Goal: Task Accomplishment & Management: Use online tool/utility

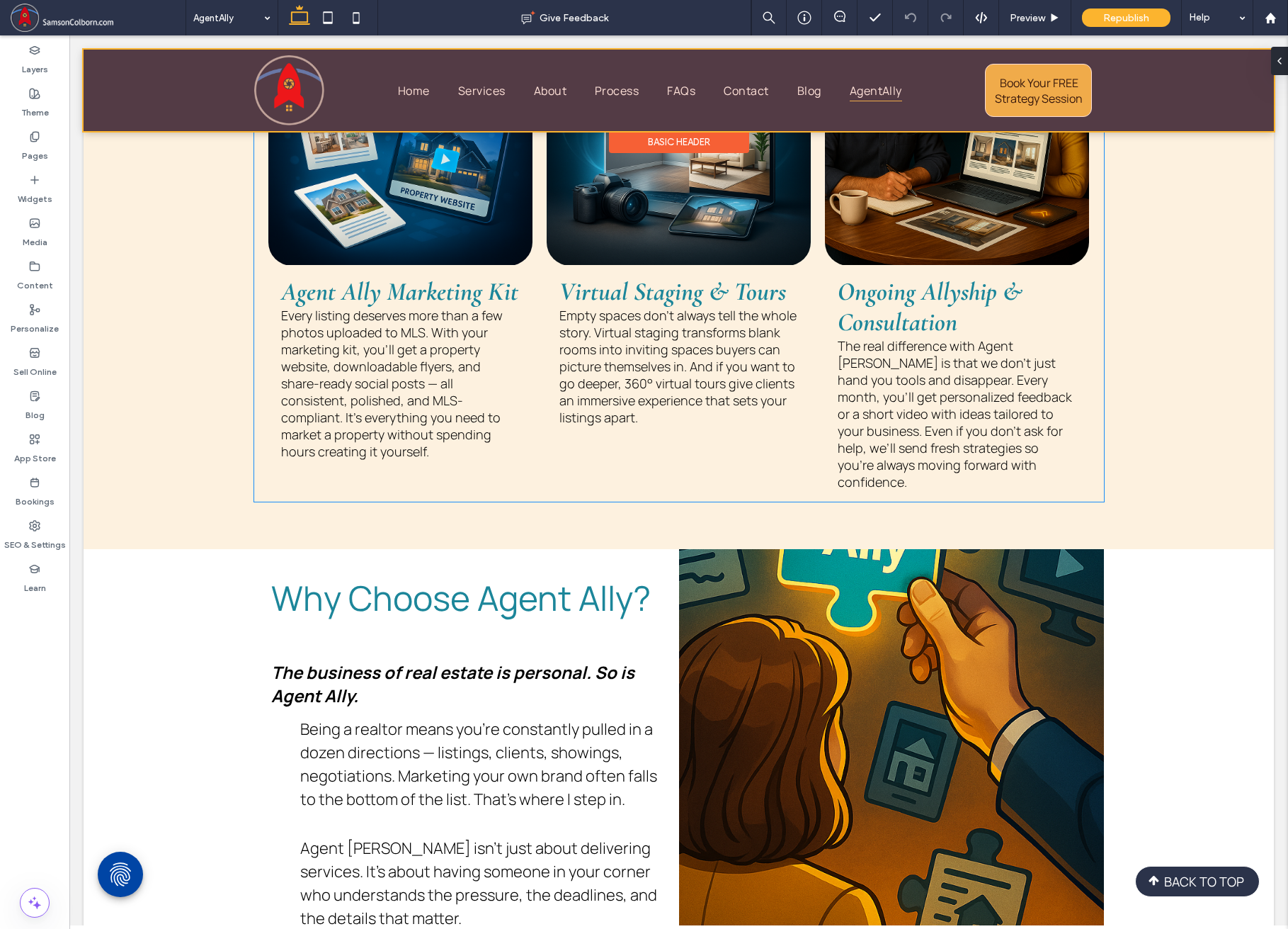
scroll to position [2882, 0]
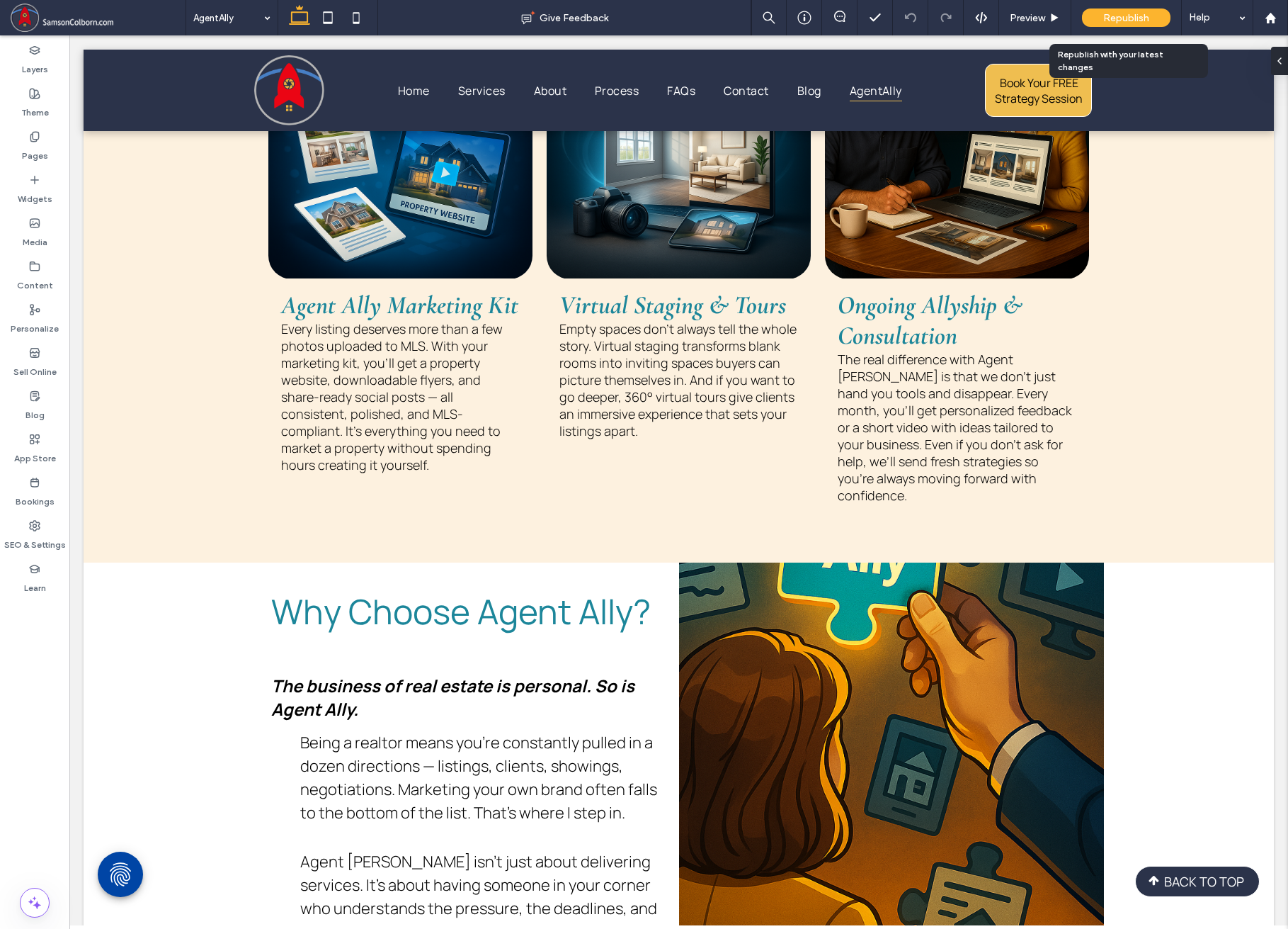
click at [1111, 21] on span "Republish" at bounding box center [1126, 18] width 46 height 12
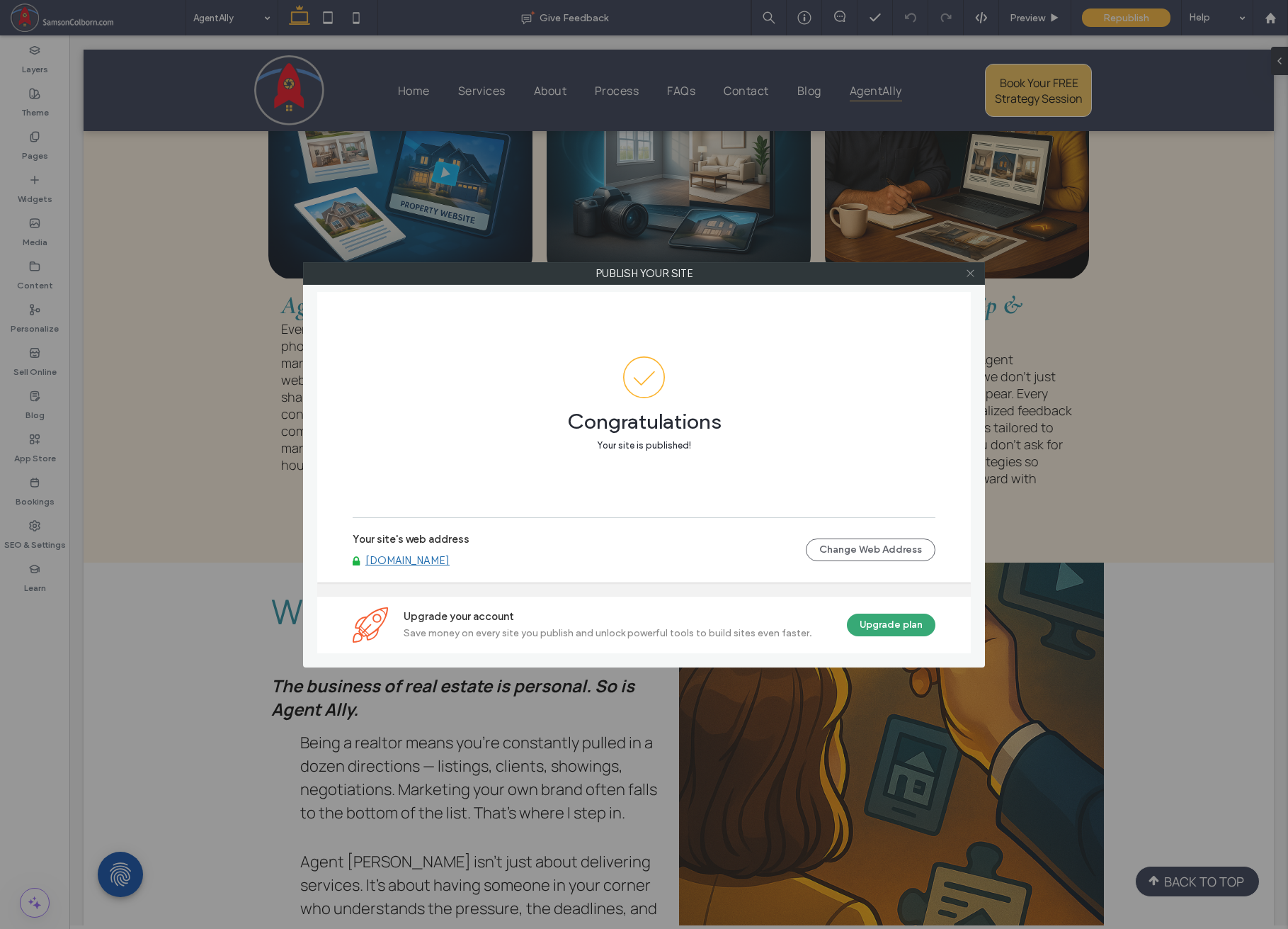
click at [969, 275] on icon at bounding box center [970, 272] width 10 height 10
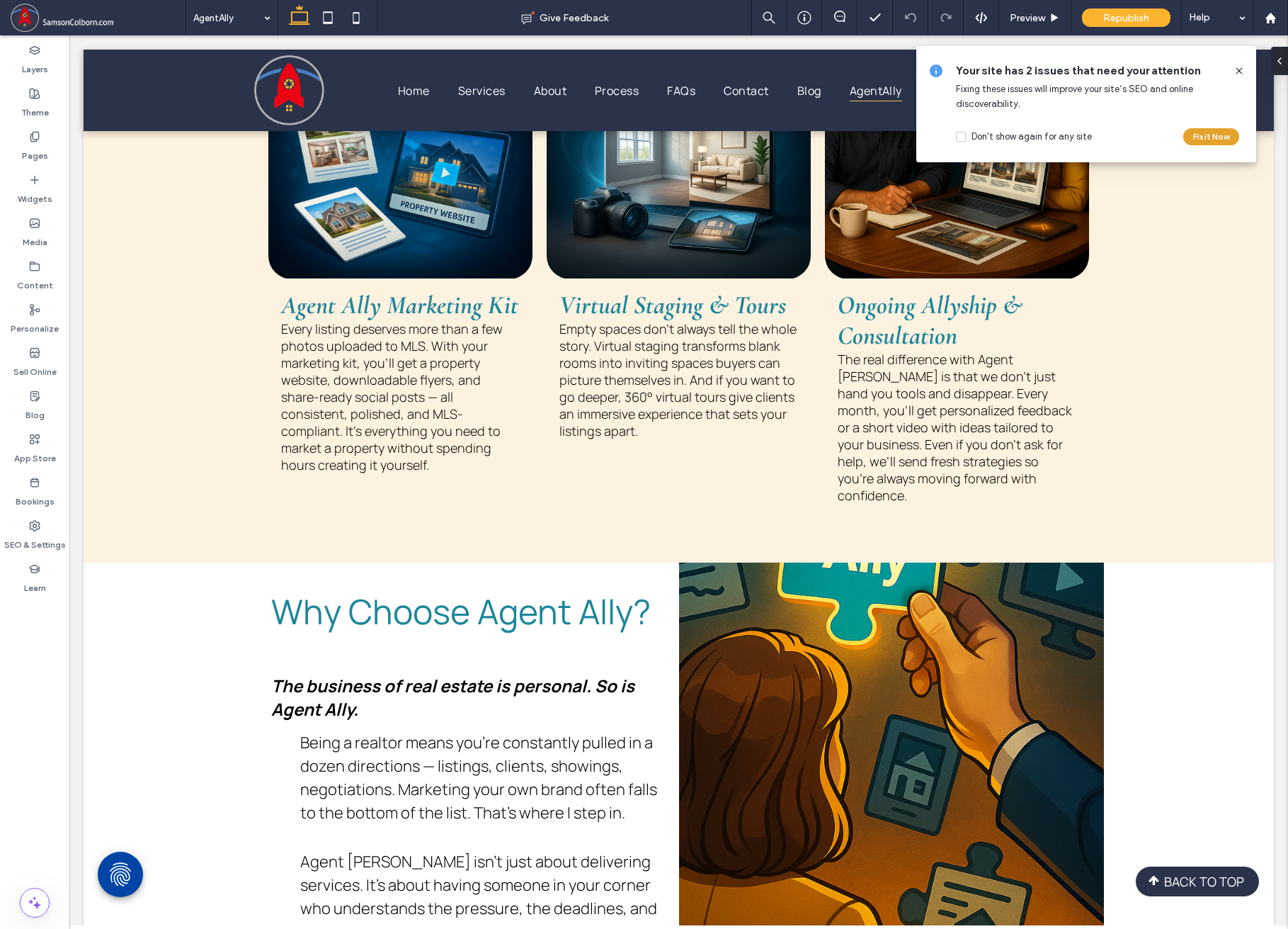
click at [1111, 137] on button "Fix it Now" at bounding box center [1210, 137] width 56 height 17
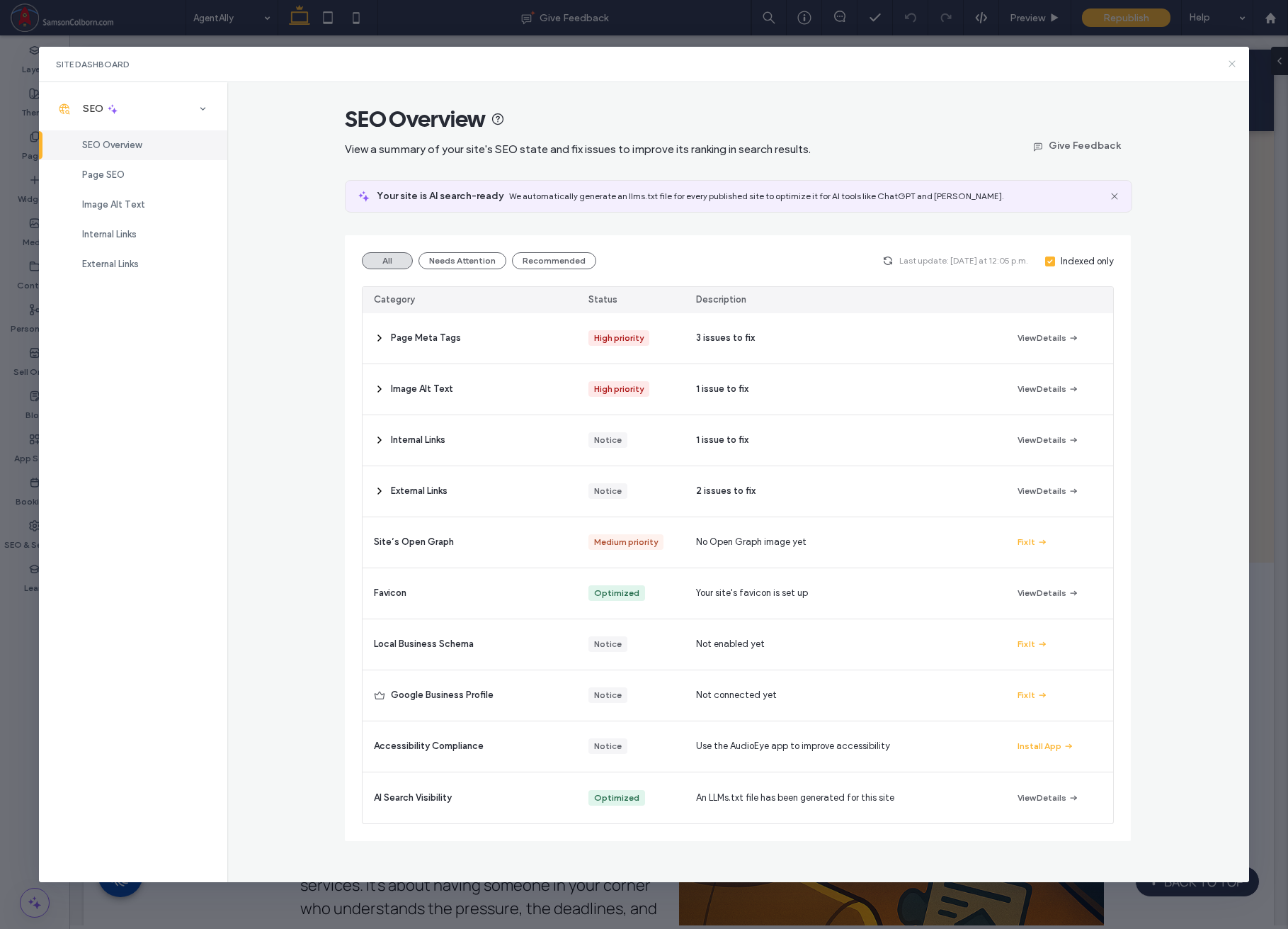
drag, startPoint x: 1232, startPoint y: 61, endPoint x: 1158, endPoint y: 25, distance: 82.3
click at [1111, 61] on icon at bounding box center [1232, 63] width 11 height 11
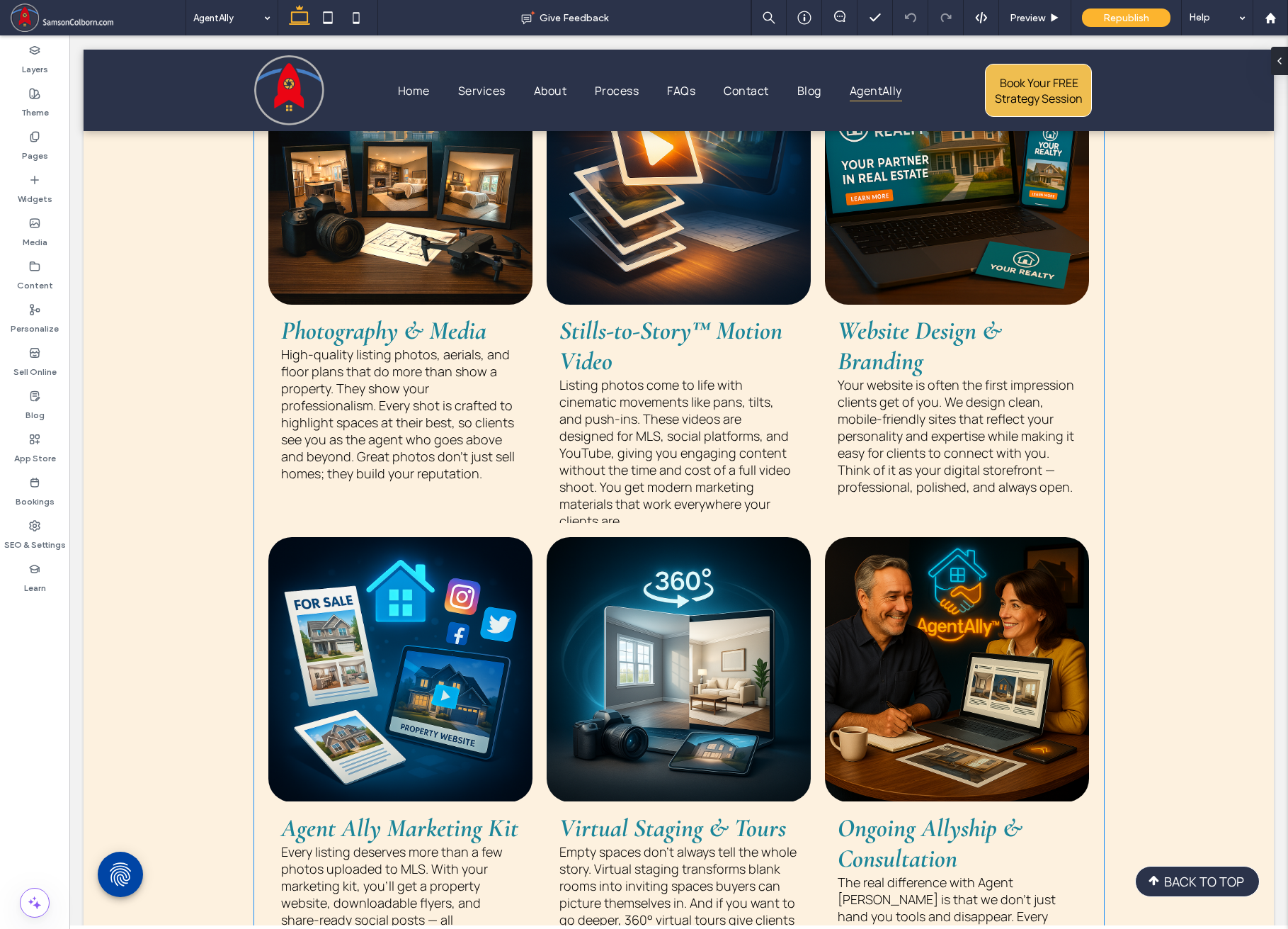
scroll to position [2361, 0]
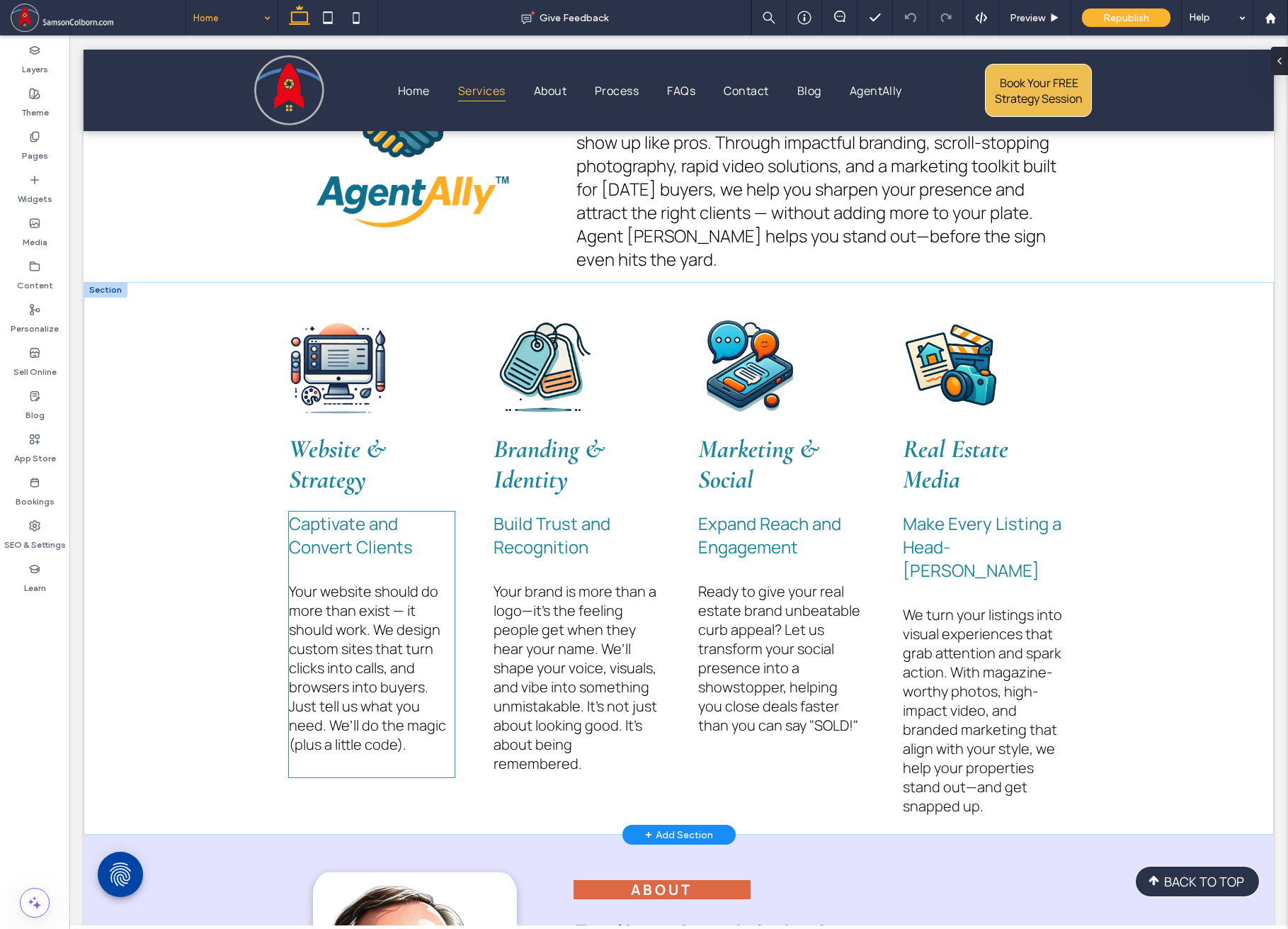
scroll to position [1299, 0]
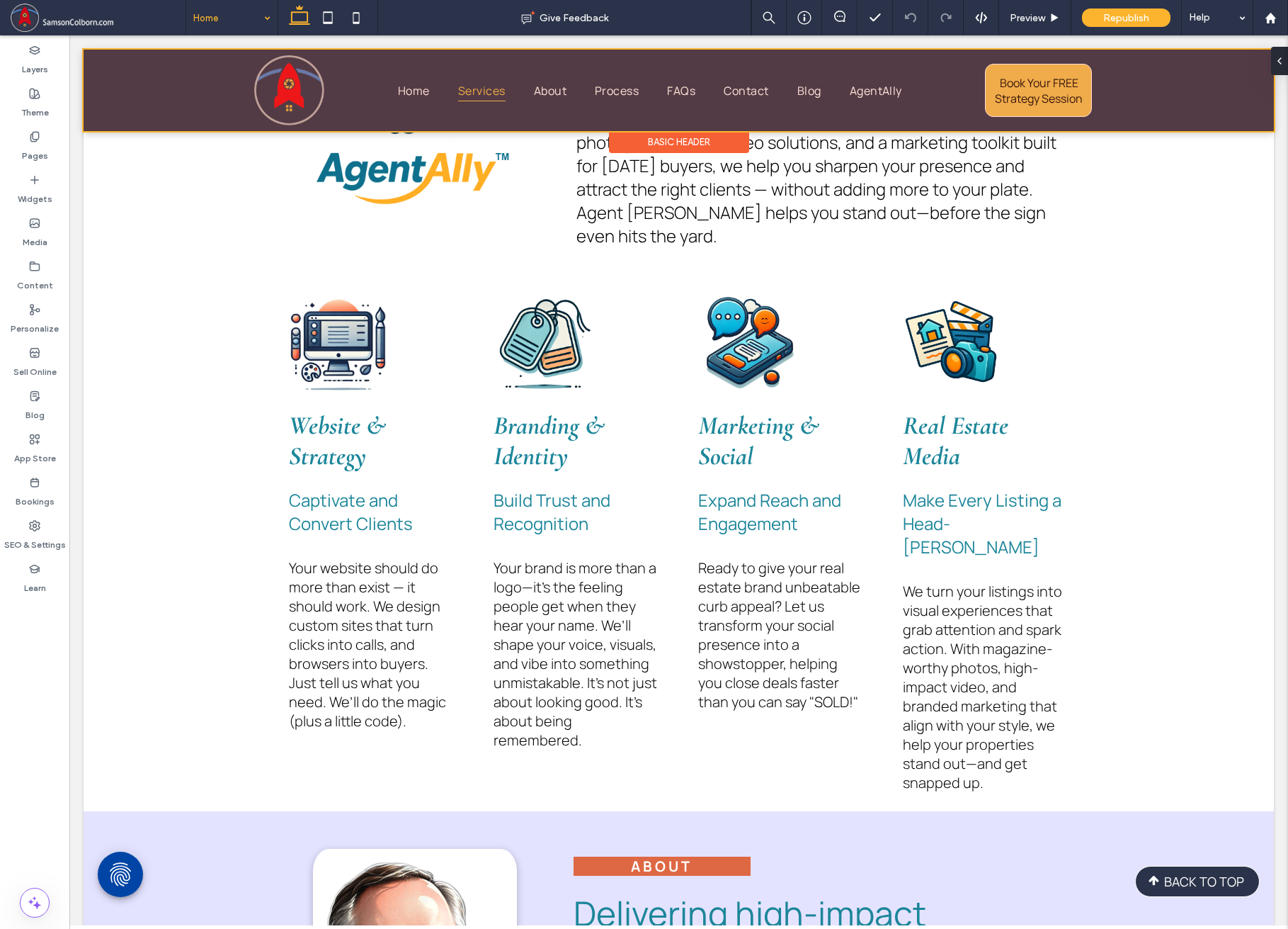
click at [167, 85] on div at bounding box center [678, 90] width 1191 height 81
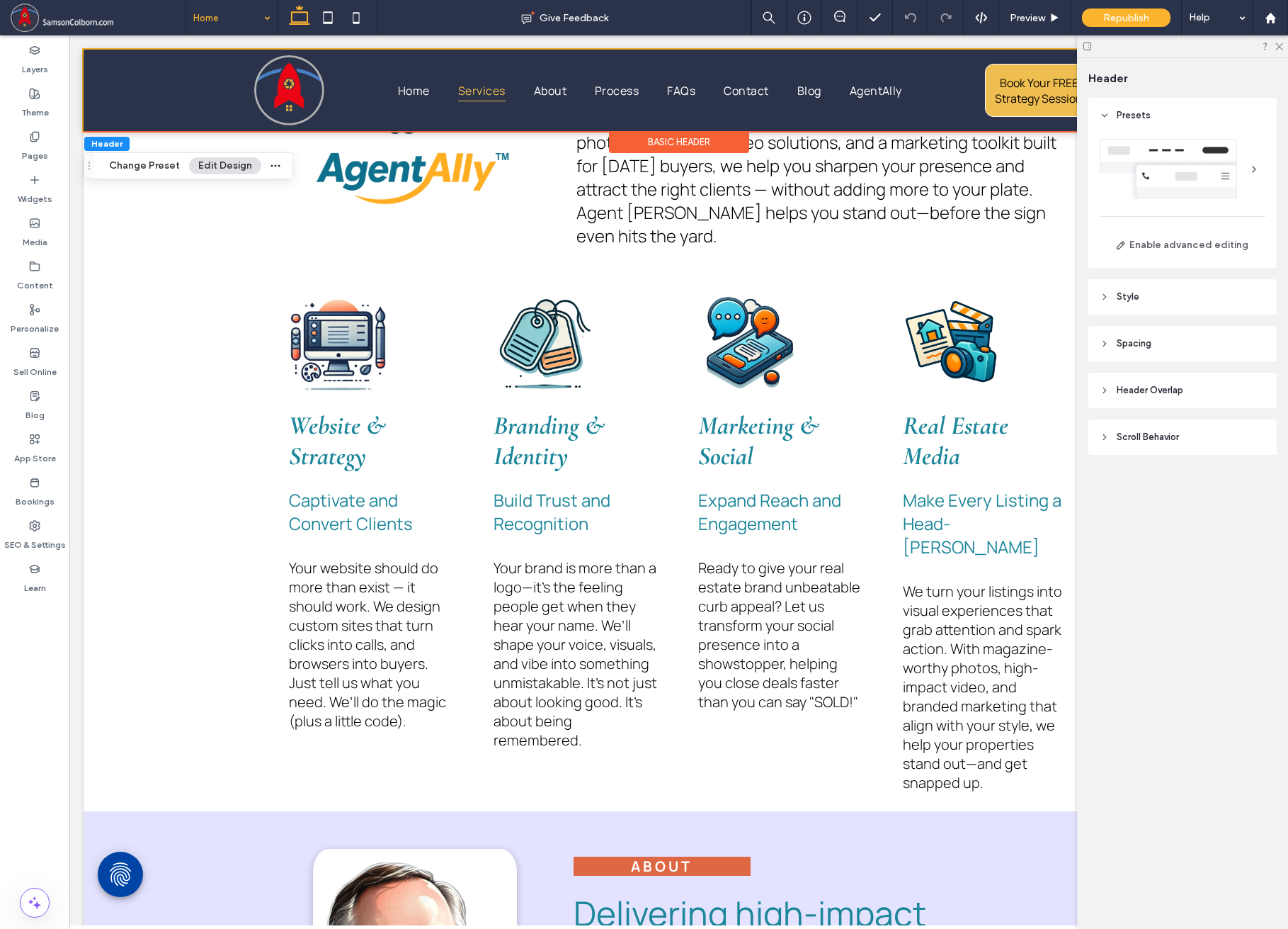
click at [691, 148] on div "Basic Header" at bounding box center [679, 142] width 140 height 22
click at [1104, 305] on header "Style" at bounding box center [1182, 296] width 188 height 35
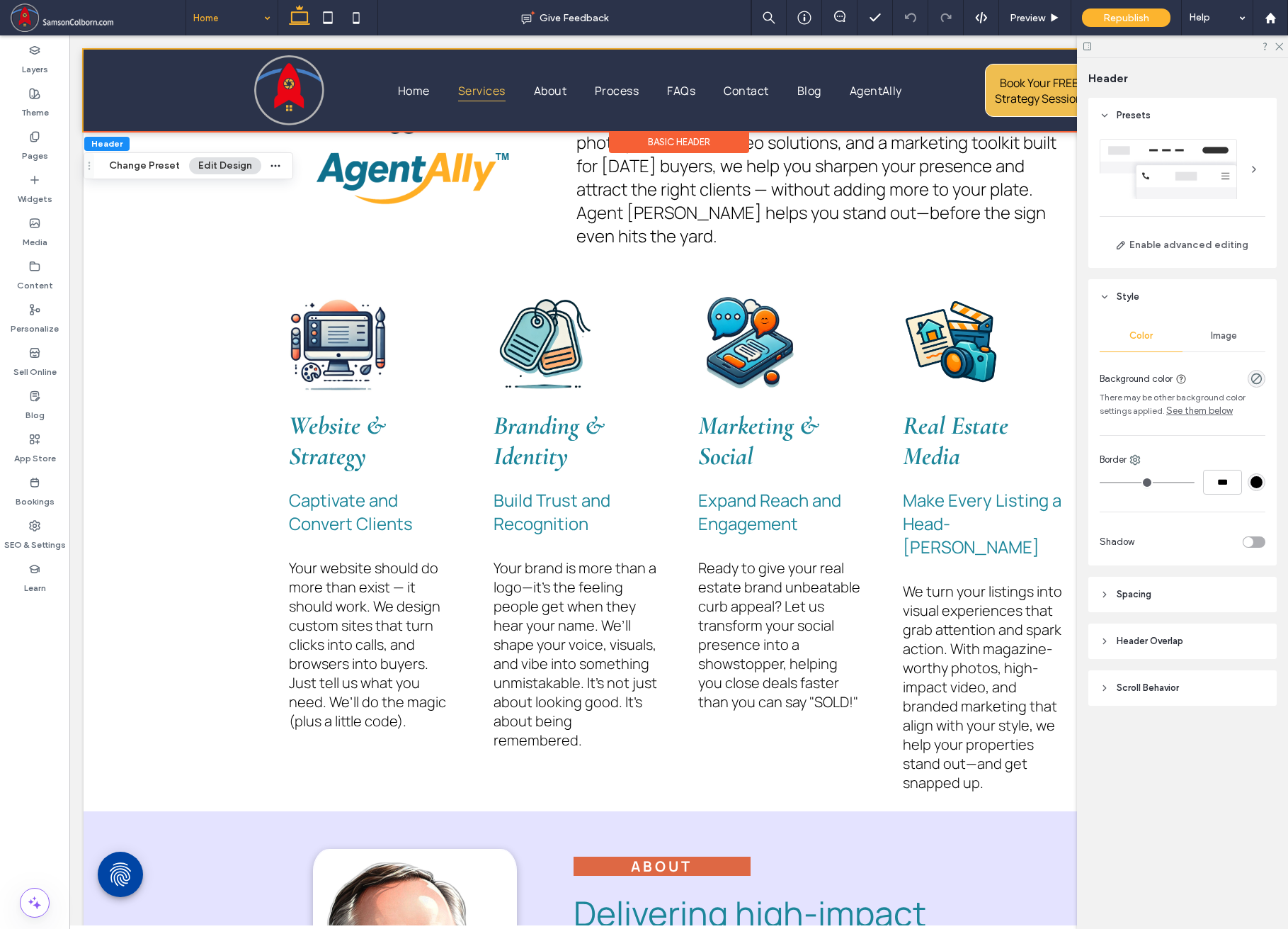
click at [1104, 645] on icon at bounding box center [1105, 640] width 9 height 9
click at [1103, 729] on icon at bounding box center [1105, 729] width 9 height 9
click at [1111, 808] on div "toggle" at bounding box center [1248, 807] width 9 height 9
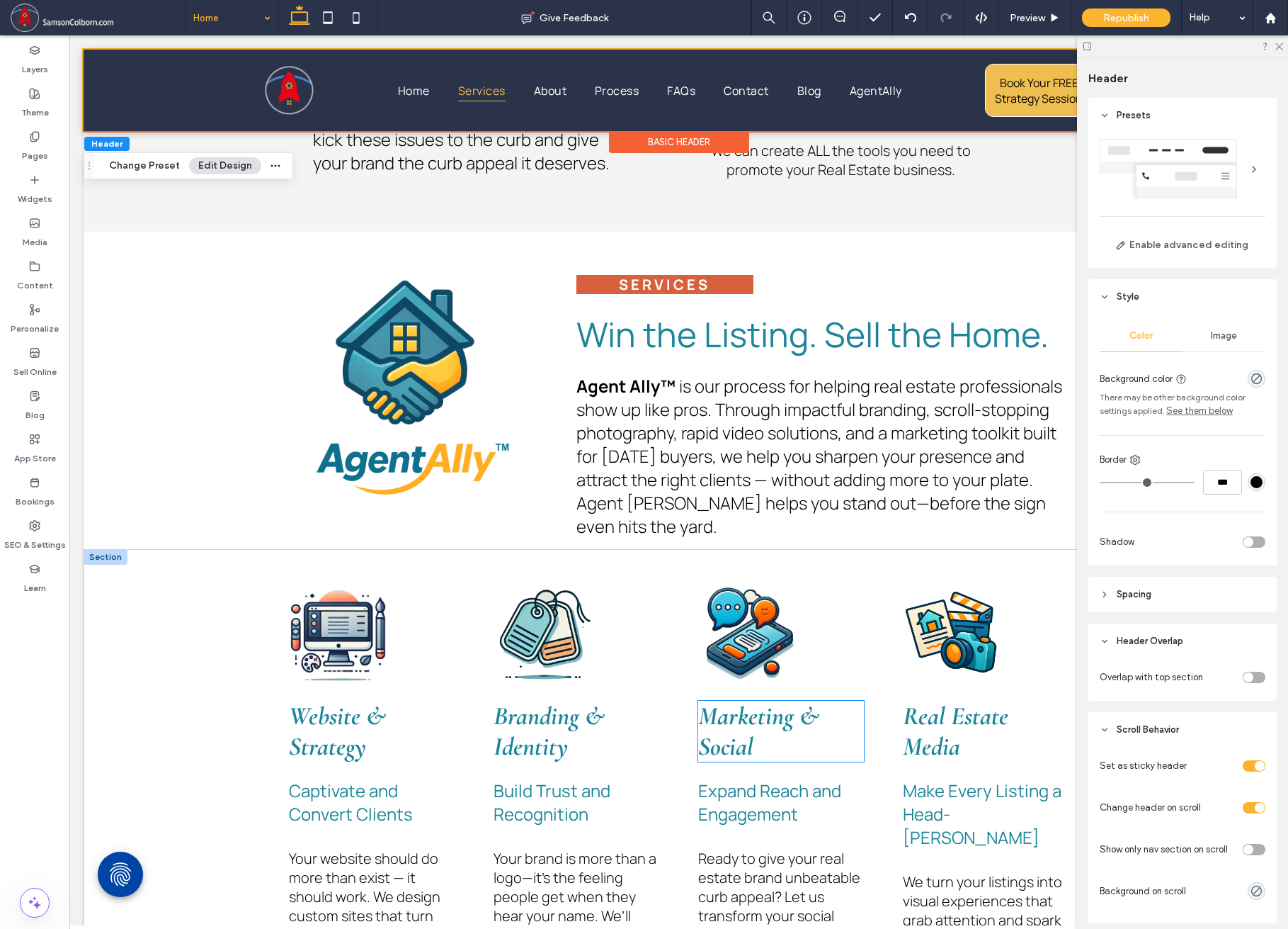
scroll to position [969, 0]
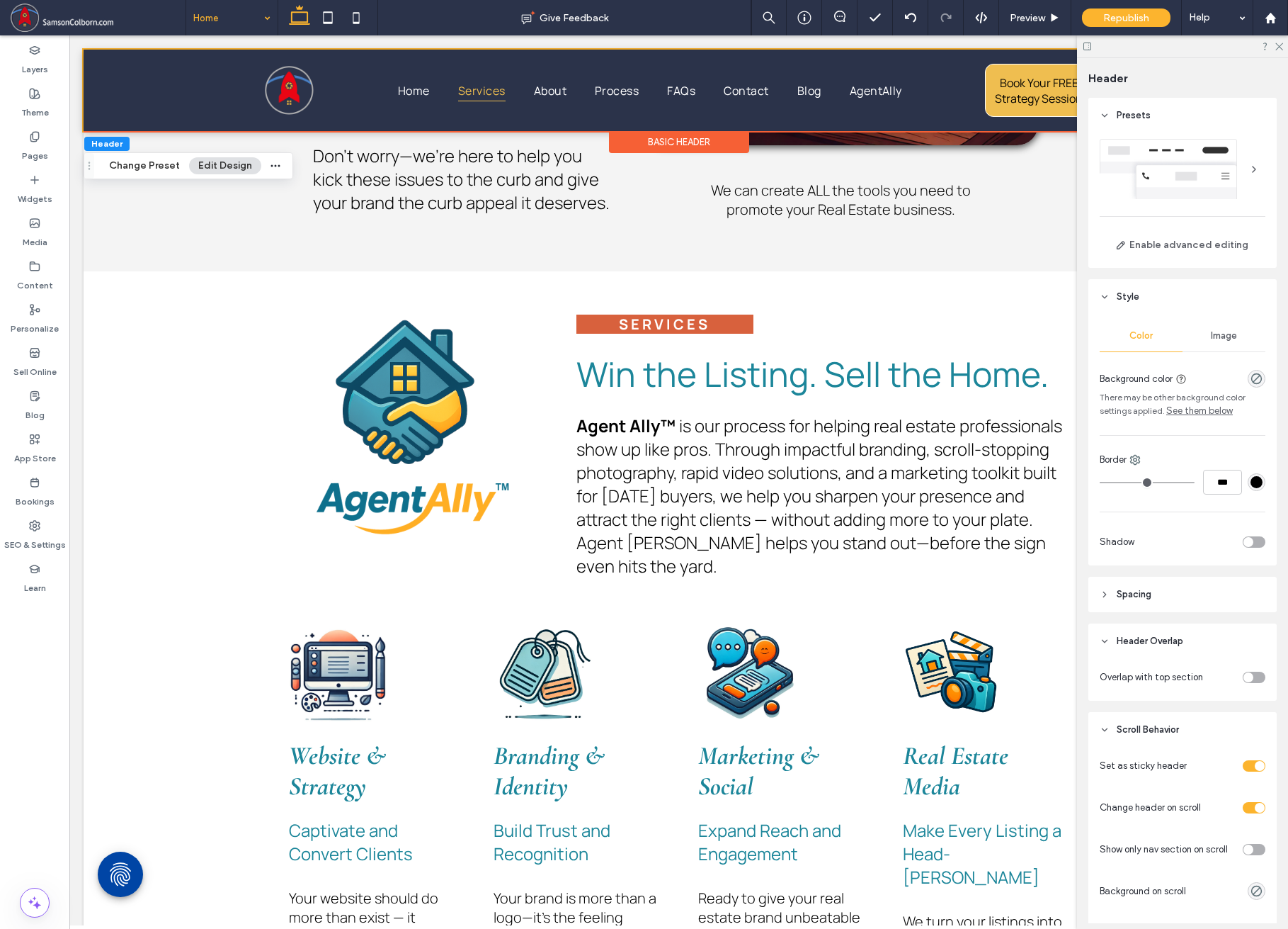
click at [1111, 850] on div "toggle" at bounding box center [1248, 850] width 9 height 9
click at [1111, 850] on div "toggle" at bounding box center [1260, 850] width 9 height 9
click at [1111, 805] on div "toggle" at bounding box center [1260, 807] width 9 height 9
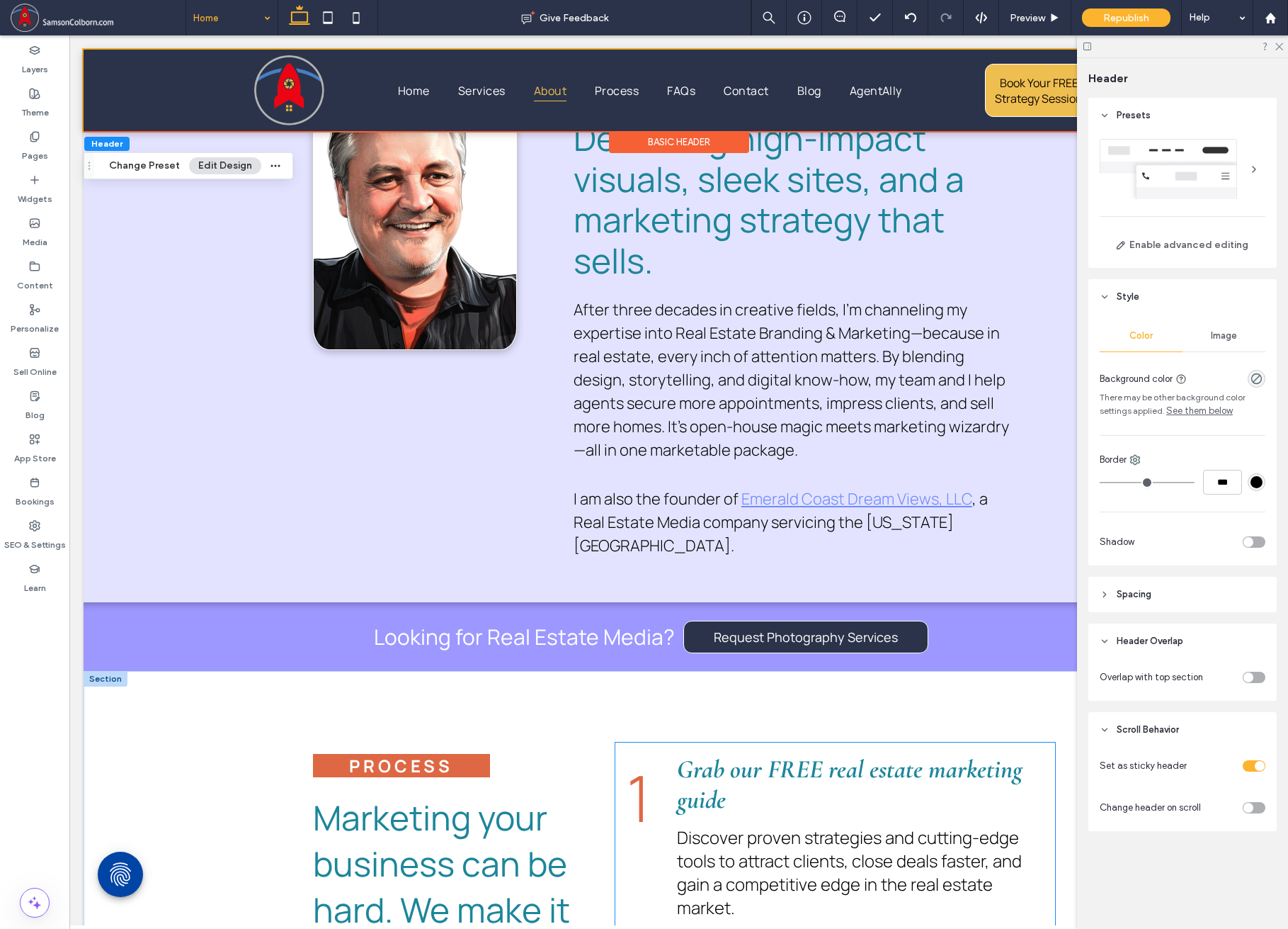
scroll to position [2126, 0]
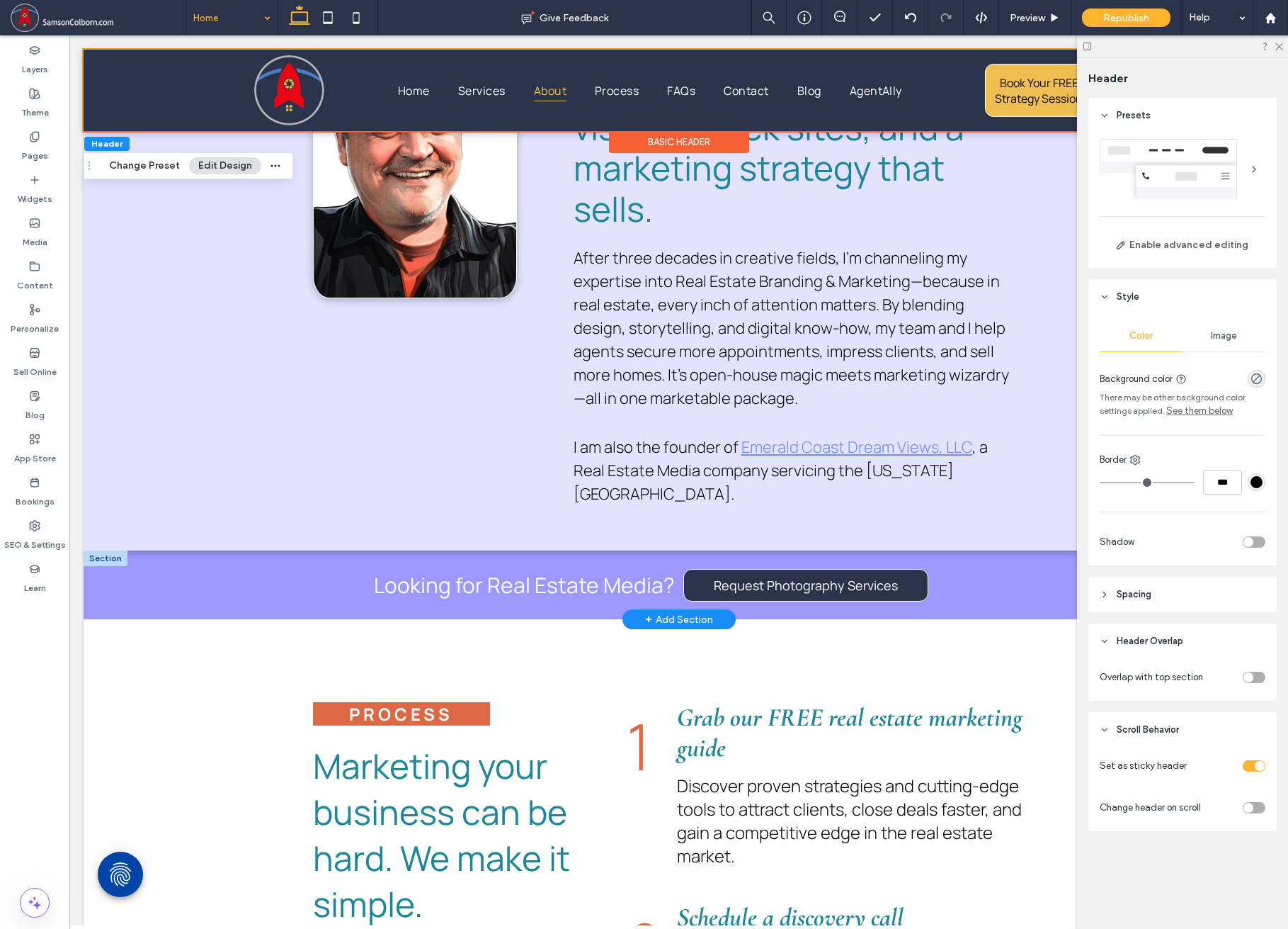
click at [103, 561] on div at bounding box center [105, 558] width 44 height 15
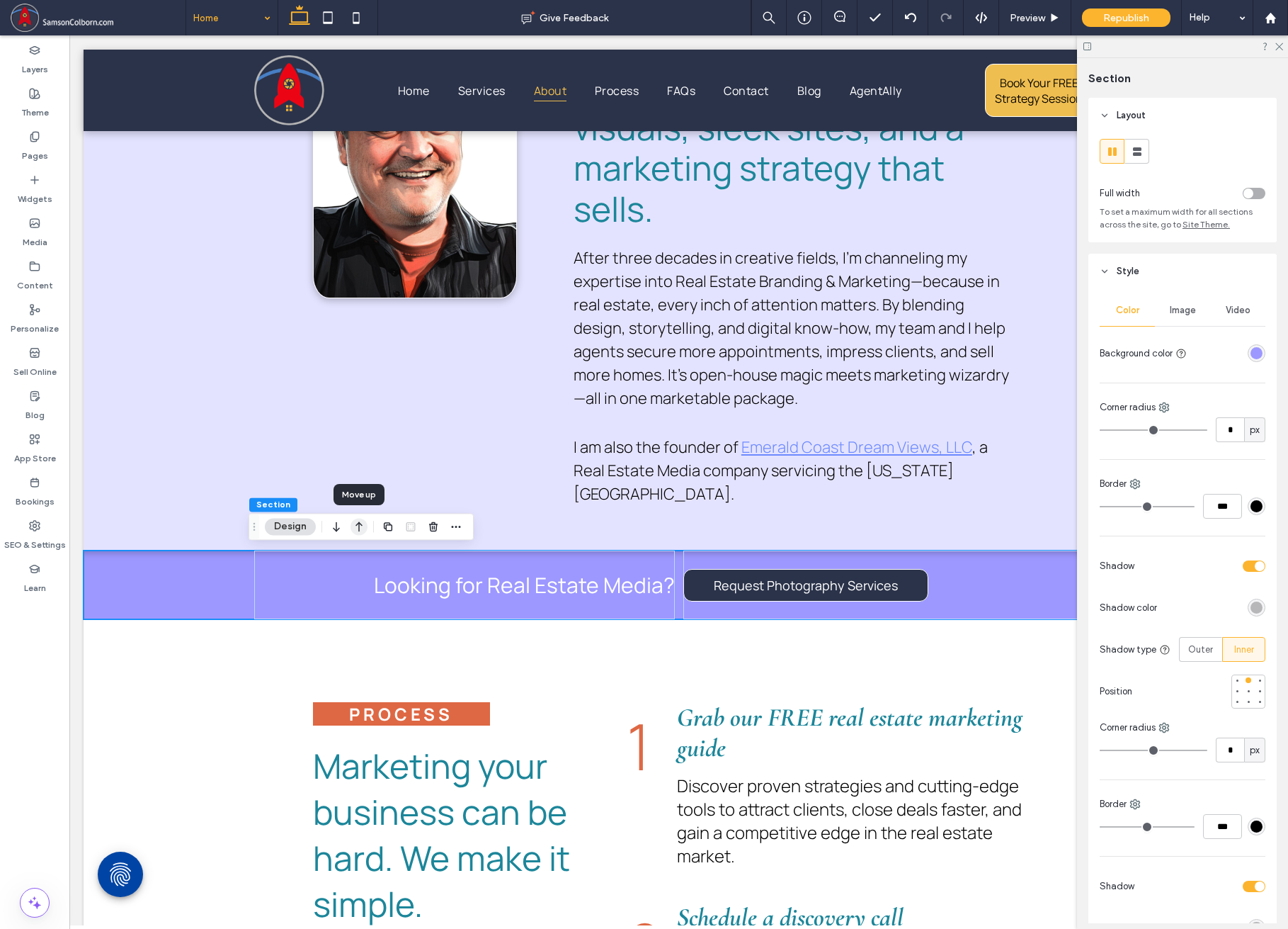
click at [359, 525] on icon "button" at bounding box center [359, 526] width 17 height 26
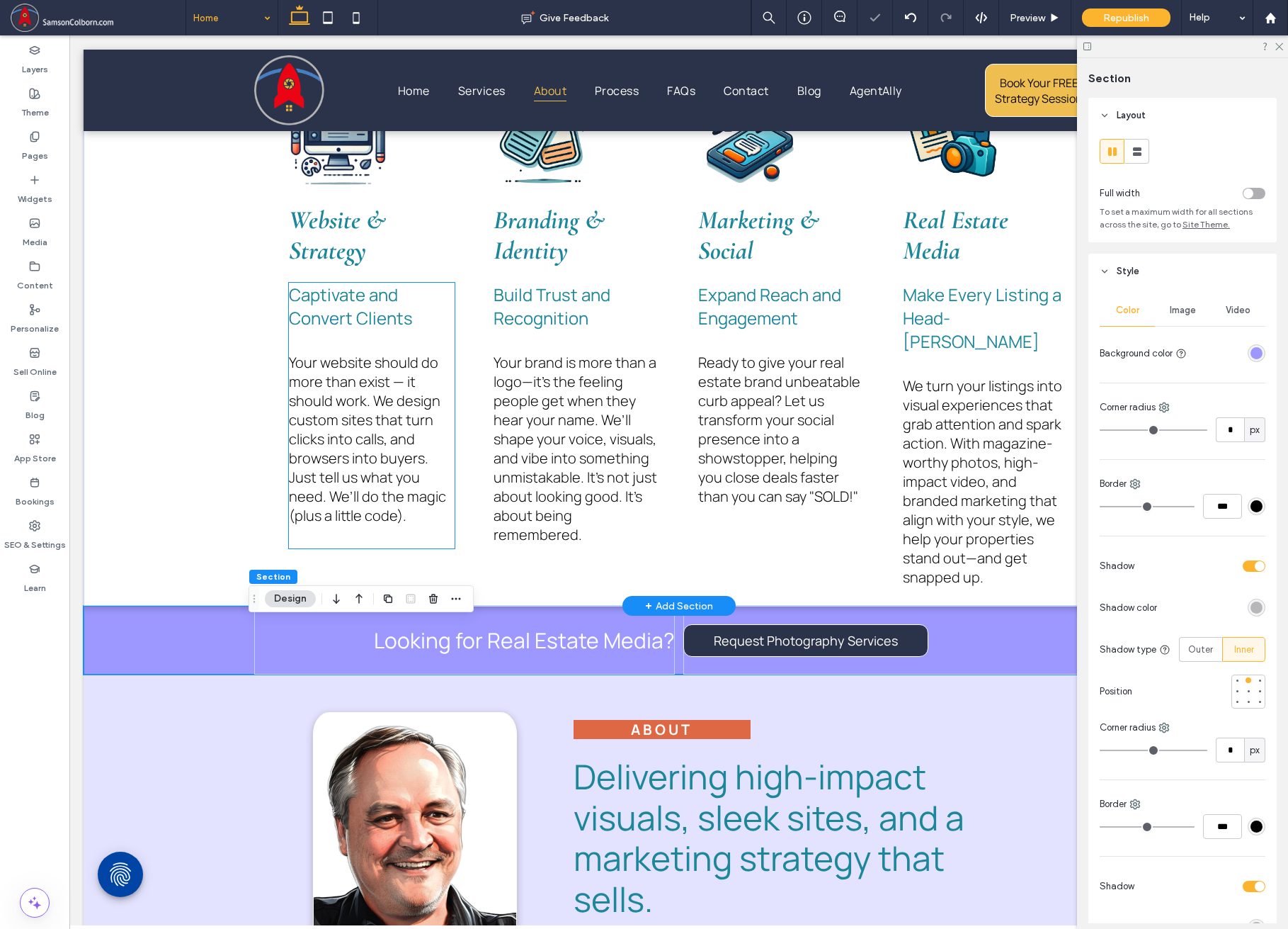
scroll to position [1502, 0]
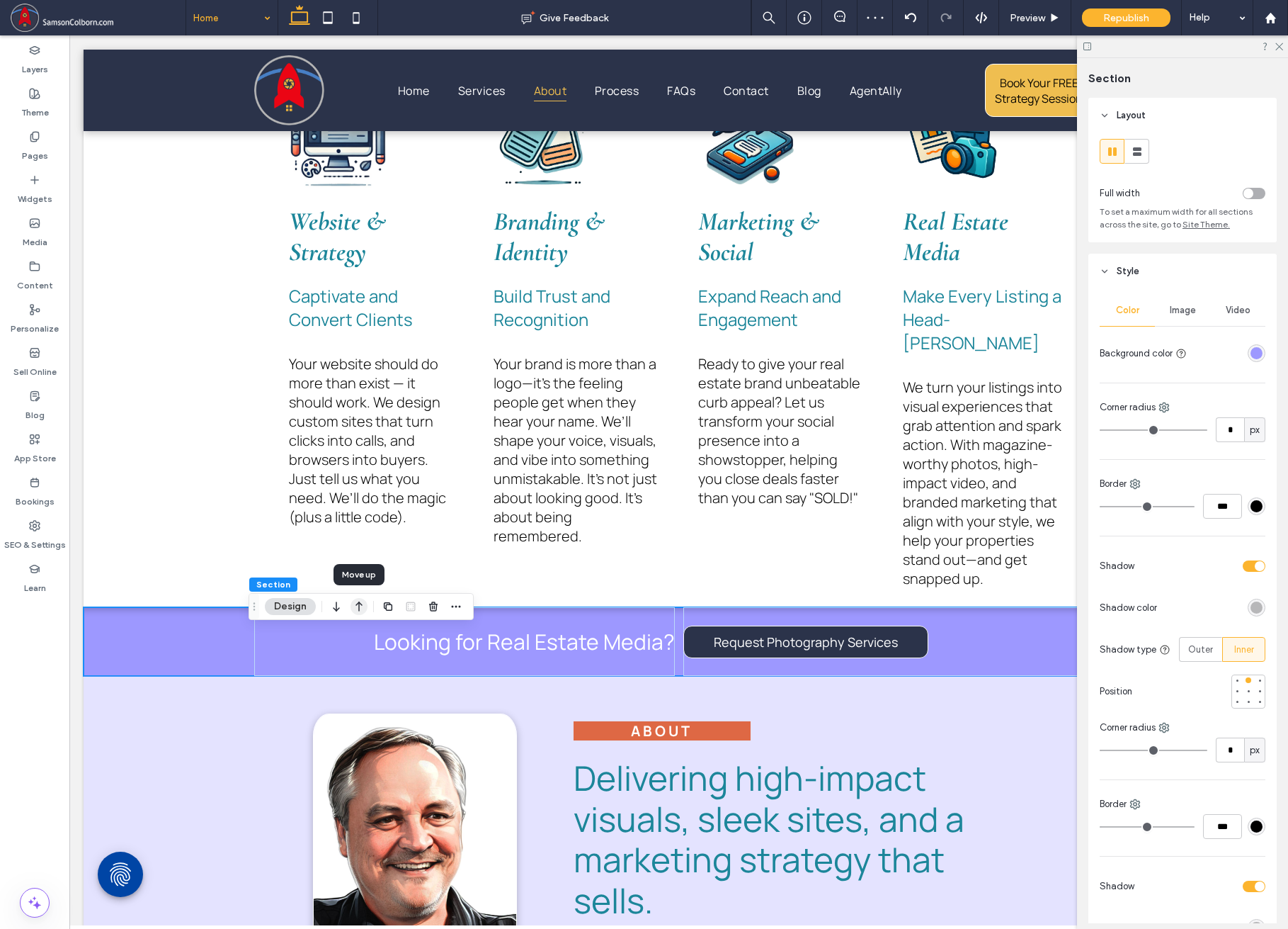
click at [360, 607] on icon "button" at bounding box center [359, 606] width 17 height 26
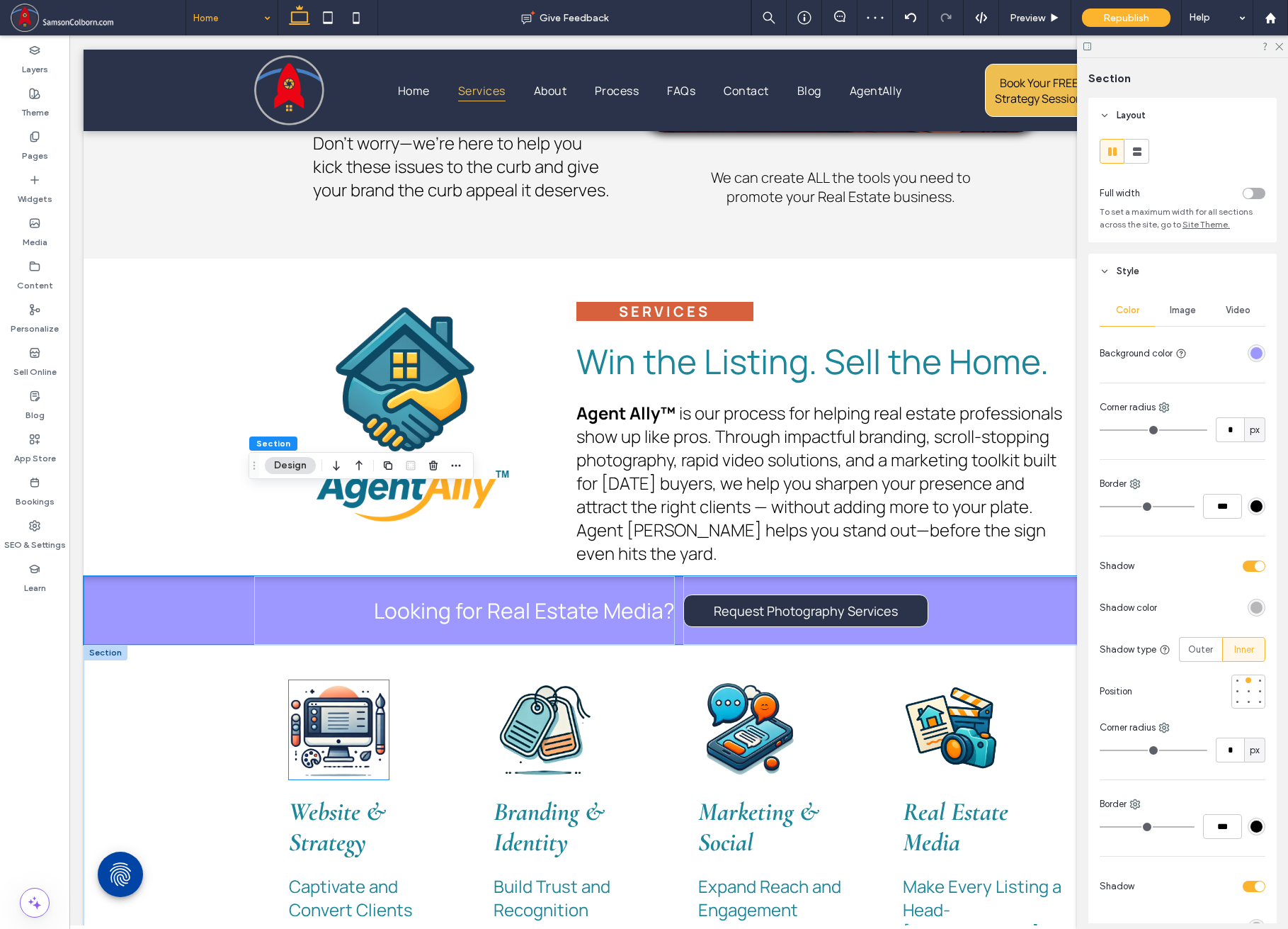
scroll to position [960, 0]
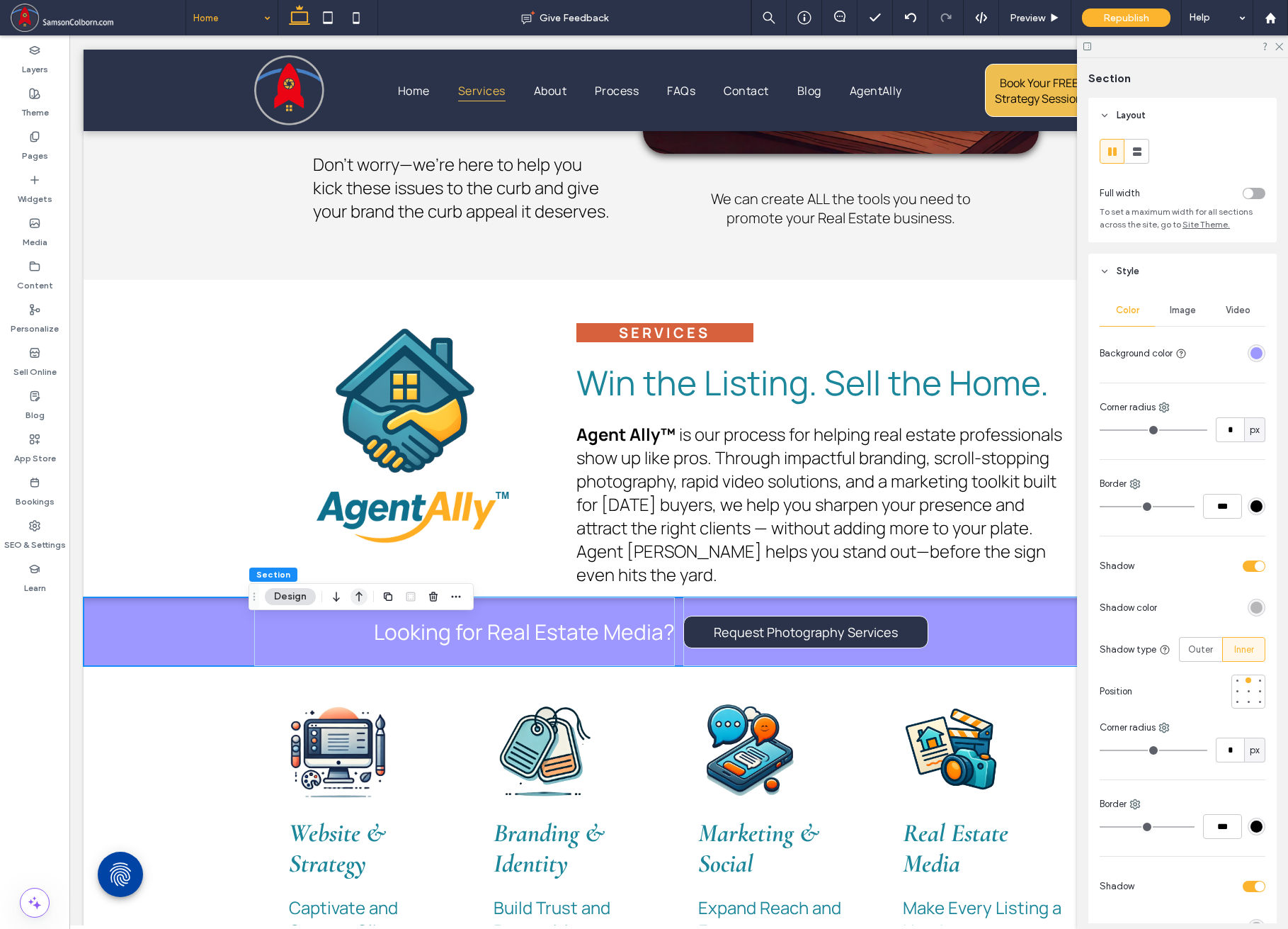
click at [359, 600] on use "button" at bounding box center [358, 596] width 7 height 9
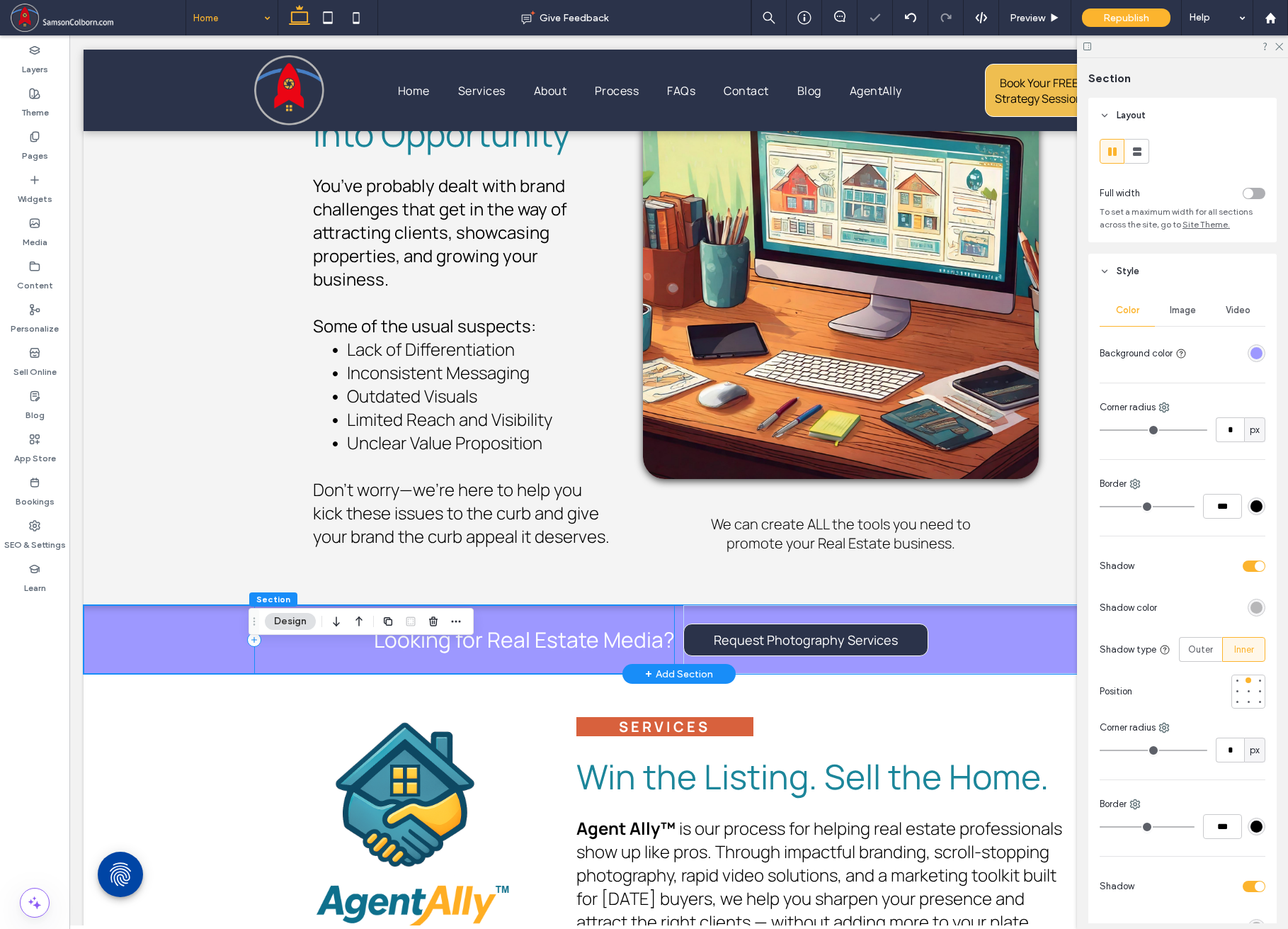
scroll to position [582, 0]
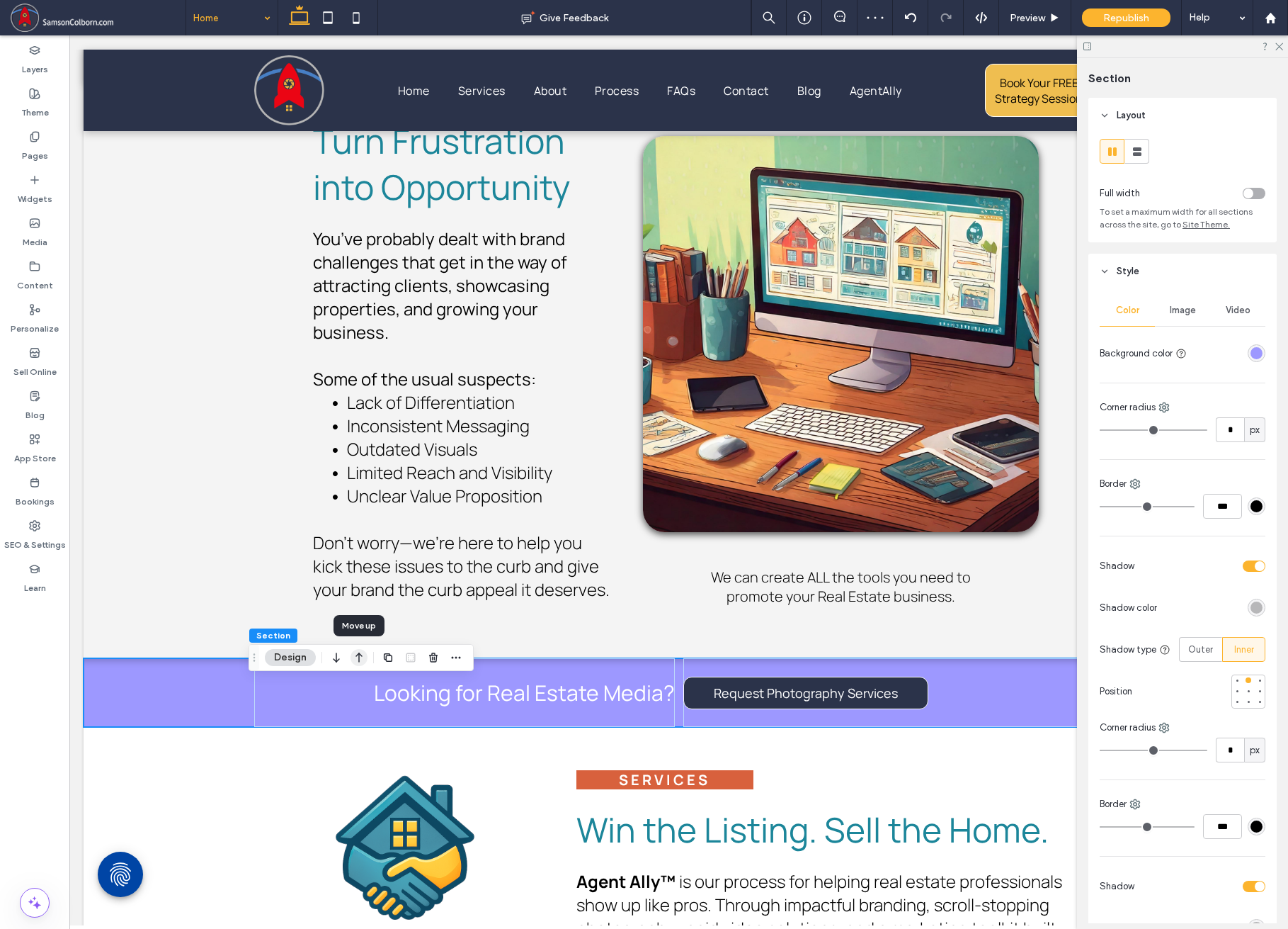
click at [359, 661] on icon "button" at bounding box center [359, 657] width 17 height 26
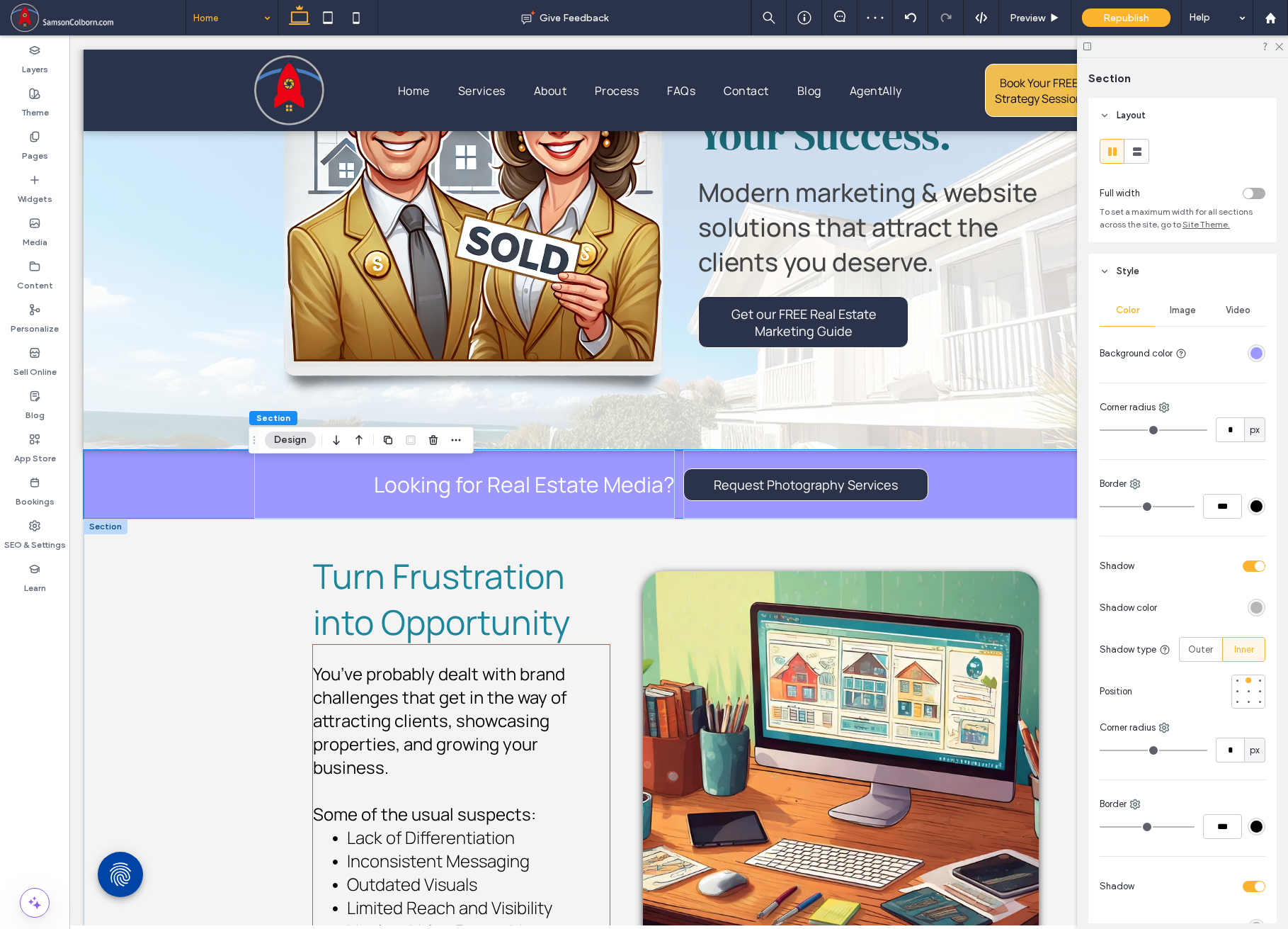
scroll to position [181, 0]
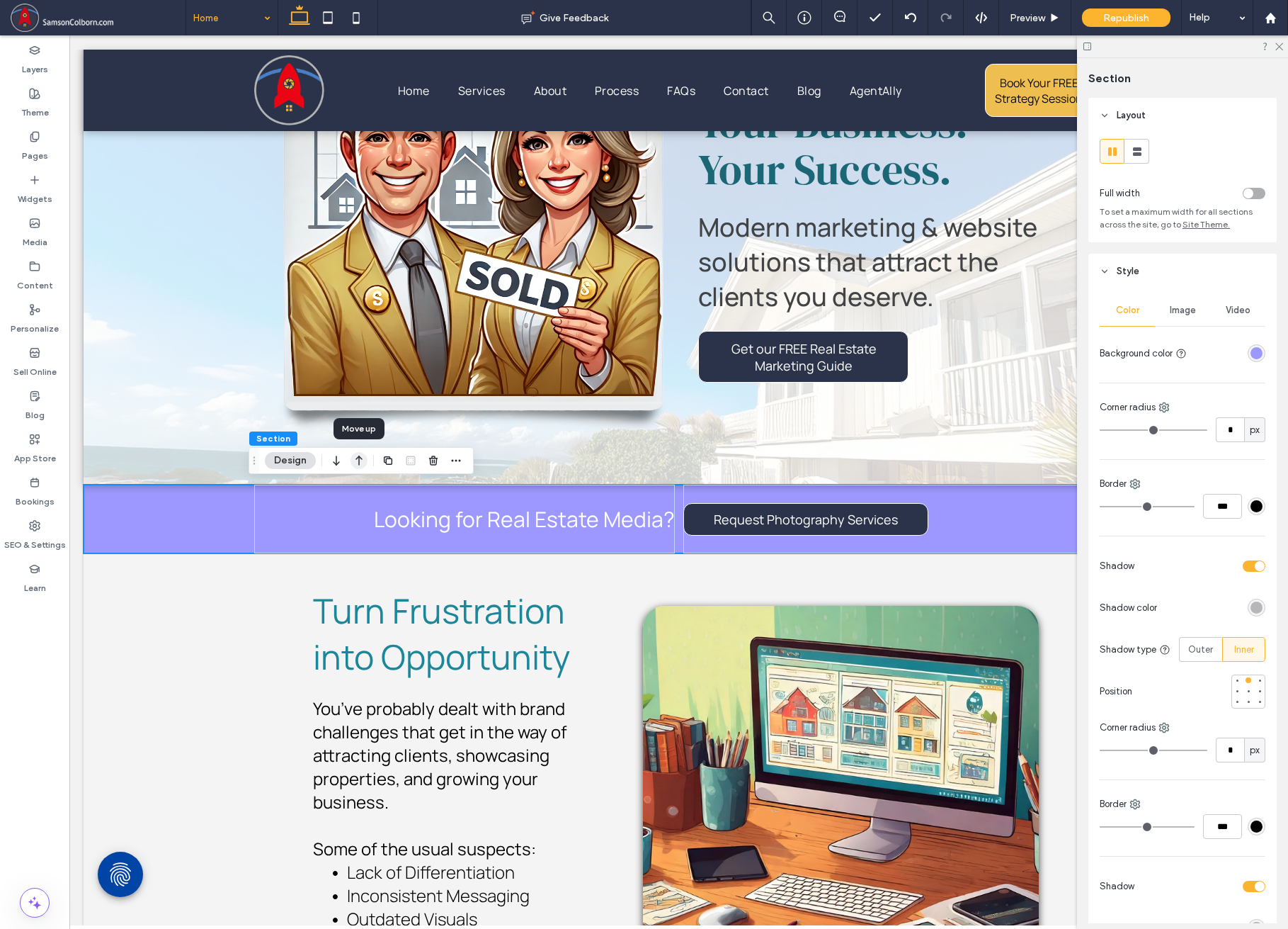
drag, startPoint x: 359, startPoint y: 460, endPoint x: 347, endPoint y: 603, distance: 143.5
click at [359, 460] on icon "button" at bounding box center [359, 460] width 17 height 26
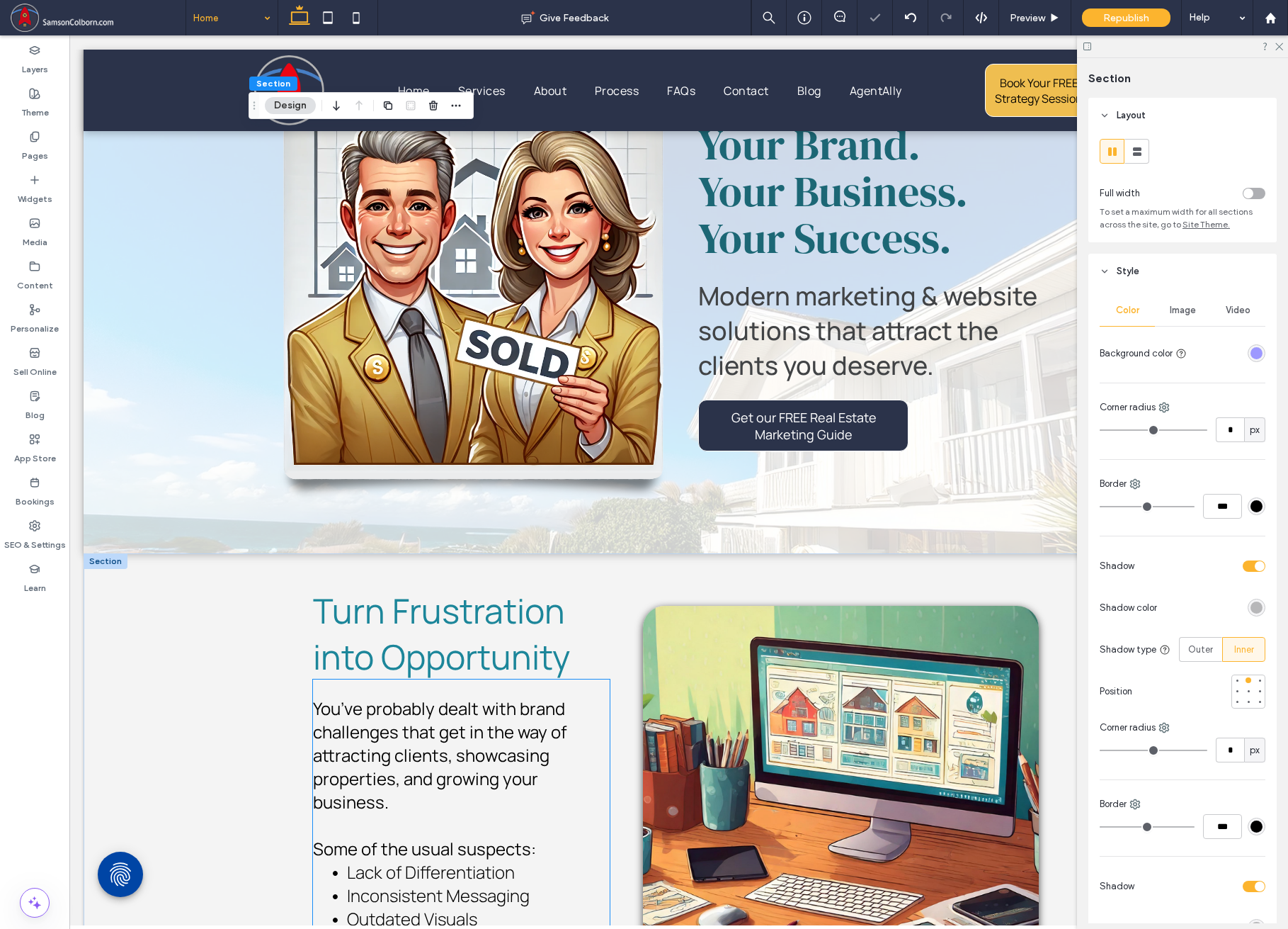
scroll to position [0, 0]
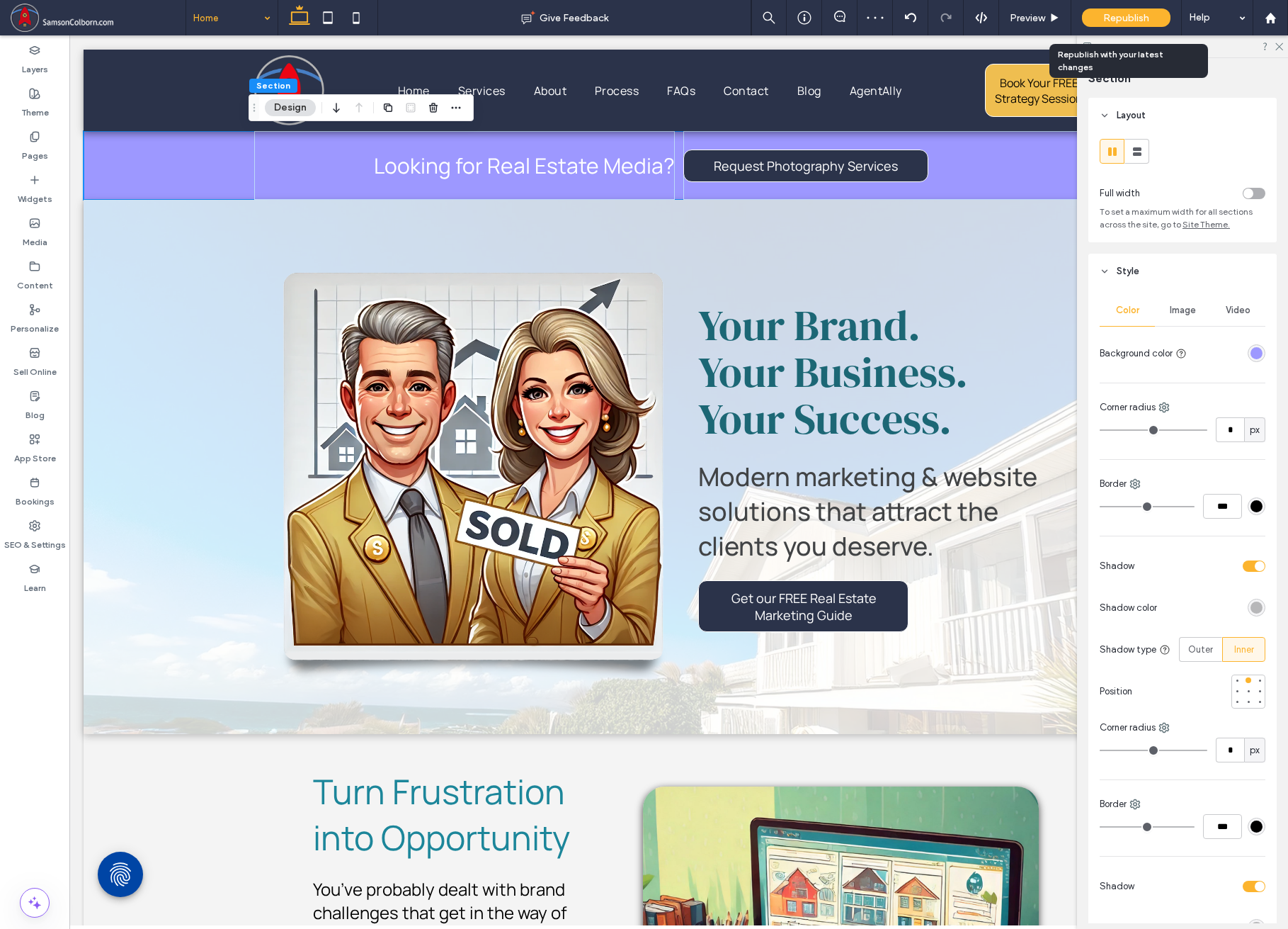
click at [1111, 13] on span "Republish" at bounding box center [1126, 18] width 46 height 12
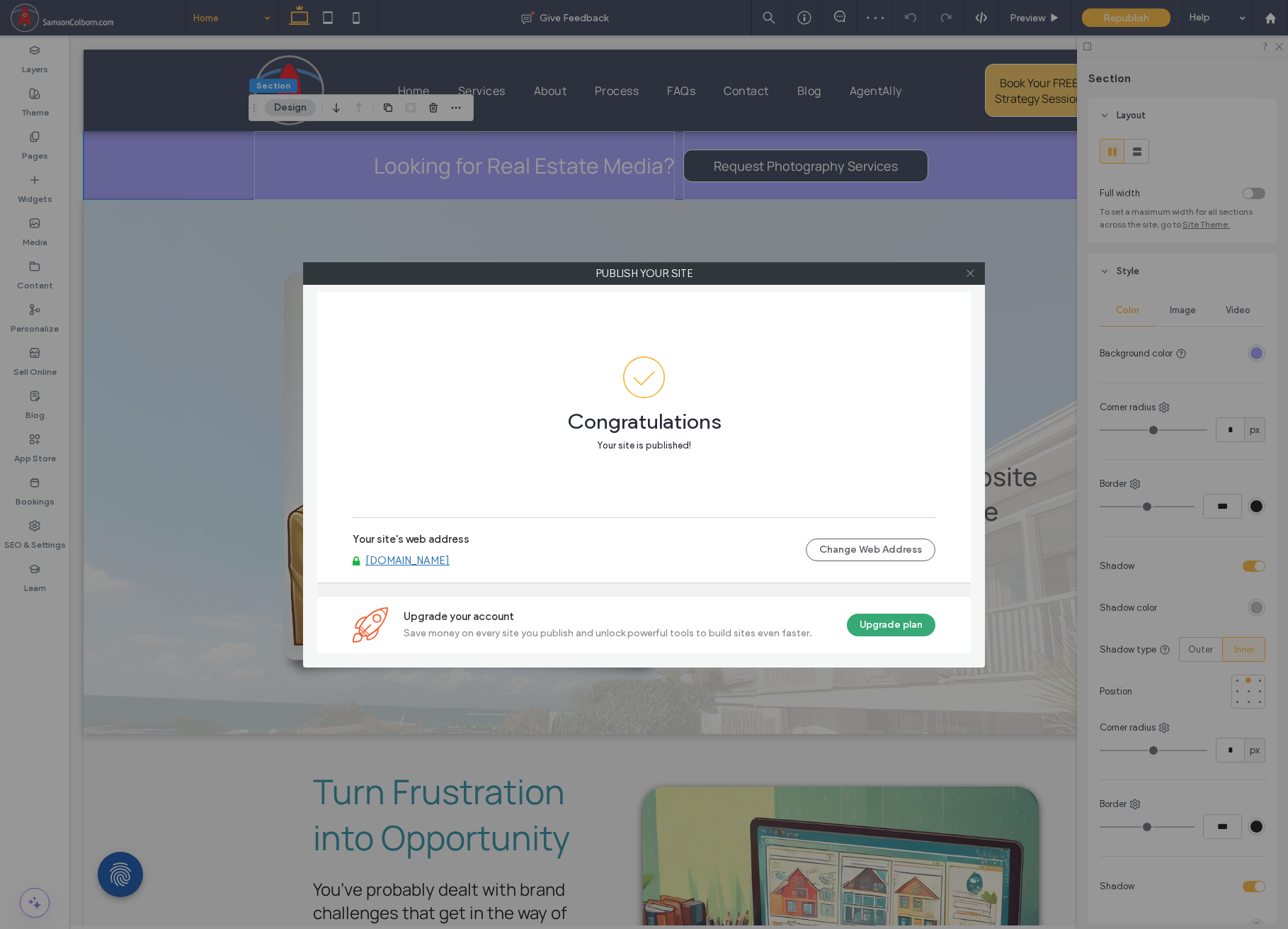
click at [969, 272] on icon at bounding box center [970, 272] width 10 height 10
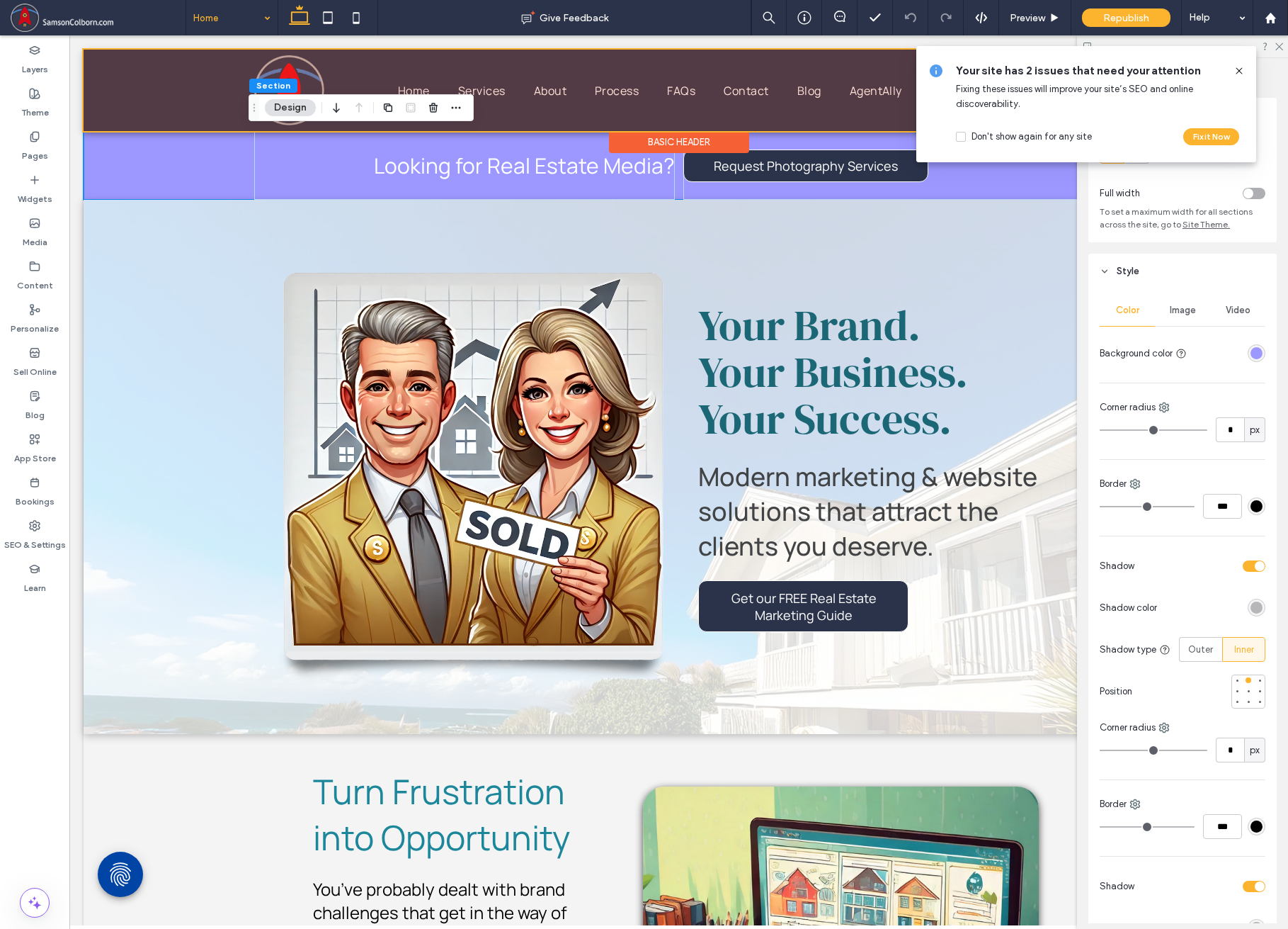
click at [295, 66] on div at bounding box center [678, 90] width 1191 height 81
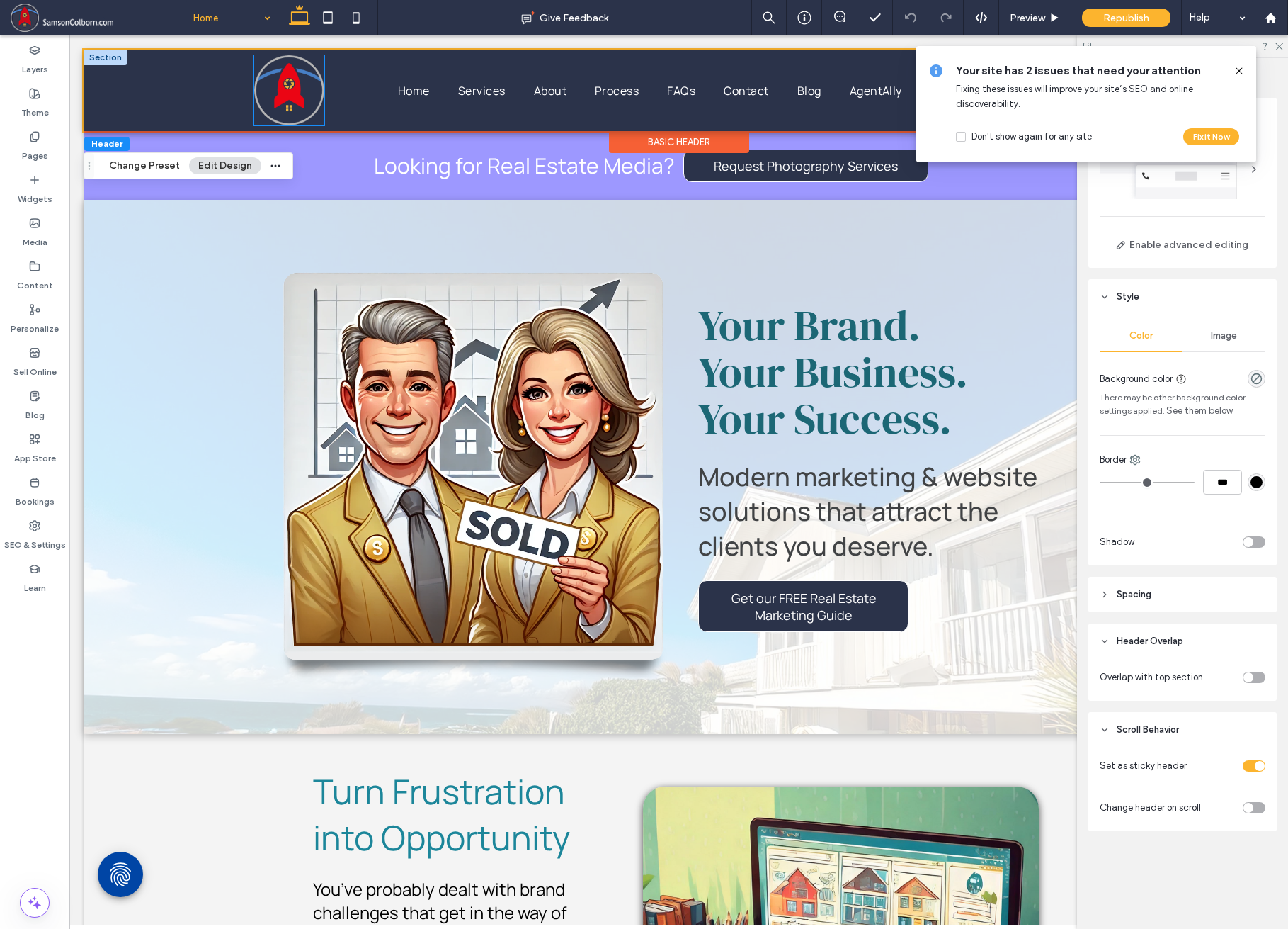
click at [280, 84] on img at bounding box center [289, 90] width 70 height 70
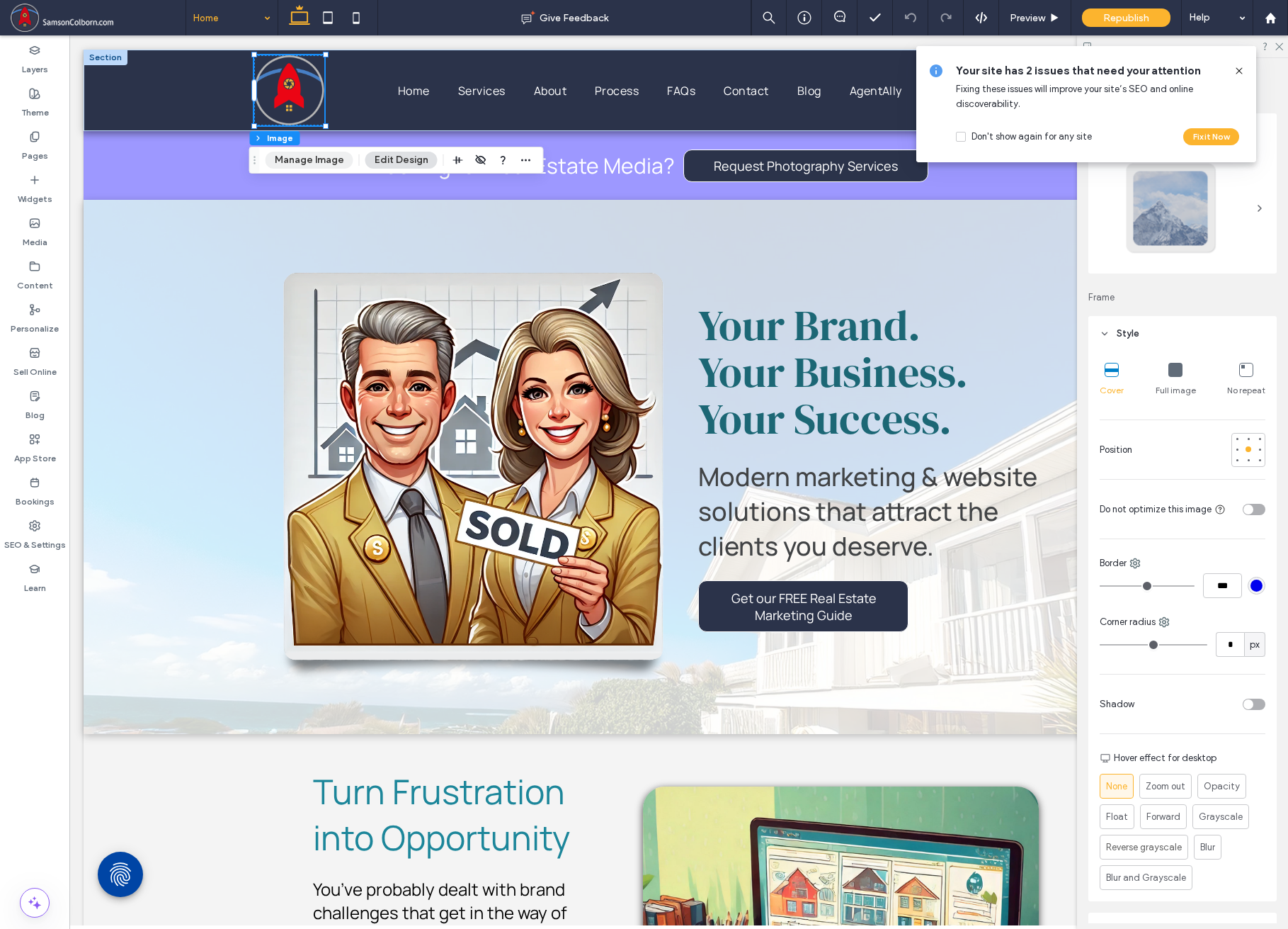
click at [303, 159] on button "Manage Image" at bounding box center [309, 160] width 88 height 17
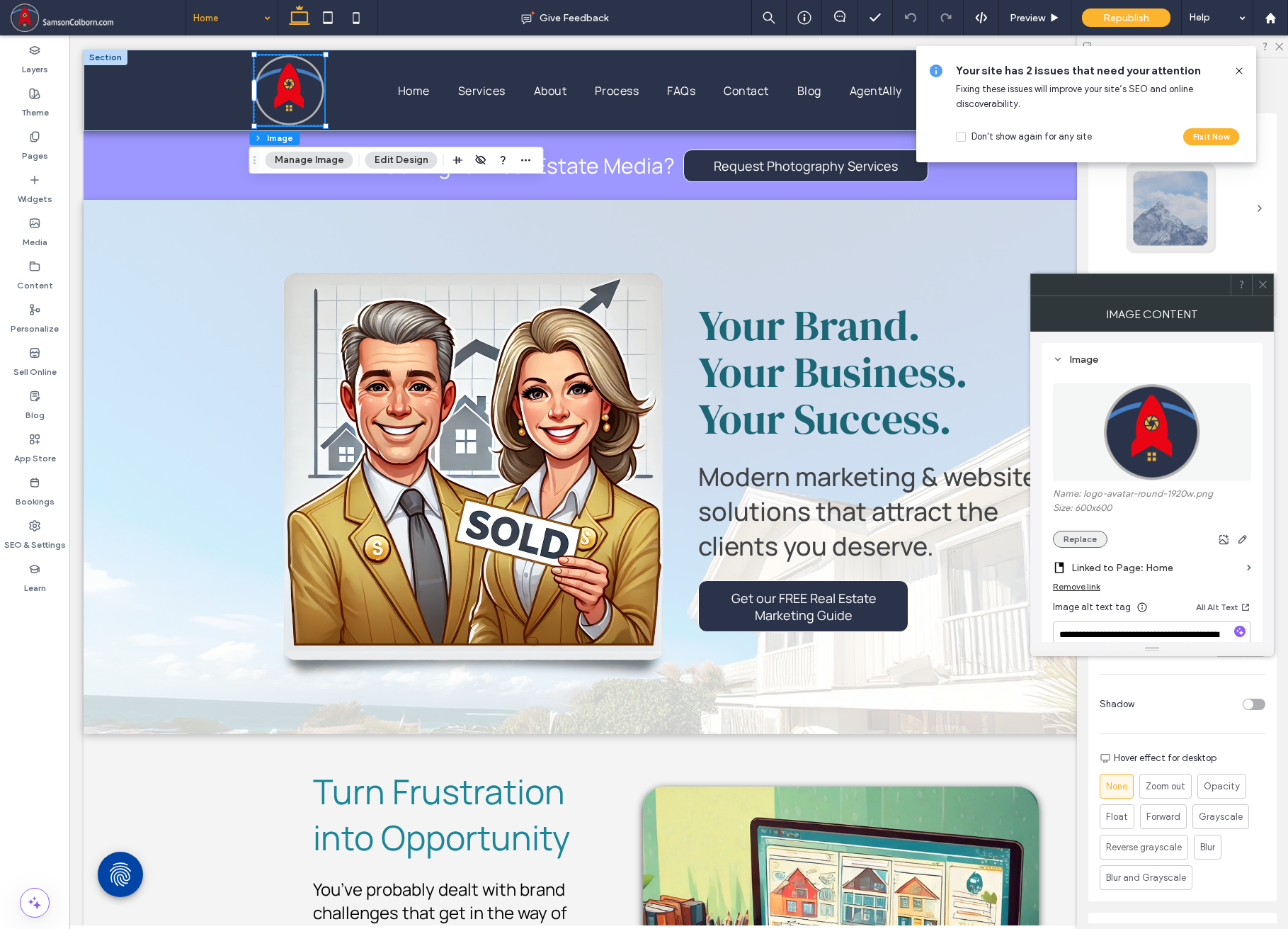
click at [1096, 543] on button "Replace" at bounding box center [1081, 539] width 55 height 17
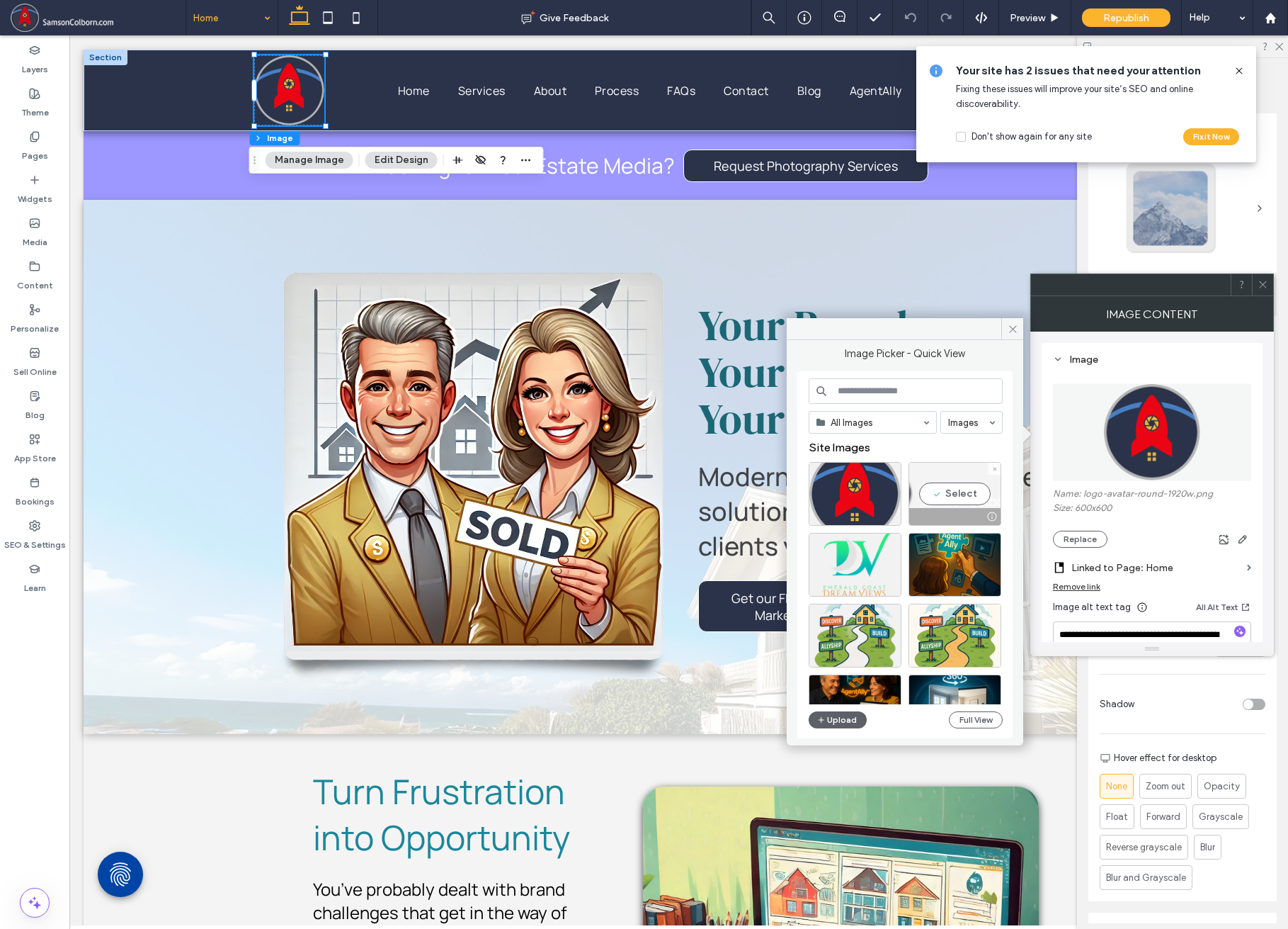
click at [947, 496] on div "Select" at bounding box center [955, 493] width 93 height 63
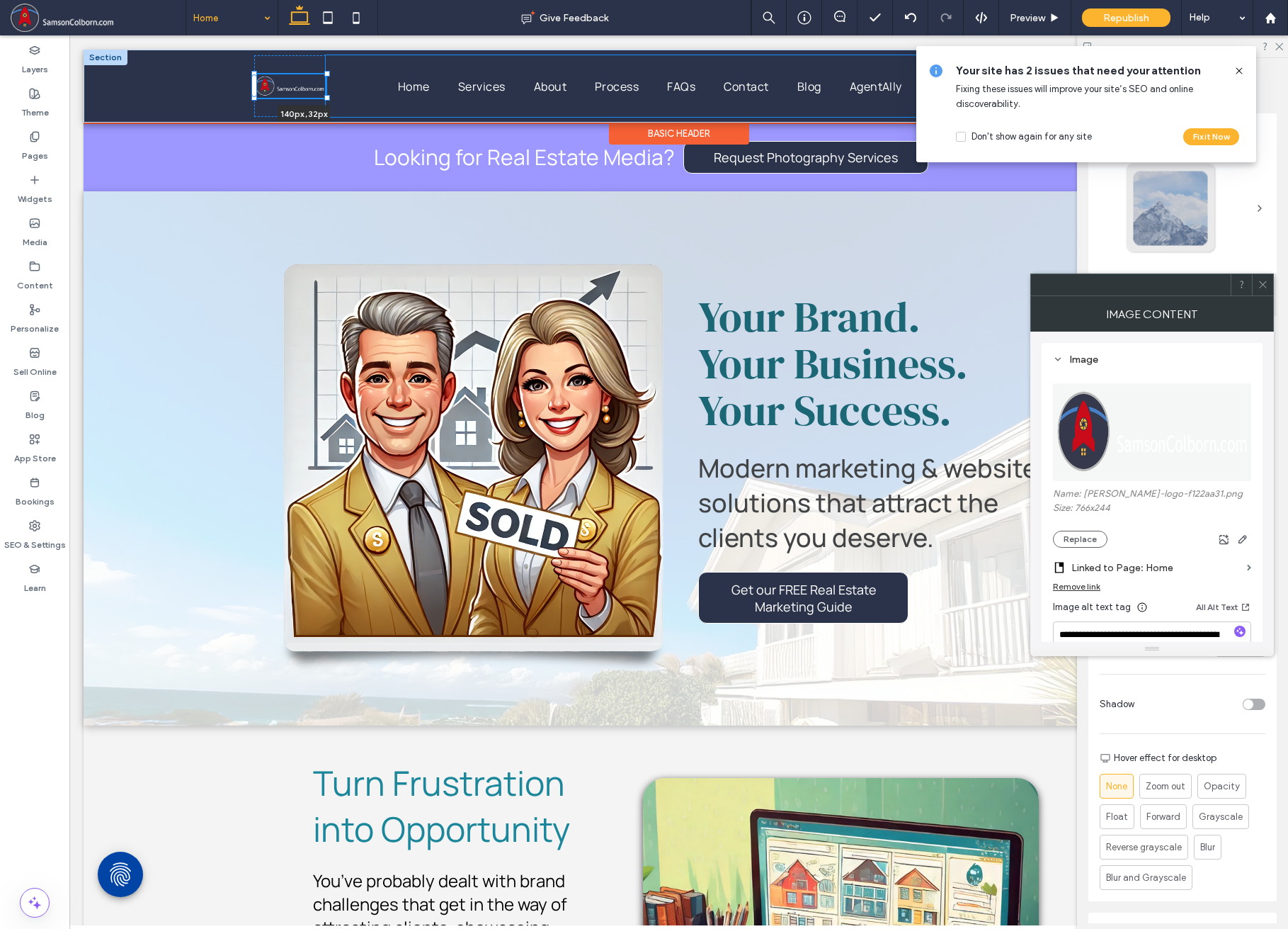
drag, startPoint x: 320, startPoint y: 72, endPoint x: 354, endPoint y: 60, distance: 36.1
click at [354, 60] on div "140px , 32px Home Services About Process FAQs Contact Blog AgentAlly Book Your …" at bounding box center [679, 85] width 850 height 73
type input "***"
click at [339, 66] on div "Home Services About Process FAQs Contact Blog AgentAlly" at bounding box center [649, 85] width 648 height 61
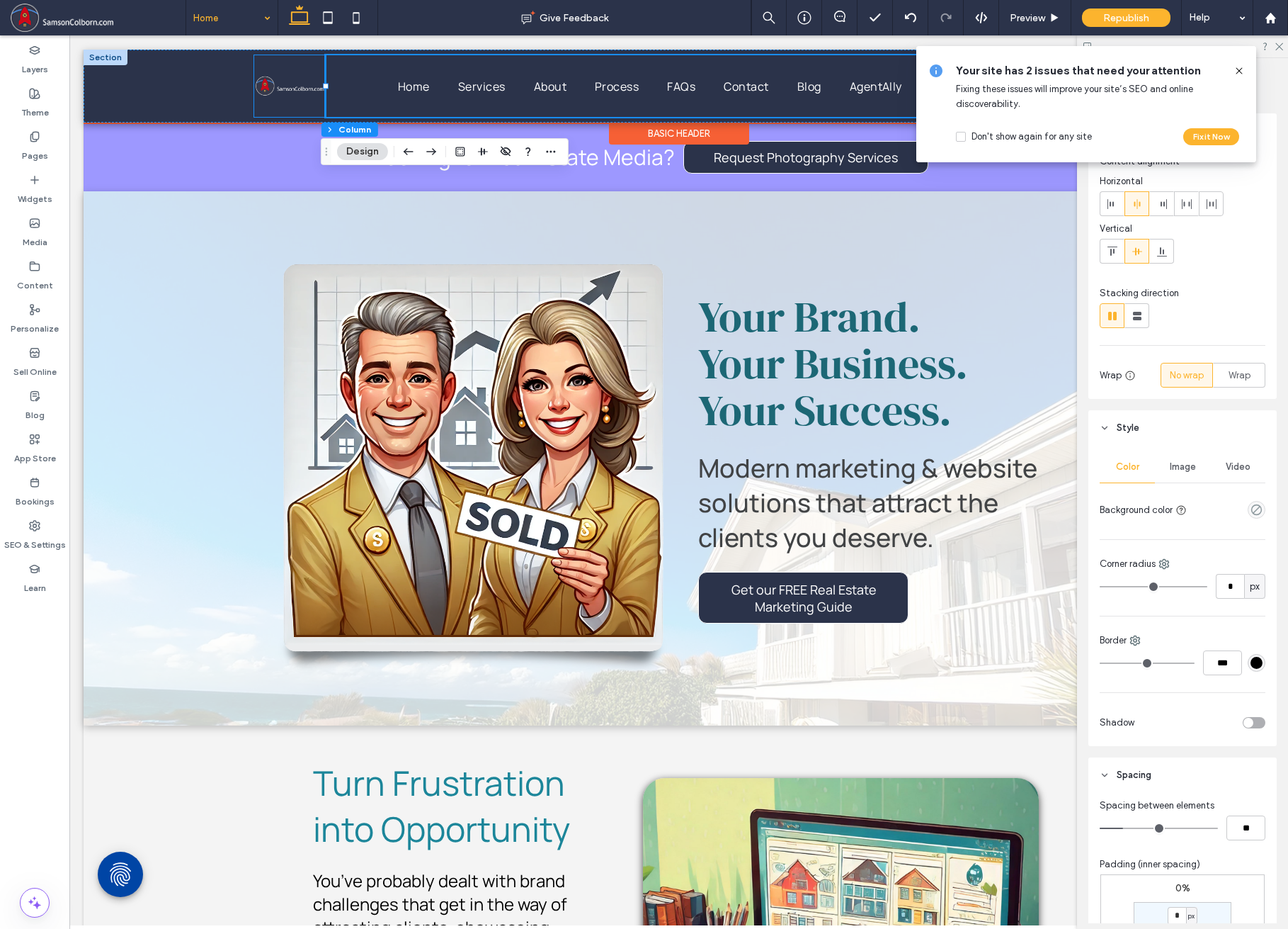
click at [272, 110] on div at bounding box center [290, 85] width 72 height 61
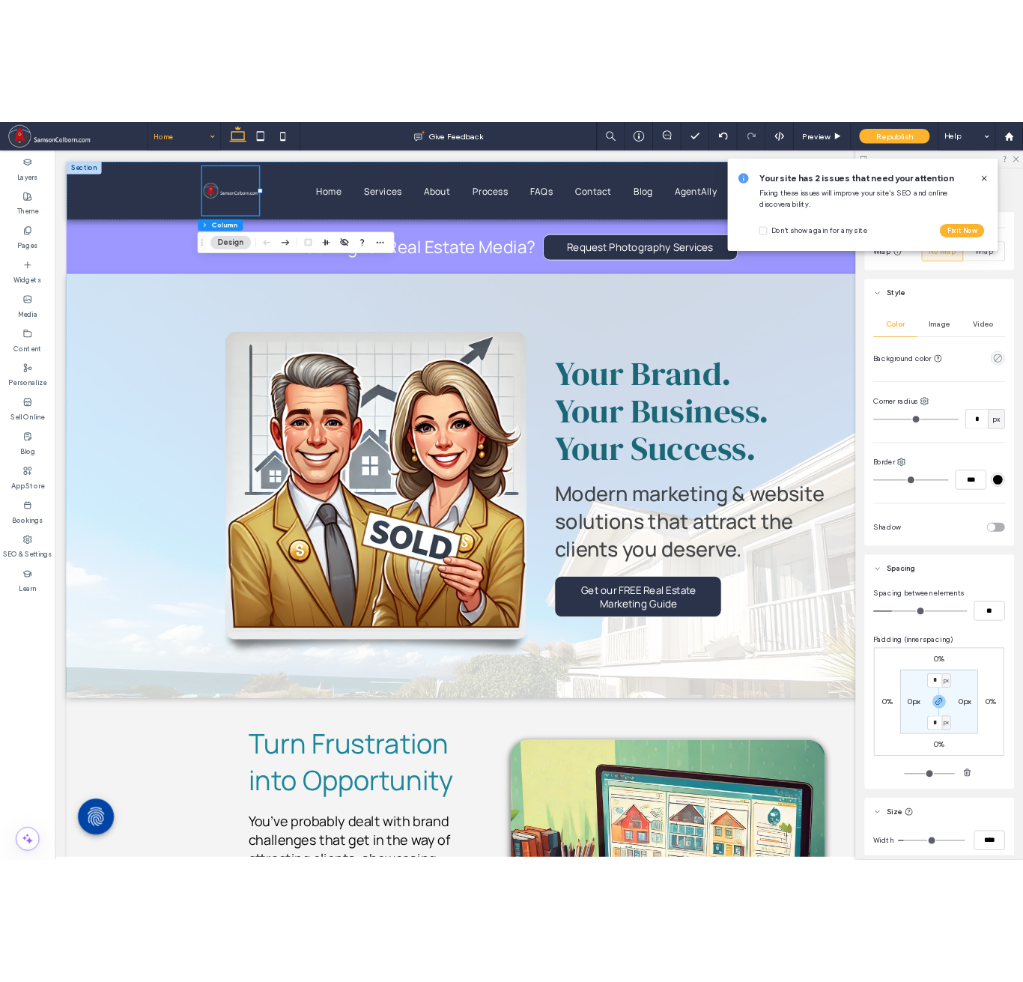
scroll to position [290, 0]
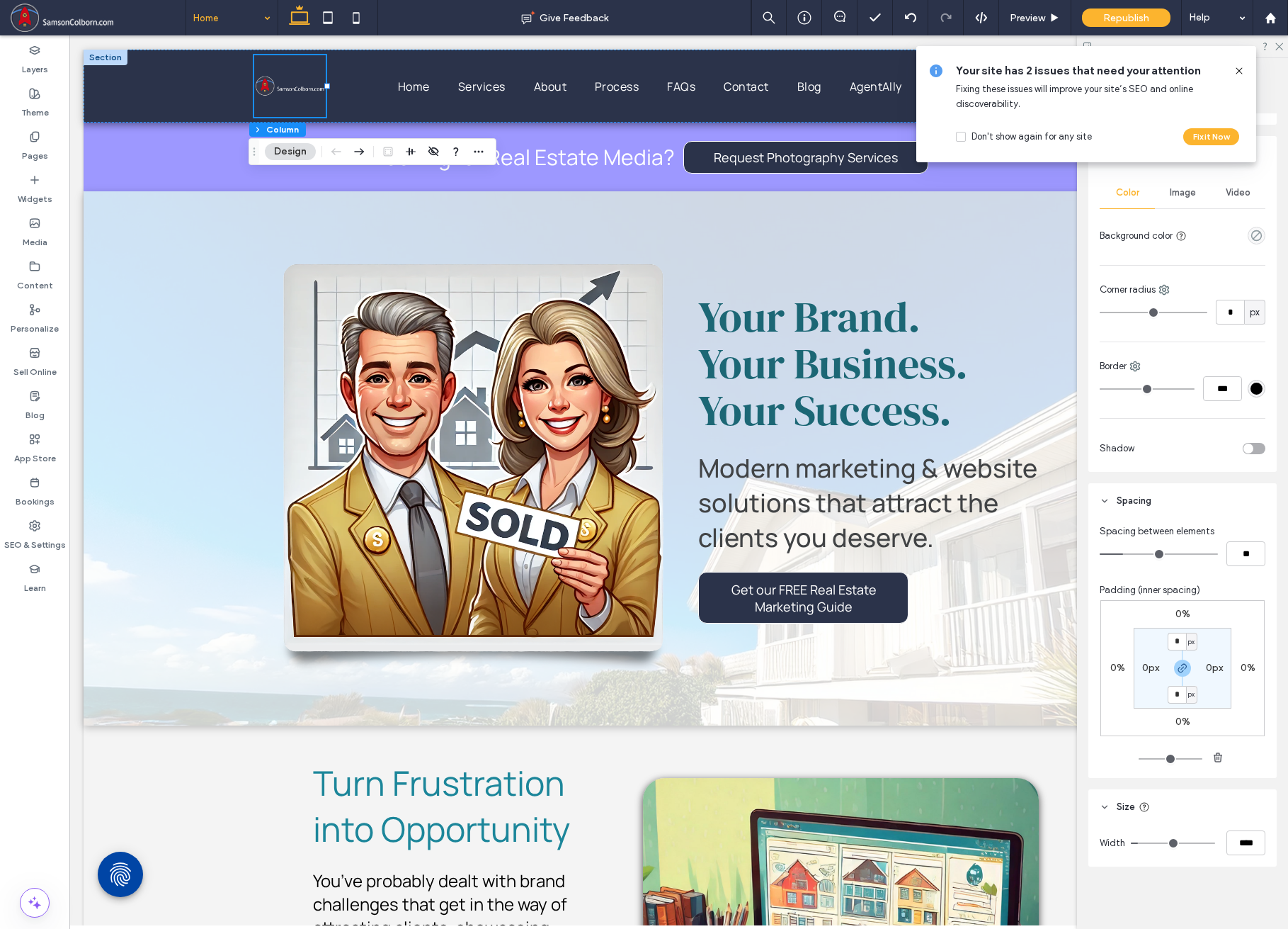
type input "**"
type input "***"
type input "**"
type input "***"
type input "**"
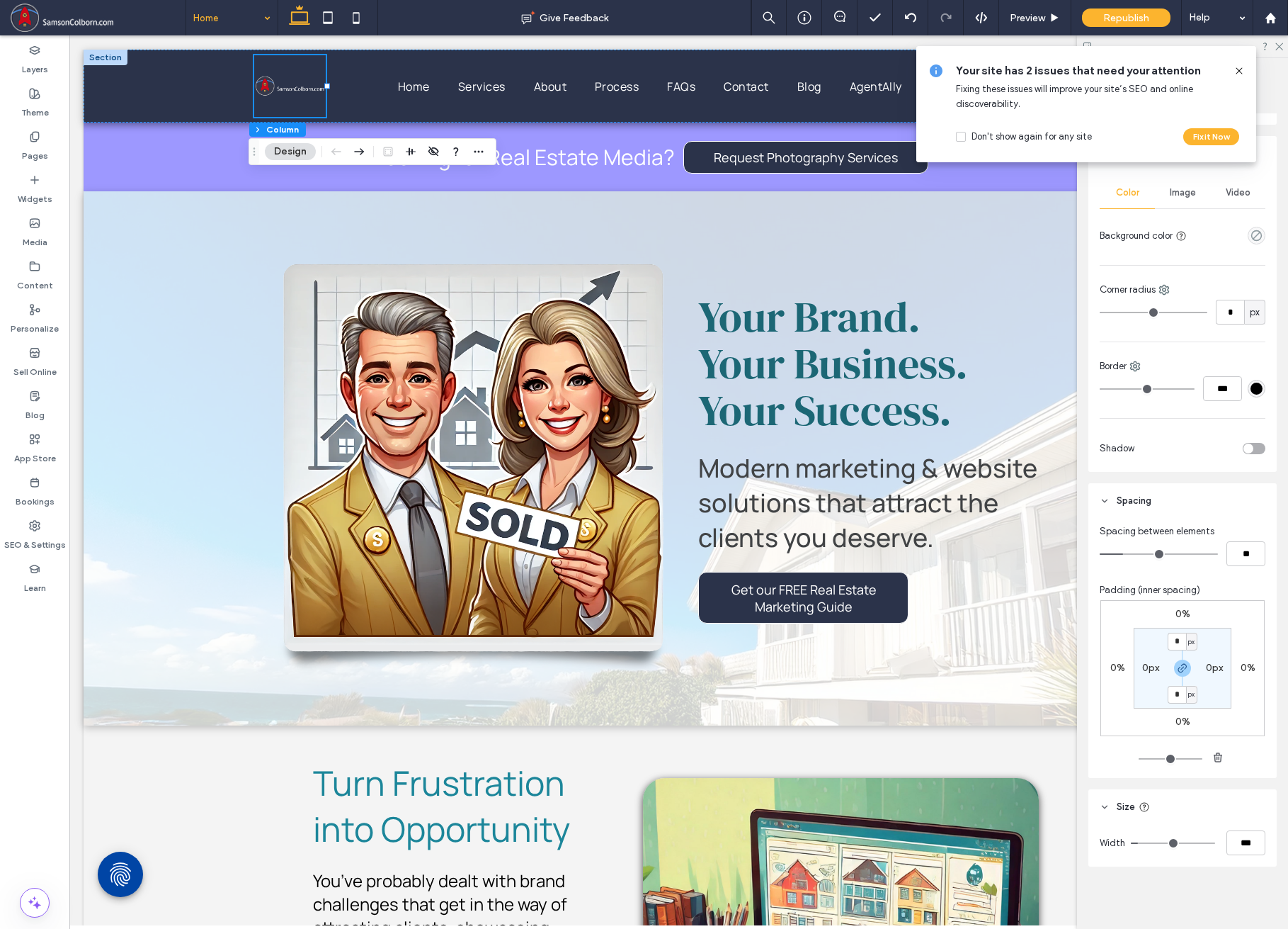
type input "***"
type input "**"
type input "***"
type input "**"
type input "***"
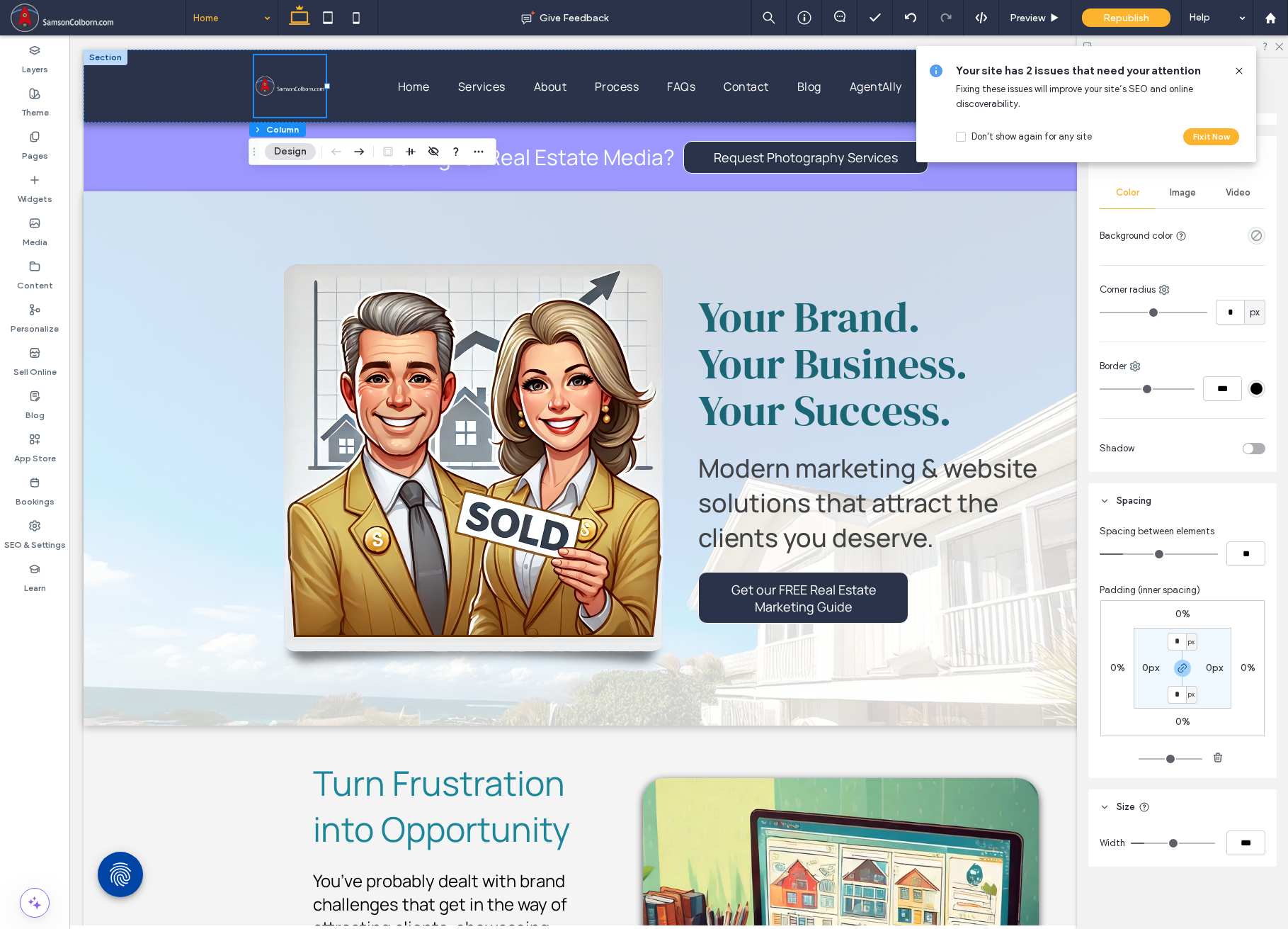
type input "**"
type input "***"
type input "**"
type input "***"
type input "**"
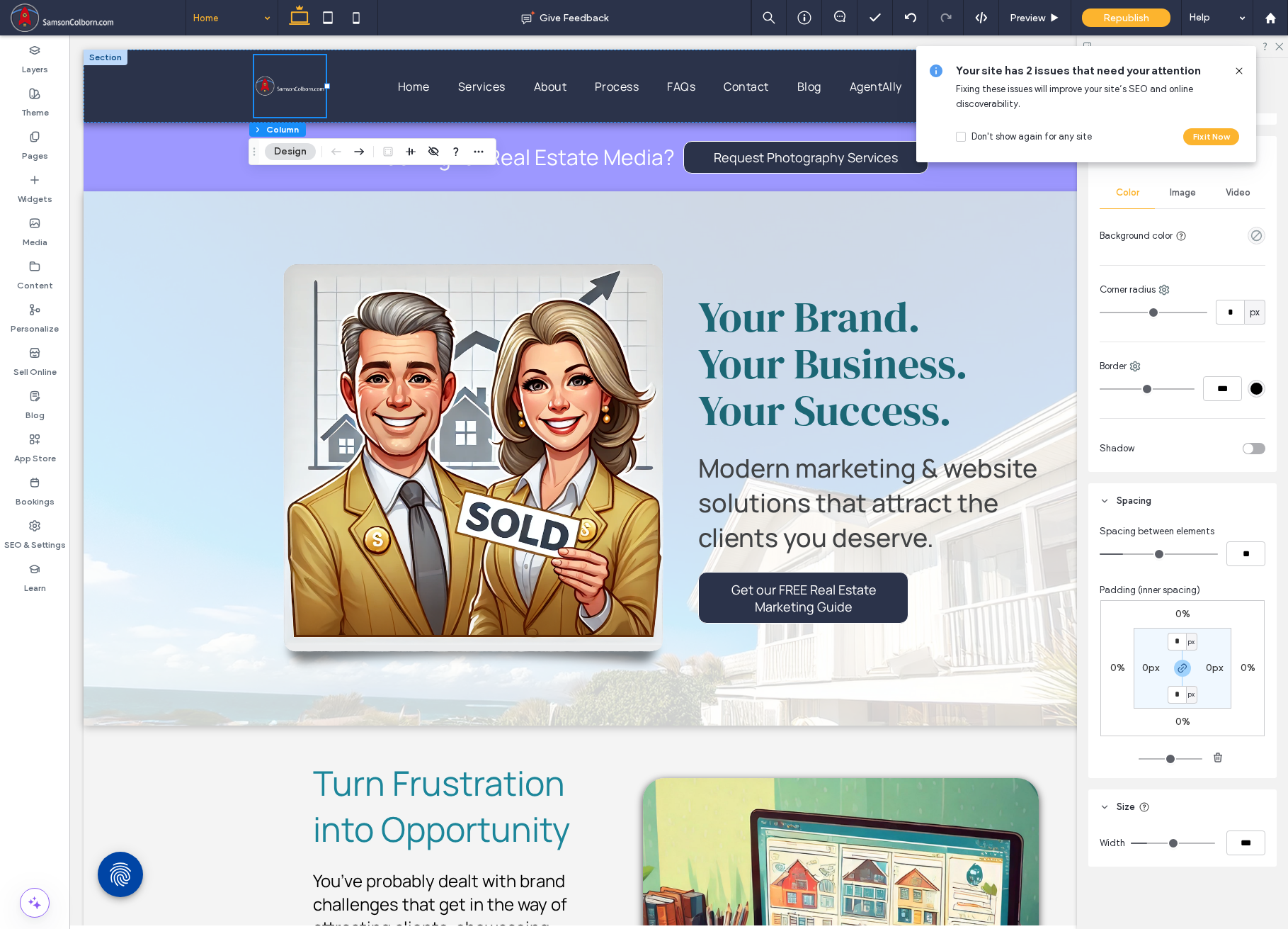
click at [1111, 842] on input "range" at bounding box center [1173, 842] width 84 height 1
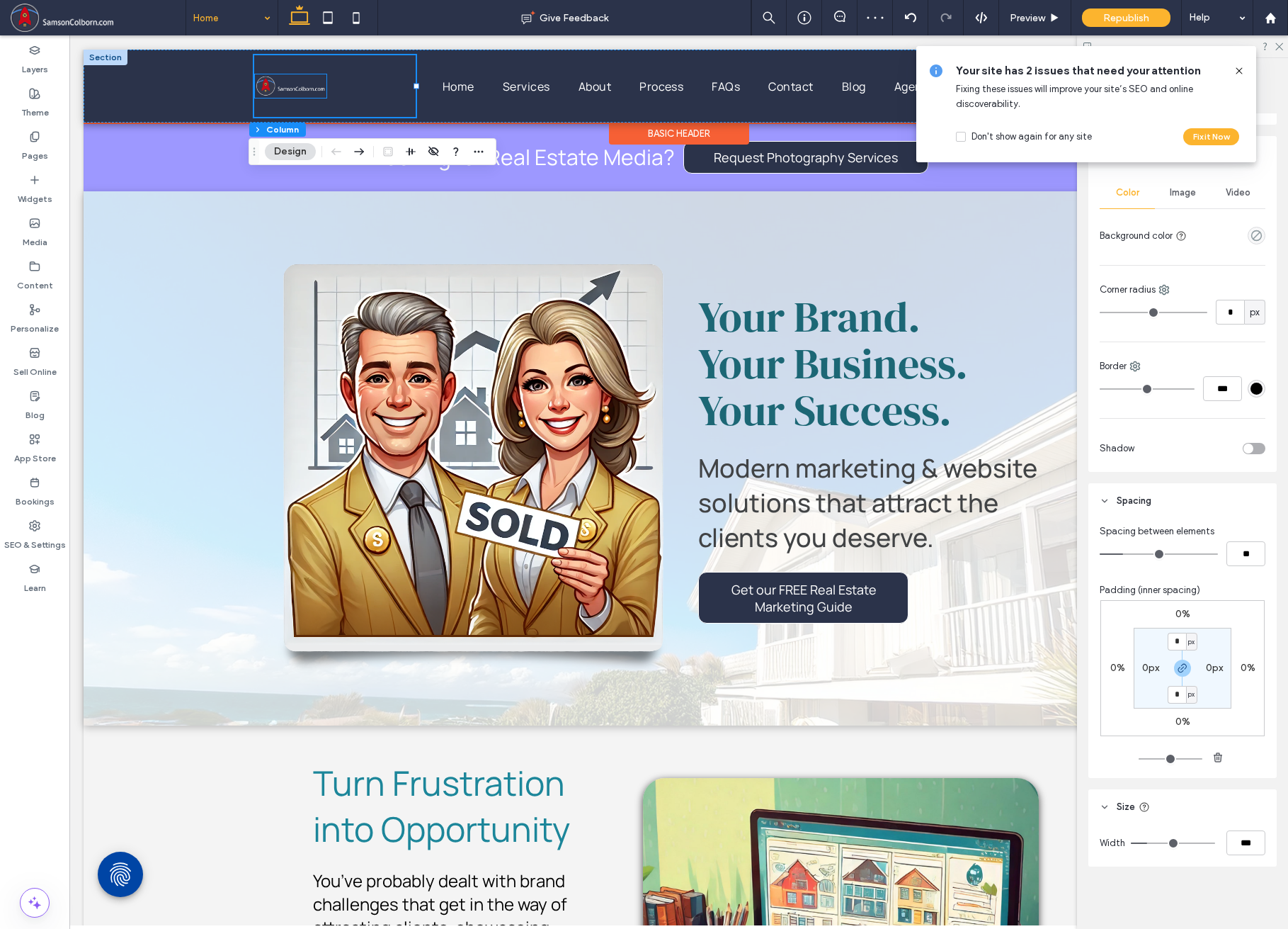
click at [300, 89] on img at bounding box center [291, 86] width 72 height 23
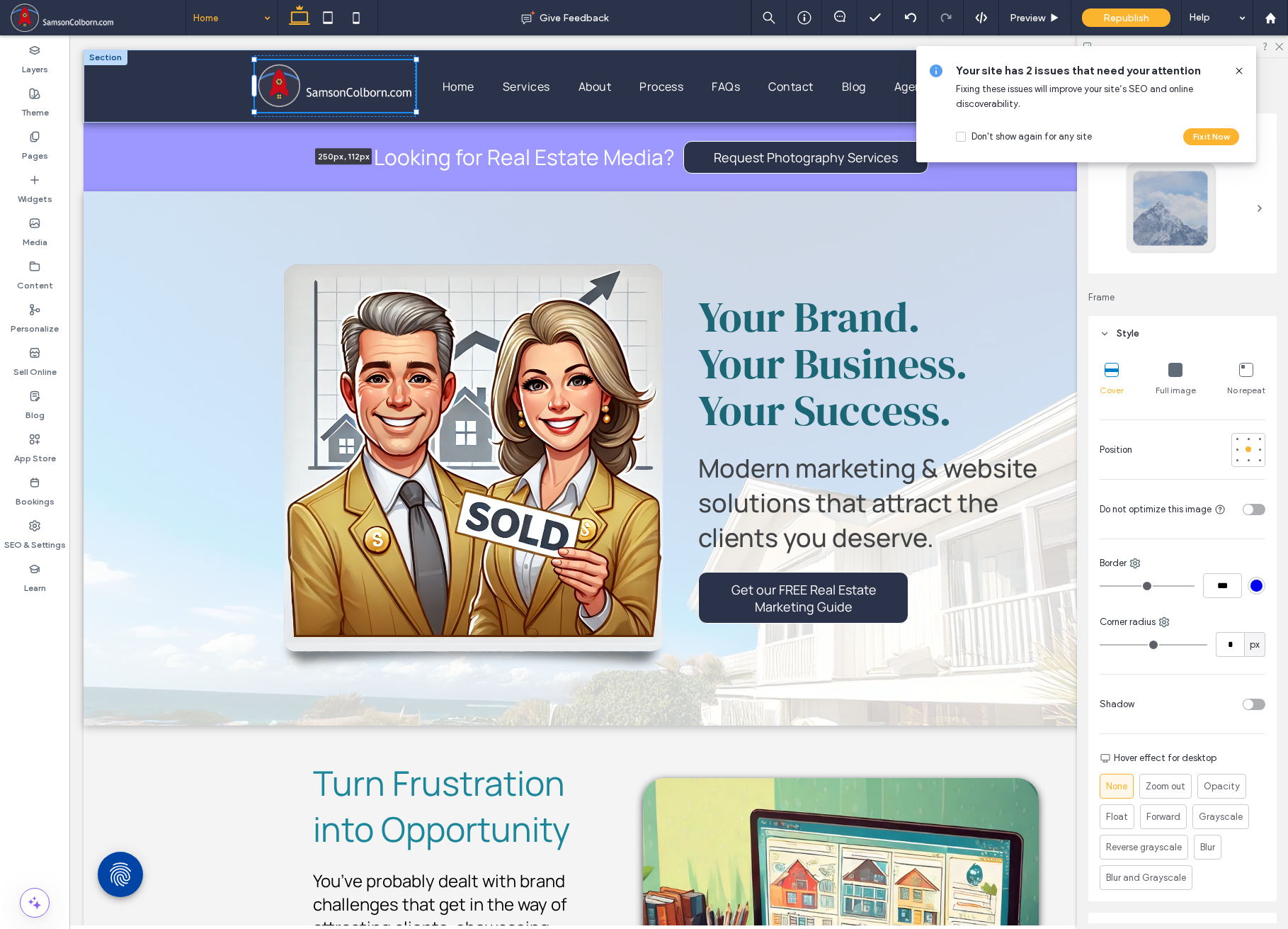
drag, startPoint x: 322, startPoint y: 75, endPoint x: 453, endPoint y: 44, distance: 134.6
type input "***"
click at [1111, 75] on icon at bounding box center [1239, 71] width 11 height 11
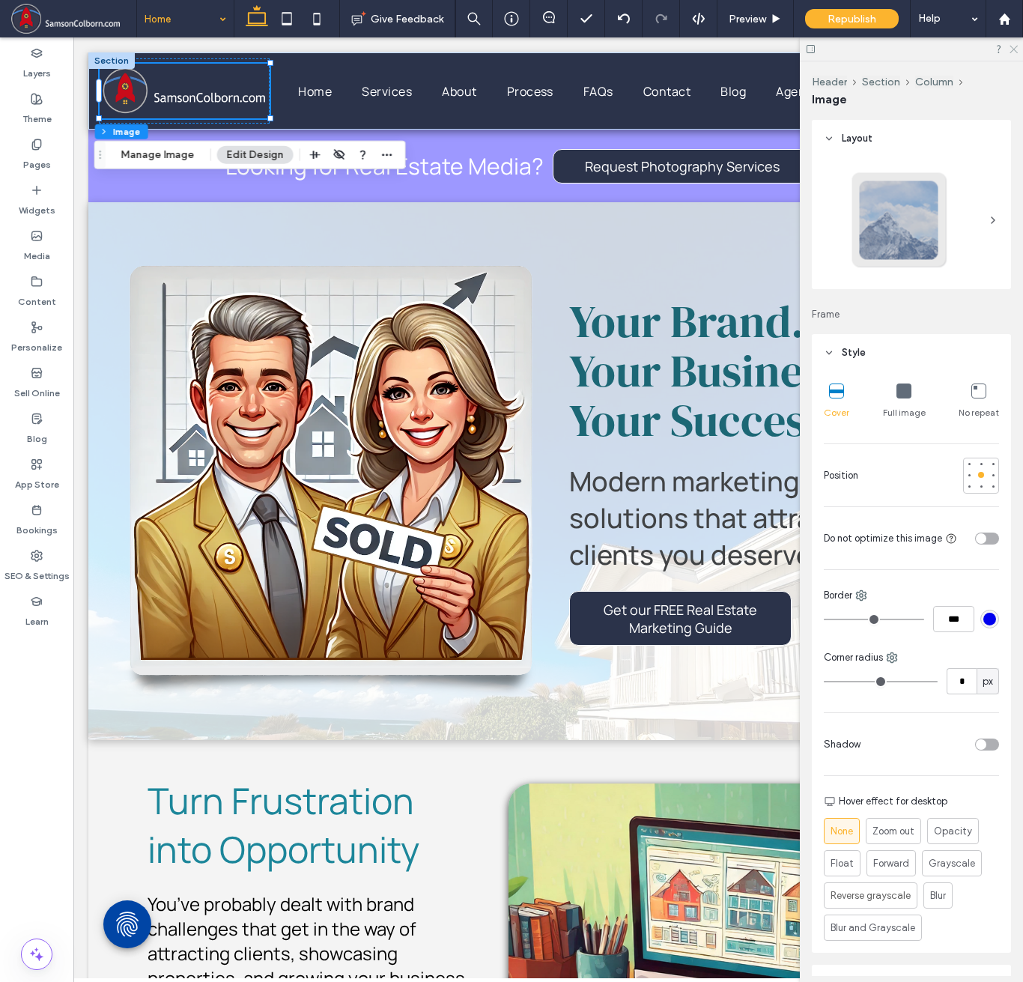
click at [1010, 50] on icon at bounding box center [1013, 48] width 10 height 10
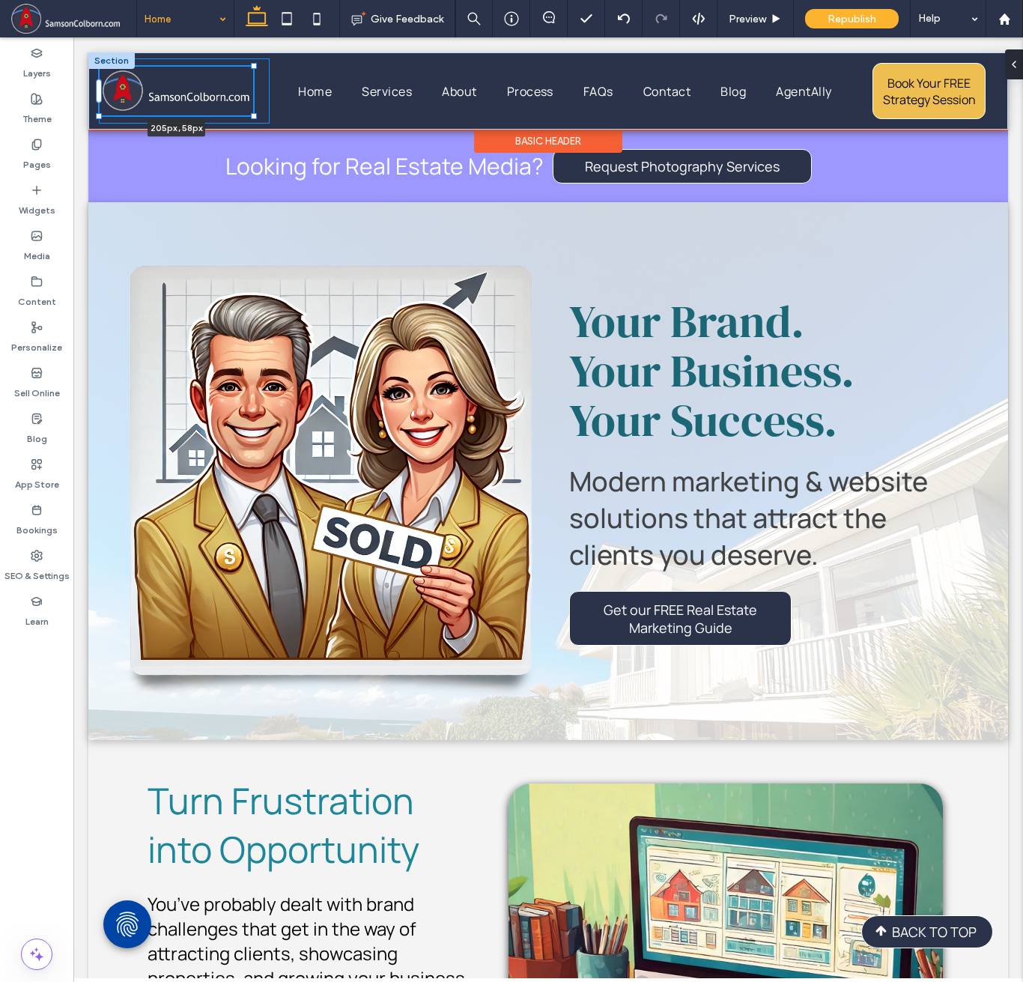
drag, startPoint x: 265, startPoint y: 61, endPoint x: 243, endPoint y: 64, distance: 21.8
click at [243, 64] on div "205px , 58px Home Services About Process FAQs Contact Blog AgentAlly Book Your …" at bounding box center [548, 90] width 899 height 77
type input "***"
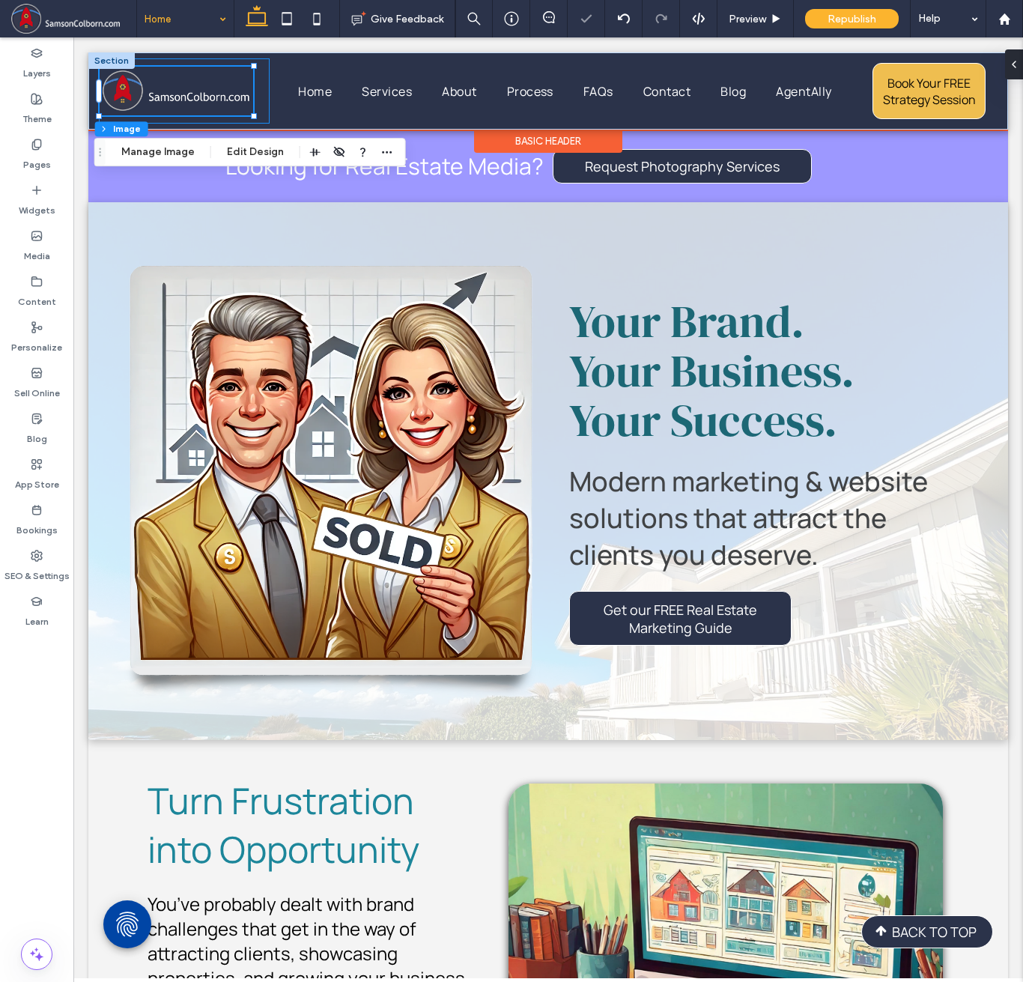
click at [254, 88] on div "205px , 58px" at bounding box center [184, 90] width 171 height 65
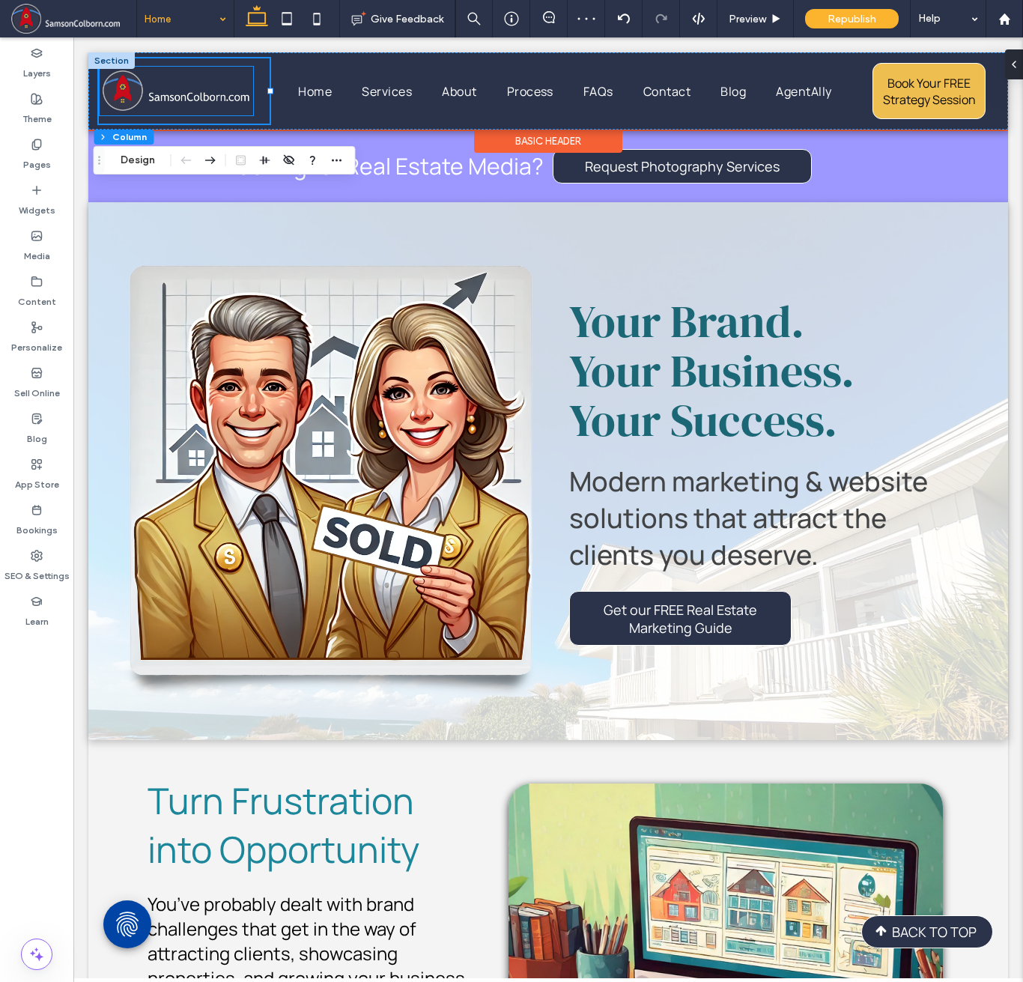
click at [228, 70] on img at bounding box center [177, 91] width 154 height 49
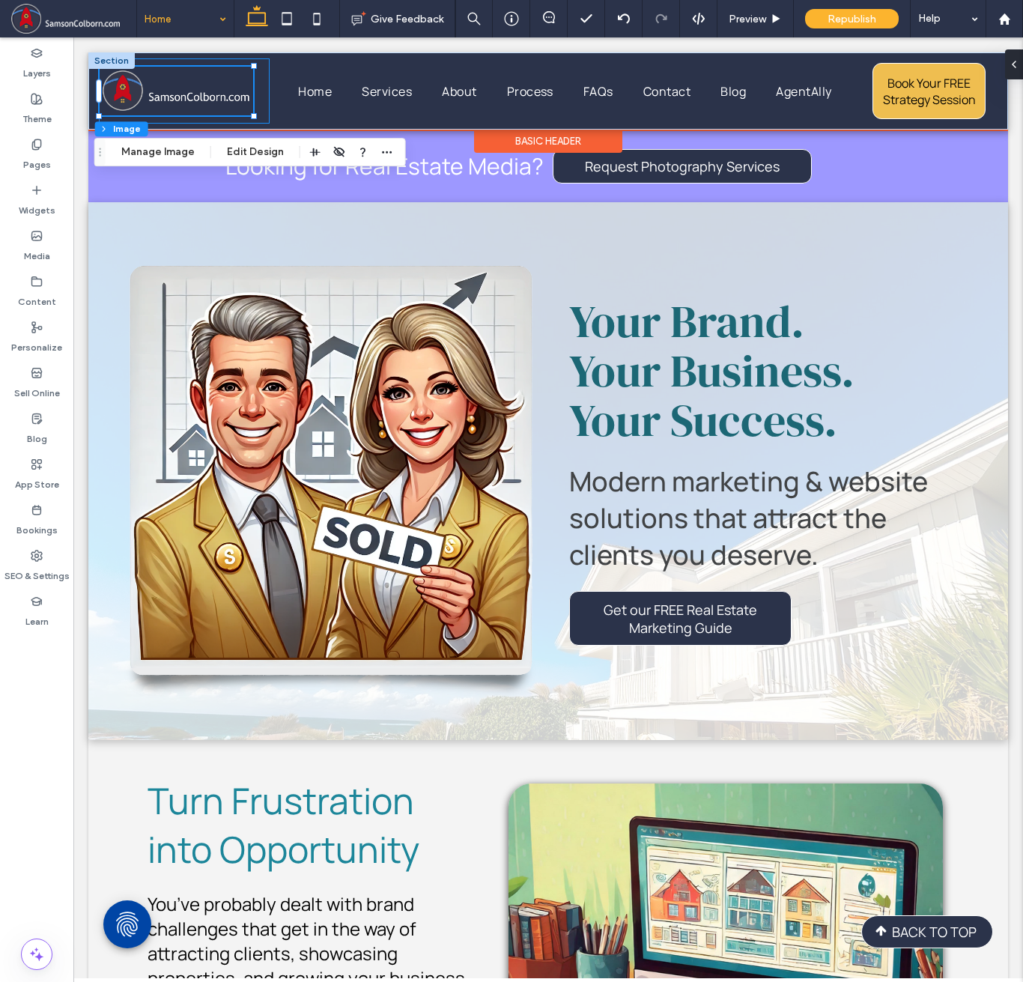
click at [257, 90] on div at bounding box center [184, 90] width 171 height 65
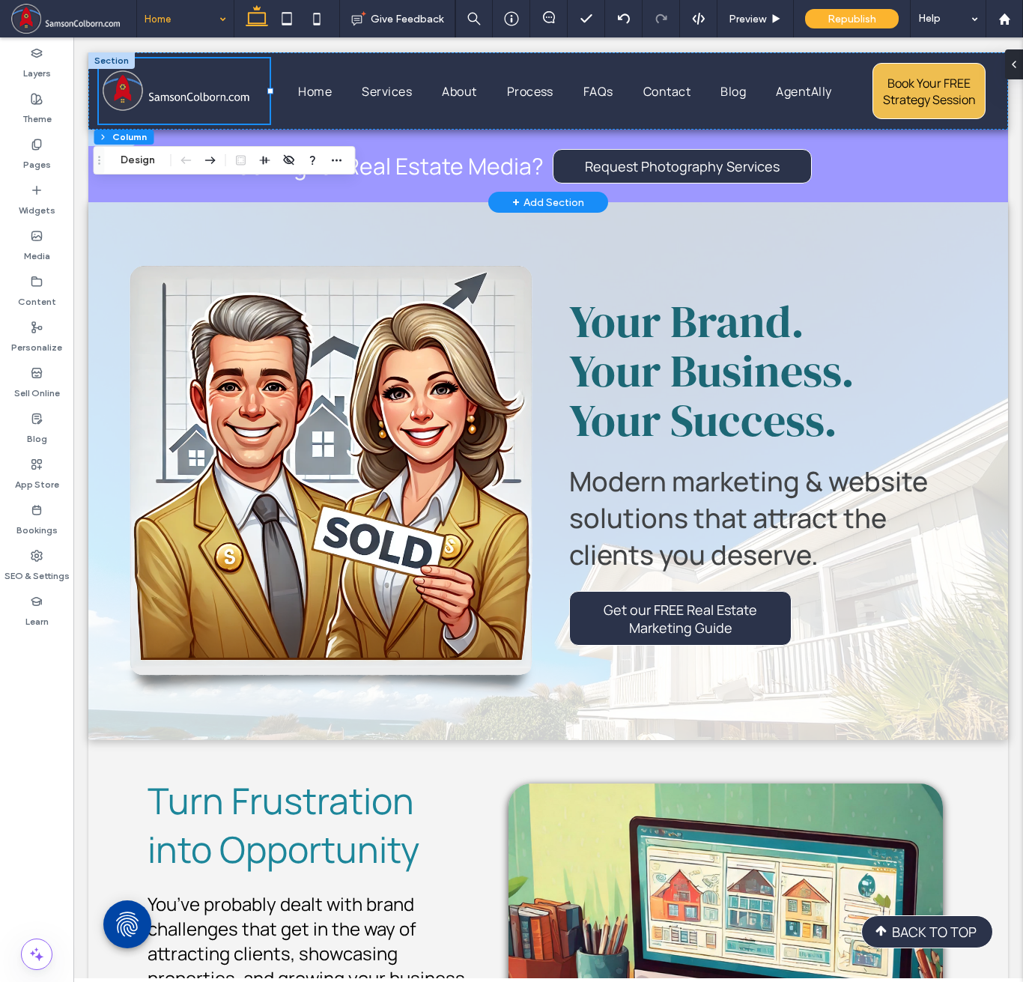
drag, startPoint x: 212, startPoint y: 201, endPoint x: 139, endPoint y: 175, distance: 77.9
click at [139, 157] on button "Design" at bounding box center [138, 160] width 54 height 18
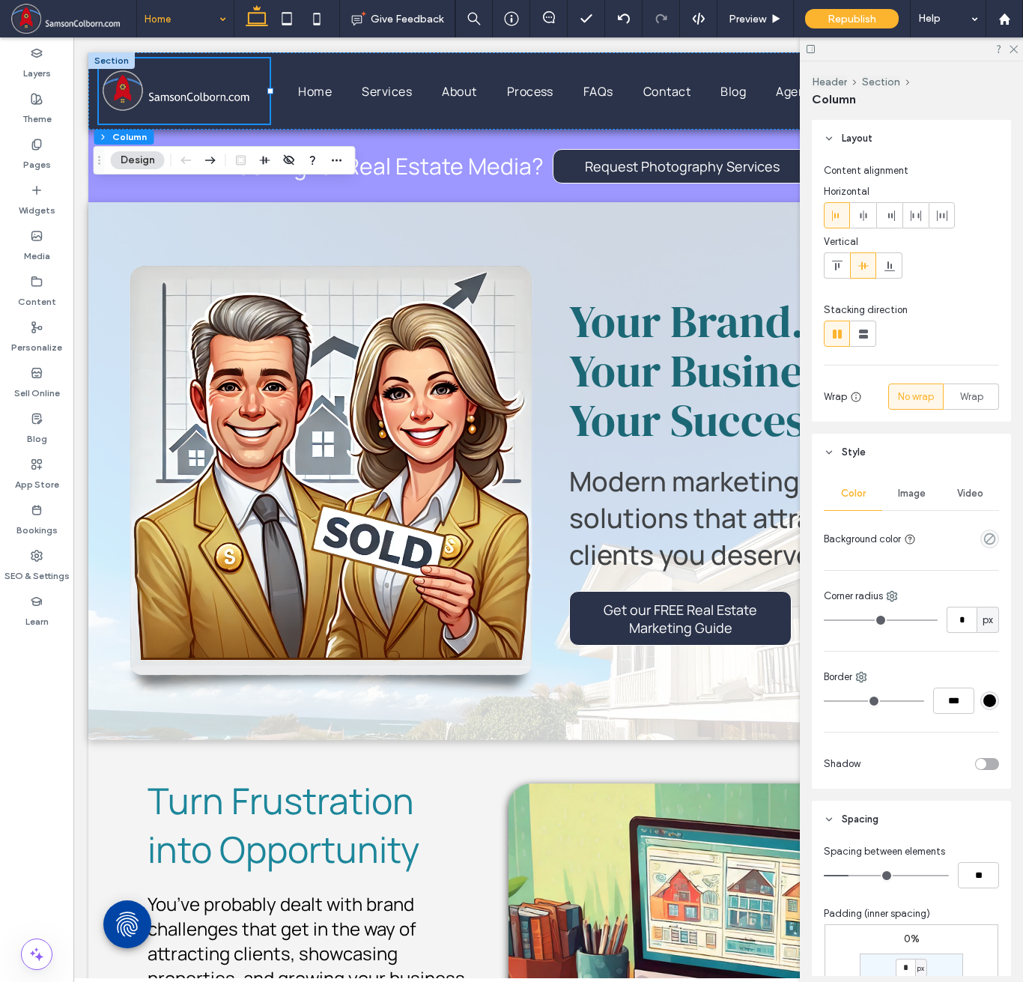
type input "*"
type input "**"
type input "*"
type input "**"
drag, startPoint x: 850, startPoint y: 876, endPoint x: 767, endPoint y: 868, distance: 83.5
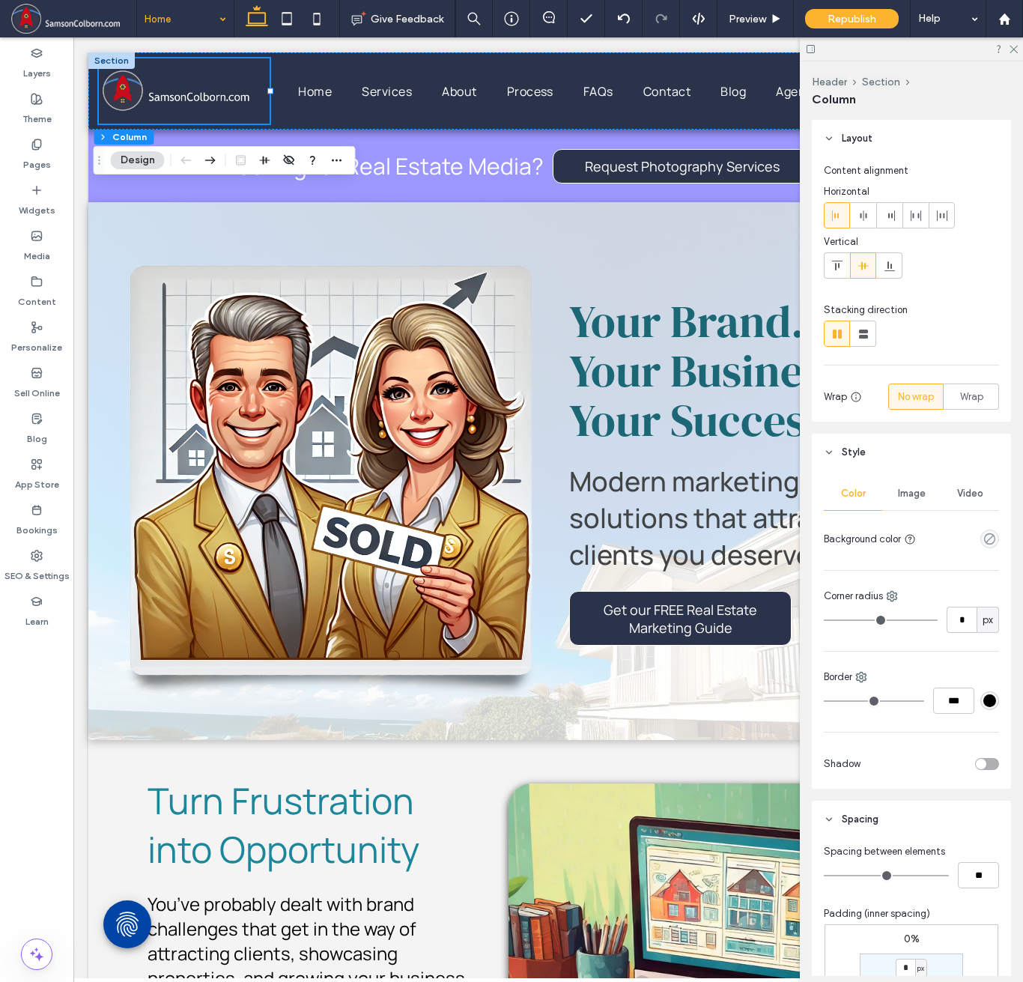
type input "*"
click at [824, 875] on input "range" at bounding box center [886, 875] width 125 height 1
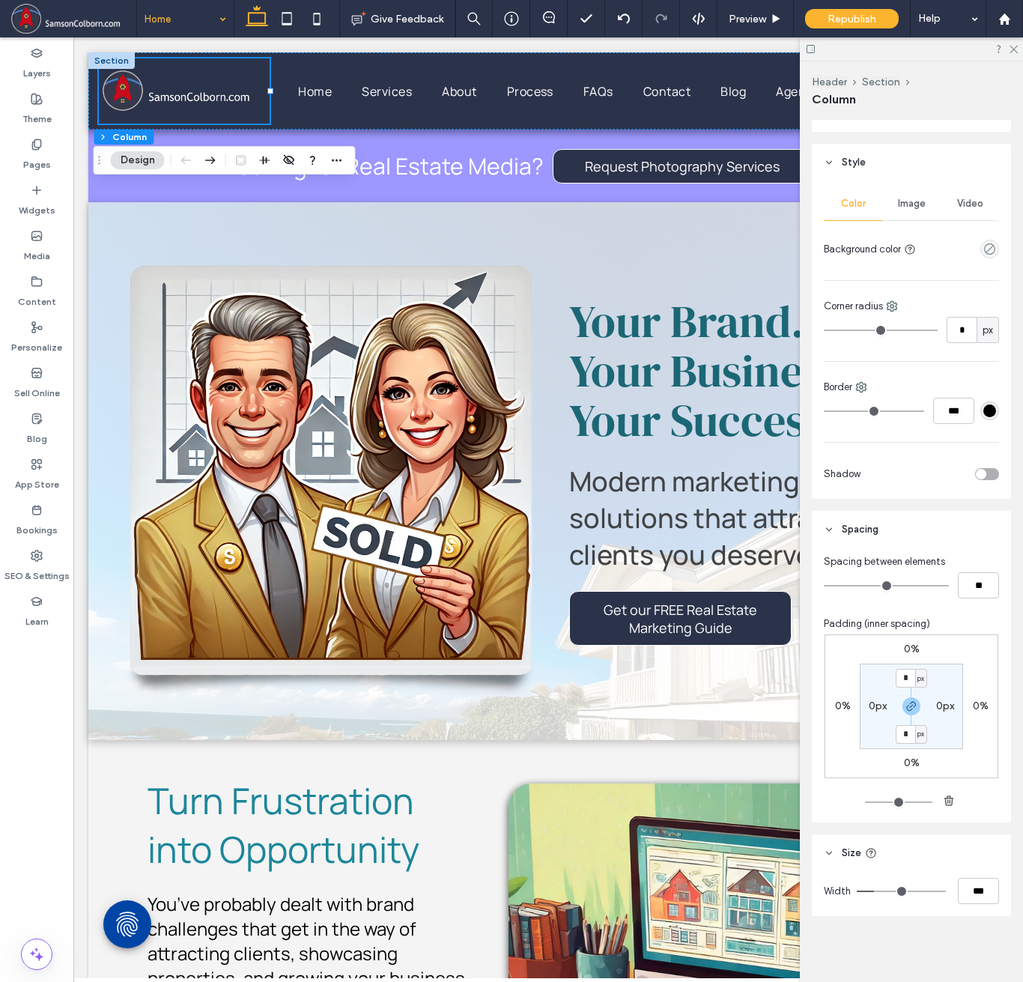
type input "**"
type input "***"
type input "**"
type input "***"
type input "**"
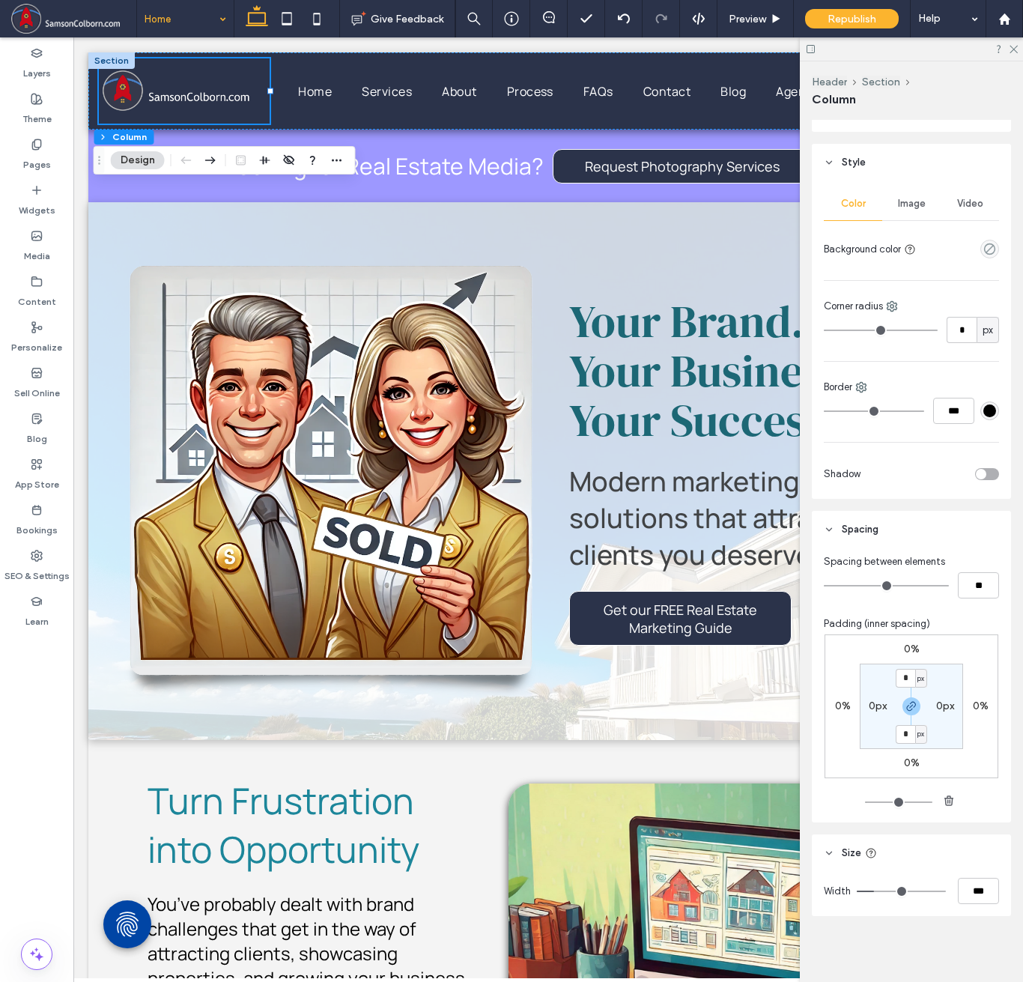
type input "***"
type input "**"
type input "***"
type input "**"
click at [872, 890] on input "range" at bounding box center [901, 890] width 89 height 1
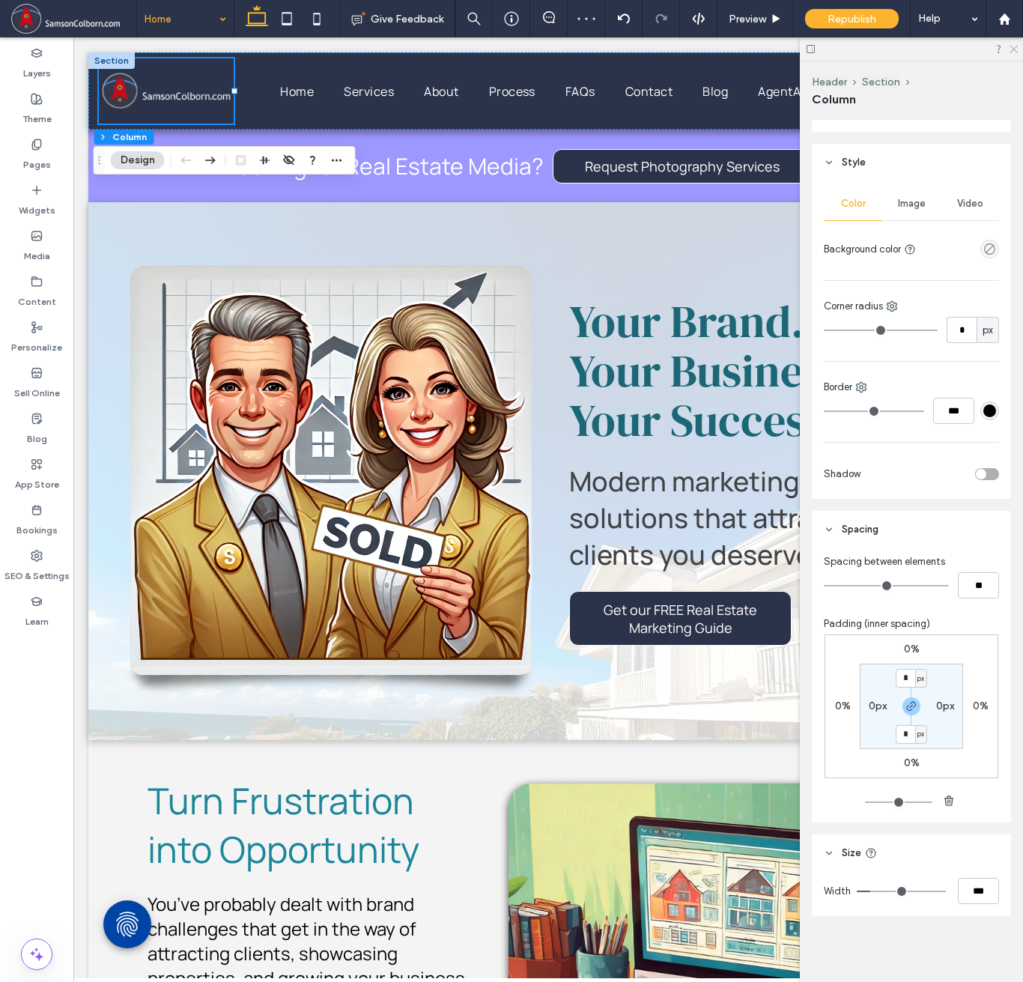
click at [1011, 52] on use at bounding box center [1013, 50] width 8 height 8
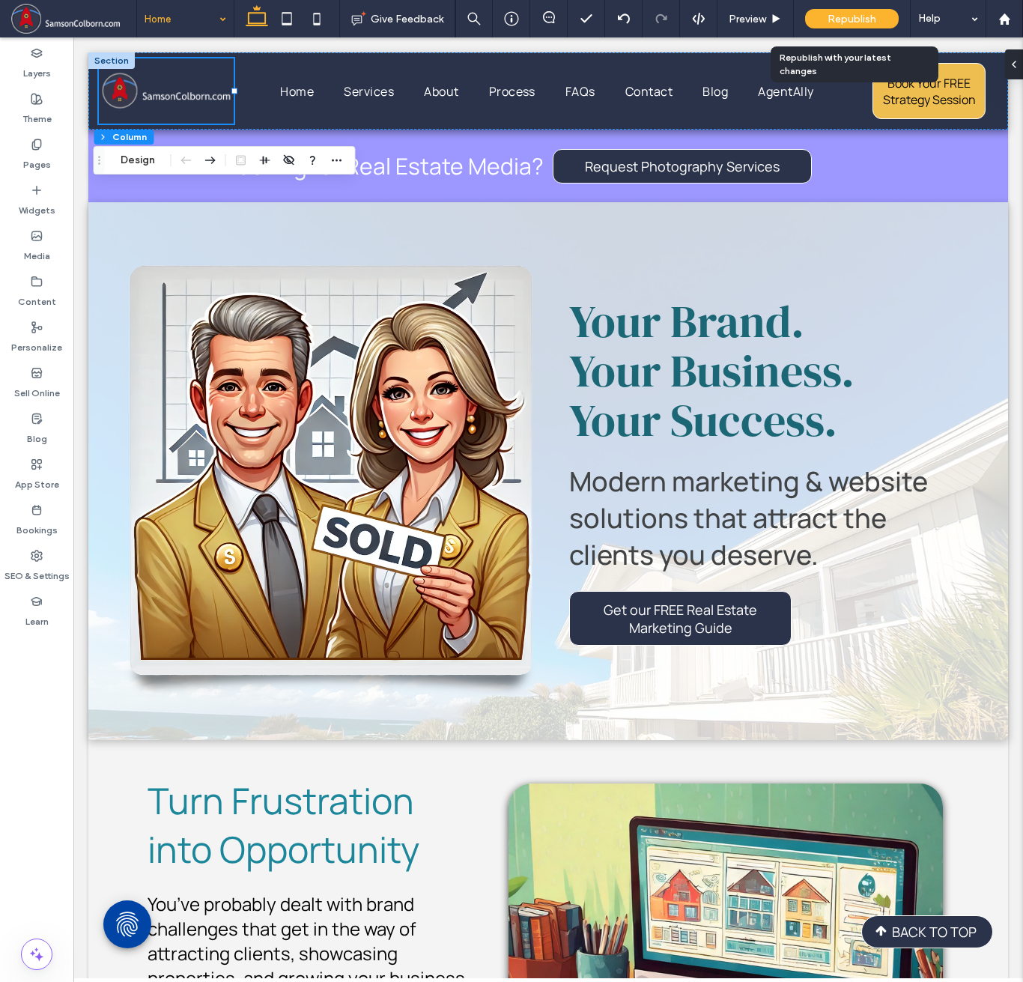
click at [869, 20] on span "Republish" at bounding box center [851, 19] width 49 height 13
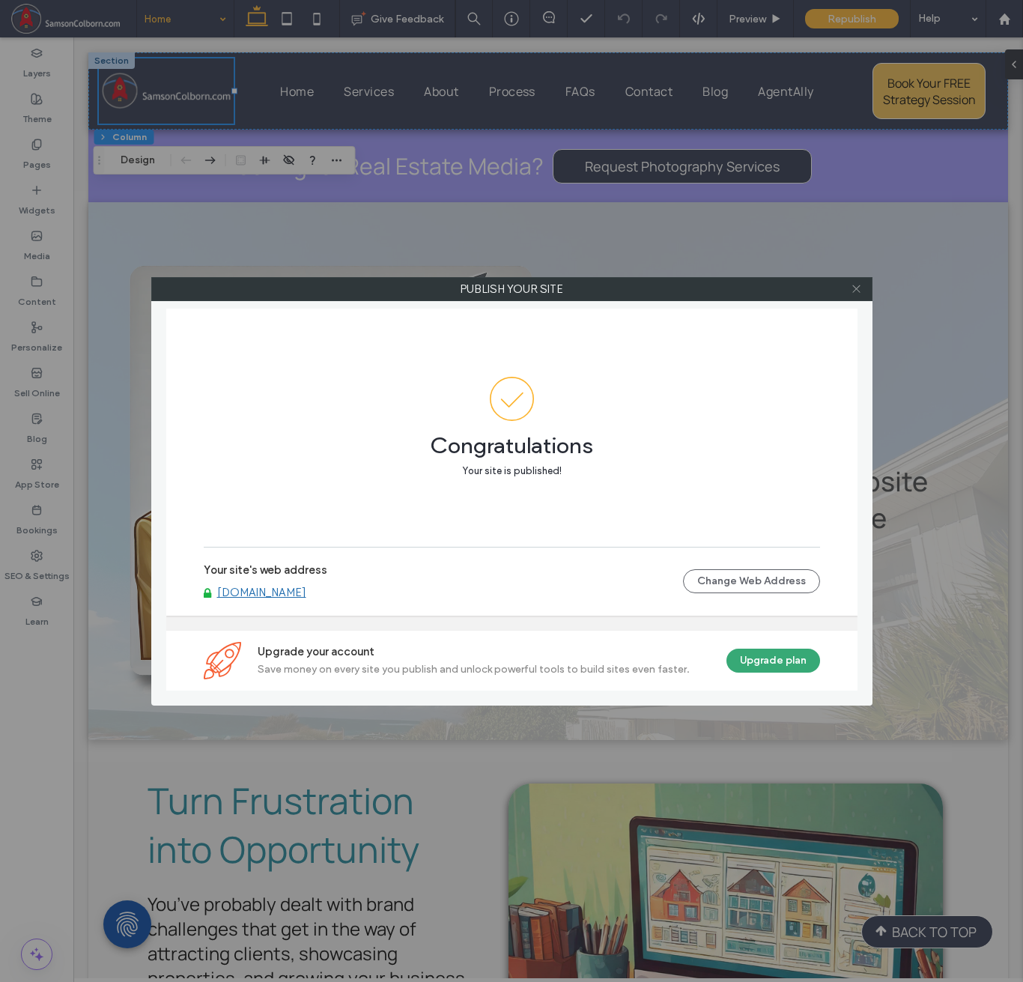
click at [857, 288] on use at bounding box center [855, 288] width 7 height 7
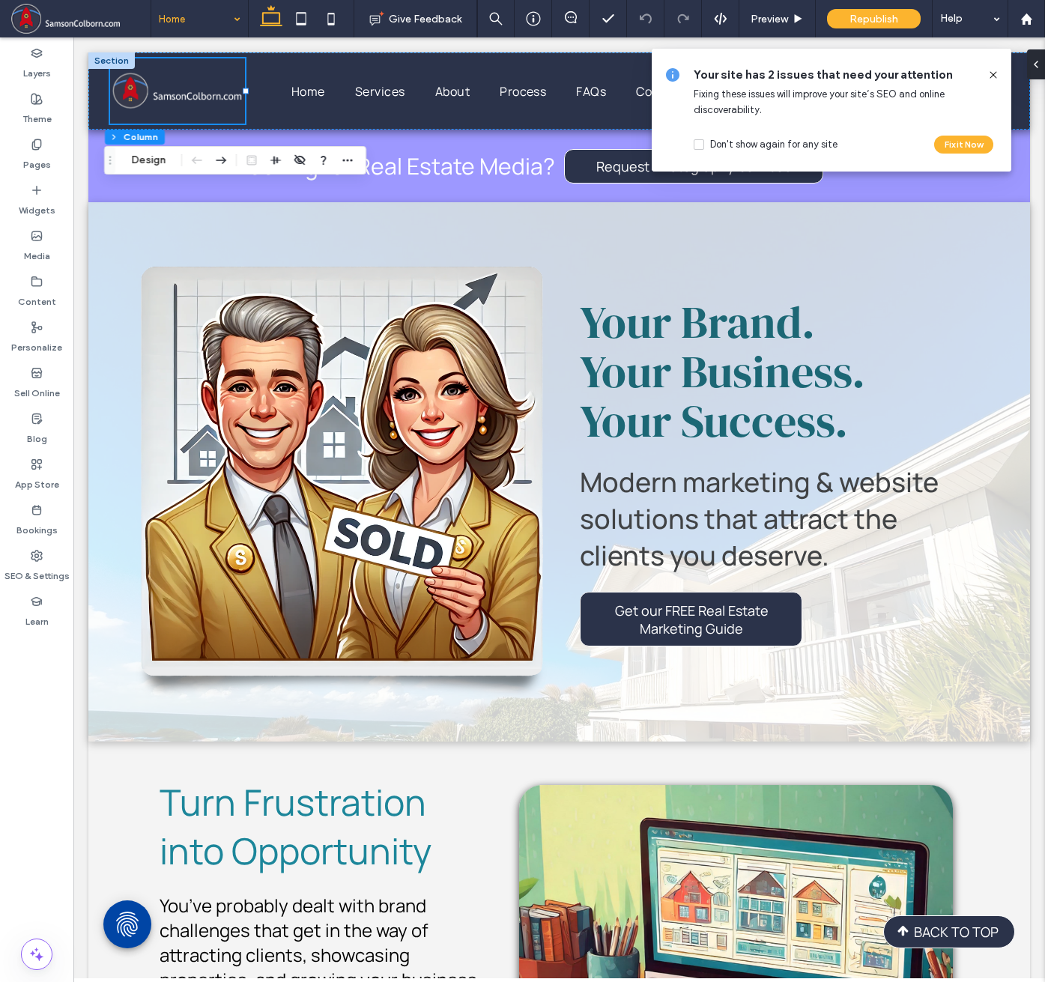
click at [994, 79] on icon at bounding box center [993, 75] width 12 height 12
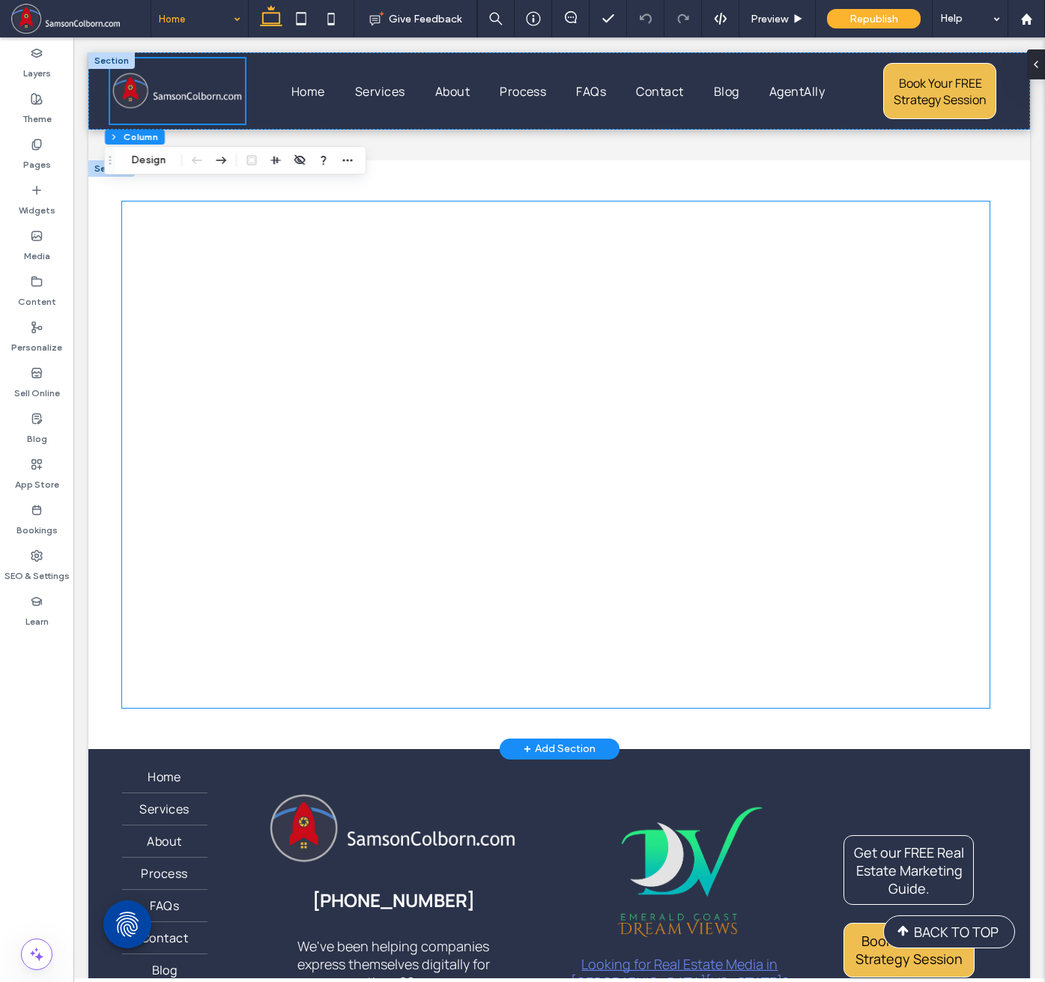
scroll to position [6355, 0]
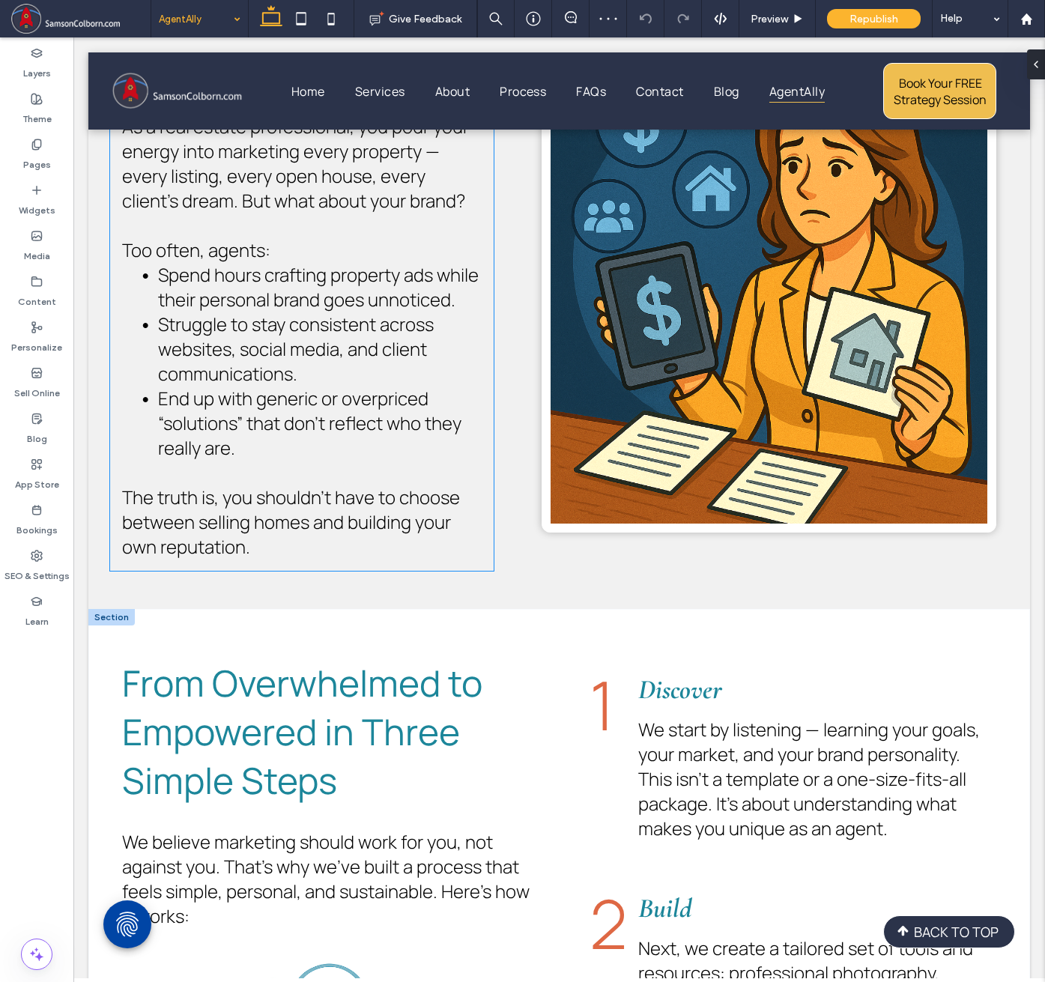
scroll to position [724, 0]
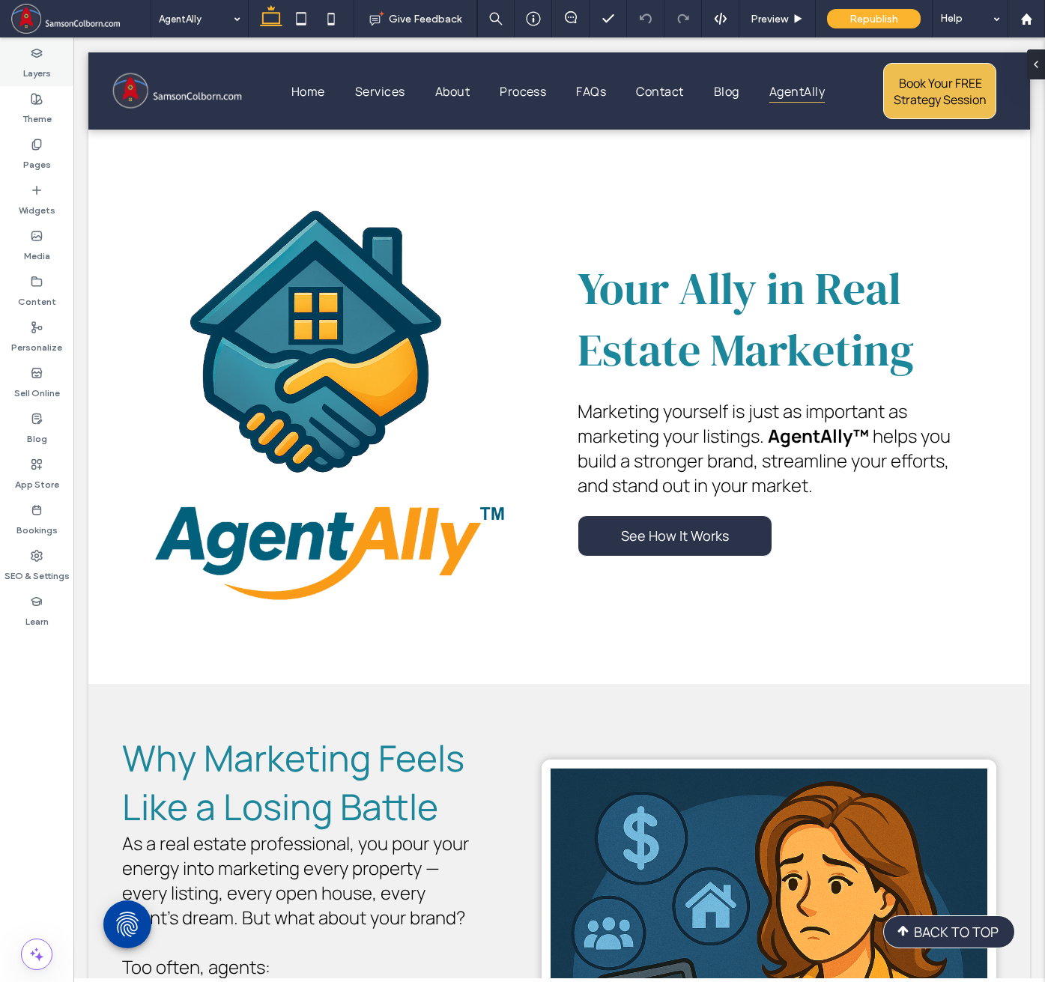
click at [33, 54] on icon at bounding box center [37, 53] width 12 height 12
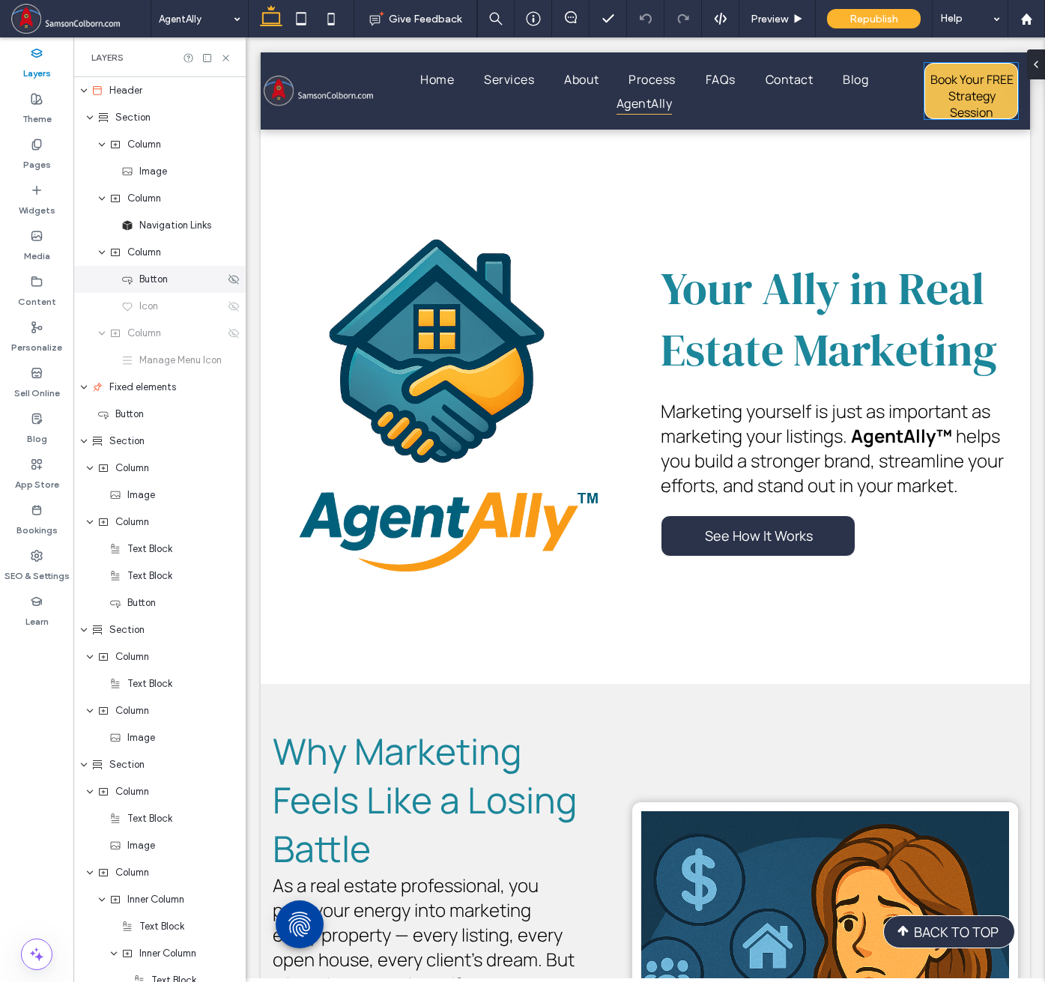
click at [157, 284] on span "Button" at bounding box center [153, 279] width 28 height 15
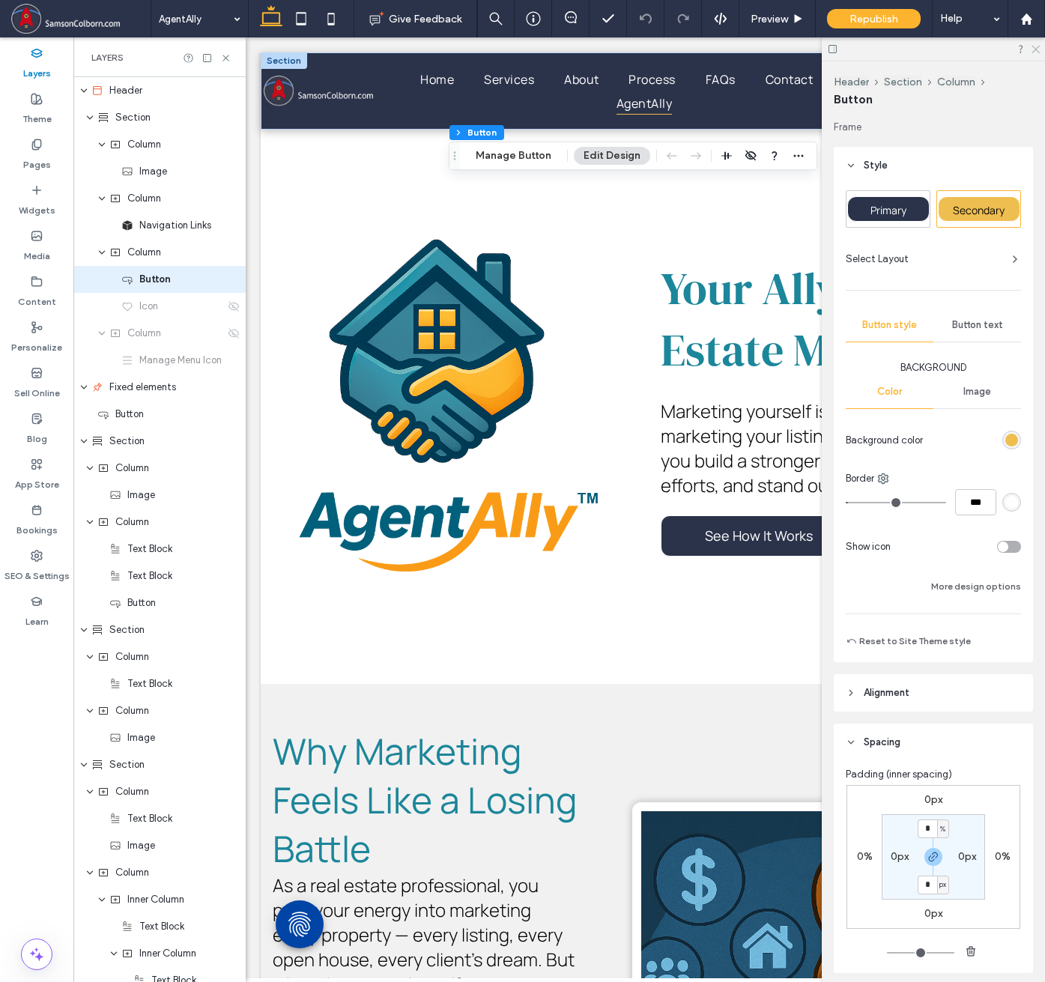
click at [1036, 46] on icon at bounding box center [1035, 48] width 10 height 10
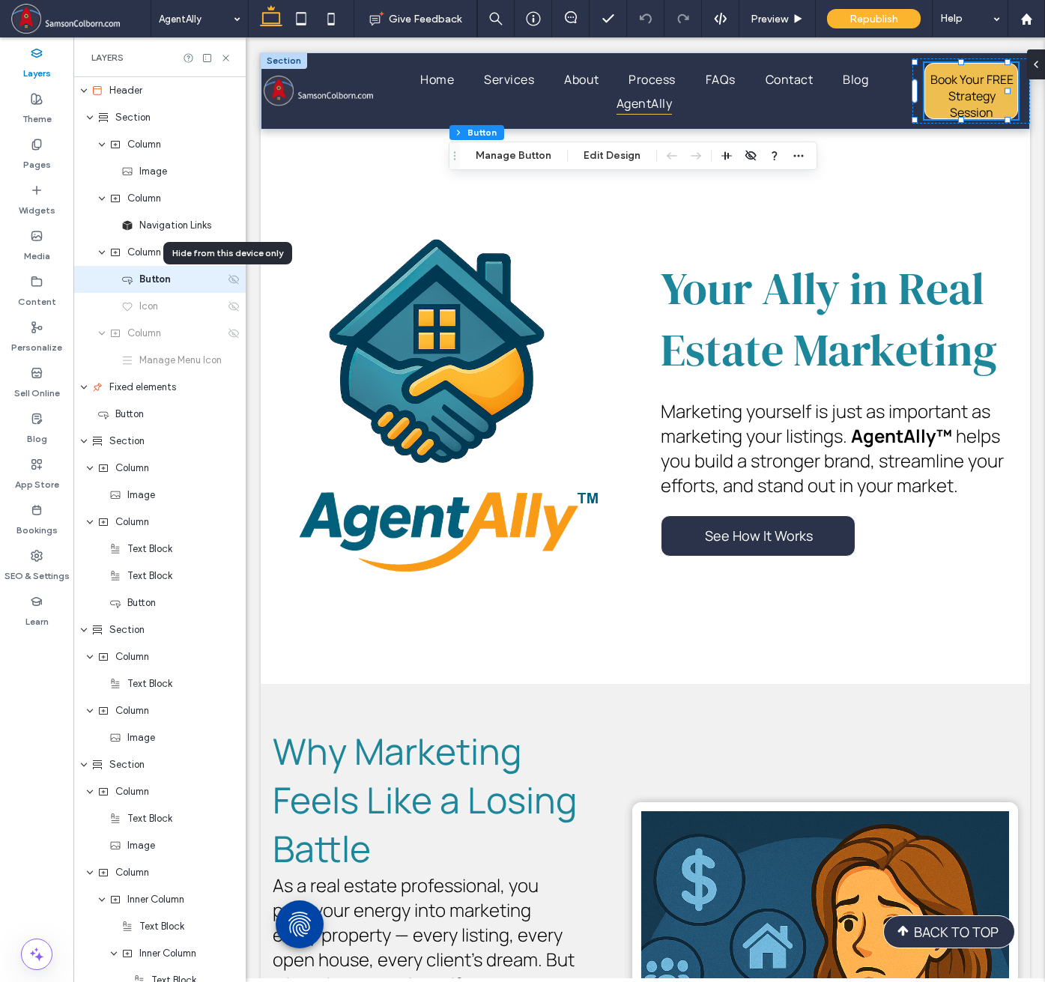
click at [228, 279] on icon at bounding box center [234, 279] width 12 height 12
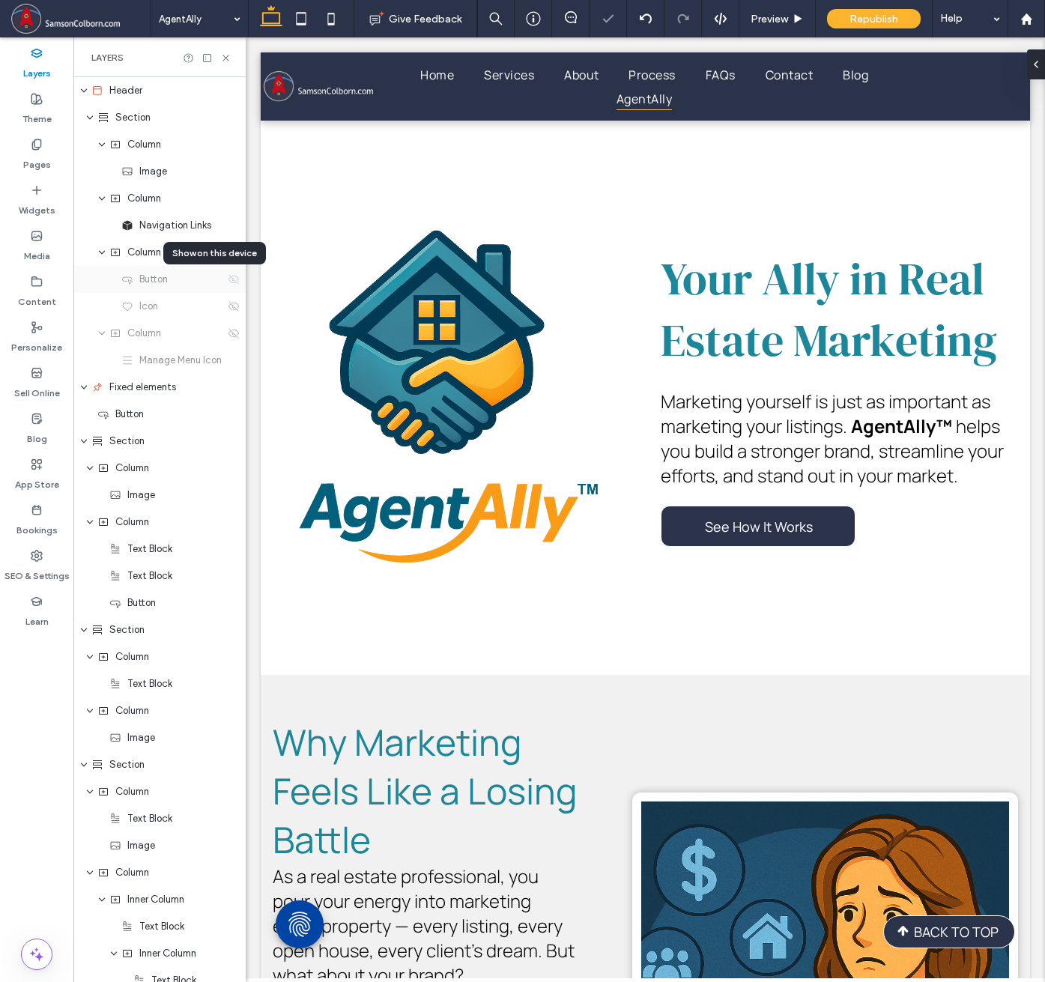
click at [228, 279] on icon at bounding box center [234, 279] width 12 height 12
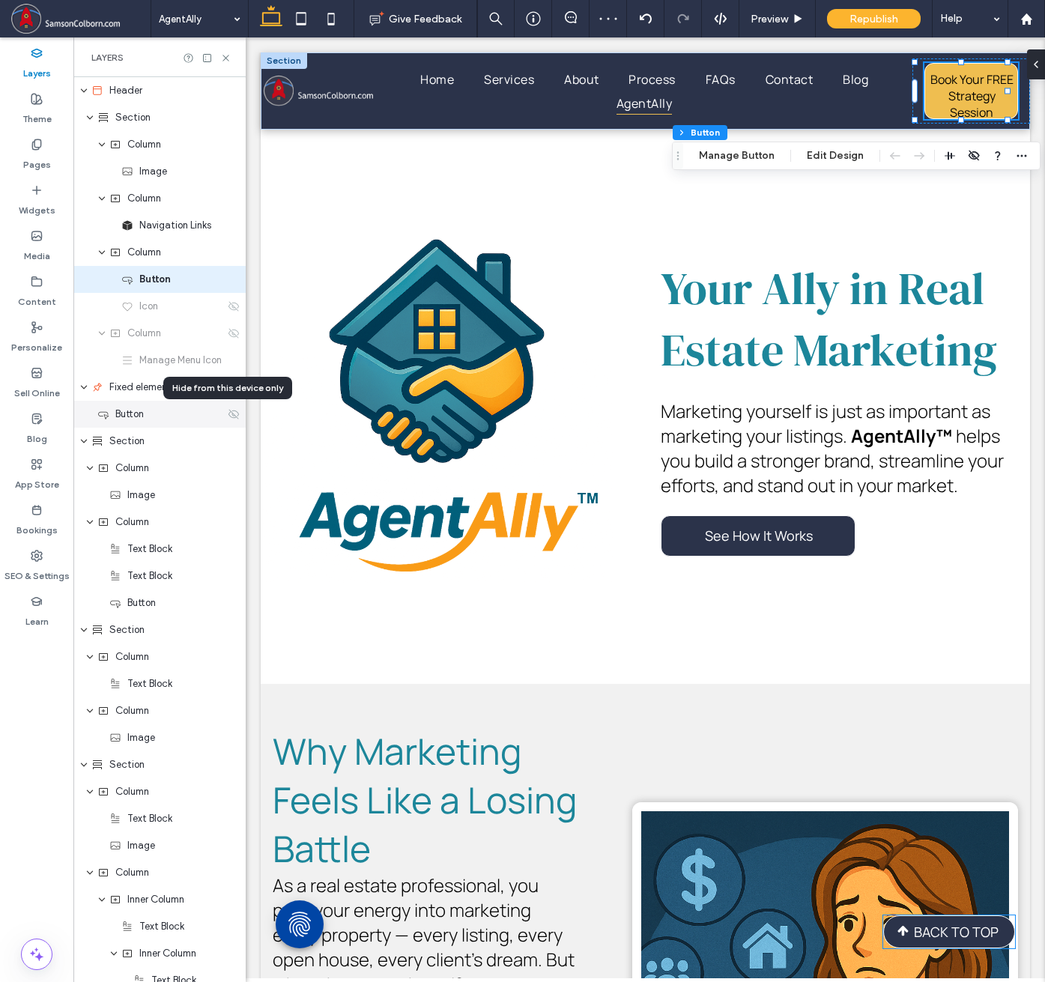
click at [228, 410] on icon at bounding box center [234, 414] width 12 height 12
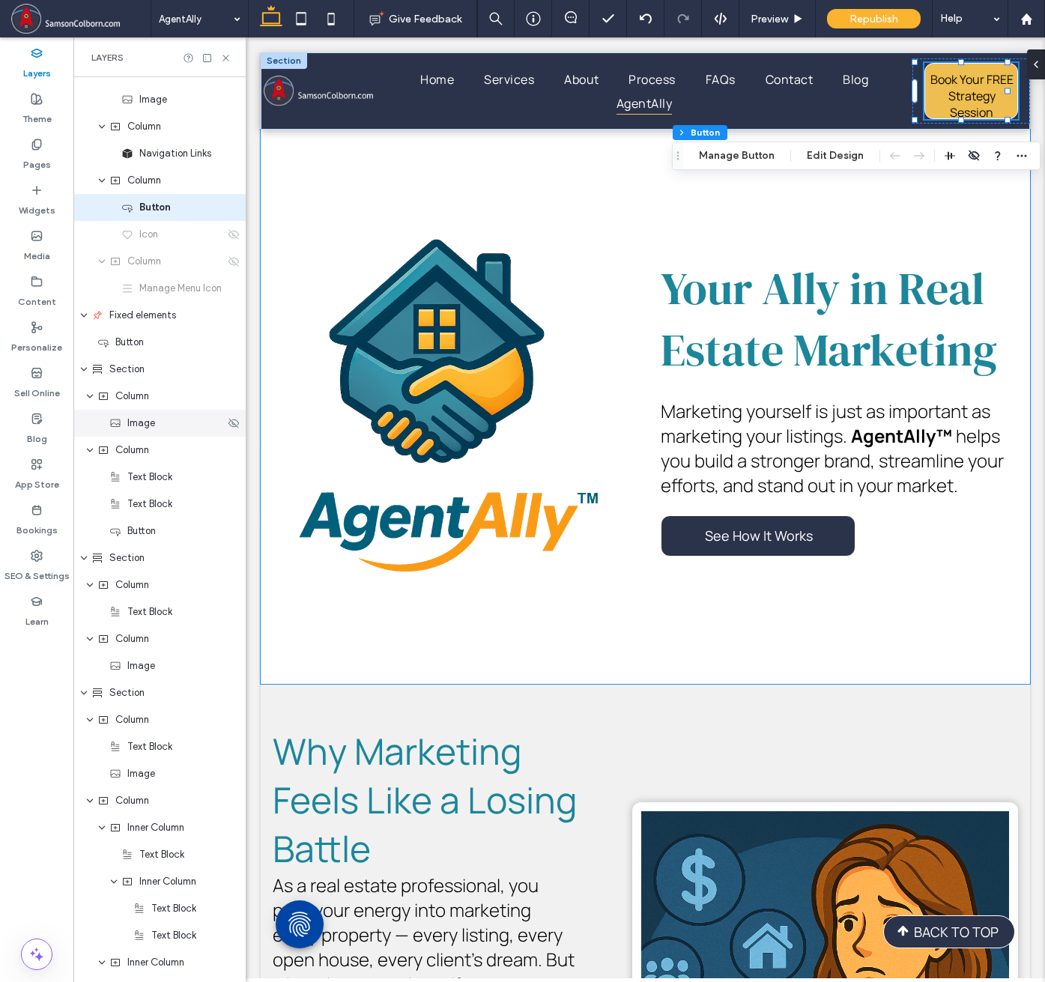
scroll to position [75, 0]
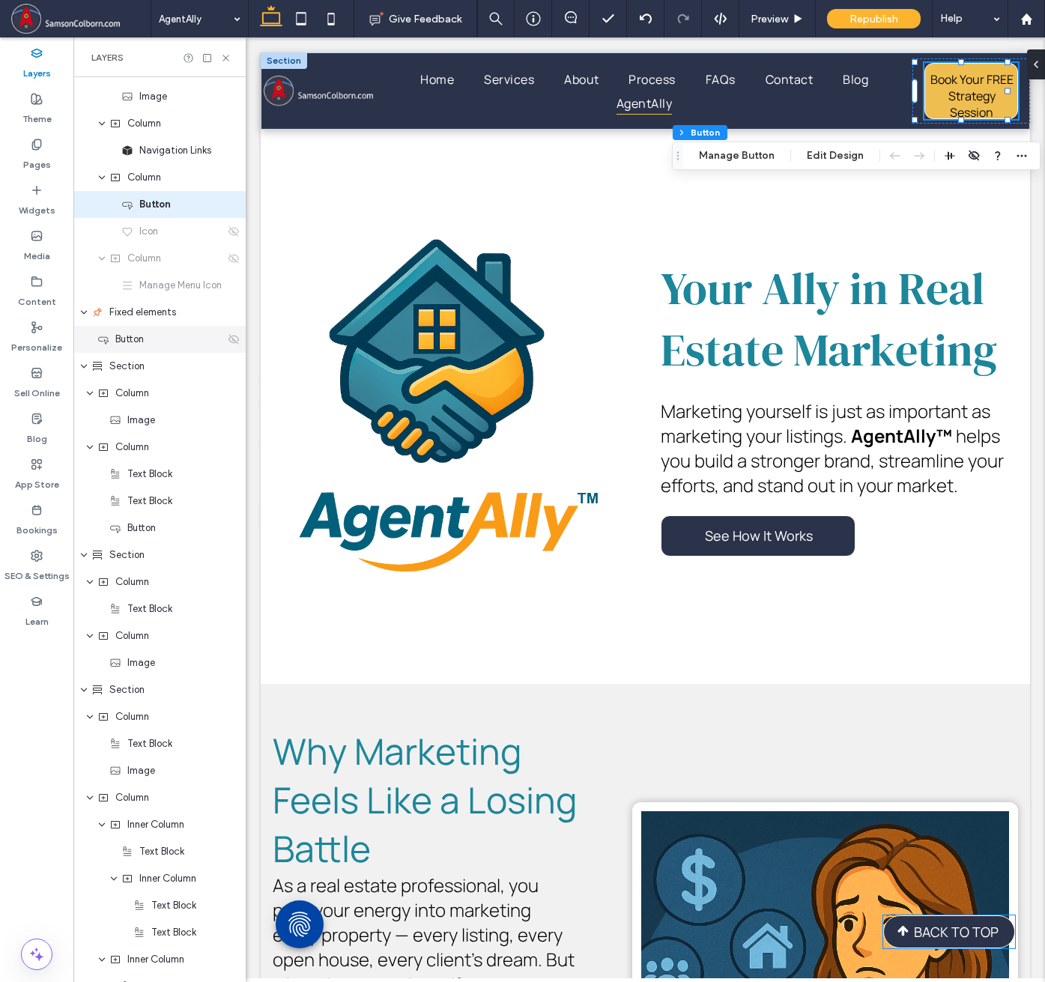
click at [228, 338] on icon at bounding box center [234, 339] width 12 height 12
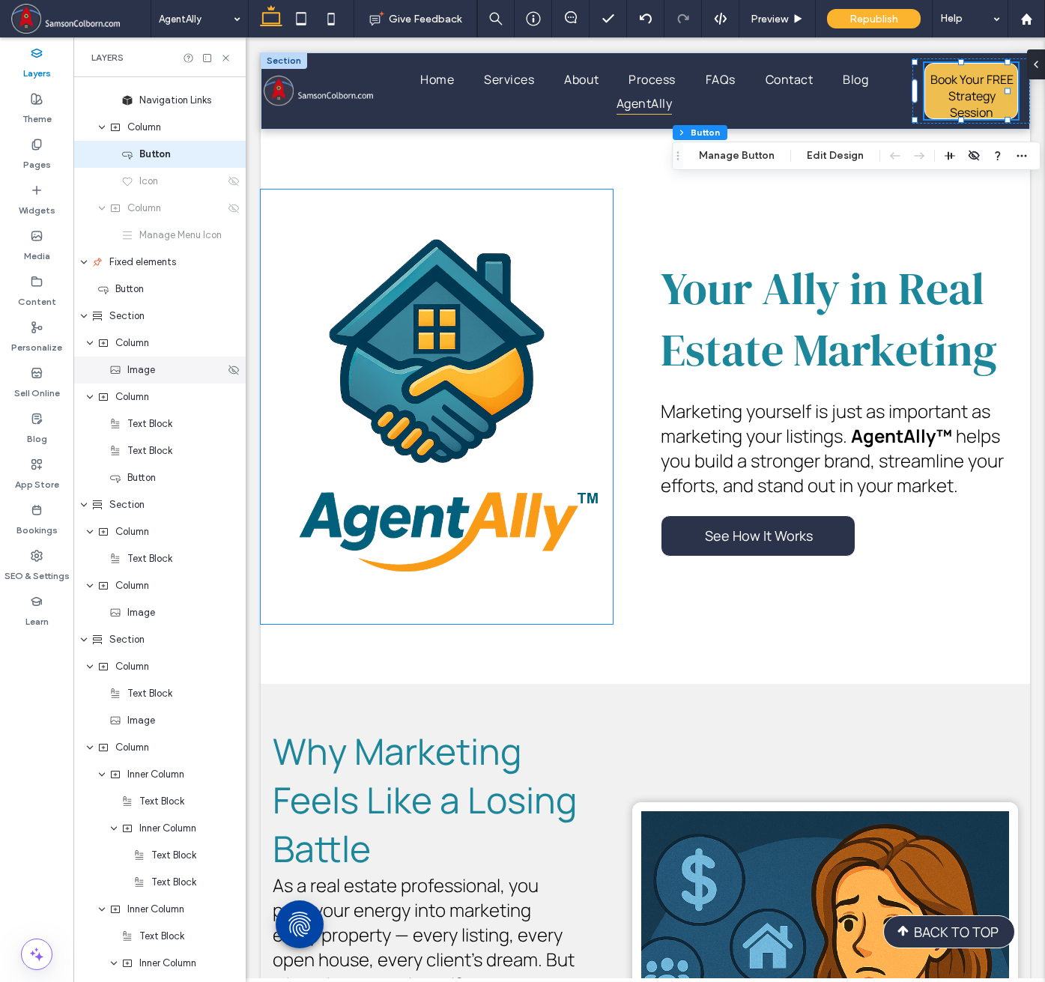
scroll to position [150, 0]
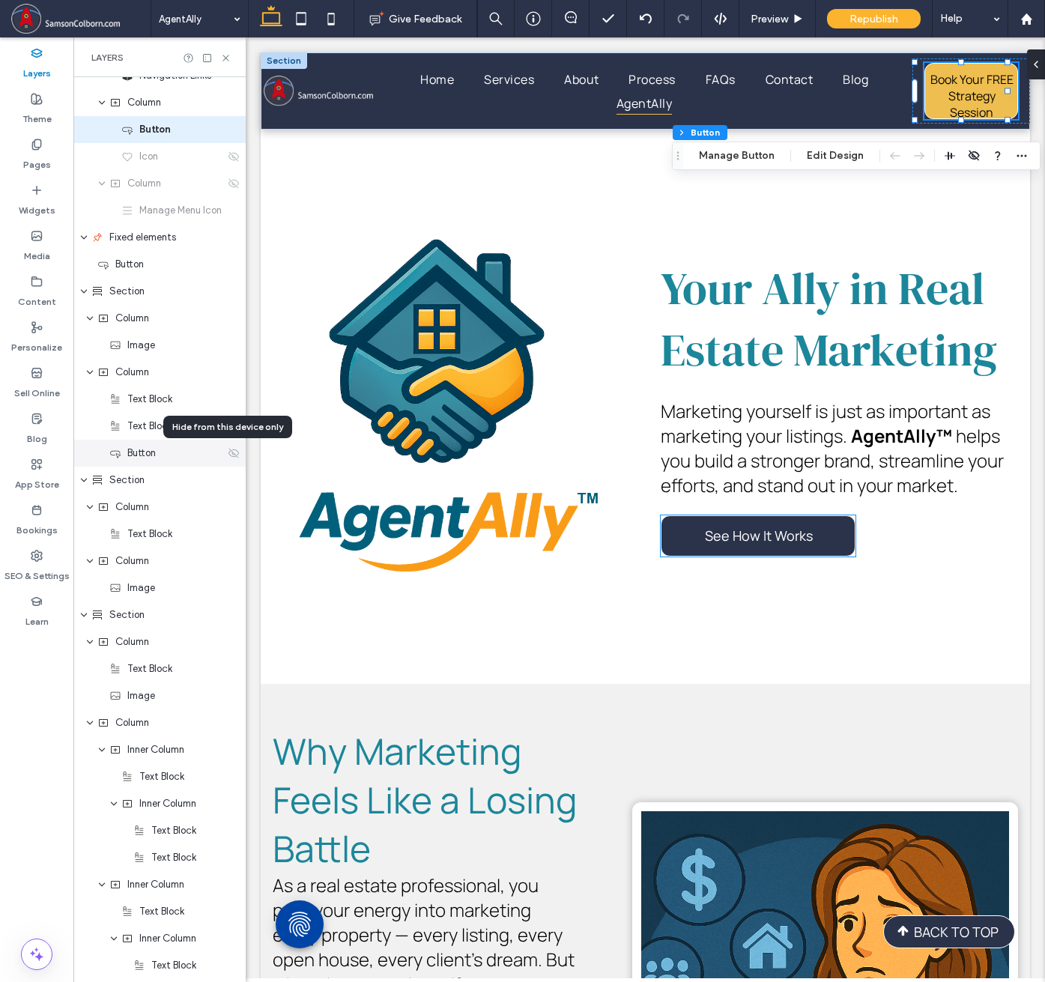
click at [228, 453] on use at bounding box center [233, 453] width 10 height 10
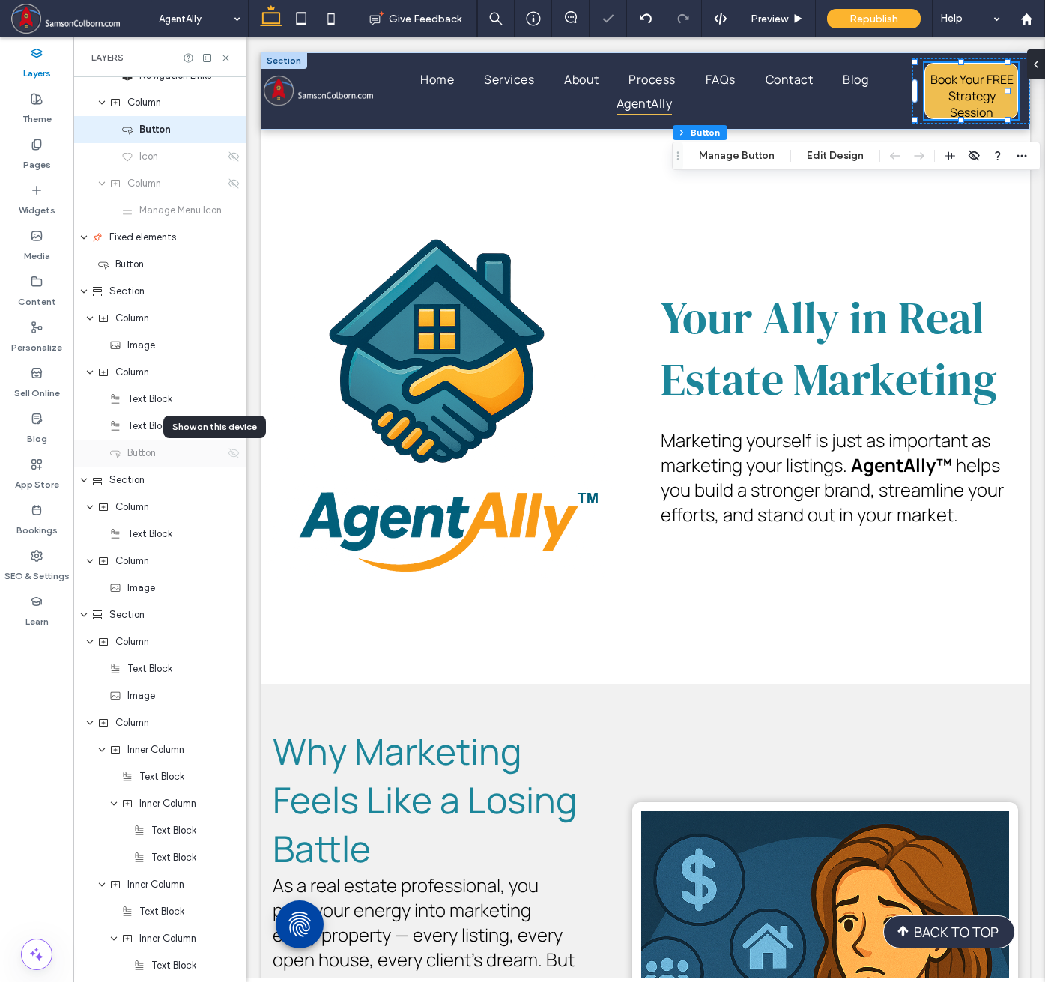
click at [228, 453] on use at bounding box center [233, 453] width 10 height 10
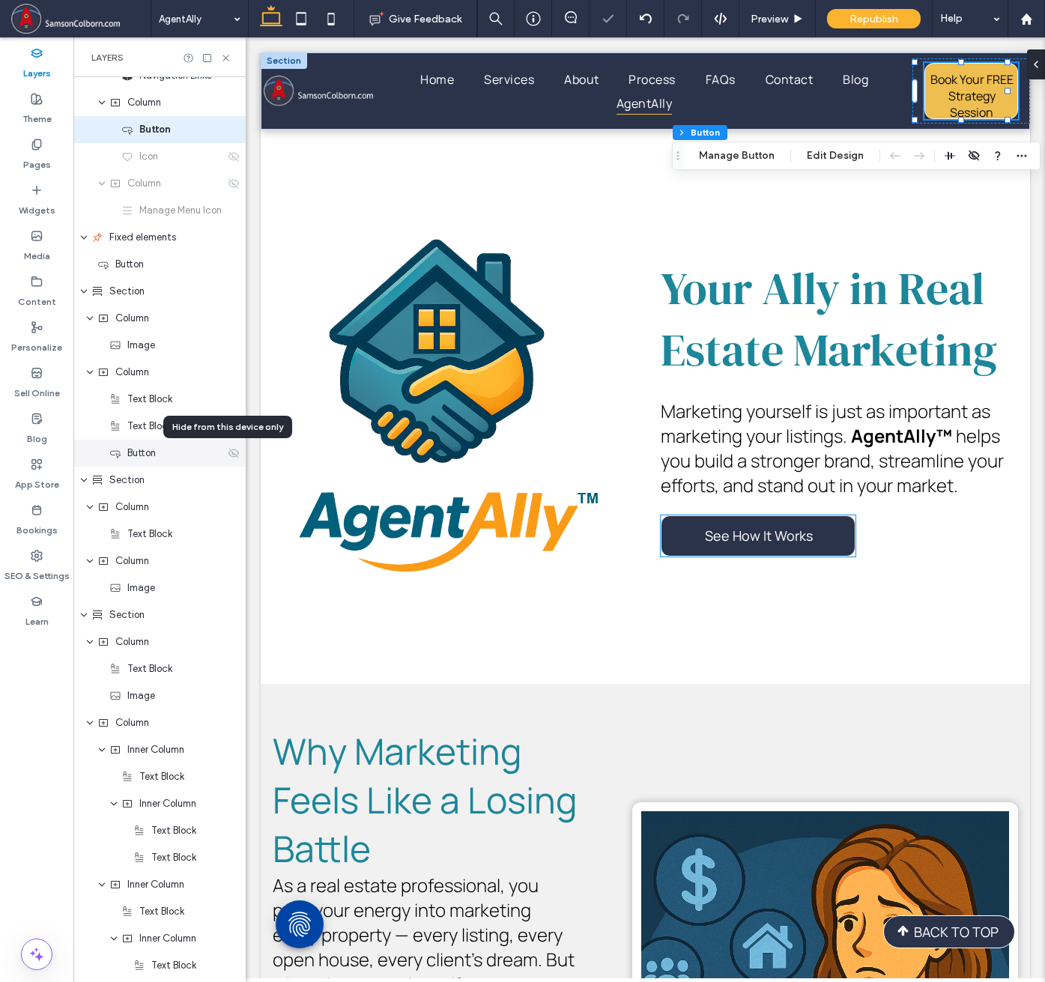
click at [228, 453] on icon at bounding box center [234, 453] width 12 height 12
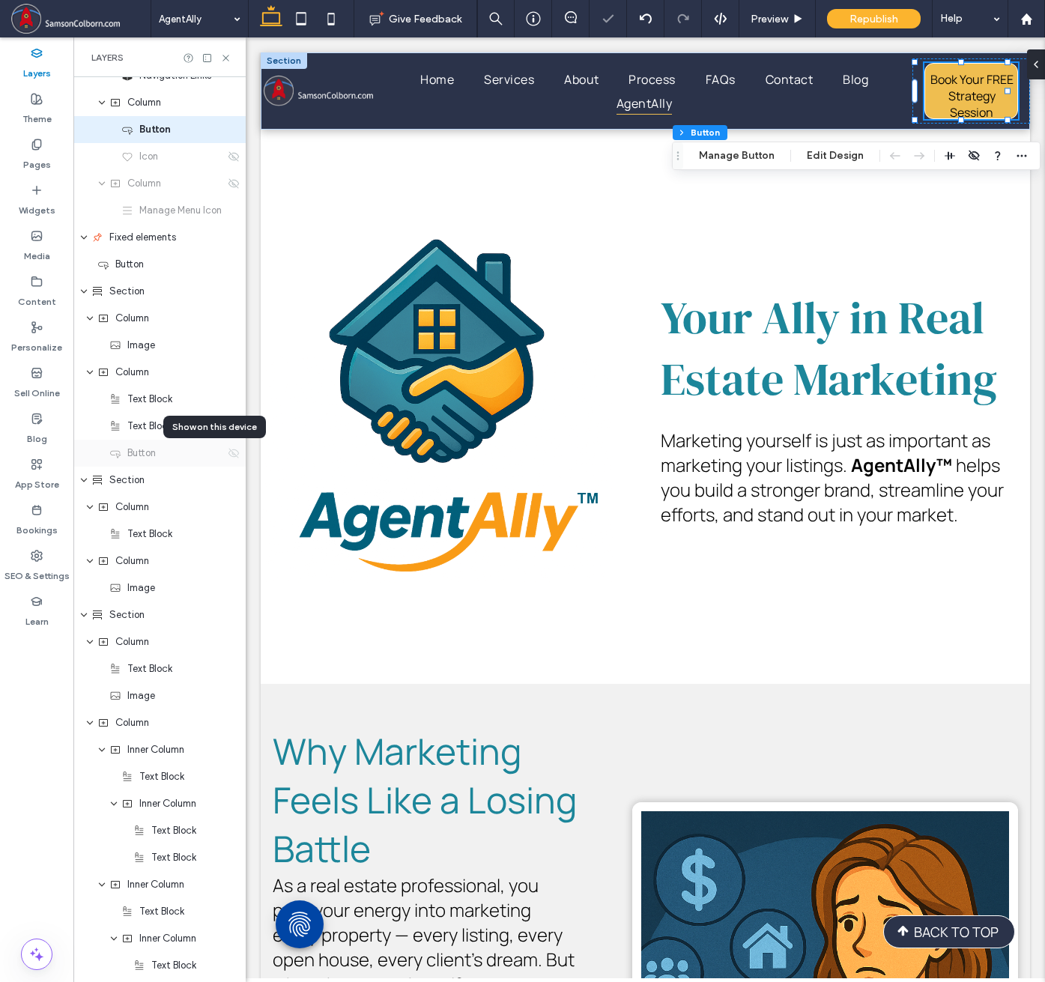
click at [228, 453] on icon at bounding box center [234, 453] width 12 height 12
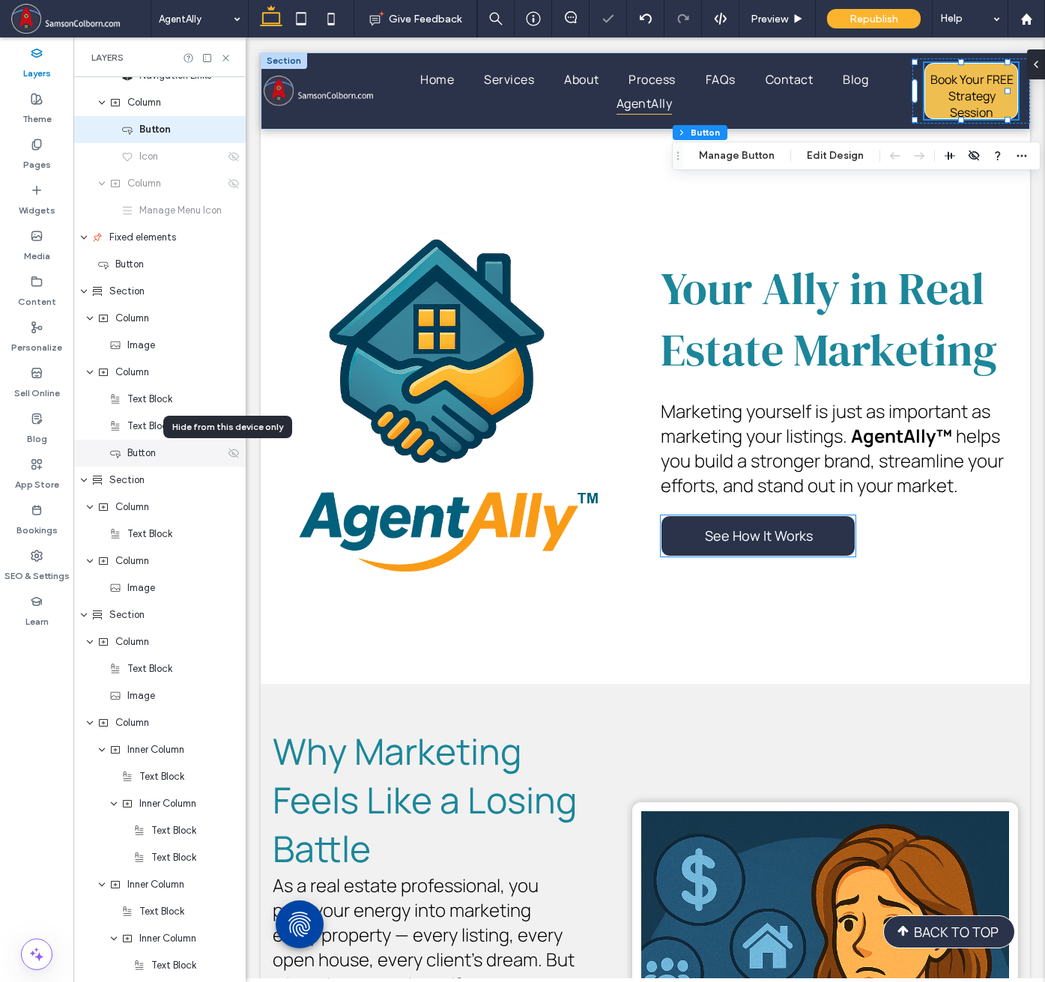
click at [228, 453] on icon at bounding box center [234, 453] width 12 height 12
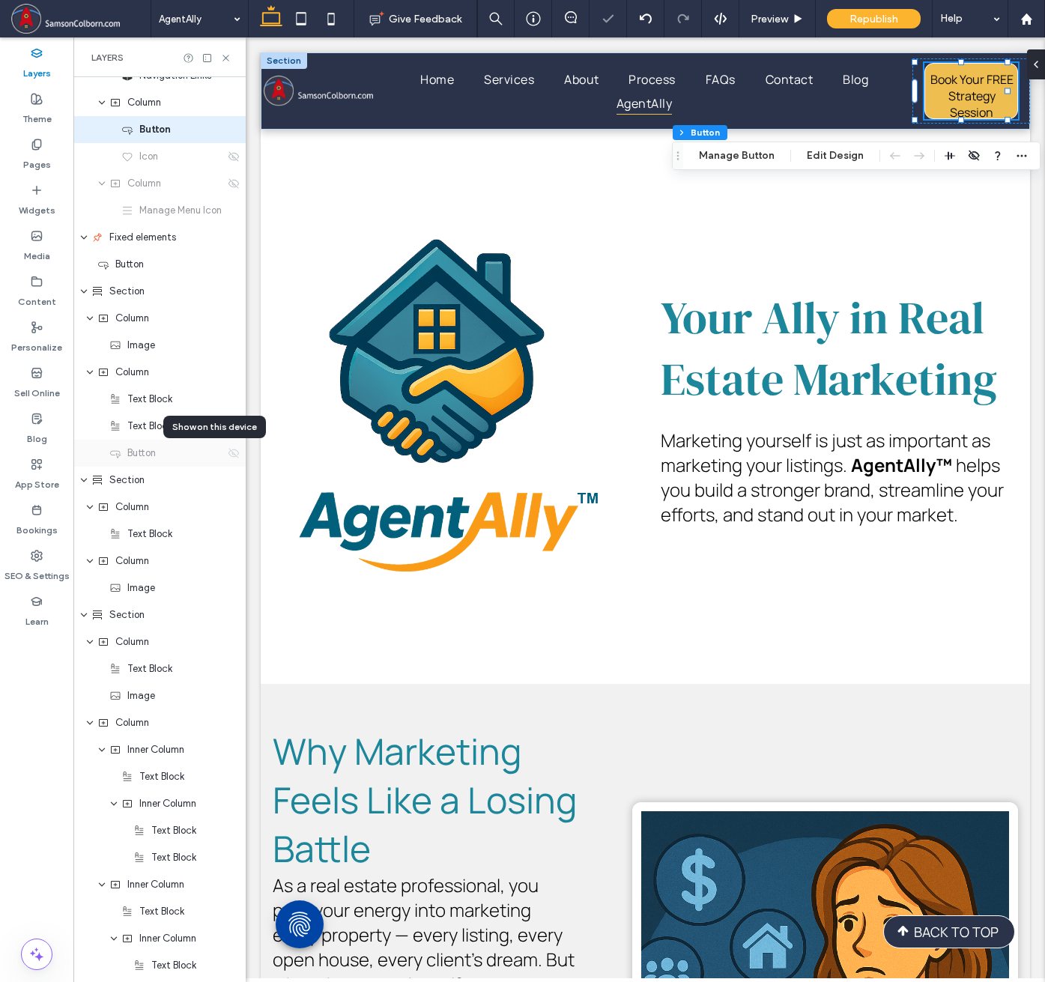
click at [228, 453] on icon at bounding box center [234, 453] width 12 height 12
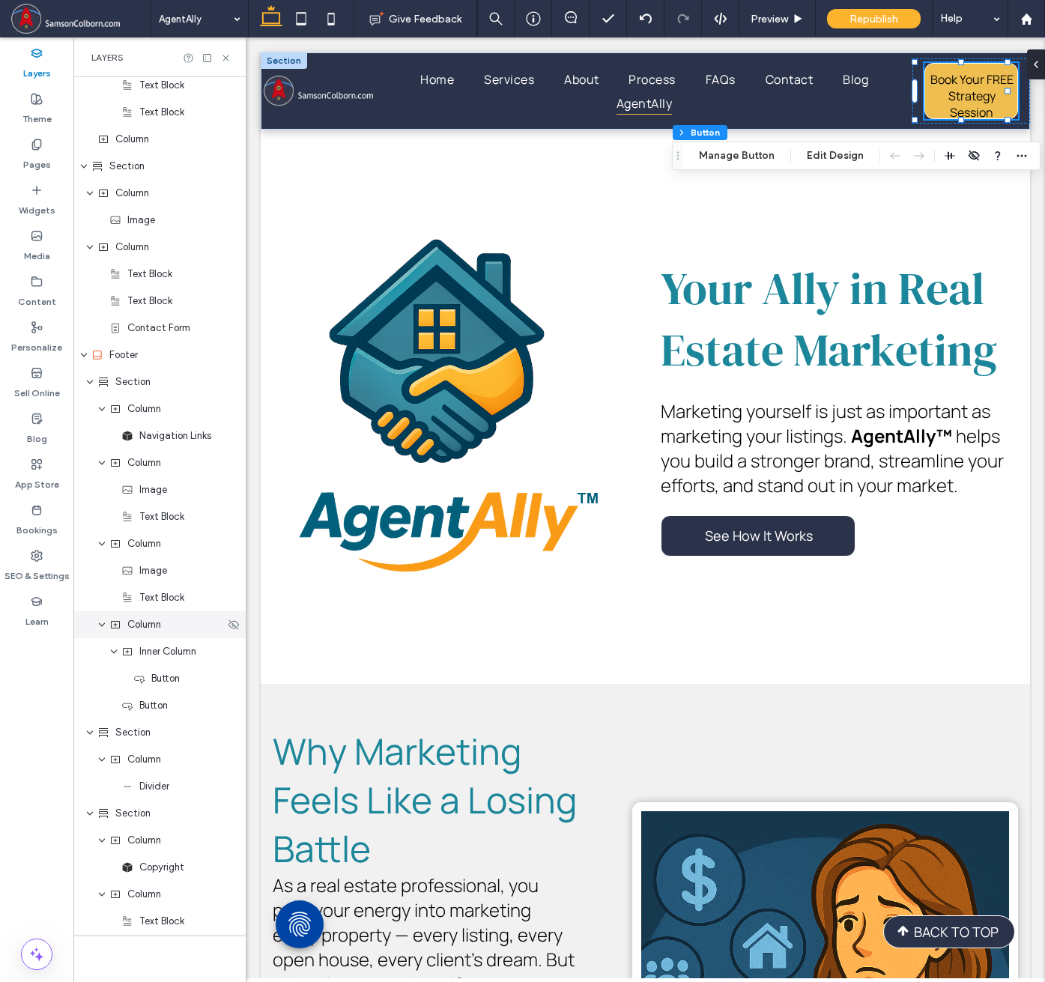
scroll to position [1582, 0]
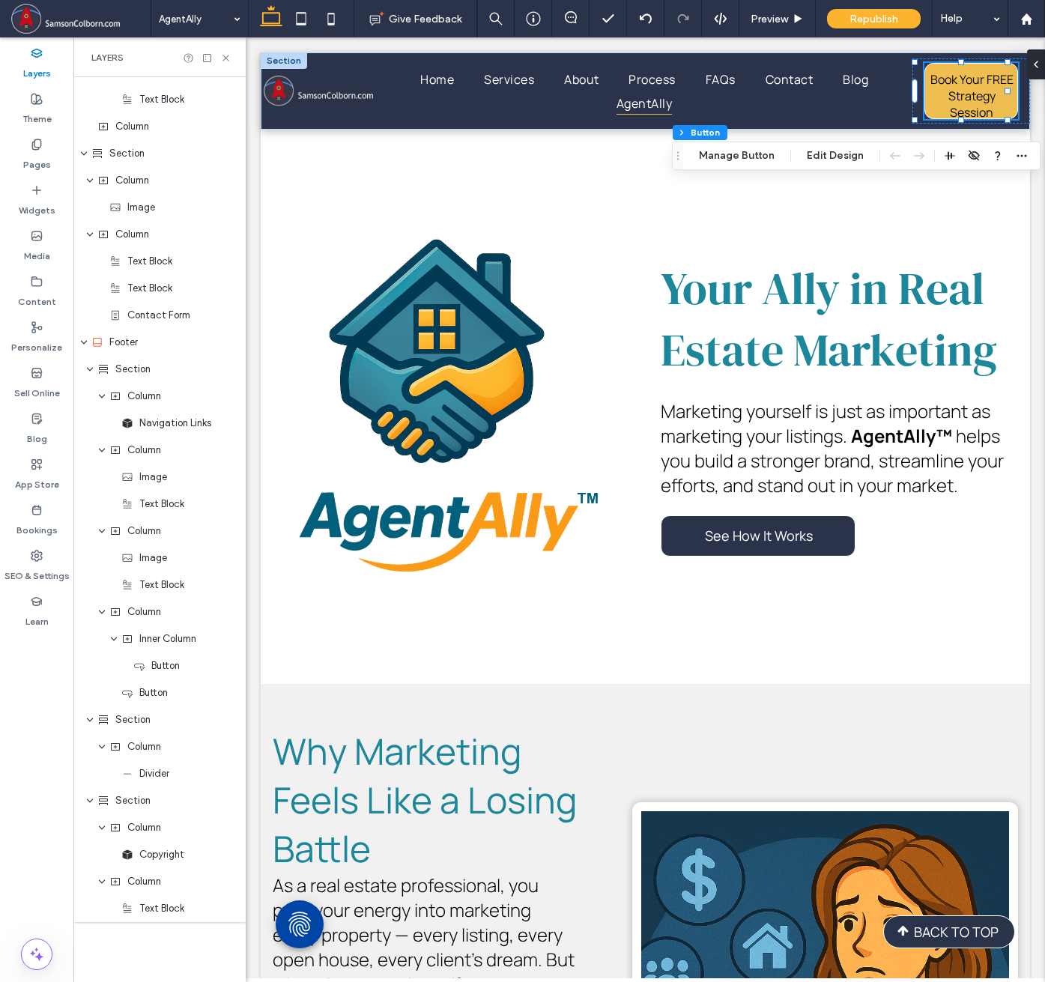
click at [228, 59] on icon at bounding box center [225, 57] width 11 height 11
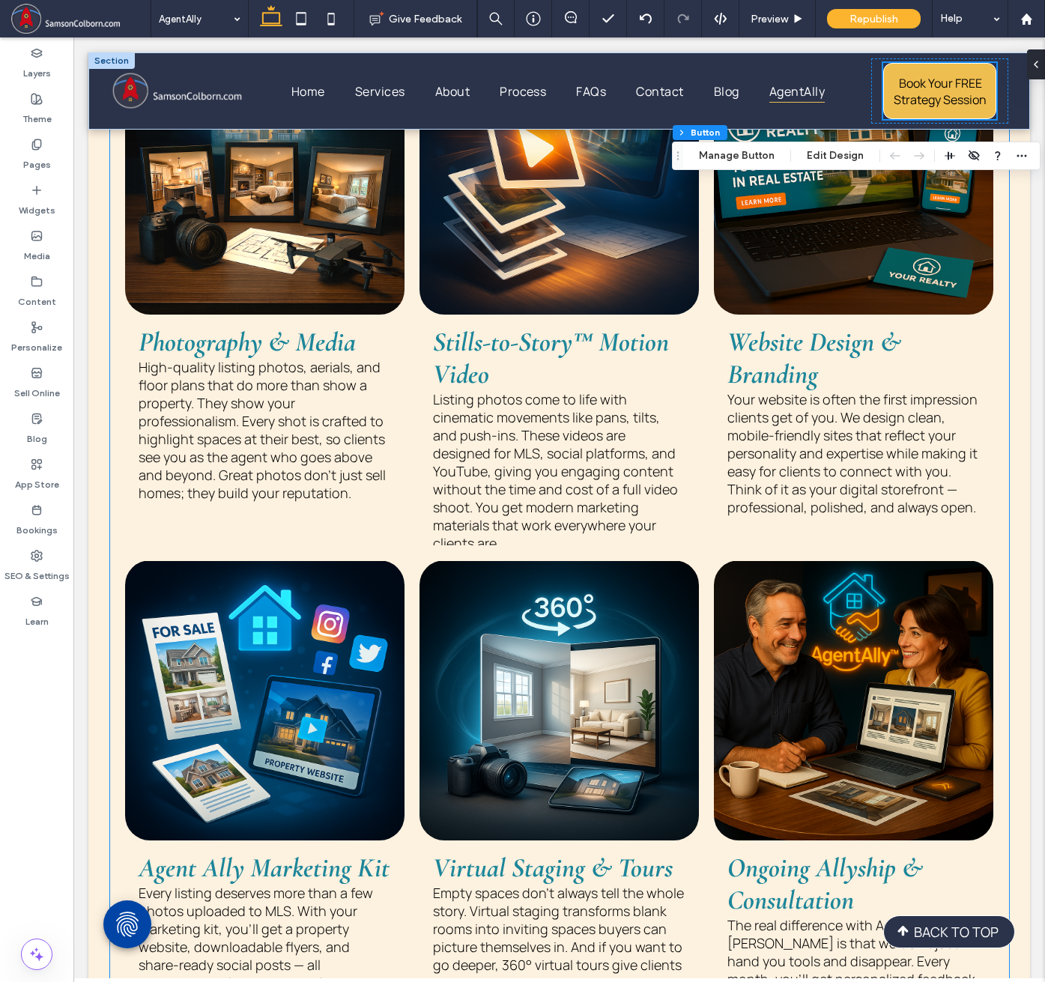
scroll to position [2471, 0]
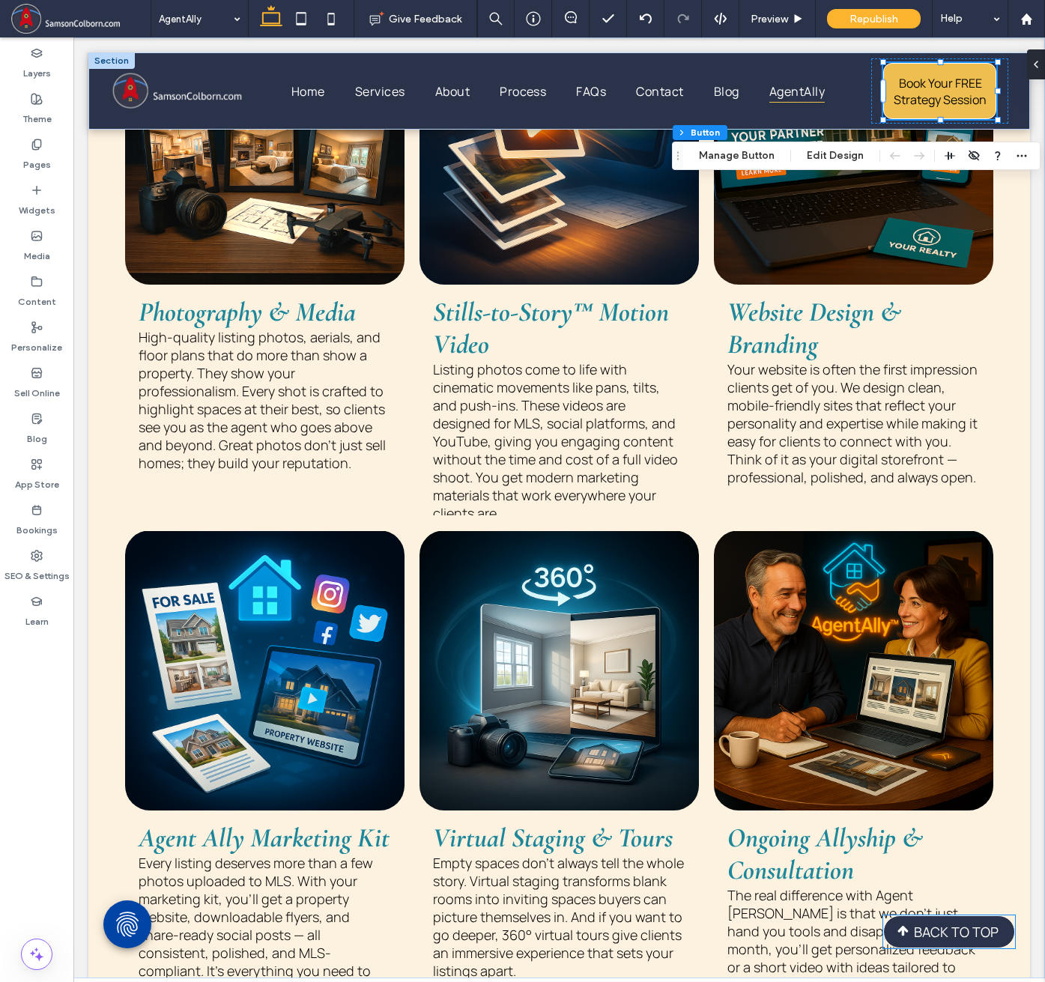
click at [965, 938] on span "BACK TO TOP" at bounding box center [956, 932] width 85 height 18
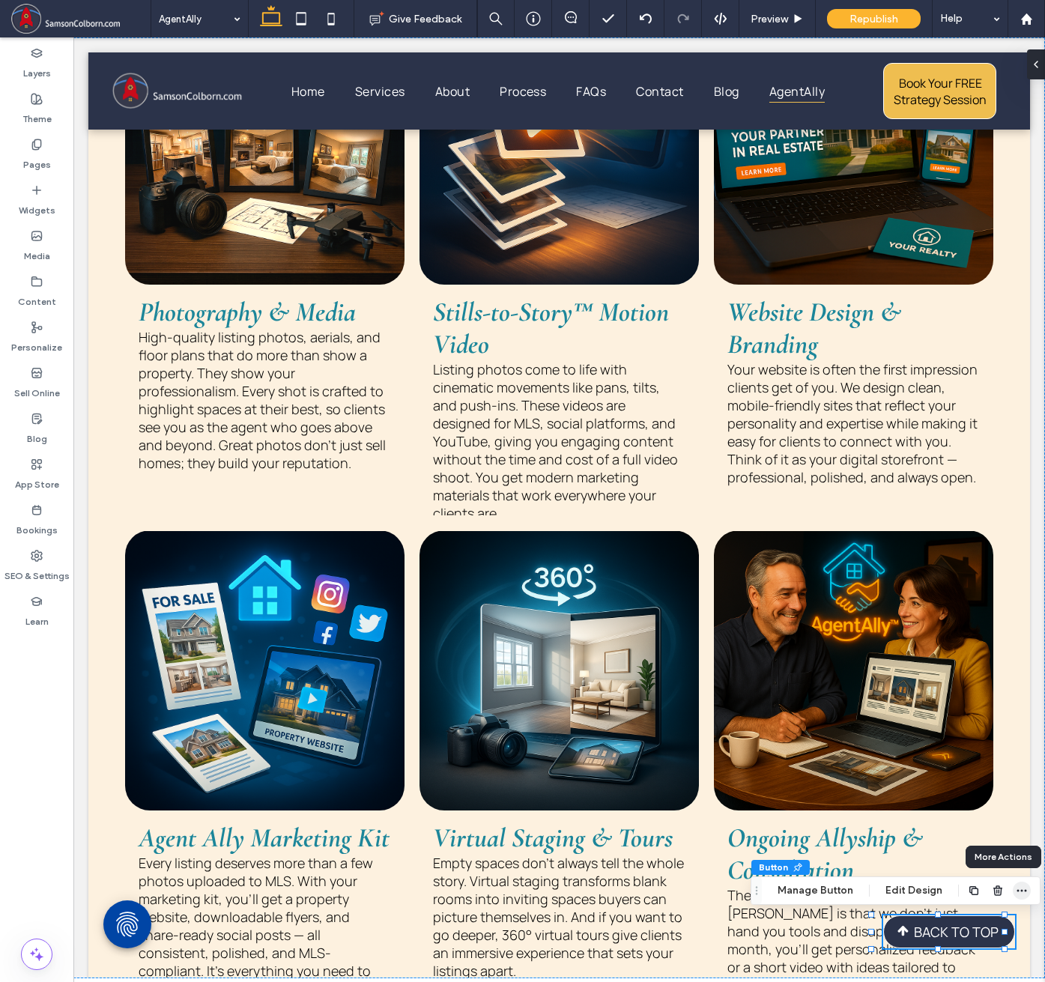
click at [1019, 887] on icon "button" at bounding box center [1021, 890] width 12 height 12
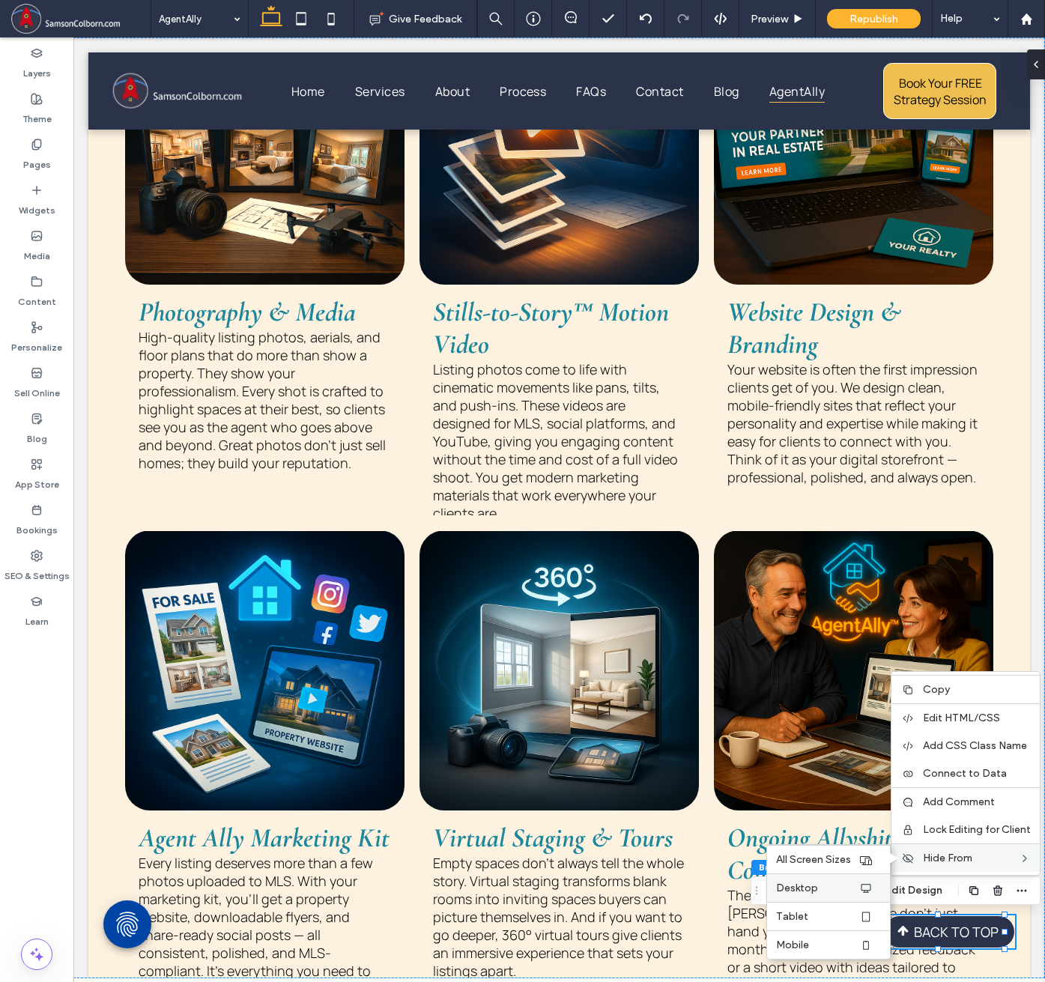
drag, startPoint x: 823, startPoint y: 878, endPoint x: 750, endPoint y: 840, distance: 82.4
click at [823, 878] on div "Desktop" at bounding box center [828, 887] width 123 height 28
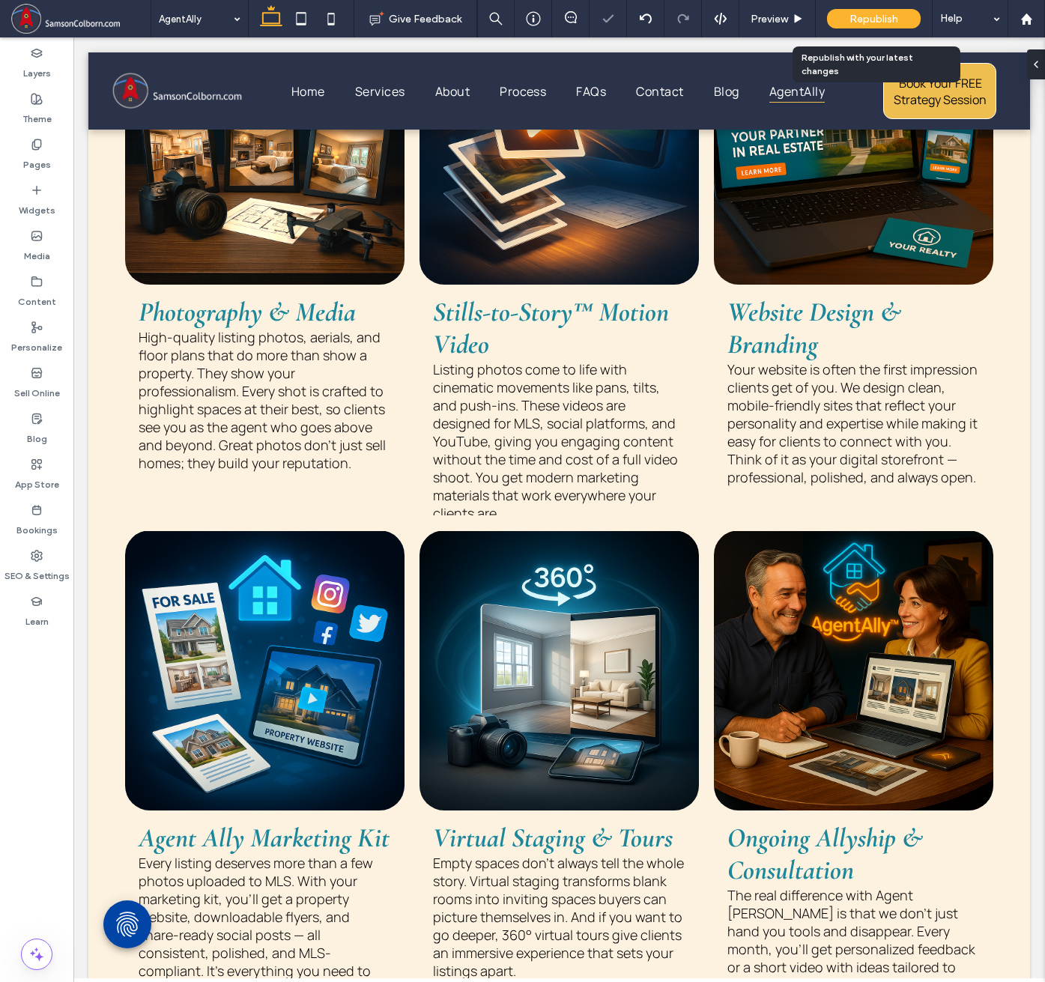
click at [875, 10] on div "Republish" at bounding box center [874, 18] width 94 height 19
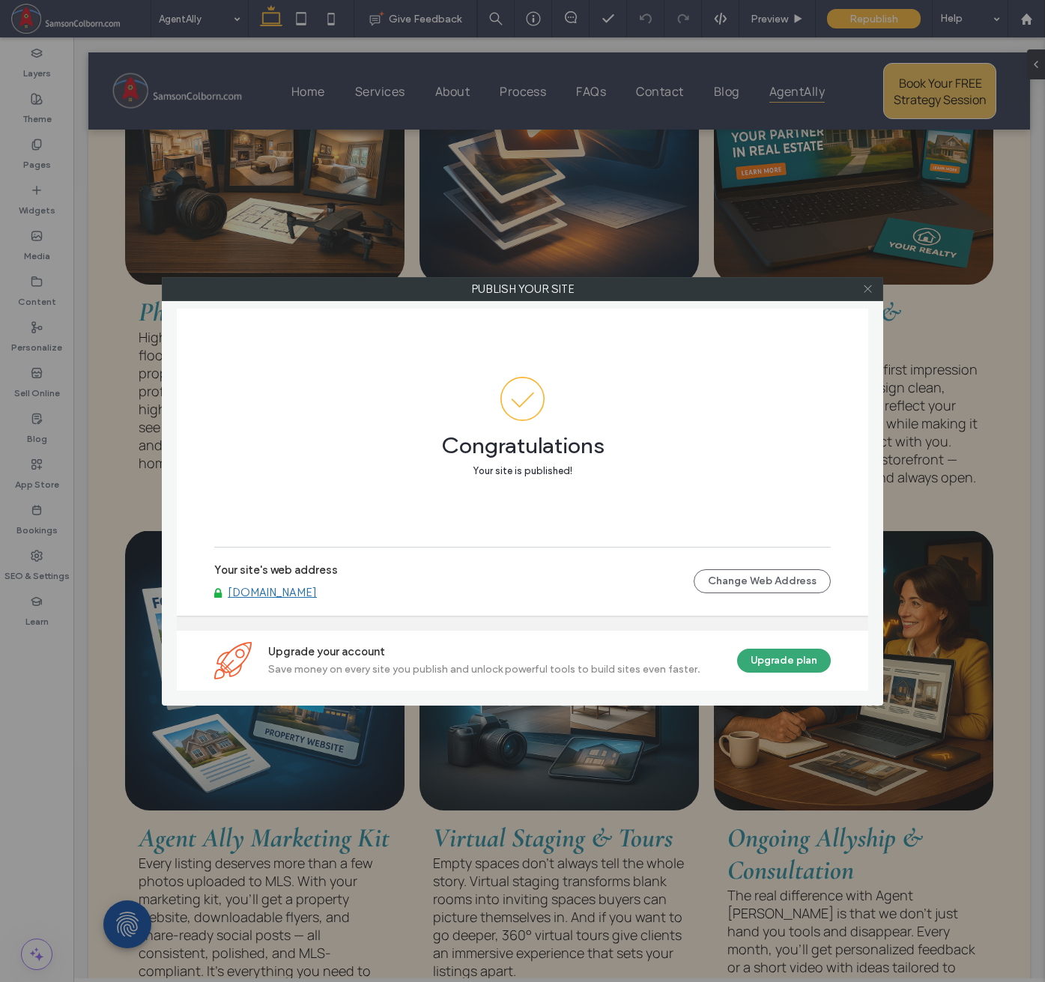
click at [867, 291] on icon at bounding box center [867, 288] width 11 height 11
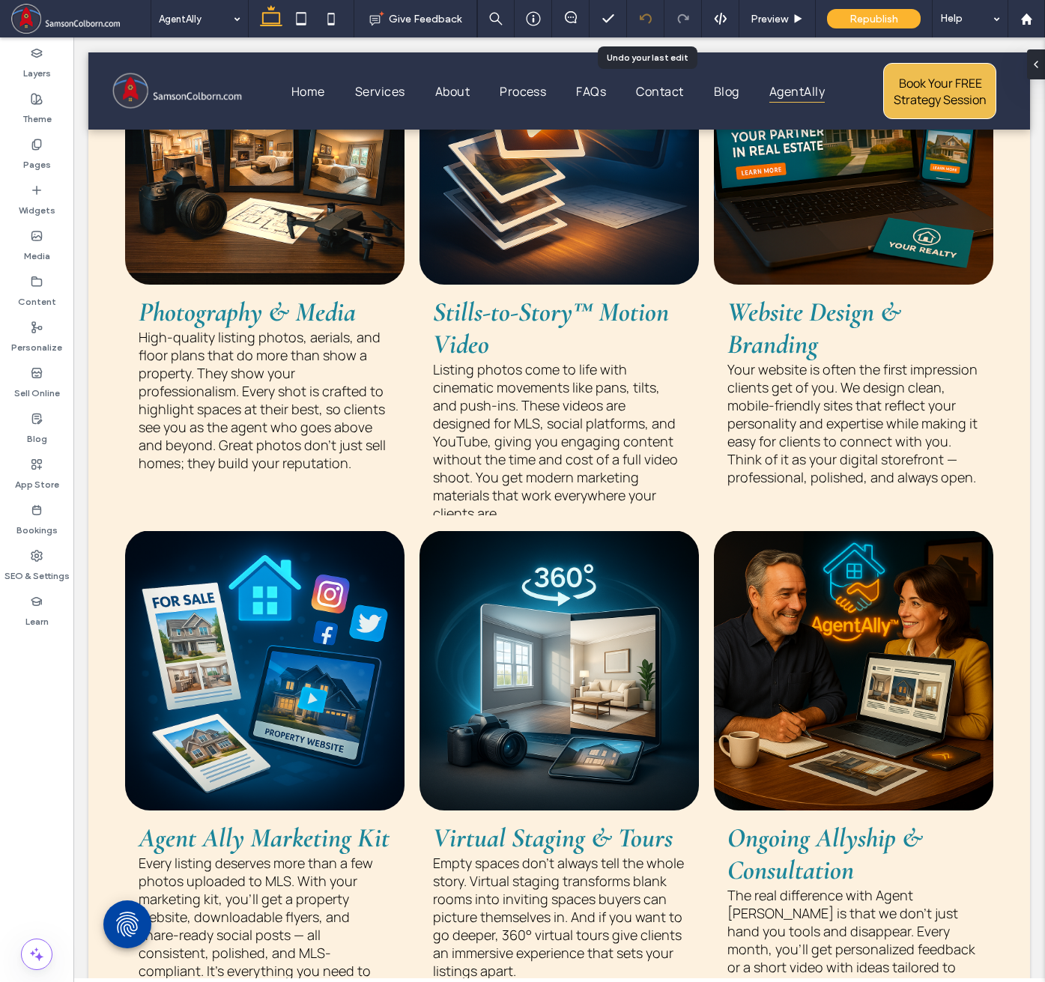
click at [643, 18] on icon at bounding box center [646, 19] width 12 height 12
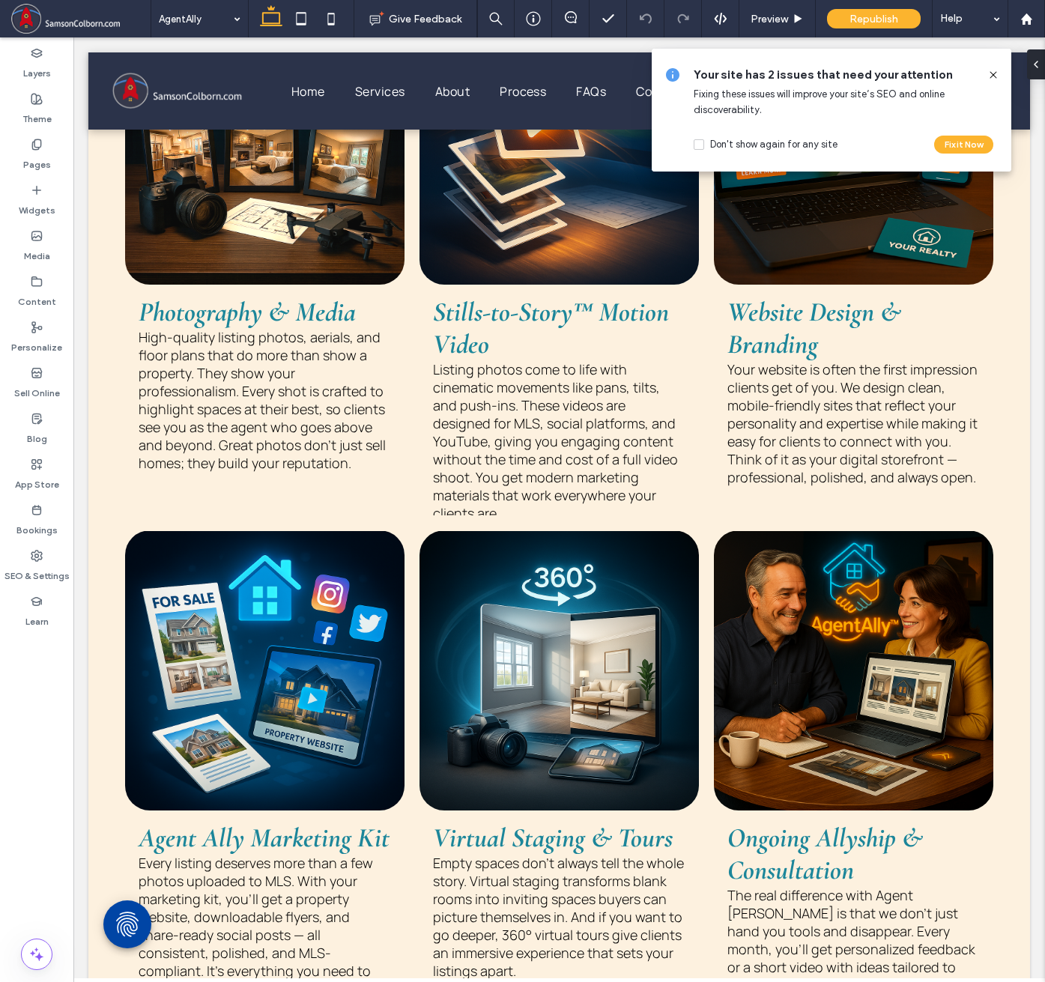
click at [989, 74] on icon at bounding box center [993, 75] width 12 height 12
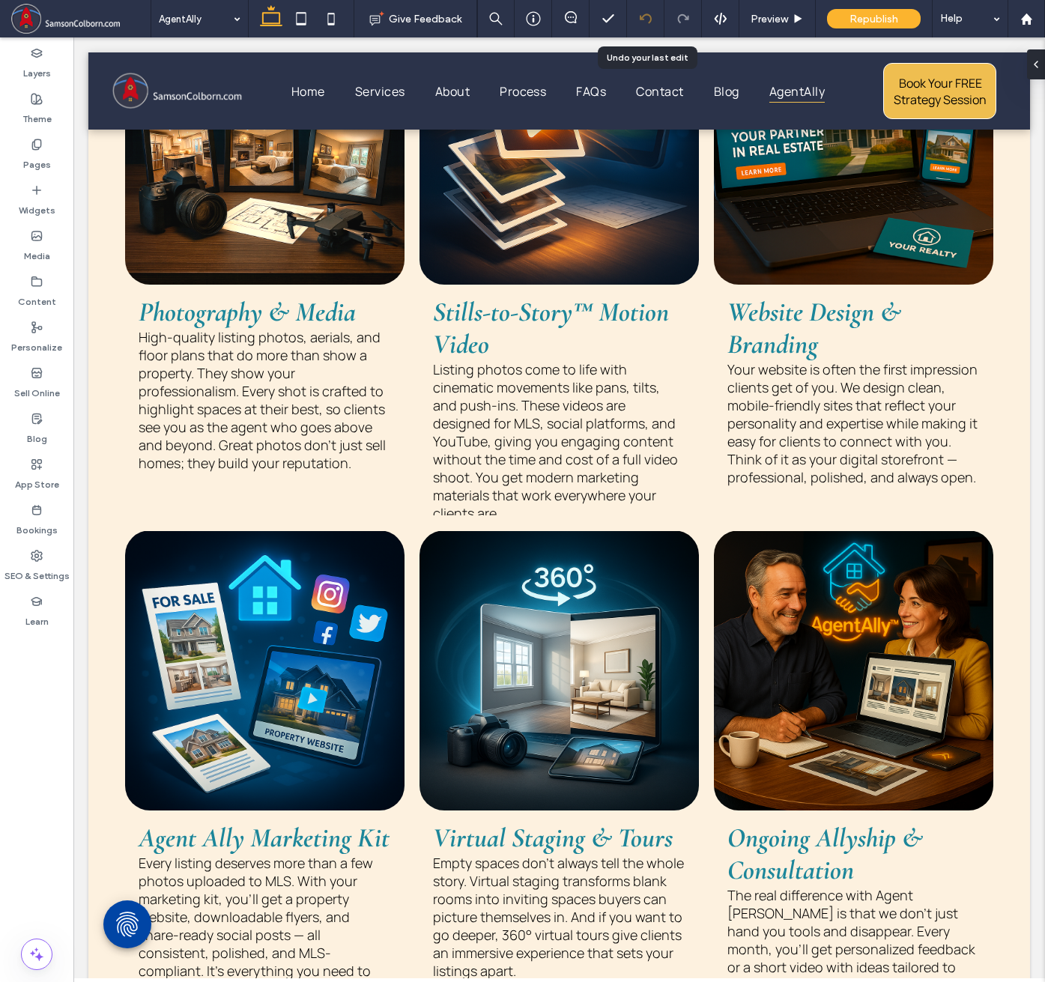
click at [644, 16] on use at bounding box center [645, 18] width 12 height 10
click at [30, 57] on div "Layers" at bounding box center [36, 63] width 73 height 46
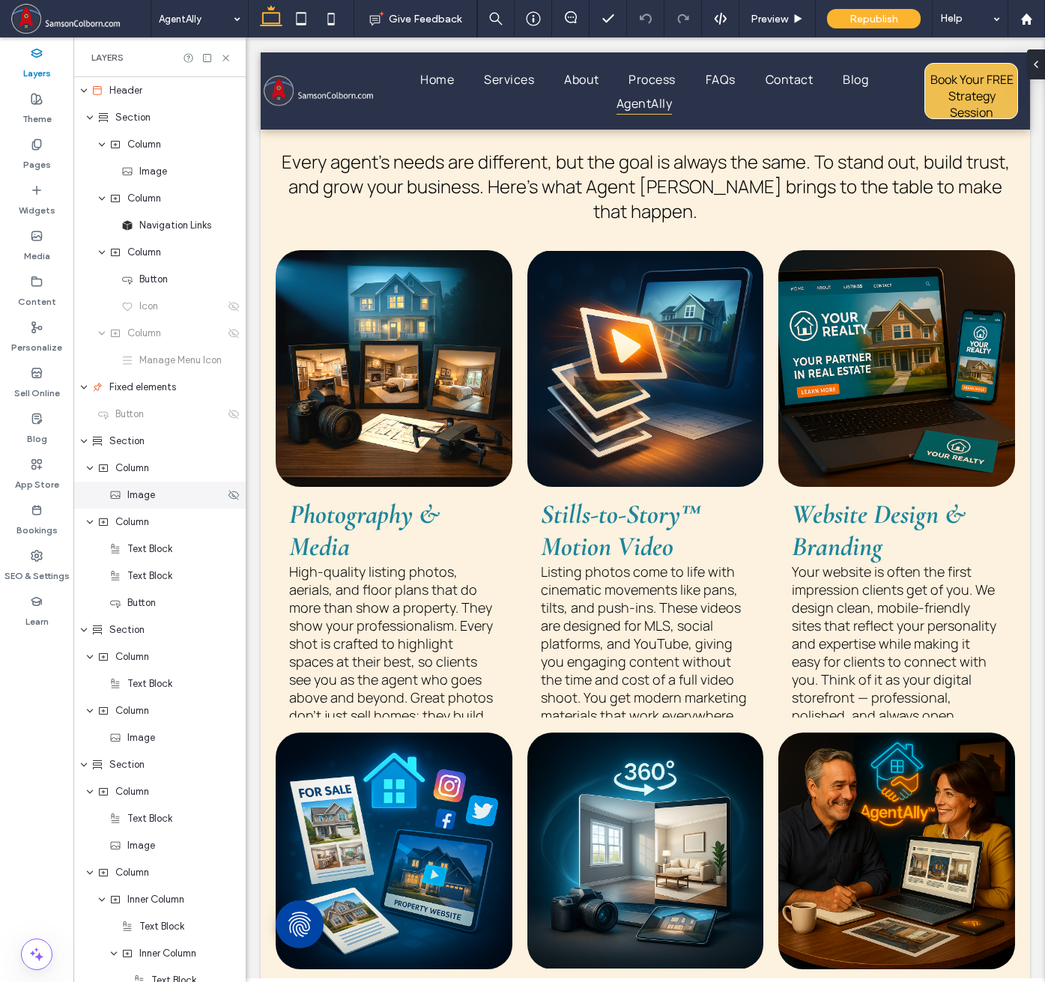
scroll to position [2391, 0]
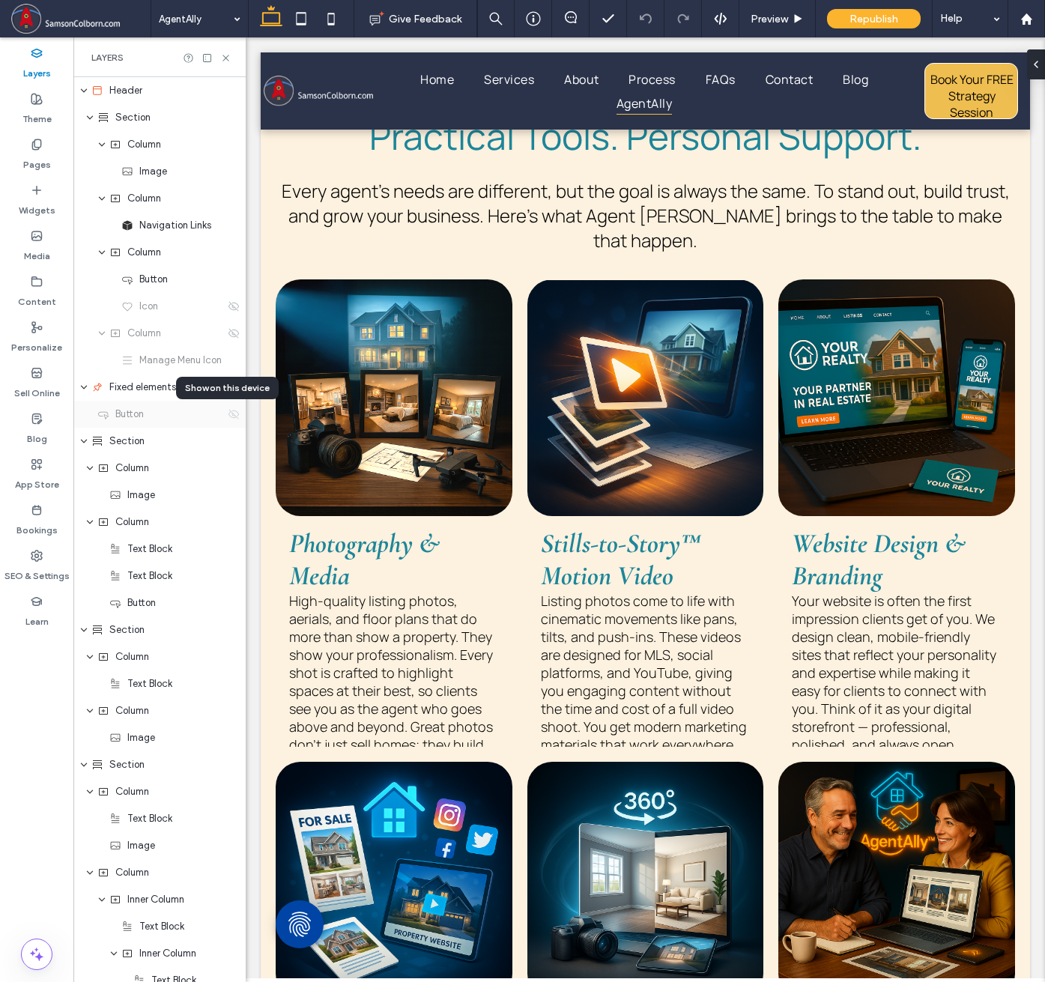
click at [228, 413] on icon at bounding box center [234, 414] width 12 height 12
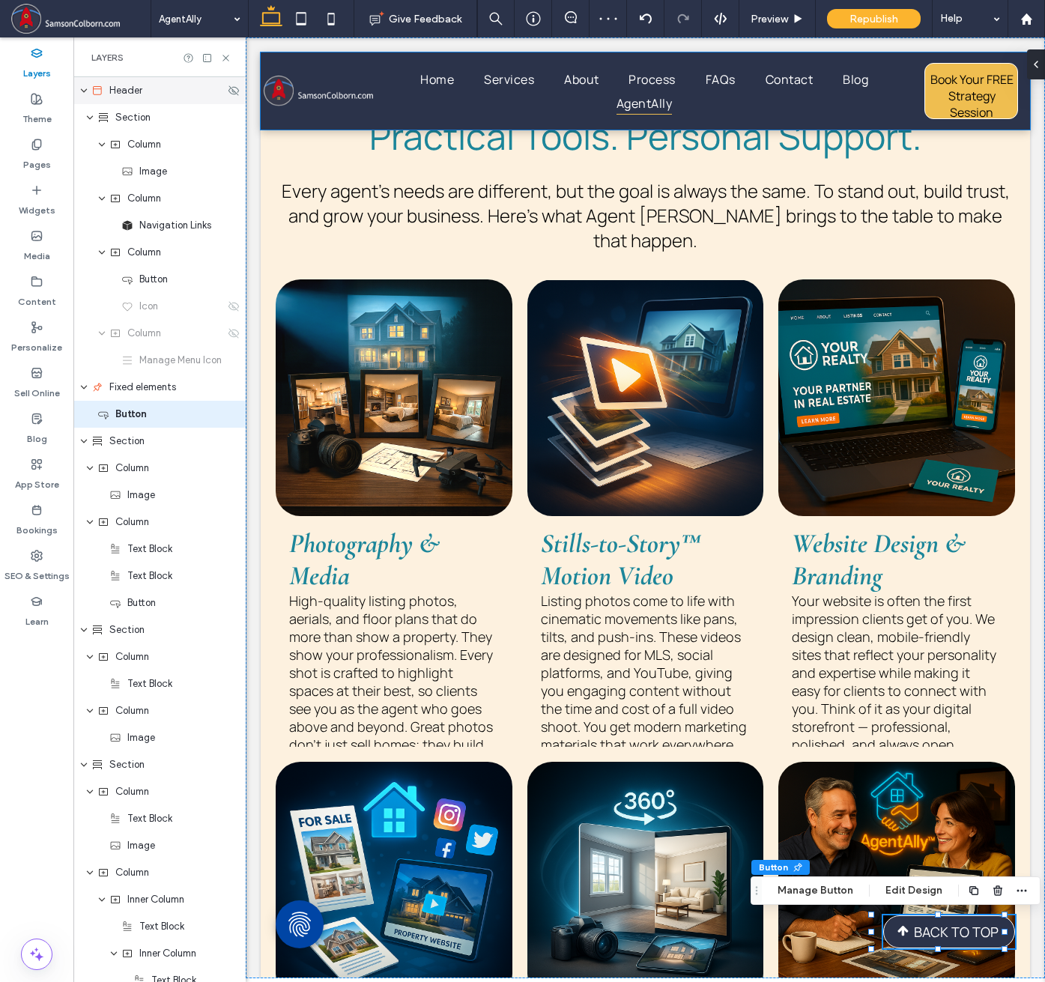
click at [82, 87] on icon "expand Header" at bounding box center [83, 91] width 9 height 12
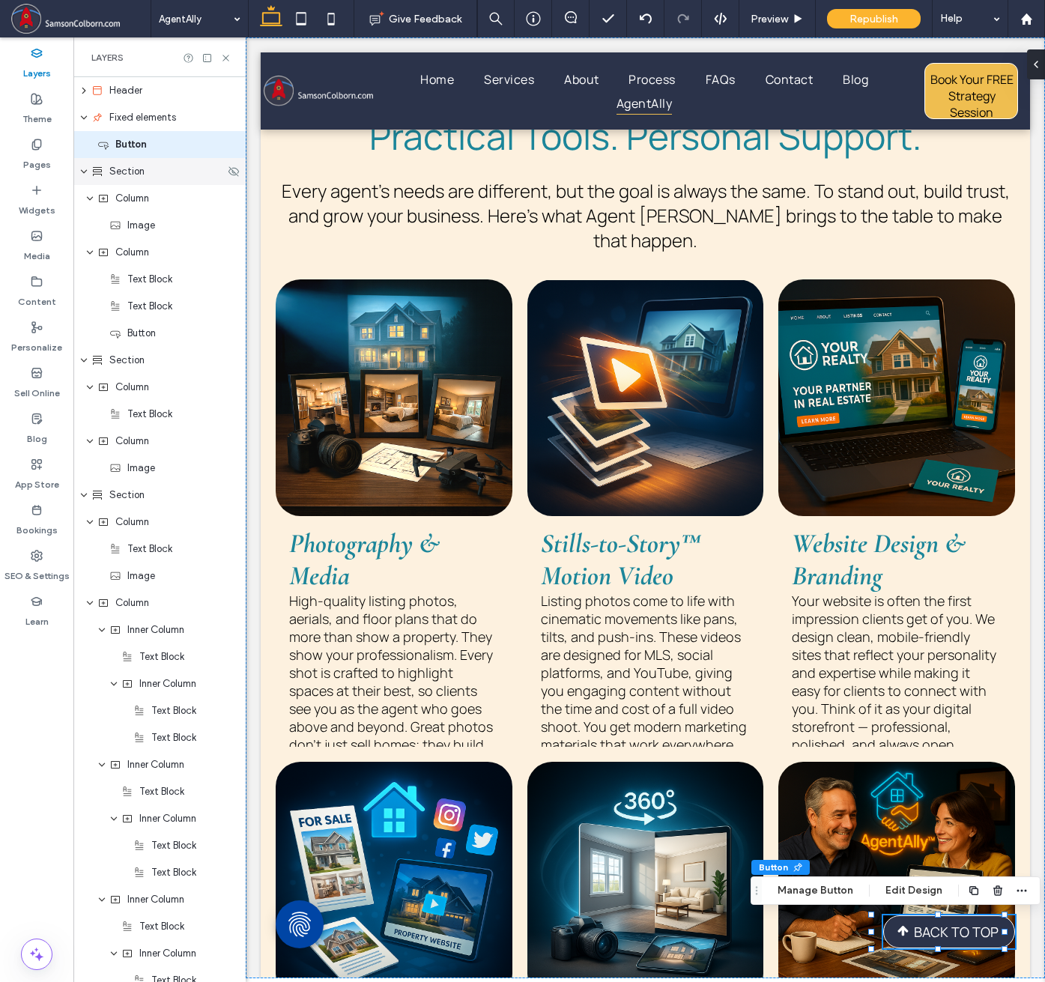
click at [82, 171] on use "expand Section" at bounding box center [84, 172] width 6 height 4
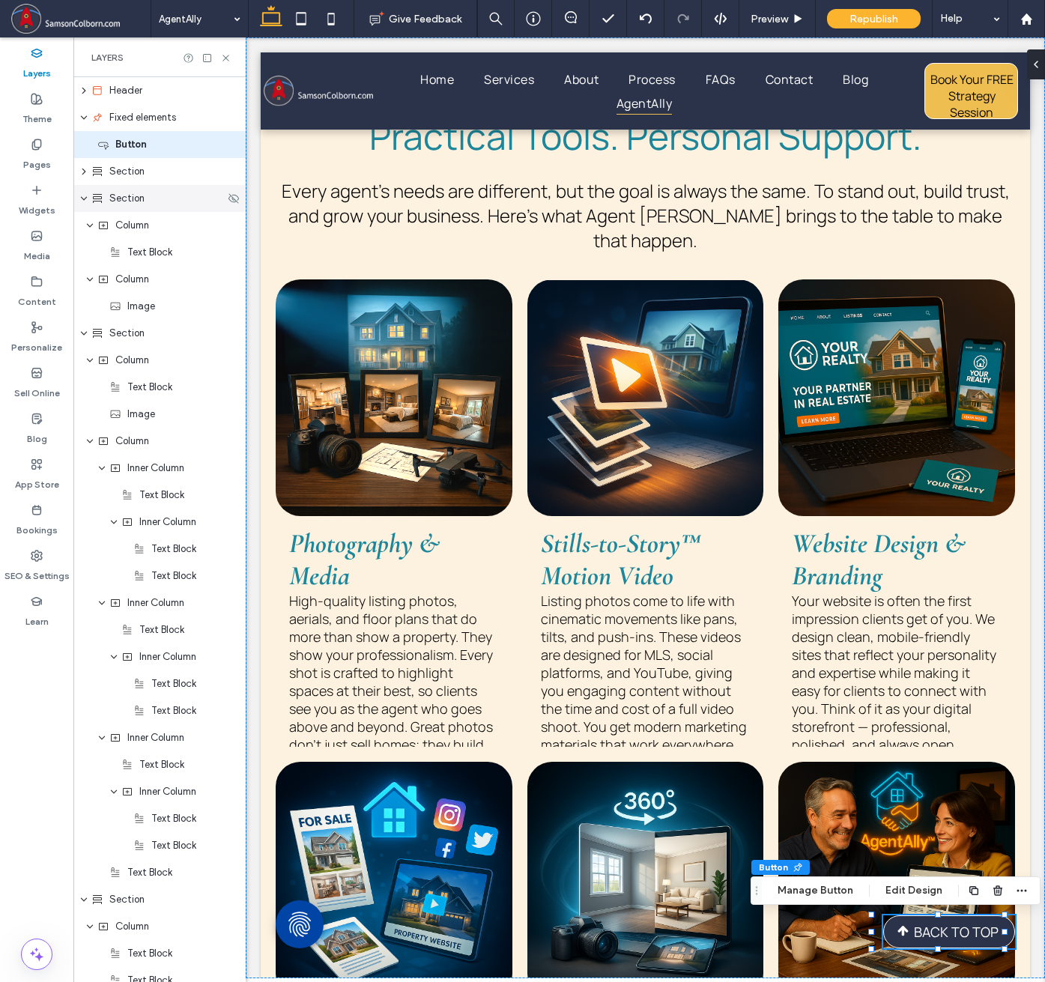
click at [83, 193] on icon "expand Section" at bounding box center [83, 198] width 9 height 12
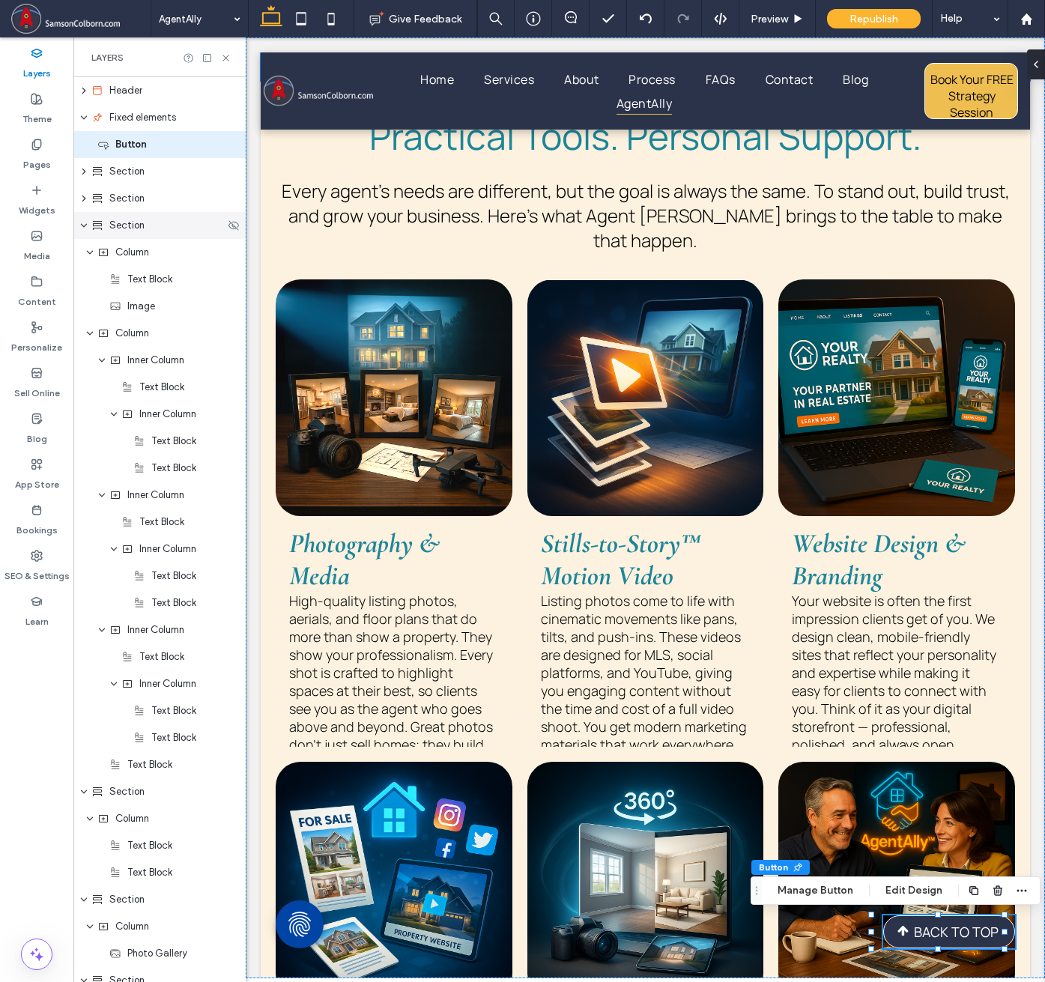
click at [85, 225] on use "expand Section" at bounding box center [84, 226] width 6 height 4
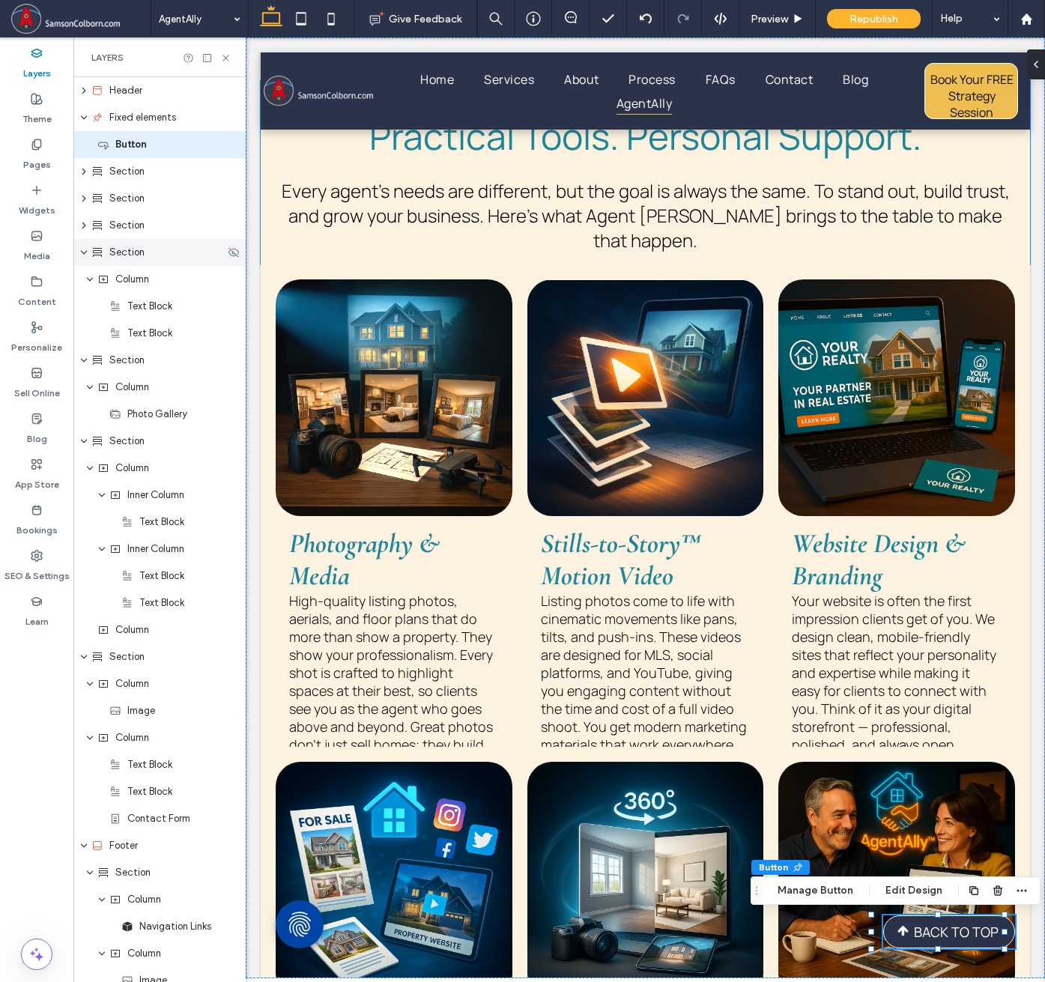
click at [86, 253] on icon "expand Section" at bounding box center [83, 252] width 9 height 12
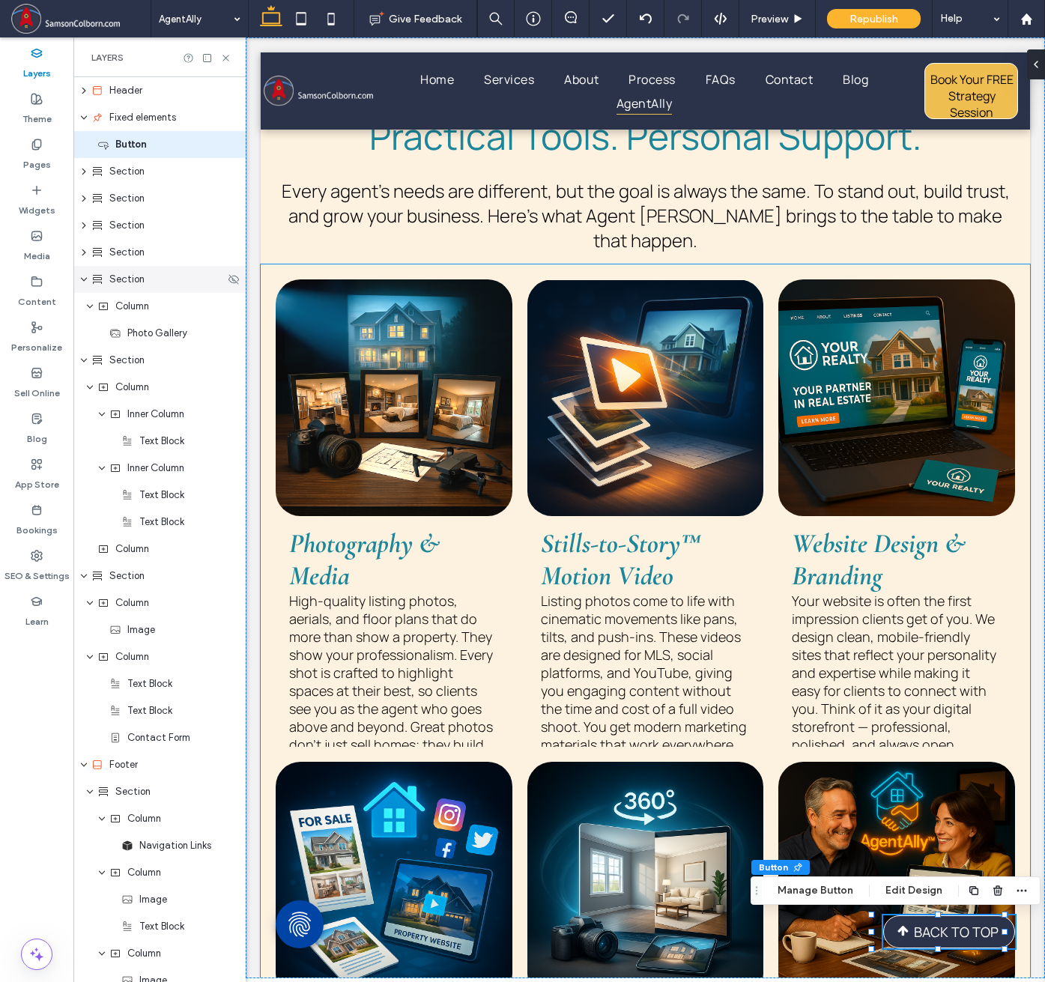
click at [84, 278] on icon "expand Section" at bounding box center [83, 279] width 9 height 12
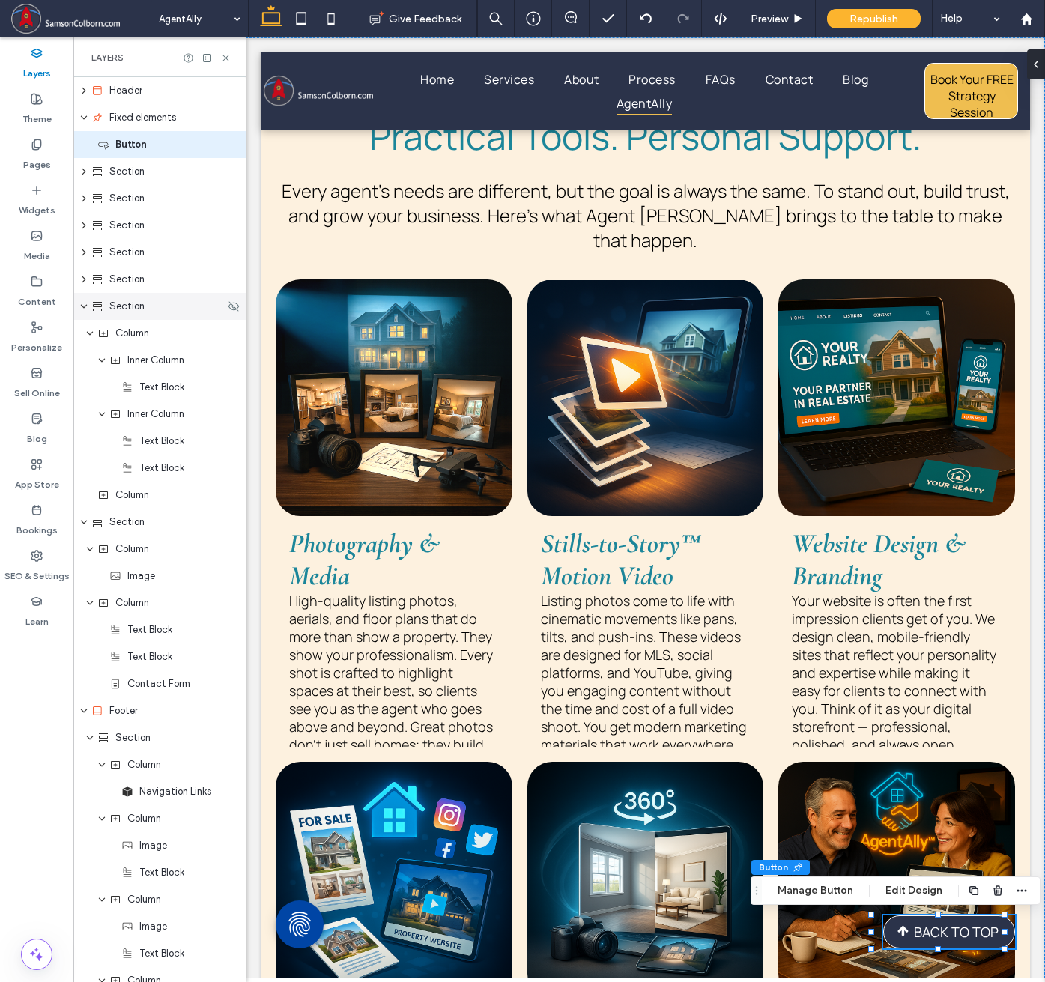
click at [85, 303] on icon "expand Section" at bounding box center [83, 306] width 9 height 12
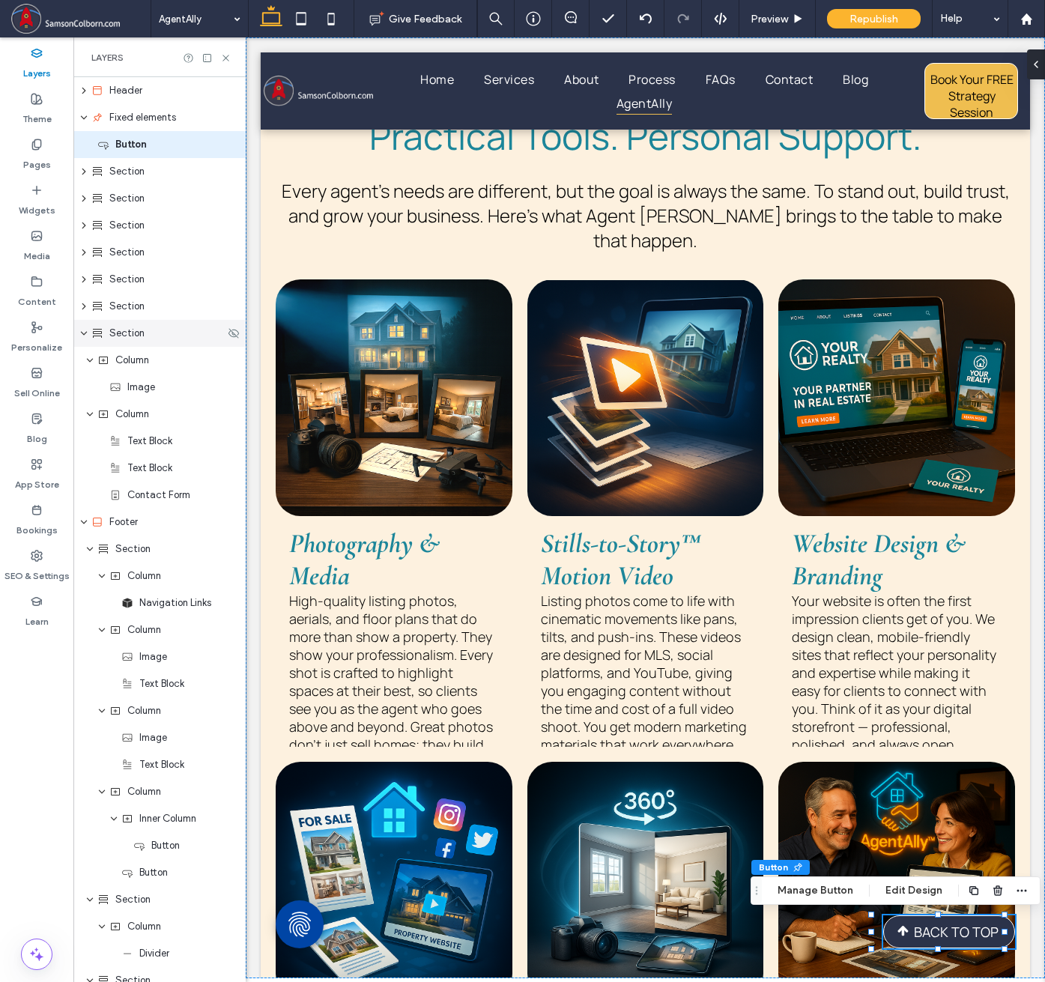
click at [82, 331] on icon "expand Section" at bounding box center [83, 333] width 9 height 12
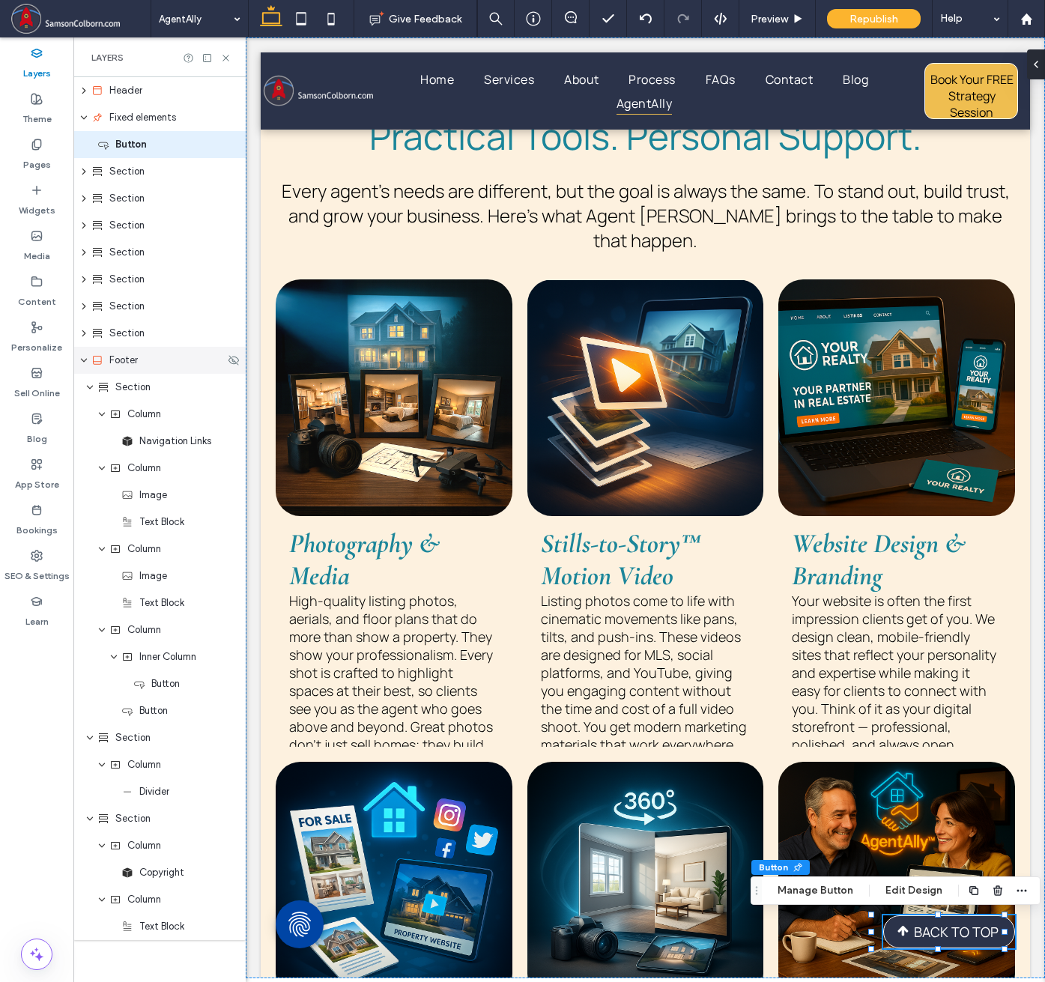
click at [84, 358] on icon "expand Footer" at bounding box center [83, 360] width 9 height 12
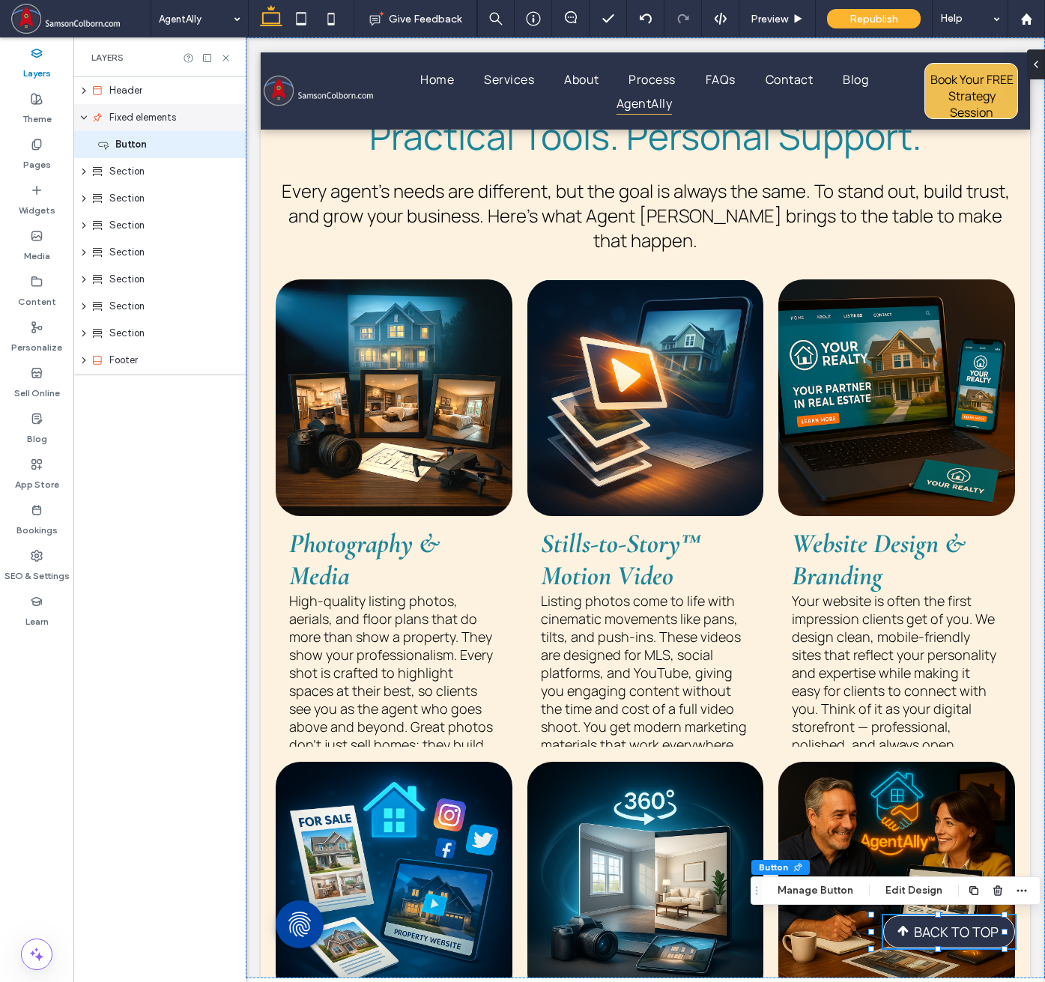
click at [85, 120] on icon "expand Fixed elements" at bounding box center [83, 118] width 9 height 12
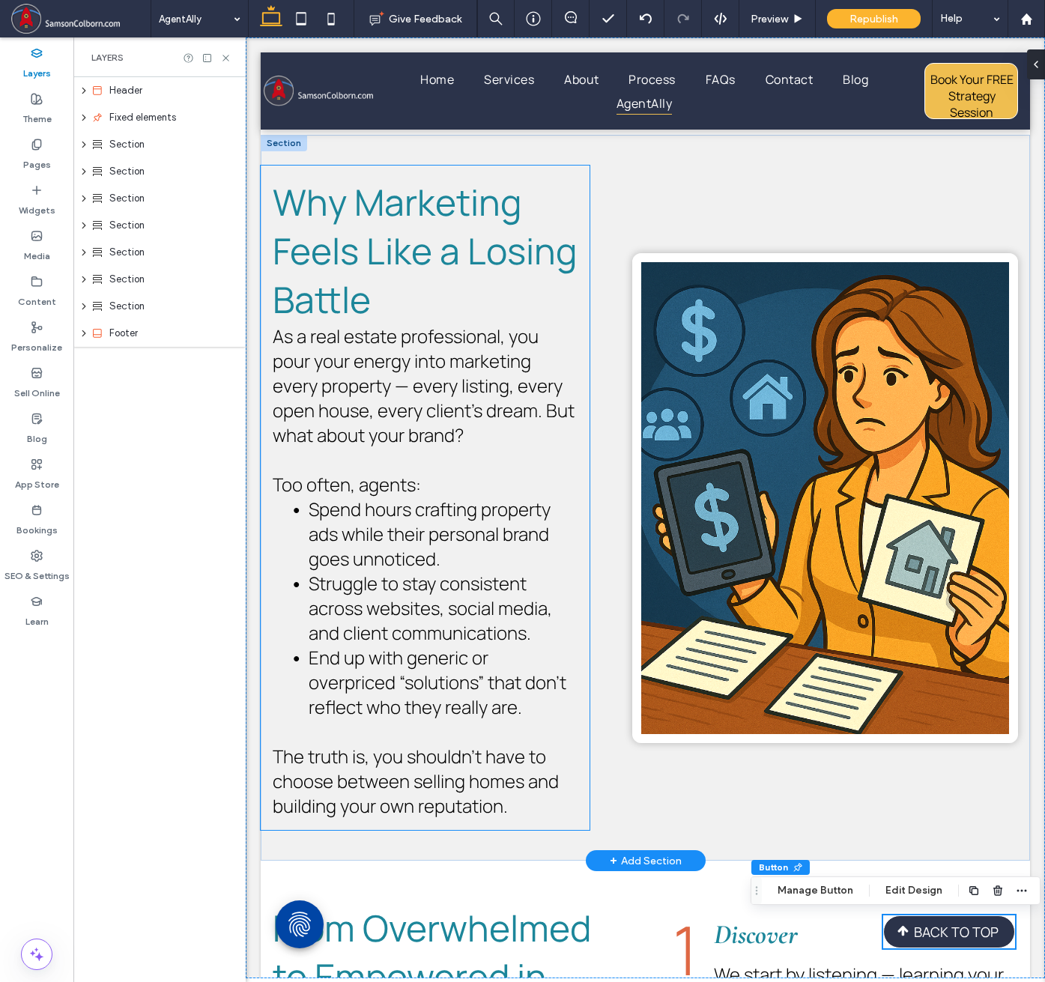
scroll to position [574, 0]
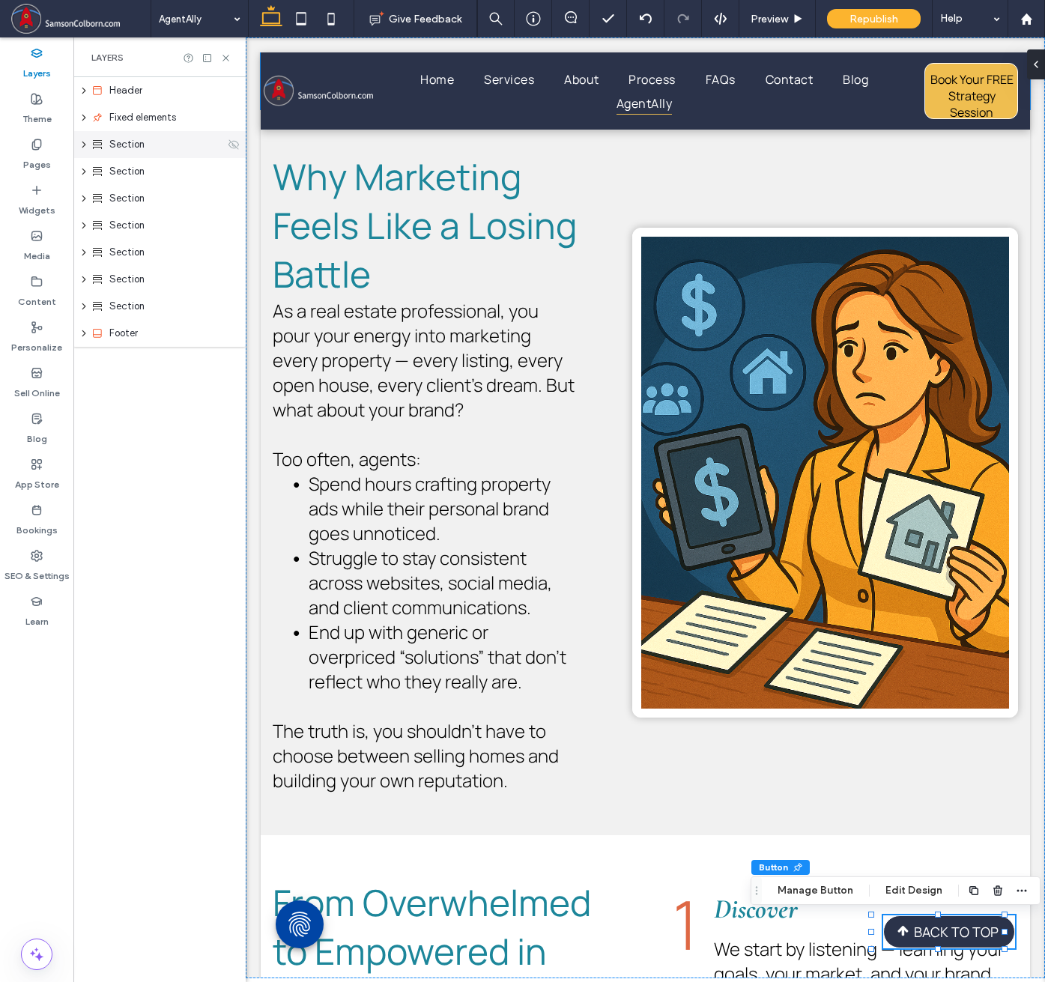
click at [231, 146] on icon at bounding box center [234, 145] width 12 height 12
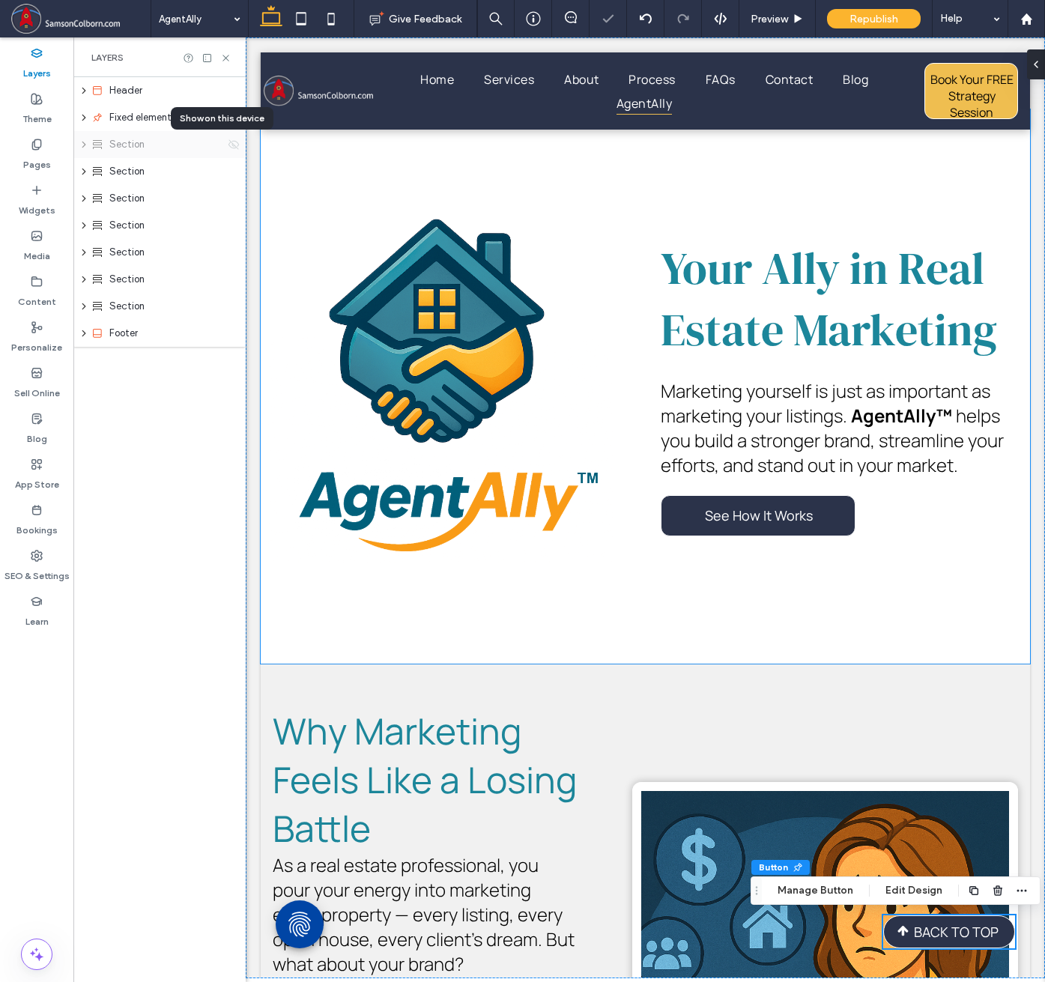
scroll to position [574, 0]
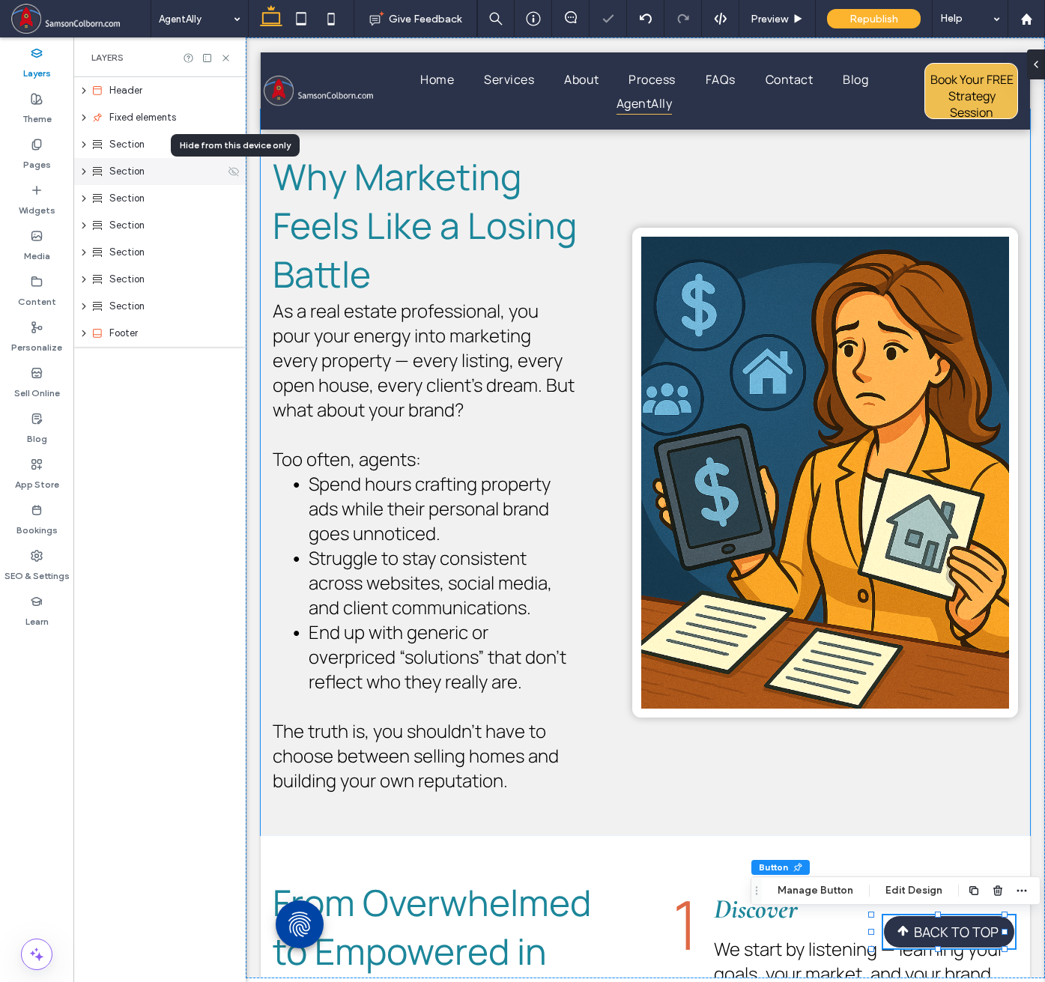
click at [231, 172] on icon at bounding box center [234, 171] width 12 height 12
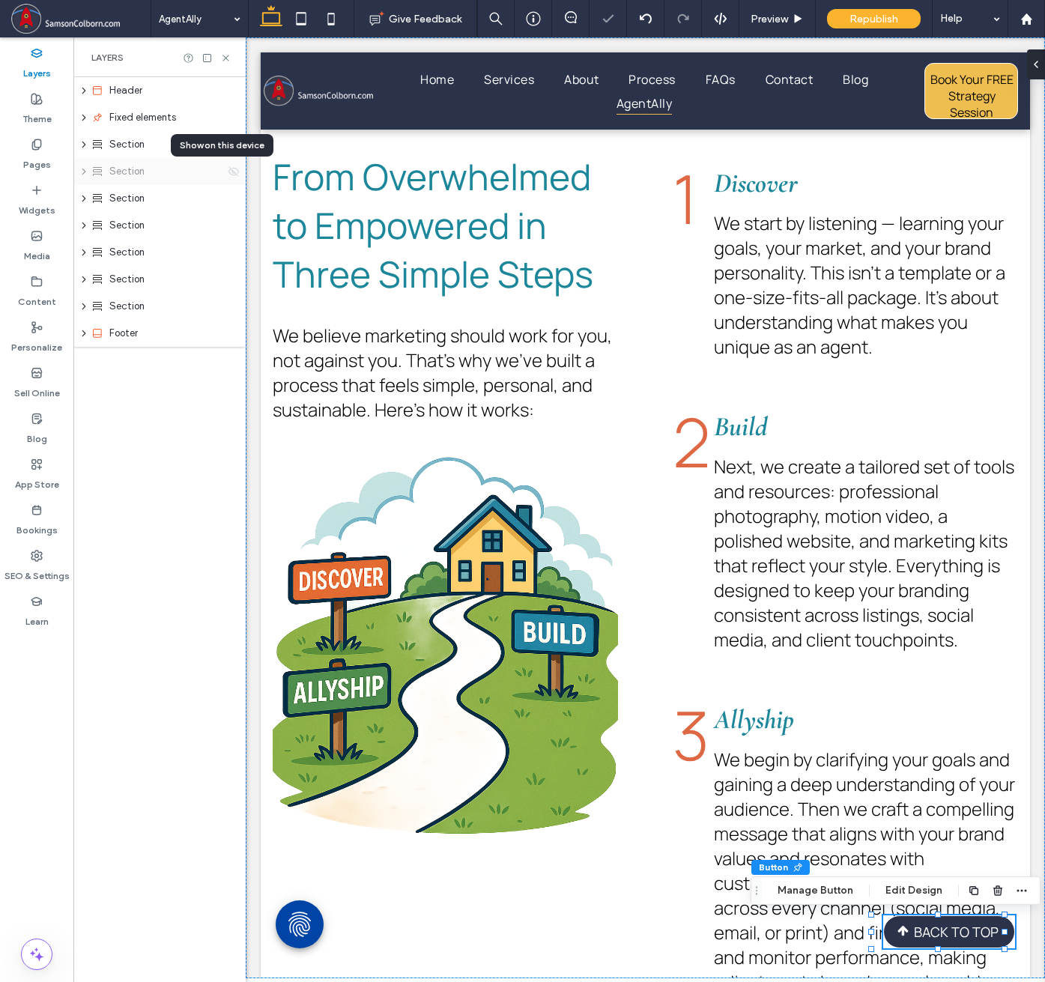
click at [231, 172] on icon at bounding box center [234, 171] width 12 height 12
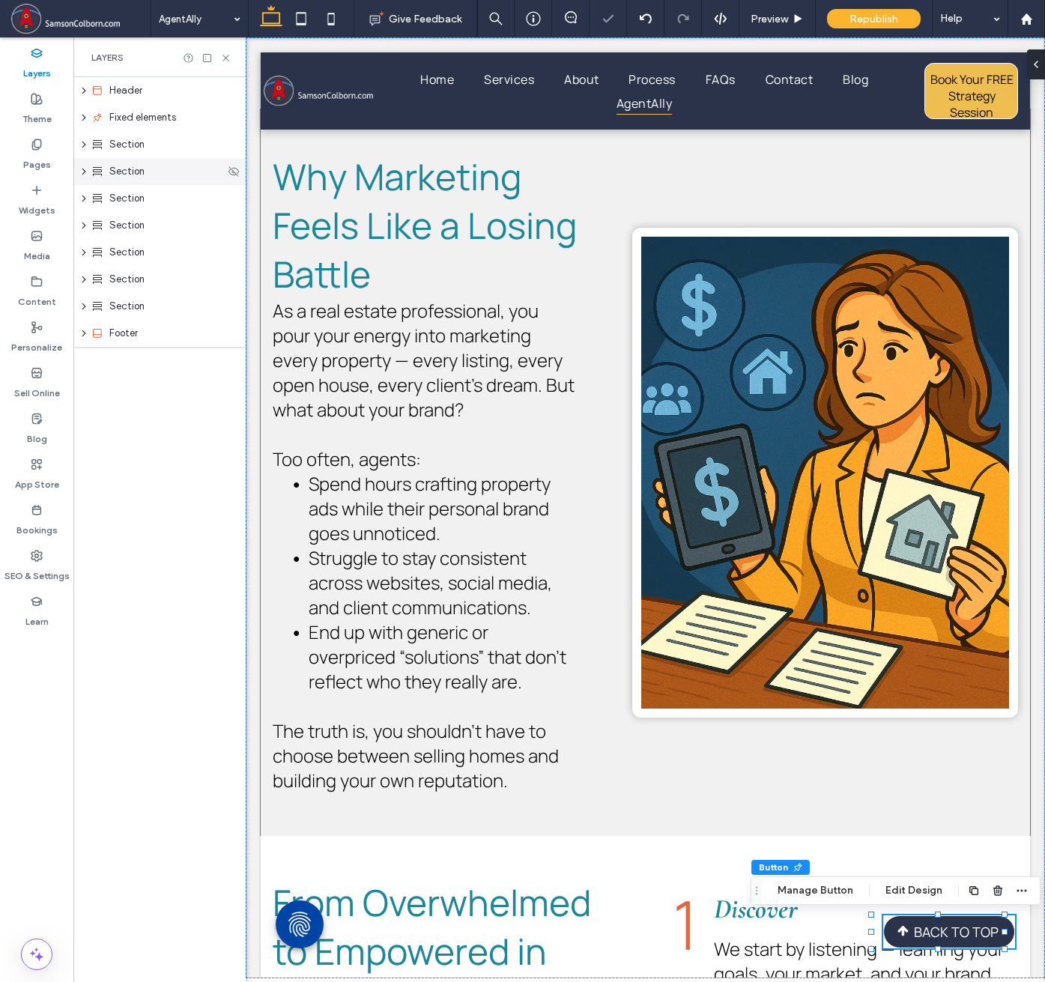
click at [82, 171] on icon "expand Section" at bounding box center [84, 171] width 12 height 9
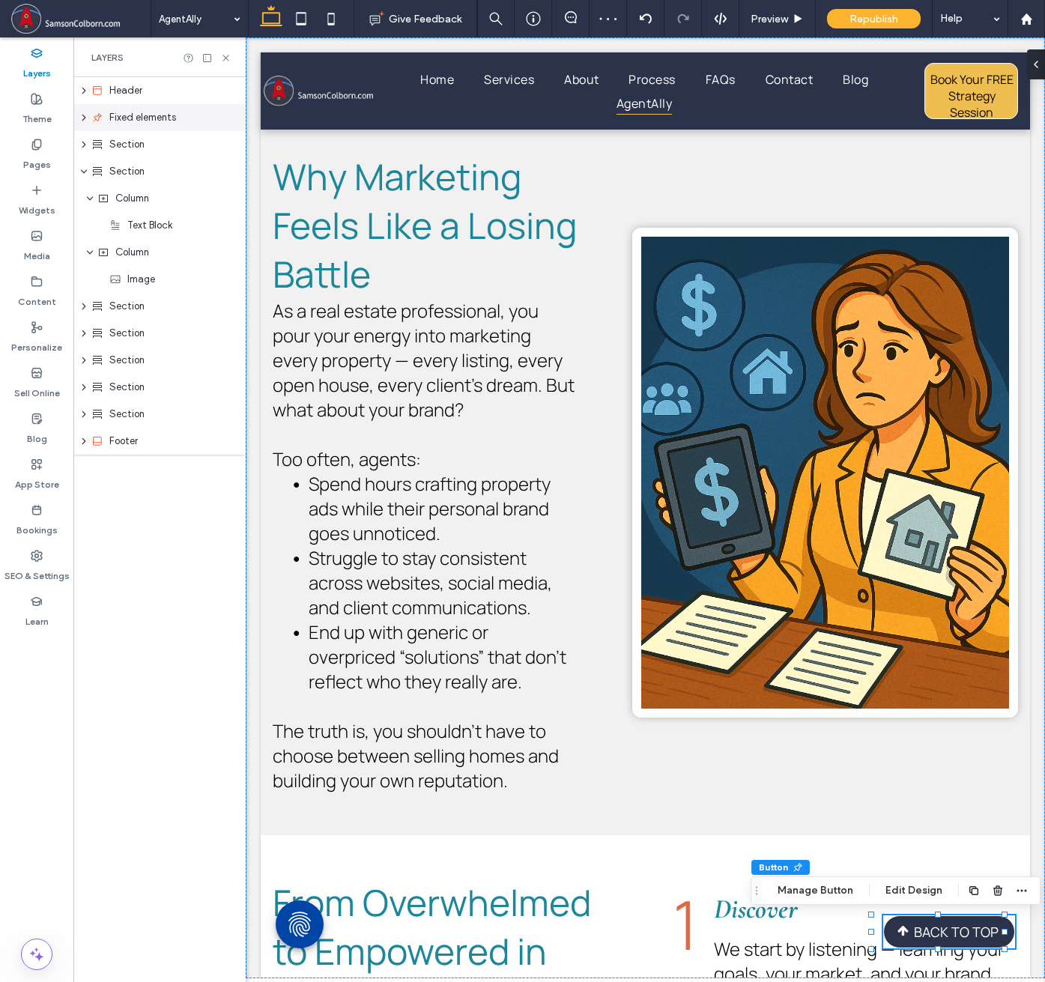
click at [86, 118] on icon "expand Fixed elements" at bounding box center [84, 117] width 12 height 9
click at [82, 473] on div "Footer" at bounding box center [159, 468] width 172 height 27
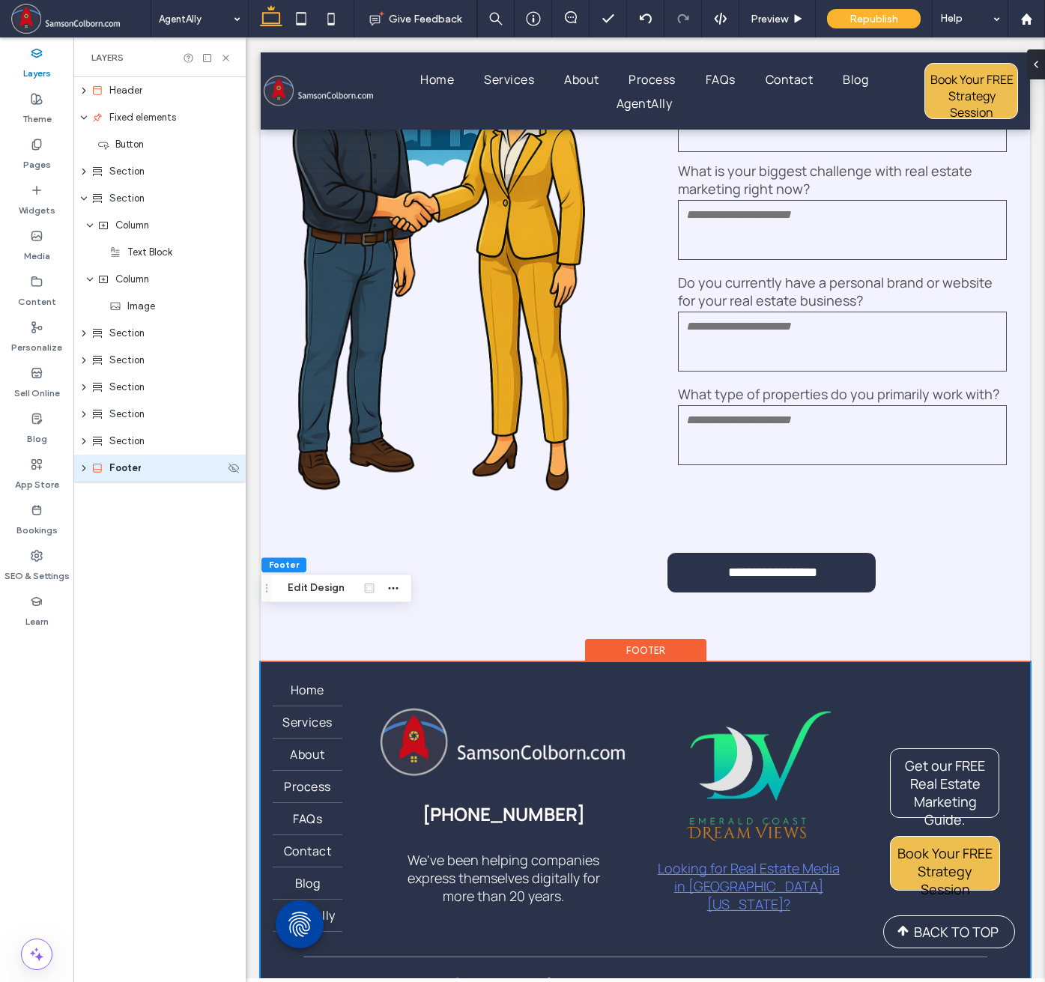
scroll to position [4805, 0]
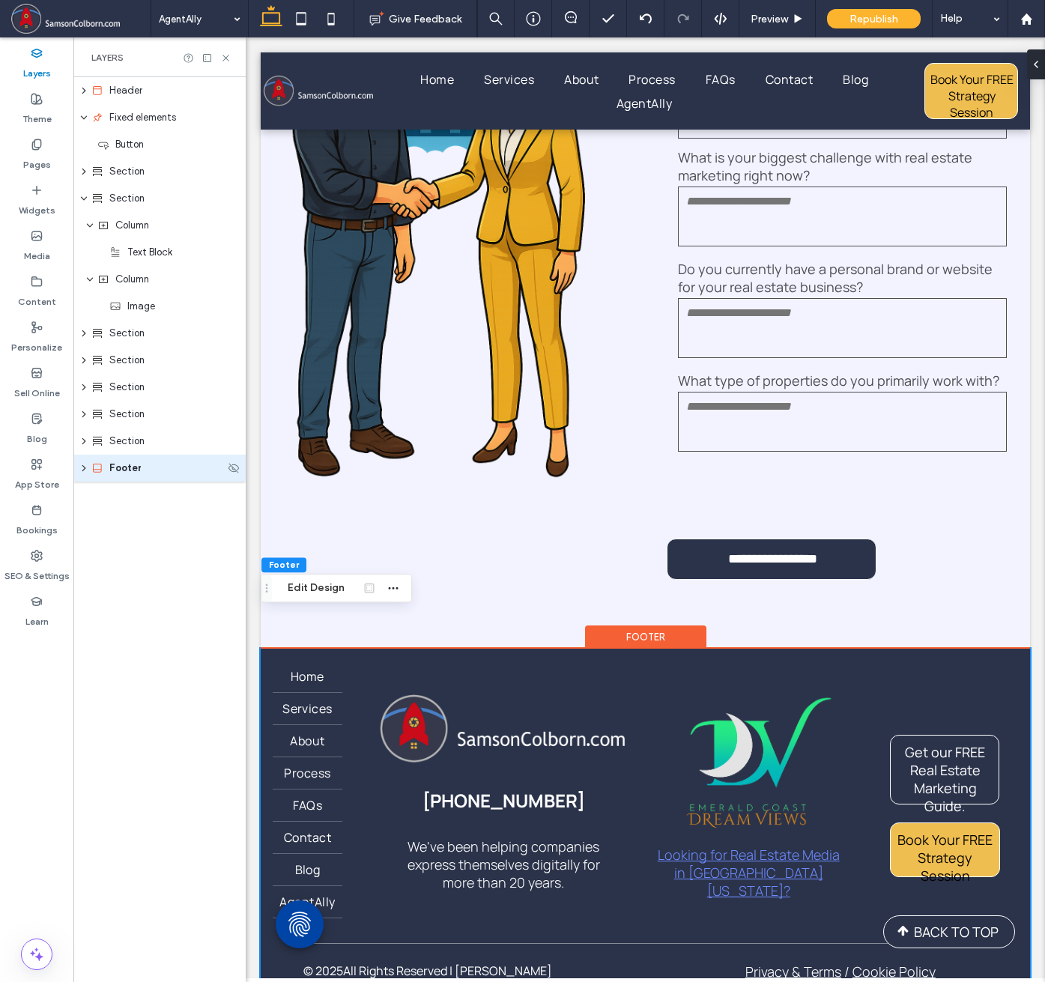
click at [82, 473] on div "Footer" at bounding box center [159, 468] width 172 height 27
click at [84, 467] on use "expand Footer" at bounding box center [84, 468] width 4 height 6
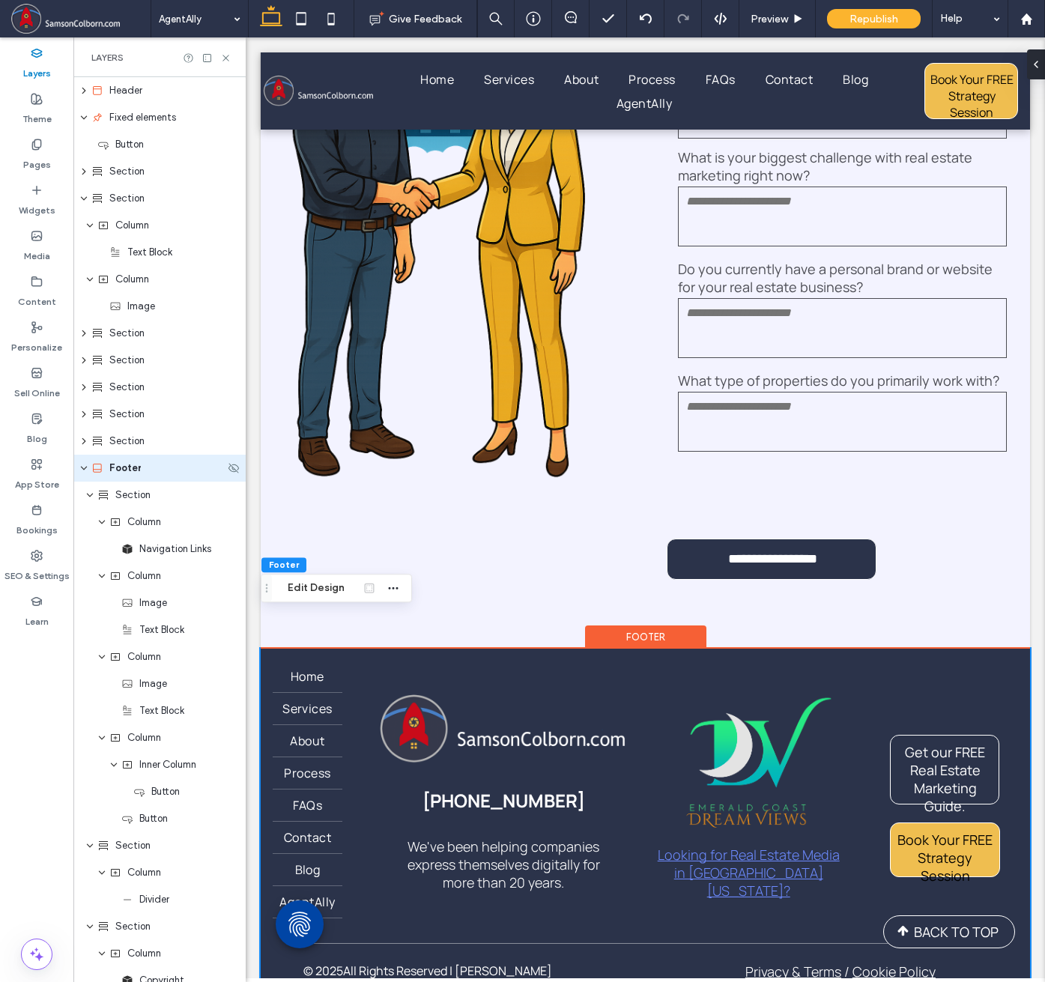
click at [84, 467] on icon "expand Footer" at bounding box center [83, 468] width 9 height 12
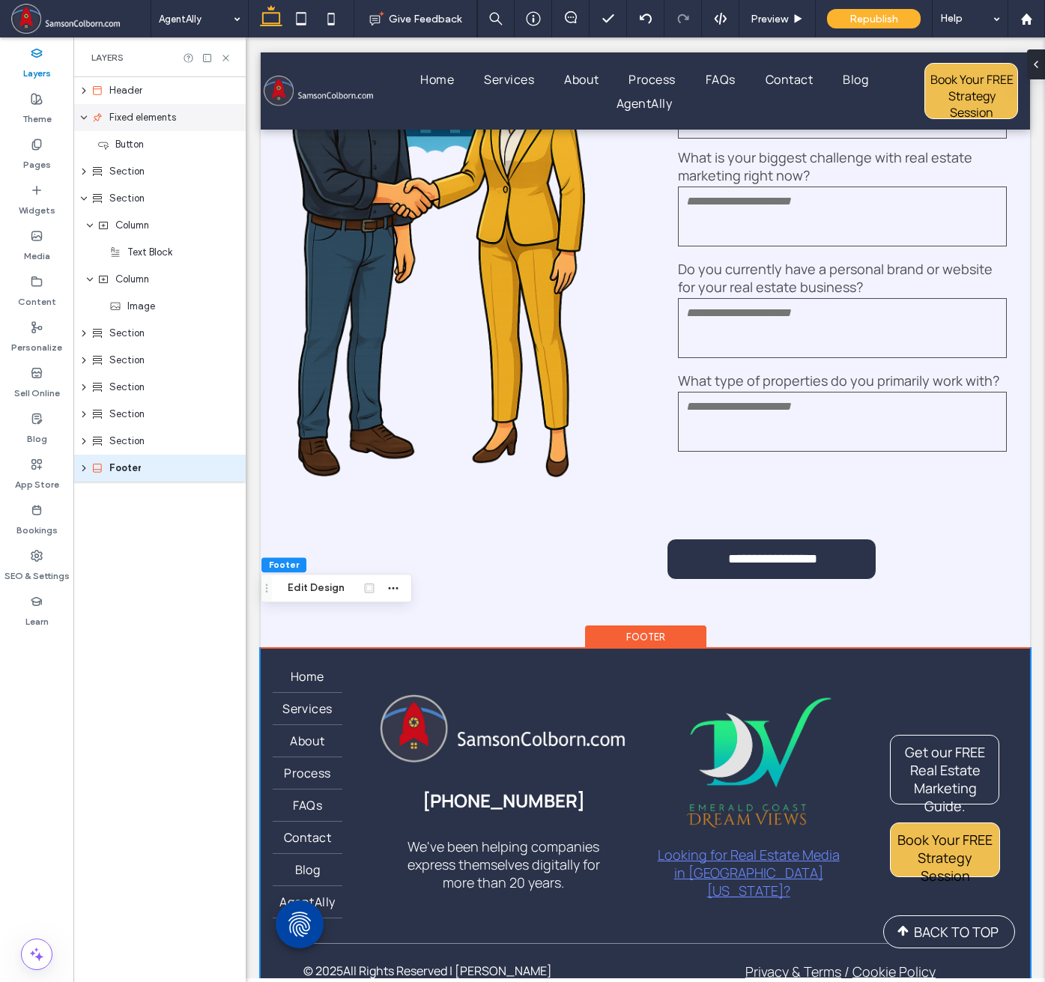
click at [85, 118] on use "expand Fixed elements" at bounding box center [84, 118] width 6 height 4
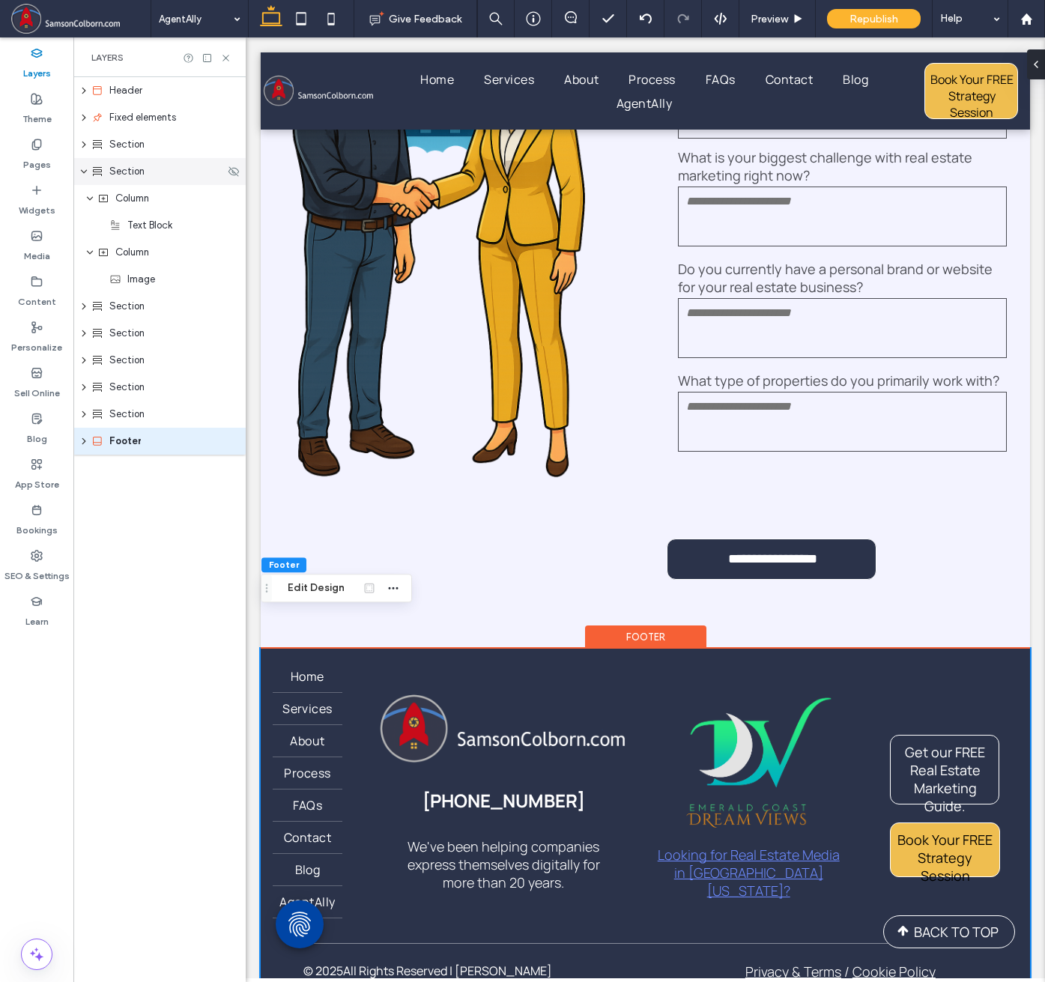
click at [80, 172] on icon "expand Section" at bounding box center [83, 171] width 9 height 12
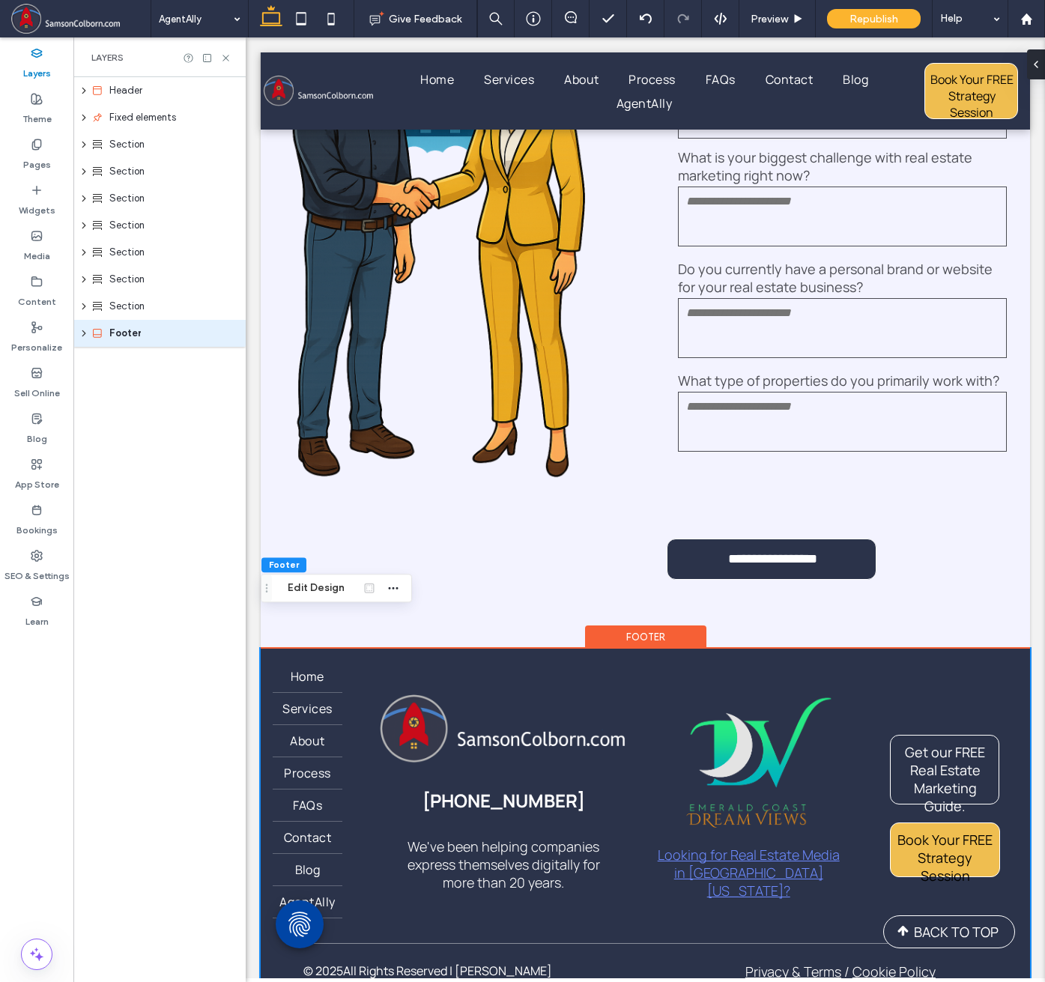
click at [130, 496] on div "Header Fixed elements Section Section Section Section Section Section Section F…" at bounding box center [159, 529] width 172 height 905
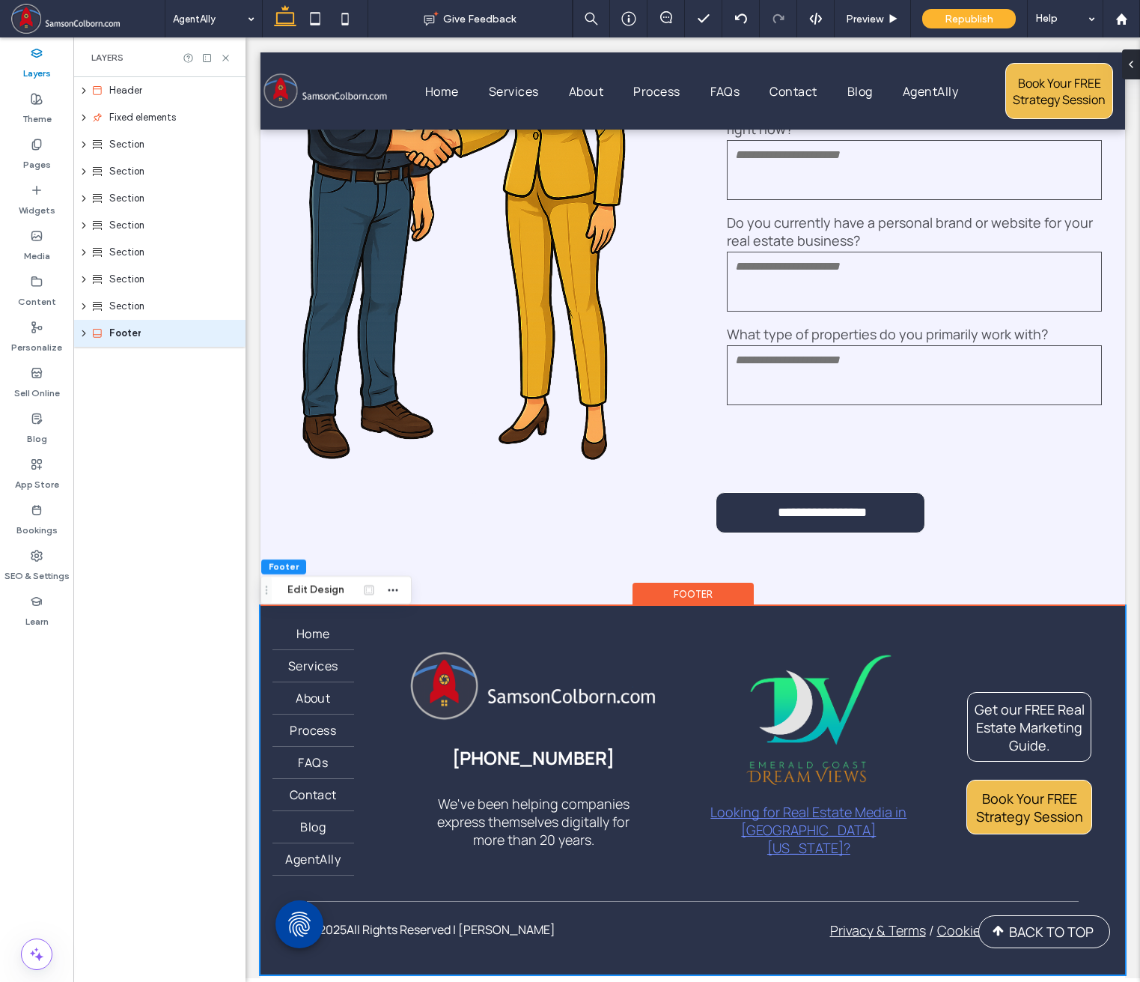
scroll to position [4749, 0]
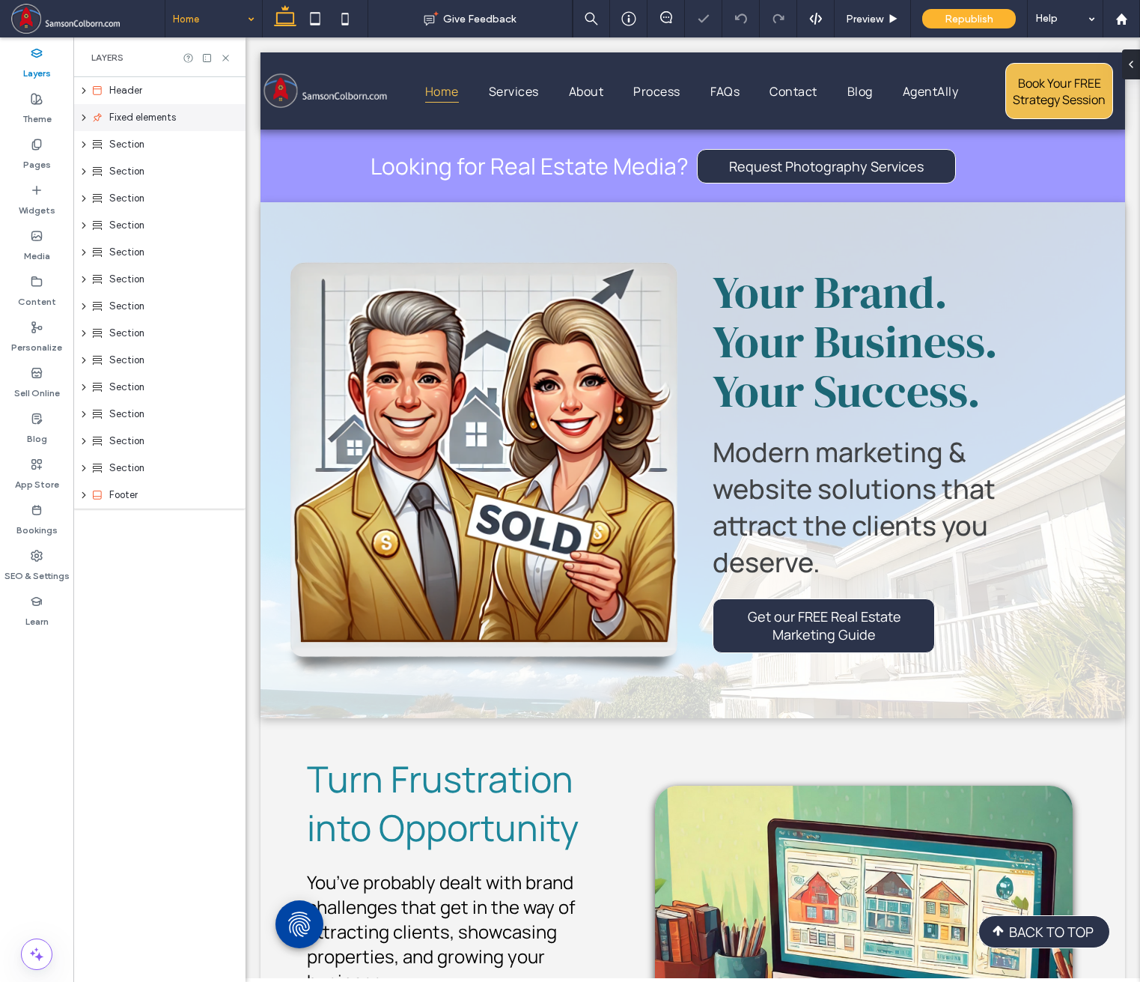
click at [81, 118] on icon "expand Fixed elements" at bounding box center [84, 117] width 12 height 9
click at [233, 144] on use at bounding box center [233, 144] width 10 height 10
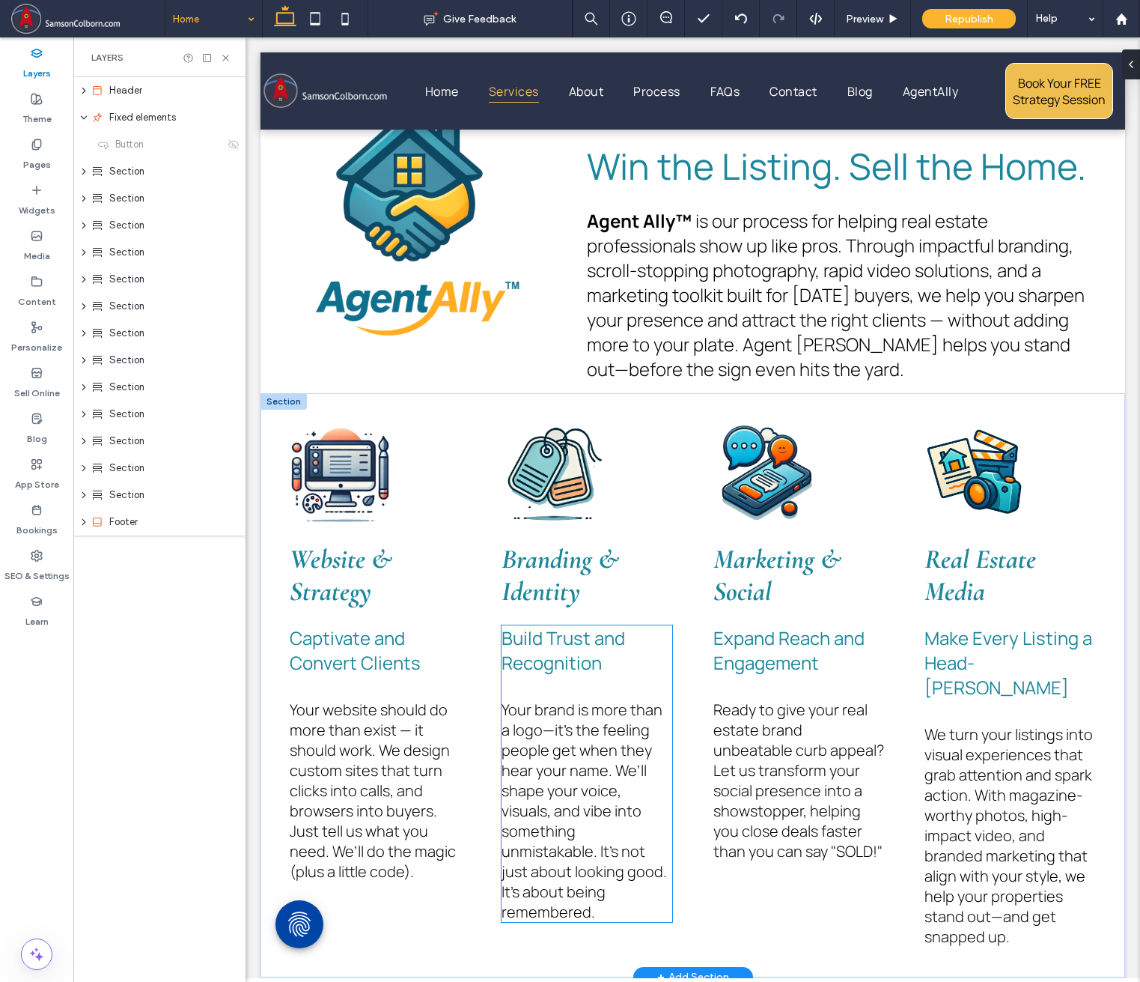
scroll to position [1273, 0]
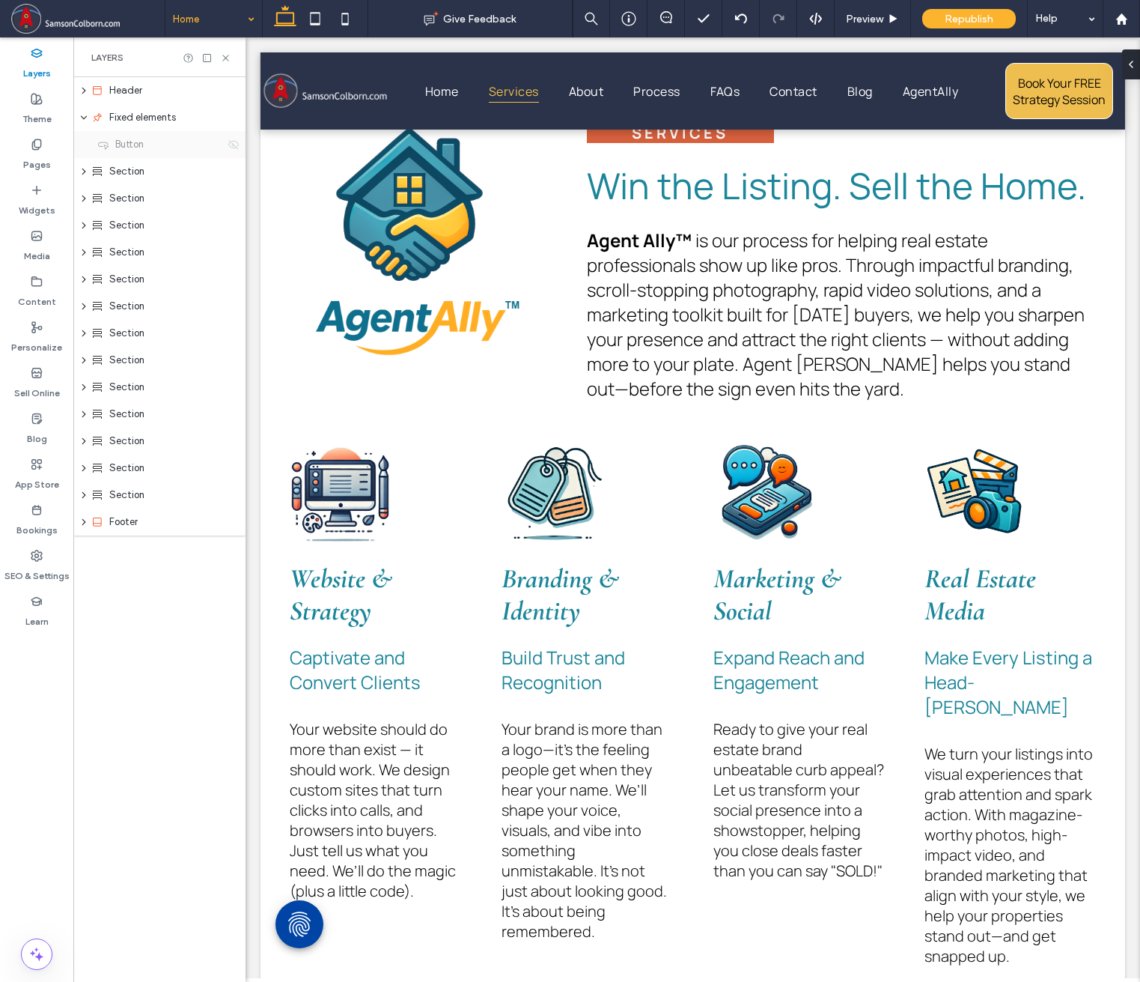
click at [230, 145] on icon at bounding box center [234, 145] width 12 height 12
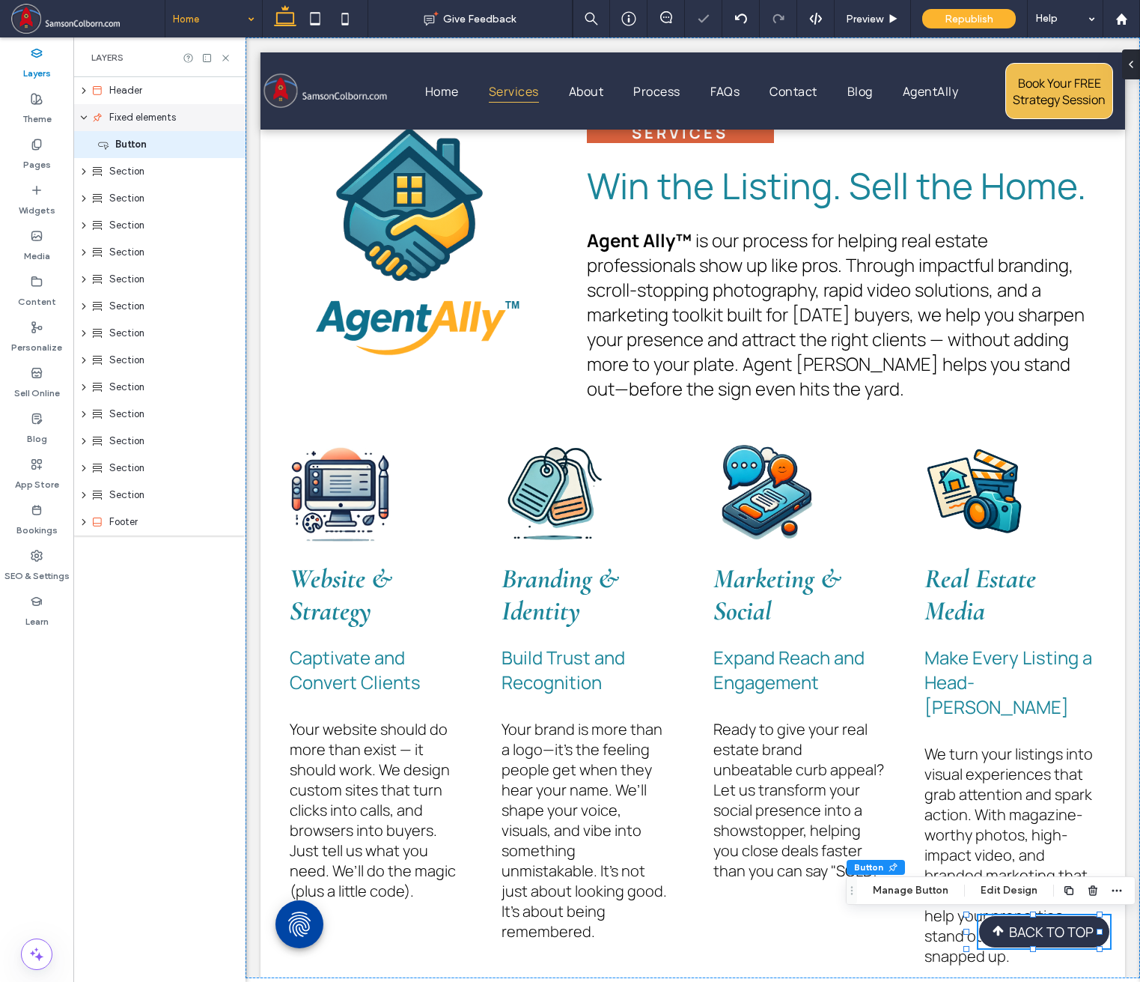
click at [81, 121] on icon "expand Fixed elements" at bounding box center [83, 118] width 9 height 12
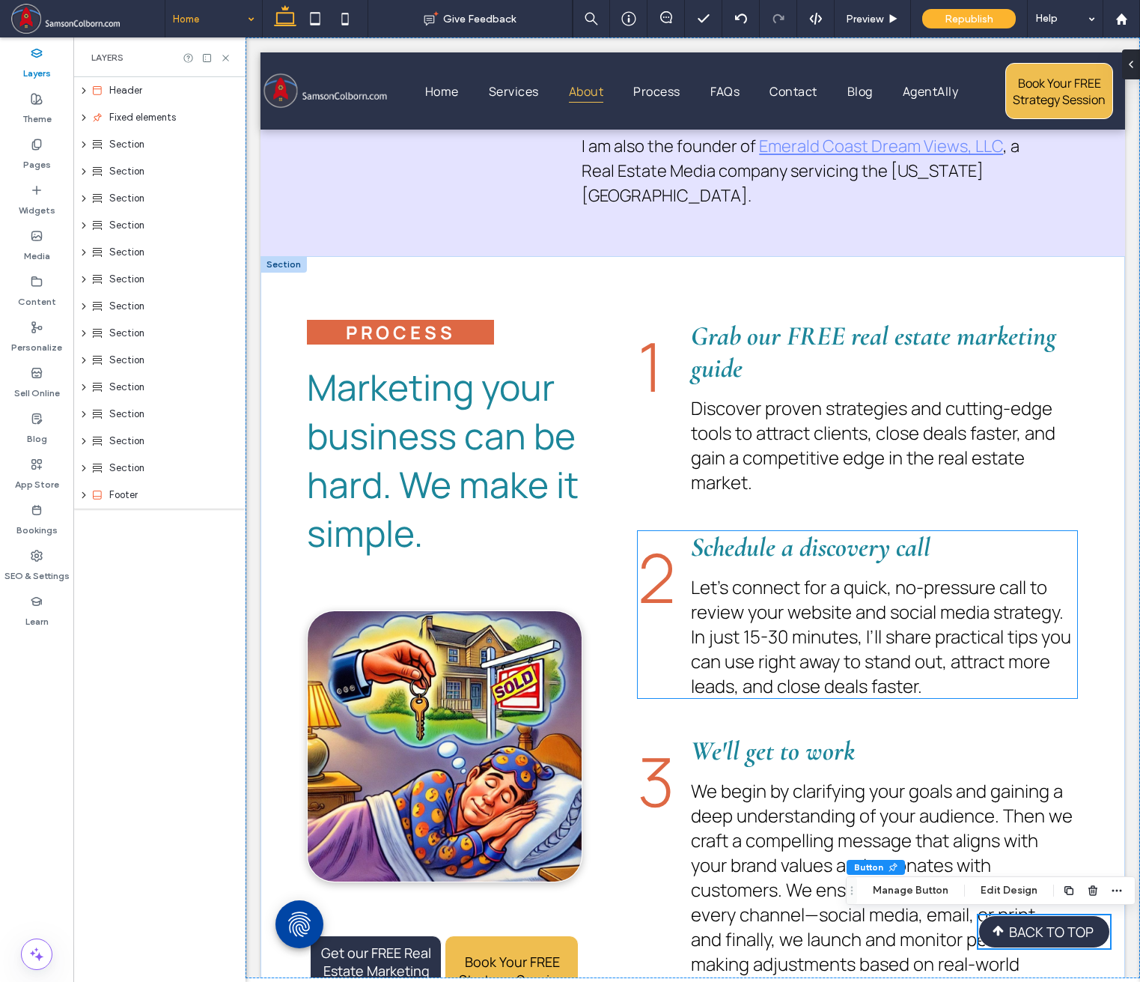
scroll to position [2496, 0]
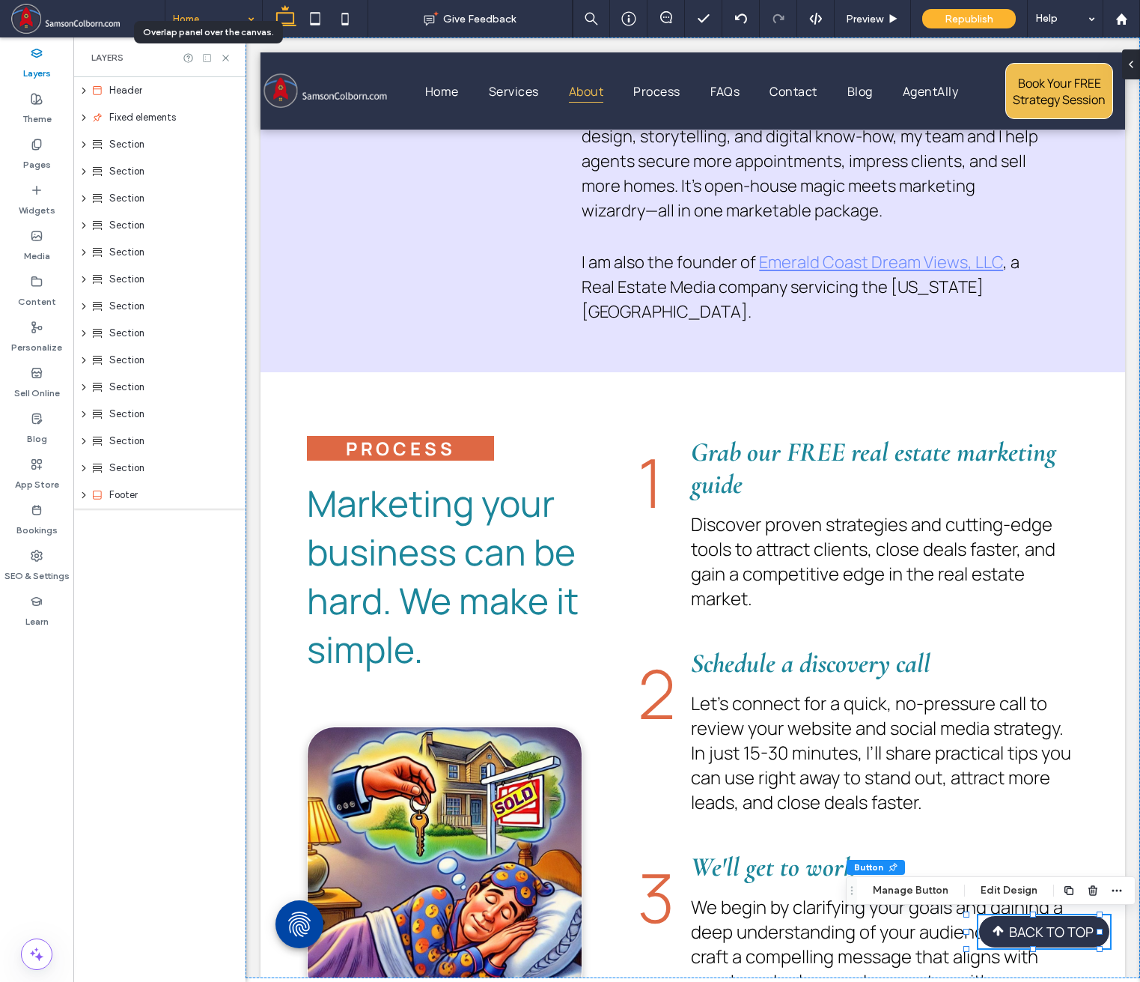
click at [207, 58] on icon at bounding box center [206, 57] width 11 height 11
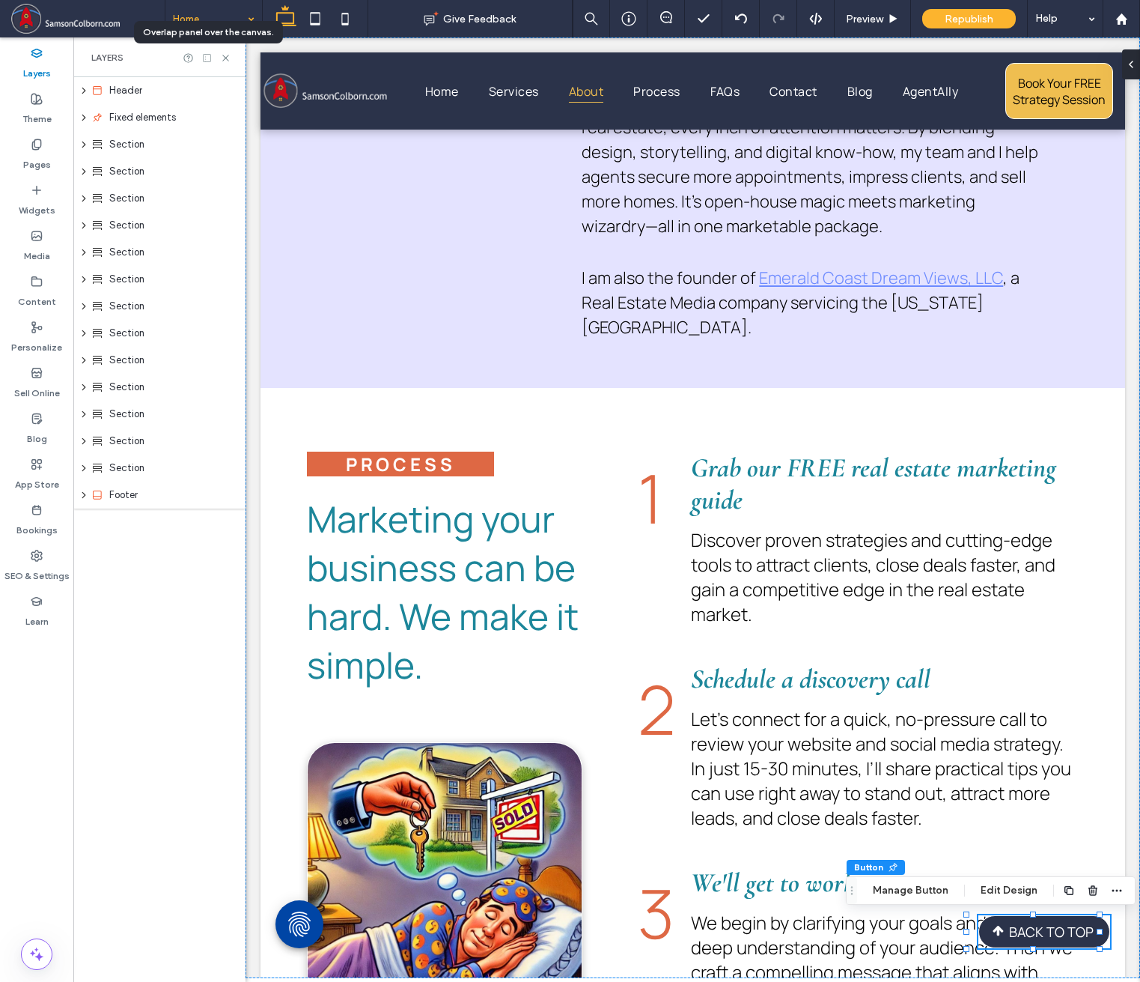
scroll to position [0, 172]
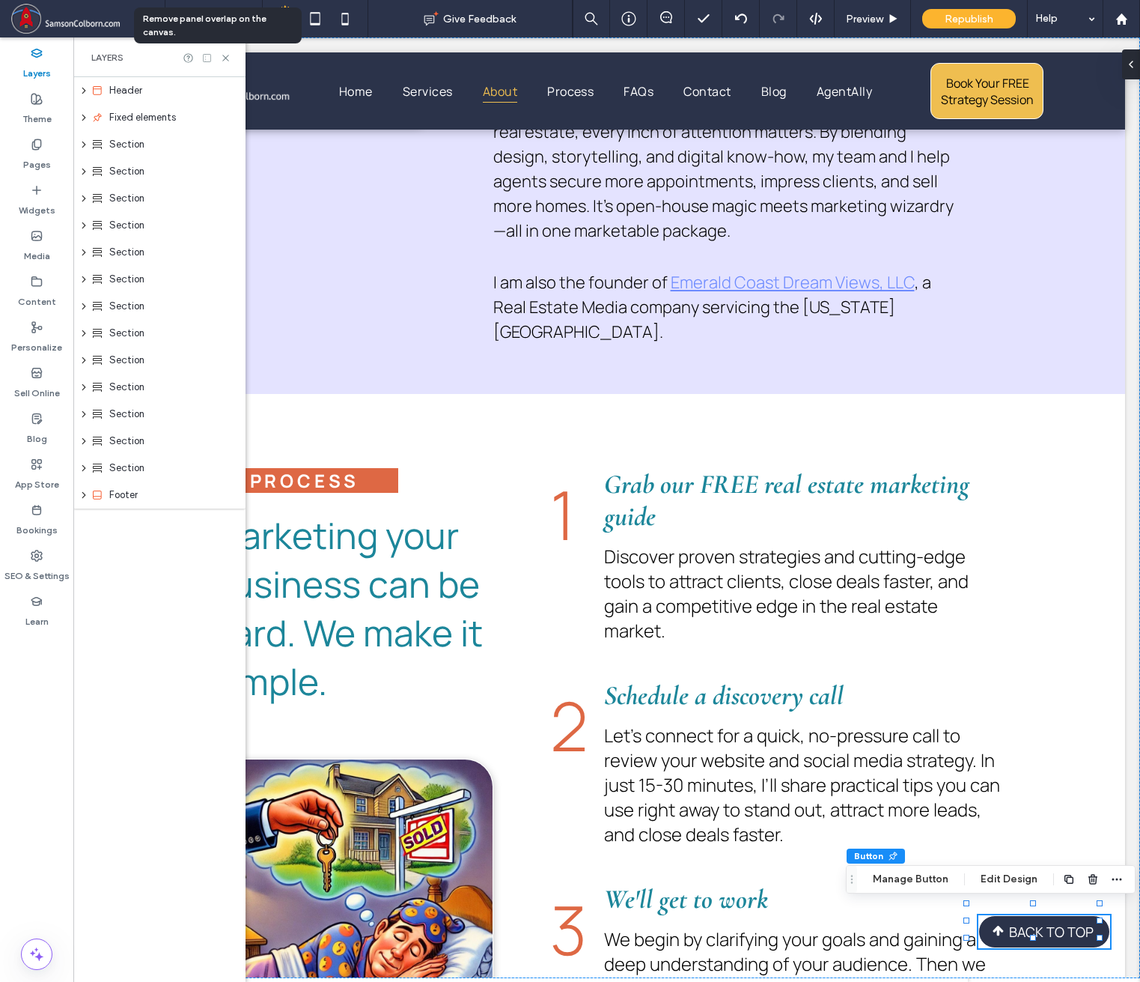
click at [207, 58] on icon at bounding box center [206, 57] width 11 height 11
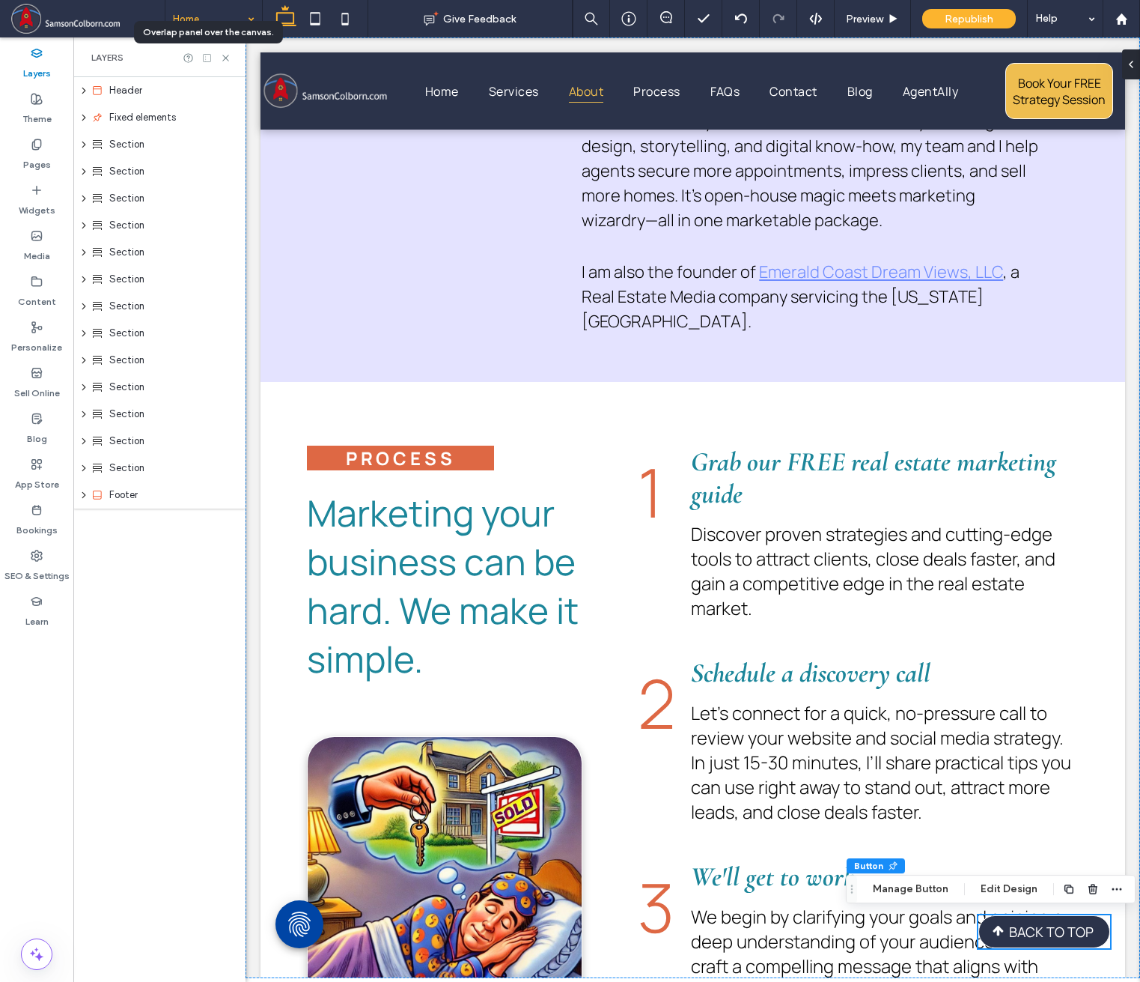
scroll to position [2496, 0]
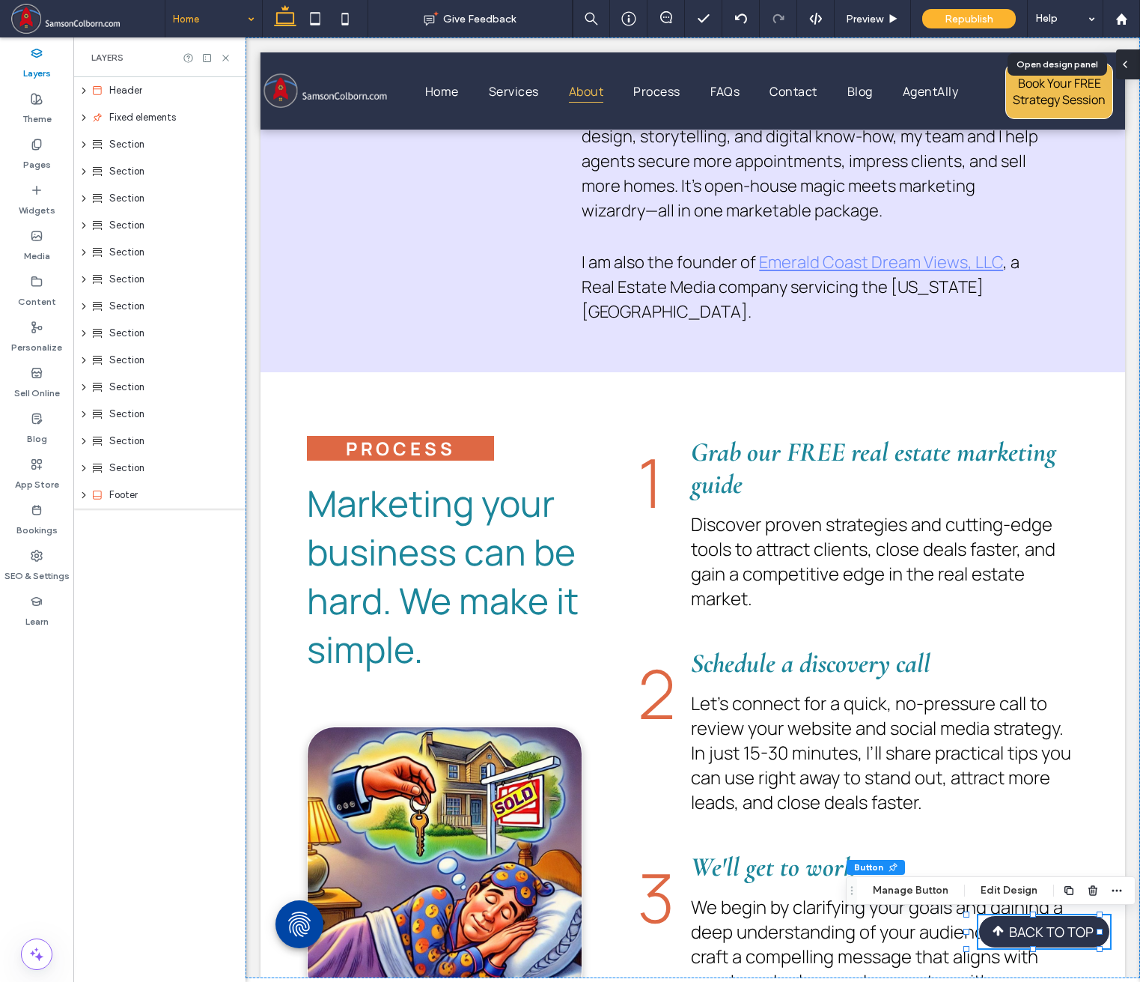
click at [1044, 65] on icon at bounding box center [1126, 64] width 12 height 12
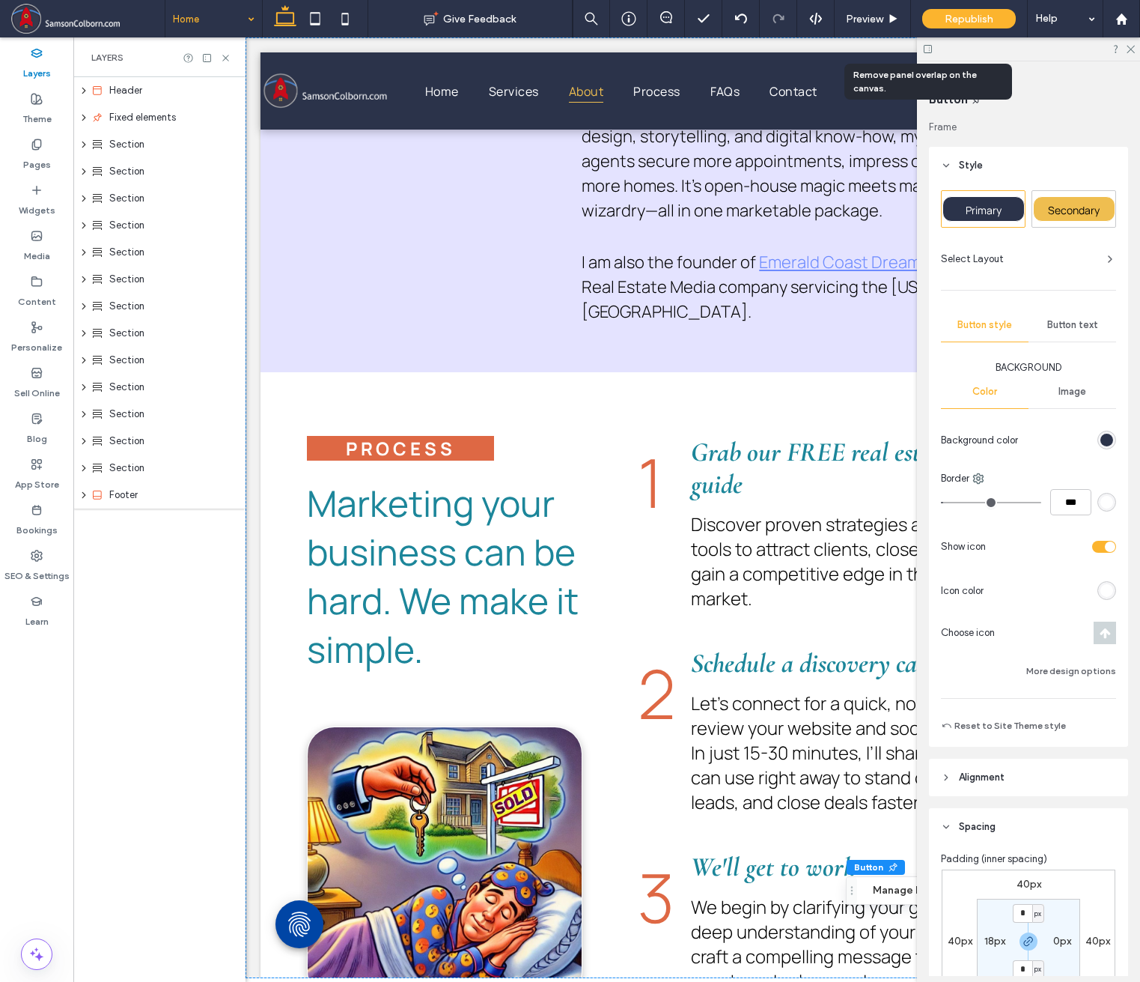
click at [925, 49] on icon at bounding box center [928, 48] width 11 height 11
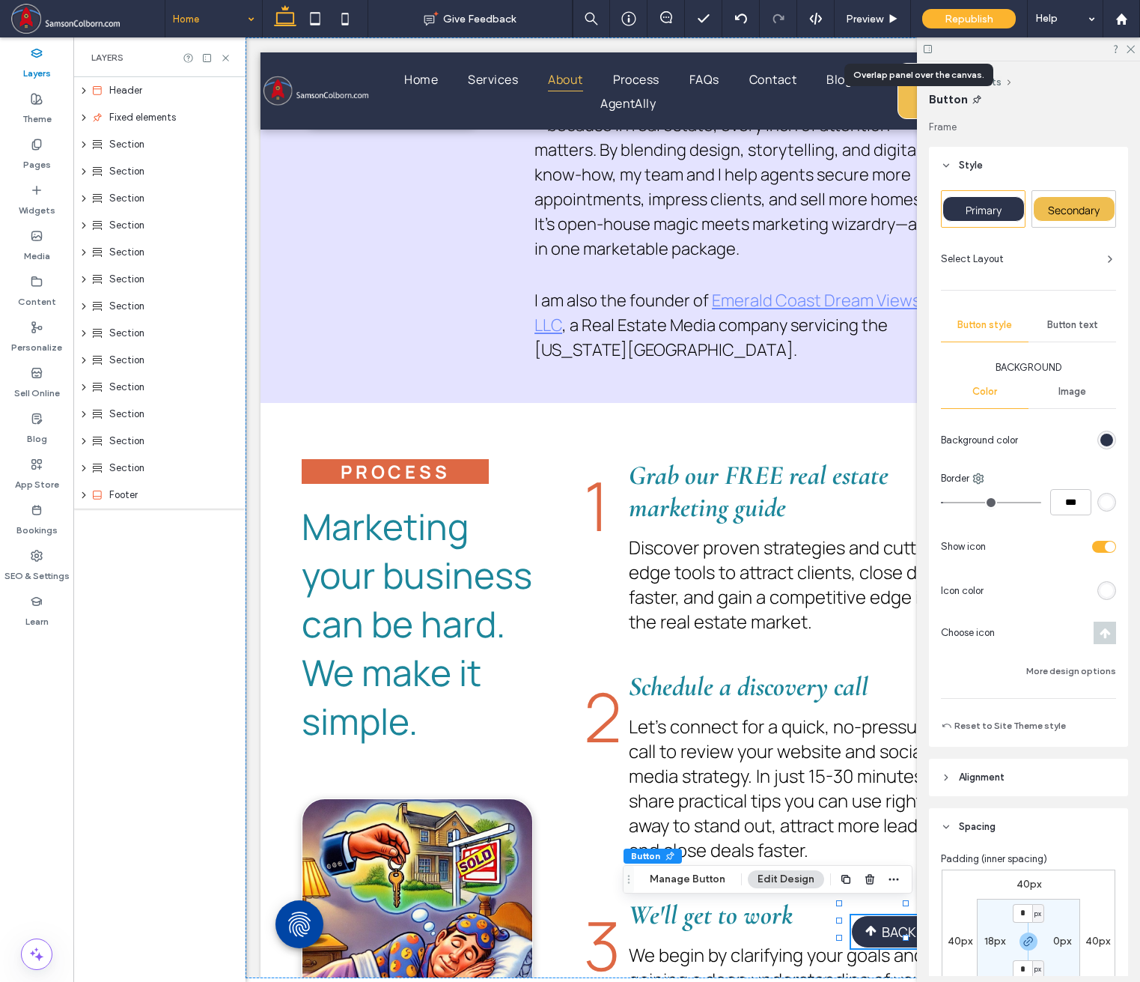
click at [927, 49] on icon at bounding box center [928, 48] width 11 height 11
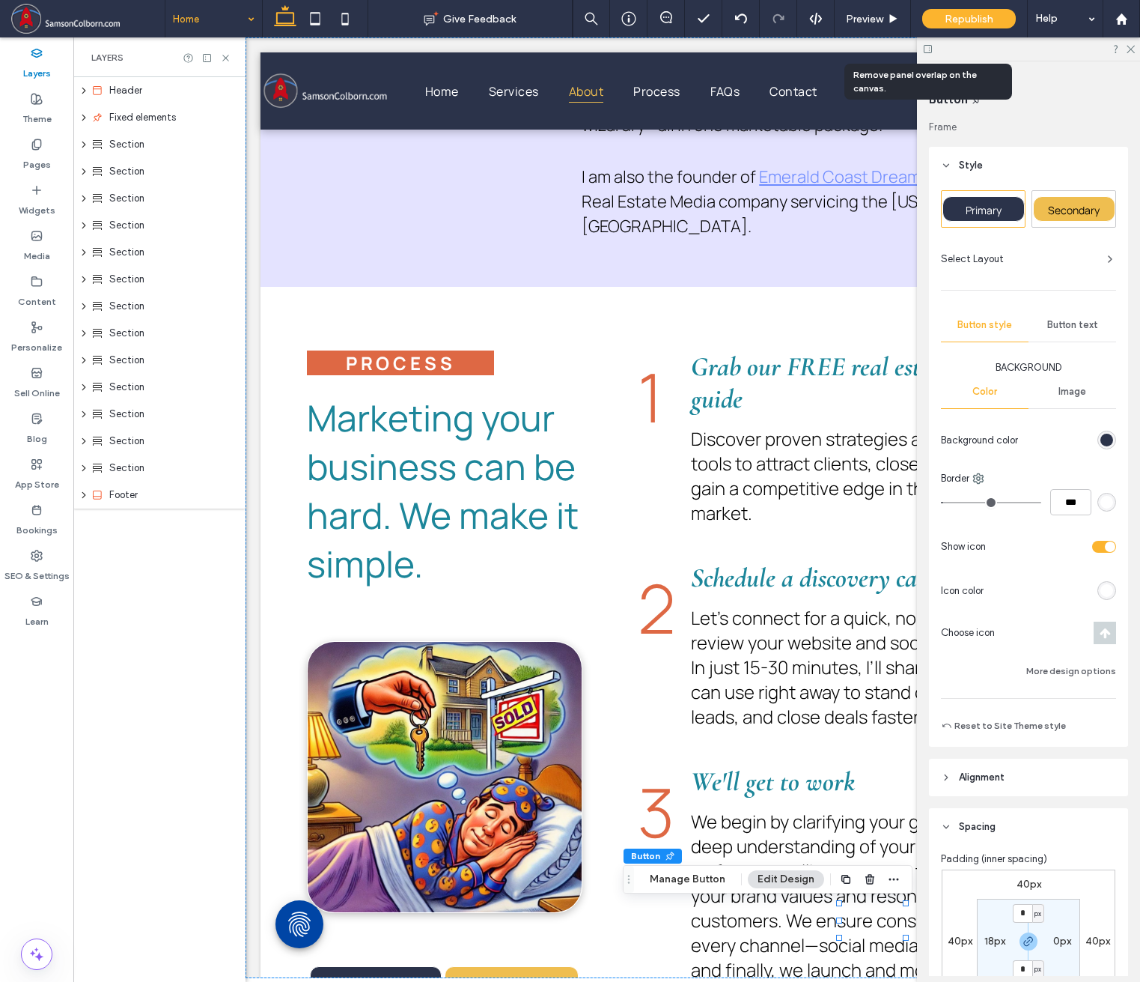
scroll to position [2496, 0]
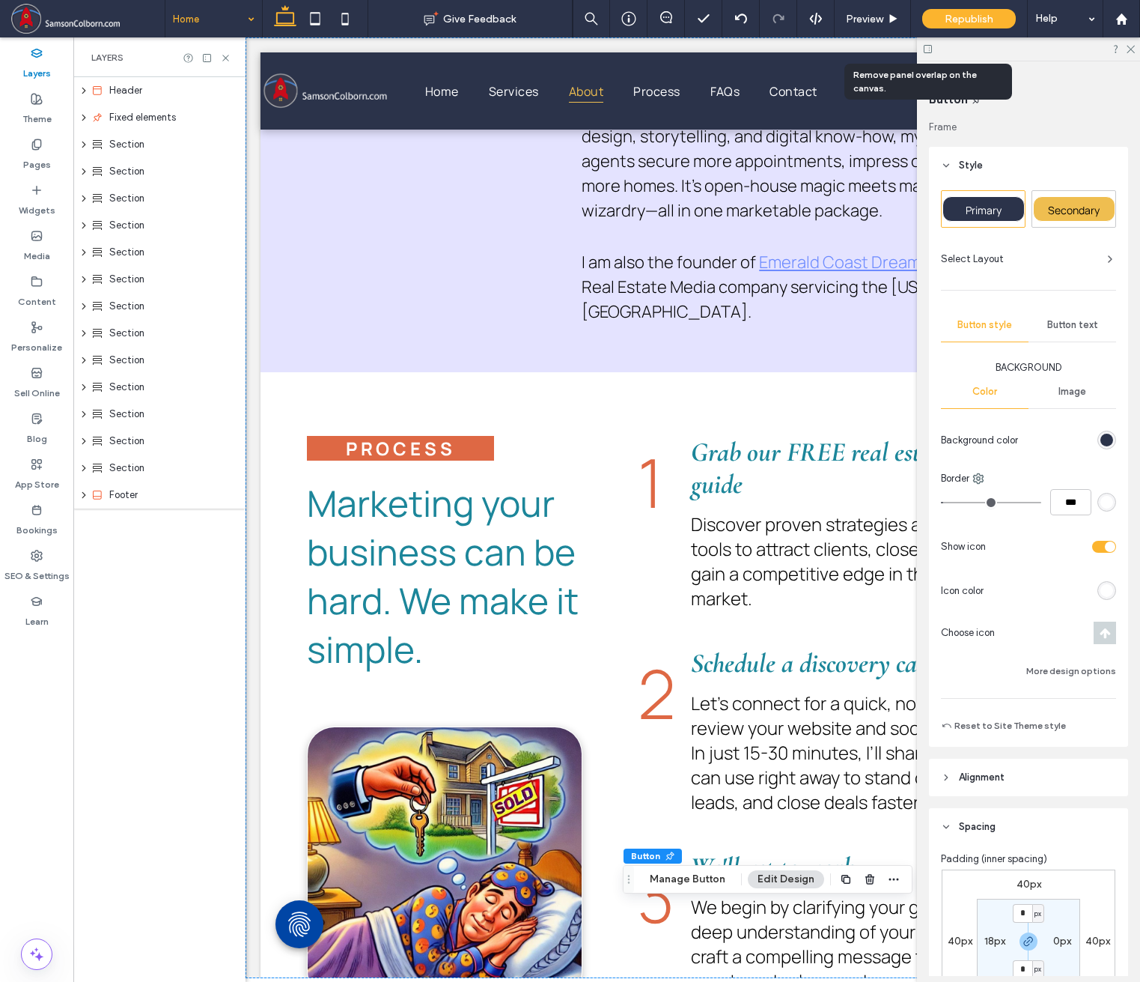
click at [927, 49] on icon at bounding box center [928, 48] width 11 height 11
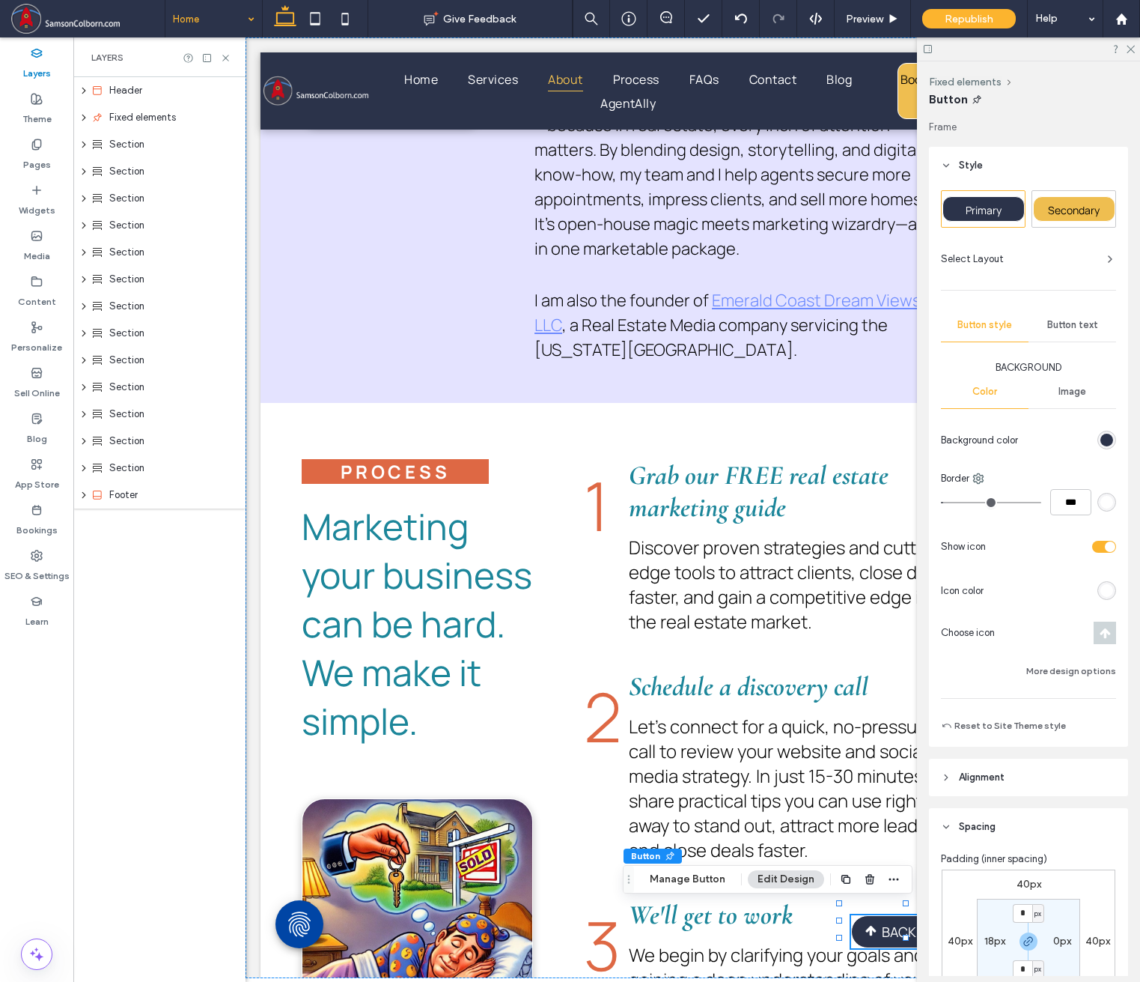
click at [931, 51] on icon at bounding box center [928, 48] width 11 height 11
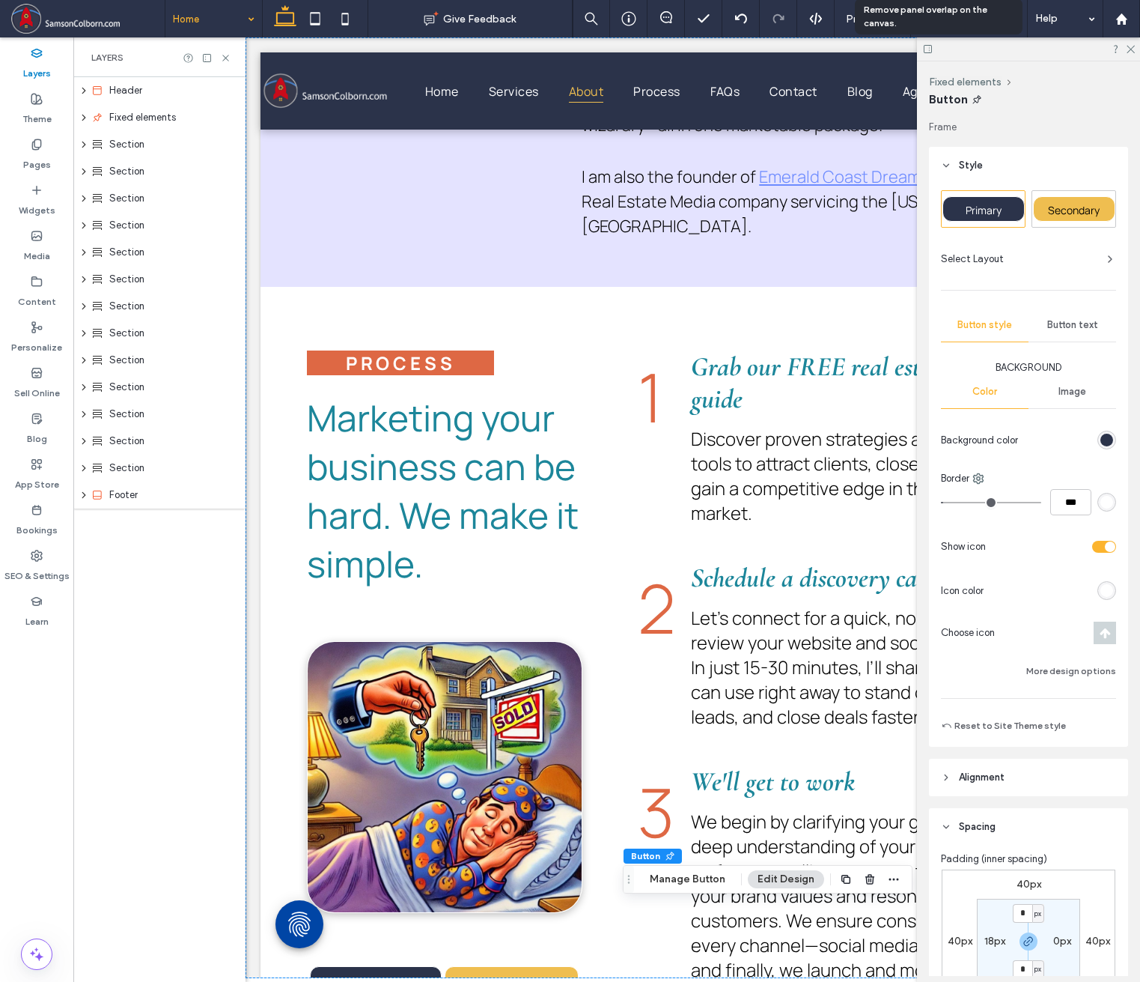
scroll to position [2496, 0]
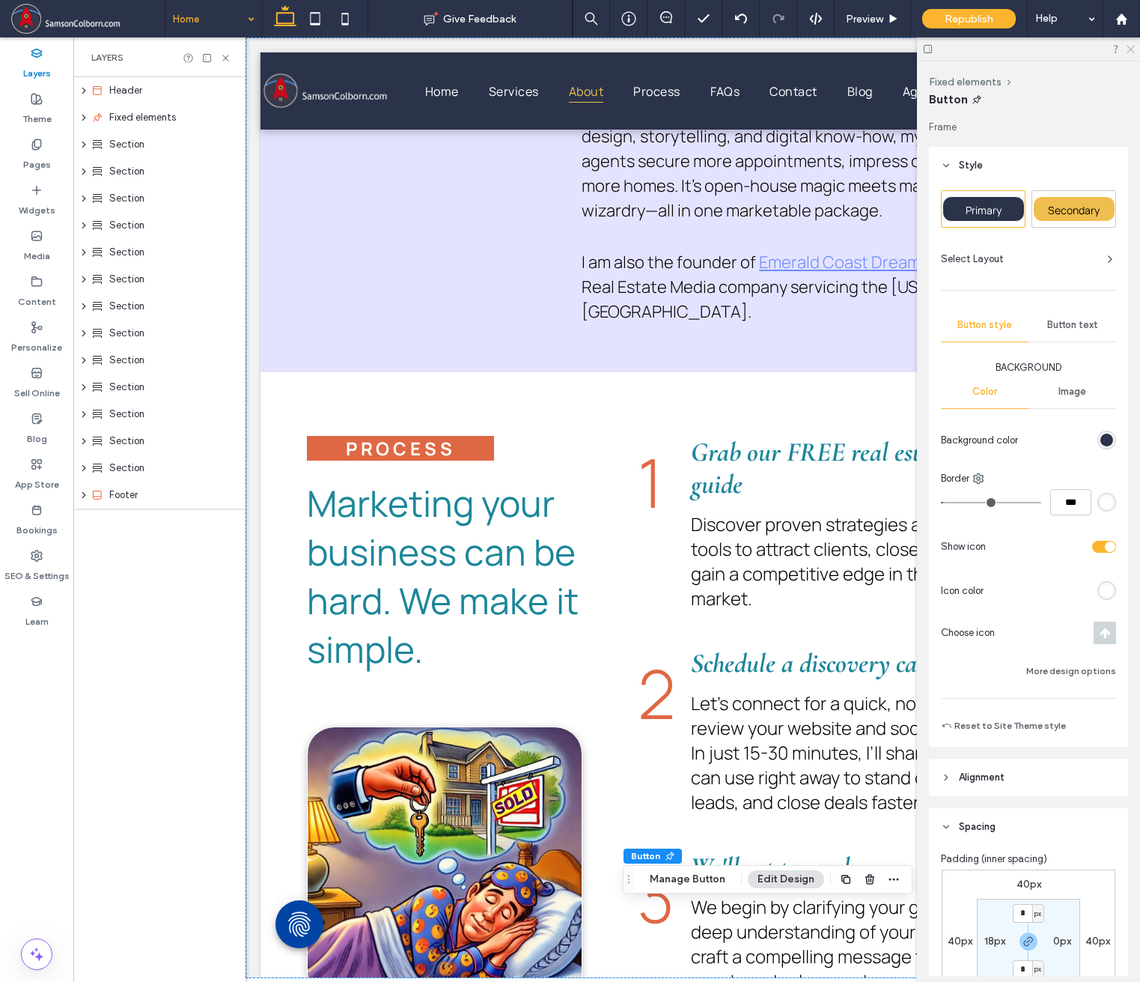
click at [1044, 51] on use at bounding box center [1131, 50] width 8 height 8
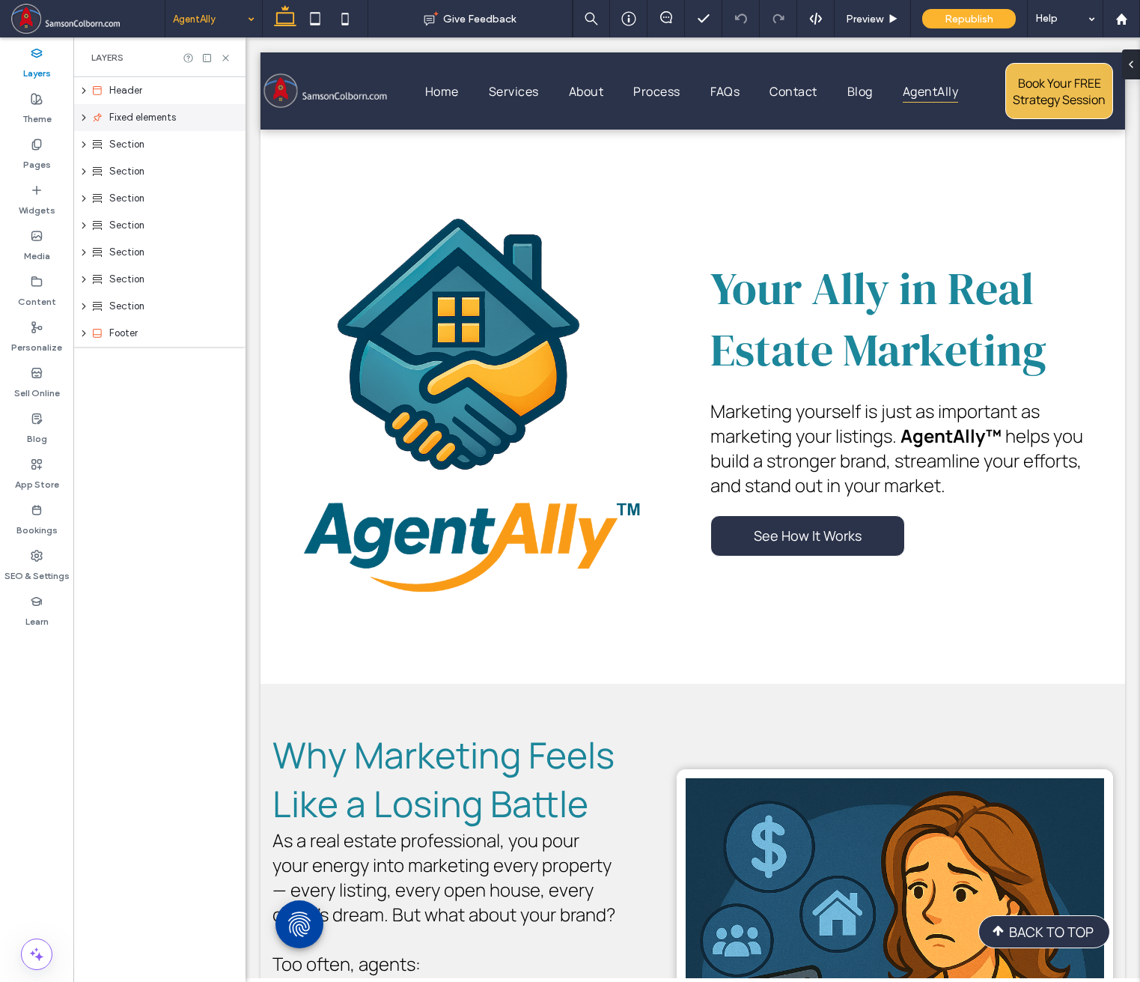
click at [82, 118] on icon "expand Fixed elements" at bounding box center [84, 117] width 12 height 9
click at [988, 19] on span "Republish" at bounding box center [969, 19] width 49 height 13
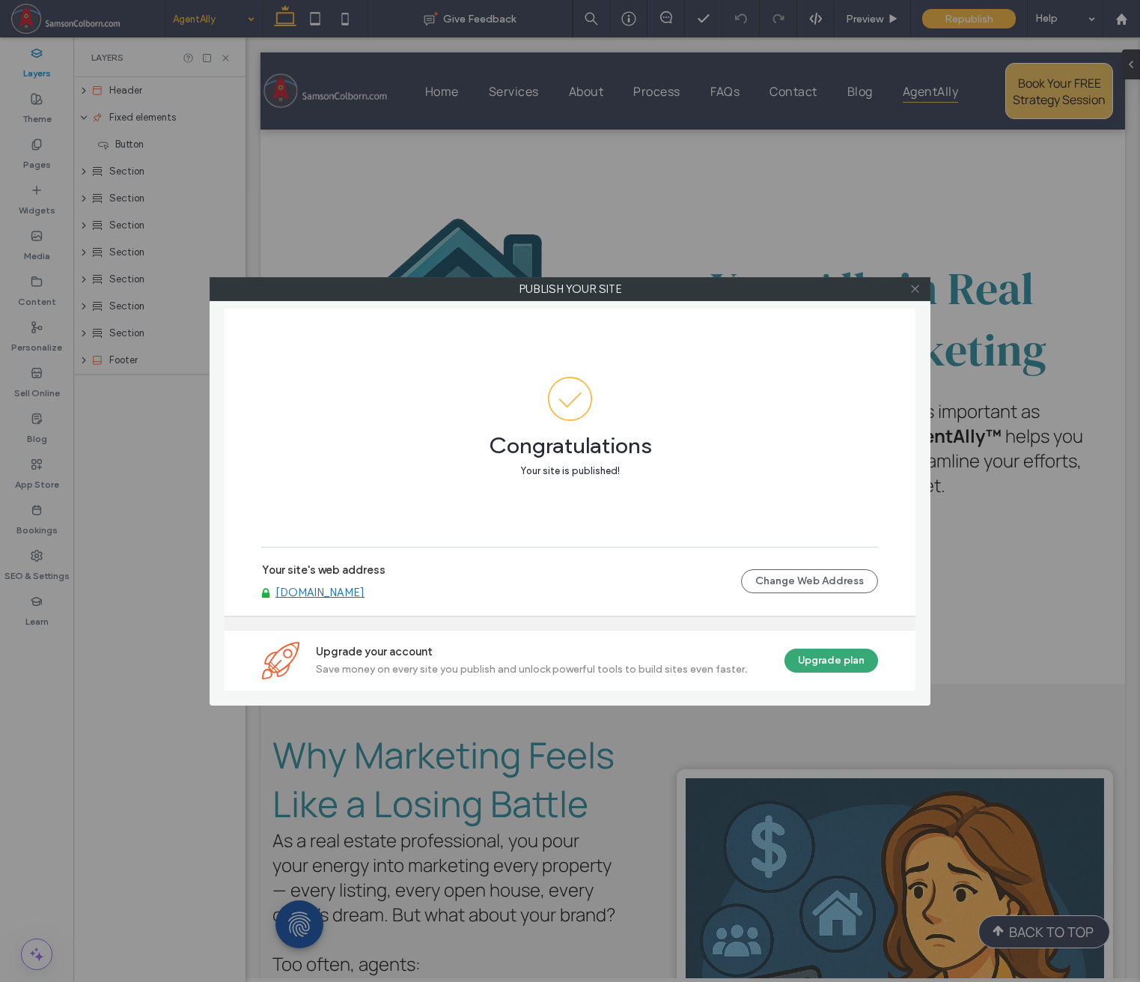
click at [920, 282] on span at bounding box center [915, 289] width 11 height 22
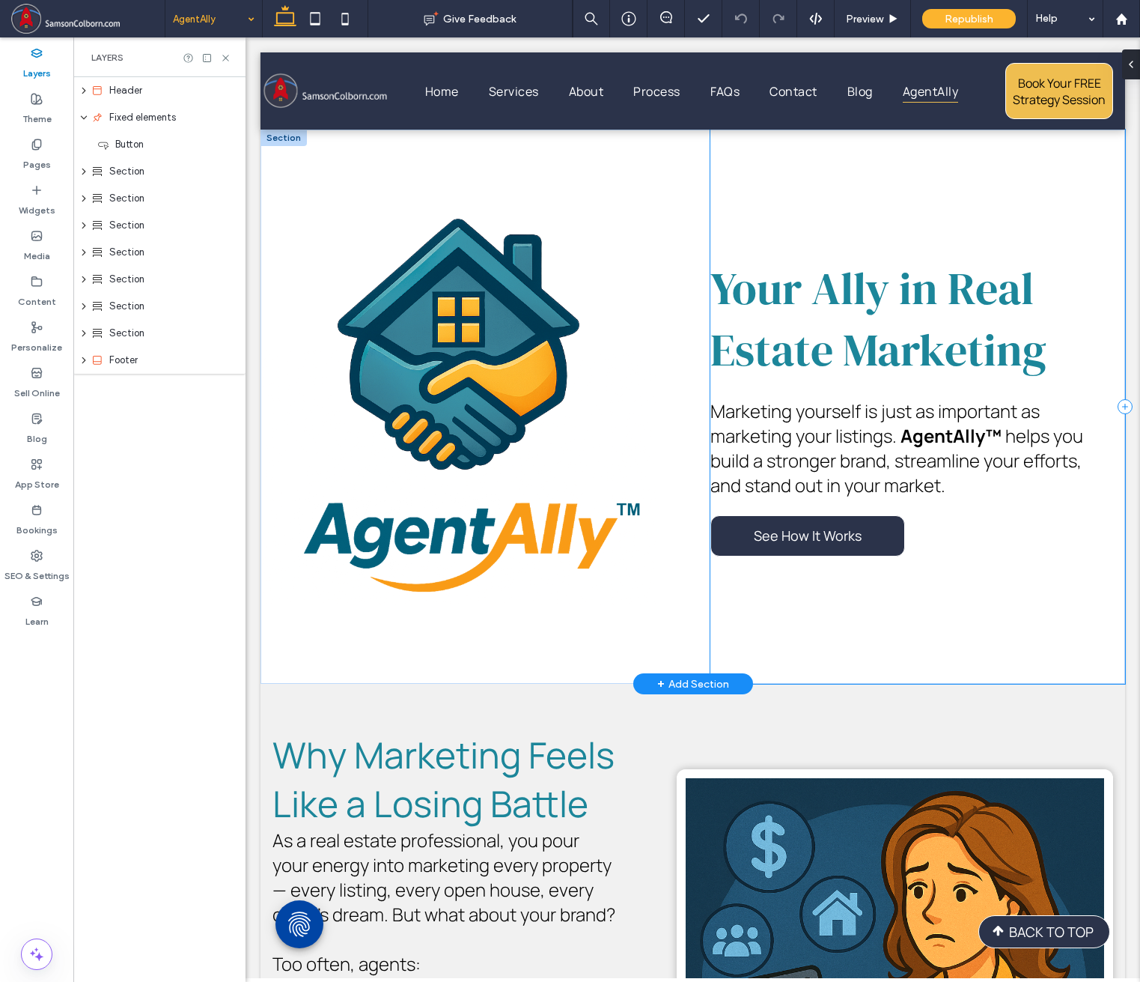
click at [809, 601] on div "Your Ally in Real Estate Marketing ﻿ Marketing yourself is just as important as…" at bounding box center [918, 407] width 415 height 554
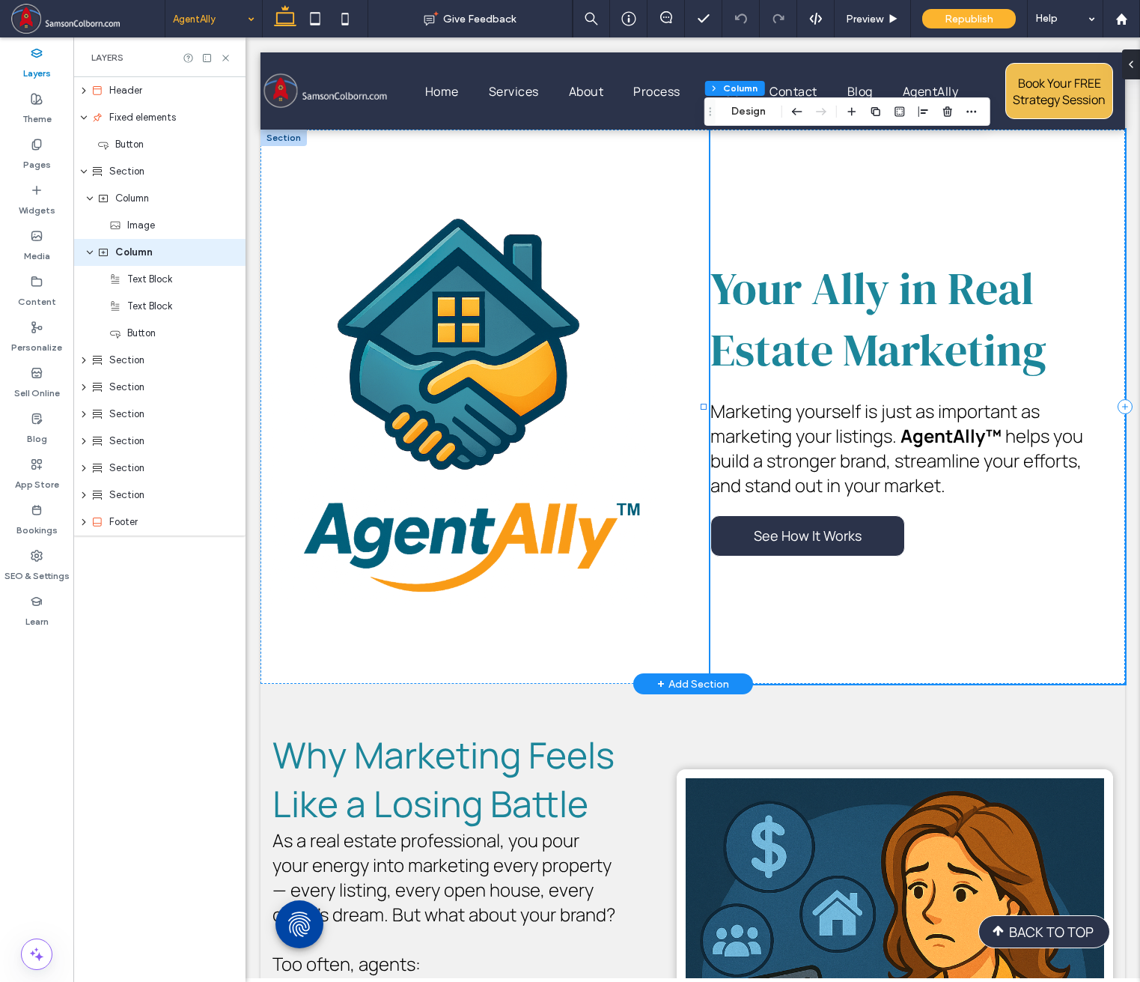
click at [809, 599] on div "Your Ally in Real Estate Marketing ﻿ Marketing yourself is just as important as…" at bounding box center [918, 407] width 415 height 554
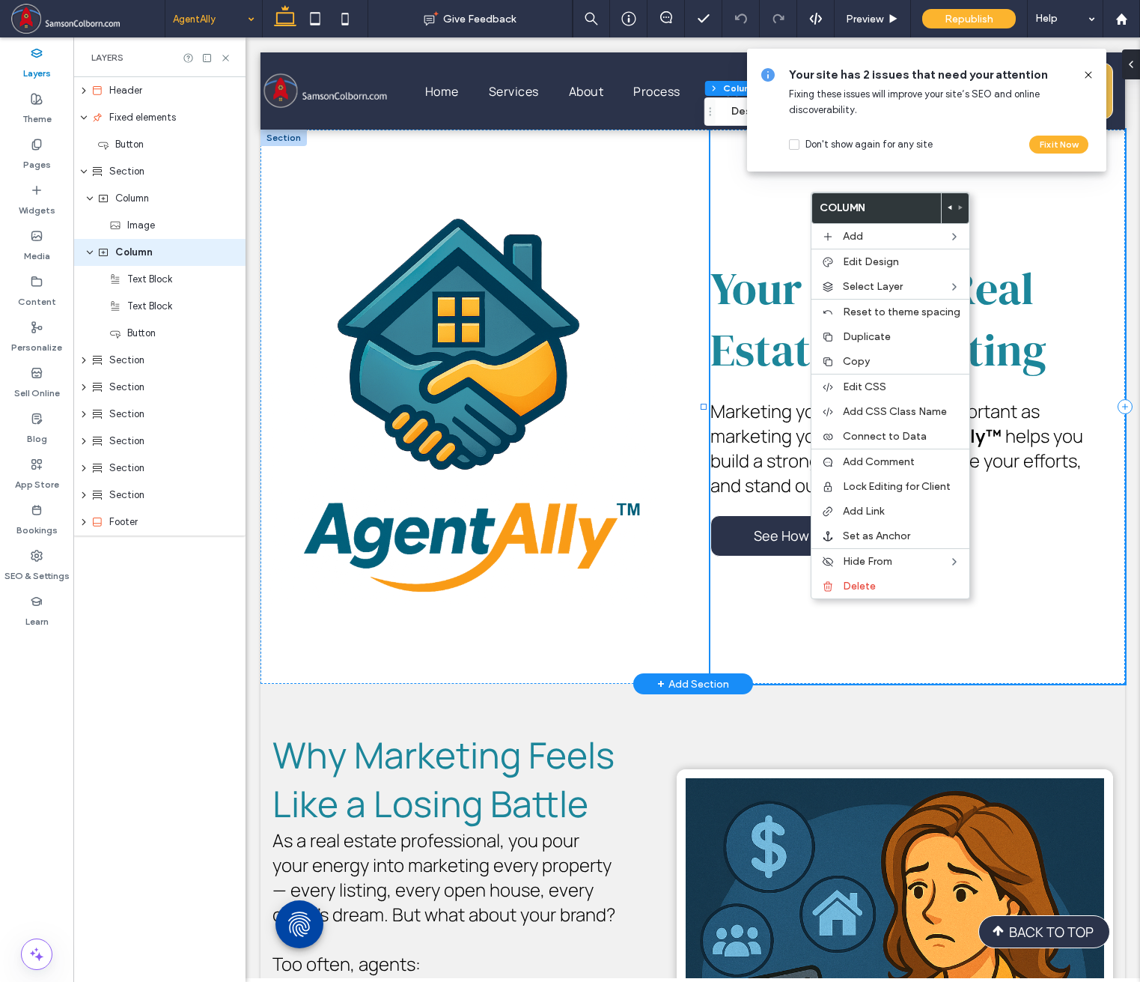
click at [1007, 627] on div "Your Ally in Real Estate Marketing ﻿ Marketing yourself is just as important as…" at bounding box center [918, 407] width 415 height 554
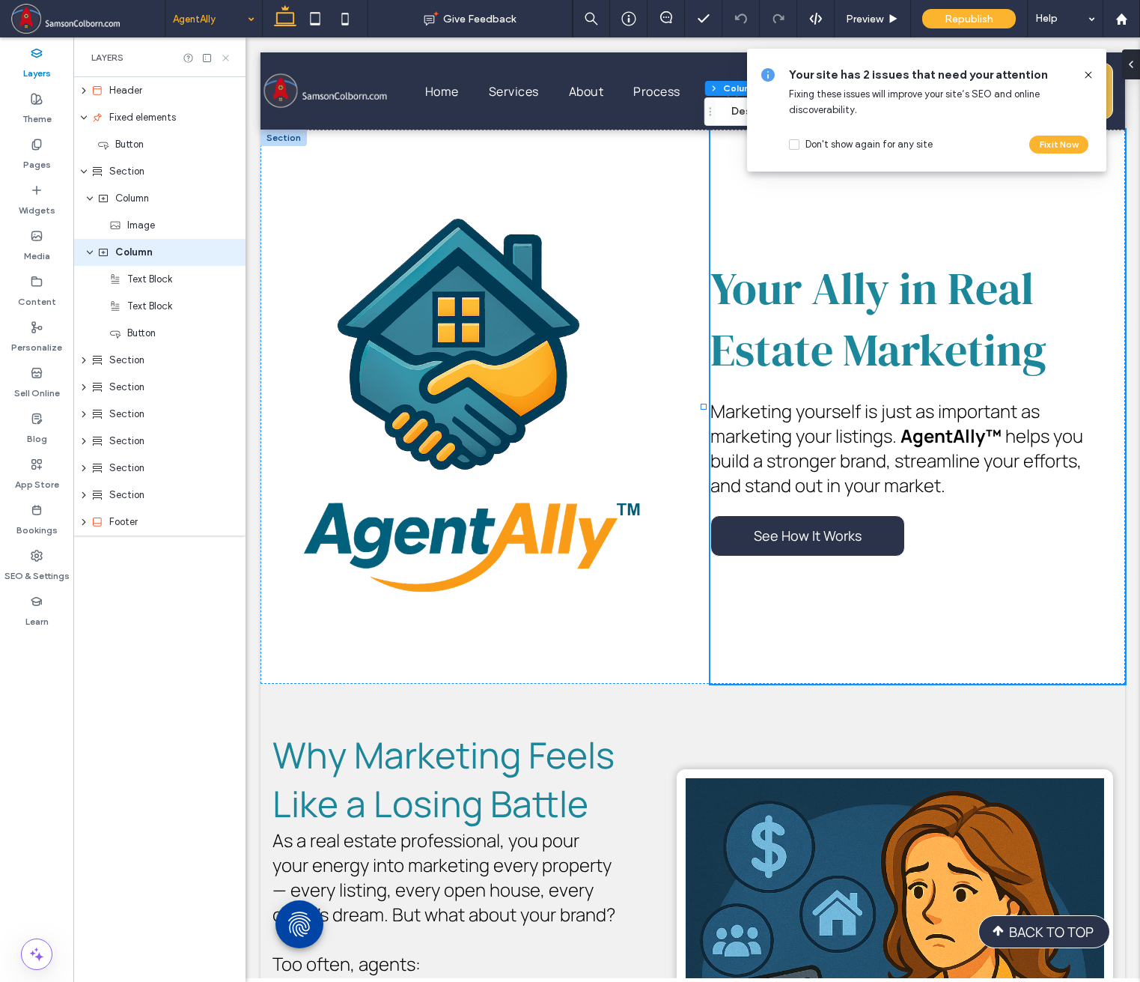
click at [223, 59] on icon at bounding box center [225, 57] width 11 height 11
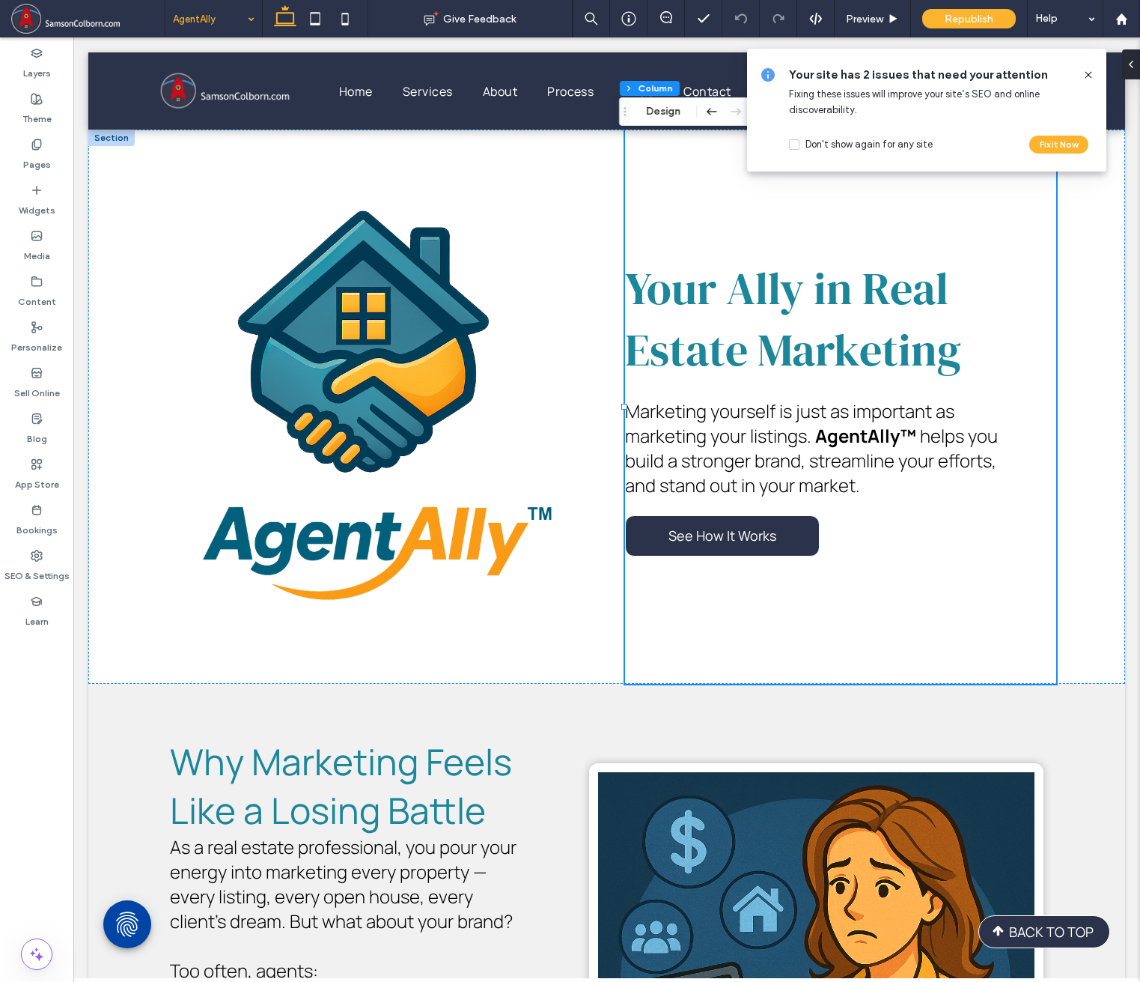
drag, startPoint x: 1090, startPoint y: 72, endPoint x: 1035, endPoint y: 77, distance: 54.9
click at [1044, 72] on icon at bounding box center [1089, 75] width 12 height 12
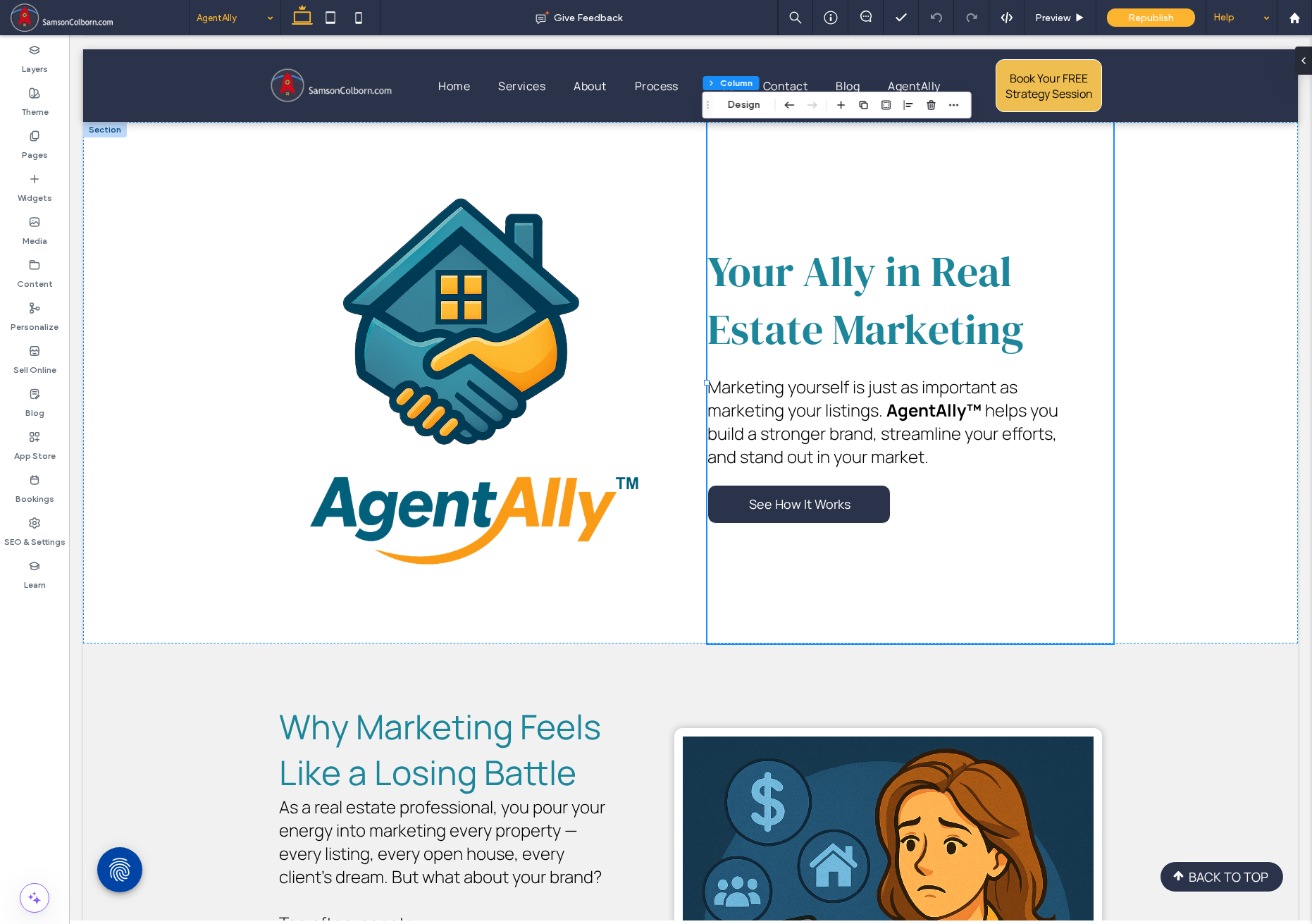
click at [983, 17] on div "Help" at bounding box center [1241, 17] width 71 height 35
click at [900, 565] on div "Your Ally in Real Estate Marketing ﻿ Marketing yourself is just as important as…" at bounding box center [910, 383] width 406 height 521
click at [983, 18] on icon at bounding box center [1006, 17] width 12 height 12
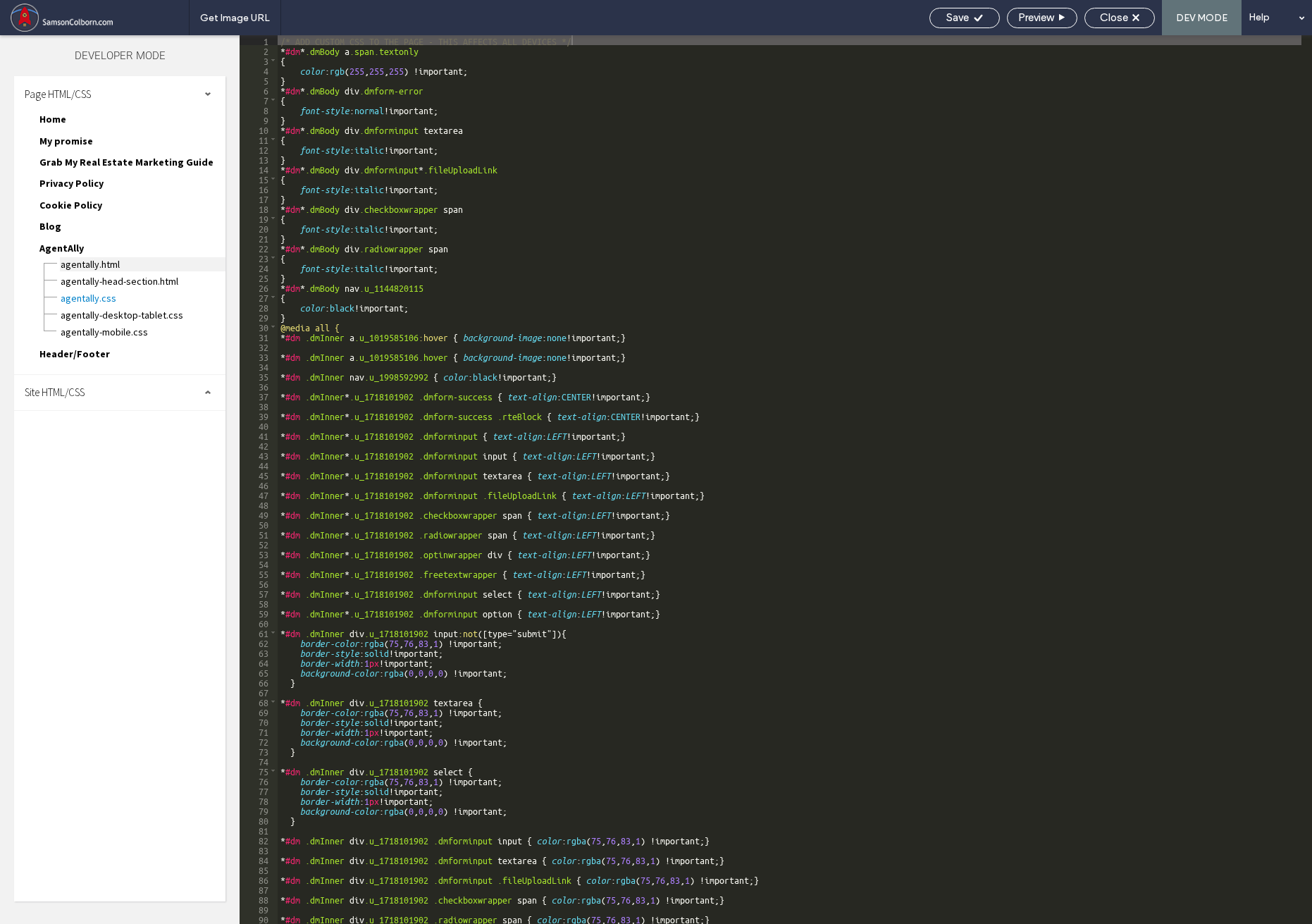
click at [87, 263] on span "AgentAlly.html" at bounding box center [143, 263] width 166 height 14
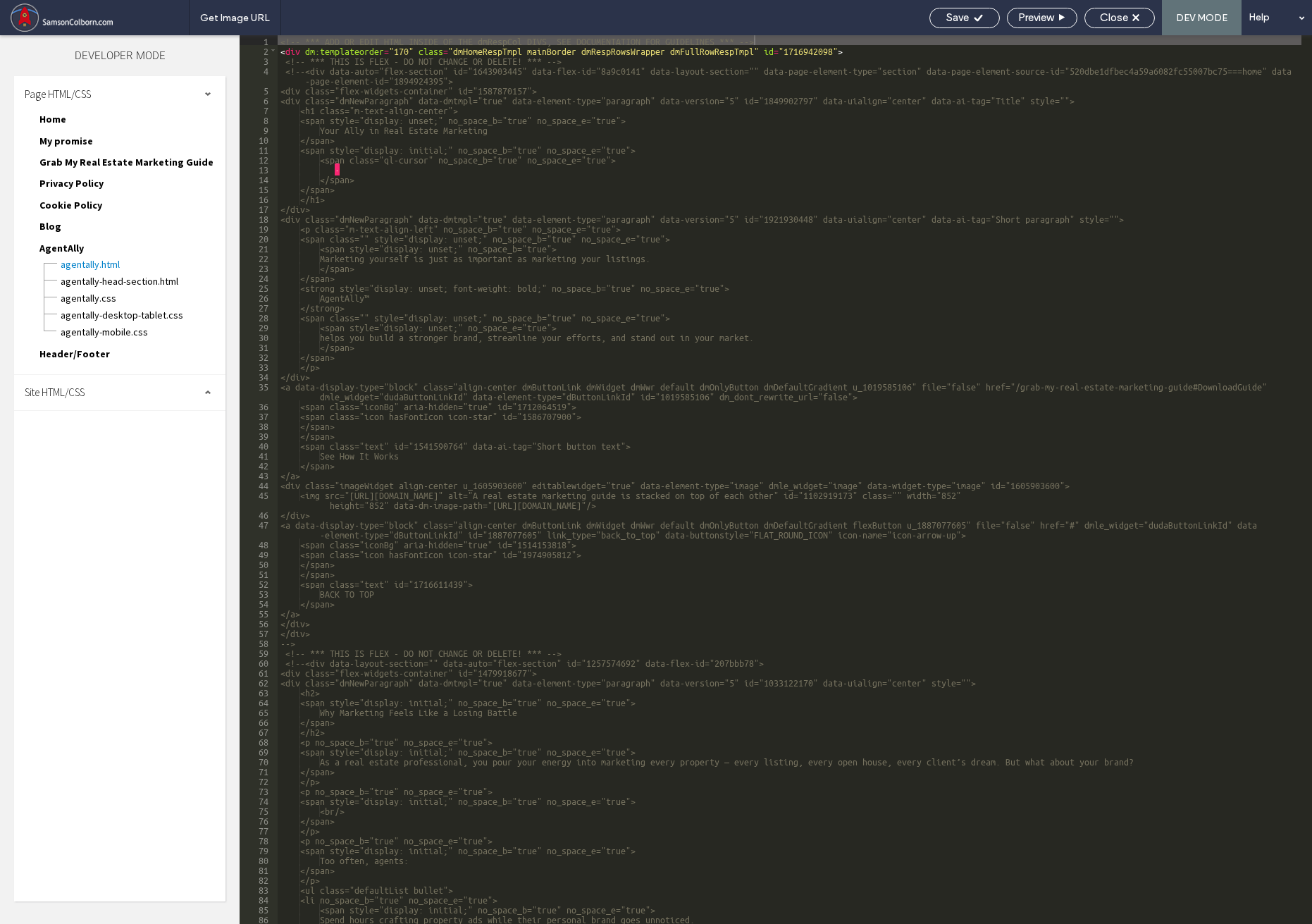
click at [600, 618] on div "<!-- *** ADD OR EDIT HTML INSIDE OF THE dmRespCol DIVS, SEE DOCUMENTATION FOR G…" at bounding box center [790, 488] width 1024 height 908
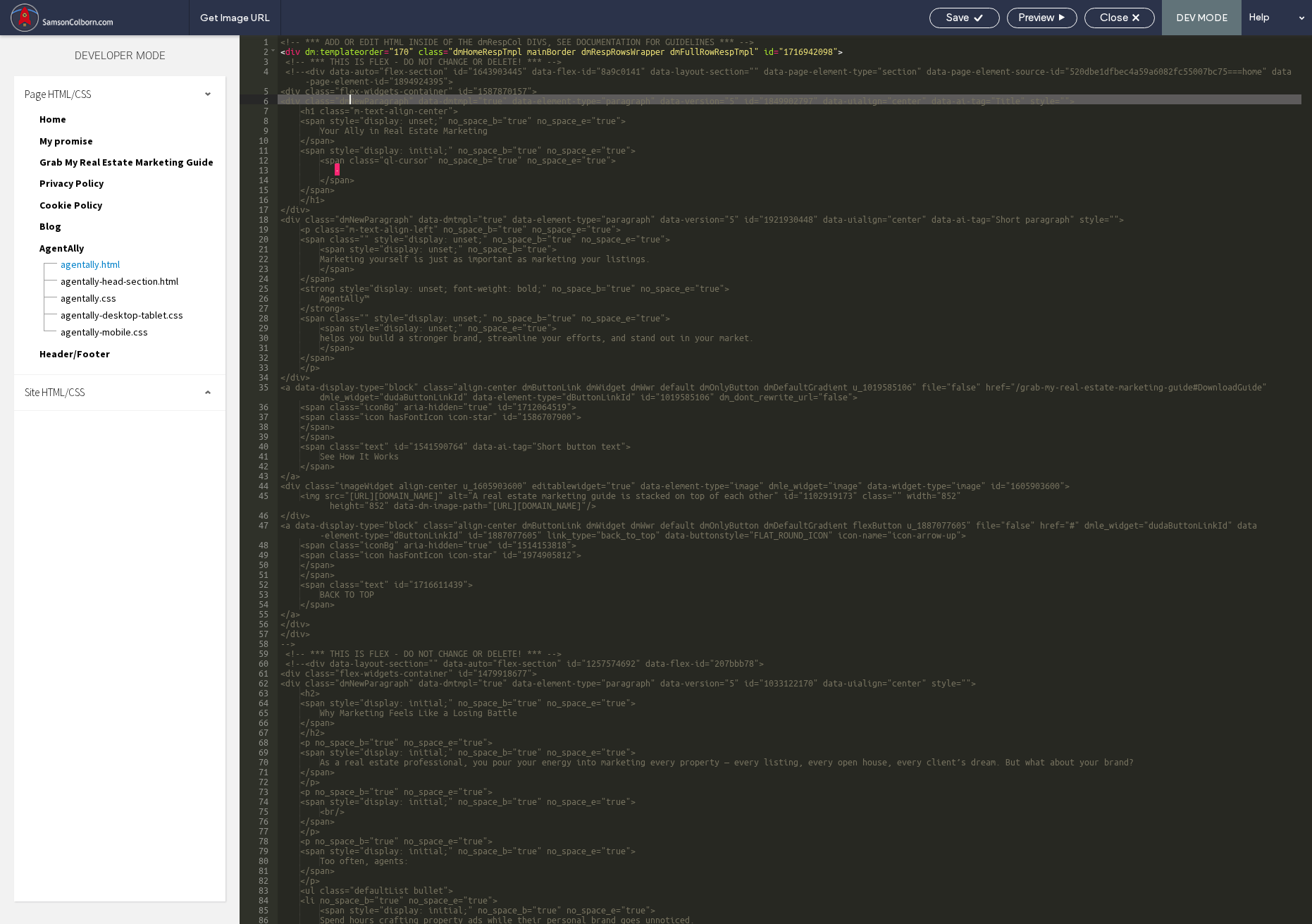
click at [349, 100] on div "<!-- *** ADD OR EDIT HTML INSIDE OF THE dmRespCol DIVS, SEE DOCUMENTATION FOR G…" at bounding box center [790, 488] width 1024 height 908
click at [983, 49] on button "button" at bounding box center [1245, 46] width 19 height 15
click at [983, 46] on button "button" at bounding box center [1303, 46] width 9 height 9
click at [588, 344] on div "<!-- *** ADD OR EDIT HTML INSIDE OF THE dmRespCol DIVS, SEE DOCUMENTATION FOR G…" at bounding box center [790, 488] width 1024 height 908
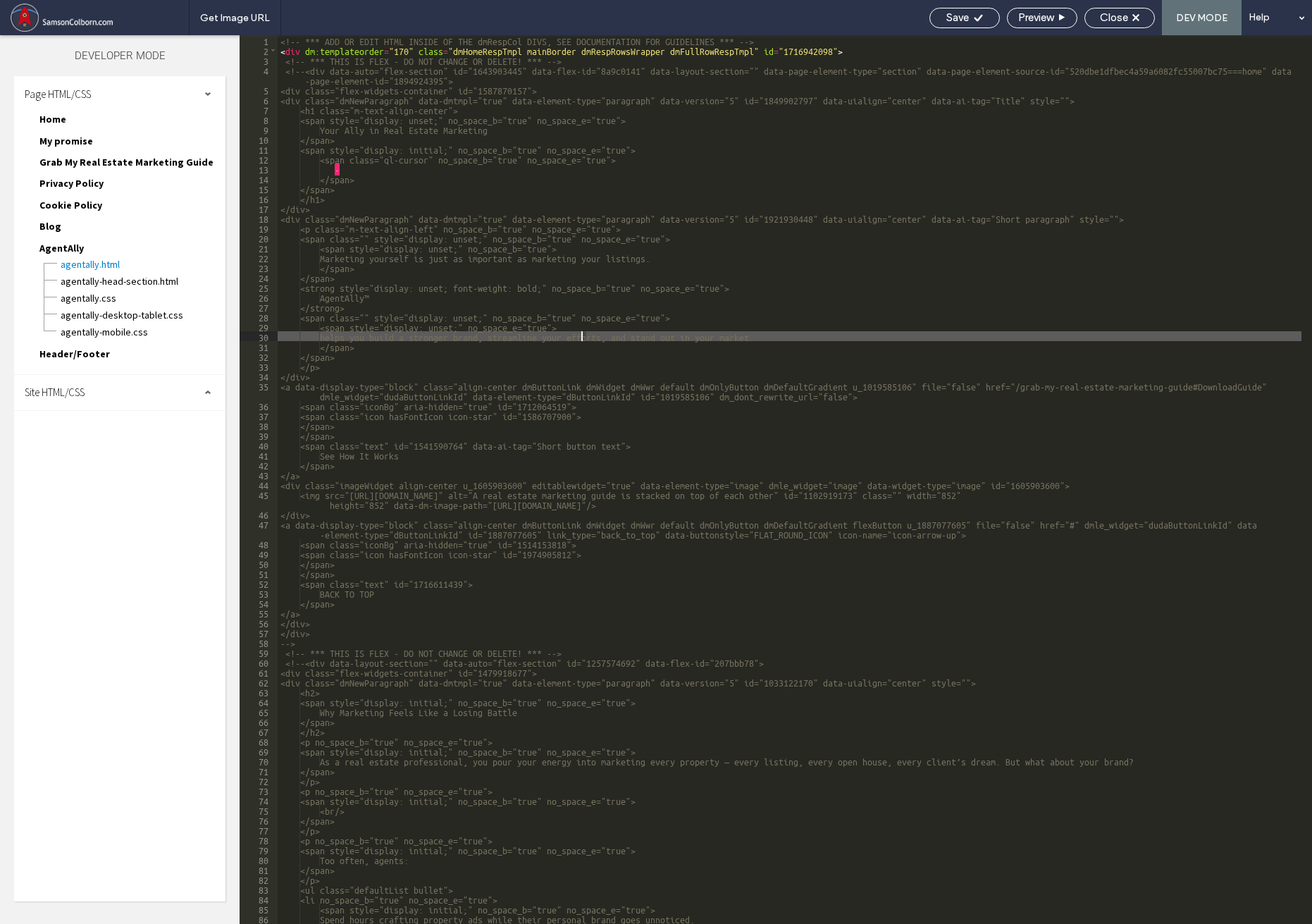
click at [584, 335] on div "<!-- *** ADD OR EDIT HTML INSIDE OF THE dmRespCol DIVS, SEE DOCUMENTATION FOR G…" at bounding box center [790, 488] width 1024 height 908
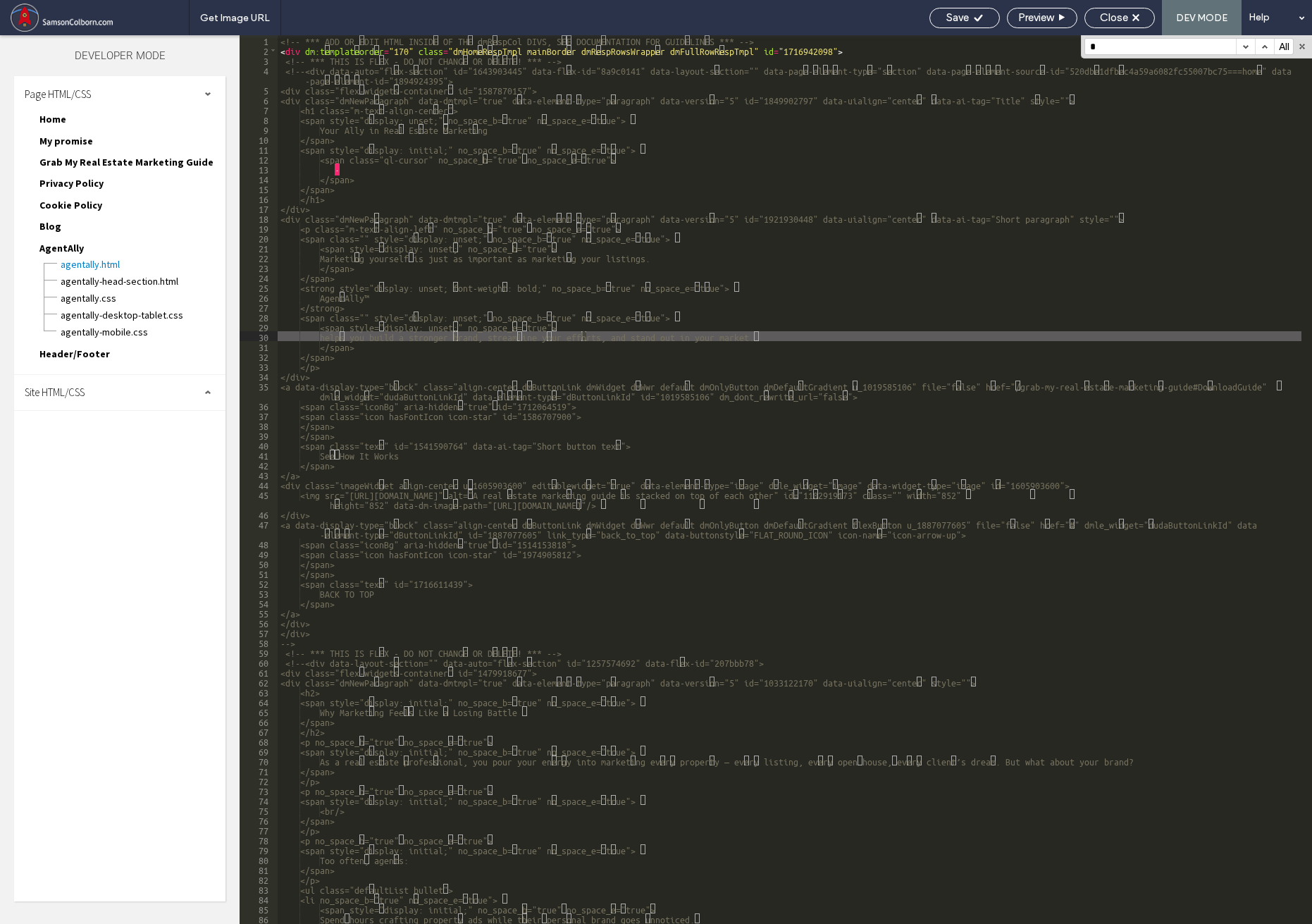
click at [983, 46] on input "*" at bounding box center [1160, 46] width 151 height 15
drag, startPoint x: 1100, startPoint y: 46, endPoint x: 1070, endPoint y: 40, distance: 30.6
click at [983, 40] on div "** 1 2 3 4 5 6 7 8 9 10 11 12 13 14 15 16 17 18 19 20 21 22 23 24 25 26 27 28 2…" at bounding box center [776, 479] width 1073 height 888
paste input "*******"
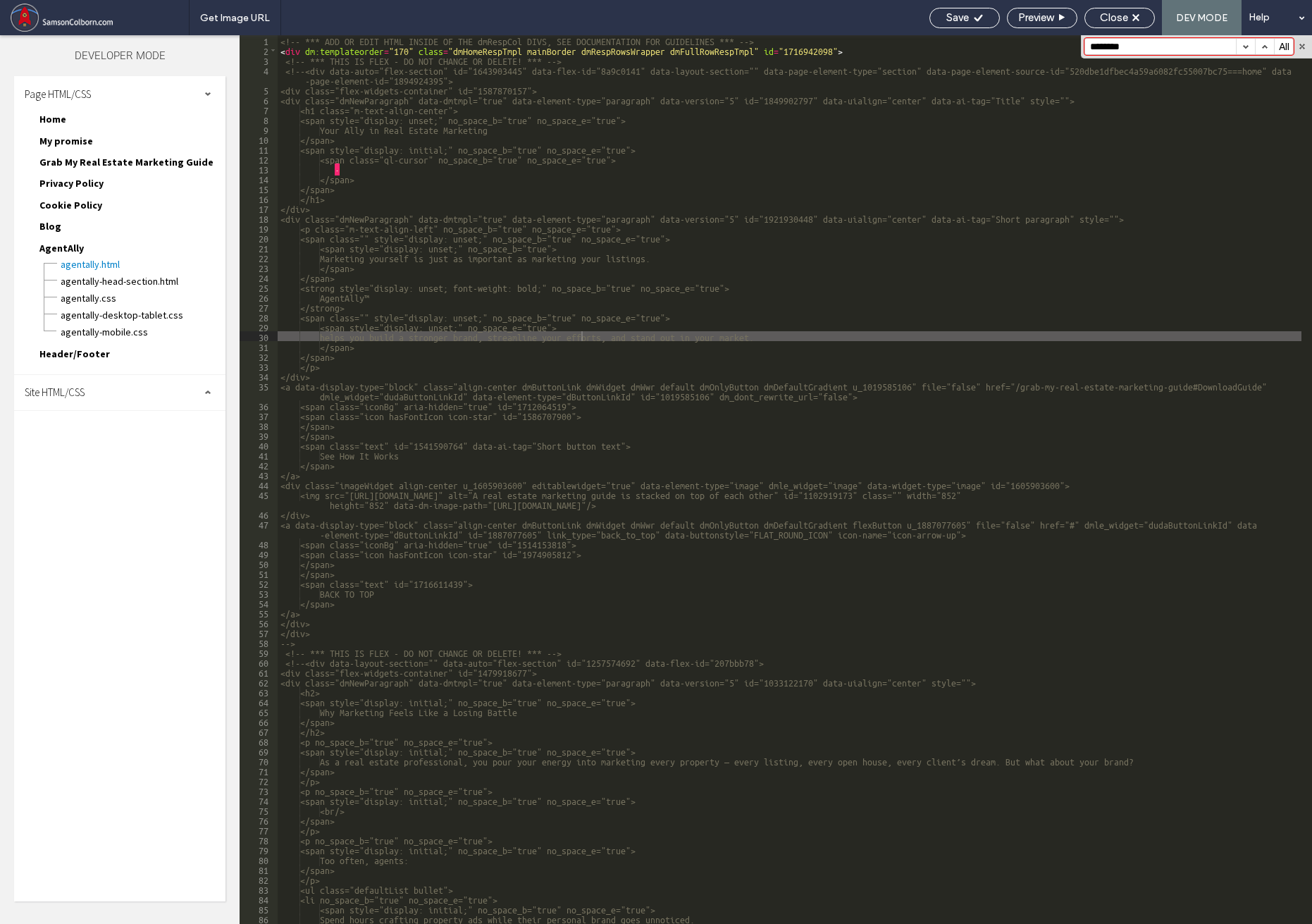
click at [983, 43] on button "button" at bounding box center [1245, 46] width 19 height 15
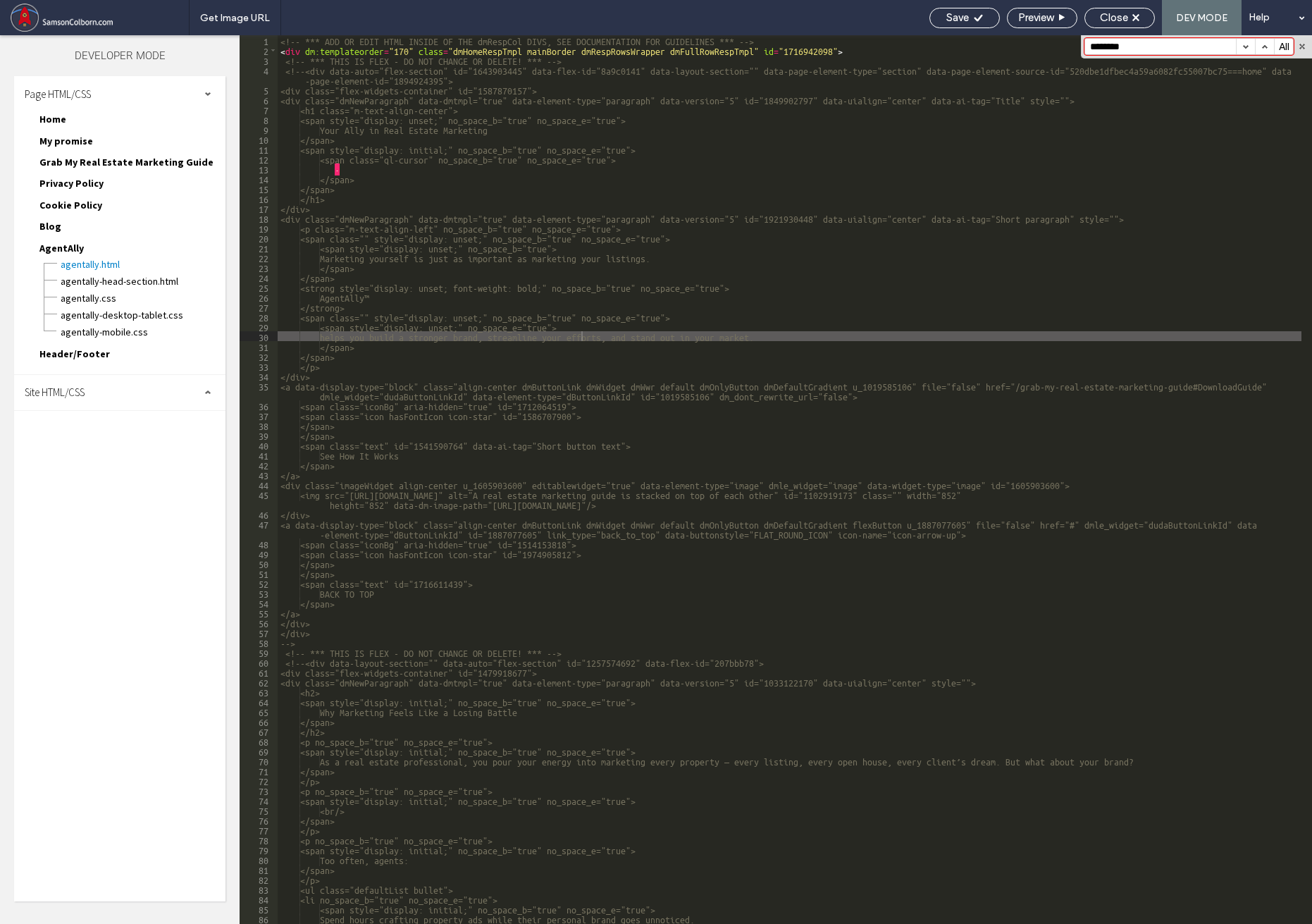
click at [616, 16] on div "Get Image URL Save Preview Close DEV MODE Help" at bounding box center [751, 17] width 1124 height 35
drag, startPoint x: 1144, startPoint y: 48, endPoint x: 1056, endPoint y: 40, distance: 88.4
click at [983, 41] on div "** 1 2 3 4 5 6 7 8 9 10 11 12 13 14 15 16 17 18 19 20 21 22 23 24 25 26 27 28 2…" at bounding box center [776, 479] width 1073 height 888
paste input "**"
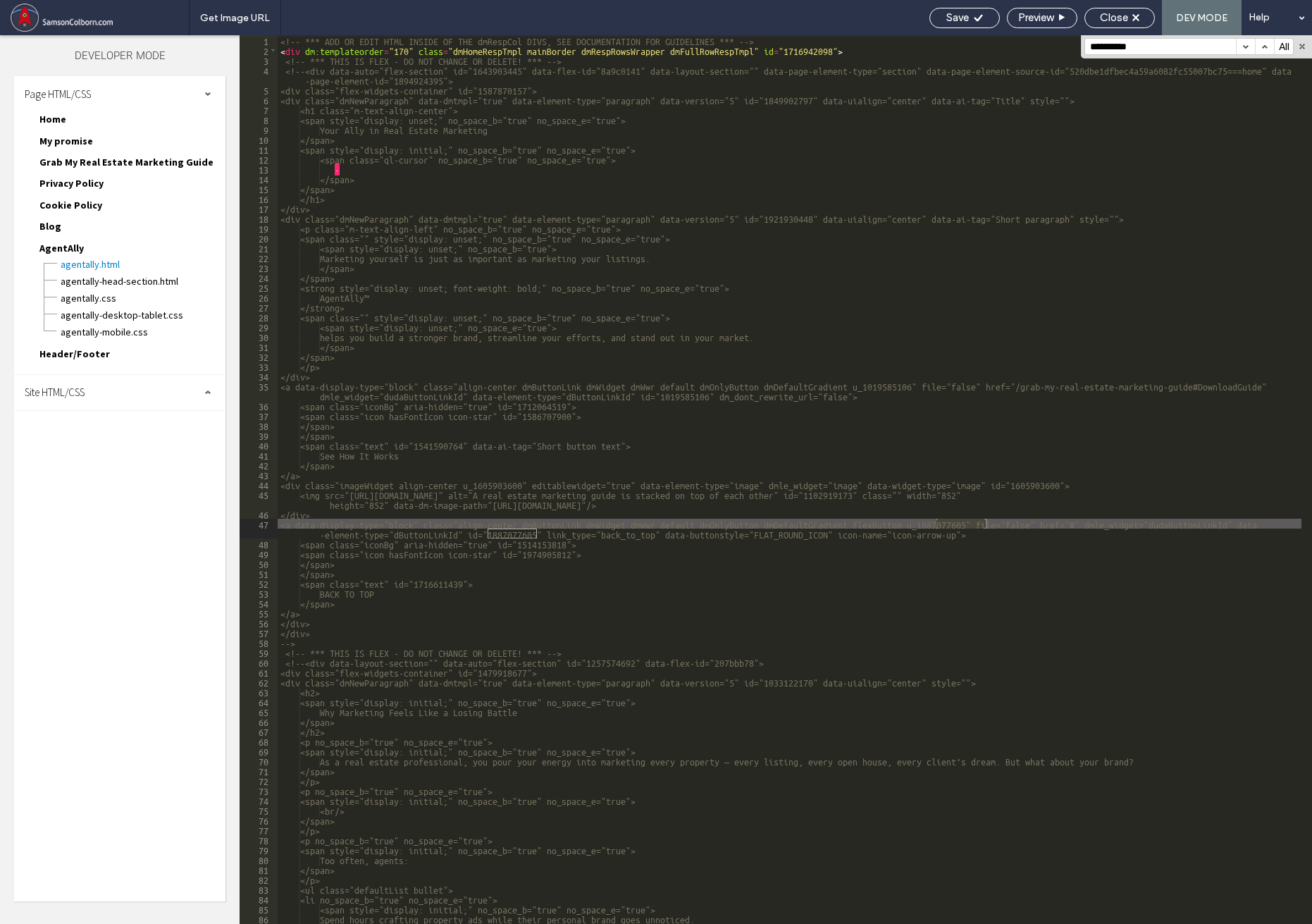
type input "**********"
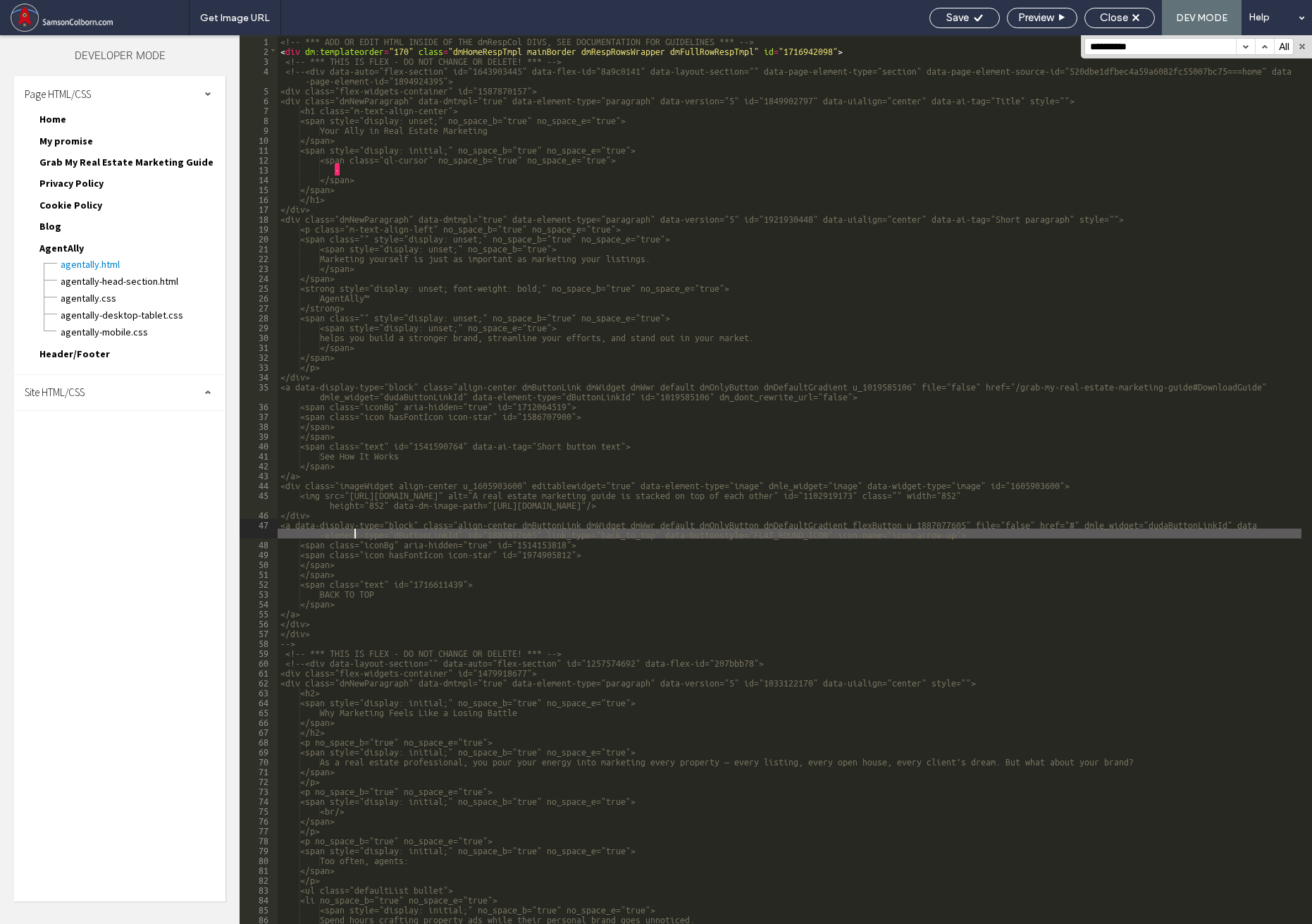
click at [355, 537] on div "<!-- *** ADD OR EDIT HTML INSIDE OF THE dmRespCol DIVS, SEE DOCUMENTATION FOR G…" at bounding box center [790, 488] width 1024 height 908
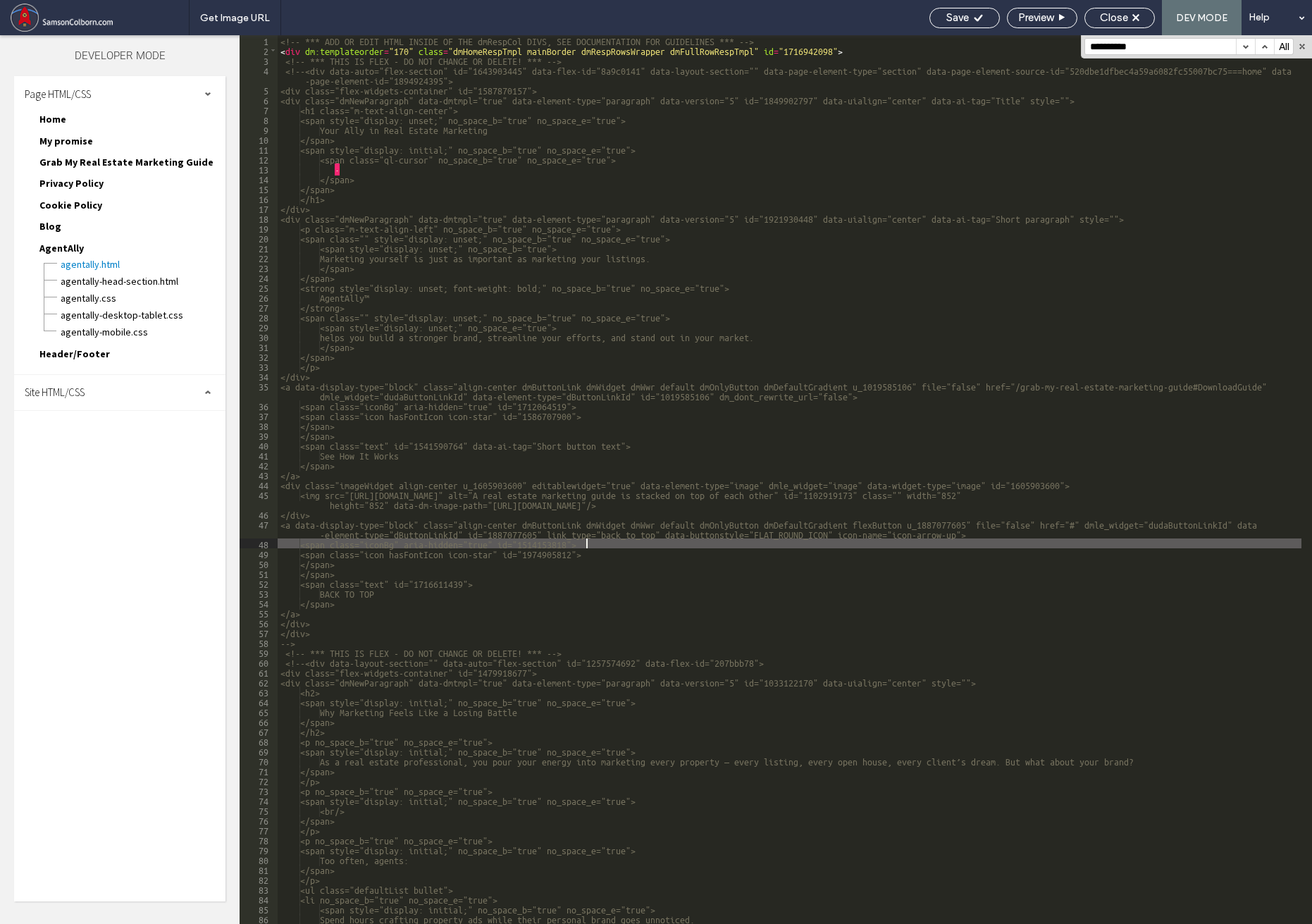
click at [596, 546] on div "<!-- *** ADD OR EDIT HTML INSIDE OF THE dmRespCol DIVS, SEE DOCUMENTATION FOR G…" at bounding box center [790, 488] width 1024 height 908
click at [551, 540] on div "<!-- *** ADD OR EDIT HTML INSIDE OF THE dmRespCol DIVS, SEE DOCUMENTATION FOR G…" at bounding box center [790, 488] width 1024 height 908
click at [983, 20] on span "Close" at bounding box center [1114, 17] width 28 height 12
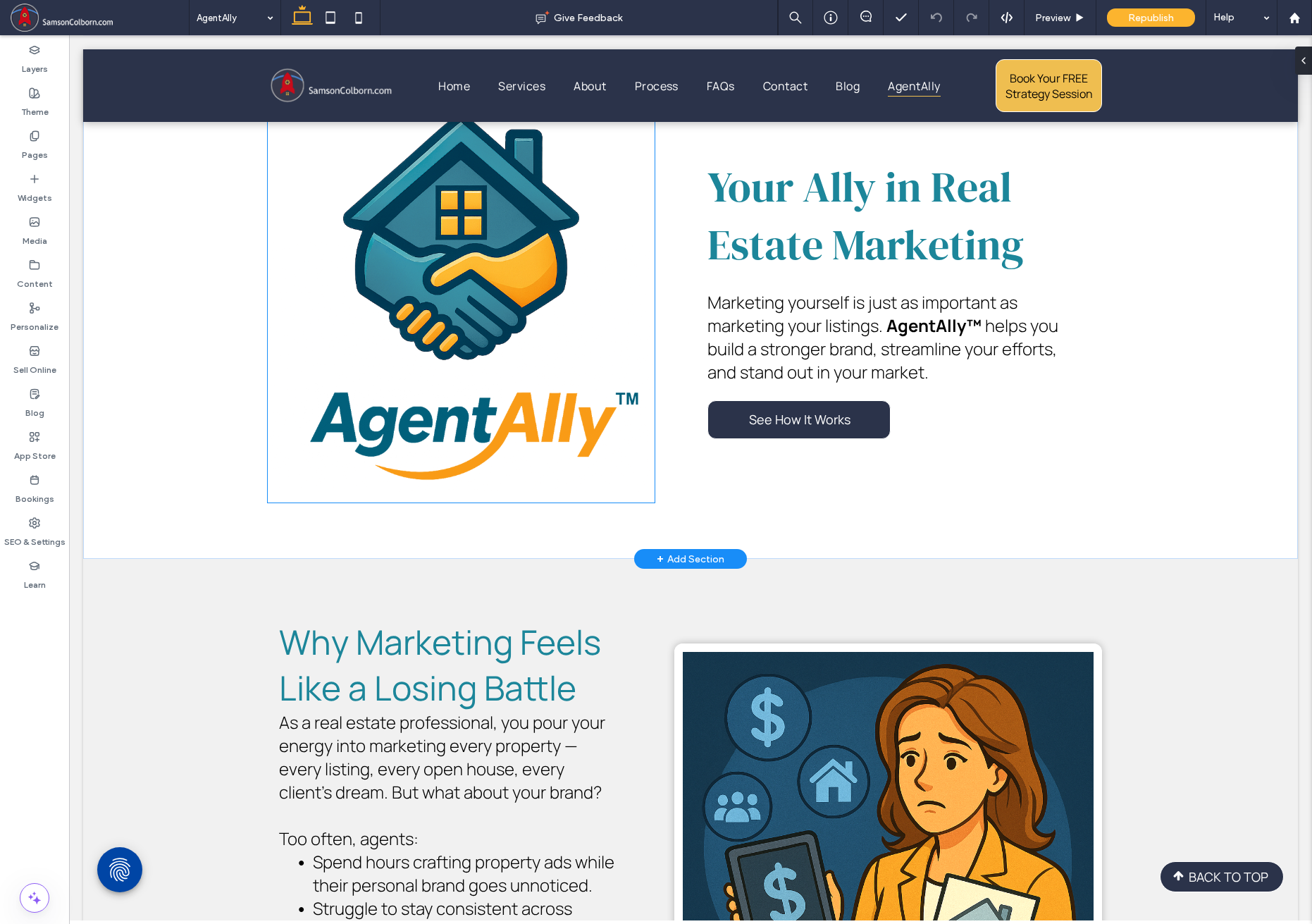
scroll to position [94, 0]
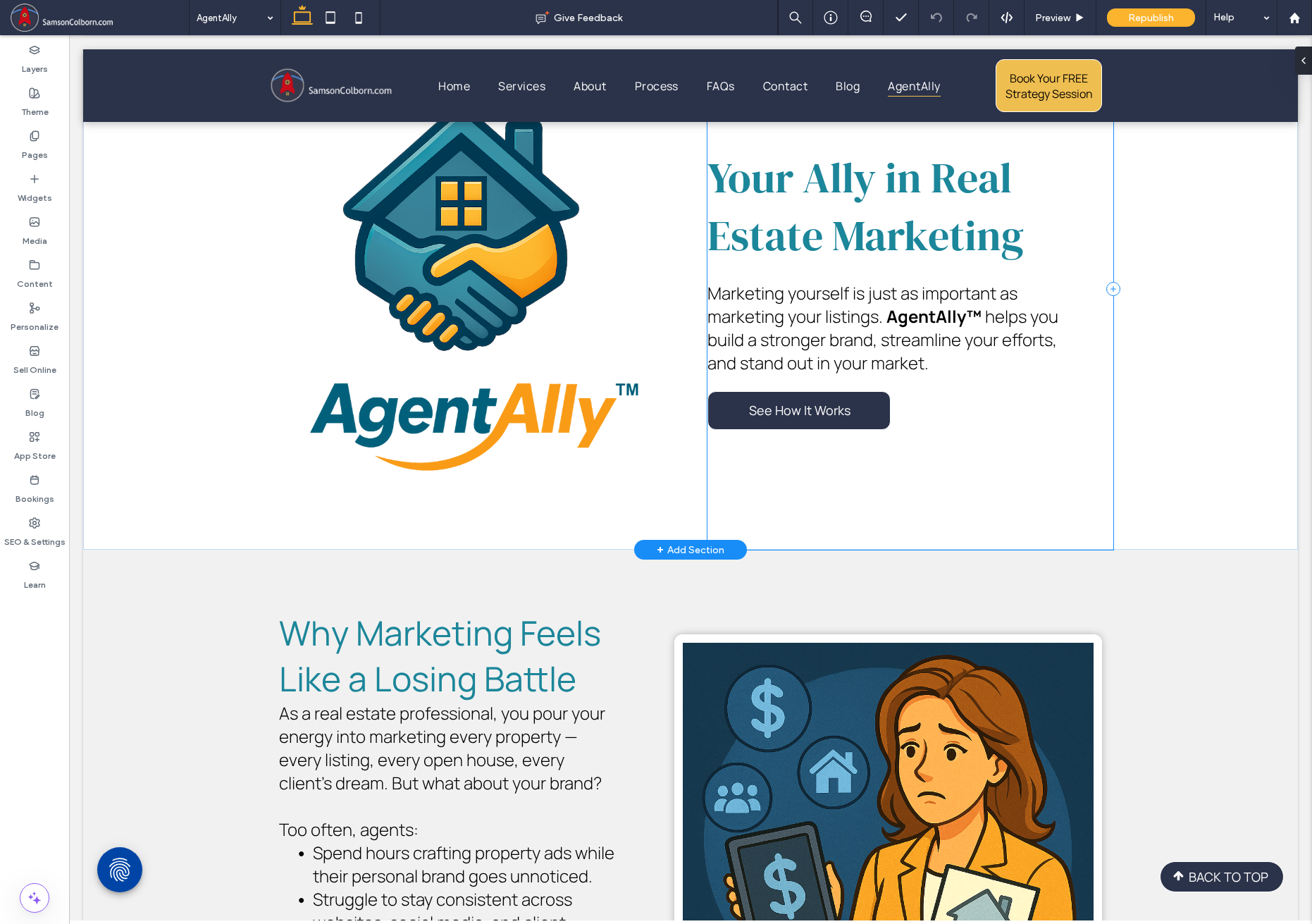
click at [789, 485] on div "Your Ally in Real Estate Marketing ﻿ Marketing yourself is just as important as…" at bounding box center [910, 289] width 406 height 521
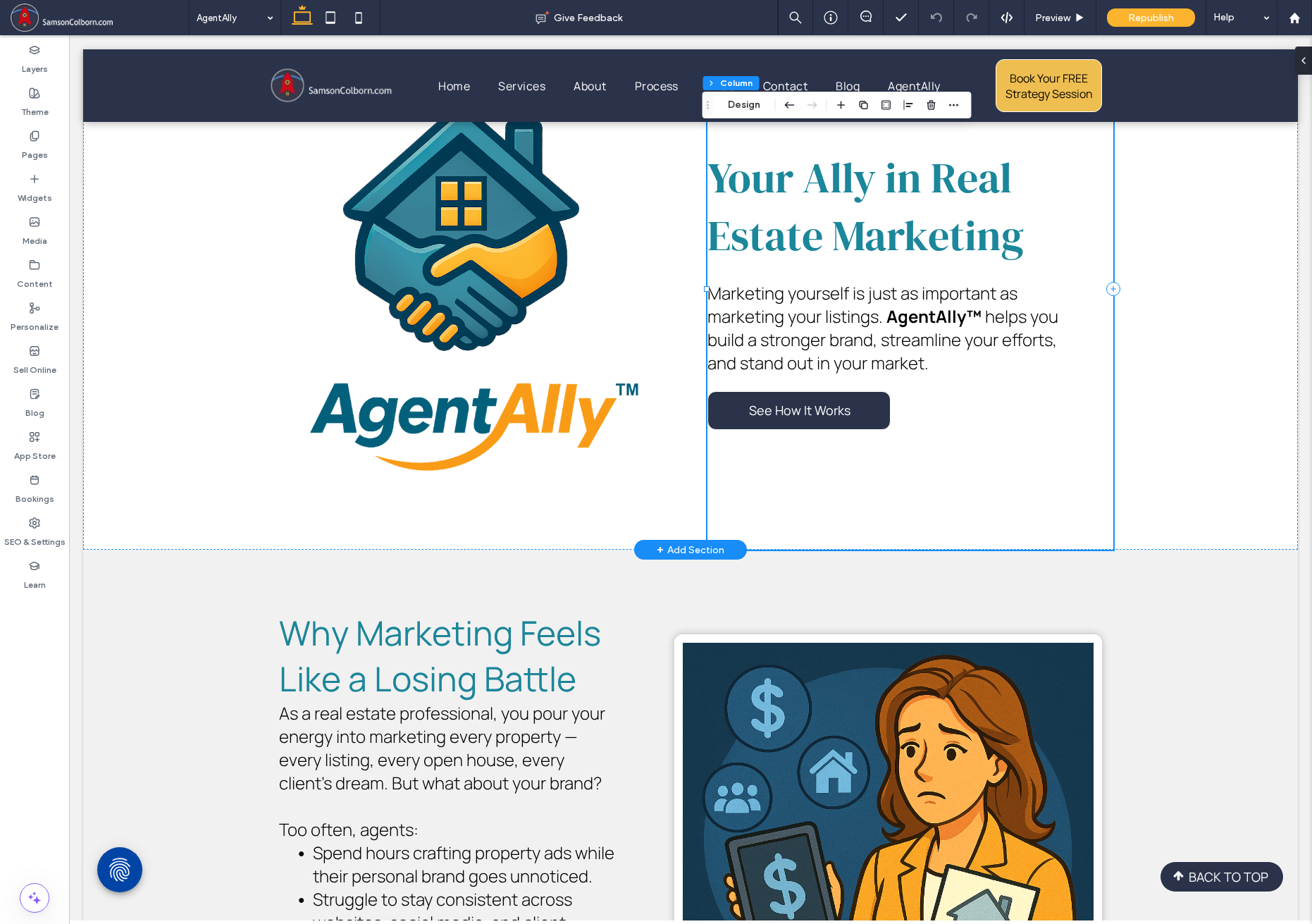
click at [983, 448] on div "Your Ally in Real Estate Marketing ﻿ Marketing yourself is just as important as…" at bounding box center [910, 289] width 406 height 521
click at [955, 108] on icon "button" at bounding box center [954, 105] width 11 height 11
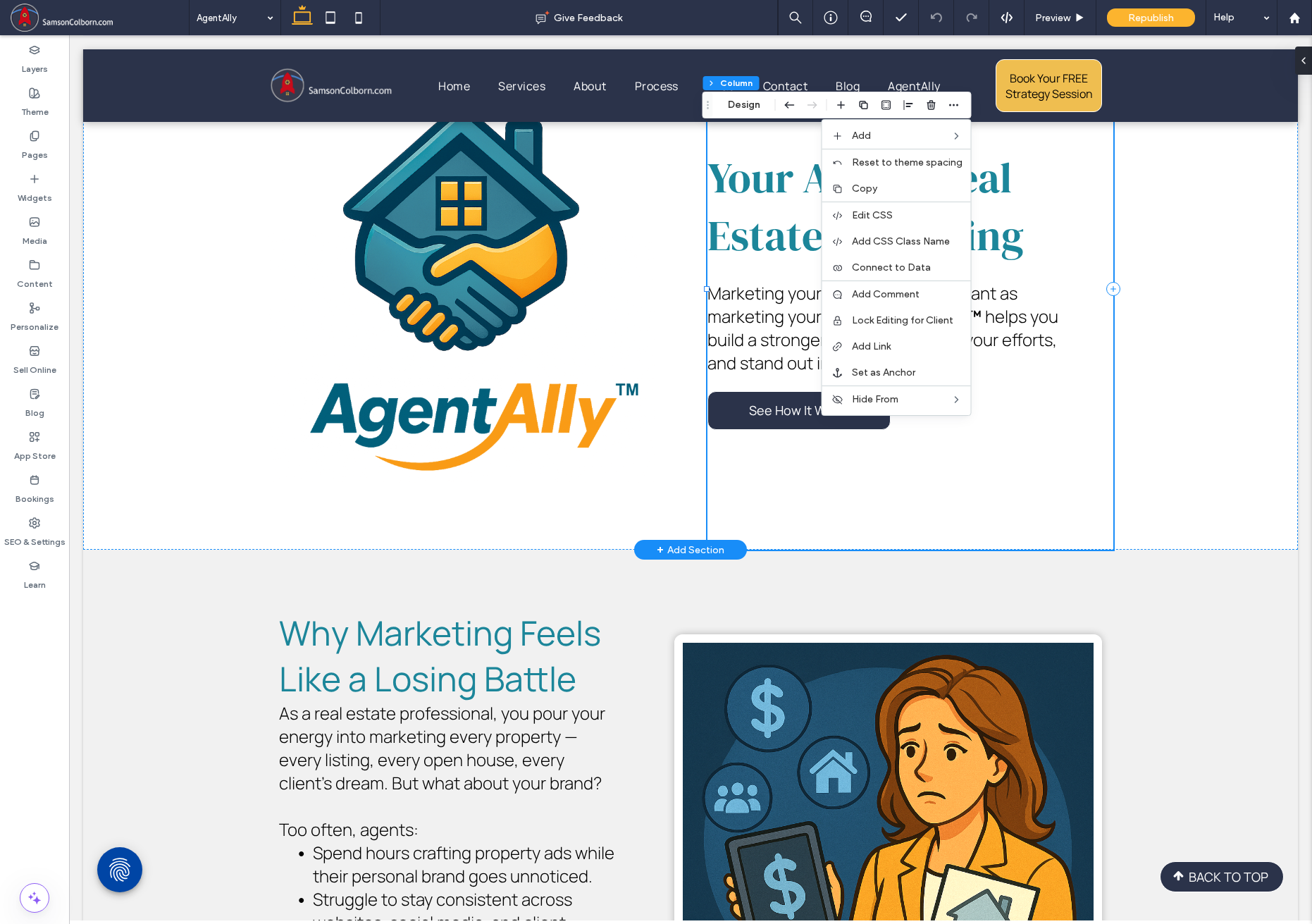
click at [880, 494] on div "Your Ally in Real Estate Marketing ﻿ Marketing yourself is just as important as…" at bounding box center [910, 289] width 406 height 521
click at [983, 873] on span "BACK TO TOP" at bounding box center [1228, 877] width 80 height 17
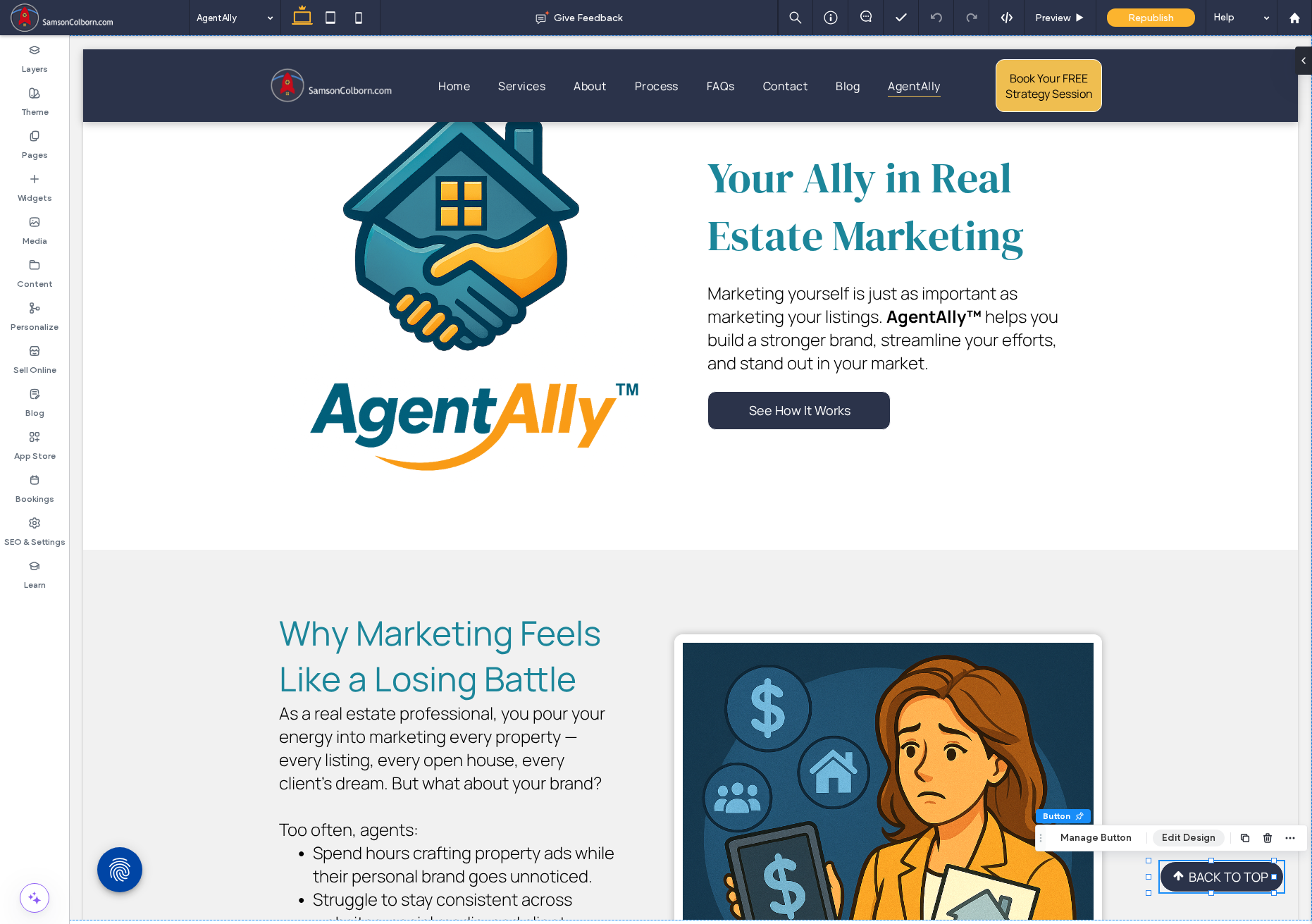
click at [983, 840] on button "Edit Design" at bounding box center [1189, 837] width 72 height 17
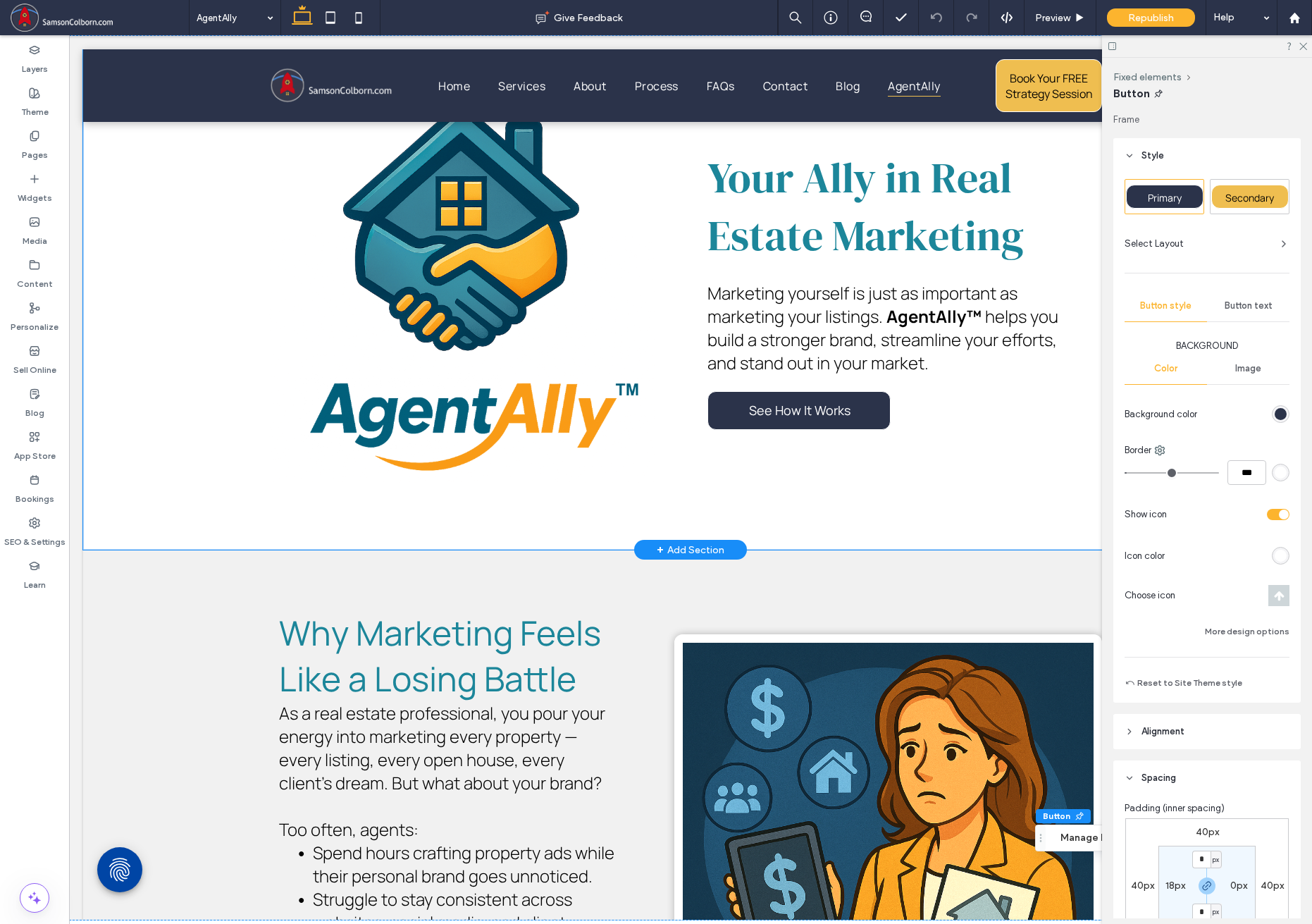
click at [128, 332] on div "Your Ally in Real Estate Marketing ﻿ Marketing yourself is just as important as…" at bounding box center [690, 289] width 1215 height 521
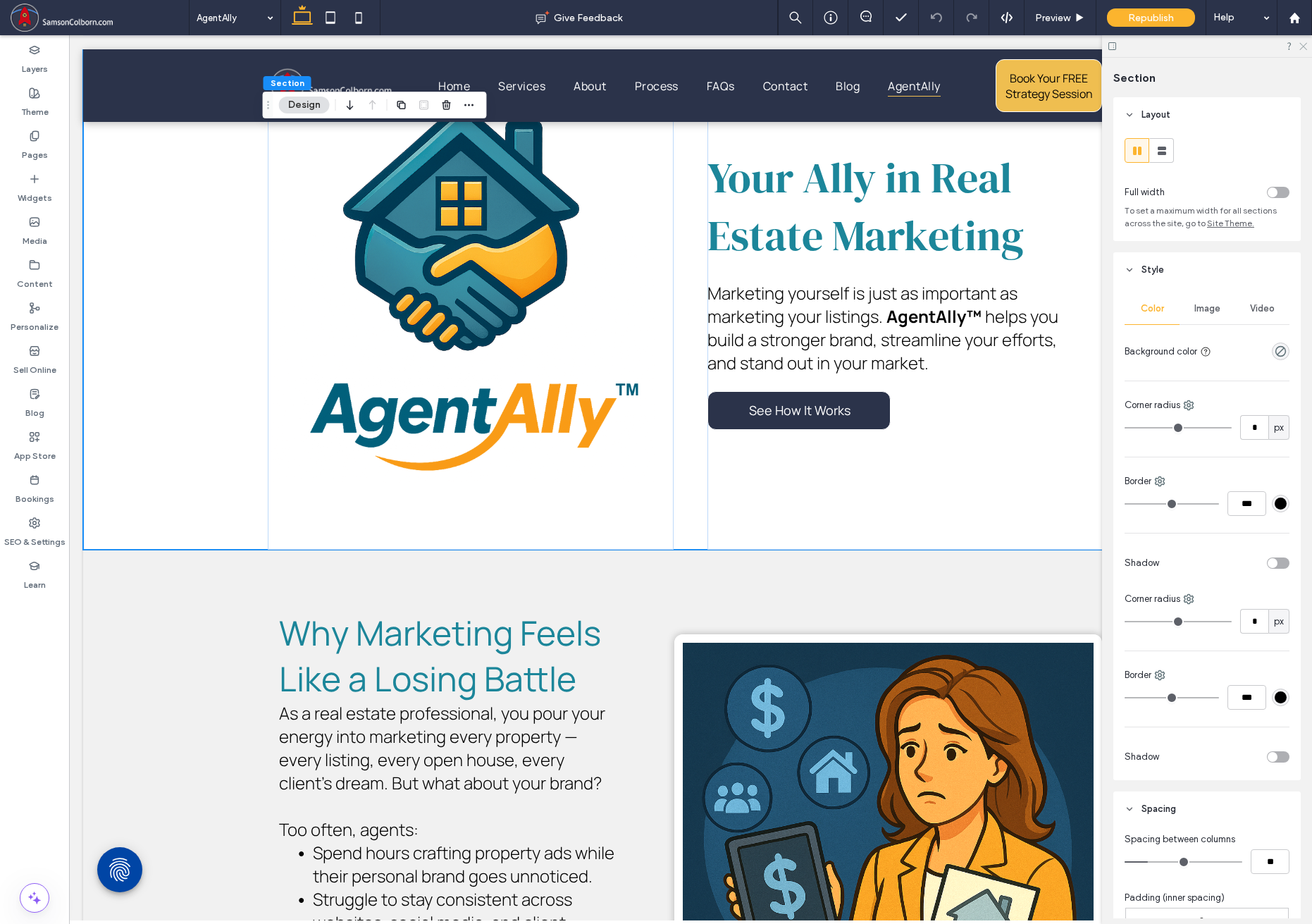
click at [983, 44] on use at bounding box center [1304, 47] width 8 height 8
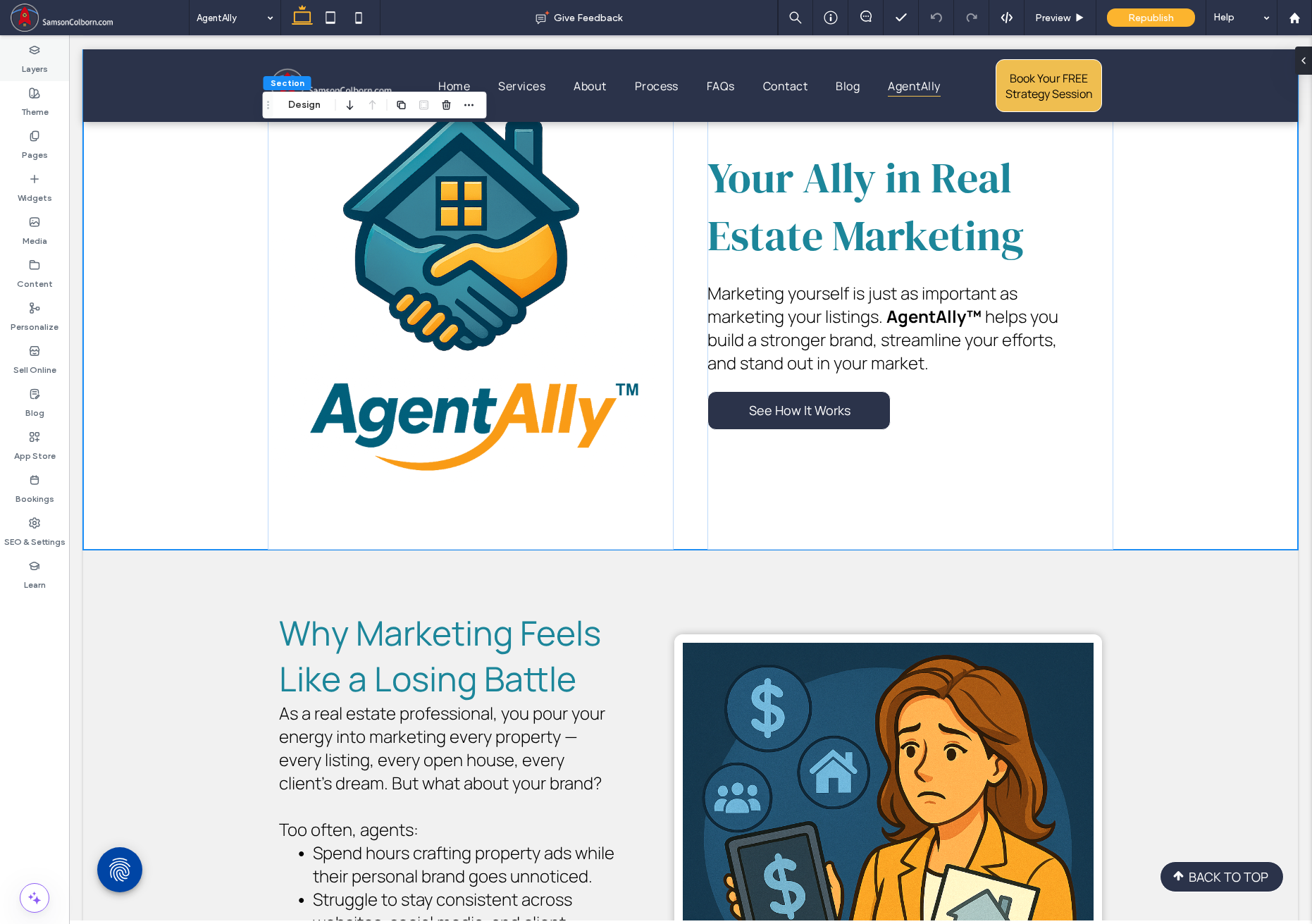
click at [35, 48] on icon at bounding box center [35, 50] width 11 height 11
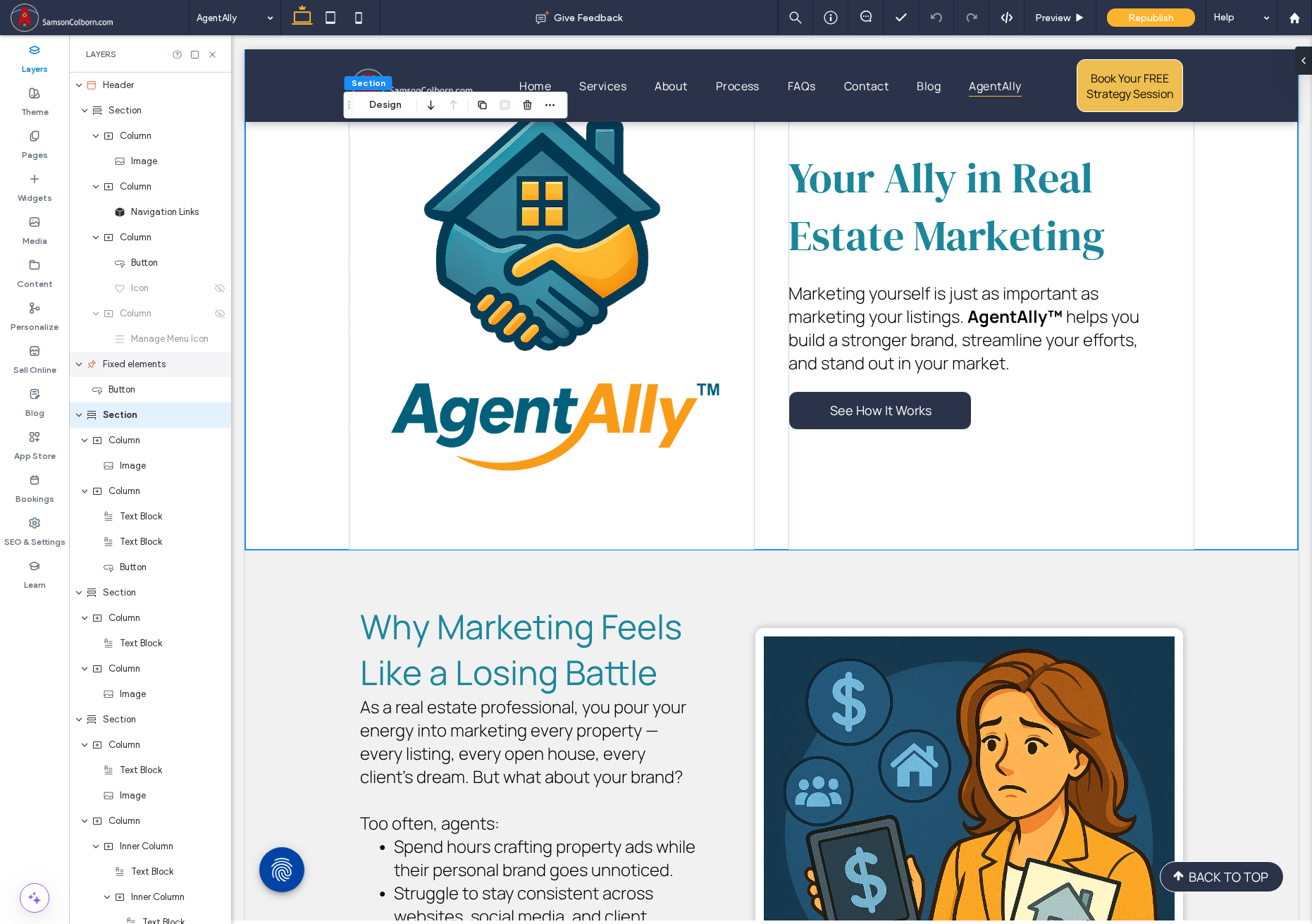
click at [126, 365] on span "Fixed elements" at bounding box center [134, 364] width 63 height 14
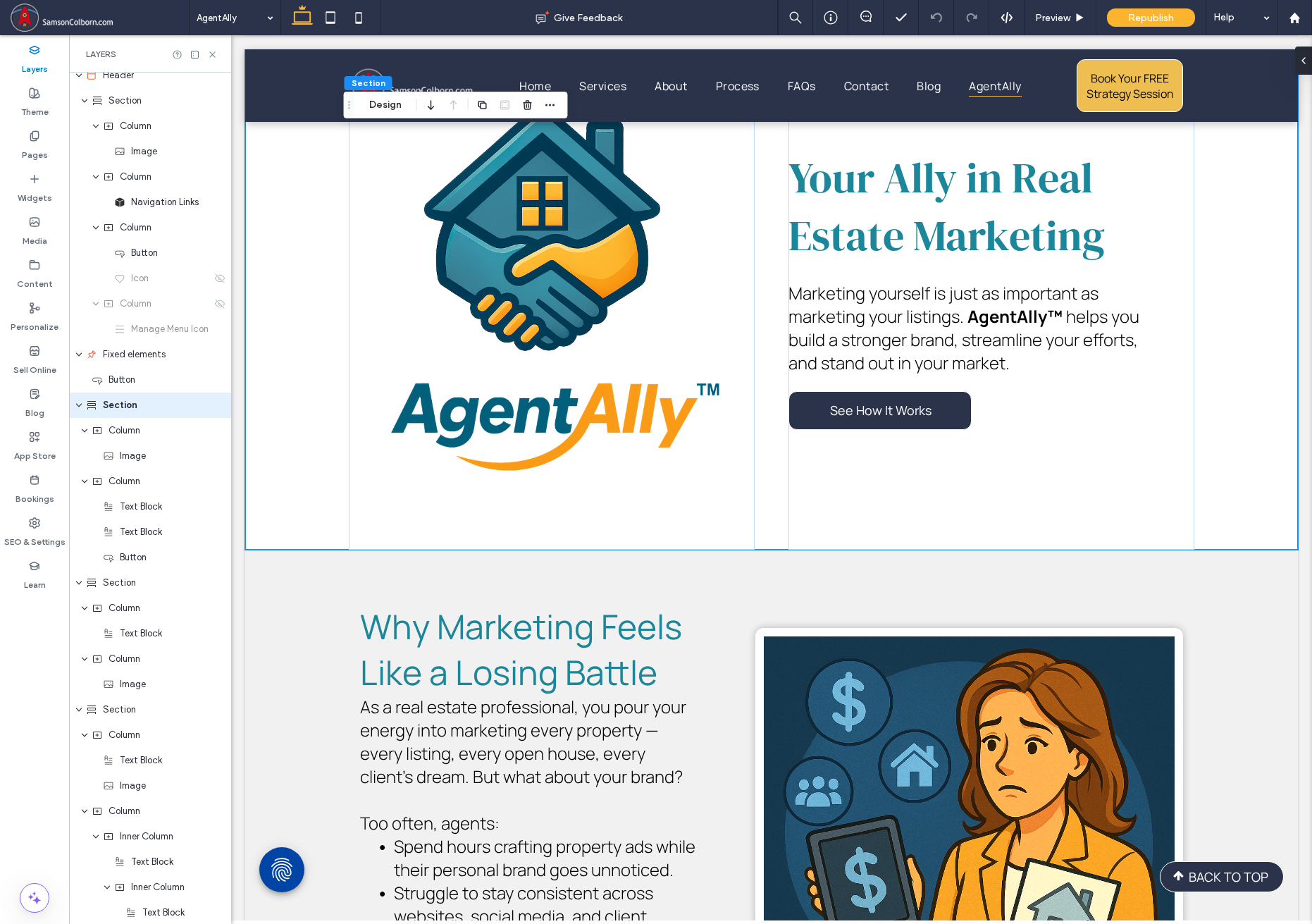
scroll to position [0, 0]
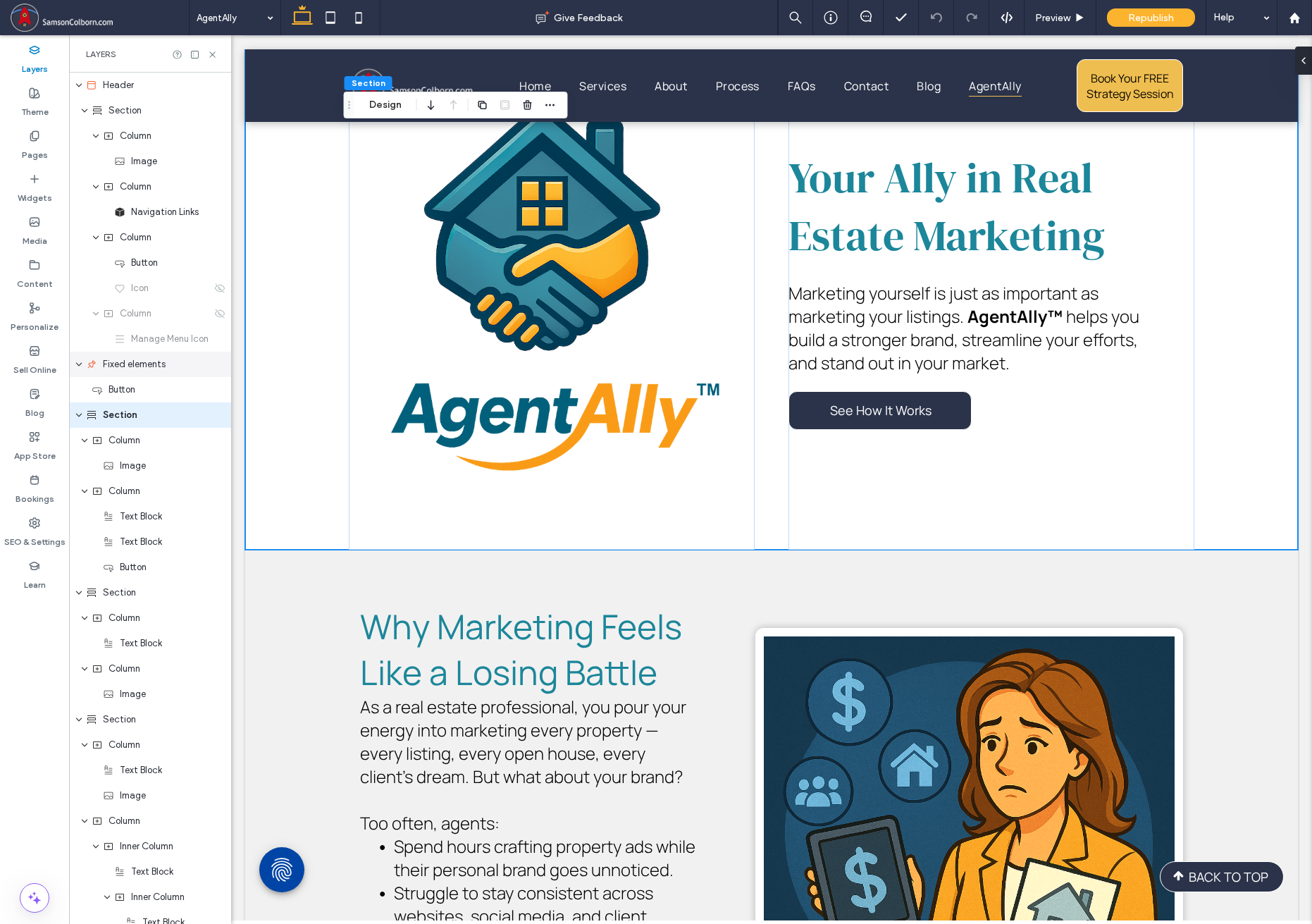
click at [214, 365] on div "Fixed elements" at bounding box center [153, 364] width 136 height 14
click at [105, 367] on span "Fixed elements" at bounding box center [134, 364] width 63 height 14
click at [215, 390] on icon at bounding box center [220, 390] width 11 height 11
click at [983, 18] on div "Republish" at bounding box center [1151, 17] width 88 height 18
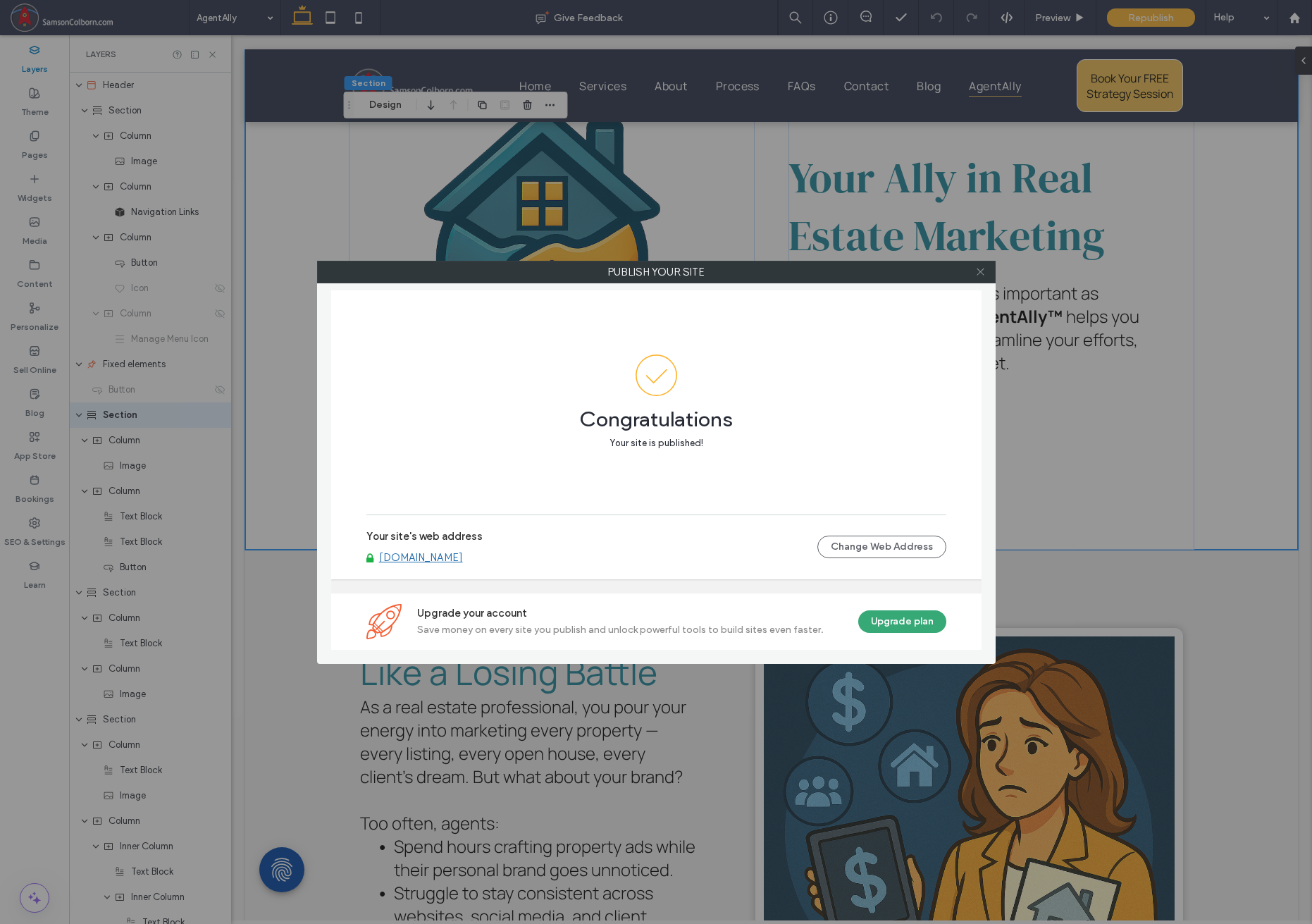
click at [983, 276] on icon at bounding box center [980, 271] width 10 height 10
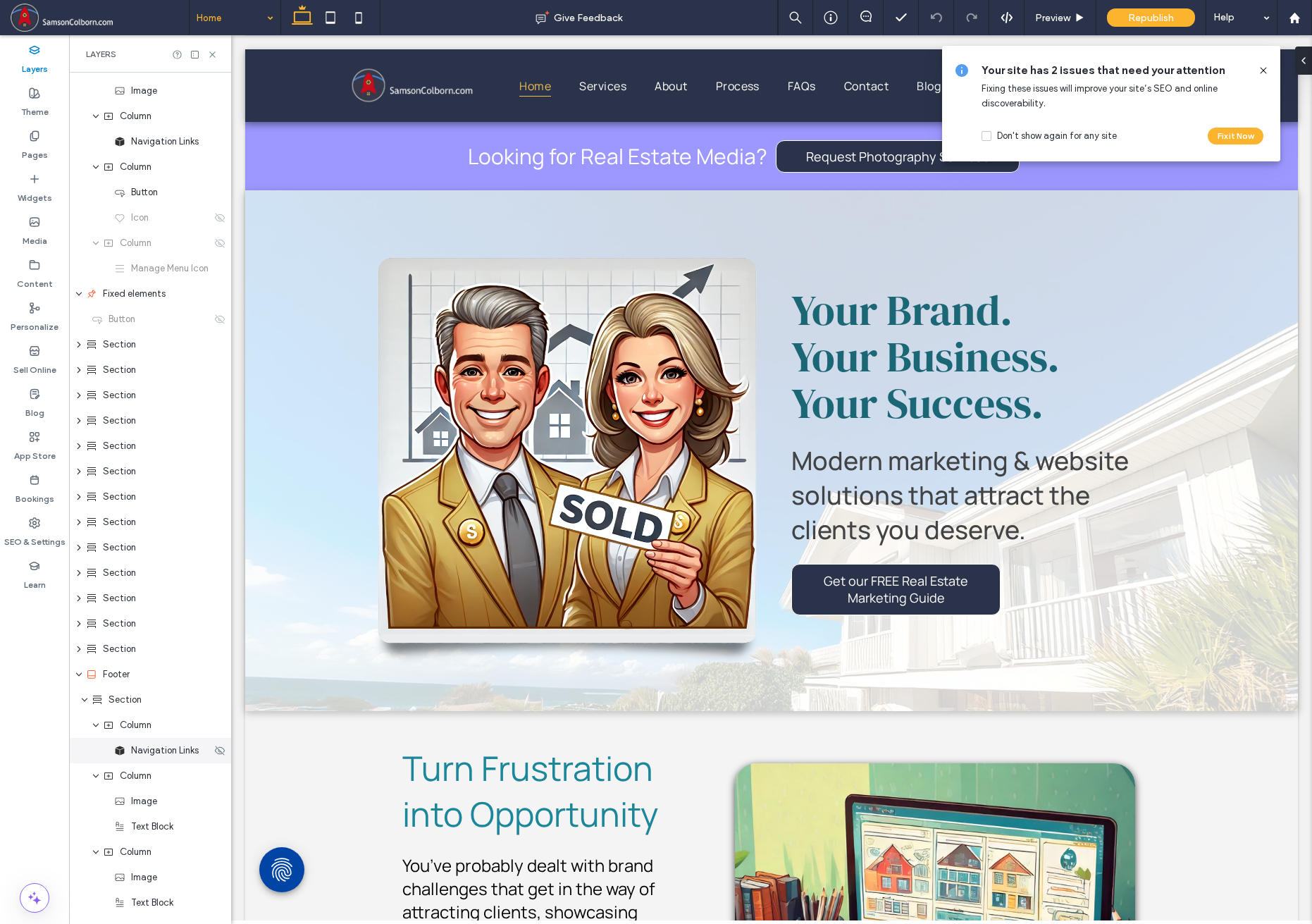
scroll to position [24, 0]
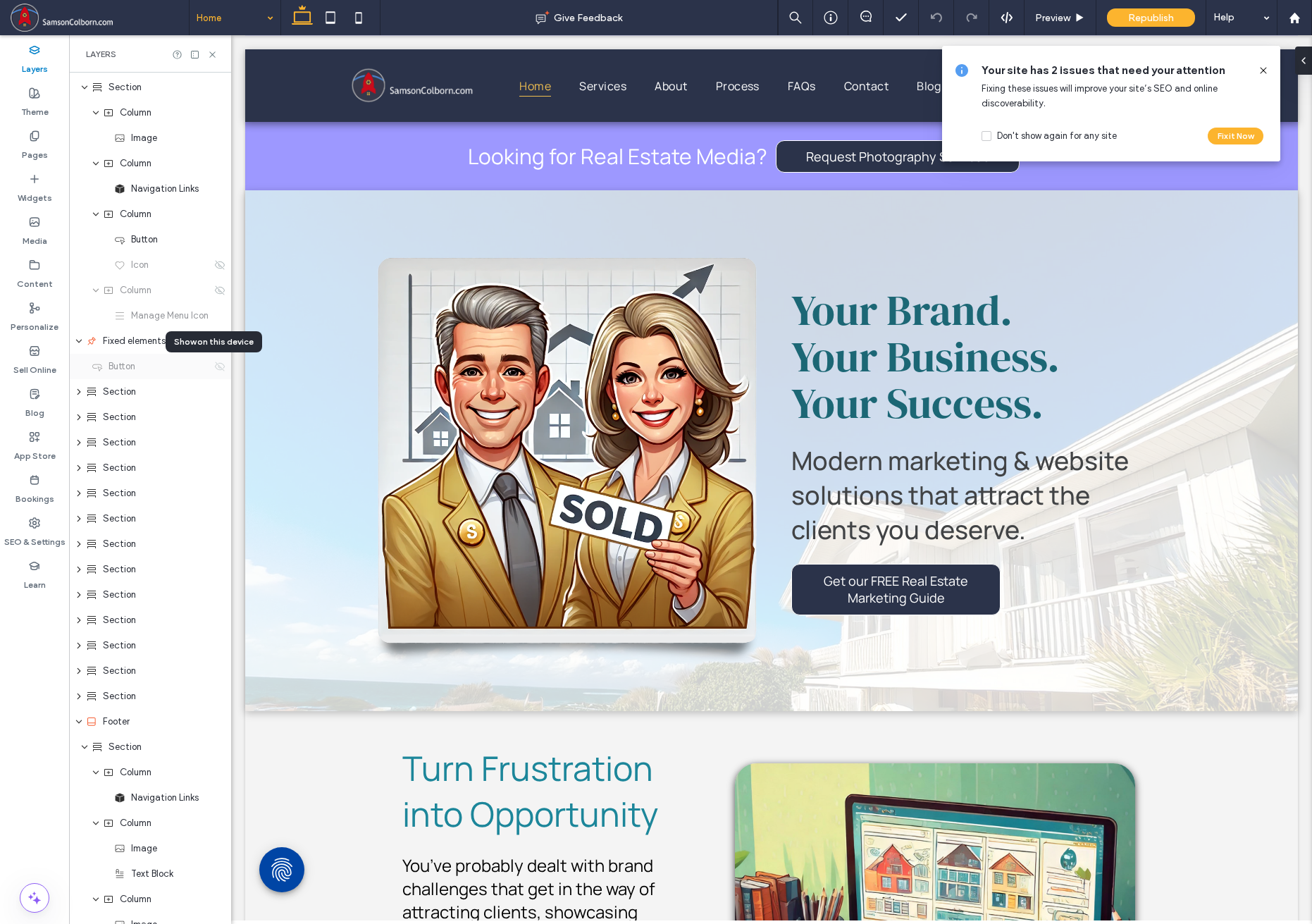
click at [215, 366] on icon at bounding box center [220, 366] width 11 height 11
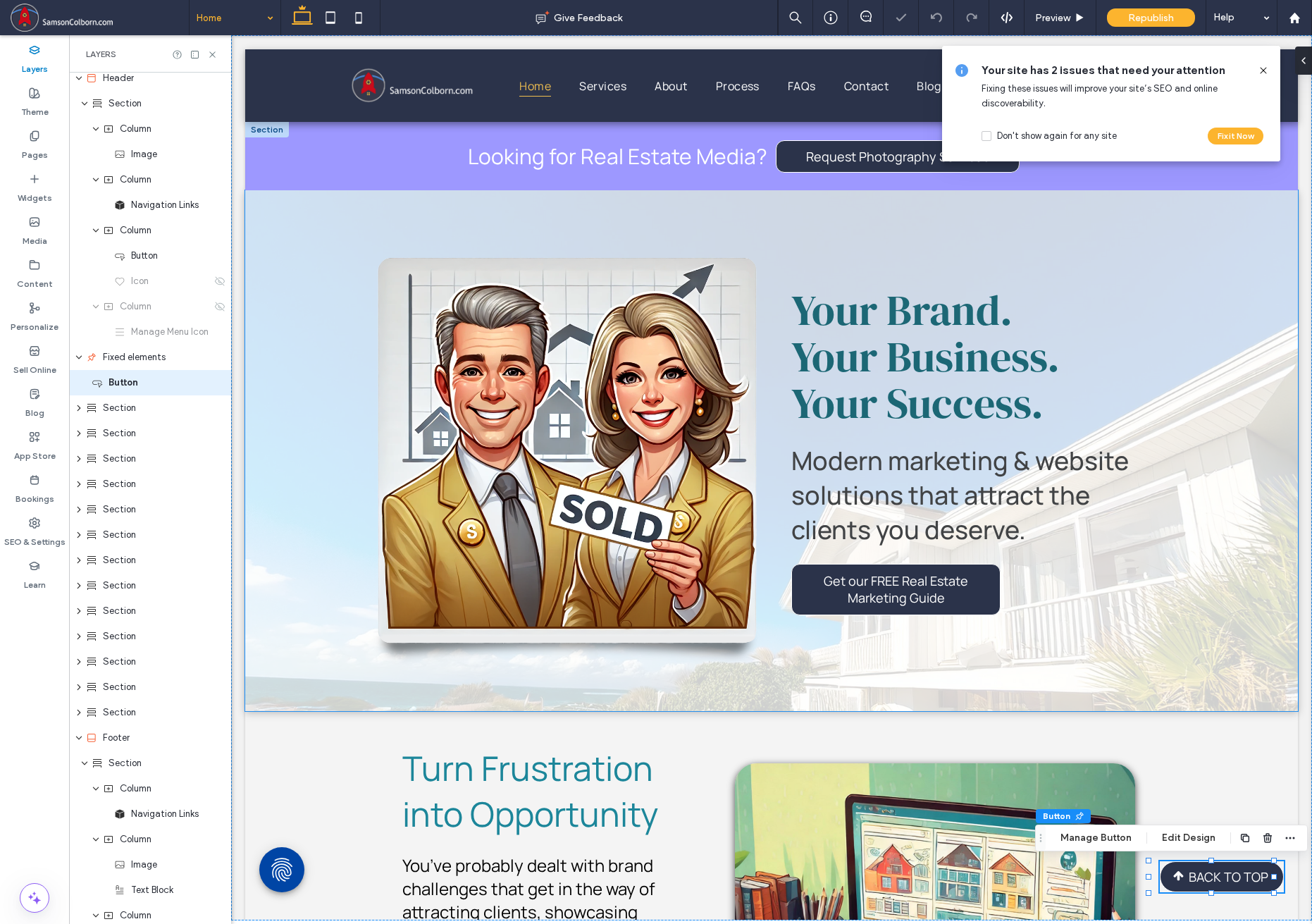
scroll to position [0, 0]
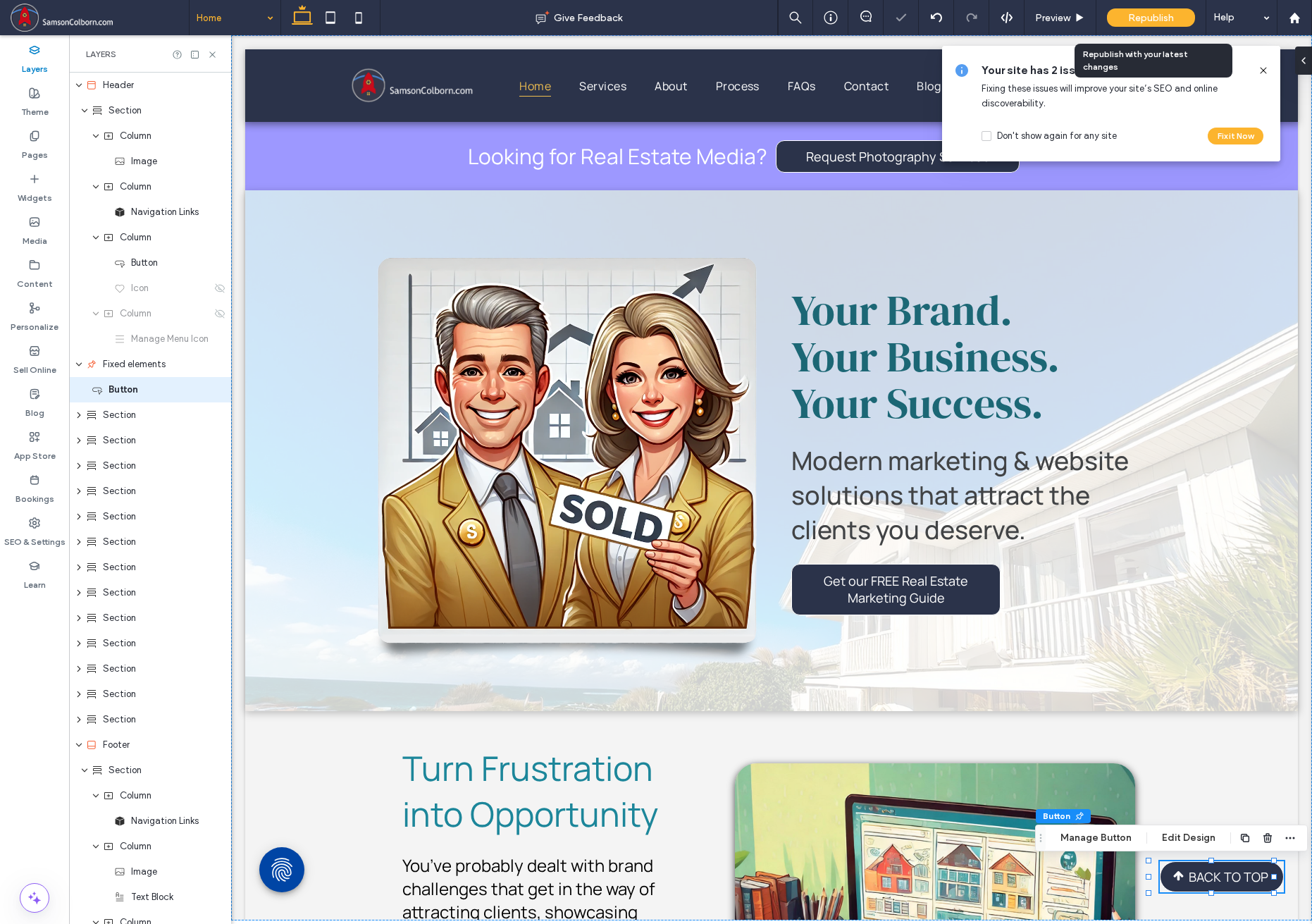
click at [983, 18] on span "Republish" at bounding box center [1151, 18] width 46 height 12
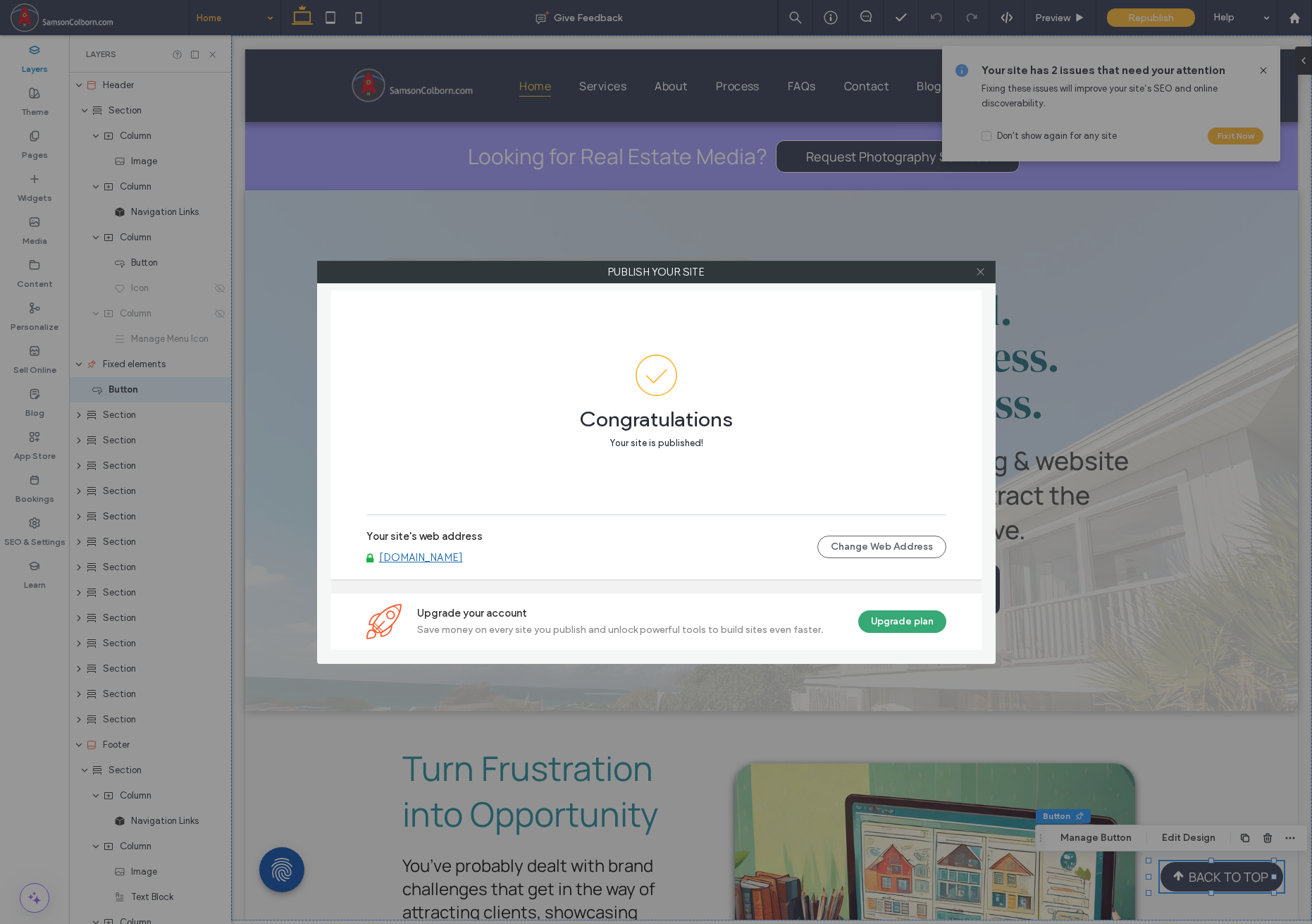
click at [983, 274] on icon at bounding box center [980, 271] width 10 height 10
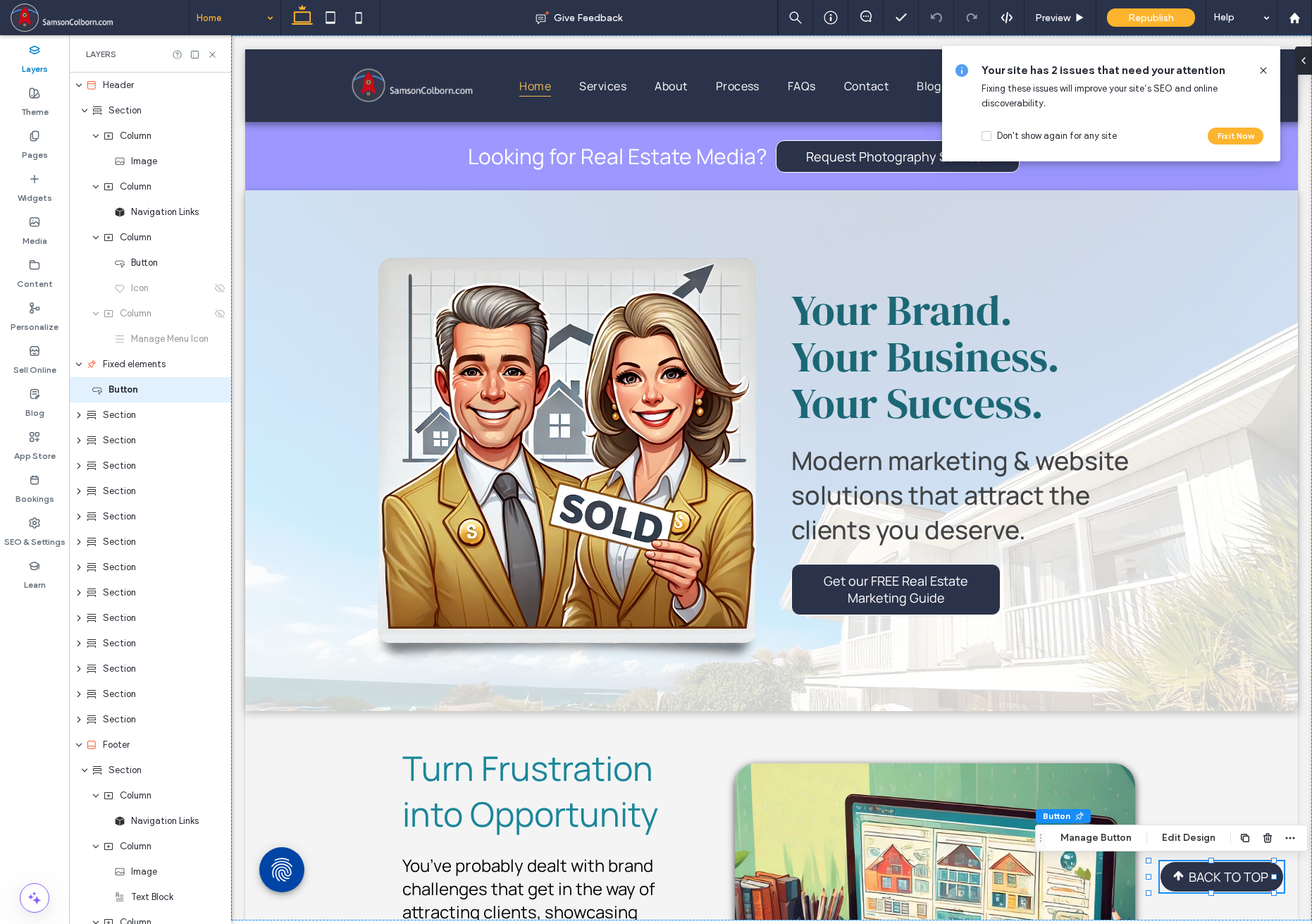
drag, startPoint x: 1263, startPoint y: 74, endPoint x: 1021, endPoint y: 49, distance: 243.3
click at [983, 74] on icon at bounding box center [1264, 71] width 11 height 11
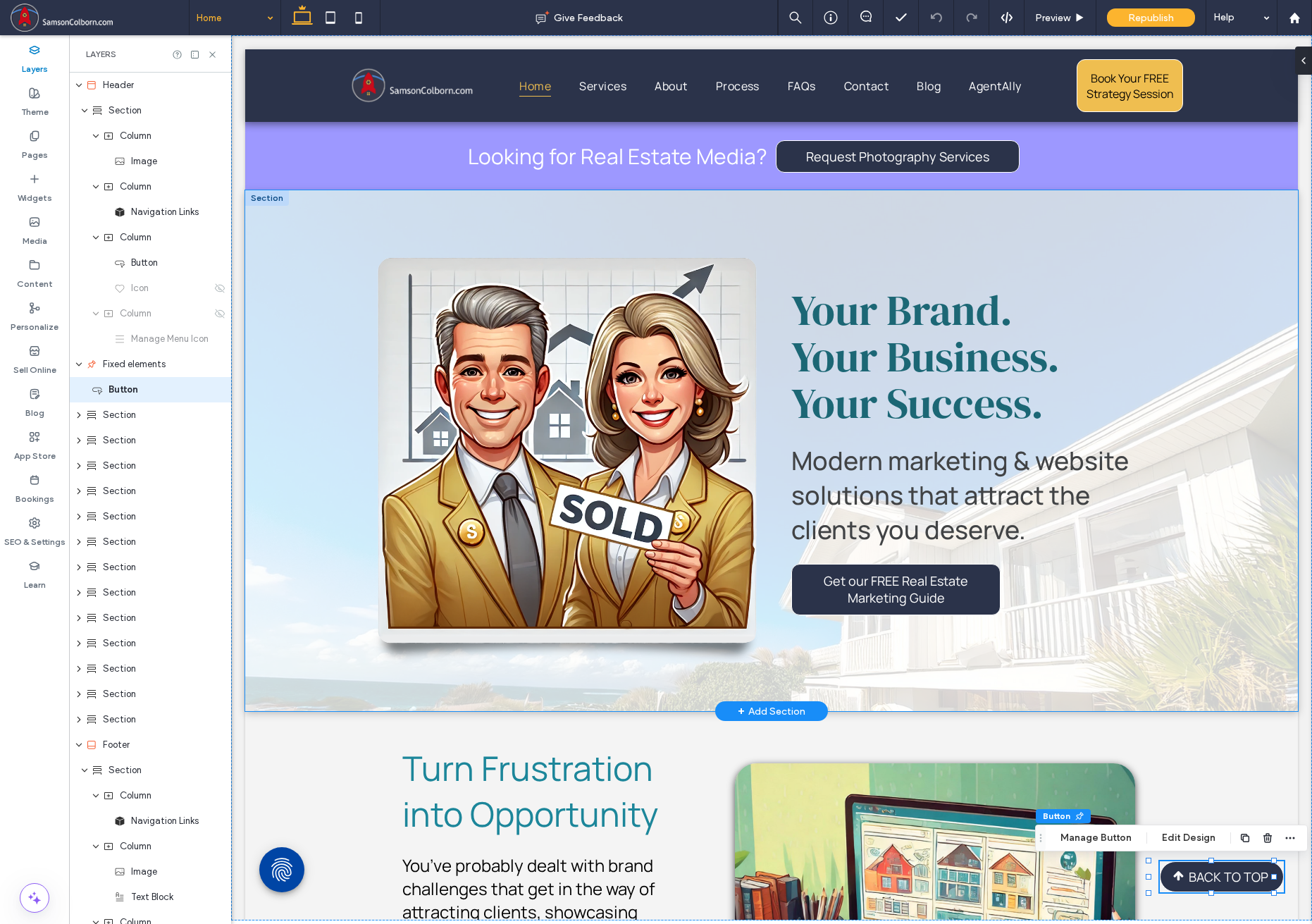
click at [336, 215] on div "Your Brand. Your Business. Your Success. Modern marketing & website solutions t…" at bounding box center [772, 450] width 1053 height 520
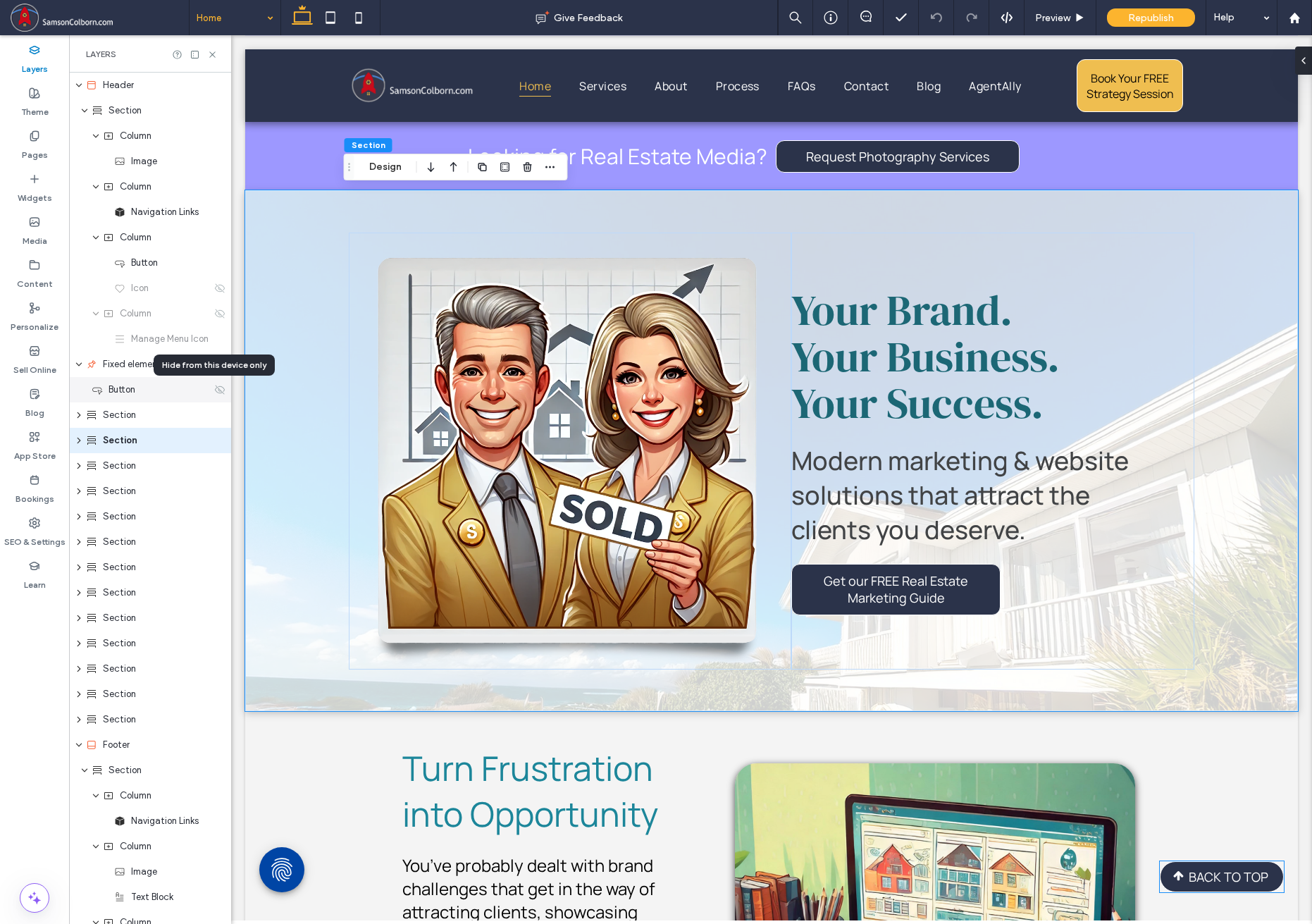
click at [215, 389] on icon at bounding box center [220, 390] width 11 height 11
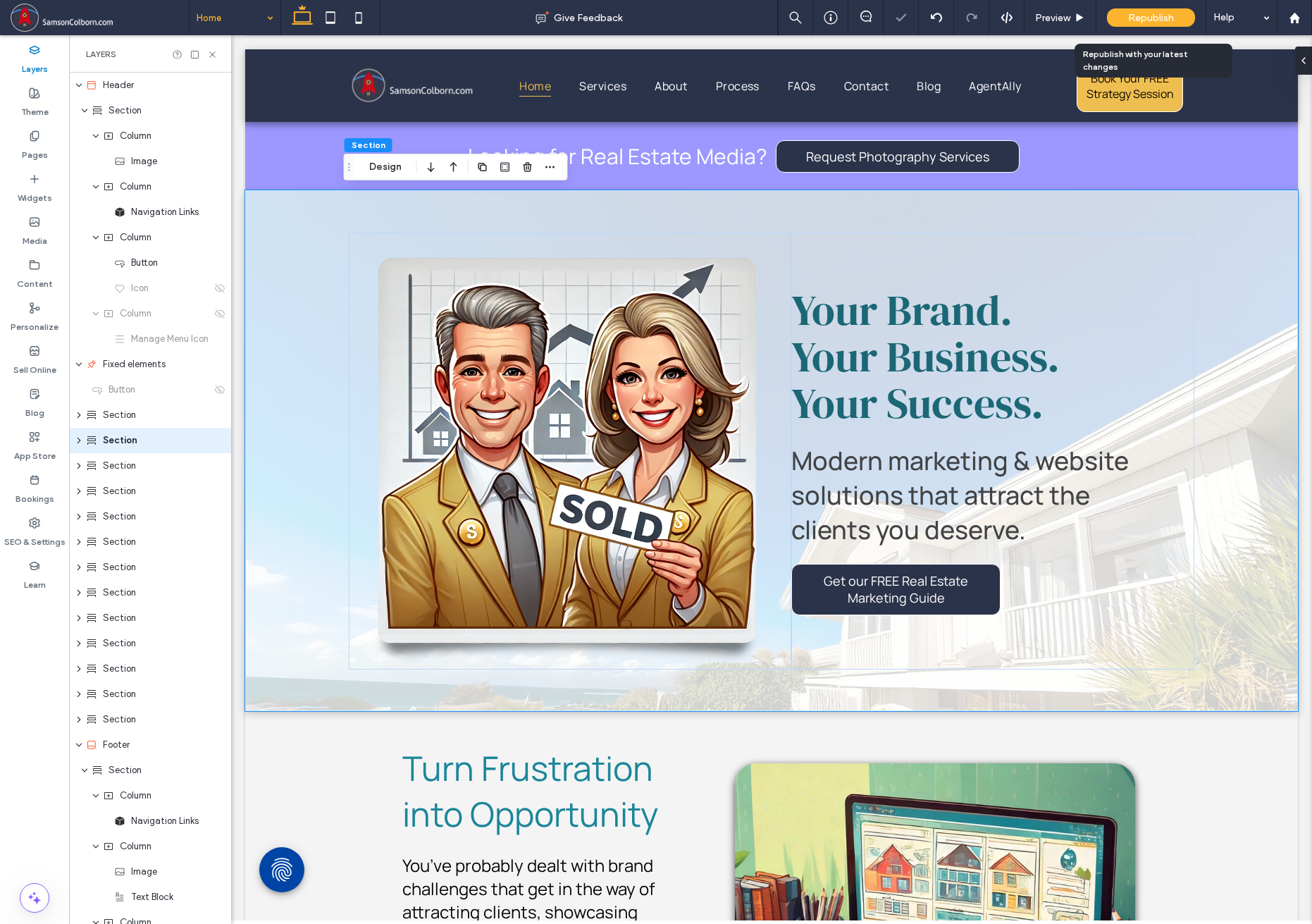
click at [983, 19] on div "Republish" at bounding box center [1151, 17] width 88 height 18
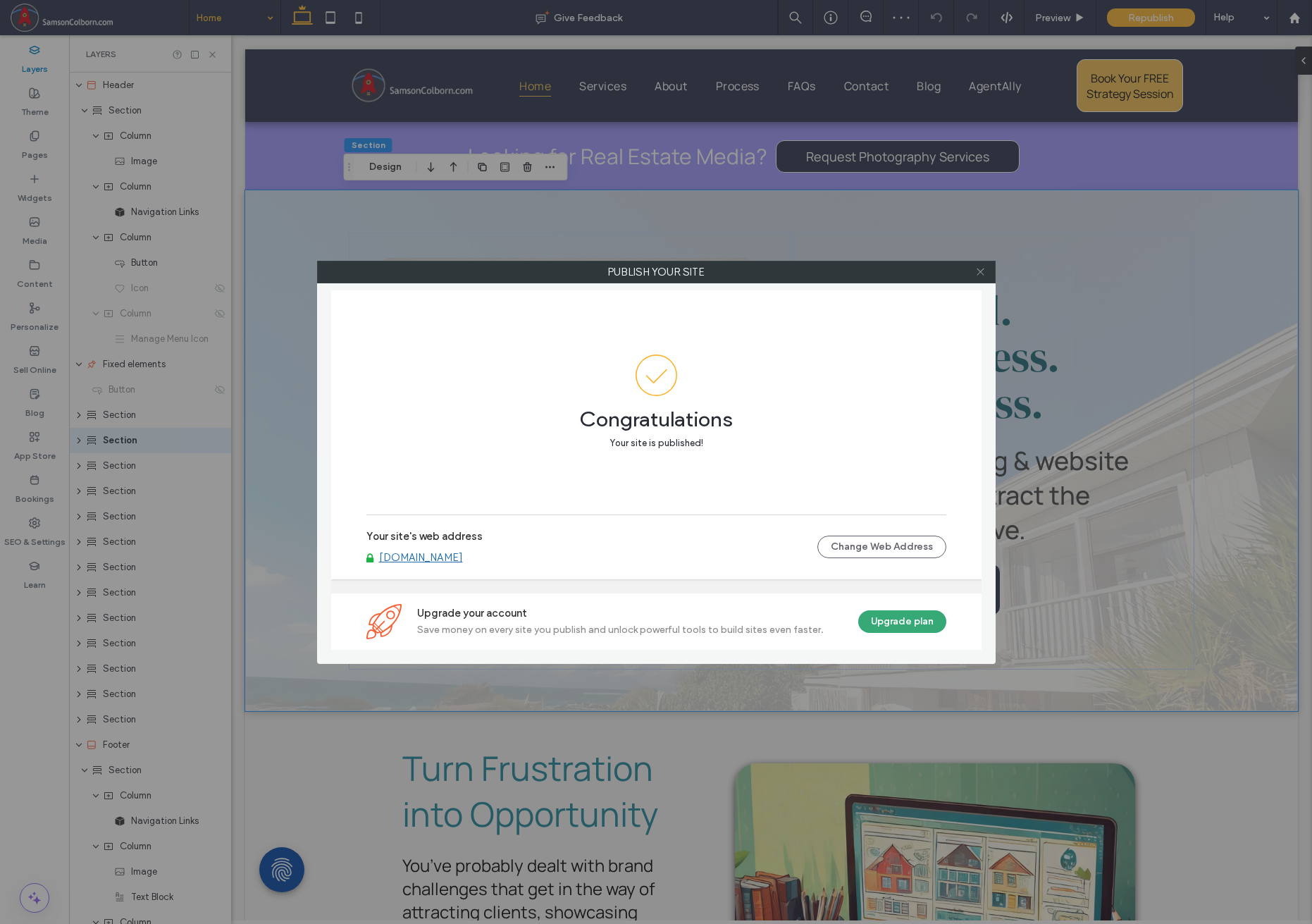
click at [983, 274] on icon at bounding box center [980, 271] width 10 height 10
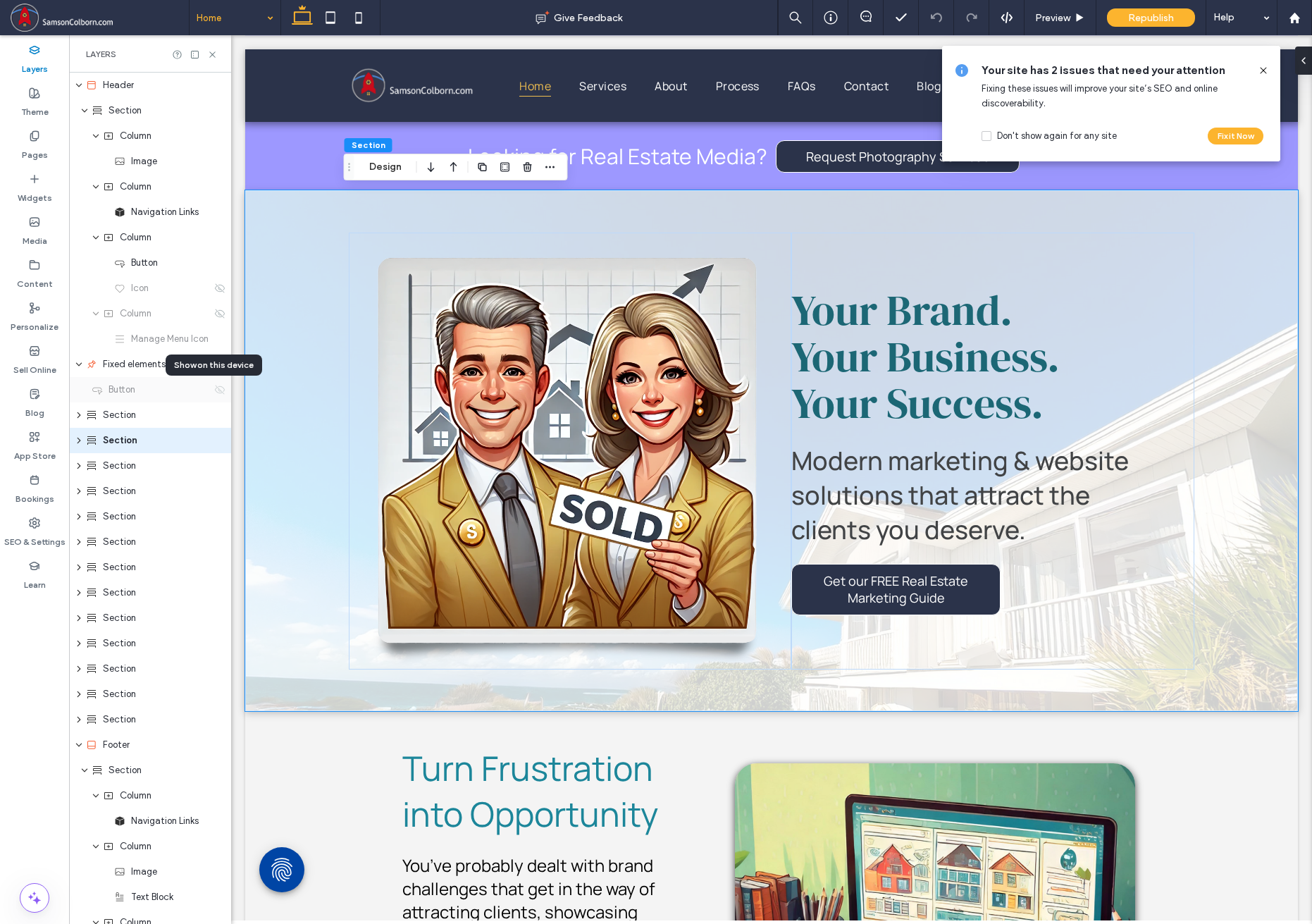
click at [215, 391] on use at bounding box center [219, 390] width 9 height 9
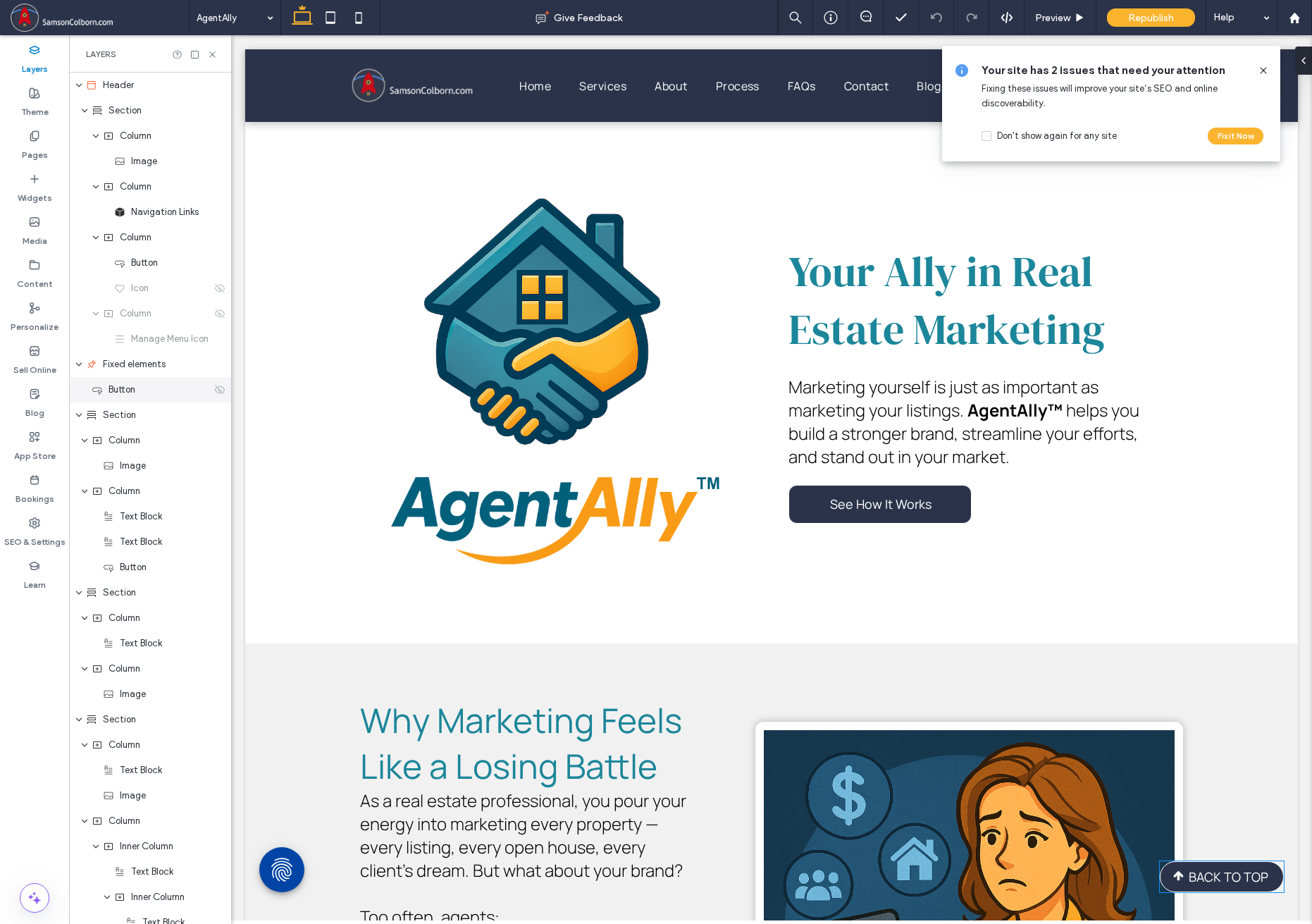
click at [215, 392] on icon at bounding box center [220, 390] width 11 height 11
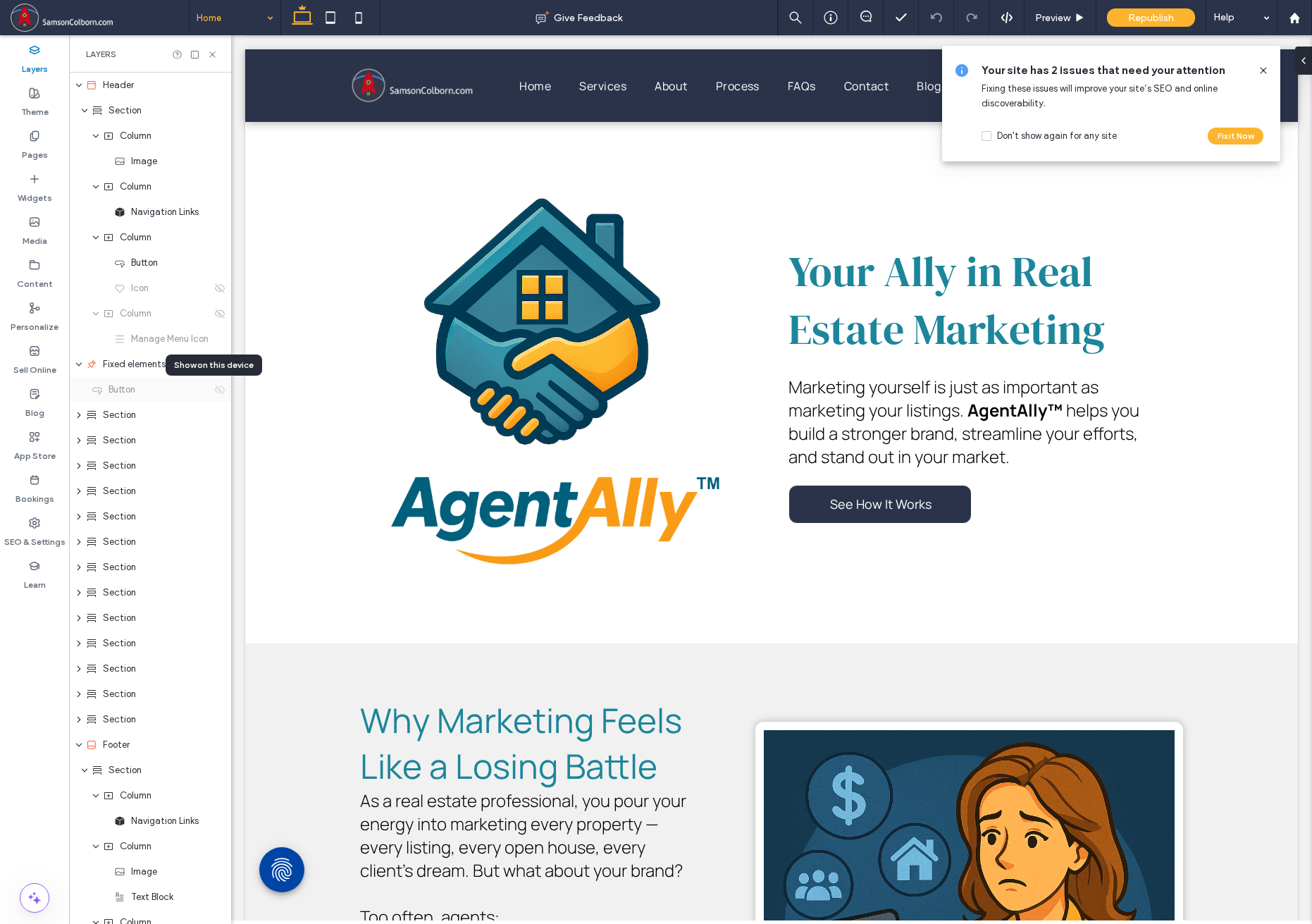
click at [215, 392] on use at bounding box center [219, 390] width 9 height 9
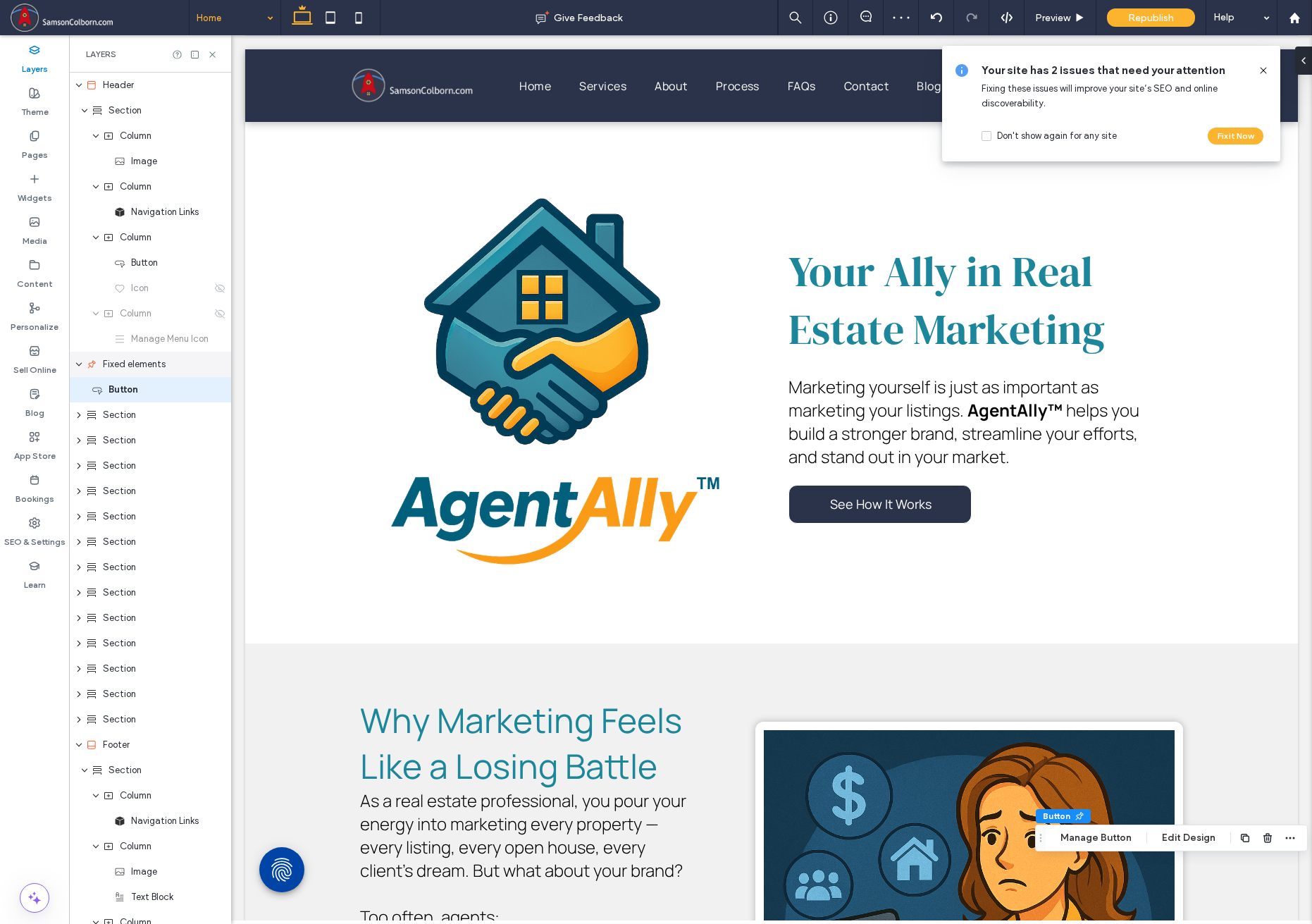
click at [77, 363] on use "expand Fixed elements" at bounding box center [79, 365] width 6 height 4
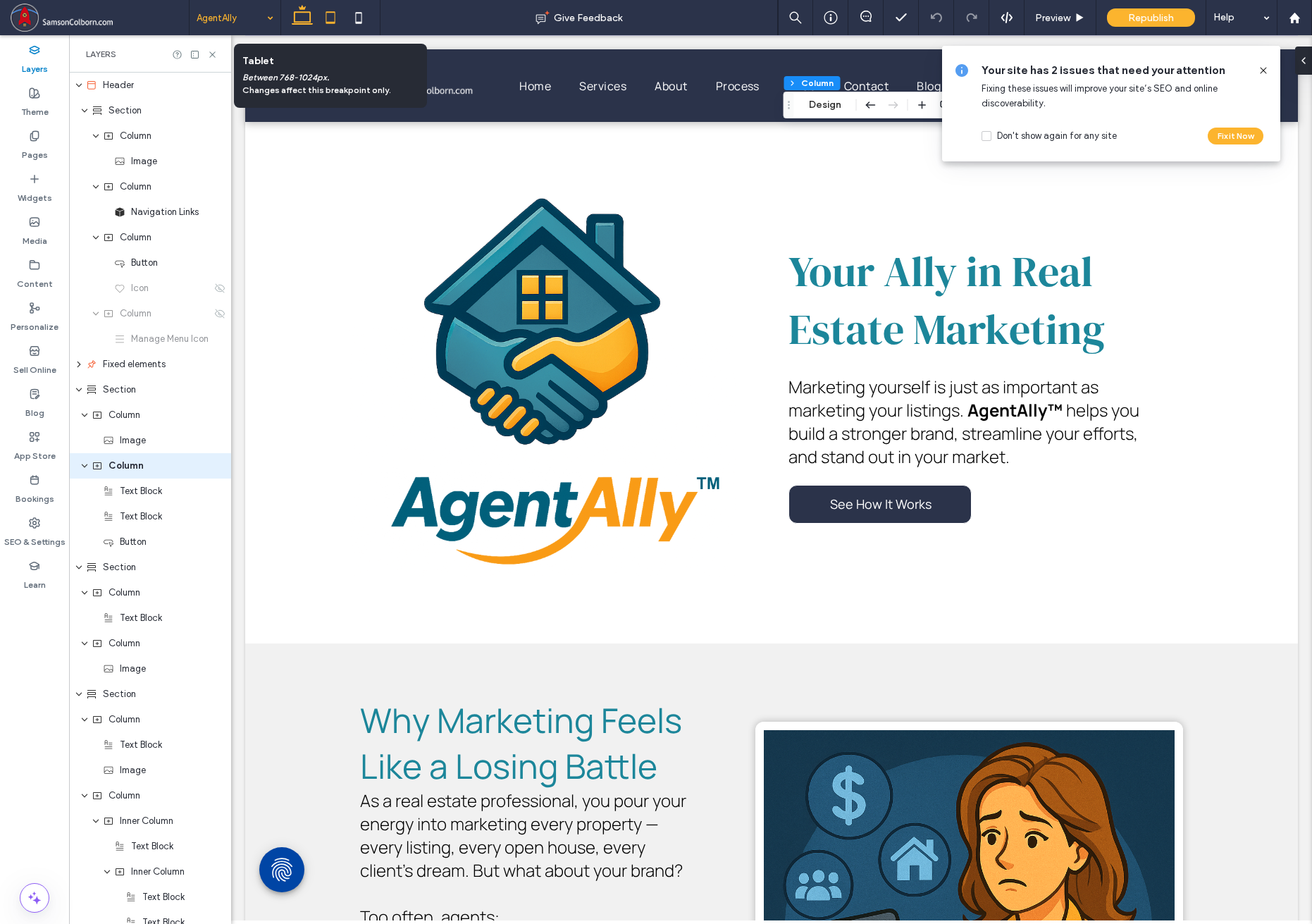
click at [331, 24] on use at bounding box center [330, 17] width 9 height 12
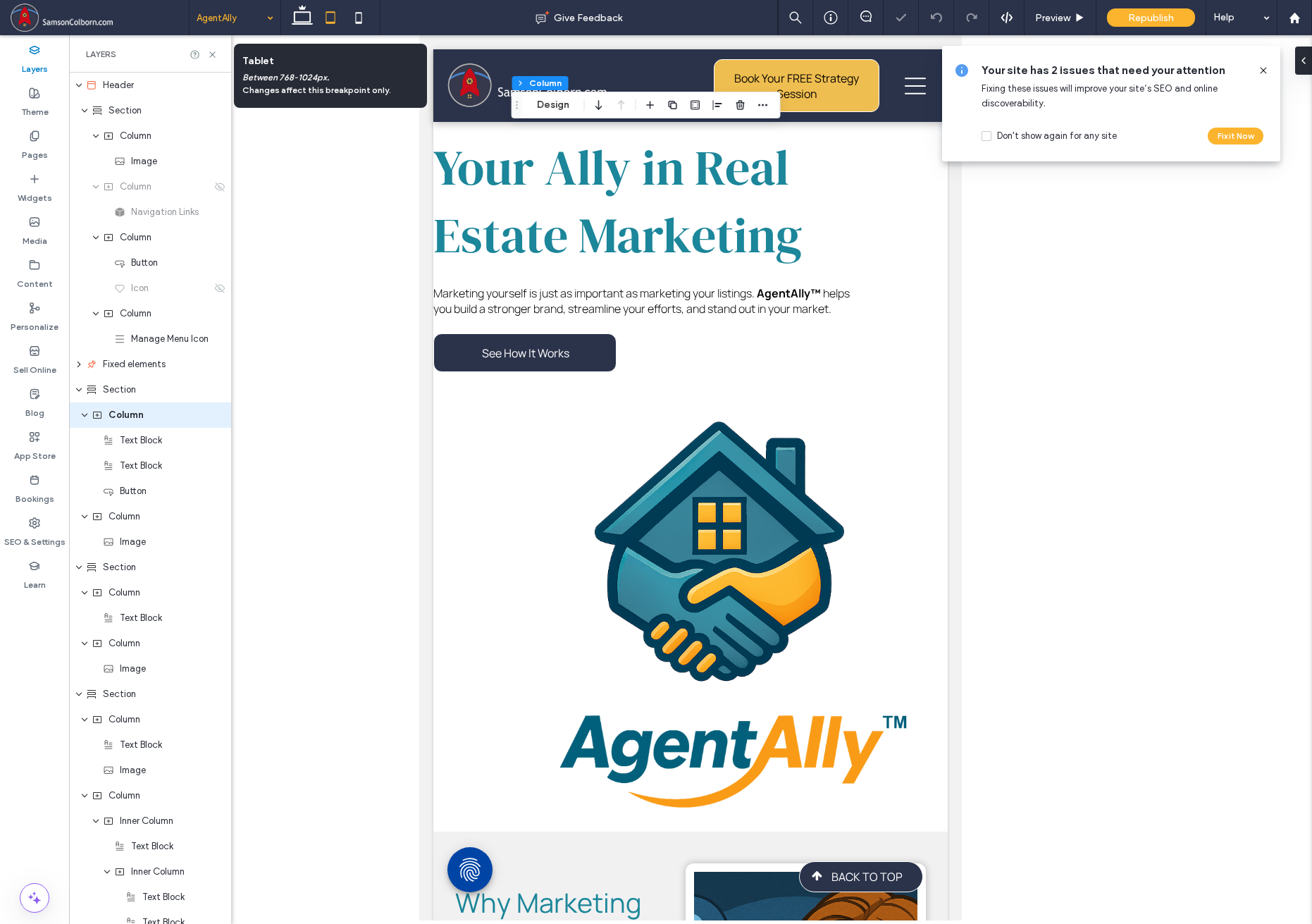
type input "***"
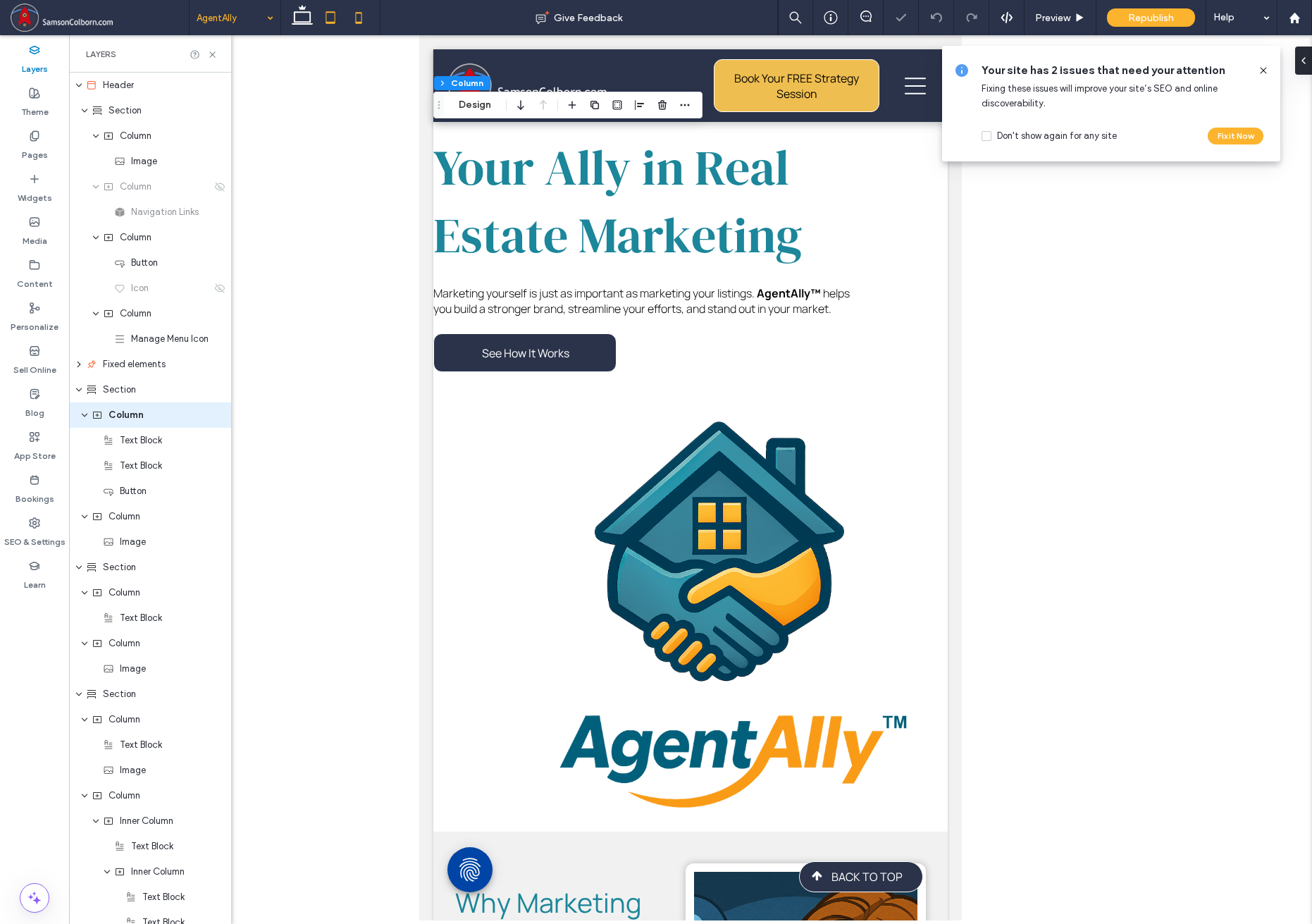
click at [355, 21] on icon at bounding box center [359, 18] width 28 height 28
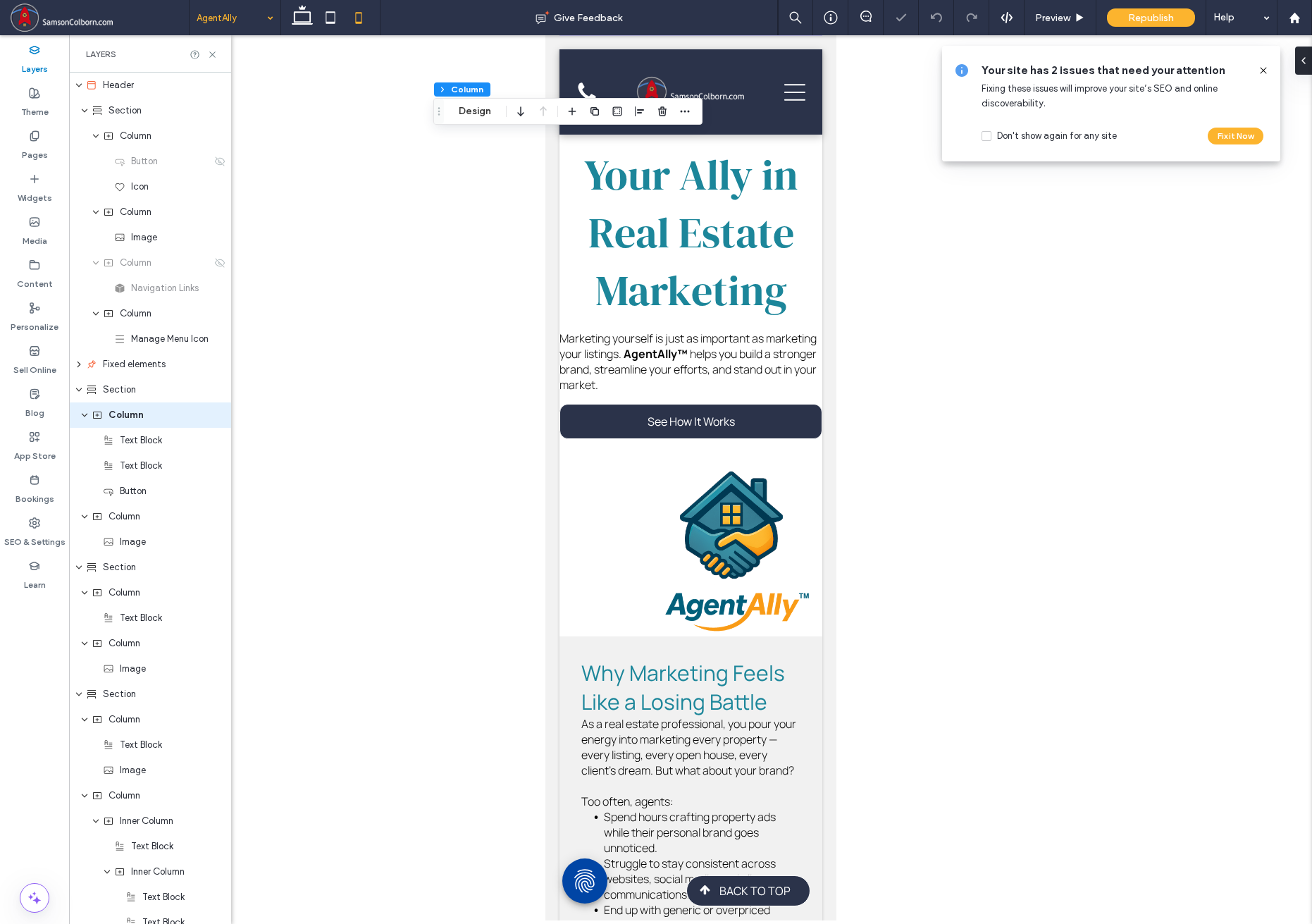
type input "**"
type input "****"
type input "***"
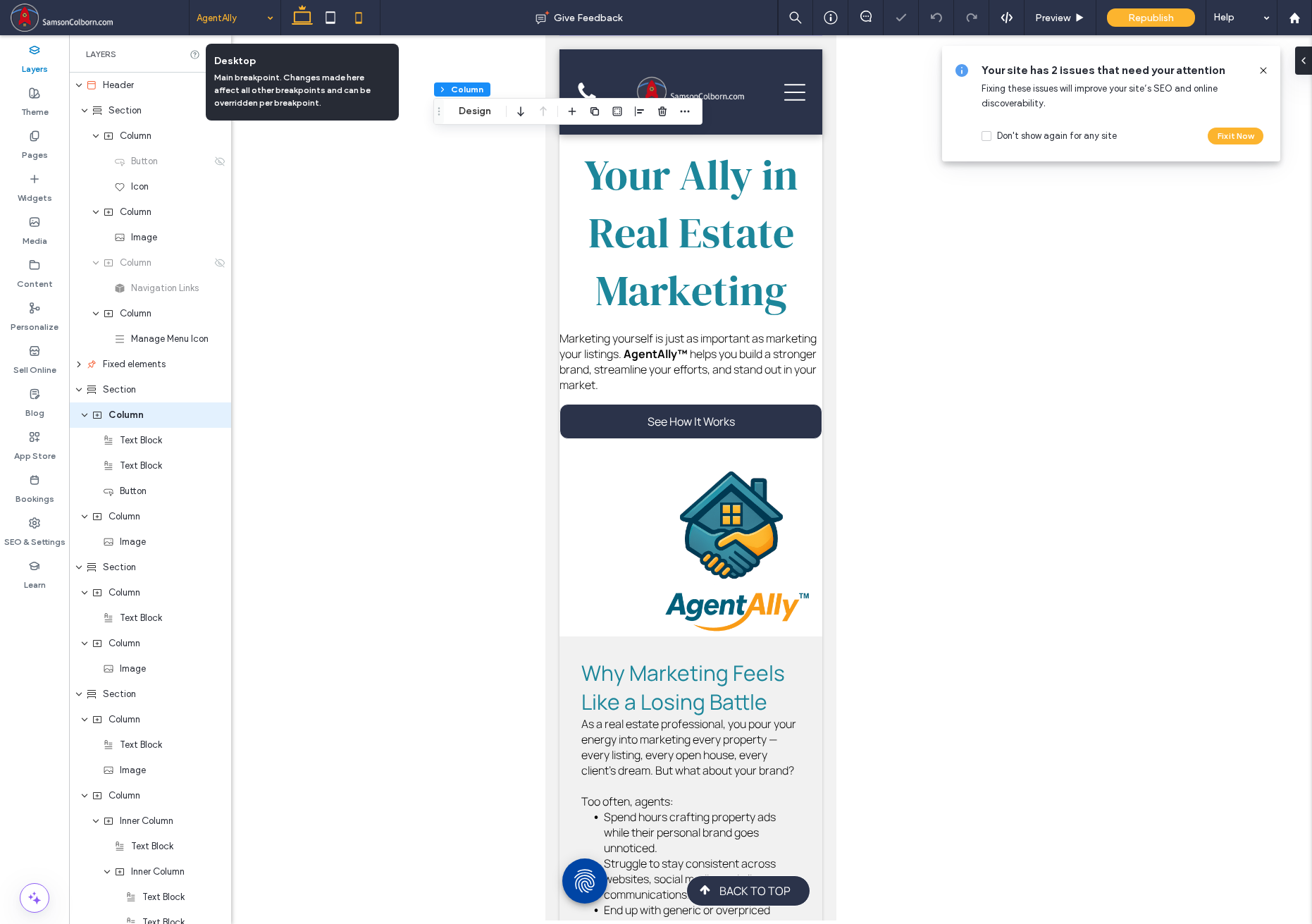
click at [312, 18] on icon at bounding box center [302, 18] width 28 height 28
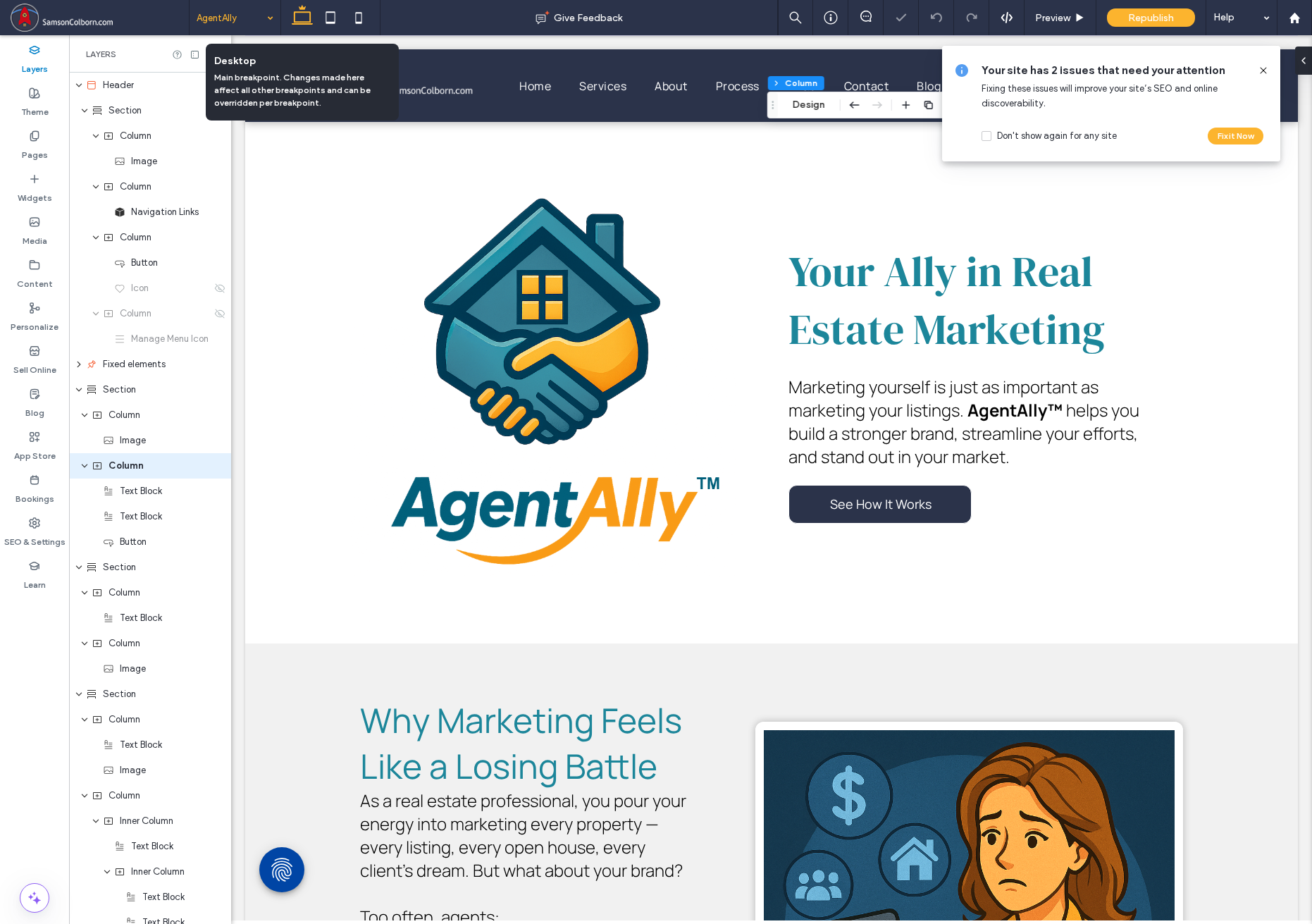
type input "**"
type input "****"
type input "**"
type input "***"
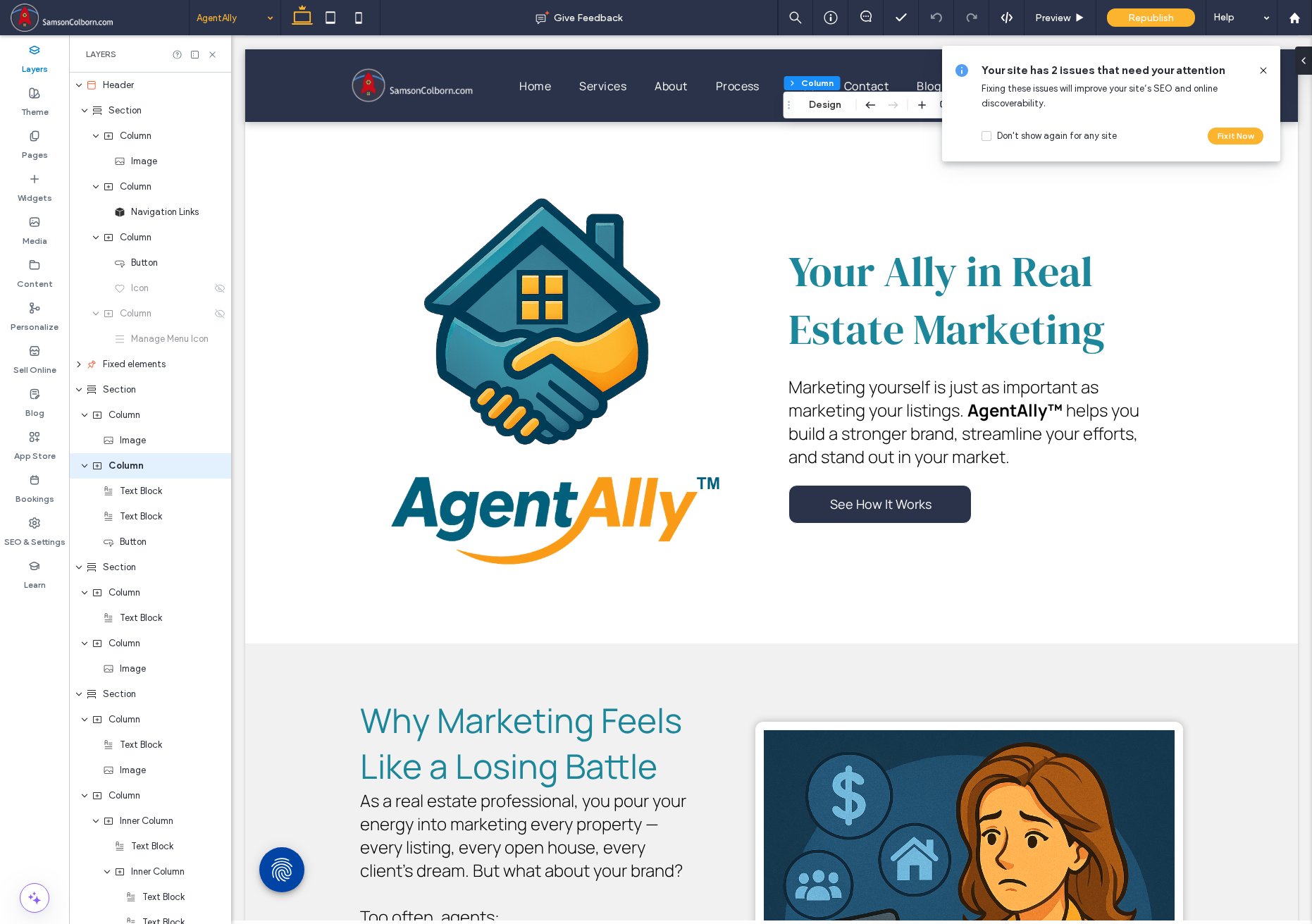
click at [1266, 72] on icon at bounding box center [1264, 71] width 11 height 11
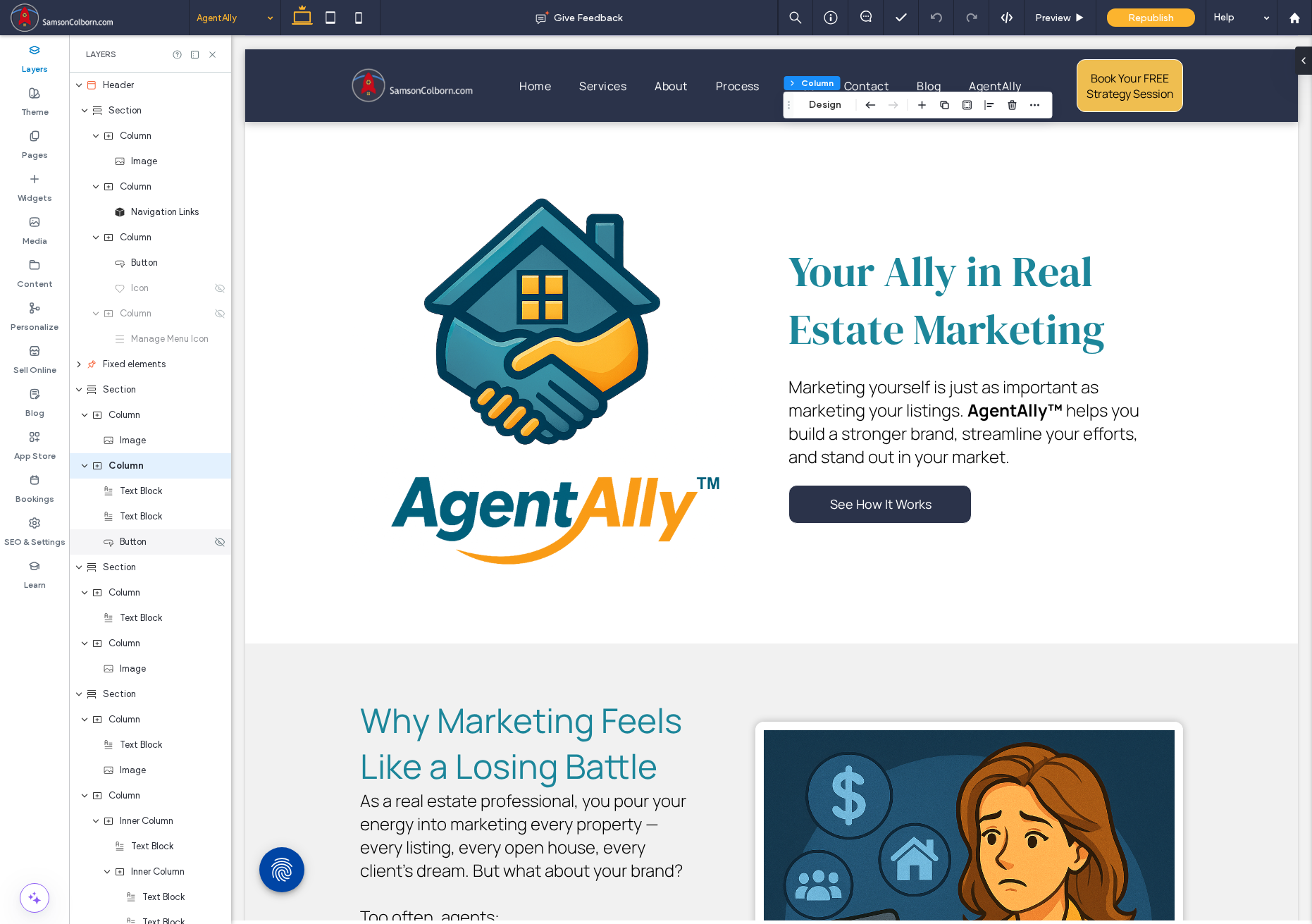
click at [216, 551] on div "Button" at bounding box center [150, 541] width 162 height 25
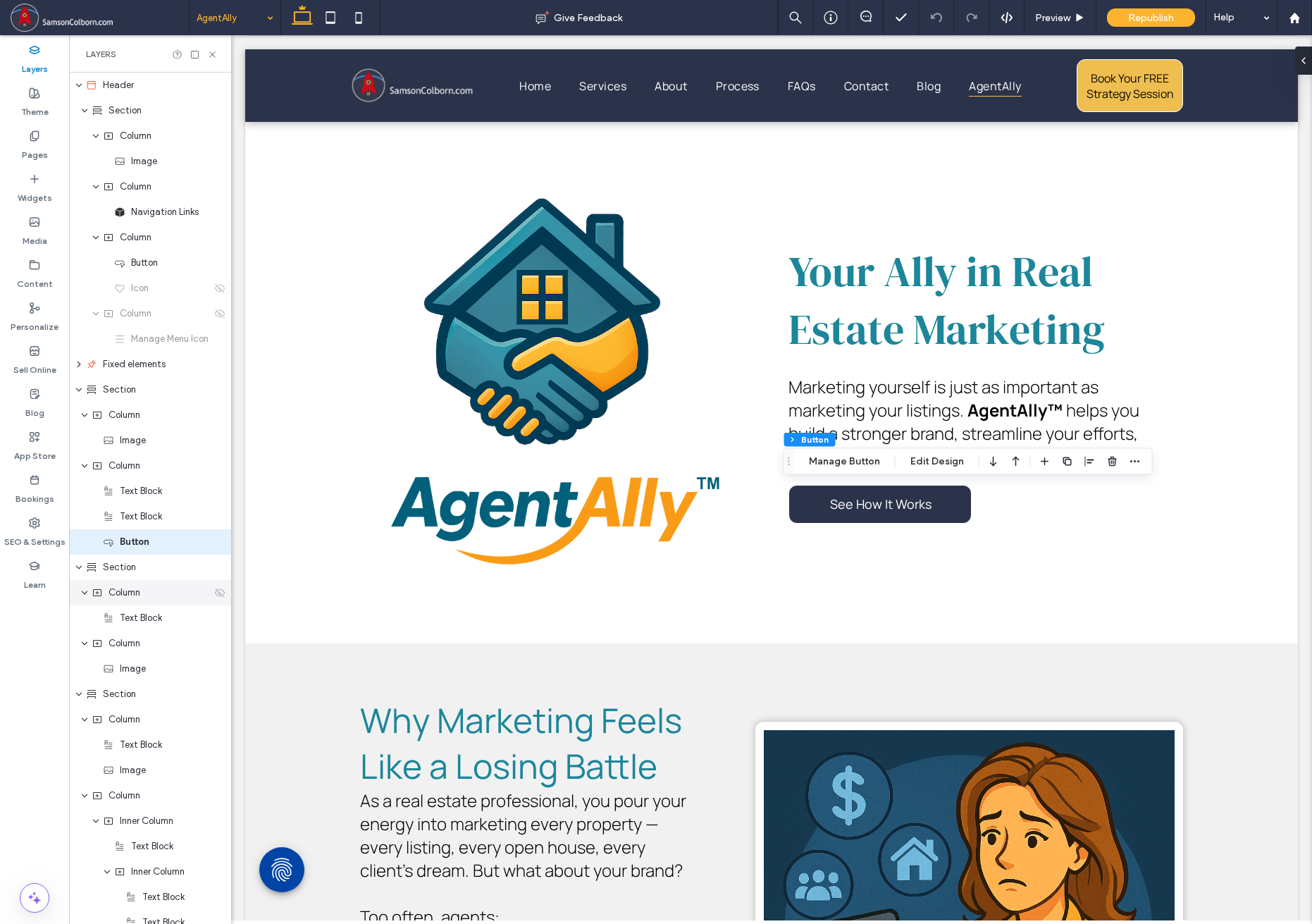
scroll to position [43, 0]
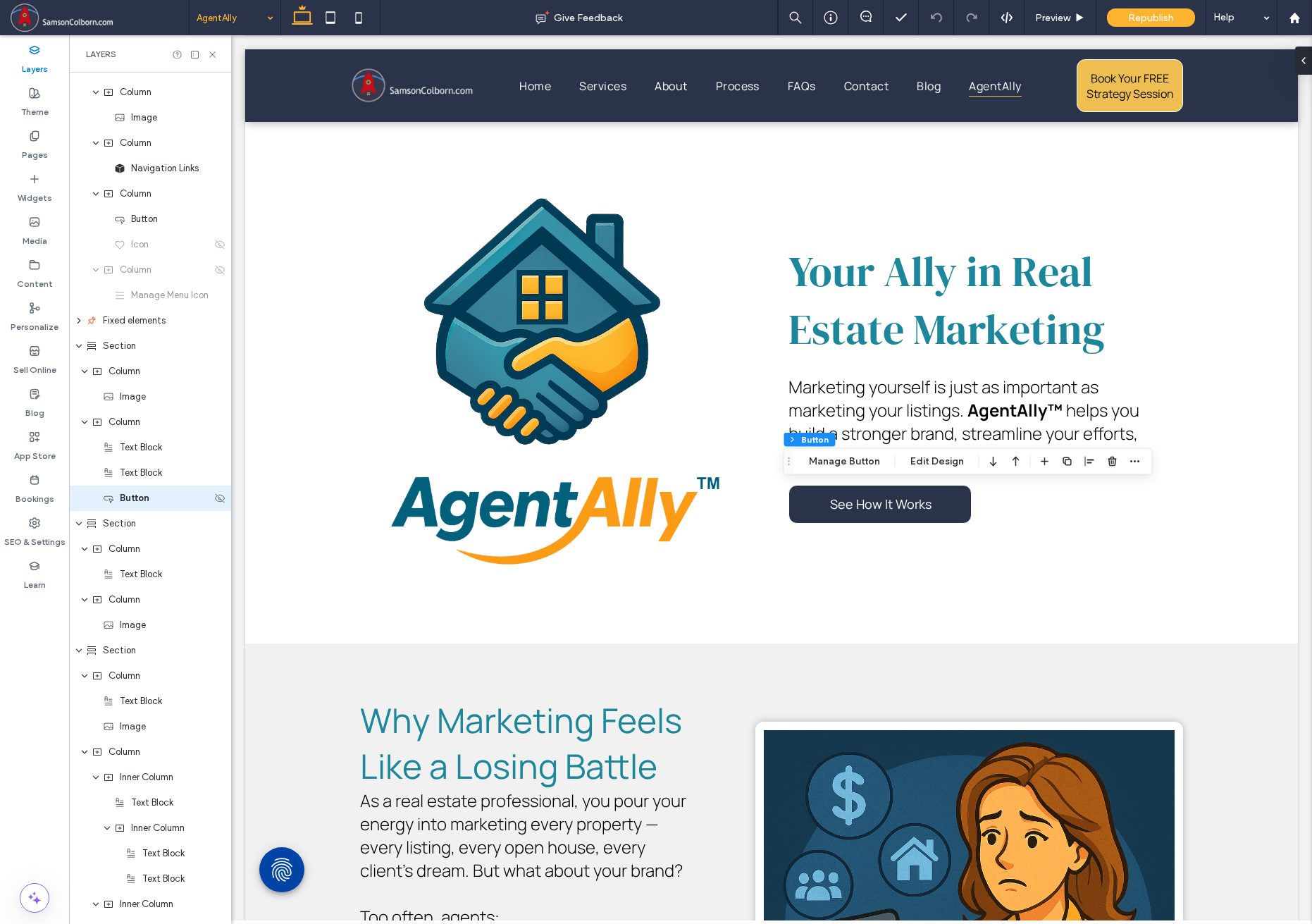
click at [214, 503] on div "Button" at bounding box center [150, 498] width 162 height 25
click at [145, 499] on span "Button" at bounding box center [134, 498] width 29 height 14
click at [215, 498] on icon at bounding box center [220, 498] width 11 height 11
click at [215, 503] on icon at bounding box center [220, 498] width 11 height 11
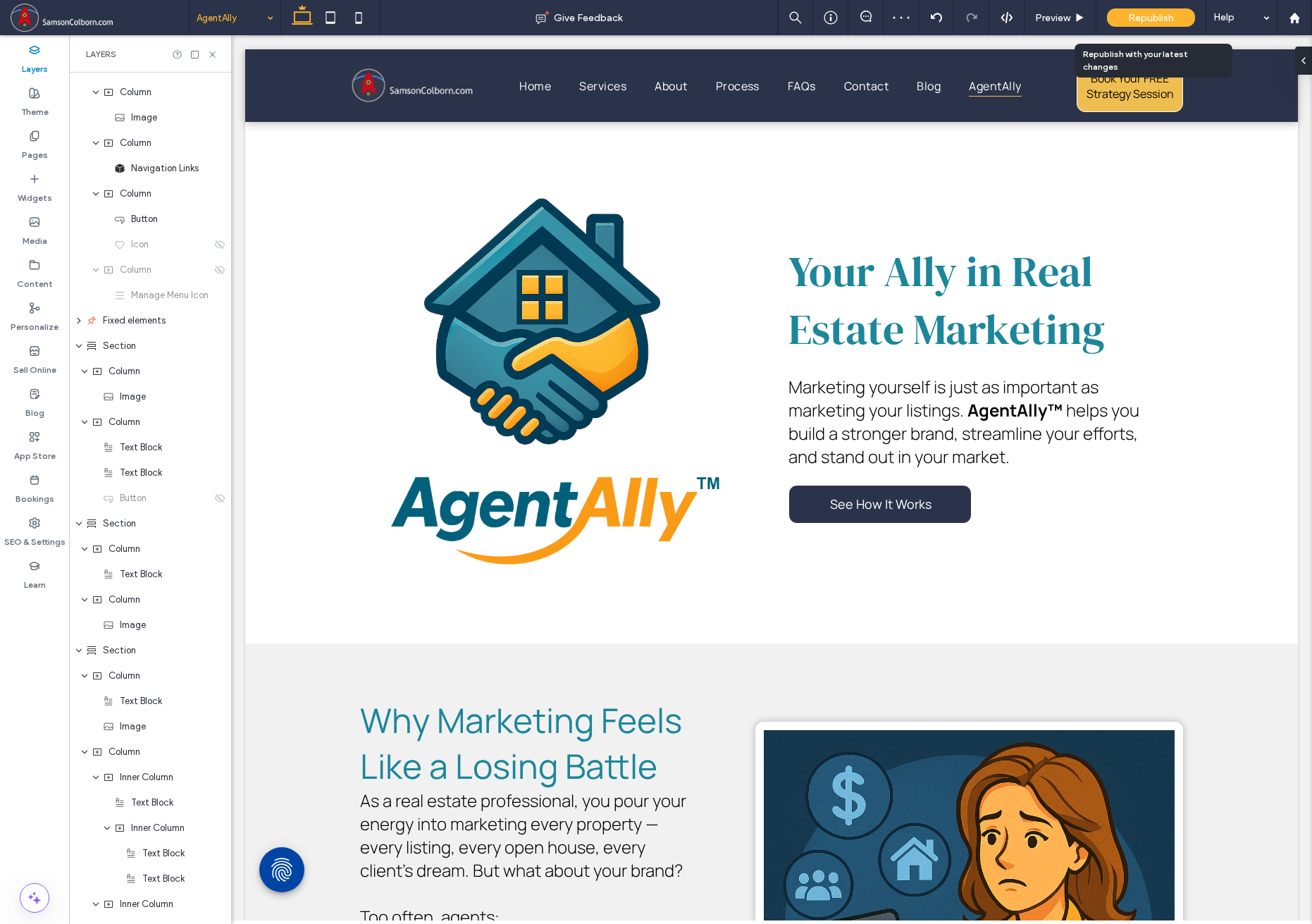
click at [1146, 18] on span "Republish" at bounding box center [1151, 18] width 46 height 12
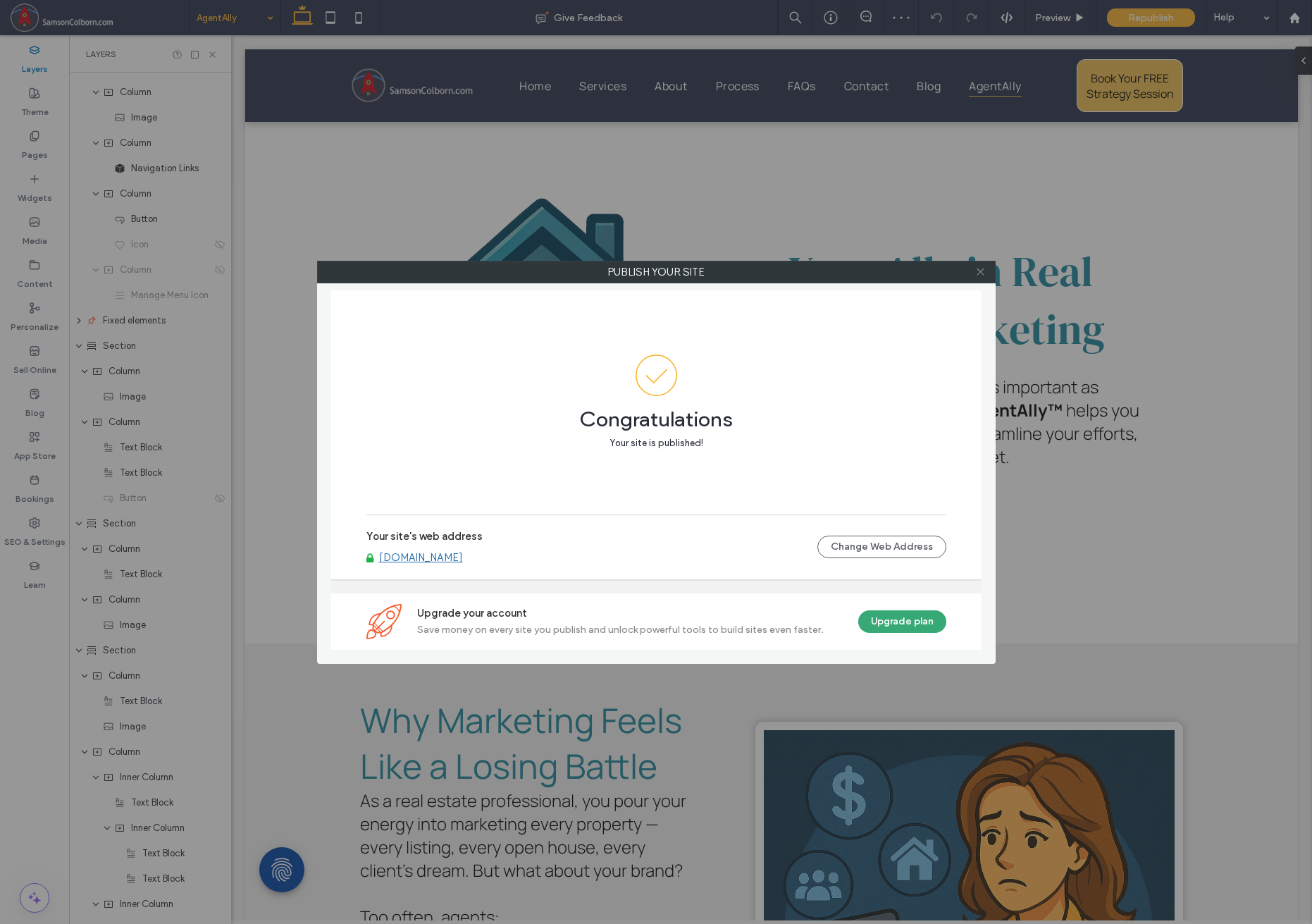
click at [975, 268] on icon at bounding box center [980, 271] width 10 height 10
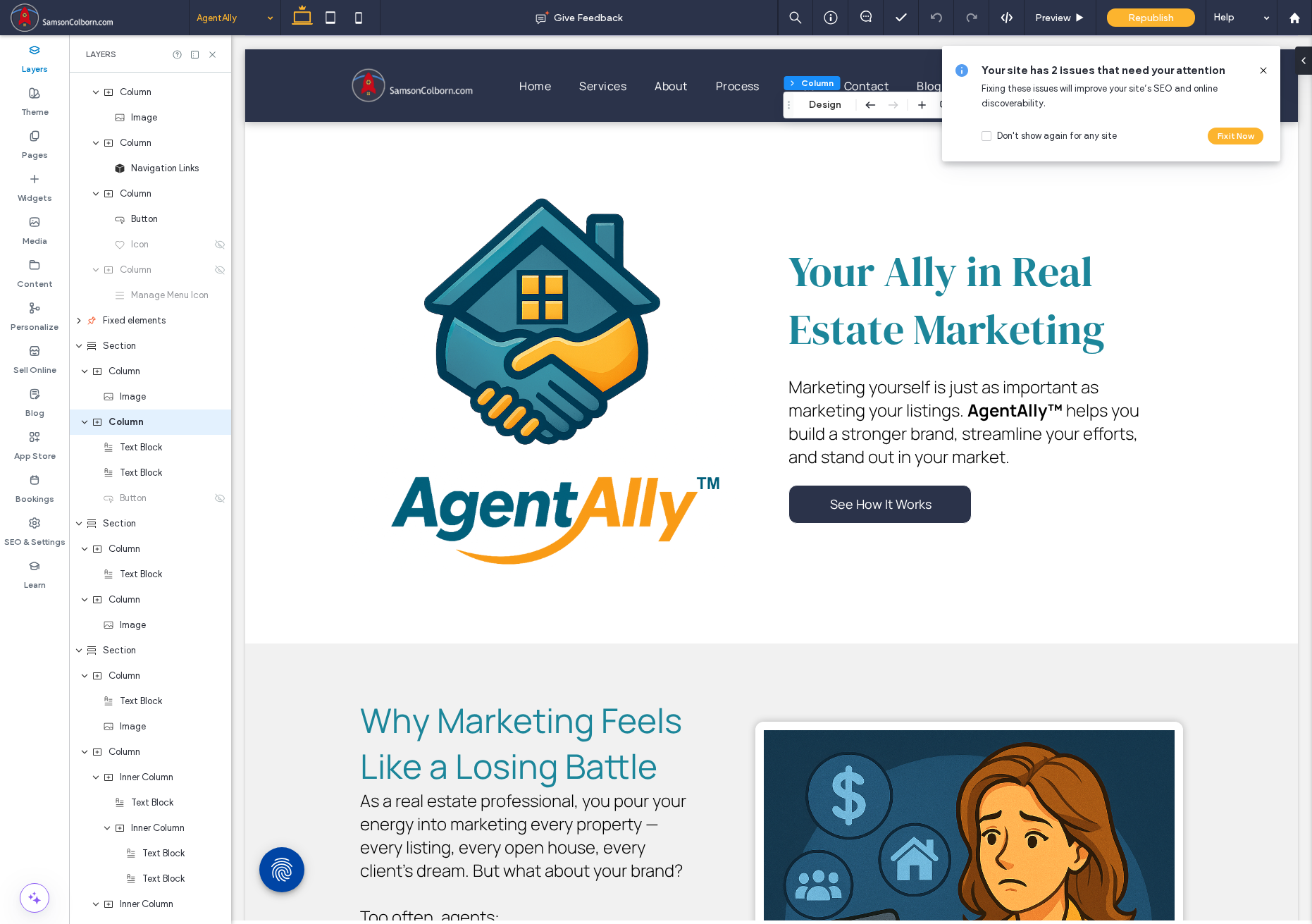
scroll to position [0, 0]
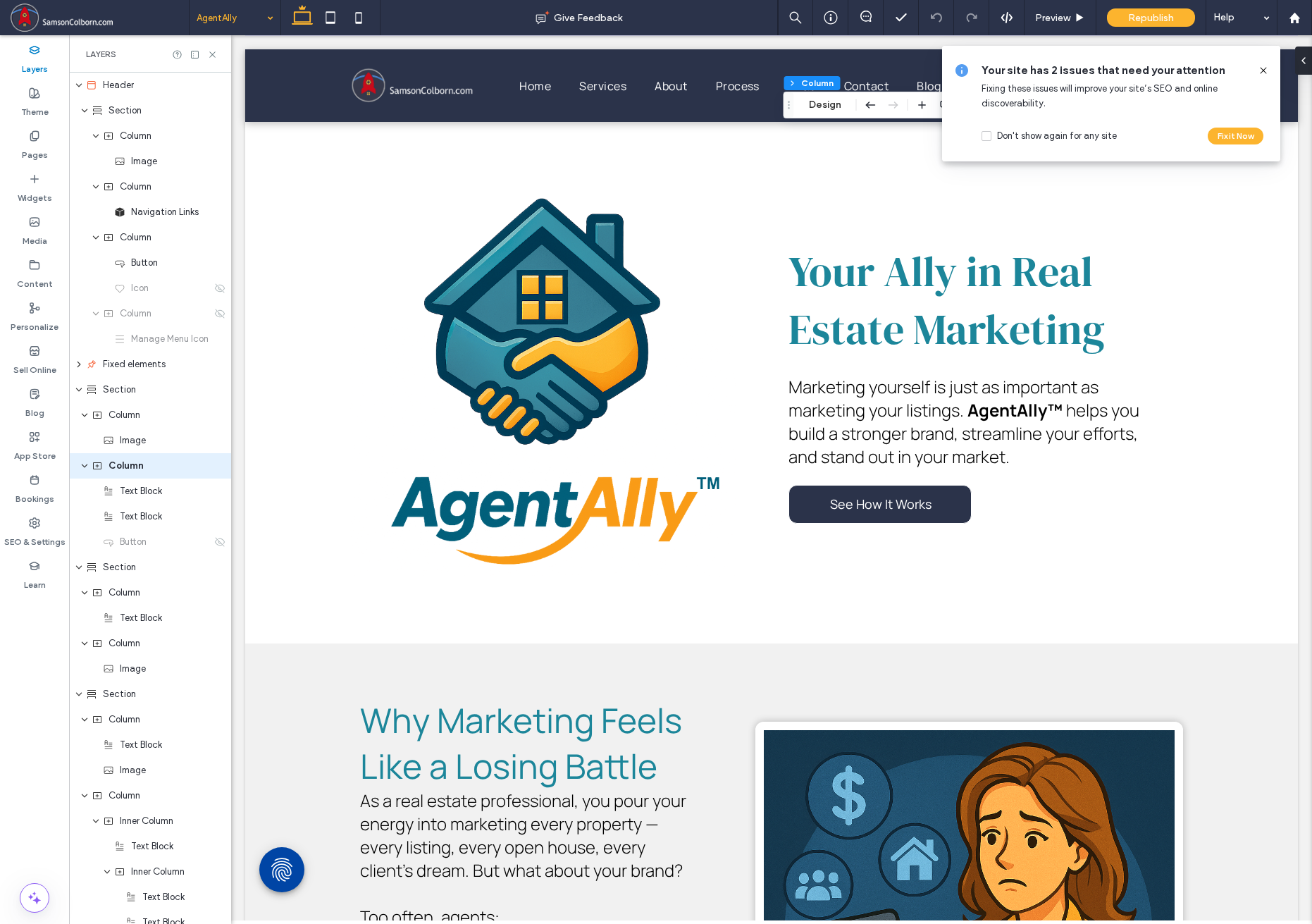
click at [1265, 72] on icon at bounding box center [1264, 71] width 11 height 11
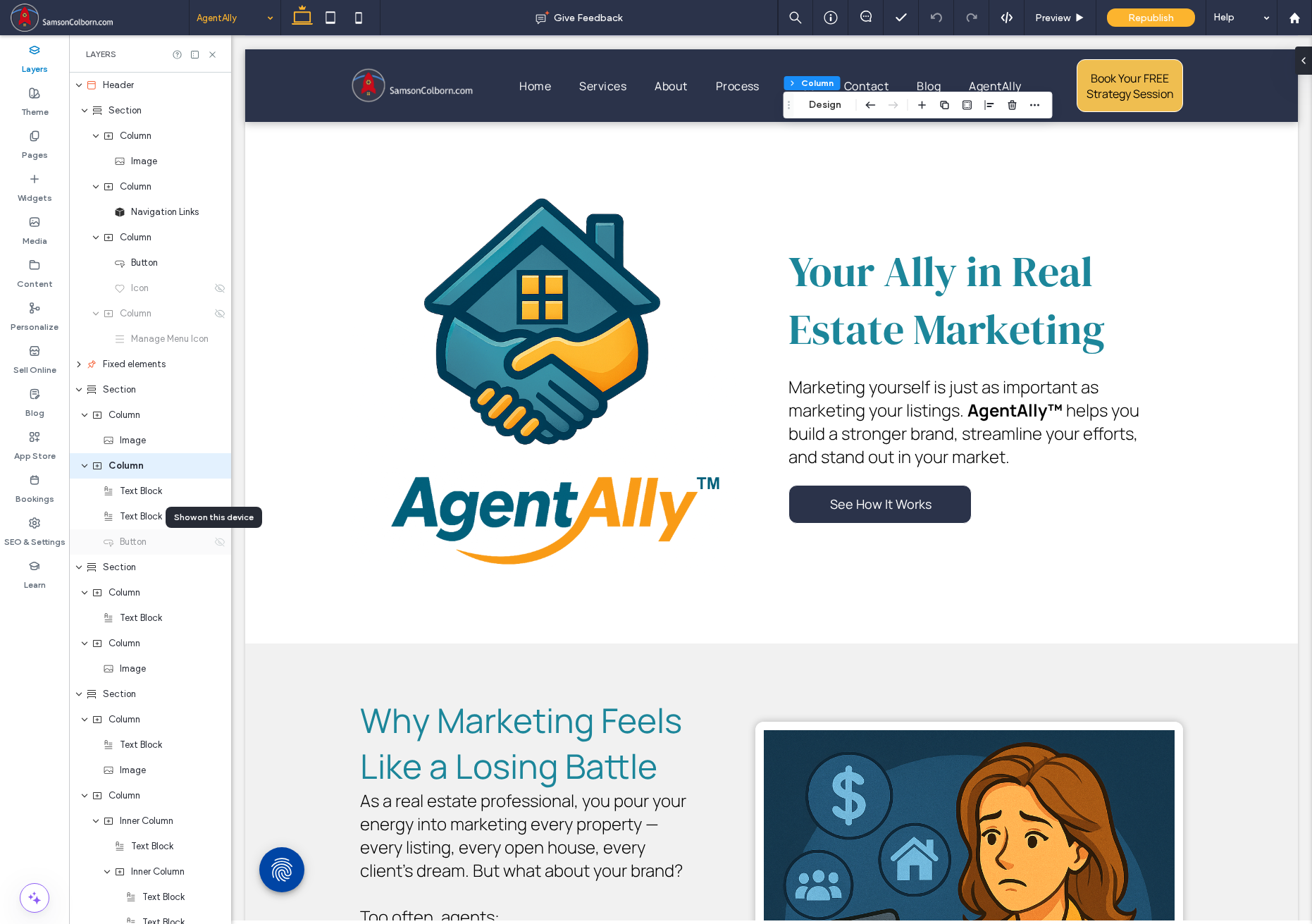
click at [215, 542] on icon at bounding box center [220, 542] width 11 height 11
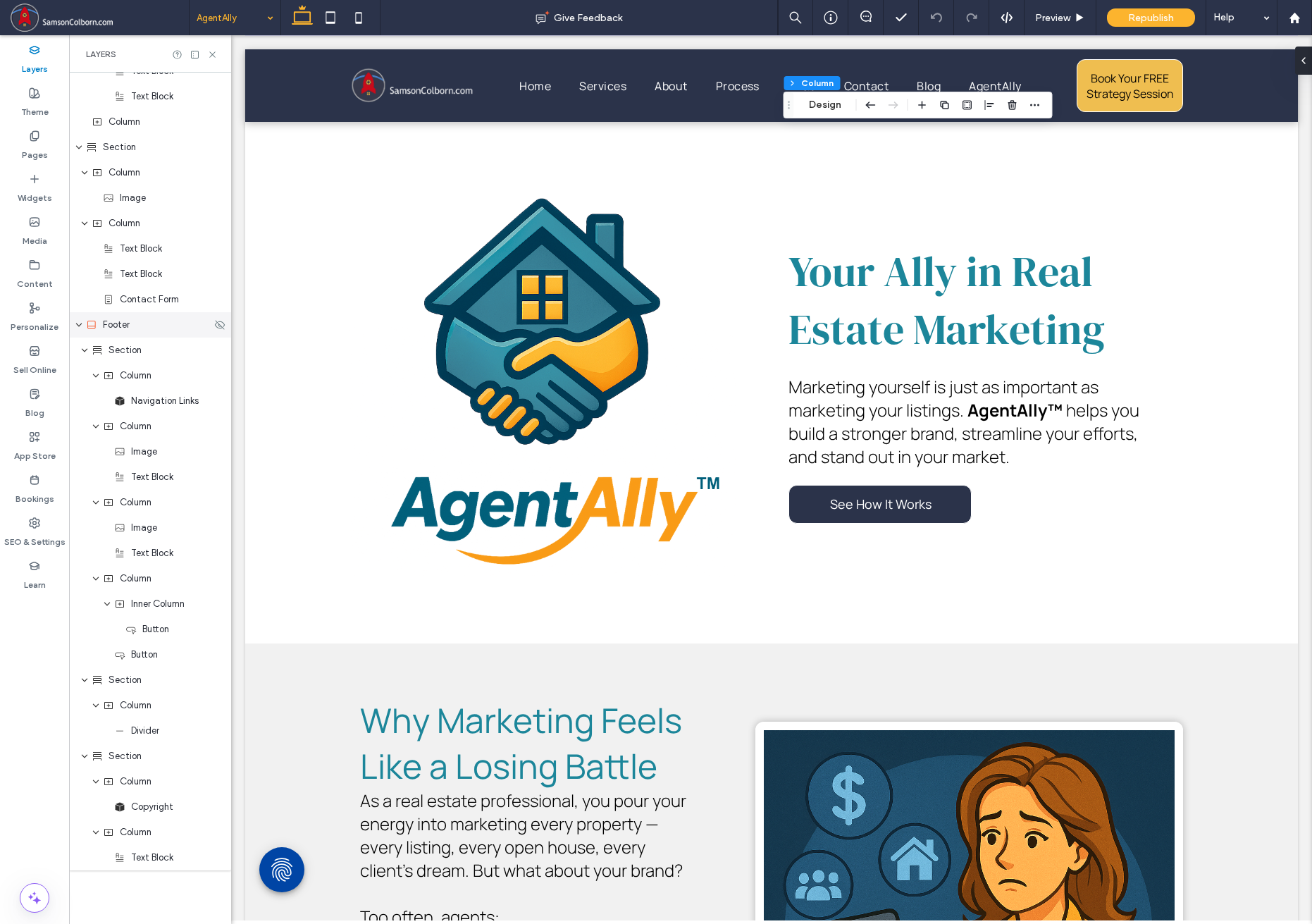
scroll to position [1463, 0]
click at [82, 318] on icon "expand Footer" at bounding box center [78, 322] width 8 height 11
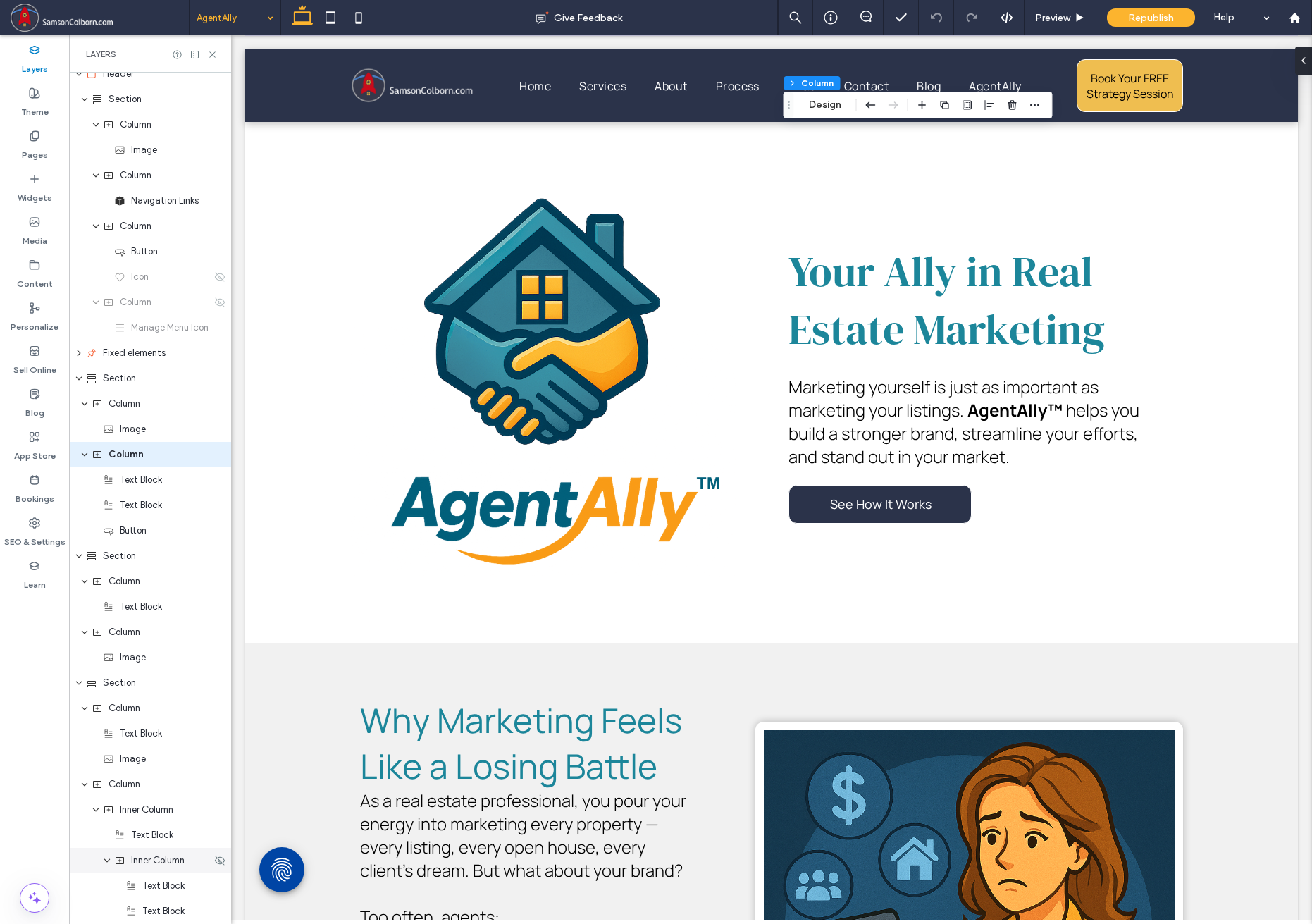
scroll to position [0, 0]
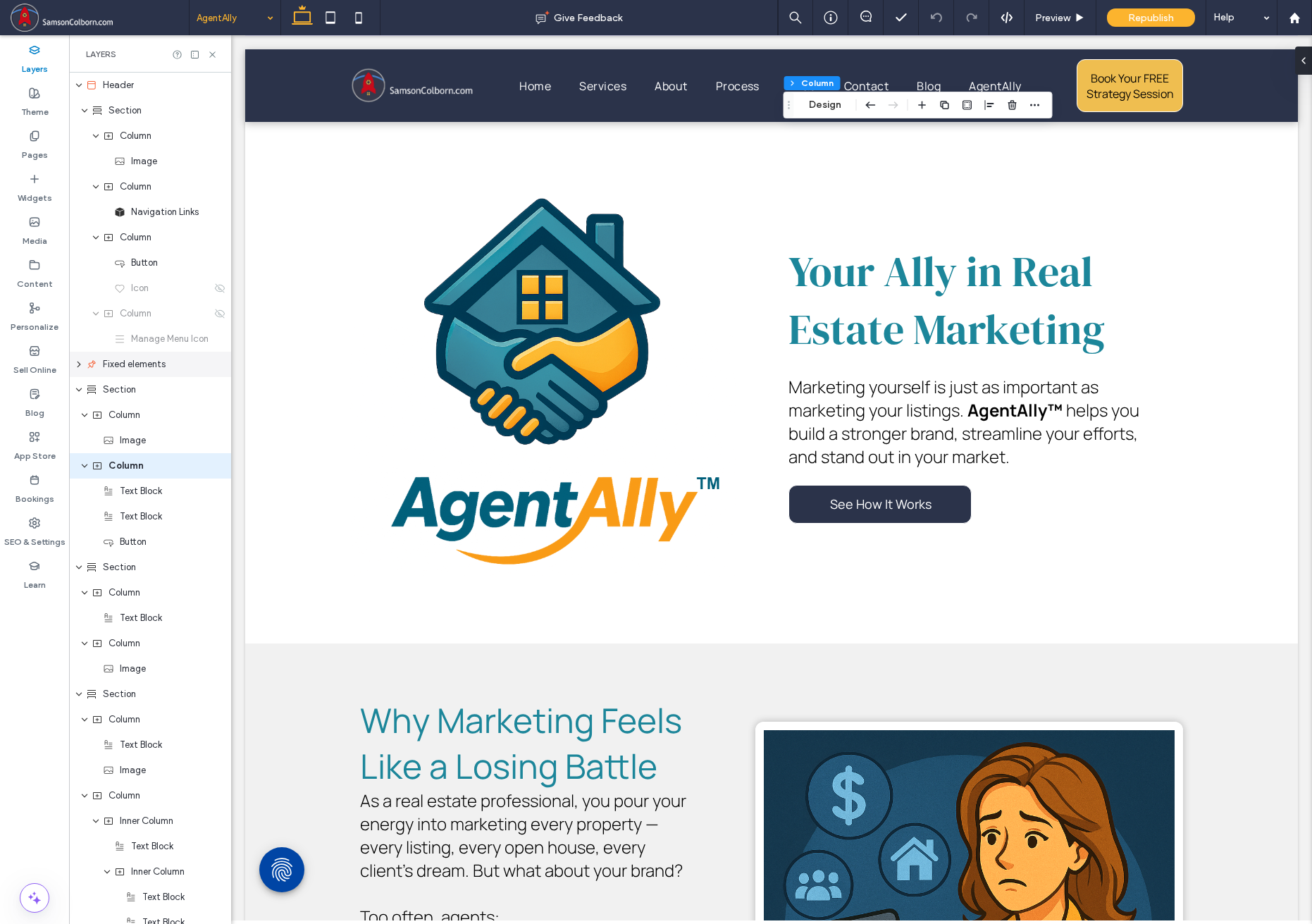
click at [77, 369] on div "Fixed elements" at bounding box center [150, 364] width 162 height 25
click at [82, 368] on icon "expand Fixed elements" at bounding box center [79, 364] width 11 height 8
click at [136, 502] on div "Column" at bounding box center [150, 490] width 162 height 25
click at [123, 359] on span "Fixed elements" at bounding box center [134, 364] width 63 height 14
click at [120, 391] on span "Button" at bounding box center [121, 390] width 26 height 14
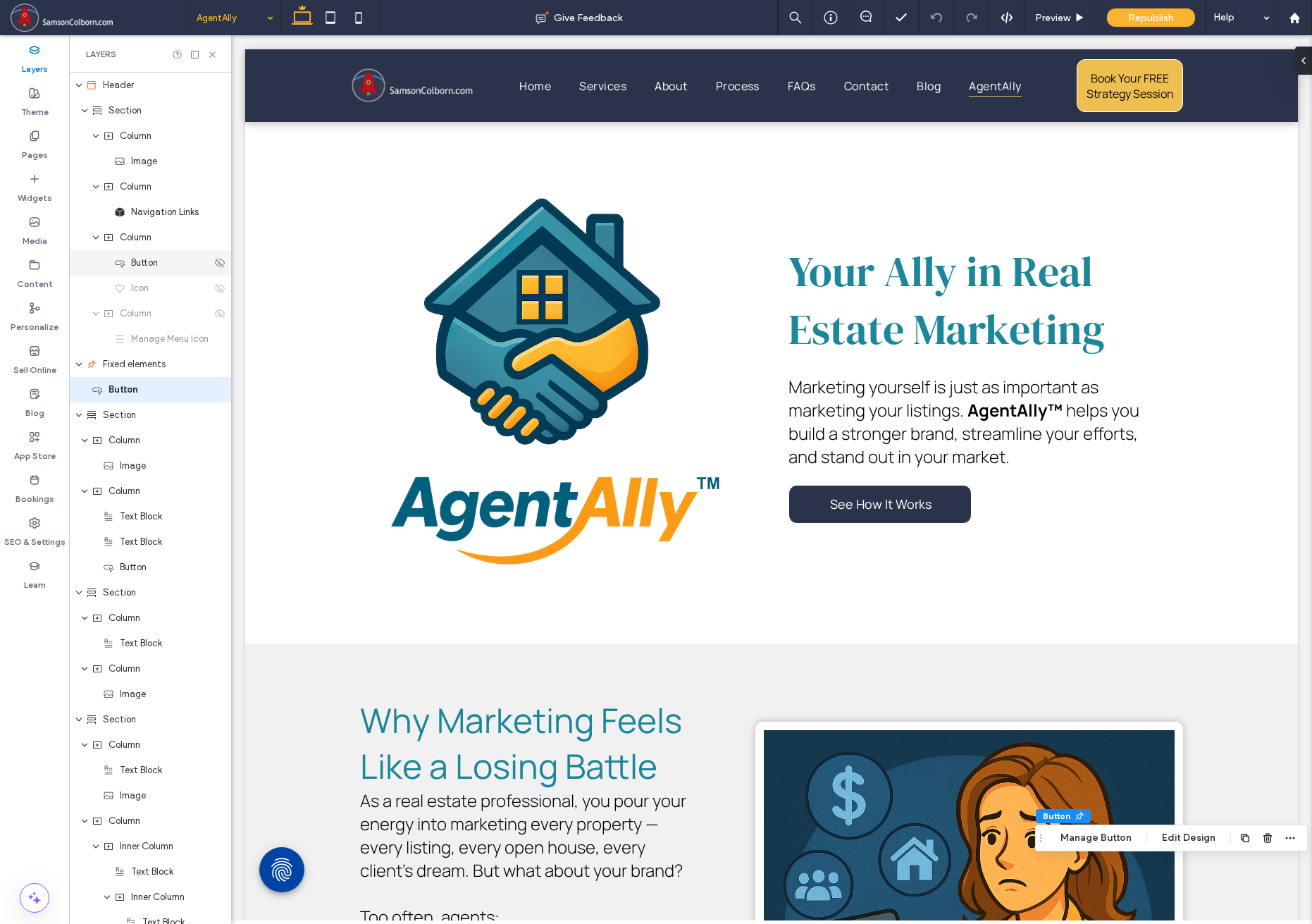
click at [154, 273] on div "Button" at bounding box center [150, 263] width 162 height 25
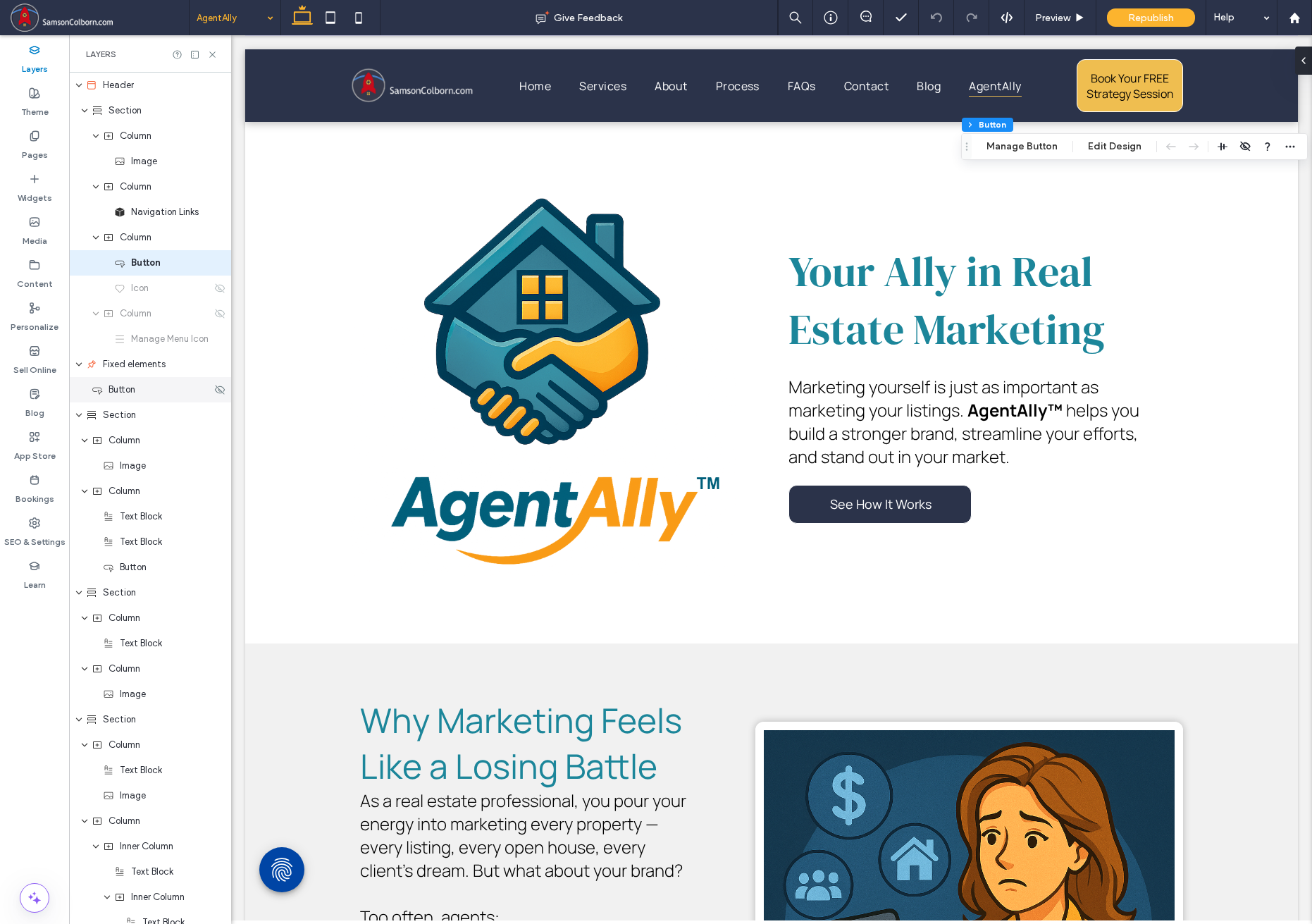
click at [128, 386] on span "Button" at bounding box center [121, 390] width 26 height 14
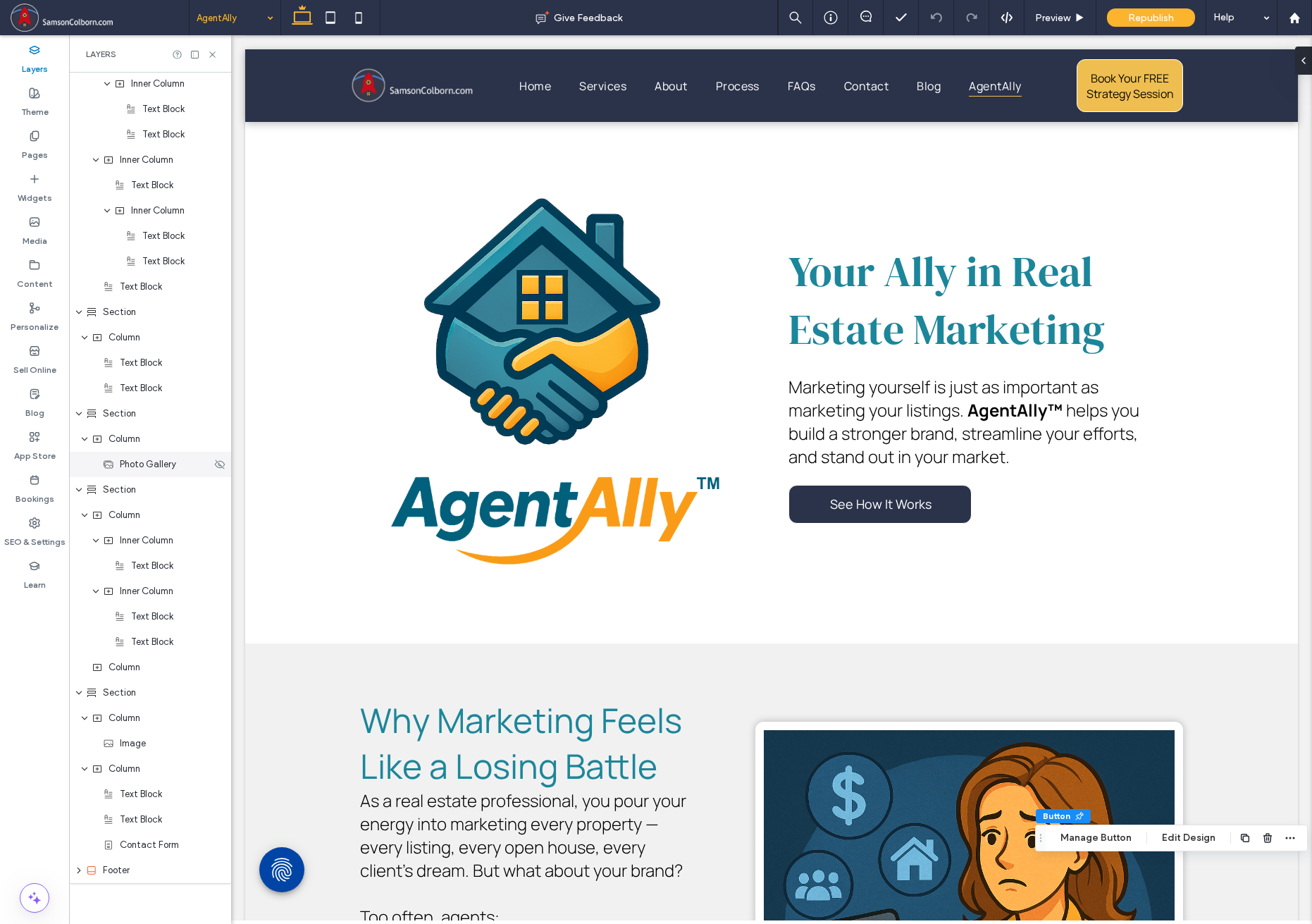
scroll to position [955, 0]
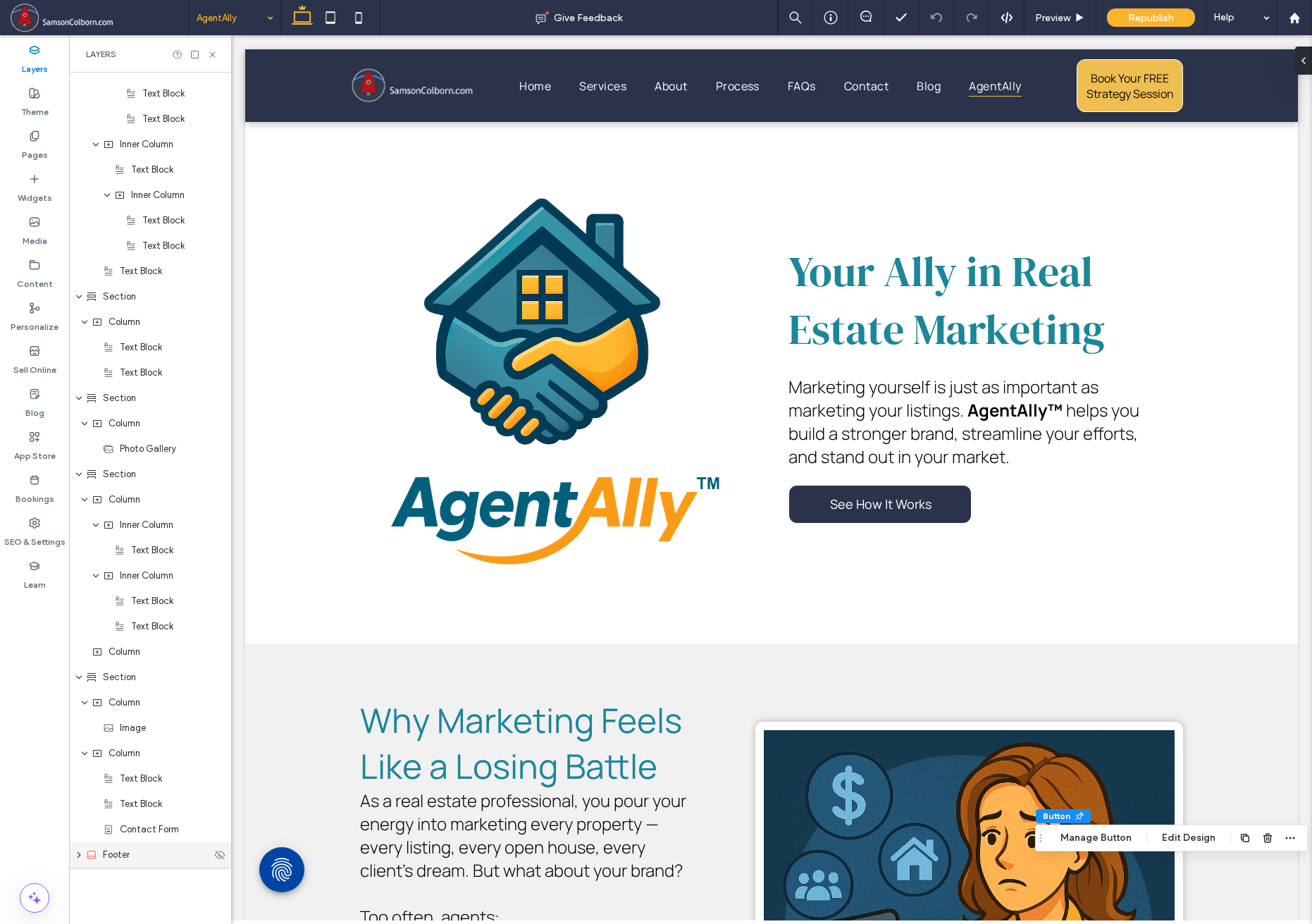
click at [79, 854] on use "expand Footer" at bounding box center [79, 854] width 4 height 6
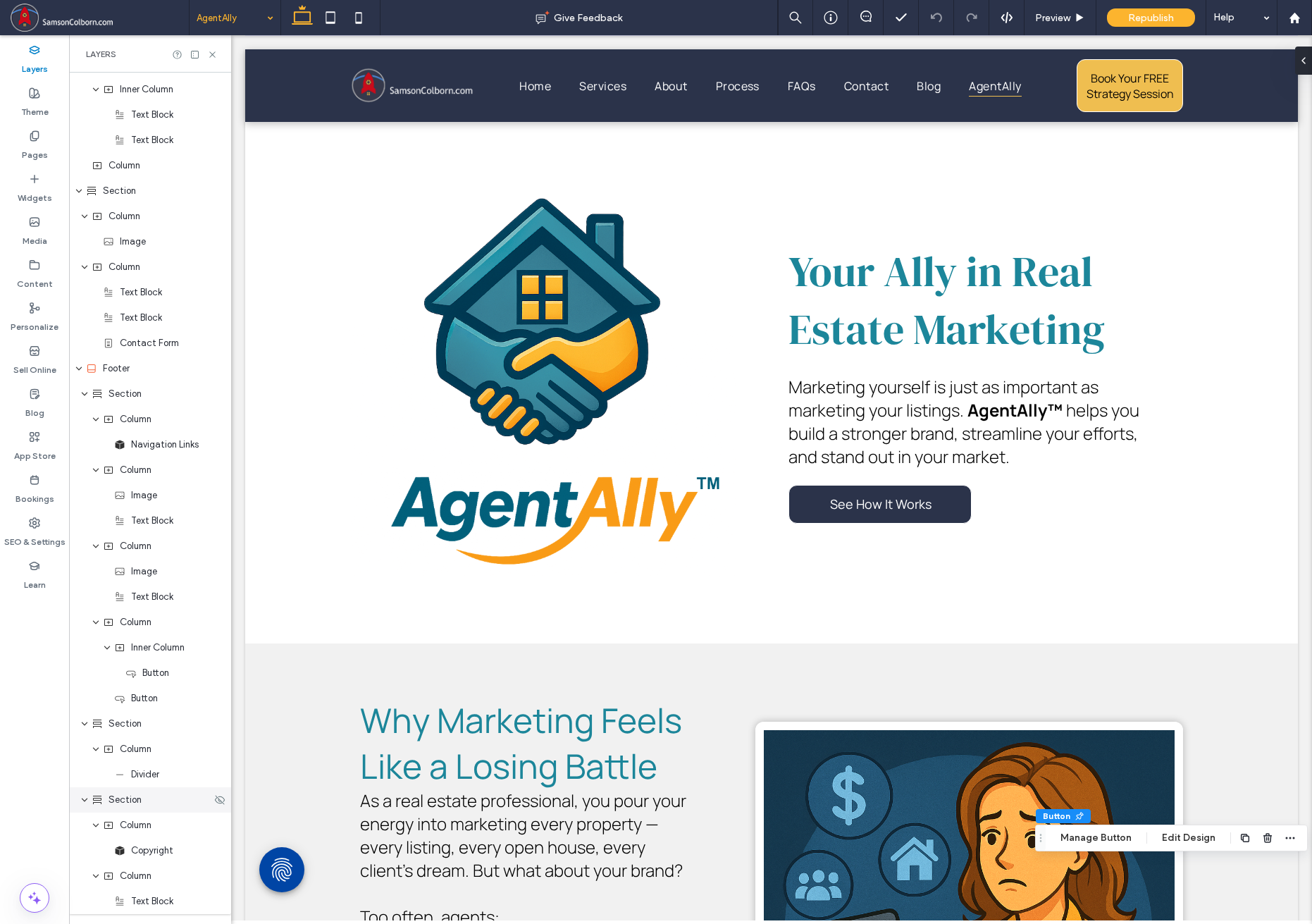
scroll to position [1489, 0]
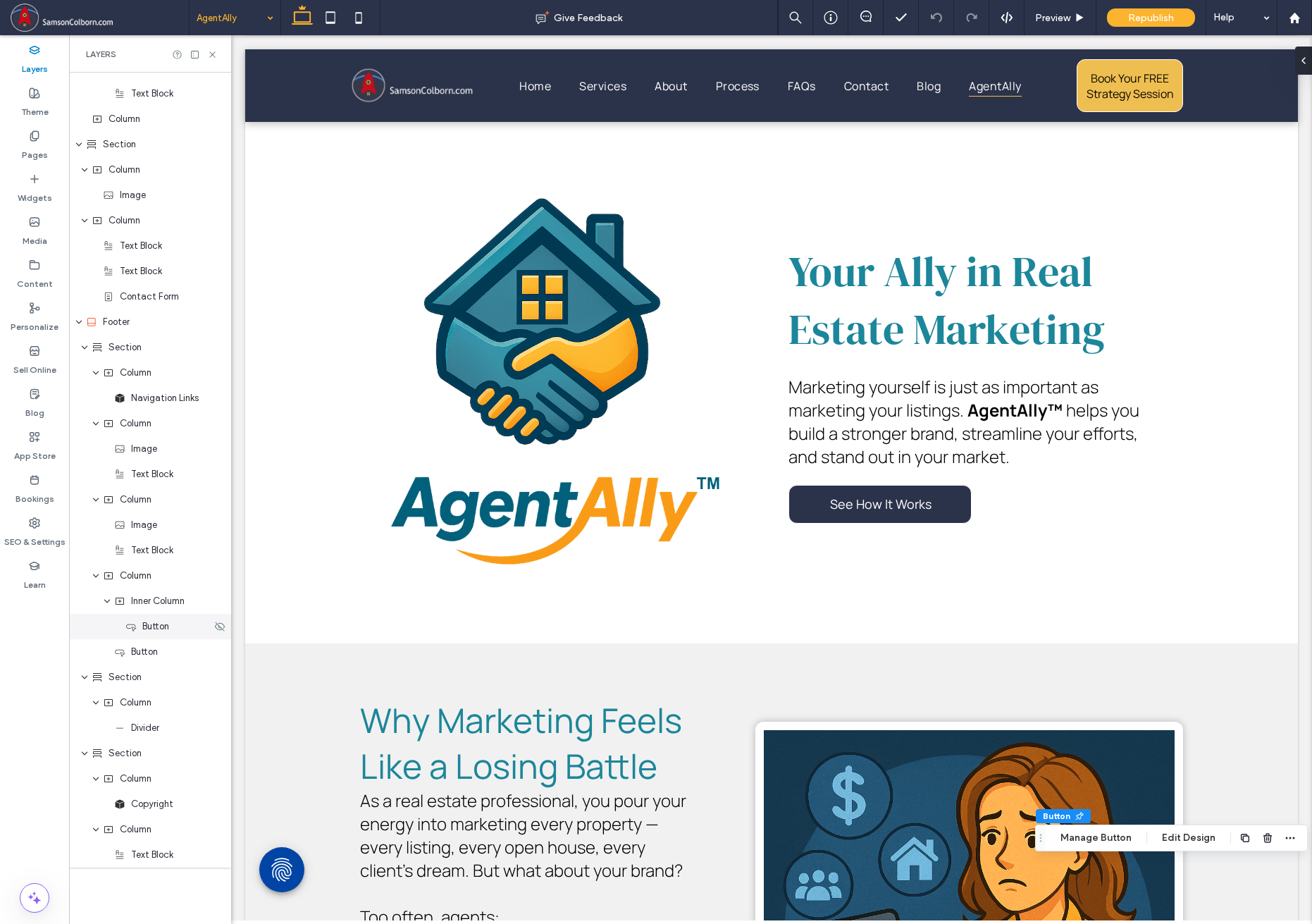
click at [164, 631] on span "Button" at bounding box center [155, 626] width 26 height 14
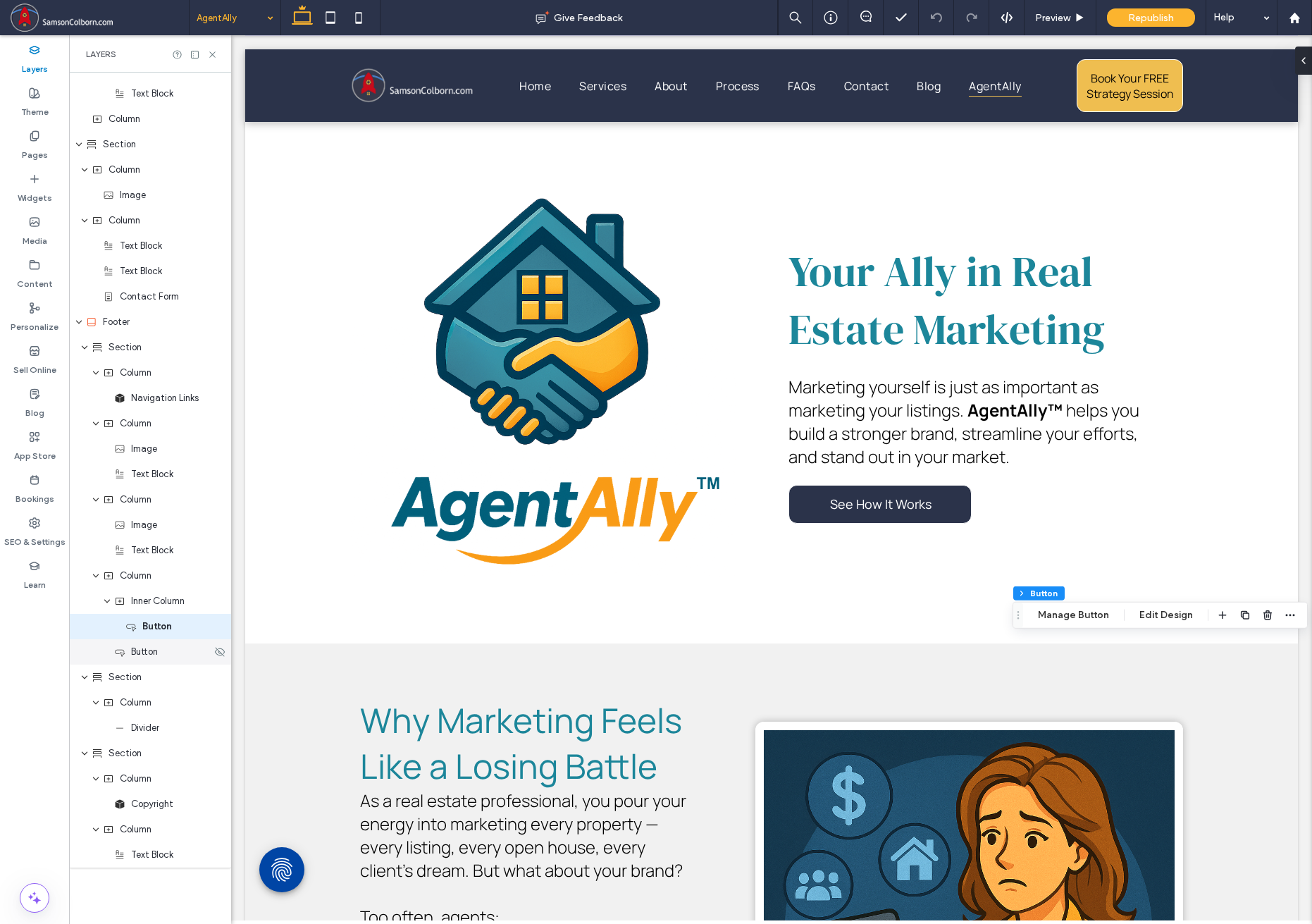
click at [152, 654] on span "Button" at bounding box center [144, 651] width 26 height 14
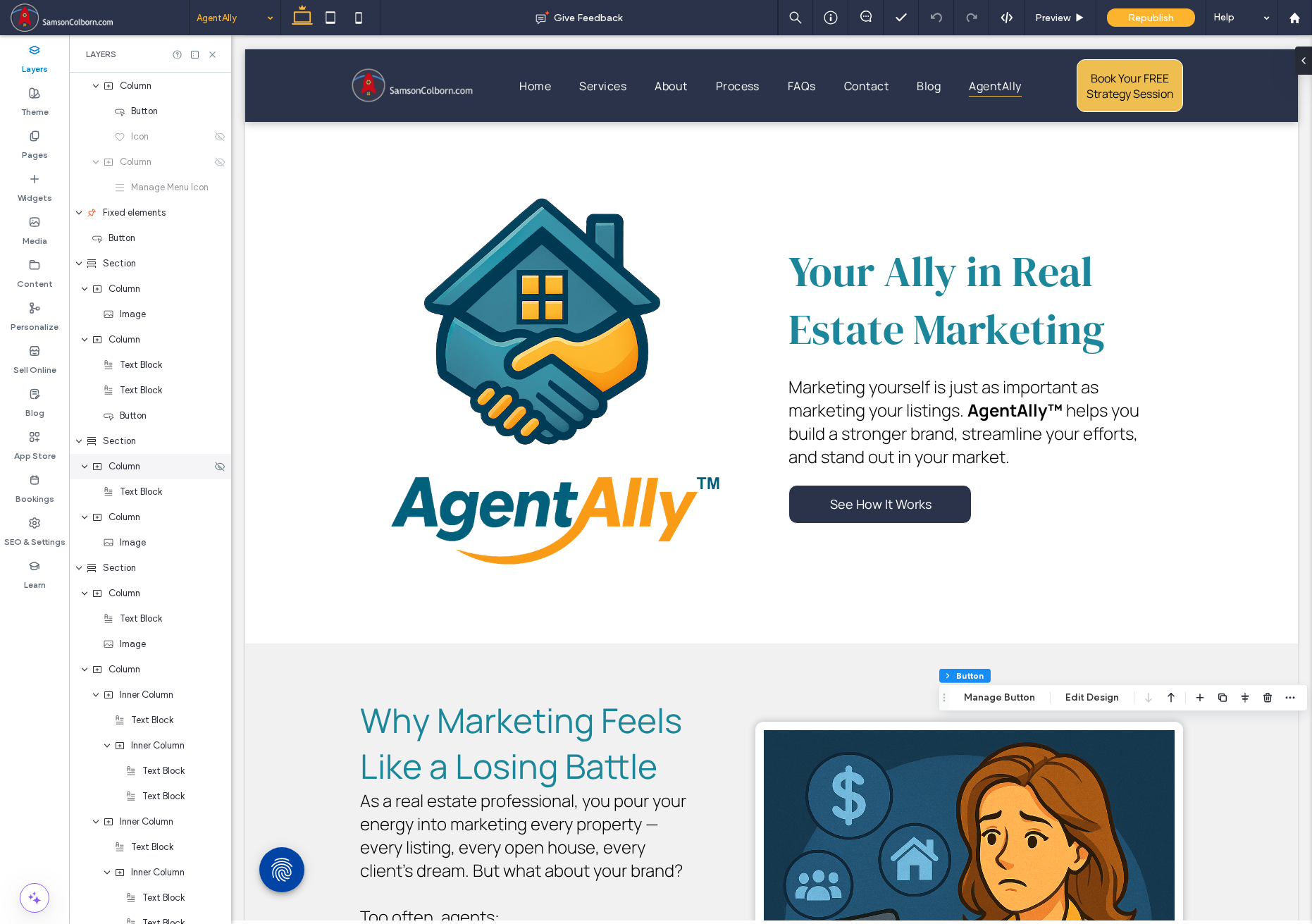
scroll to position [150, 0]
click at [136, 422] on span "Button" at bounding box center [133, 418] width 26 height 14
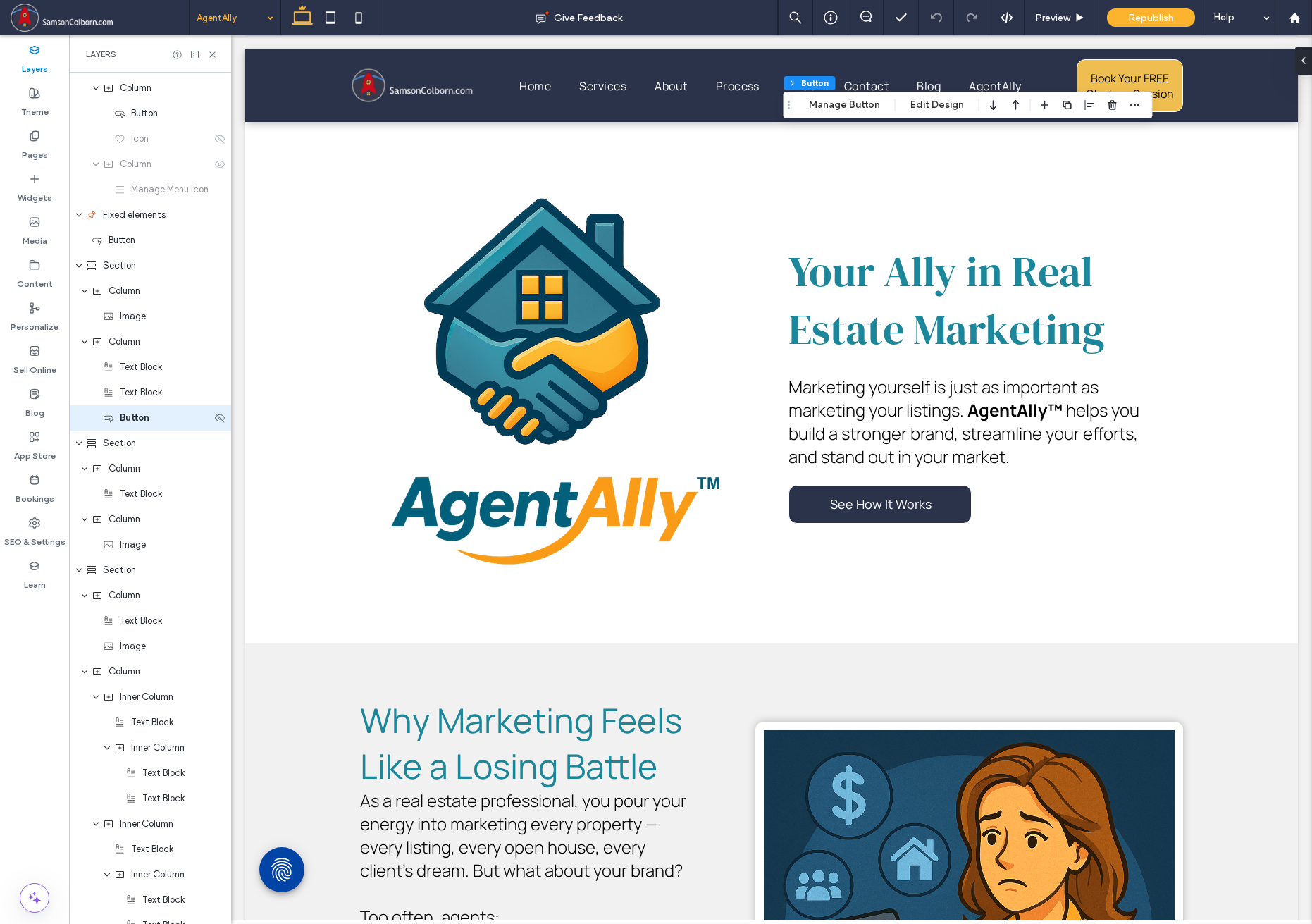
scroll to position [69, 0]
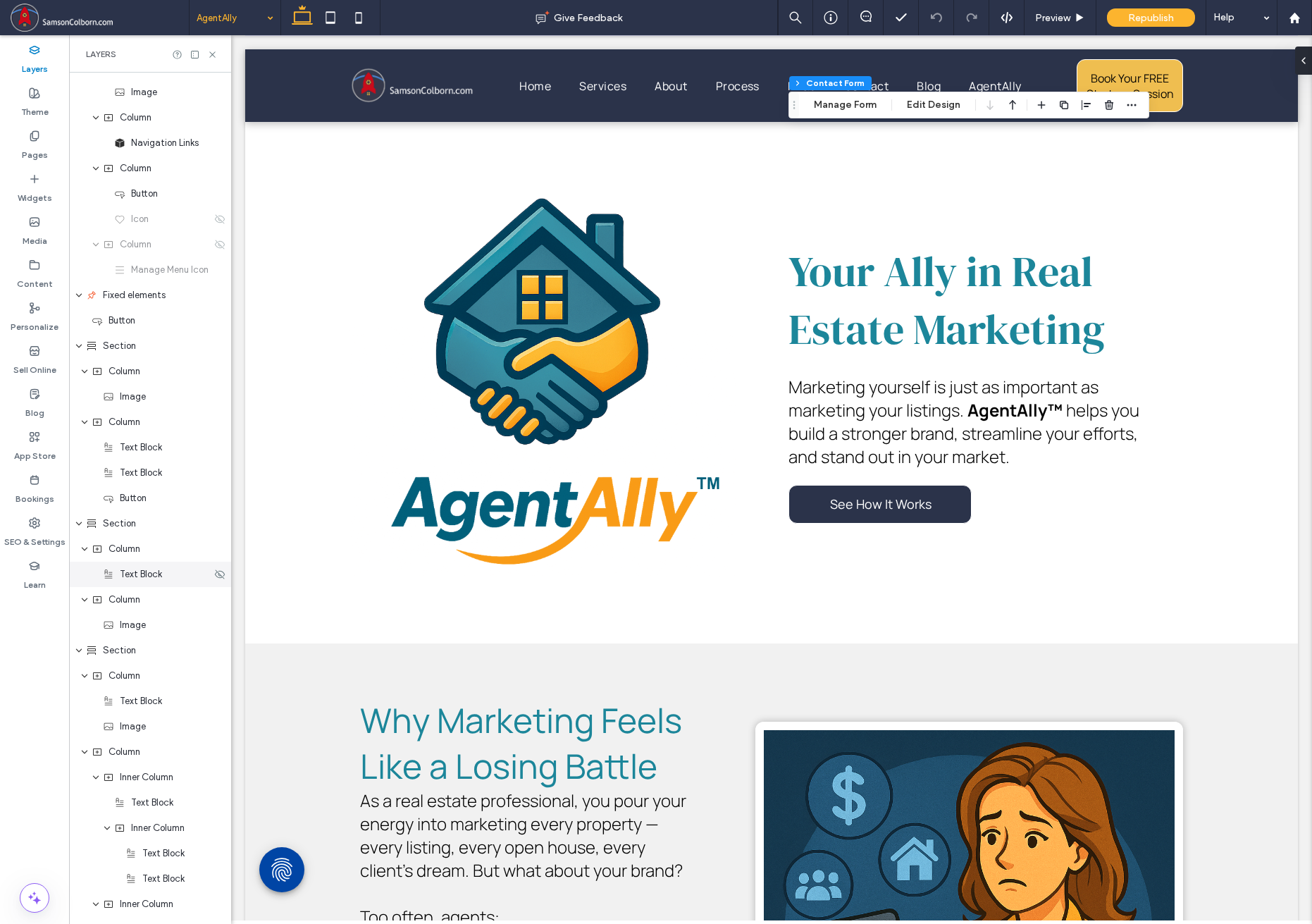
type input "*"
type input "***"
type input "*"
type input "***"
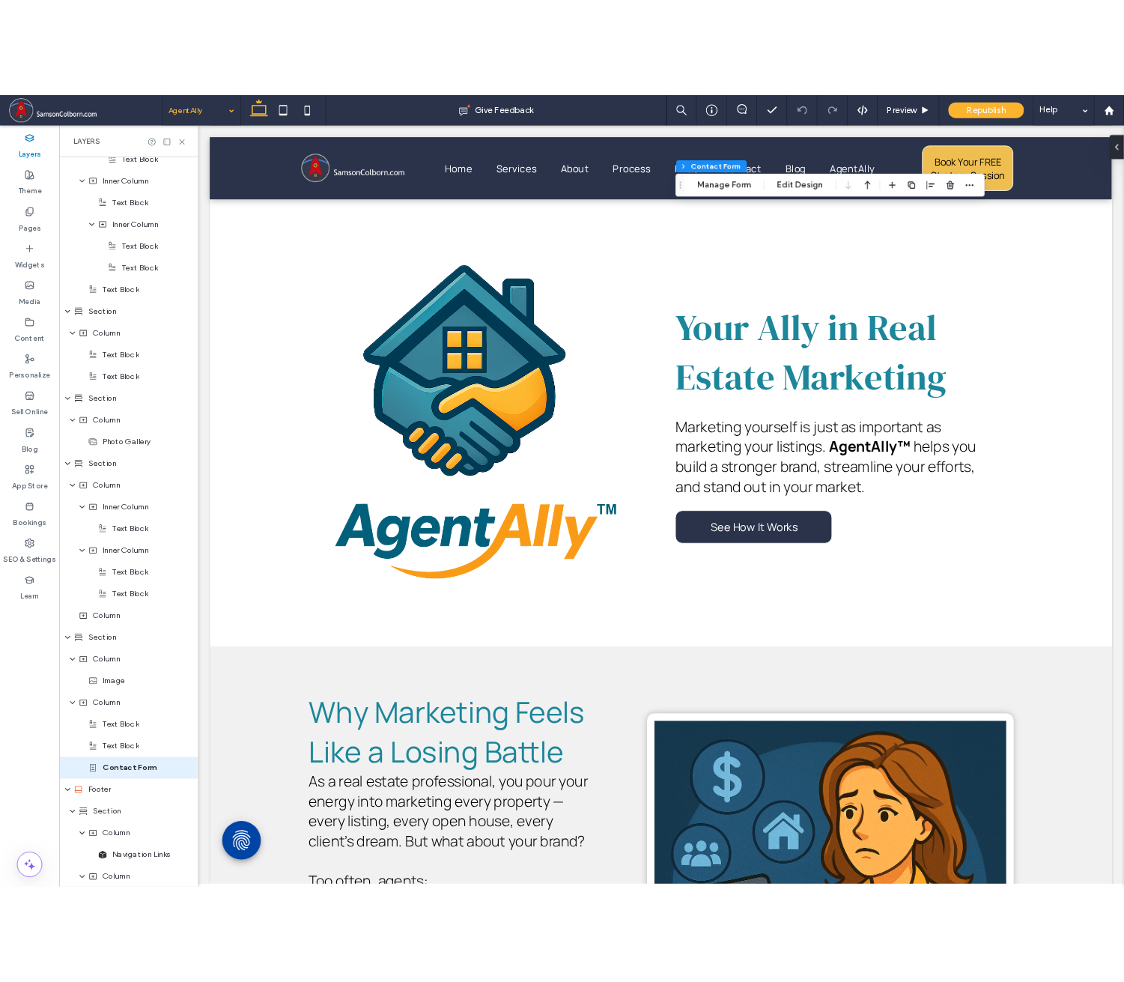
scroll to position [1582, 0]
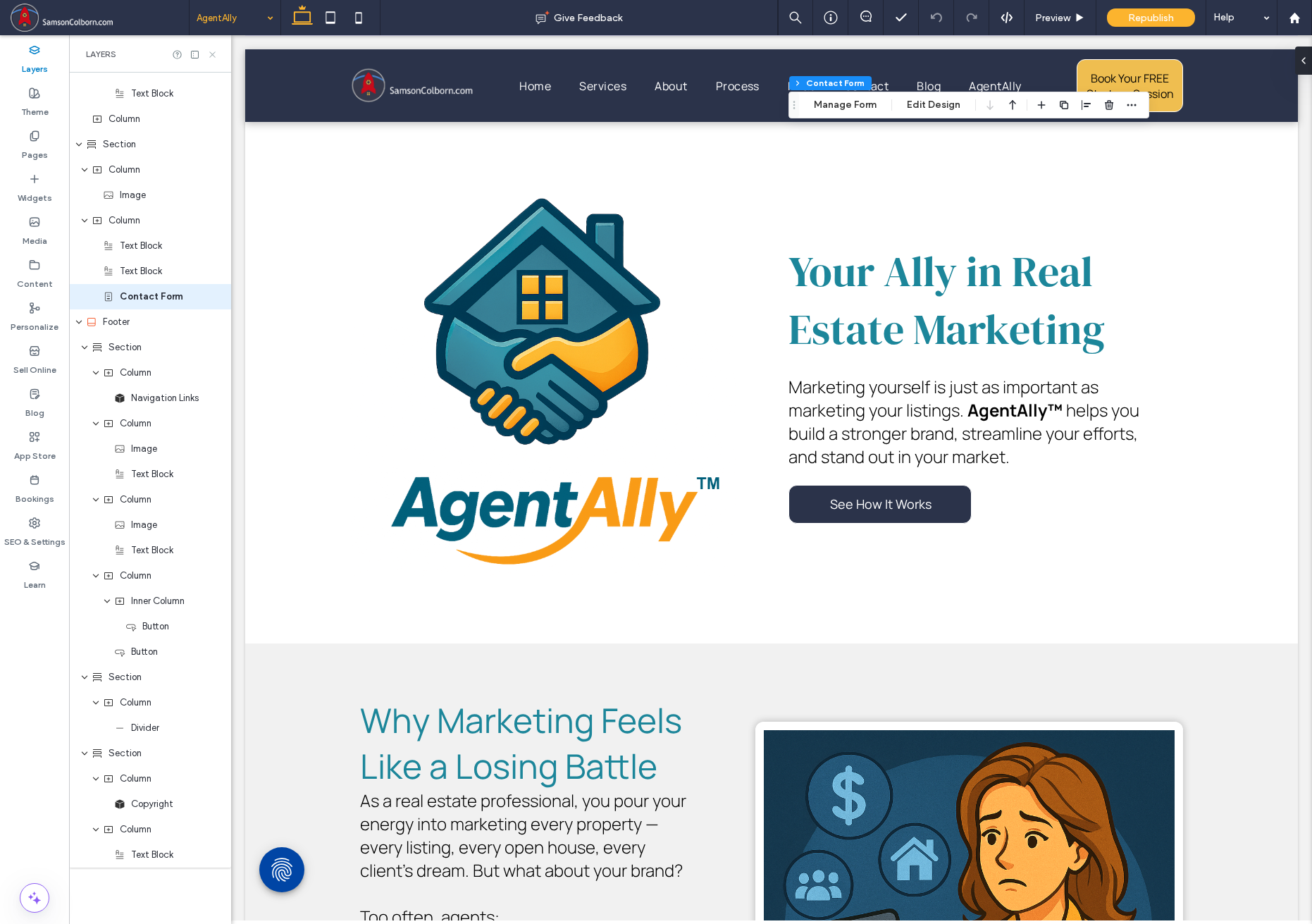
click at [216, 53] on icon at bounding box center [212, 54] width 10 height 10
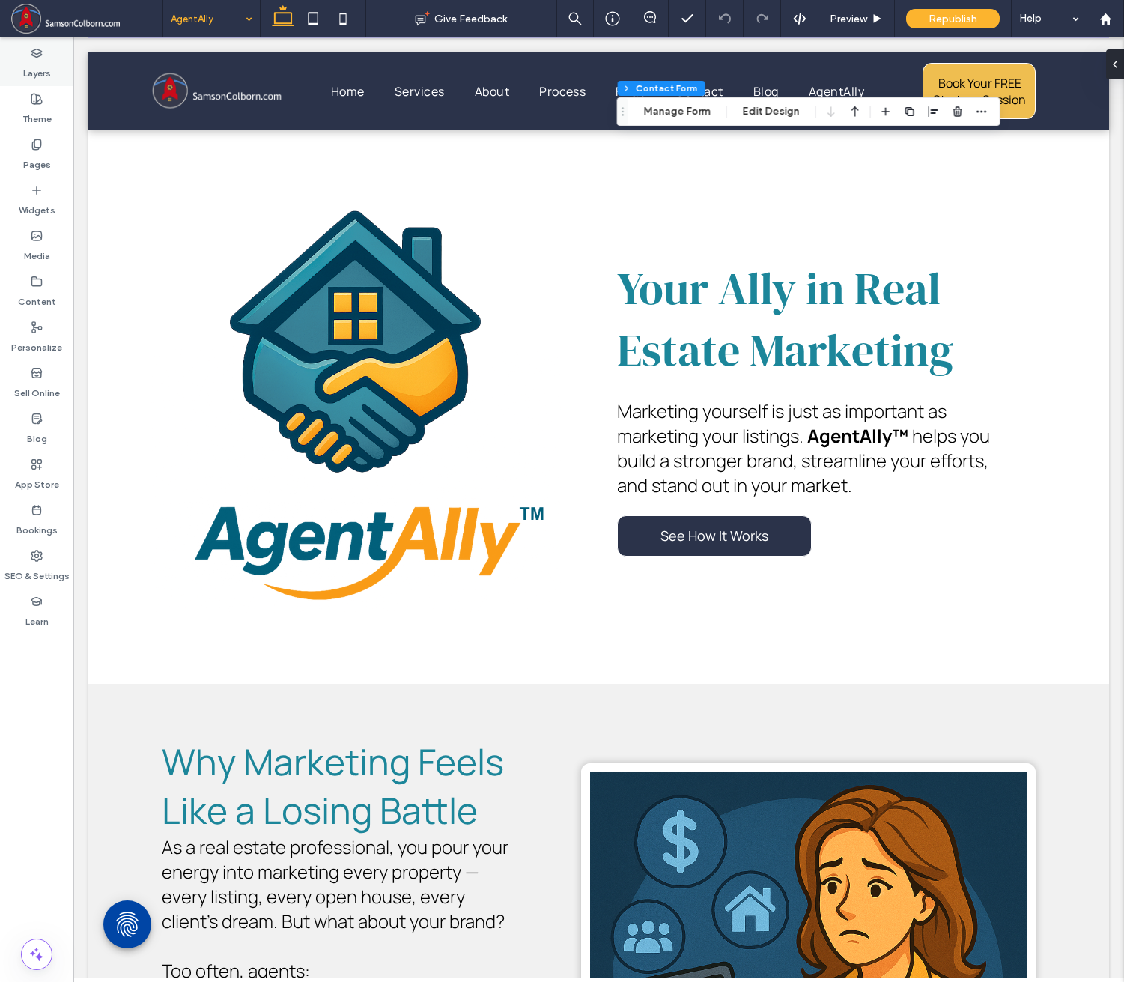
click at [36, 55] on icon at bounding box center [37, 53] width 12 height 12
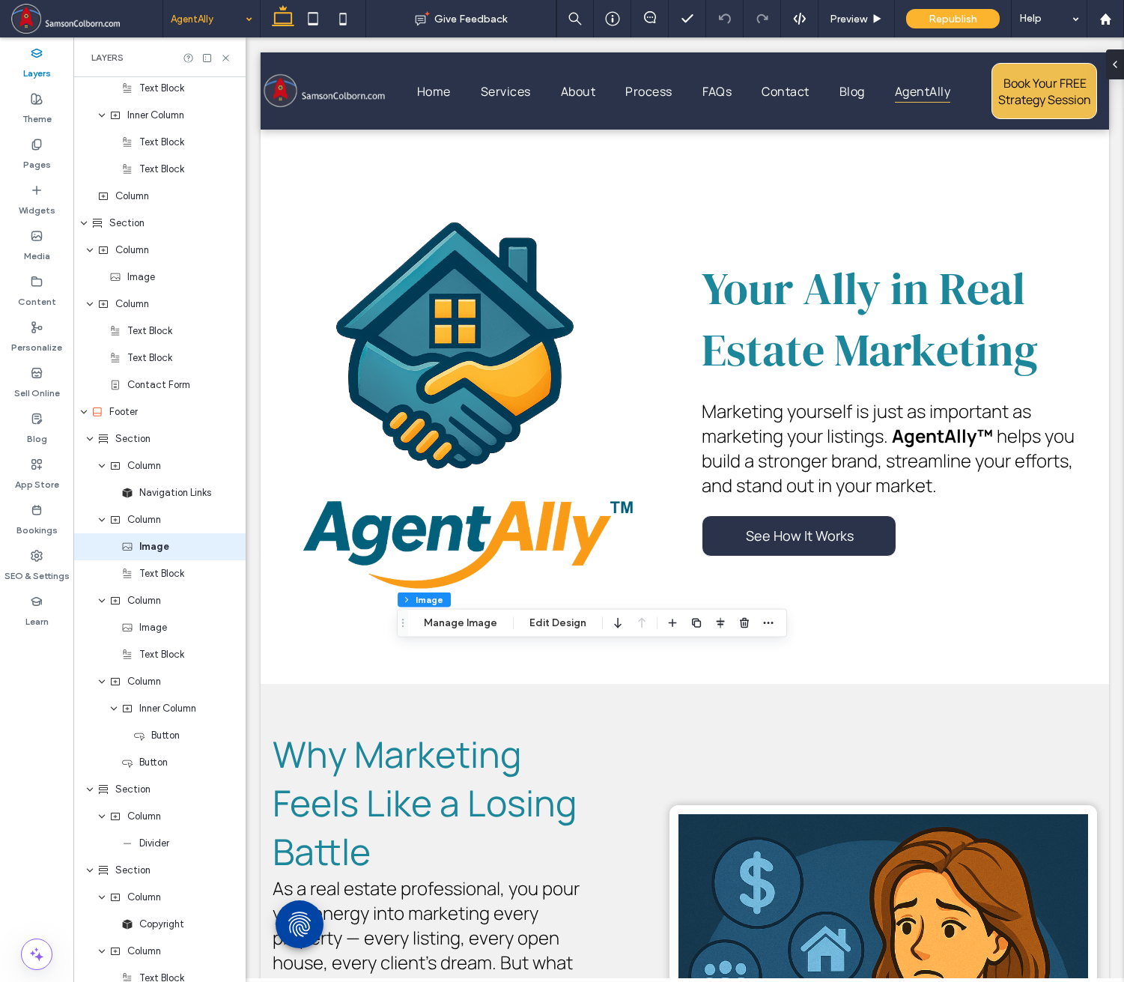
scroll to position [1529, 0]
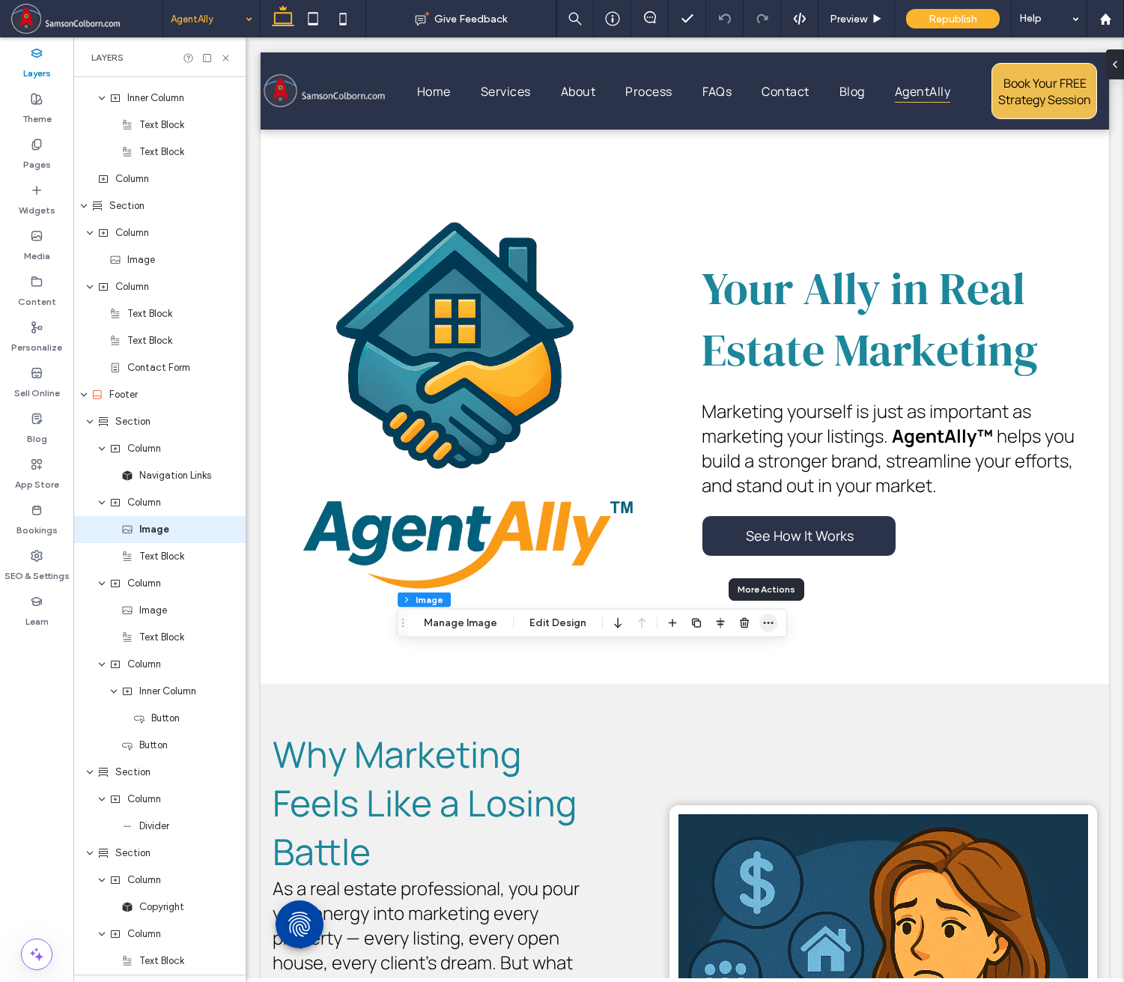
click at [774, 623] on span "button" at bounding box center [768, 623] width 18 height 18
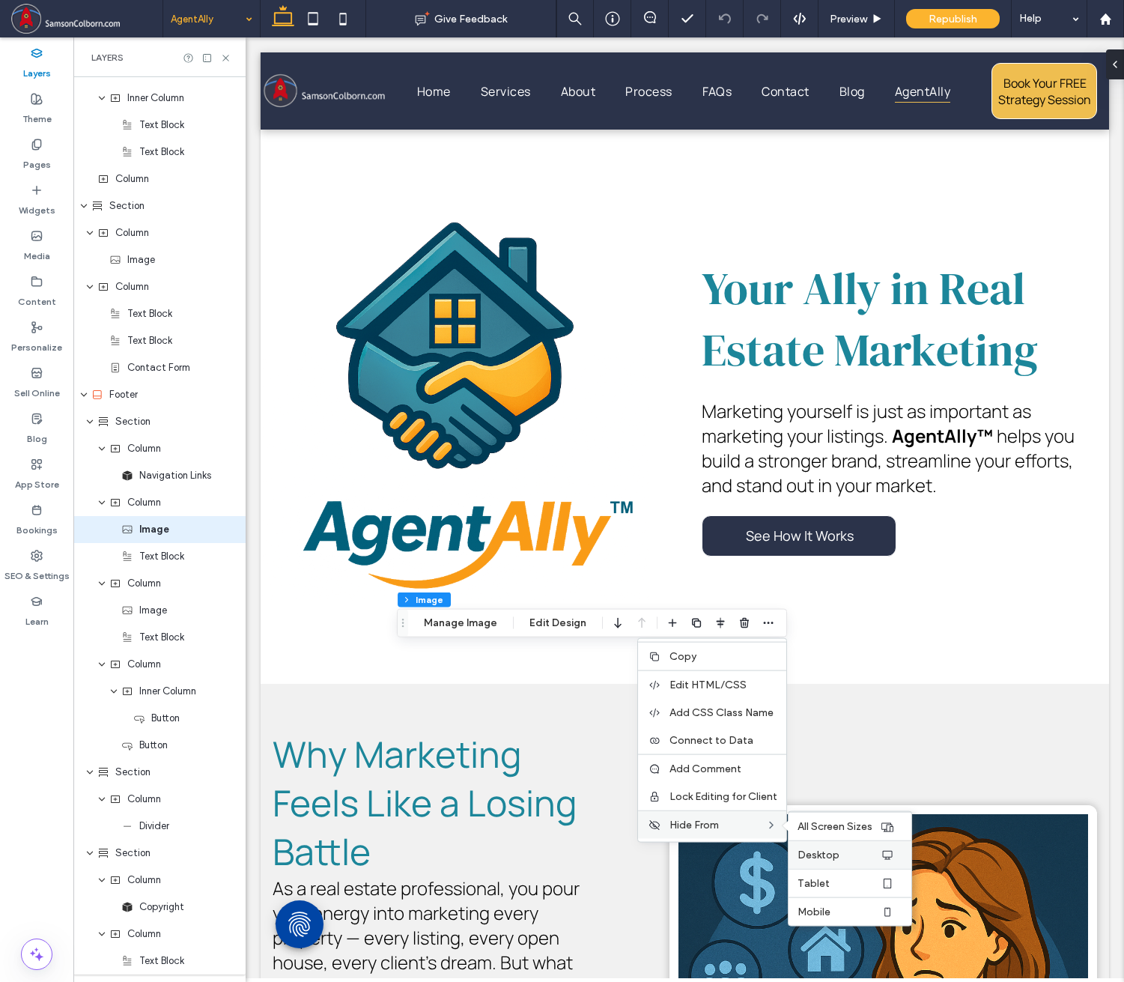
click at [807, 847] on div "Desktop" at bounding box center [850, 854] width 123 height 28
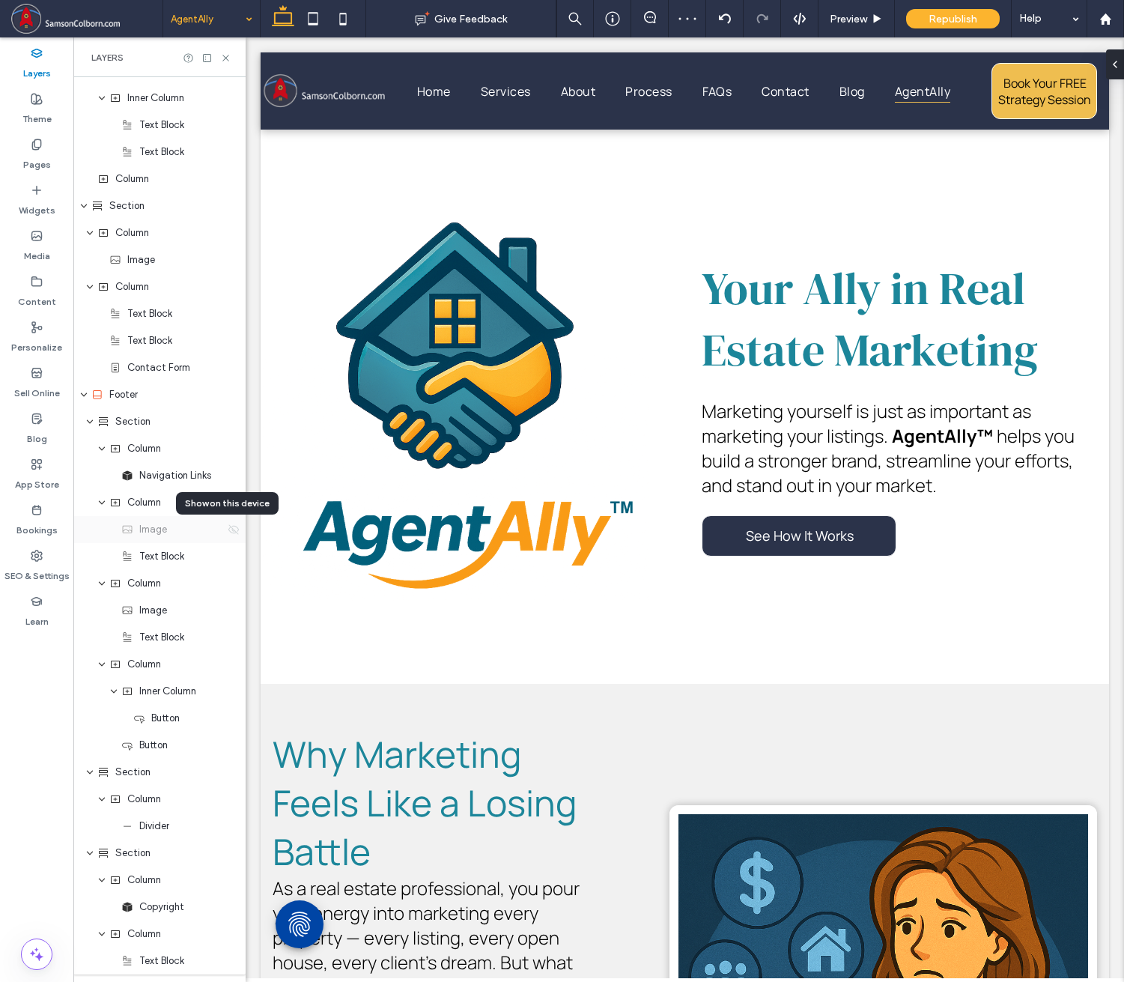
click at [228, 532] on icon at bounding box center [234, 529] width 12 height 12
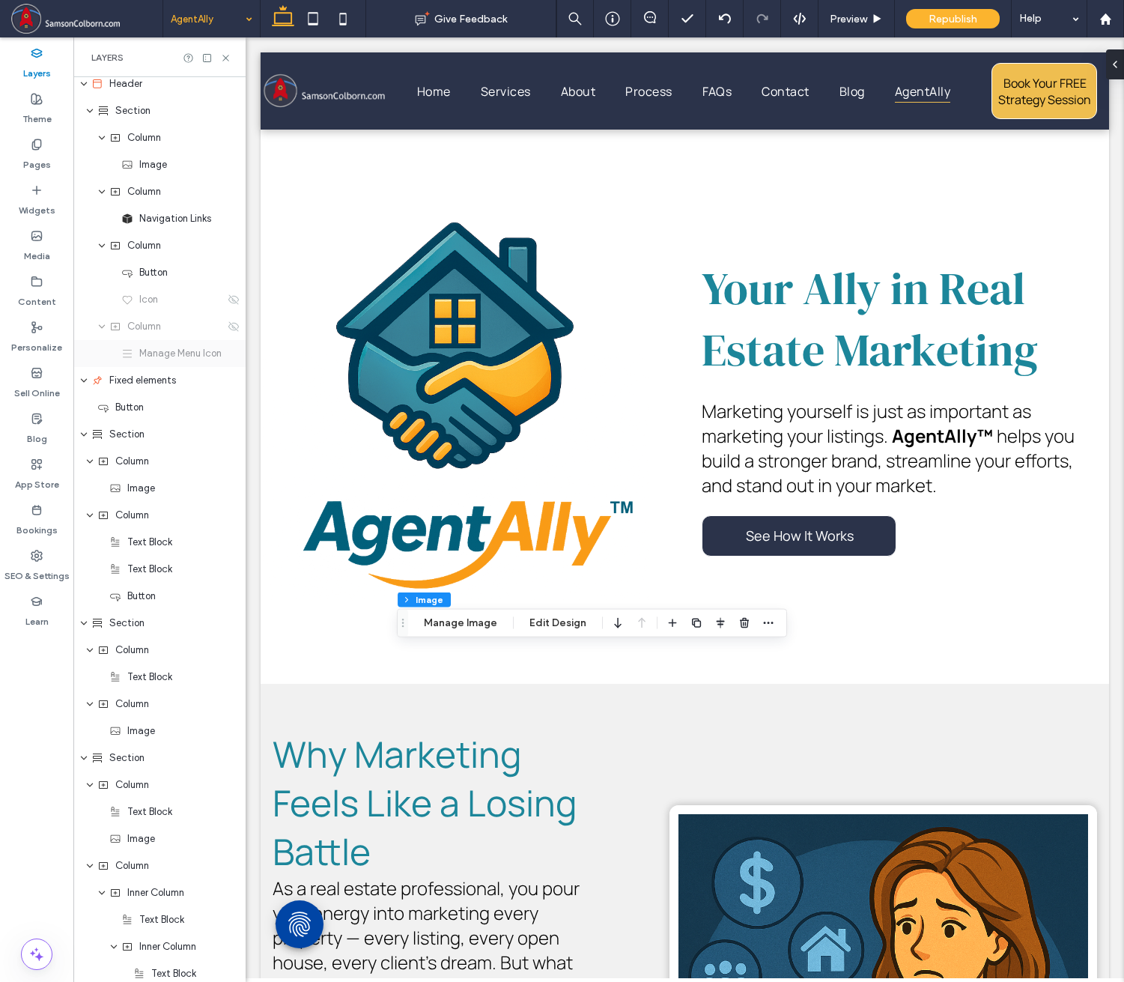
scroll to position [0, 0]
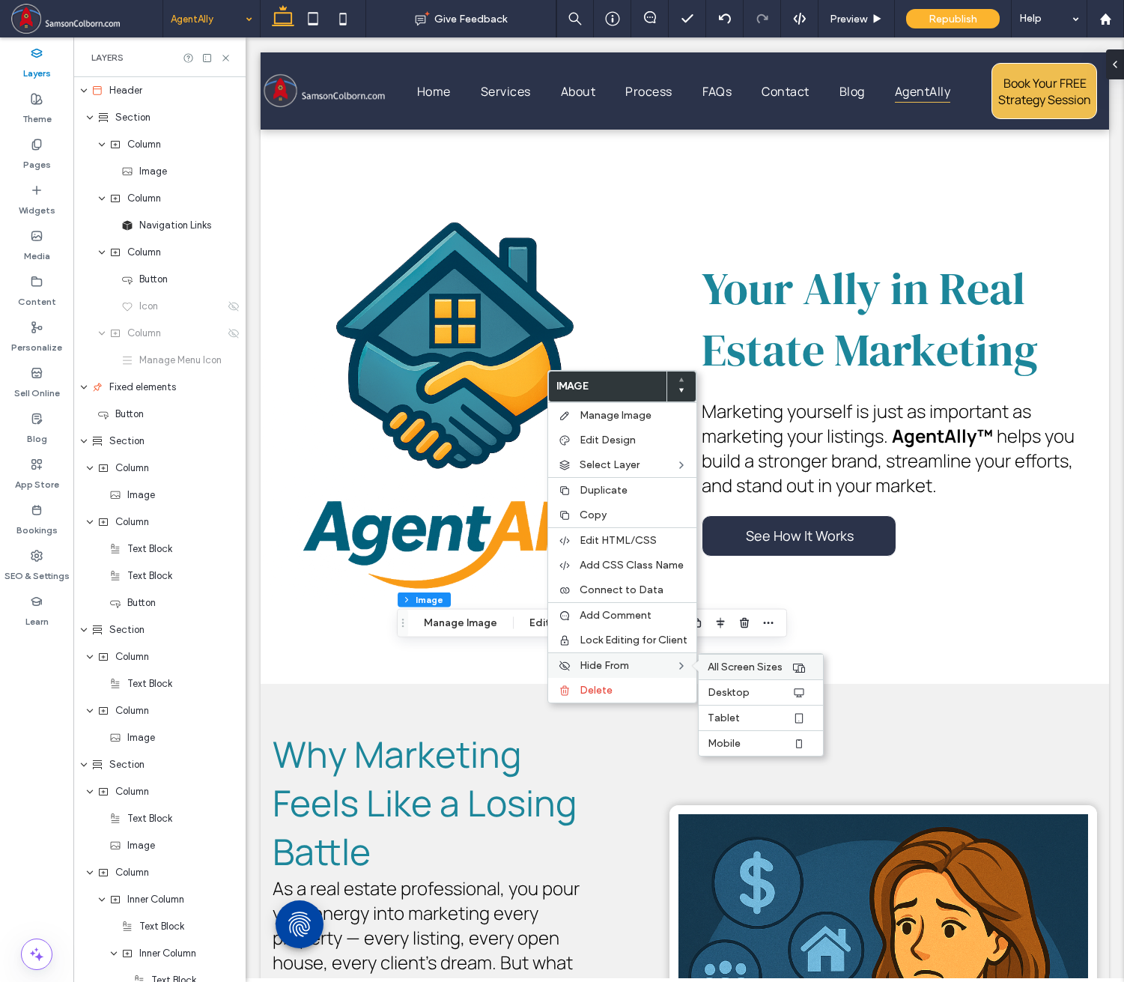
click at [739, 666] on span "All Screen Sizes" at bounding box center [745, 666] width 75 height 13
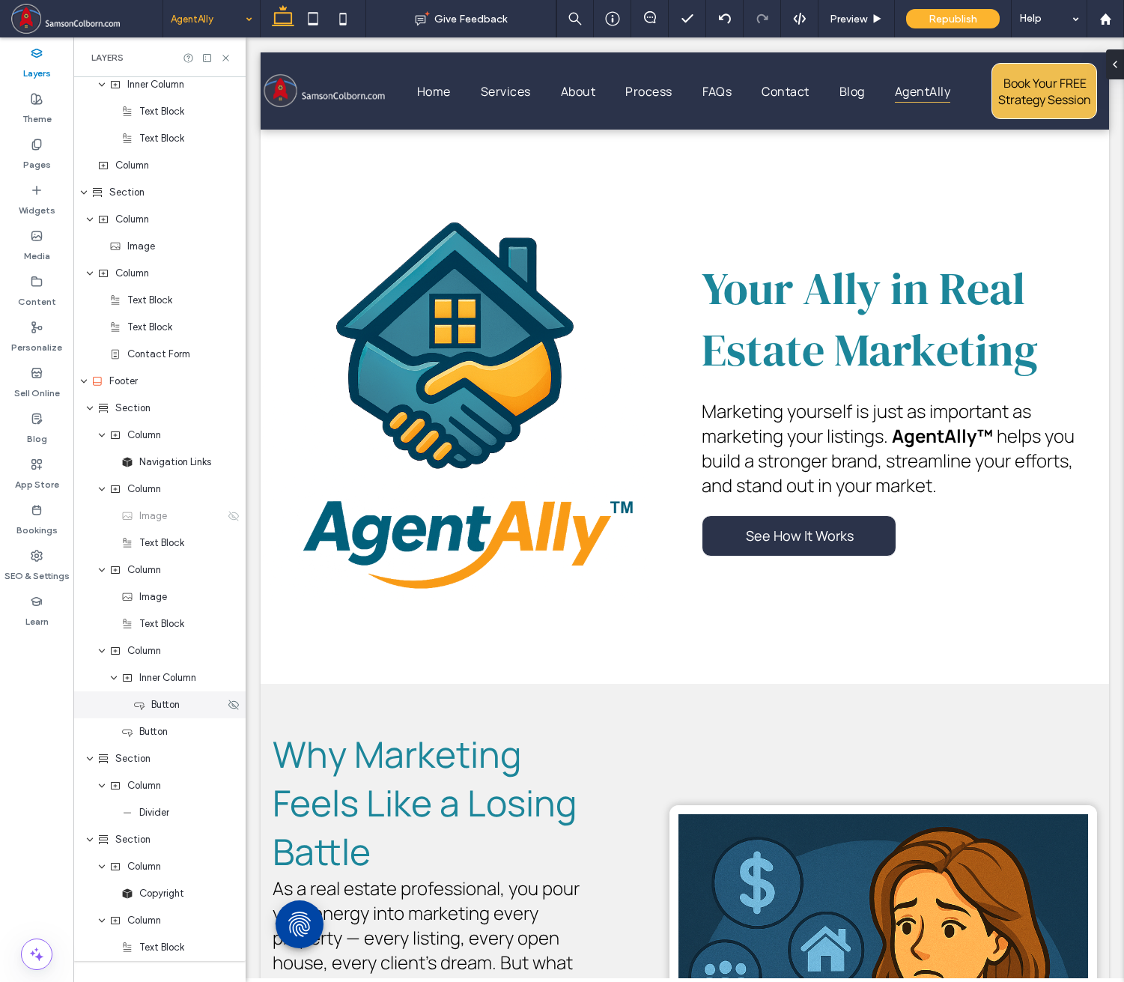
scroll to position [1582, 0]
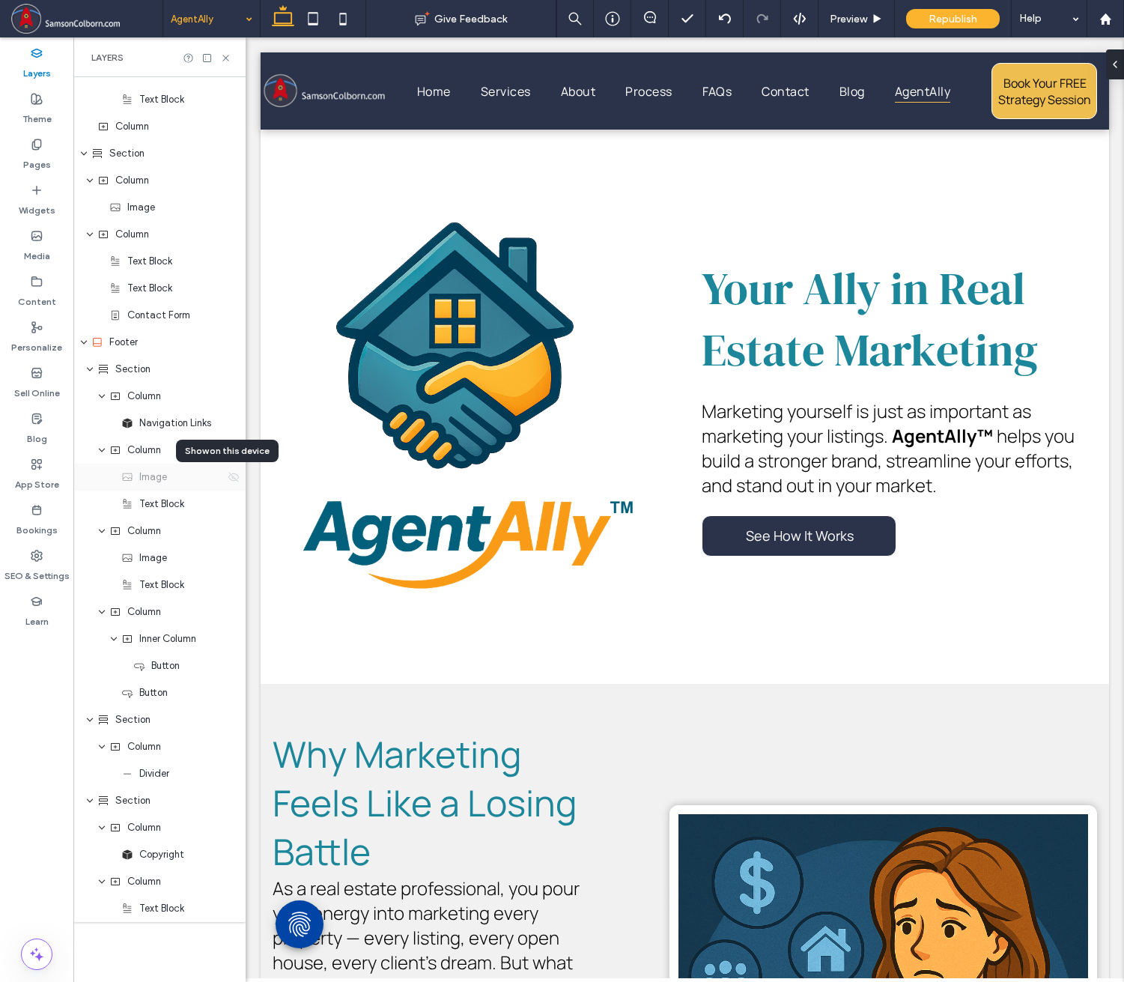
click at [228, 478] on use at bounding box center [233, 477] width 10 height 10
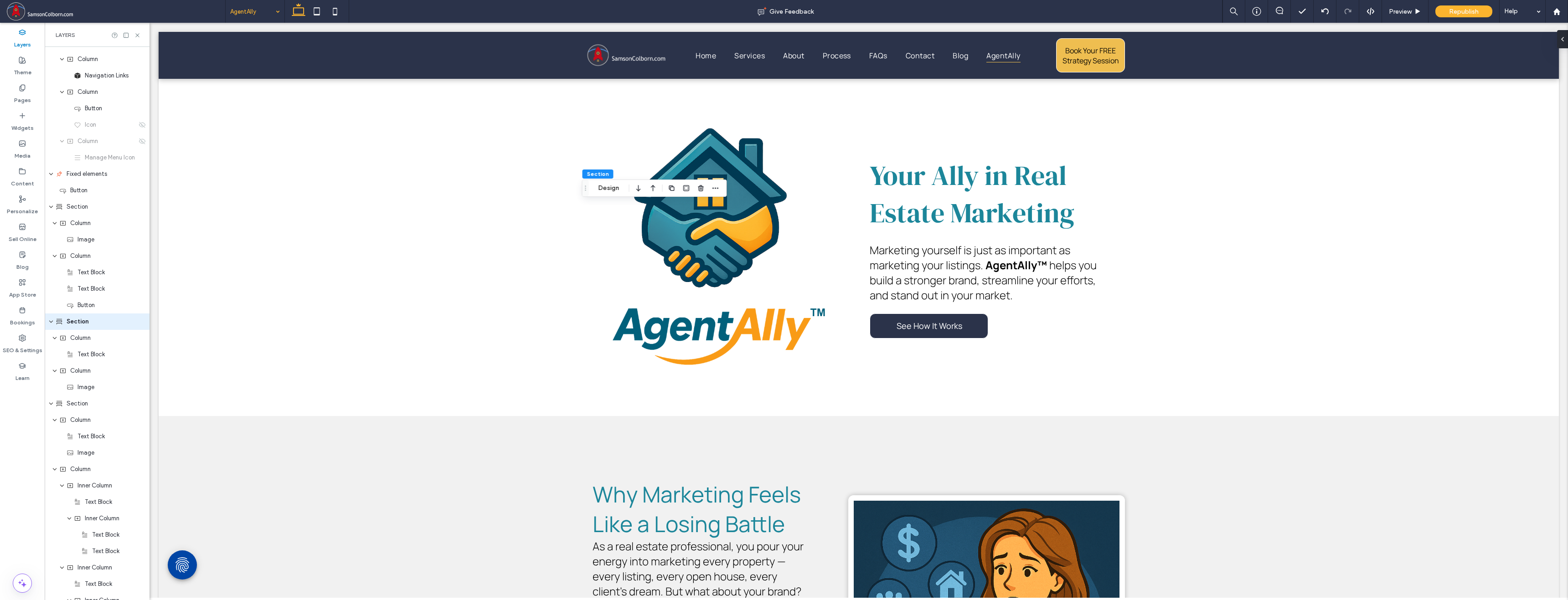
scroll to position [60, 0]
click at [614, 184] on button "Design" at bounding box center [609, 188] width 33 height 11
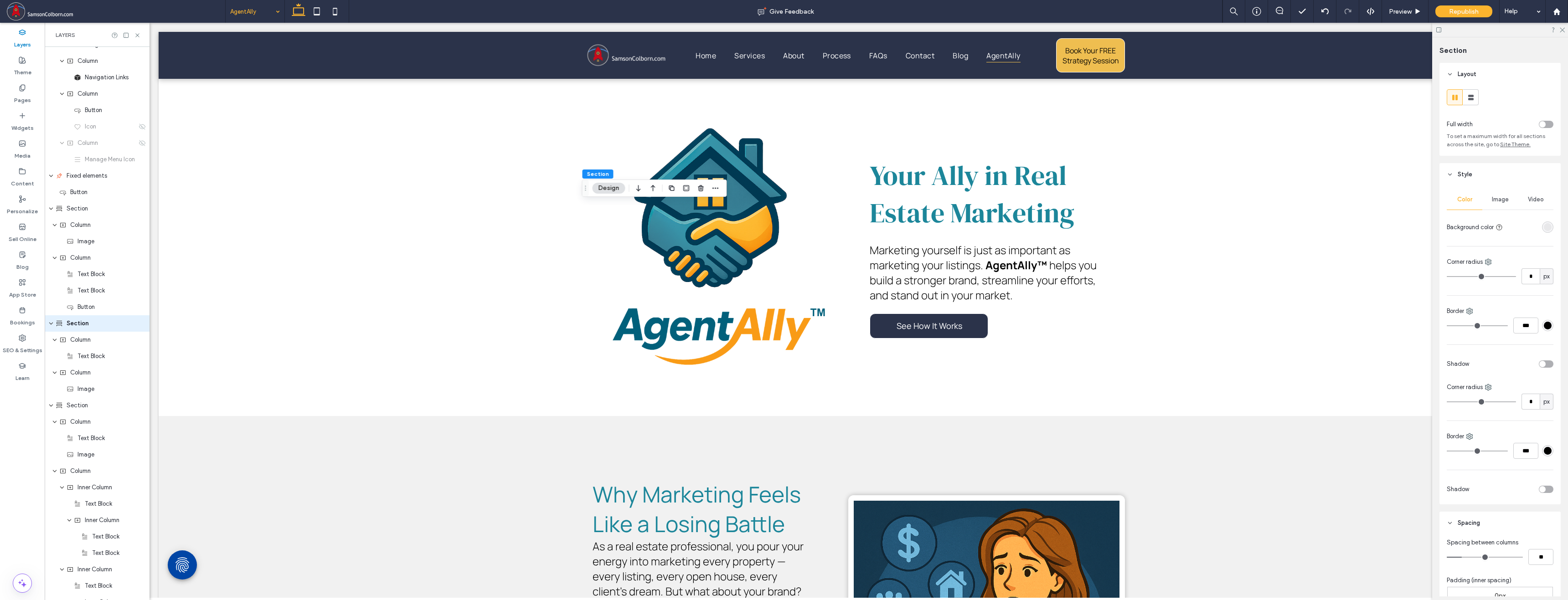
type input "*"
type input "**"
type input "*"
type input "**"
type input "*"
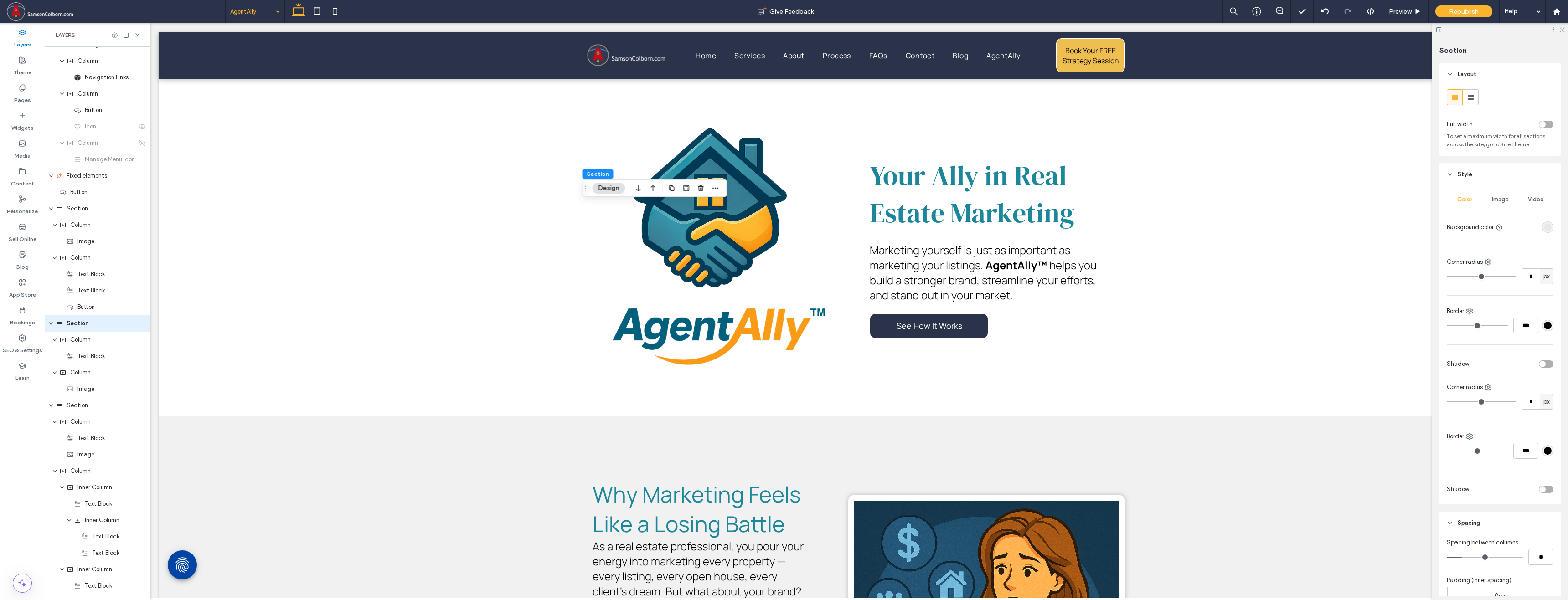
type input "**"
drag, startPoint x: 1461, startPoint y: 557, endPoint x: 1399, endPoint y: 553, distance: 62.1
click at [849, 557] on input "range" at bounding box center [1485, 557] width 76 height 1
type input "*"
type input "**"
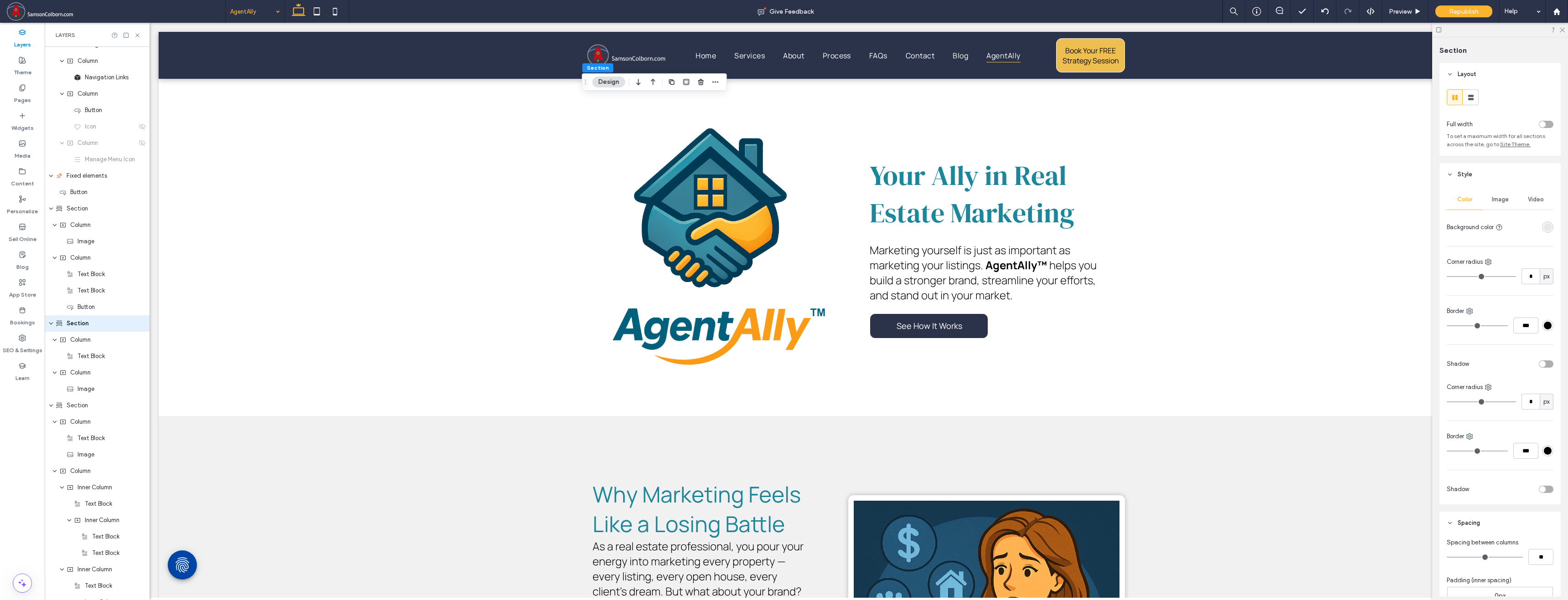
type input "*"
click at [849, 557] on input "range" at bounding box center [1485, 557] width 76 height 1
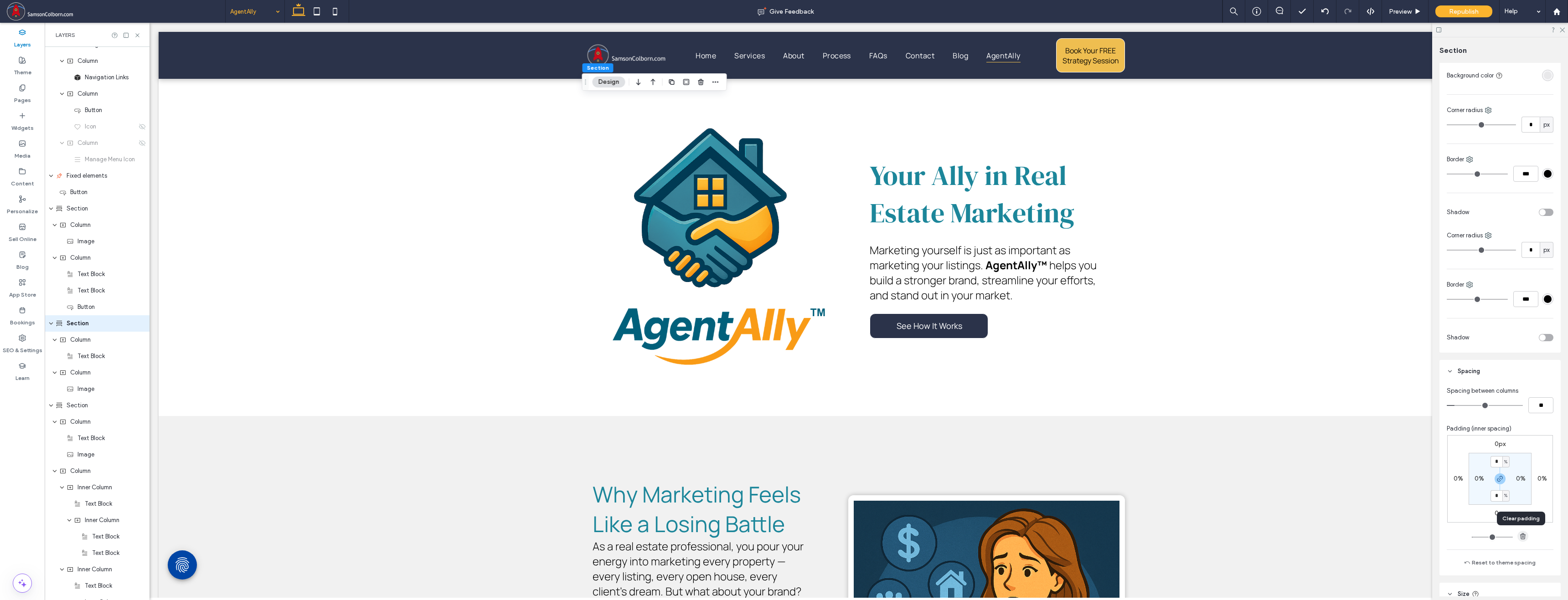
click at [849, 536] on use "button" at bounding box center [1522, 536] width 5 height 6
type input "*"
drag, startPoint x: 1499, startPoint y: 460, endPoint x: 1453, endPoint y: 448, distance: 47.5
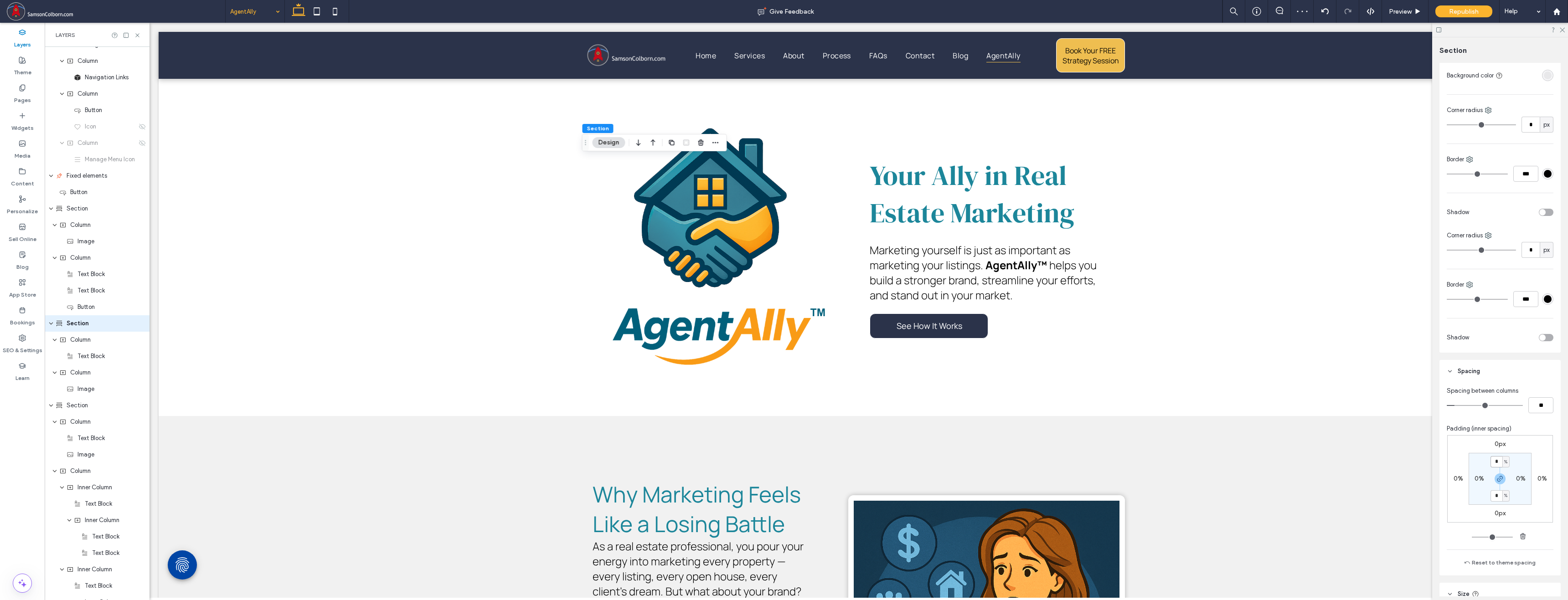
click at [849, 448] on div "0px 0% 0px 0% * % 0% * % 0%" at bounding box center [1500, 479] width 106 height 88
type input "*"
click at [849, 21] on div "Preview" at bounding box center [1405, 11] width 46 height 23
click at [849, 9] on span "Preview" at bounding box center [1400, 12] width 23 height 8
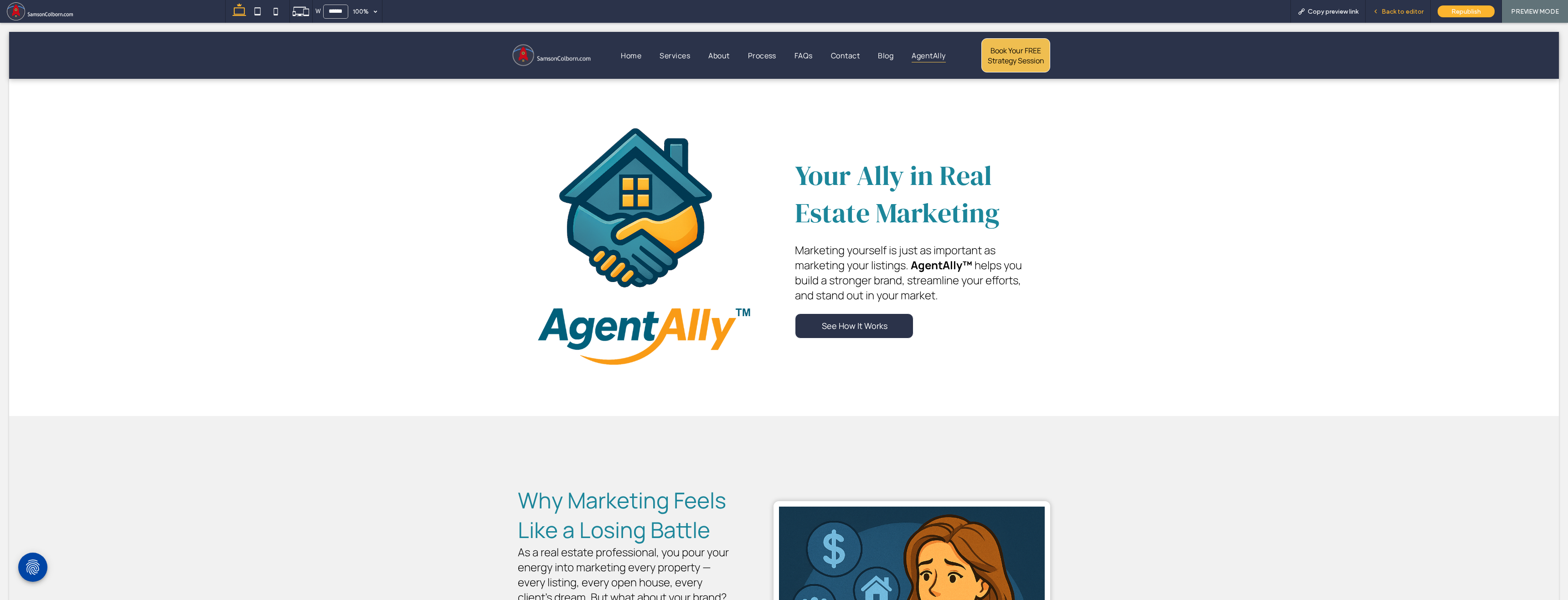
click at [849, 11] on span "Back to editor" at bounding box center [1402, 12] width 42 height 8
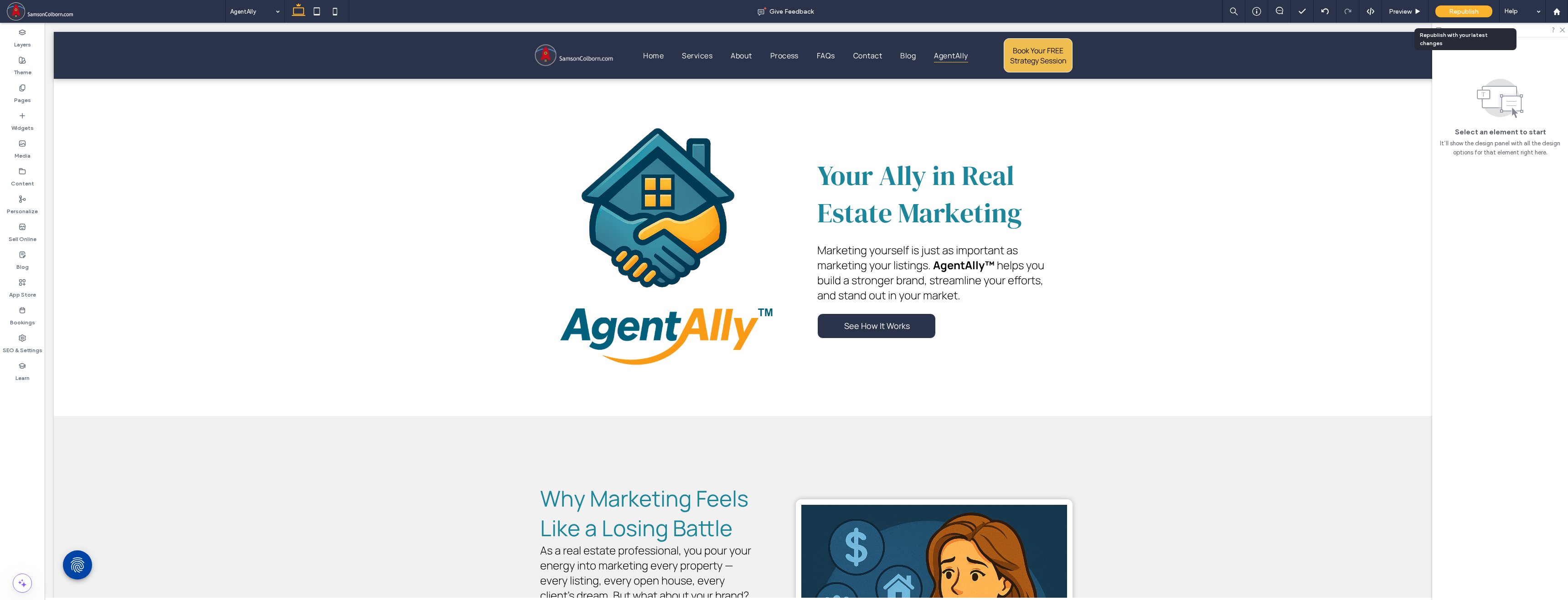
click at [849, 12] on span "Republish" at bounding box center [1464, 12] width 30 height 8
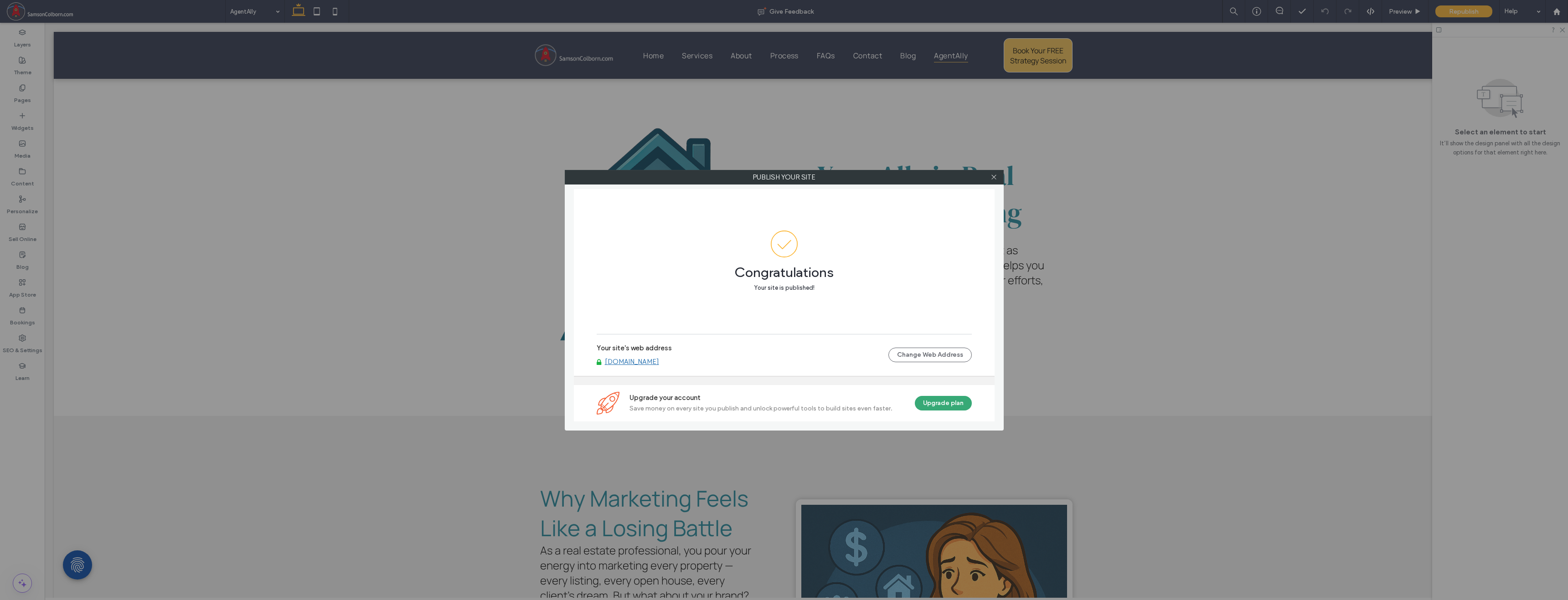
click at [555, 269] on div "Publish your site Congratulations Your site is published! Your site's web addre…" at bounding box center [784, 300] width 1568 height 600
click at [849, 179] on icon at bounding box center [993, 176] width 7 height 7
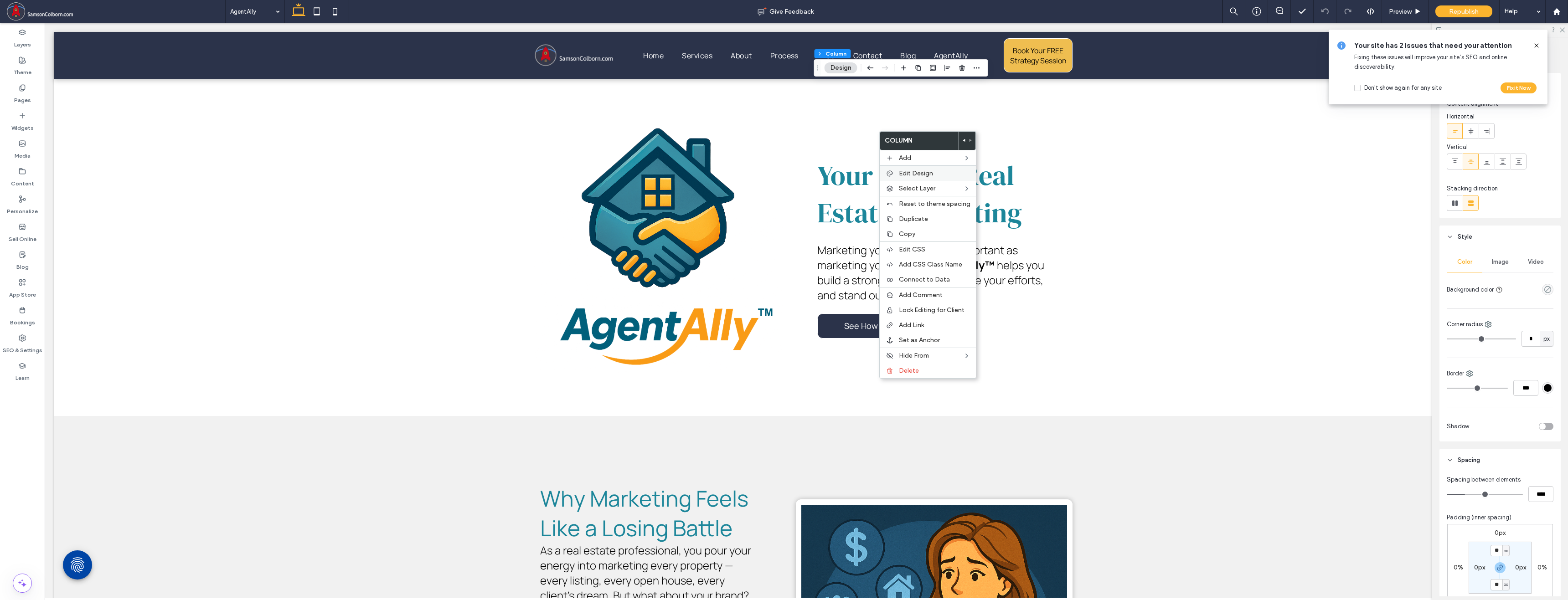
click at [849, 170] on span "Edit Design" at bounding box center [916, 173] width 34 height 8
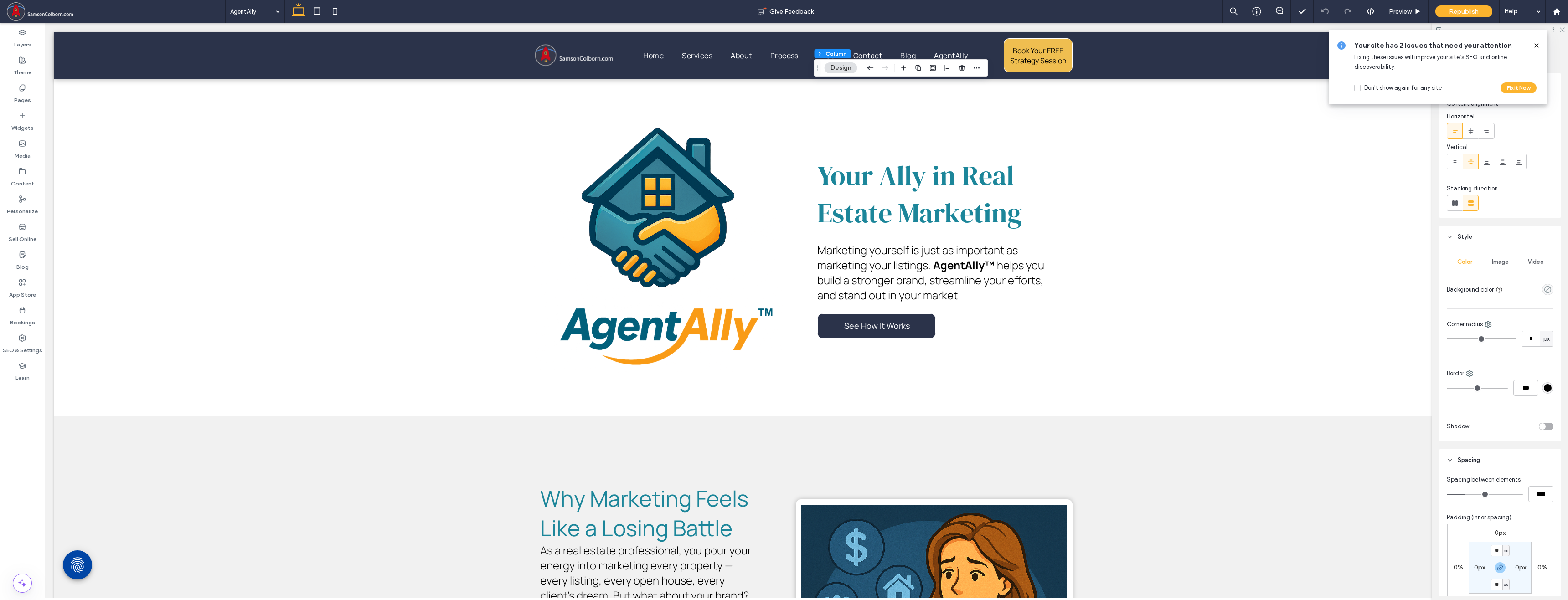
click at [849, 47] on icon at bounding box center [1536, 46] width 7 height 7
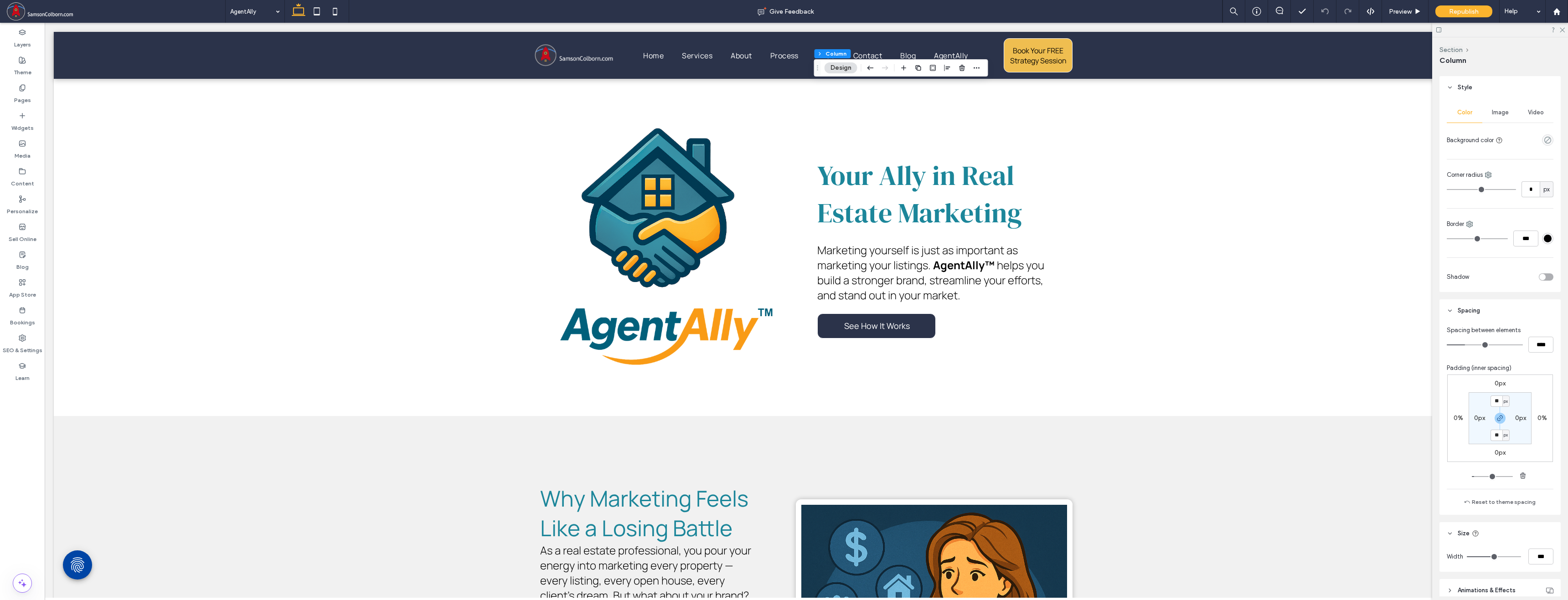
scroll to position [192, 0]
click at [30, 30] on div "Layers" at bounding box center [22, 38] width 44 height 28
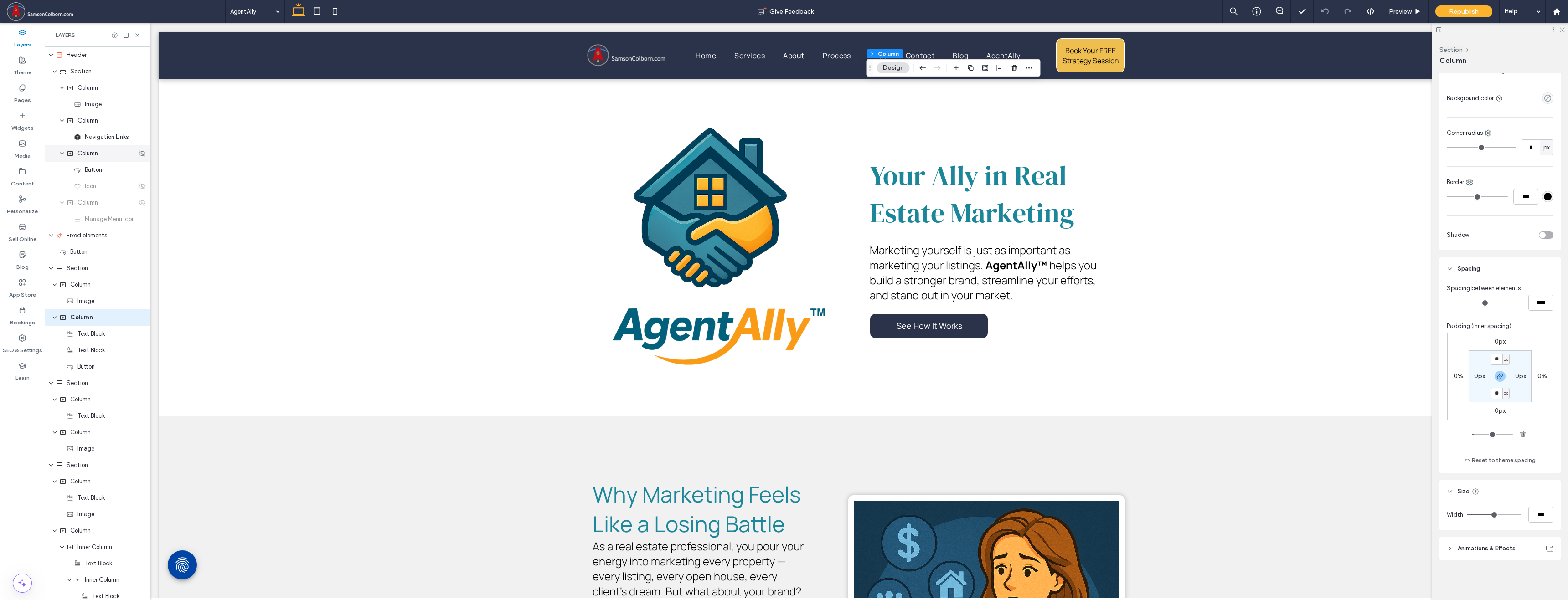
click at [86, 157] on span "Column" at bounding box center [88, 153] width 21 height 9
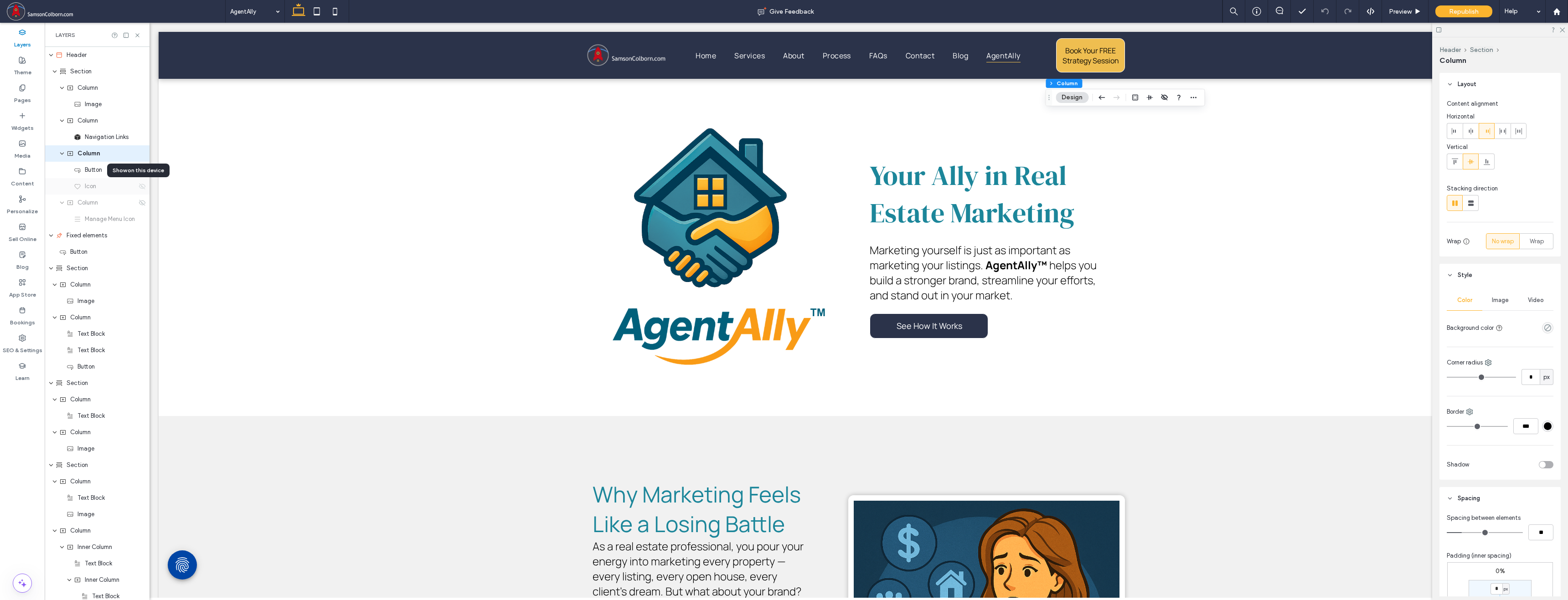
click at [139, 187] on icon at bounding box center [142, 186] width 7 height 7
click at [52, 235] on icon "expand Fixed elements" at bounding box center [51, 235] width 5 height 7
click at [52, 235] on icon "expand Fixed elements" at bounding box center [51, 235] width 7 height 5
click at [52, 235] on use "expand Fixed elements" at bounding box center [51, 236] width 4 height 2
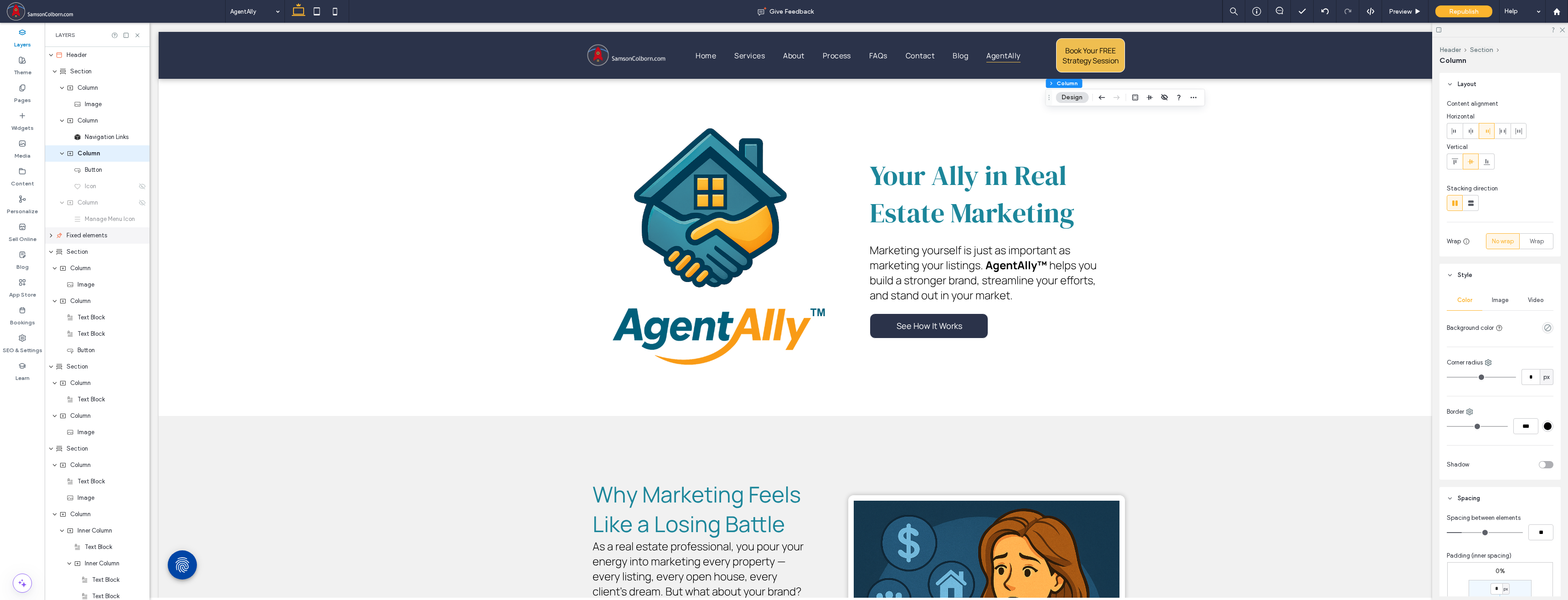
click at [52, 235] on icon "expand Fixed elements" at bounding box center [51, 235] width 7 height 5
click at [76, 235] on span "Fixed elements" at bounding box center [86, 235] width 41 height 9
click at [80, 248] on span "Button" at bounding box center [79, 252] width 17 height 9
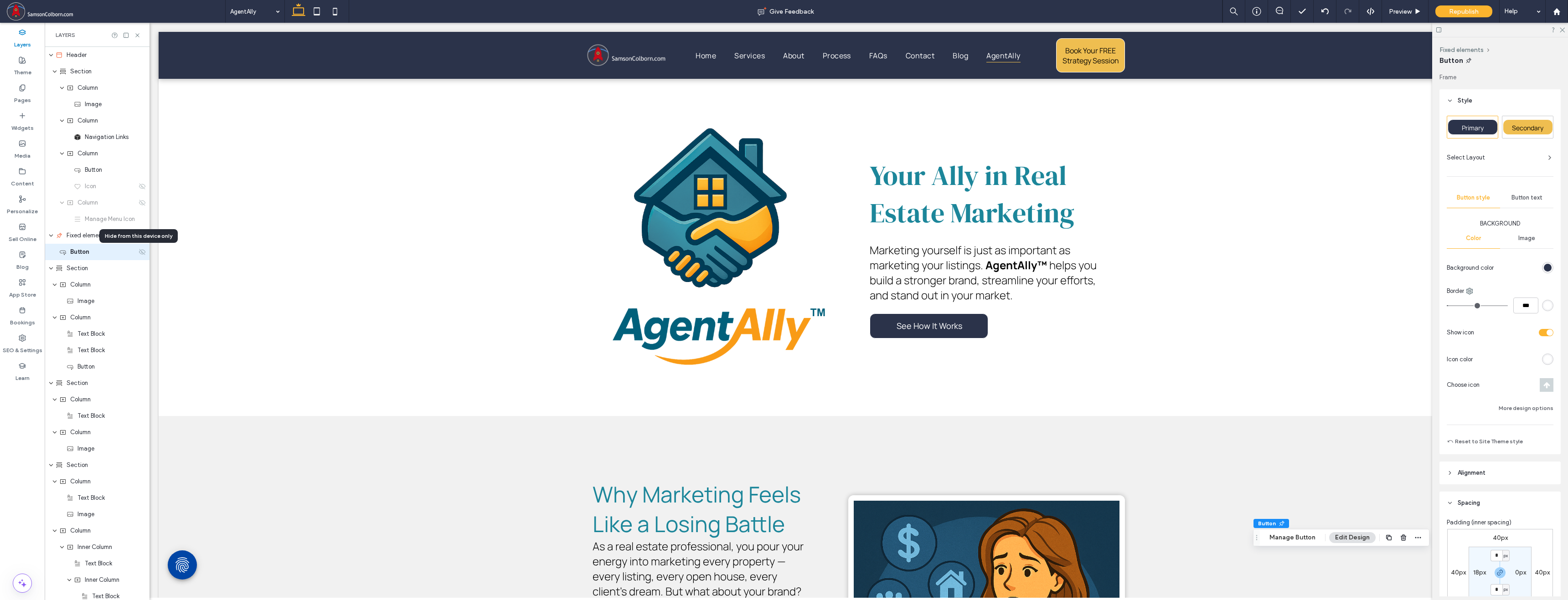
click at [139, 254] on icon at bounding box center [142, 252] width 7 height 7
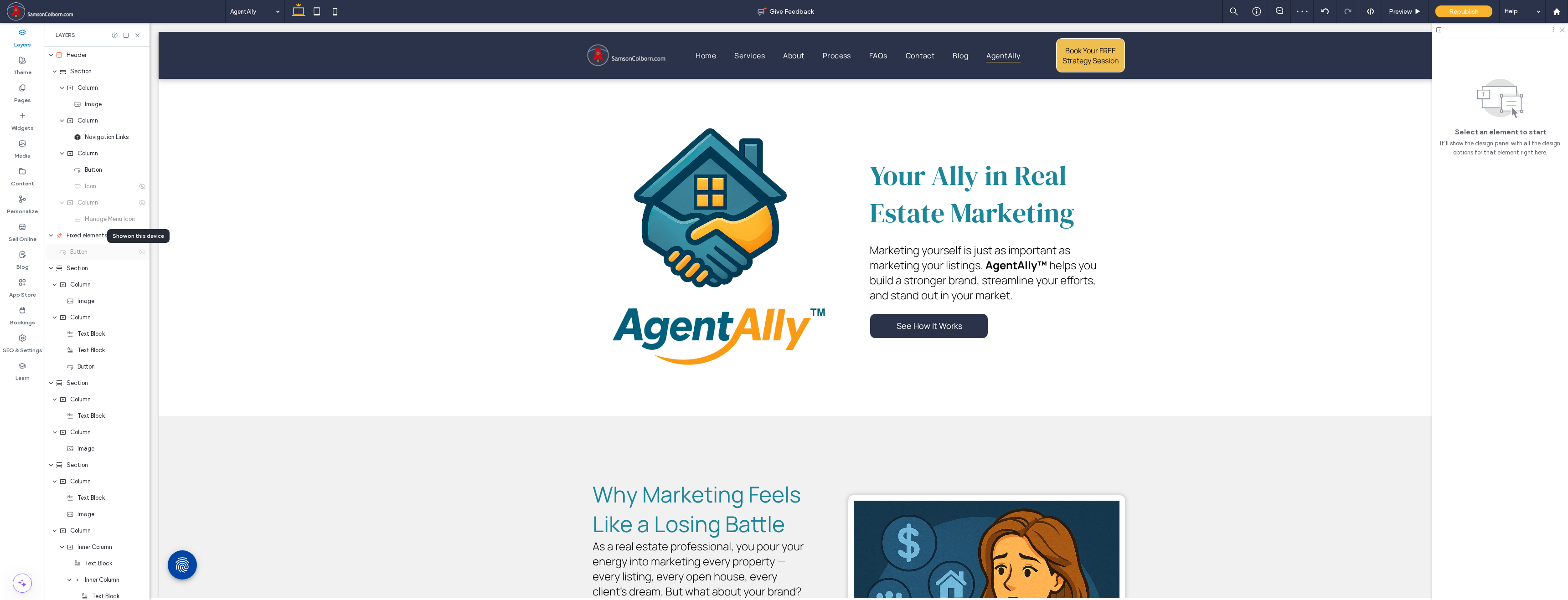
drag, startPoint x: 135, startPoint y: 251, endPoint x: 126, endPoint y: 251, distance: 9.0
click at [139, 251] on icon at bounding box center [142, 252] width 7 height 7
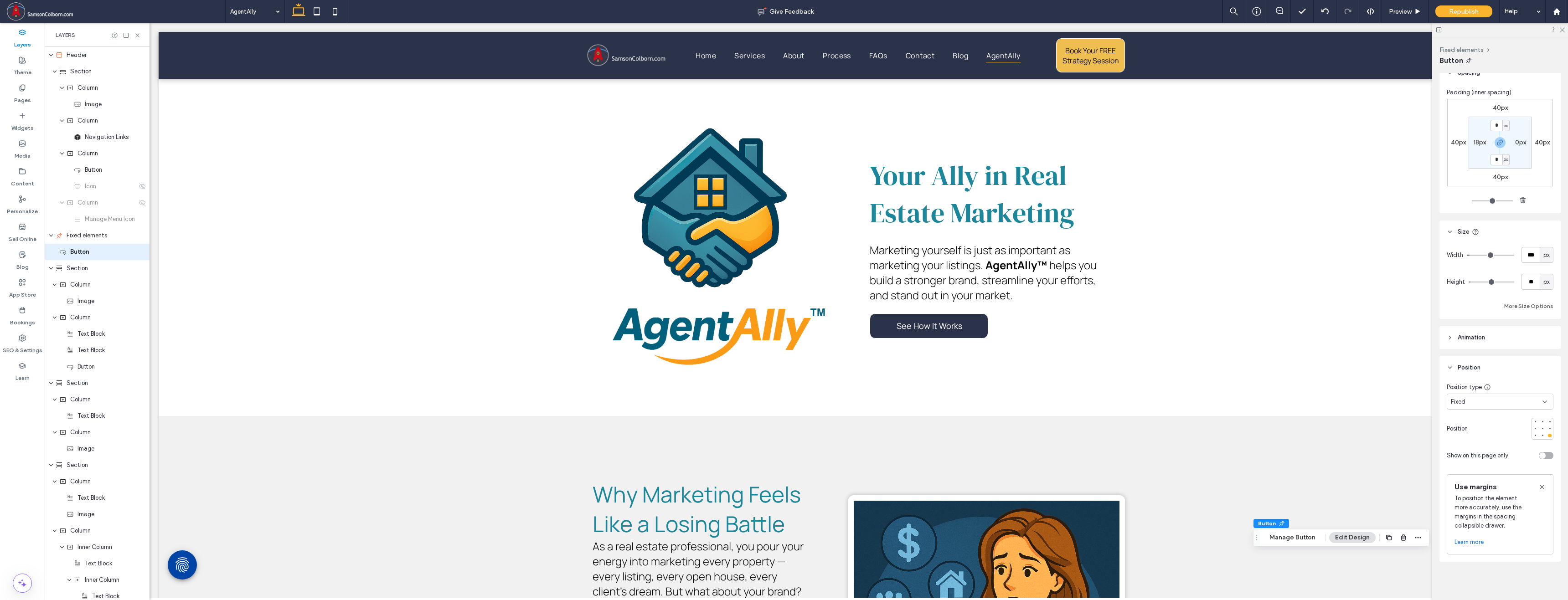
scroll to position [432, 0]
click at [849, 455] on div "toggle" at bounding box center [1546, 454] width 15 height 7
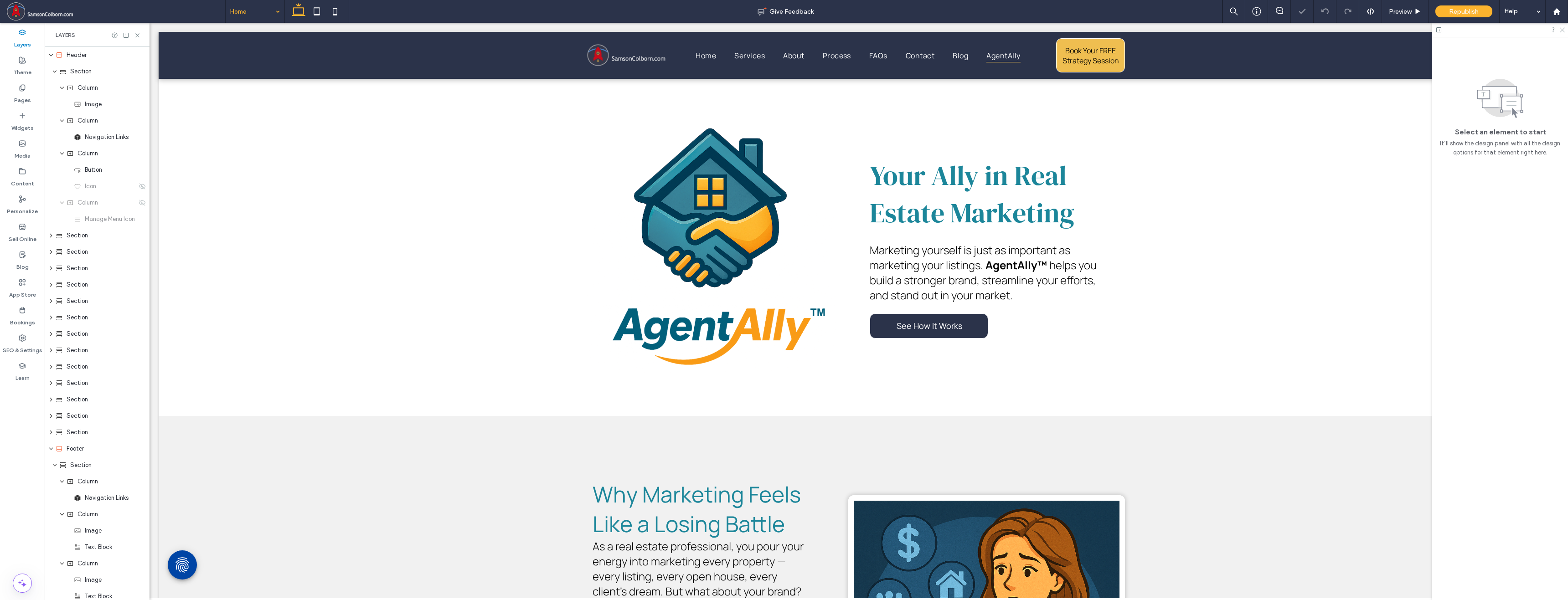
click at [849, 30] on use at bounding box center [1563, 30] width 5 height 5
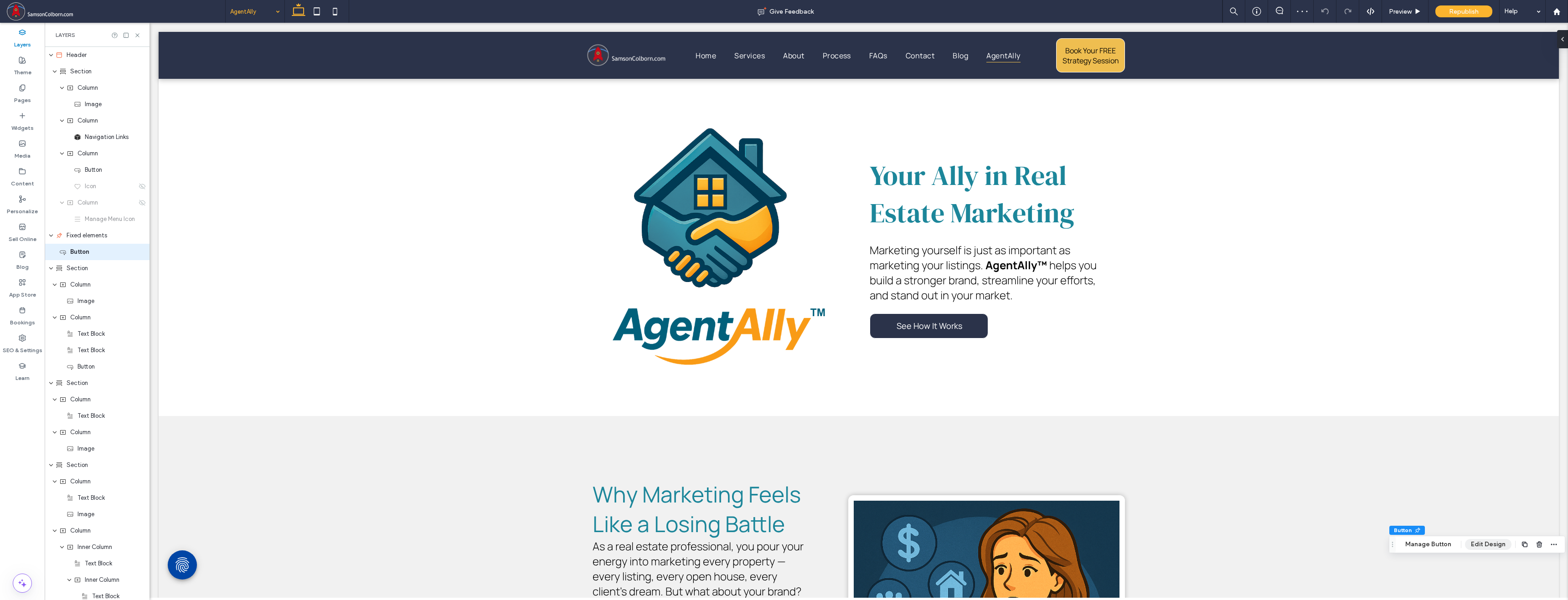
click at [849, 542] on button "Edit Design" at bounding box center [1488, 545] width 46 height 11
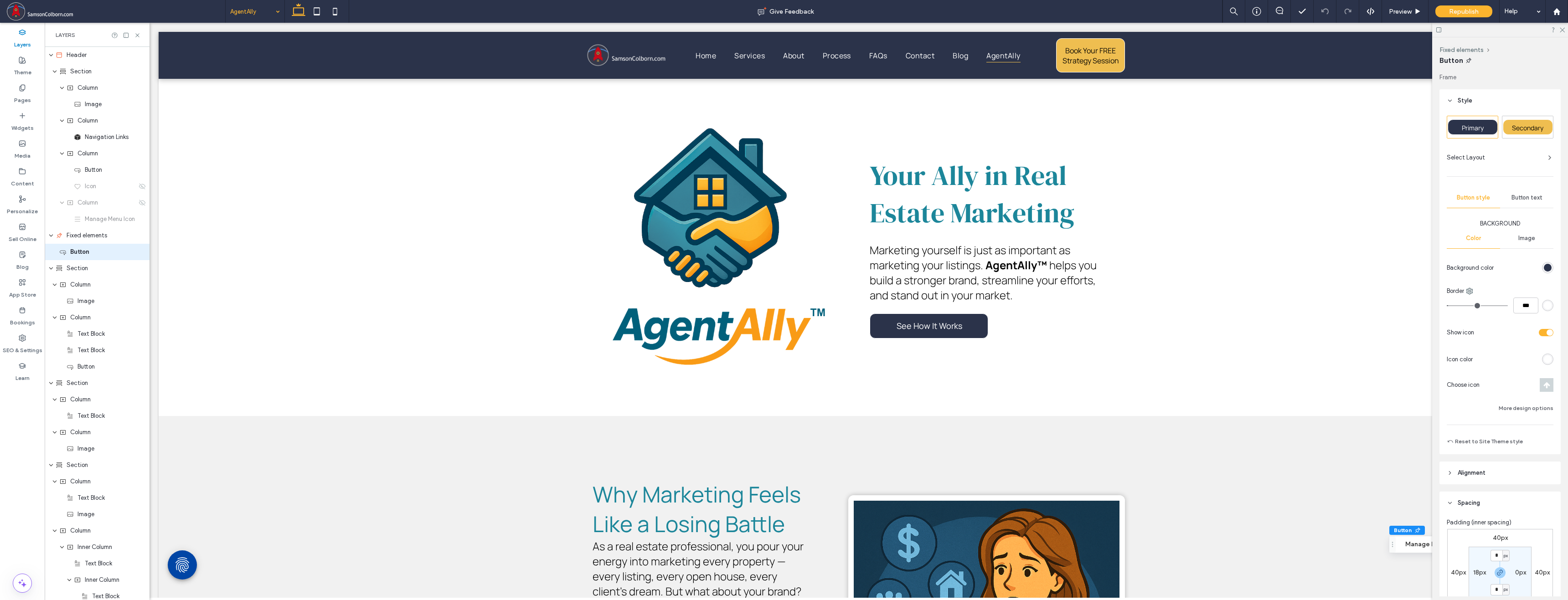
click at [849, 30] on icon at bounding box center [1438, 29] width 7 height 7
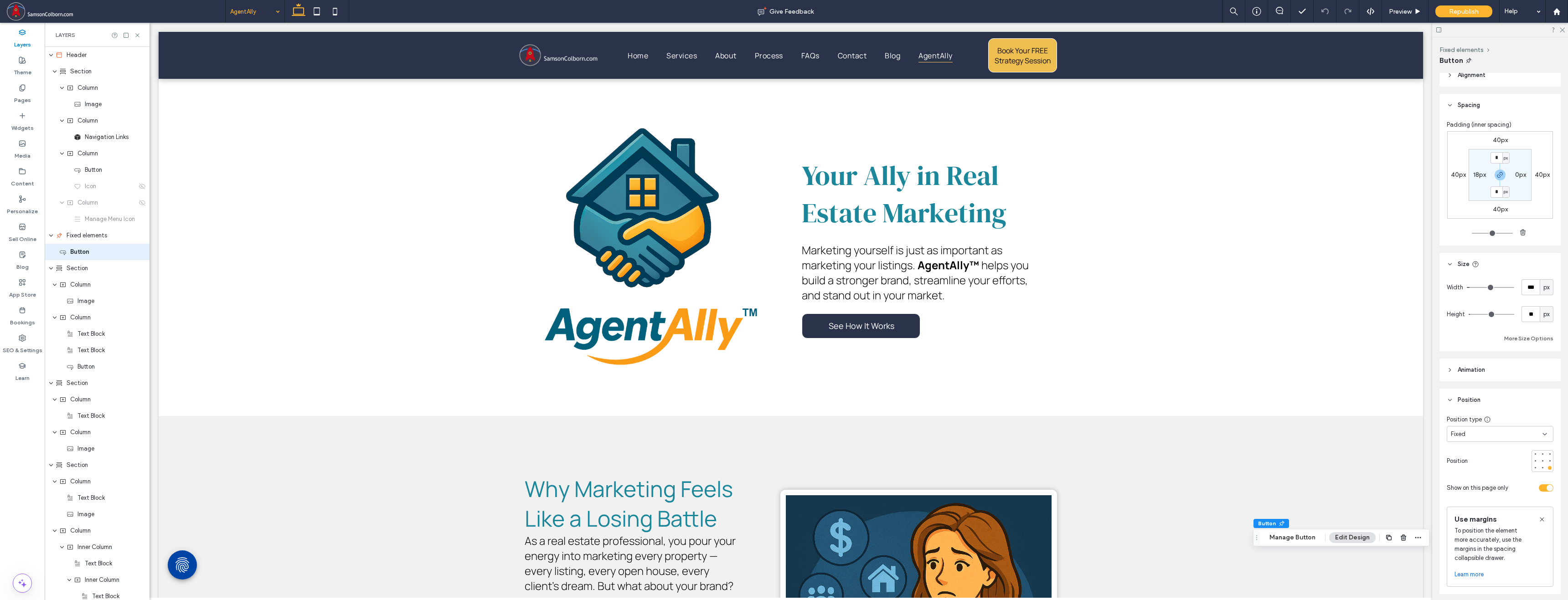
scroll to position [425, 0]
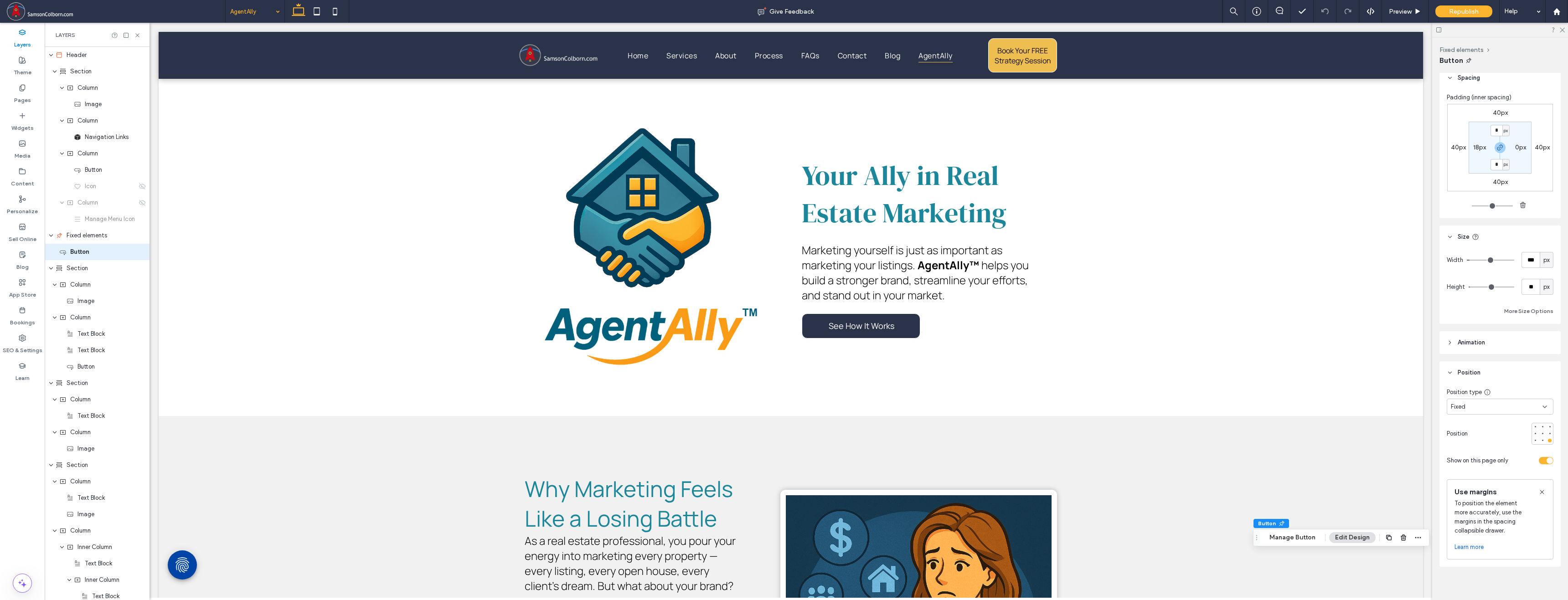
click at [849, 462] on div "toggle" at bounding box center [1546, 461] width 15 height 7
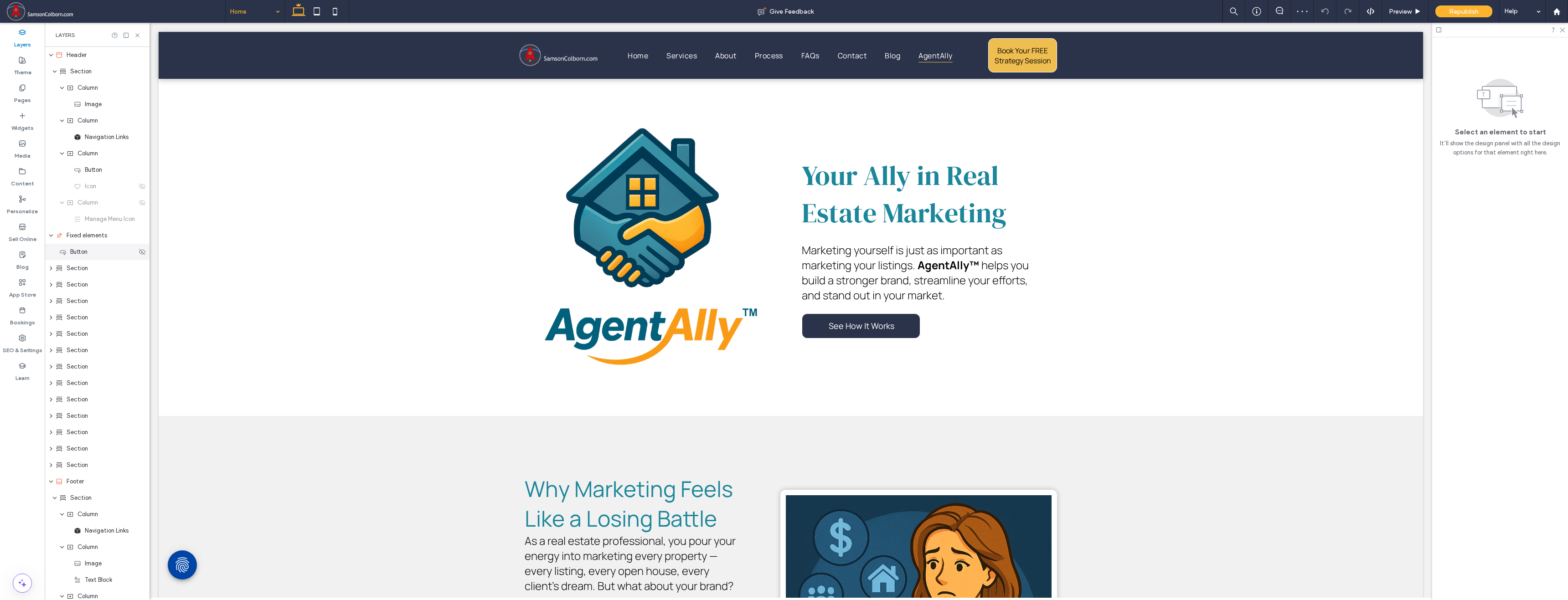
click at [79, 248] on span "Button" at bounding box center [79, 252] width 17 height 9
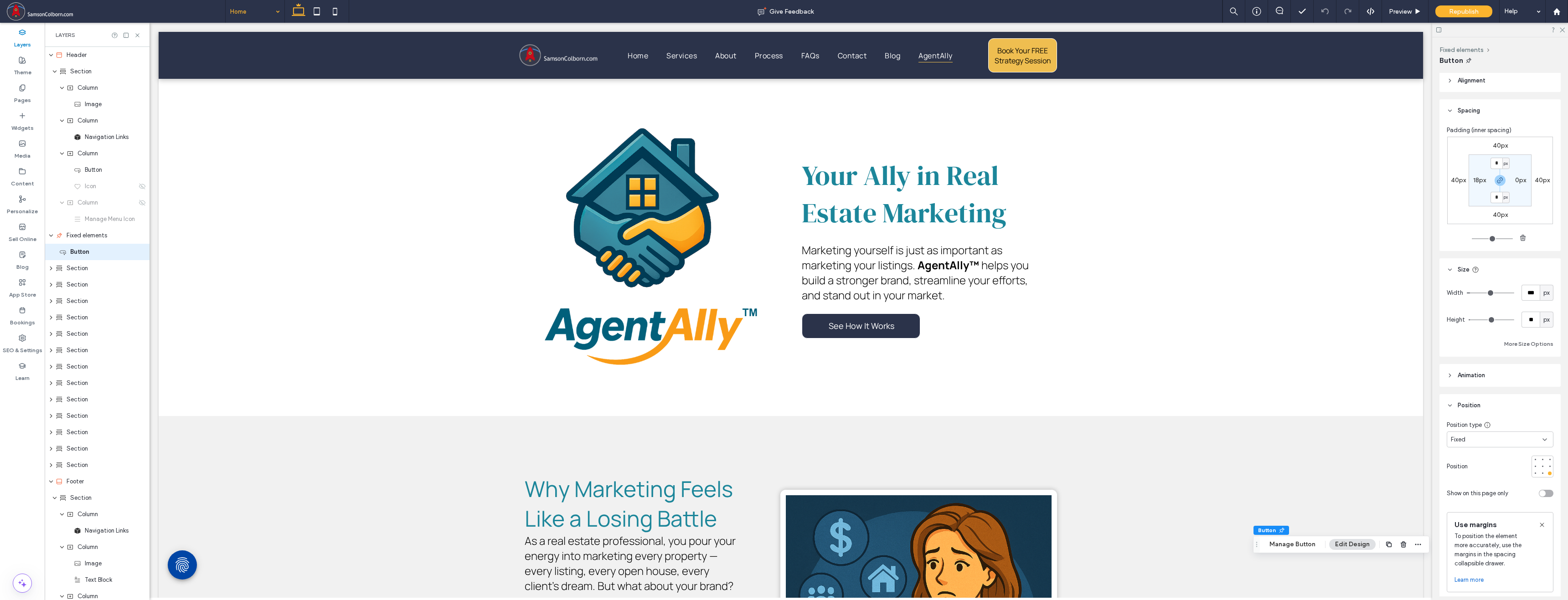
scroll to position [432, 0]
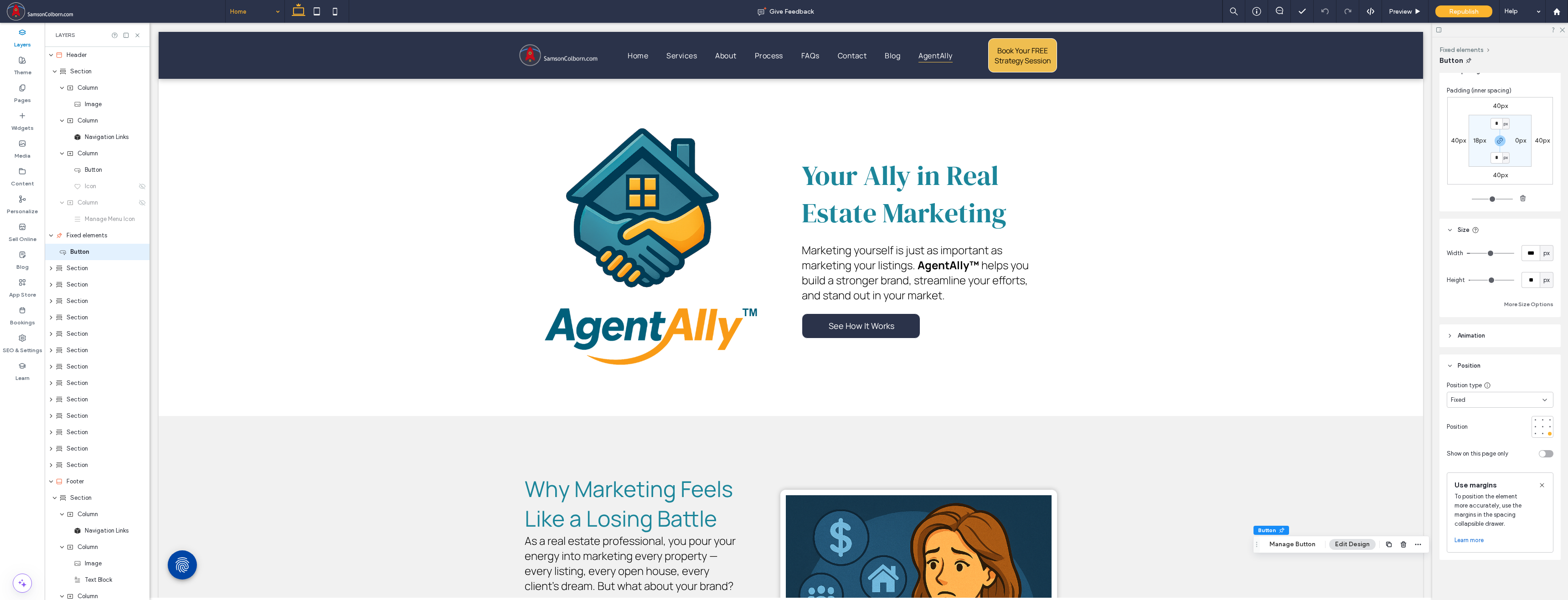
click at [849, 455] on div "toggle" at bounding box center [1542, 454] width 6 height 6
click at [849, 12] on span "Republish" at bounding box center [1464, 12] width 30 height 8
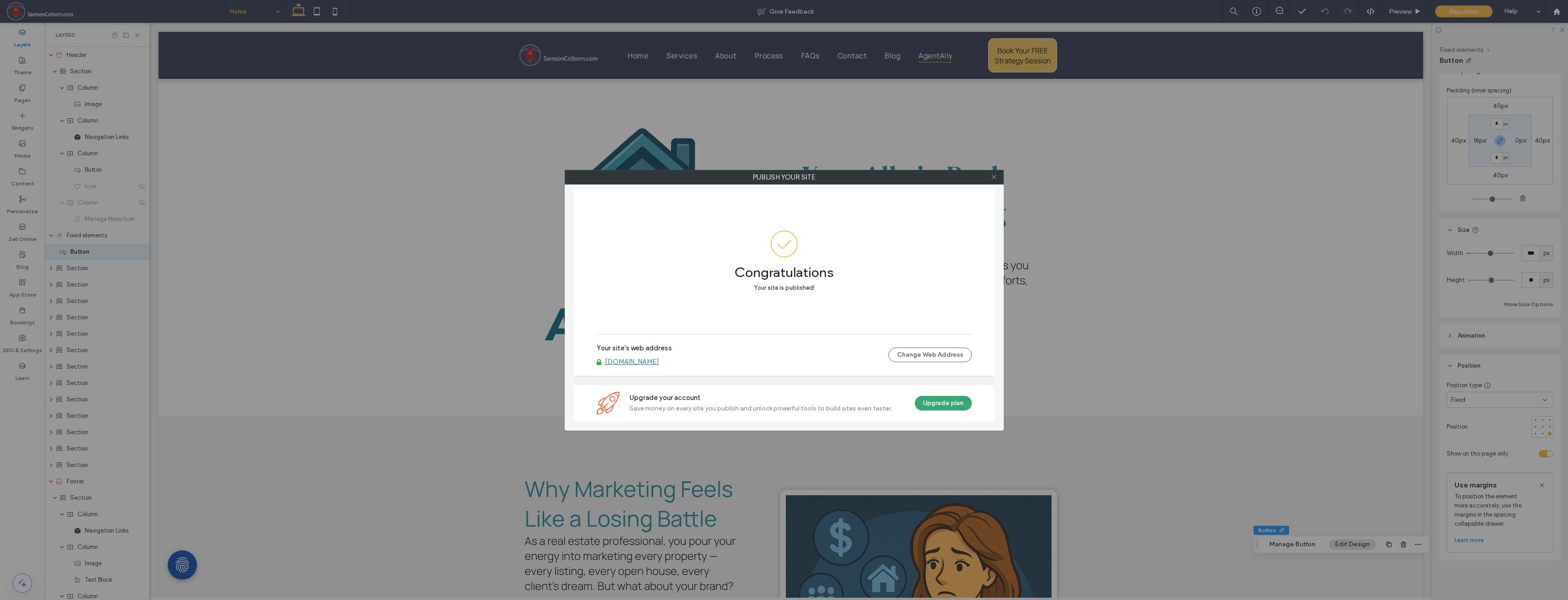
click at [849, 177] on icon at bounding box center [993, 176] width 7 height 7
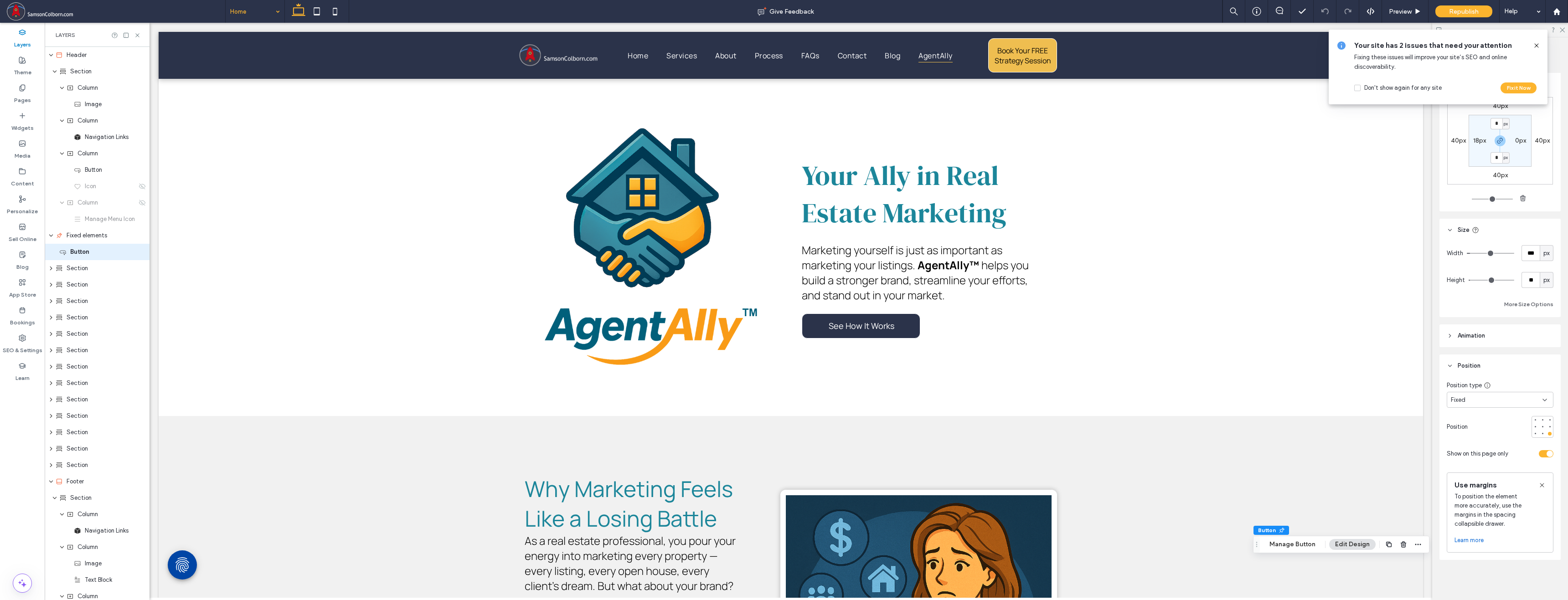
click at [849, 453] on div "toggle" at bounding box center [1550, 454] width 6 height 6
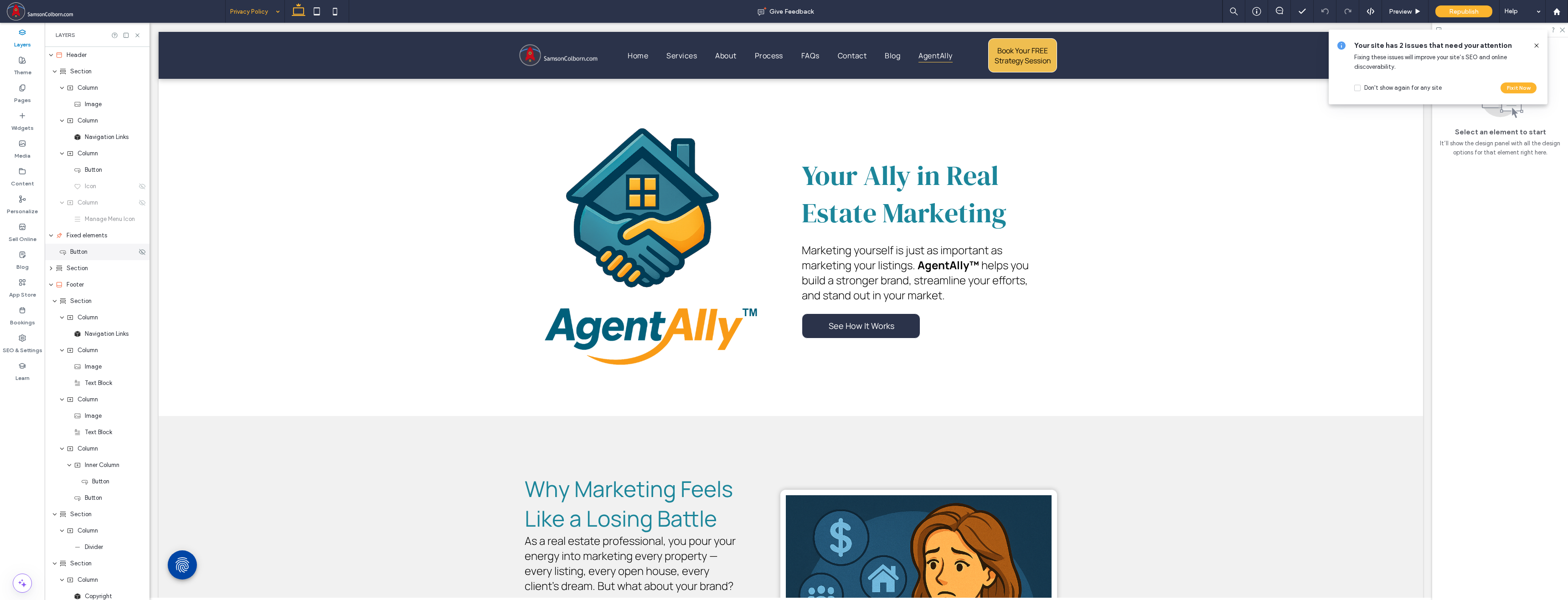
click at [79, 251] on span "Button" at bounding box center [79, 252] width 17 height 9
click at [271, 12] on input at bounding box center [253, 11] width 45 height 23
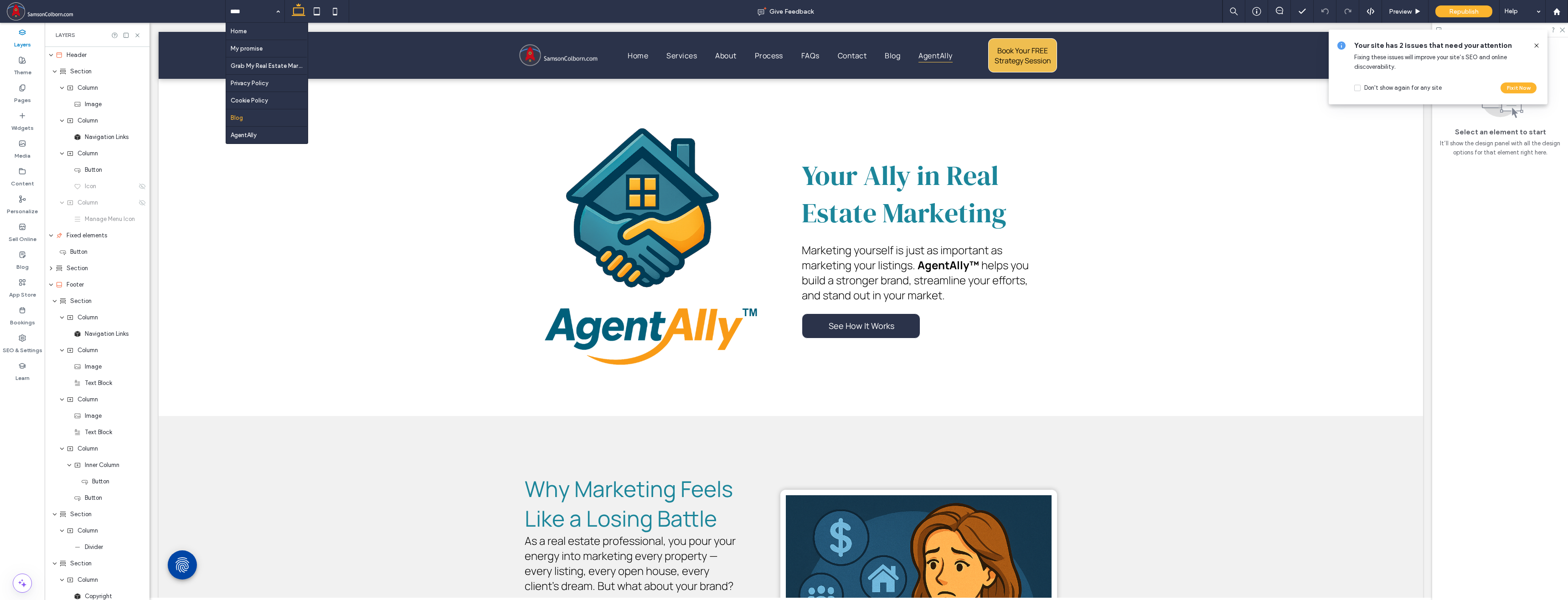
drag, startPoint x: 233, startPoint y: 133, endPoint x: 240, endPoint y: 127, distance: 9.2
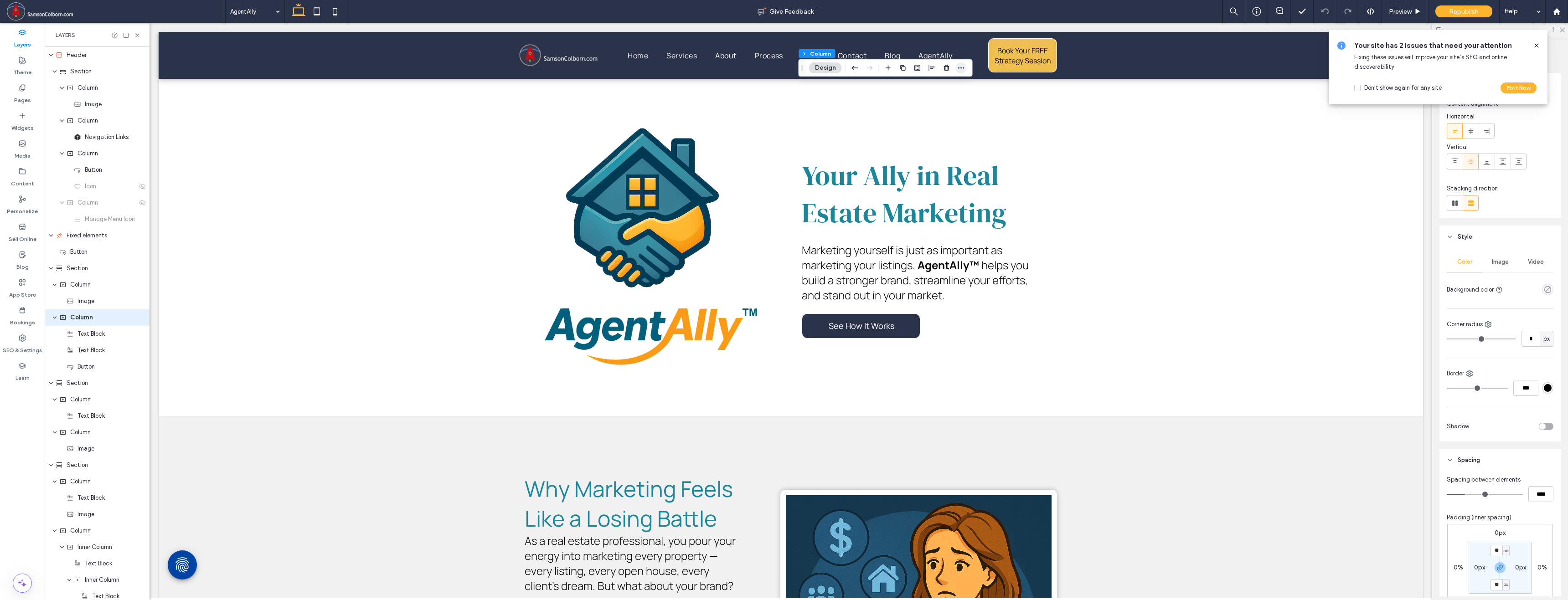
click at [849, 69] on icon "button" at bounding box center [961, 68] width 7 height 7
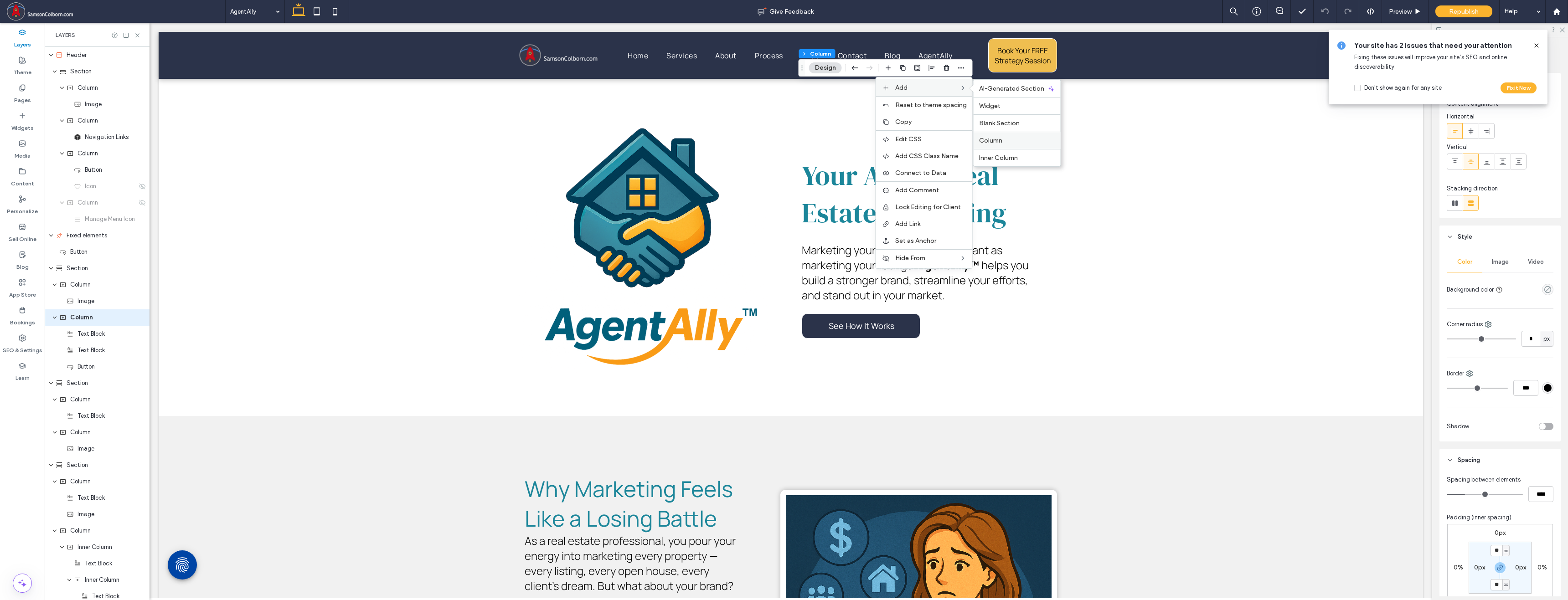
click at [849, 139] on span "Column" at bounding box center [991, 141] width 23 height 8
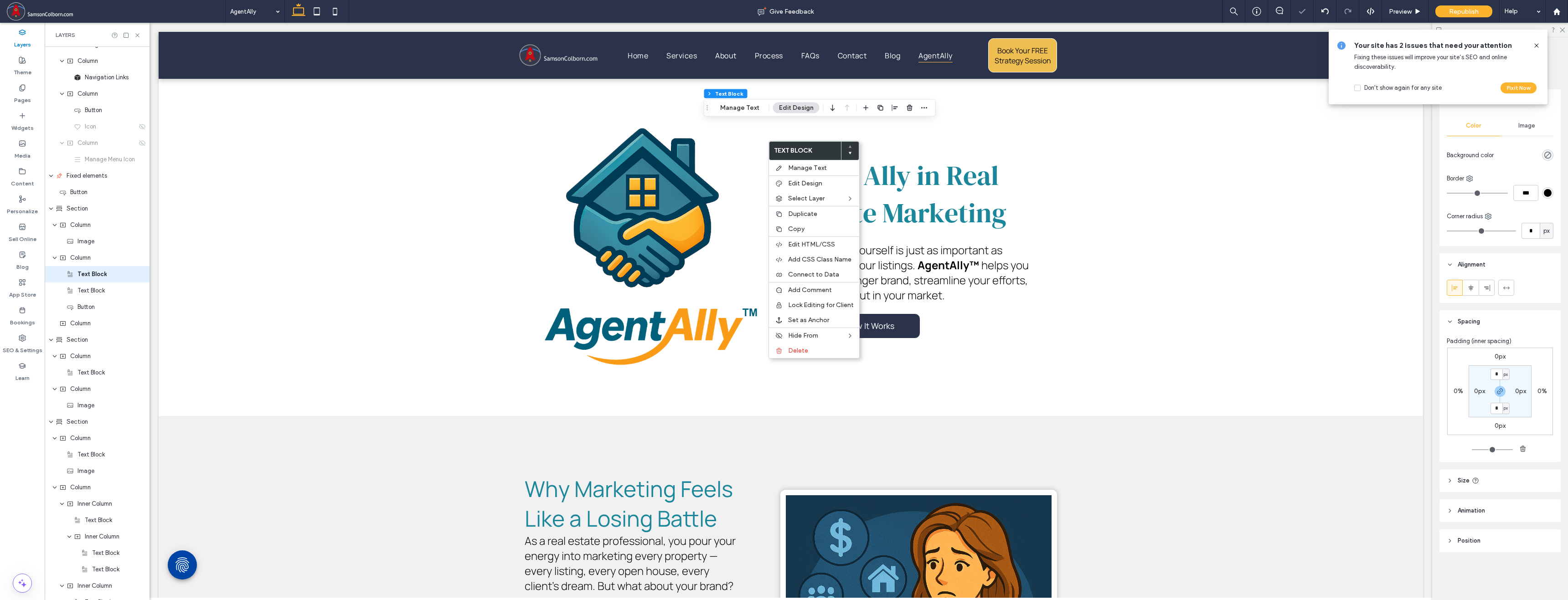
scroll to position [10, 0]
click at [804, 226] on span "Copy" at bounding box center [796, 229] width 16 height 8
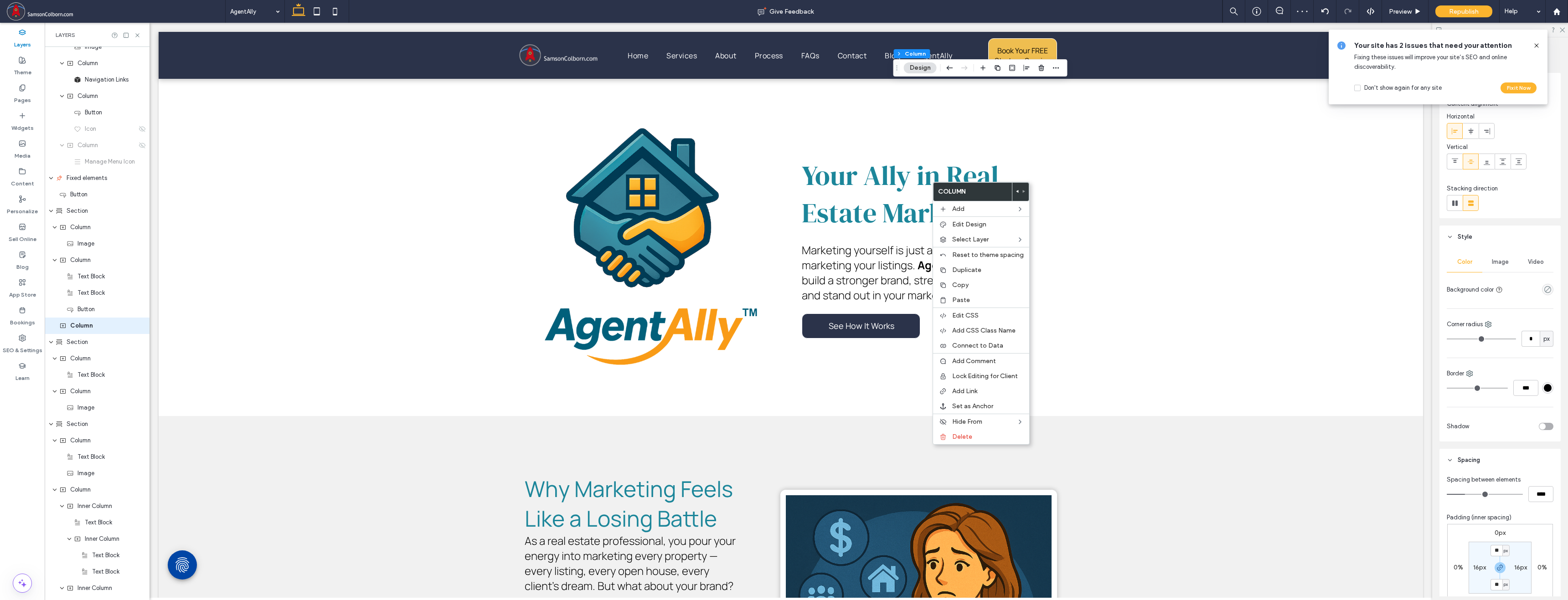
scroll to position [60, 0]
click at [849, 295] on div "Paste" at bounding box center [981, 300] width 96 height 15
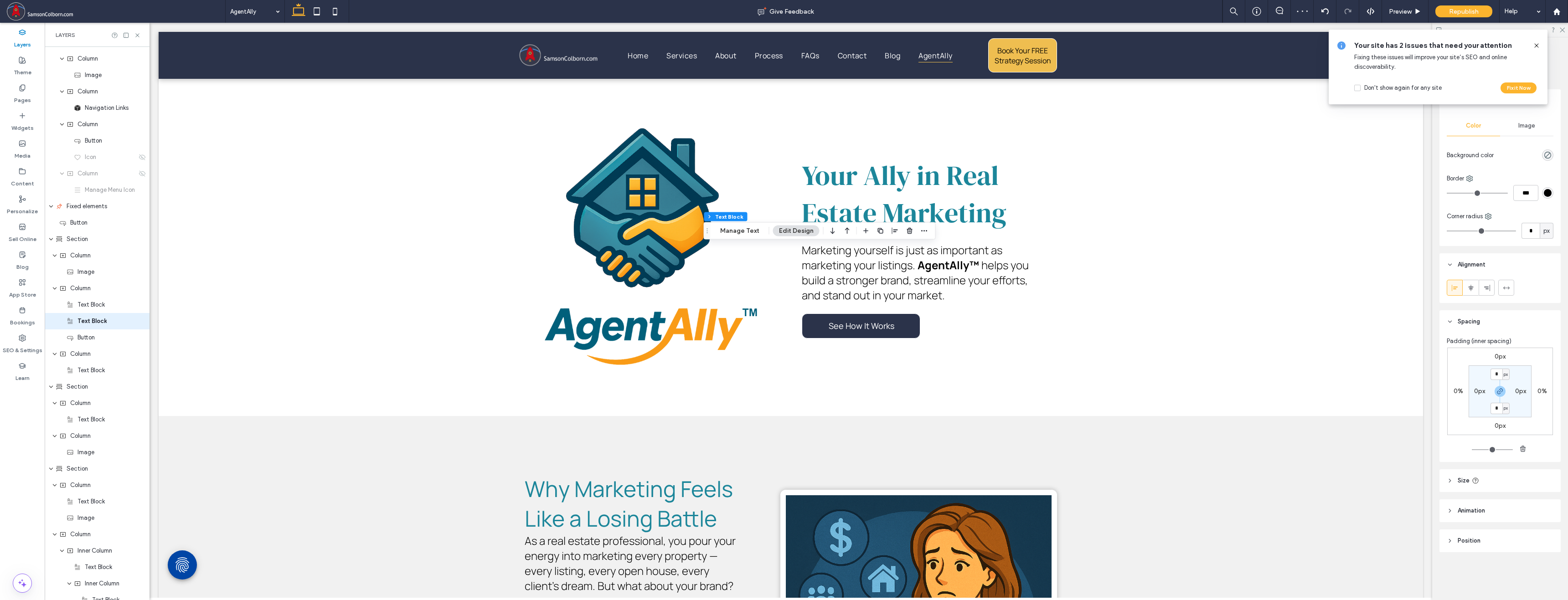
scroll to position [27, 0]
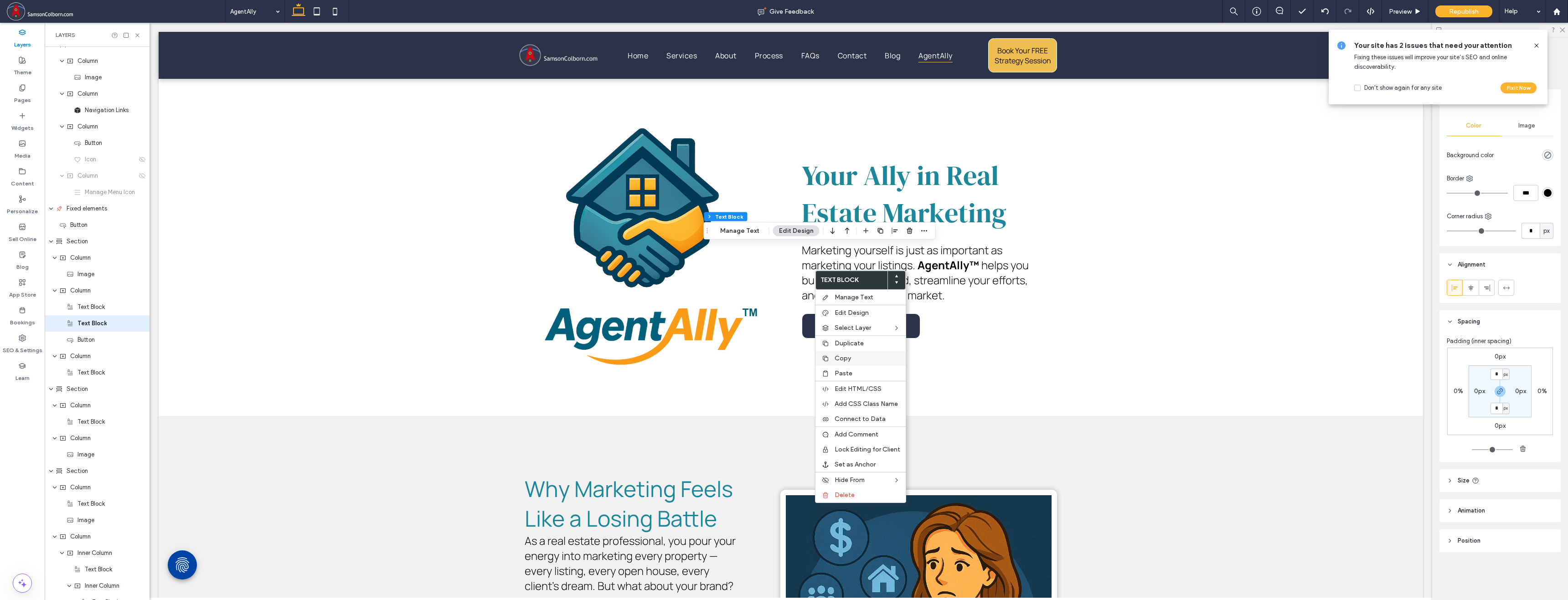
click at [843, 360] on span "Copy" at bounding box center [842, 358] width 16 height 8
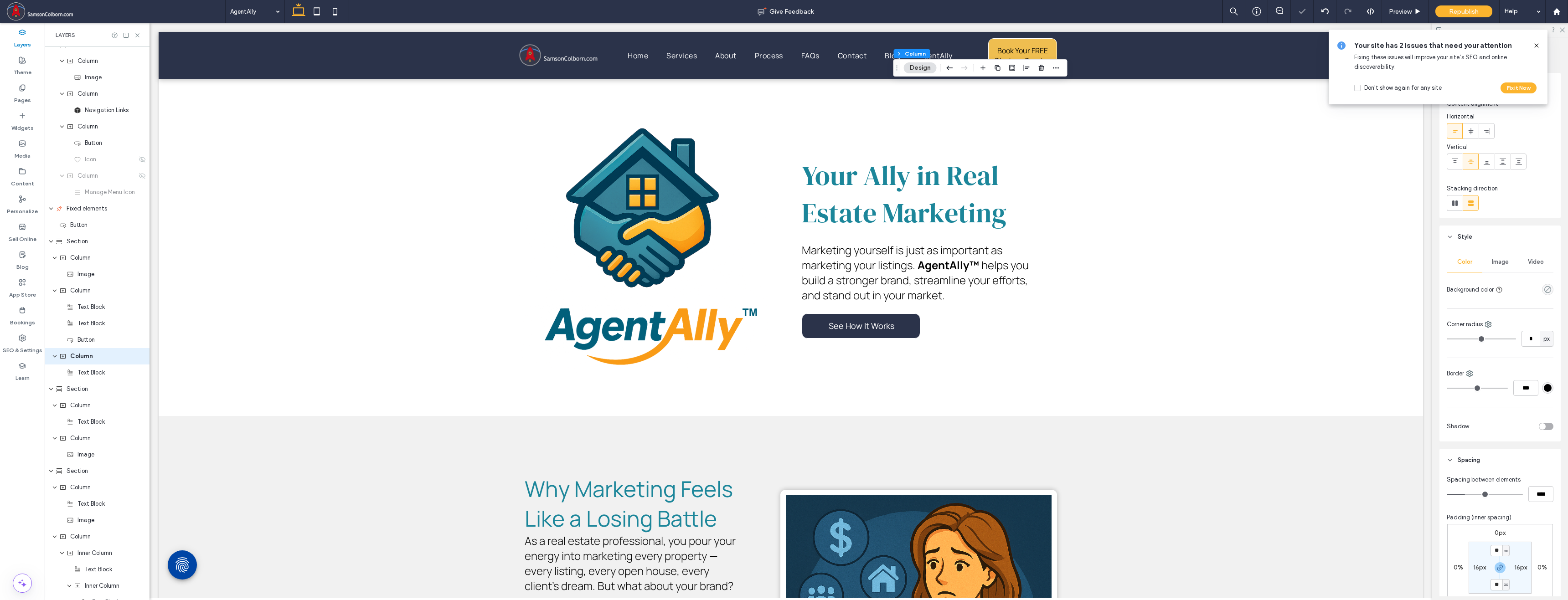
scroll to position [60, 0]
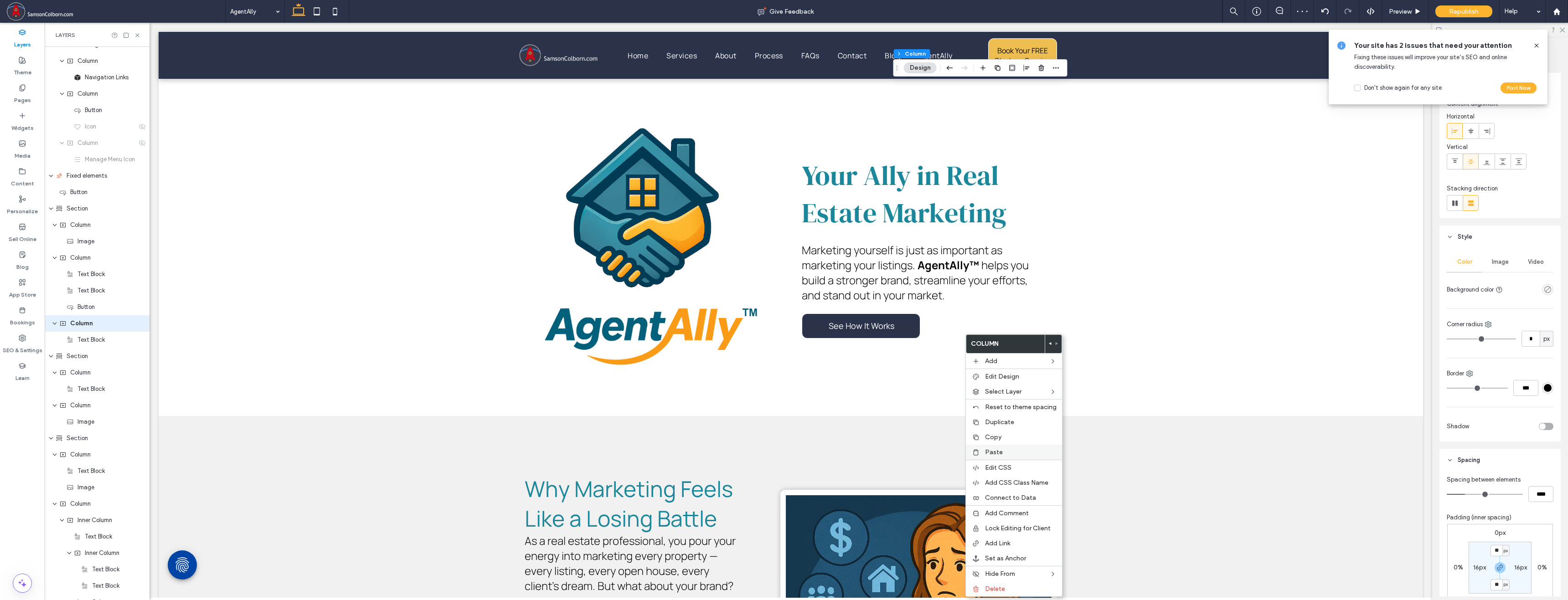
click at [849, 452] on span "Paste" at bounding box center [993, 452] width 18 height 8
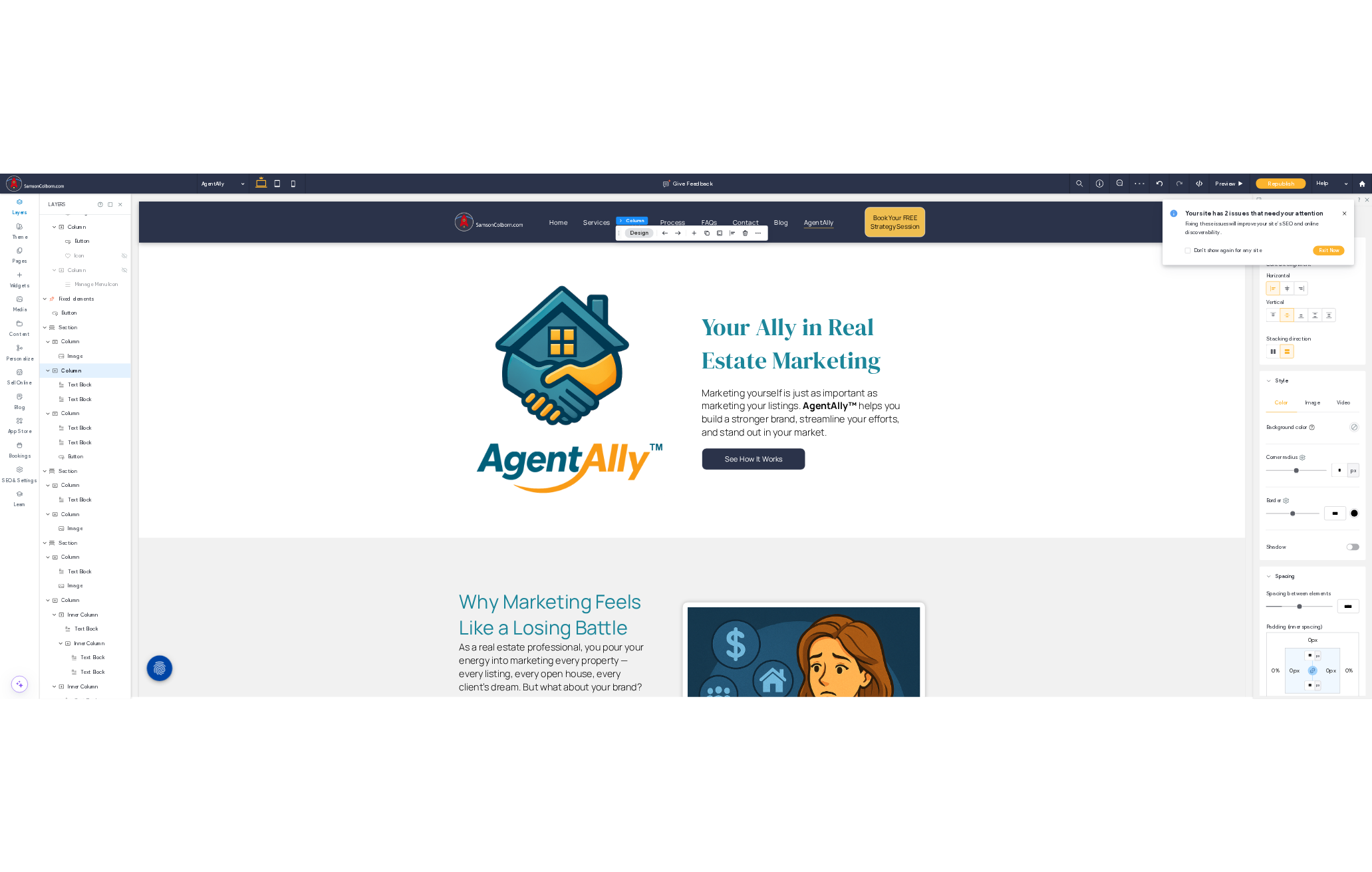
scroll to position [0, 0]
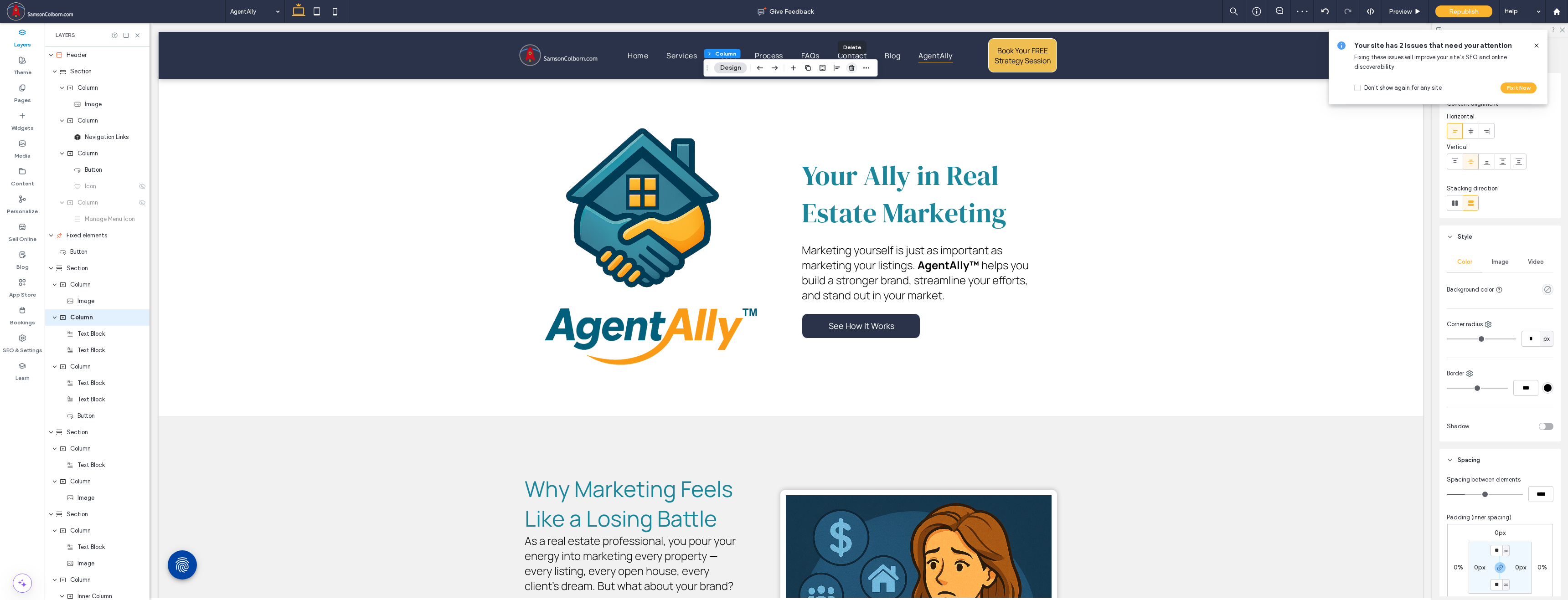
click at [849, 66] on use "button" at bounding box center [851, 68] width 5 height 6
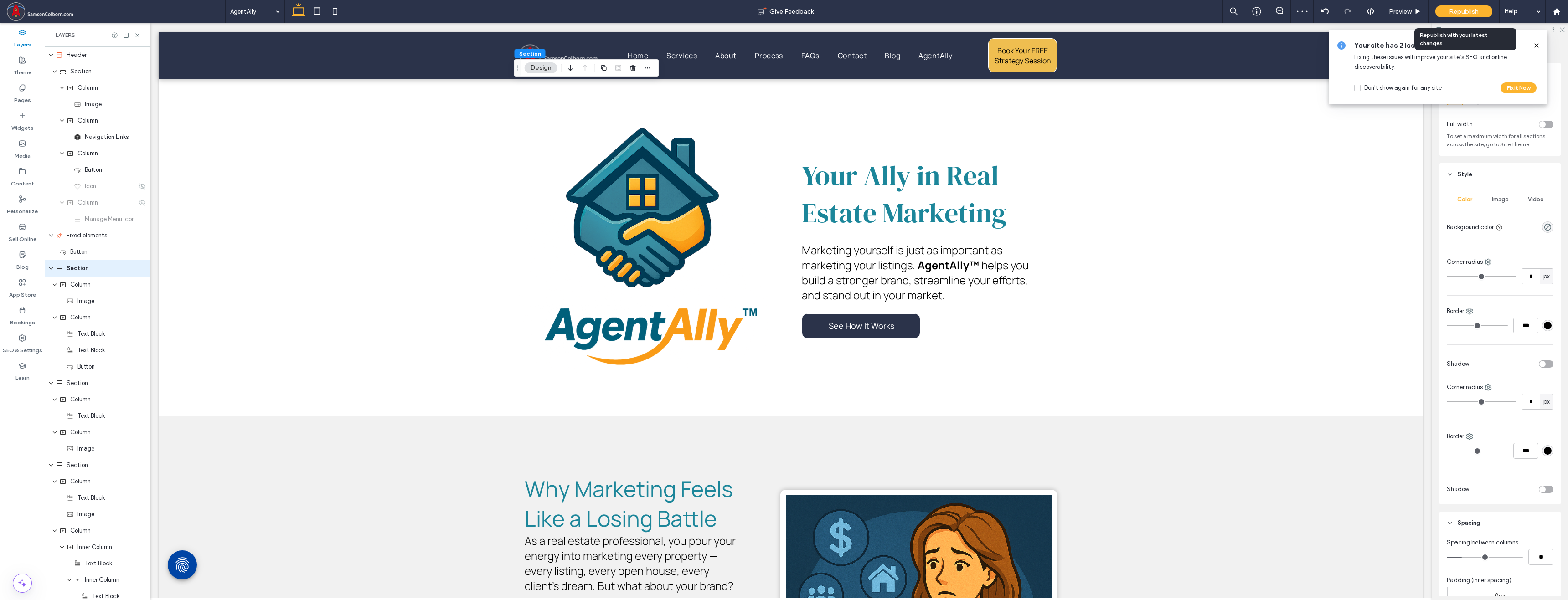
click at [849, 8] on span "Republish" at bounding box center [1464, 12] width 30 height 8
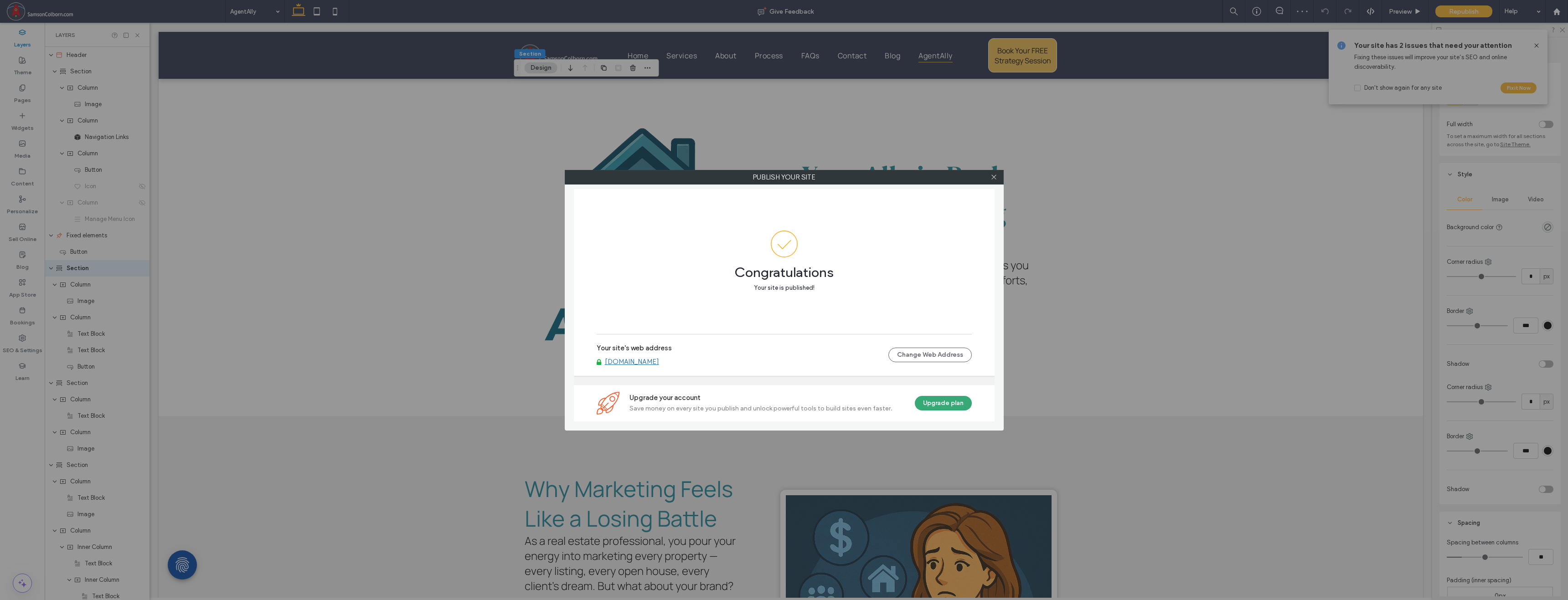
drag, startPoint x: 993, startPoint y: 177, endPoint x: 988, endPoint y: 162, distance: 15.8
click at [849, 178] on use at bounding box center [993, 177] width 4 height 4
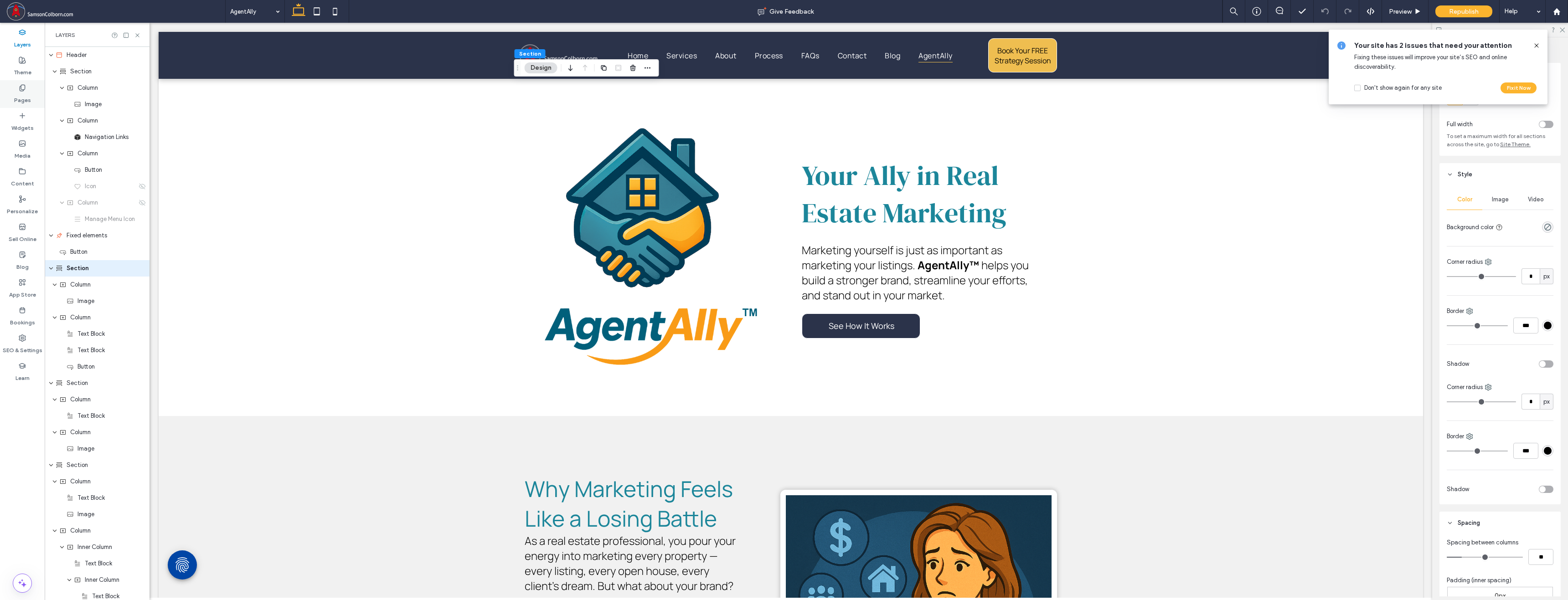
click at [18, 90] on div "Pages" at bounding box center [22, 94] width 44 height 28
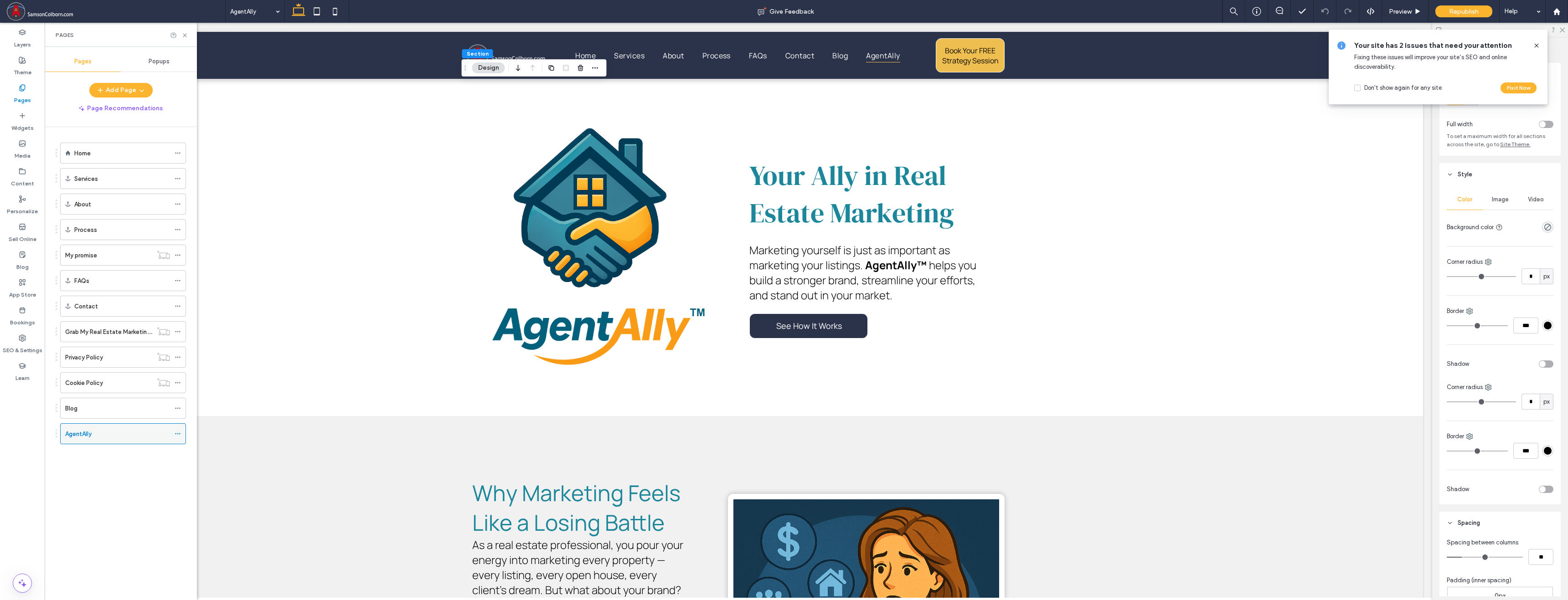
click at [177, 434] on icon at bounding box center [178, 434] width 6 height 6
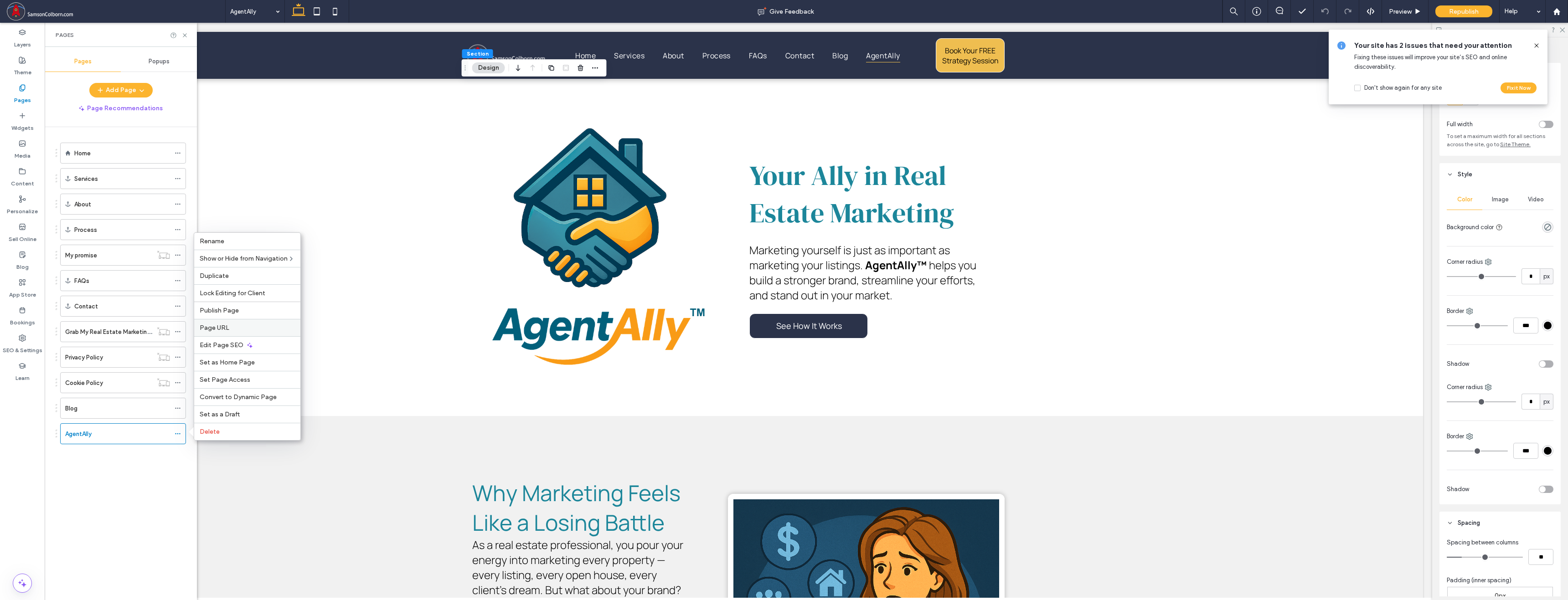
click at [234, 328] on label "Page URL" at bounding box center [247, 327] width 96 height 8
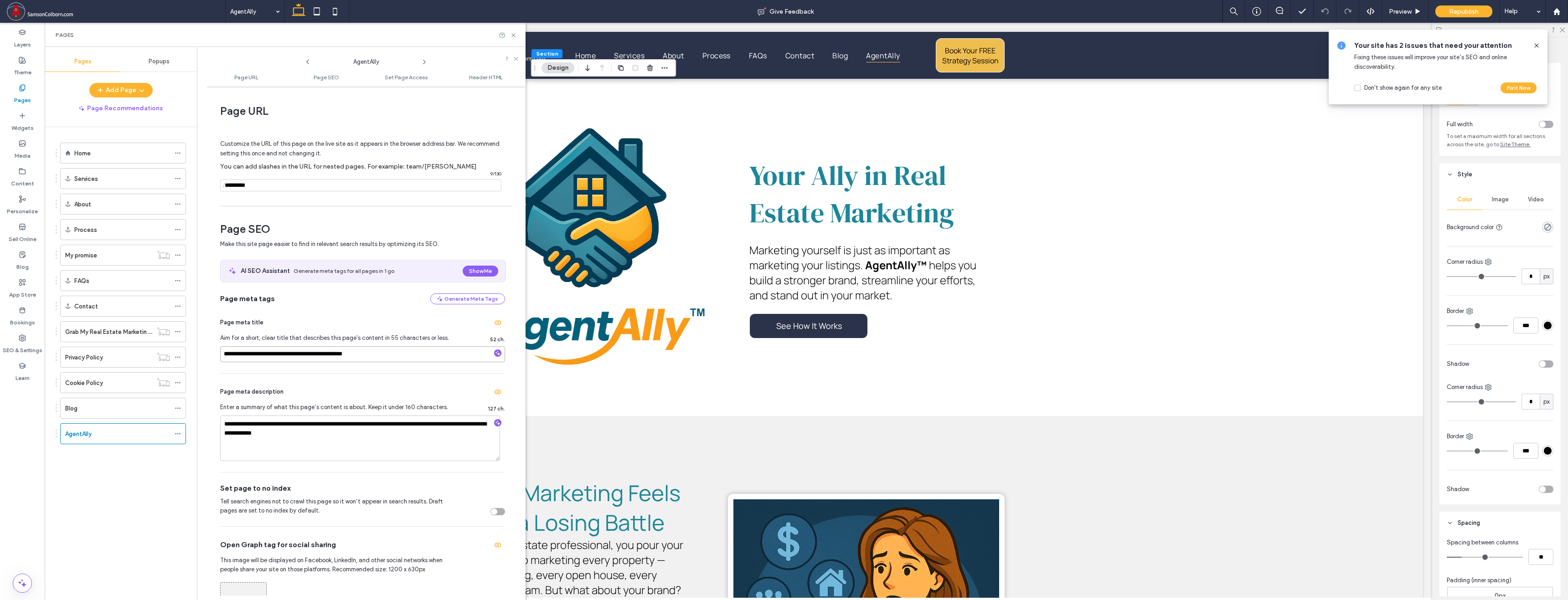
drag, startPoint x: 325, startPoint y: 356, endPoint x: 206, endPoint y: 340, distance: 120.1
click at [206, 340] on div "**********" at bounding box center [361, 323] width 329 height 553
type input "**********"
click at [250, 355] on input "**********" at bounding box center [363, 354] width 285 height 16
paste input "*"
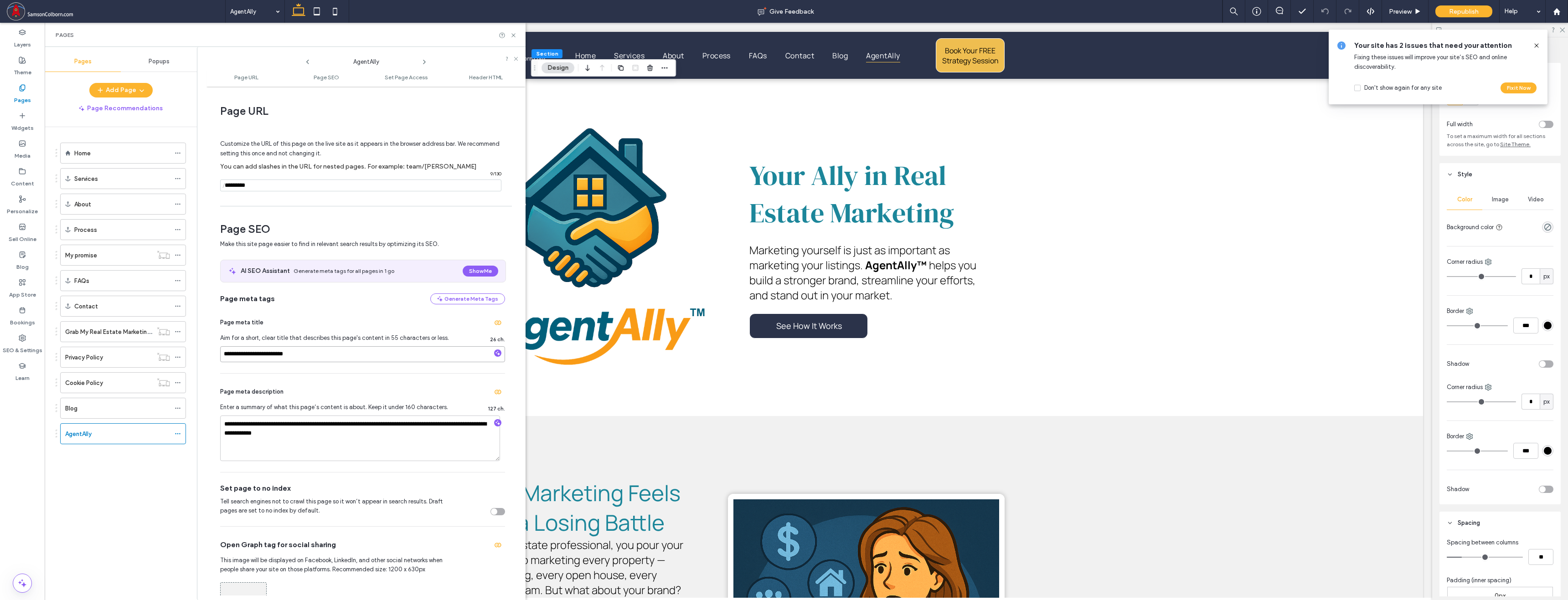
type input "**********"
drag, startPoint x: 341, startPoint y: 439, endPoint x: 158, endPoint y: 375, distance: 193.9
click at [494, 423] on icon "button" at bounding box center [497, 423] width 6 height 6
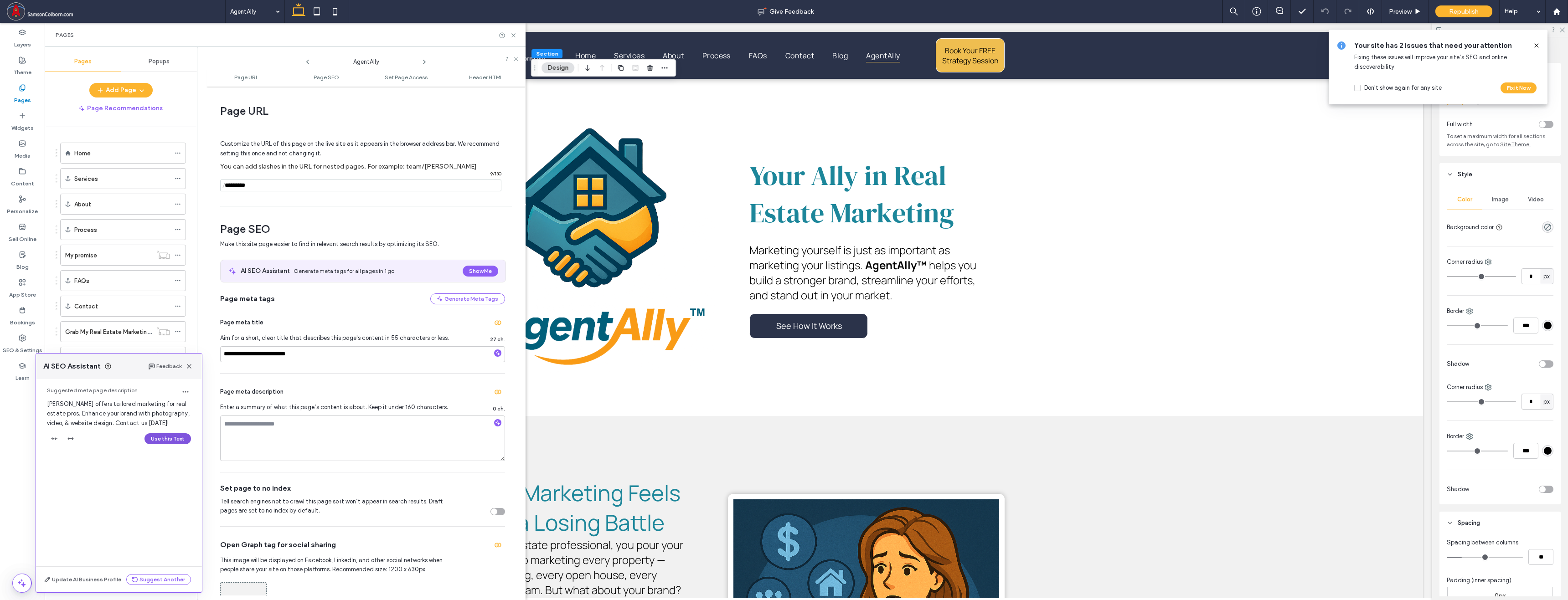
click at [175, 439] on button "Use this Text" at bounding box center [167, 439] width 46 height 11
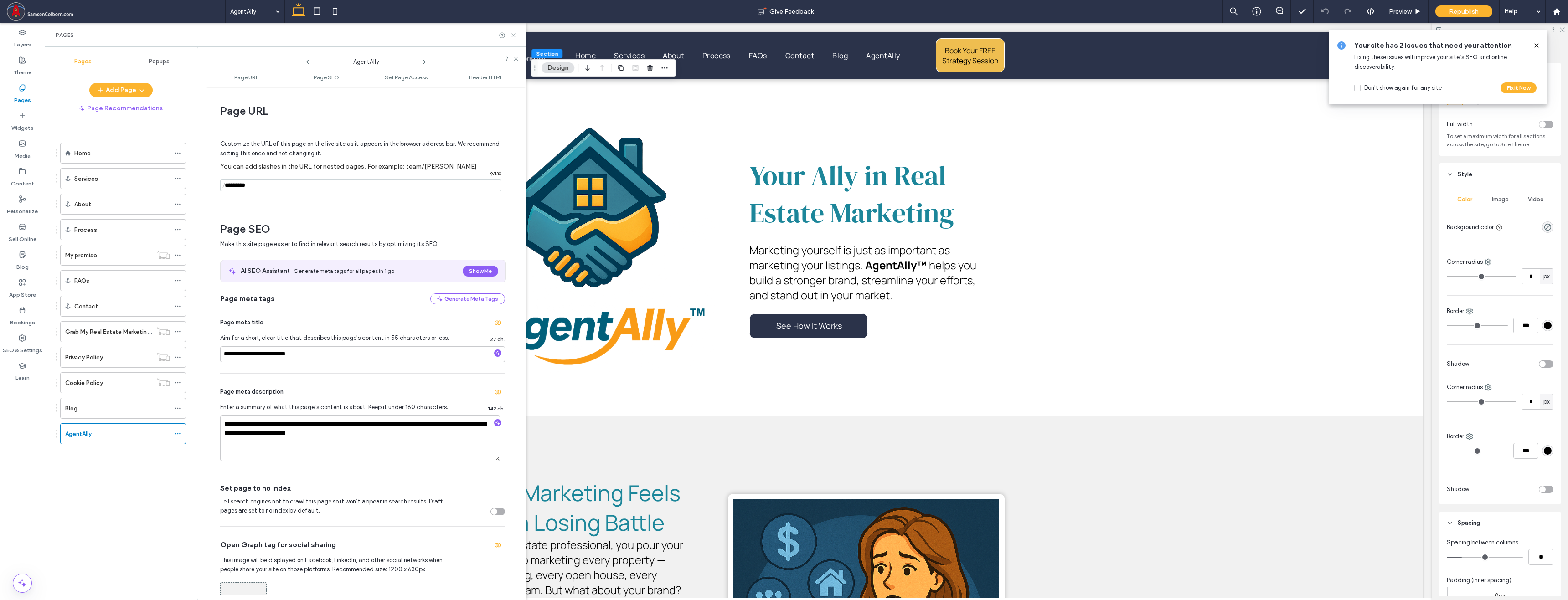
click at [513, 33] on icon at bounding box center [513, 35] width 7 height 7
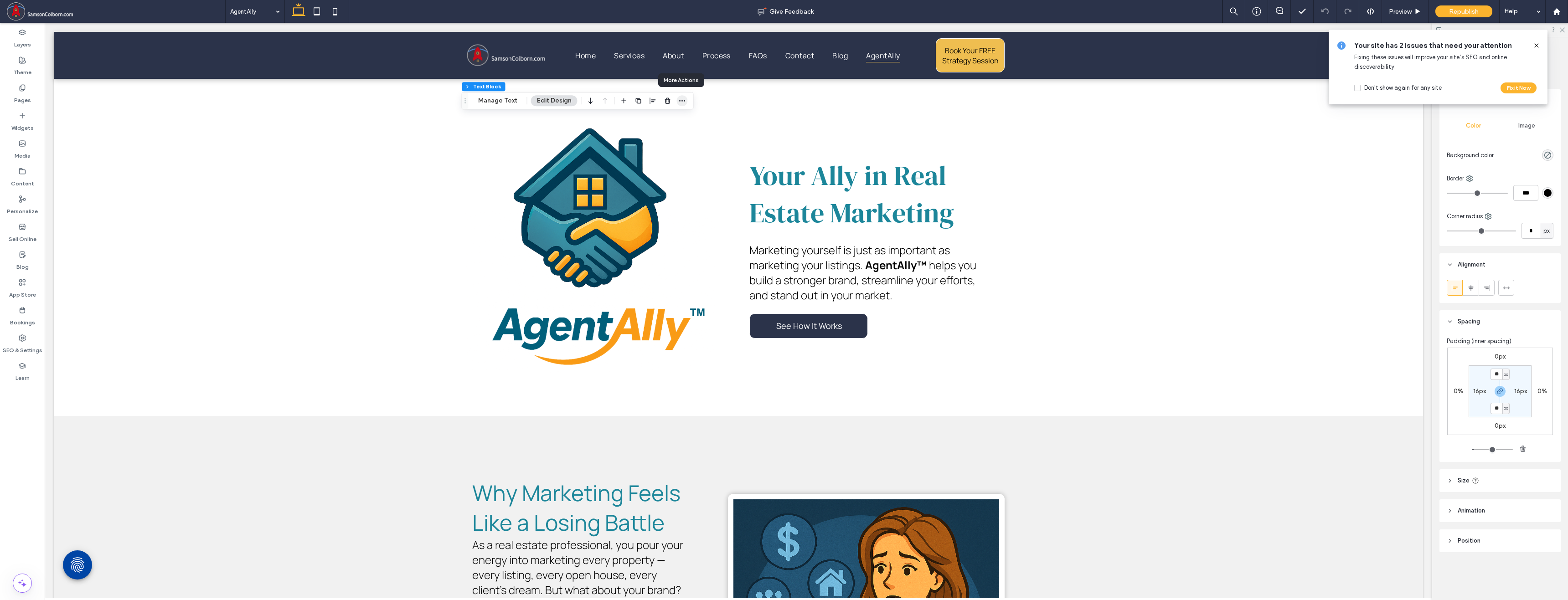
click at [680, 99] on icon "button" at bounding box center [682, 101] width 7 height 7
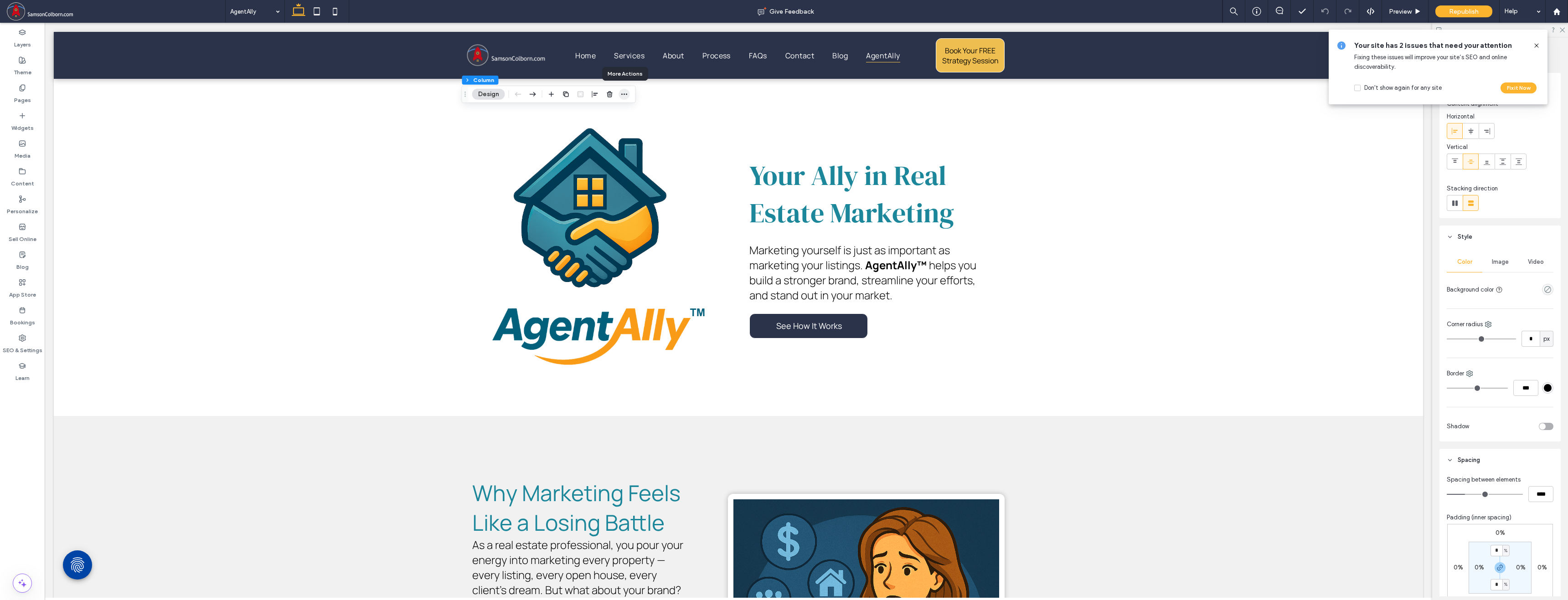
click at [625, 95] on icon "button" at bounding box center [625, 94] width 7 height 7
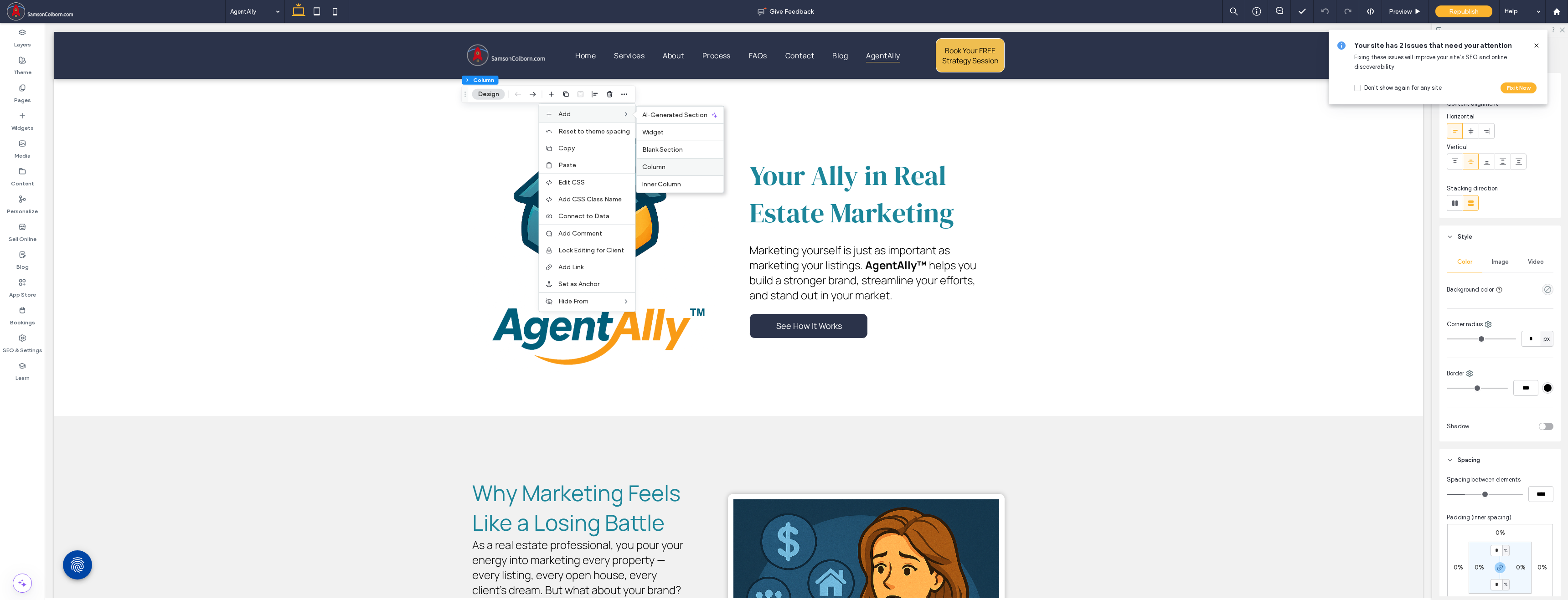
click at [660, 166] on span "Column" at bounding box center [654, 167] width 23 height 8
type input "**"
type input "***"
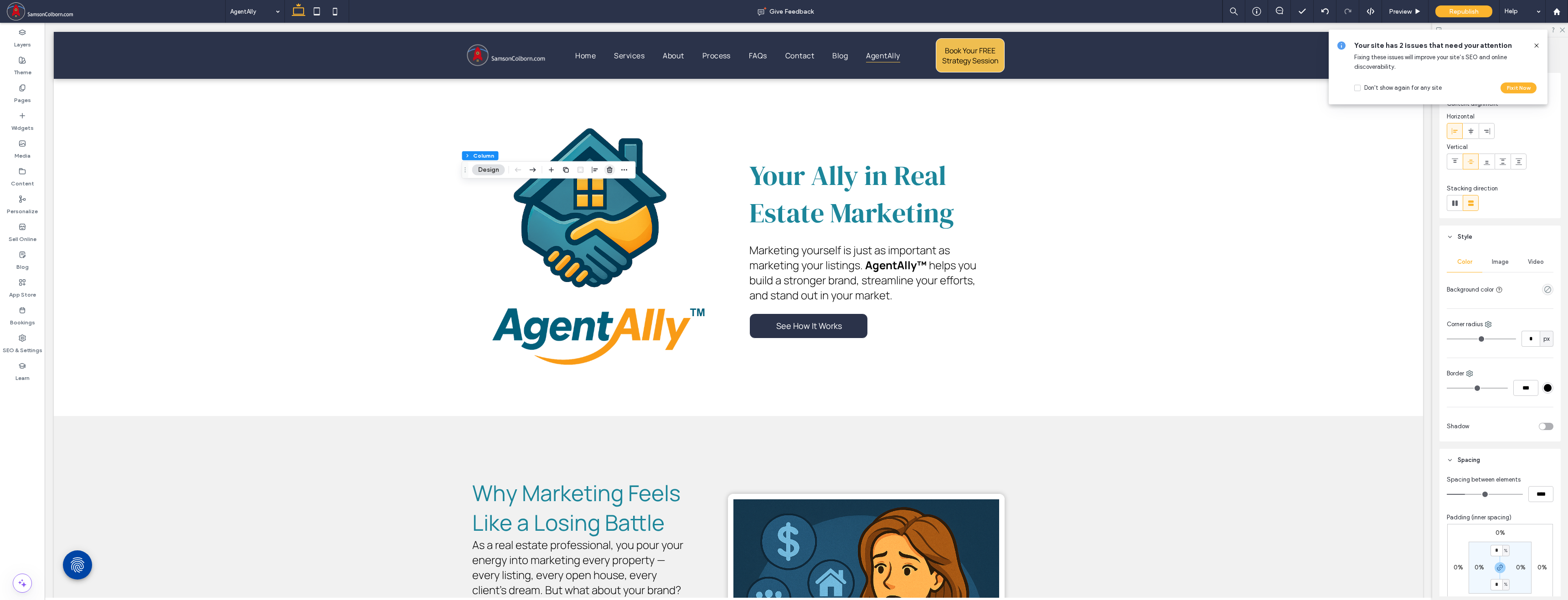
click at [612, 169] on use "button" at bounding box center [609, 170] width 5 height 6
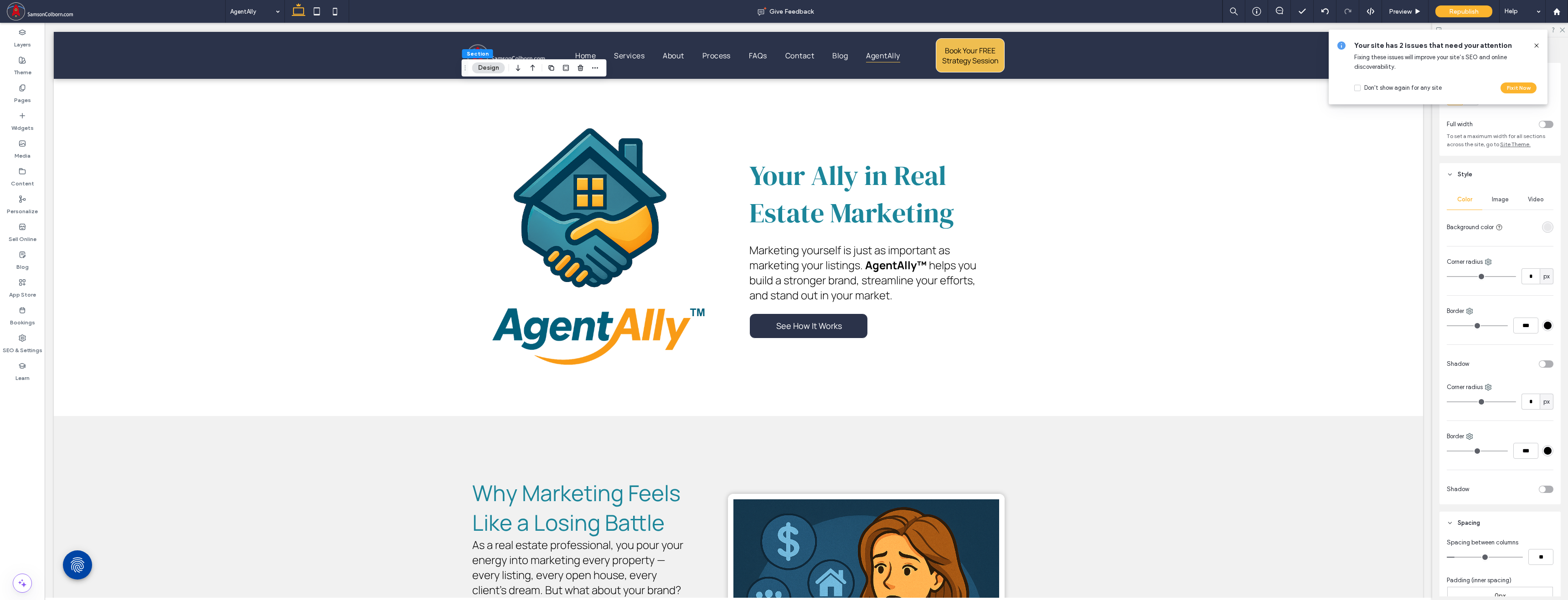
click at [849, 45] on icon at bounding box center [1536, 46] width 7 height 7
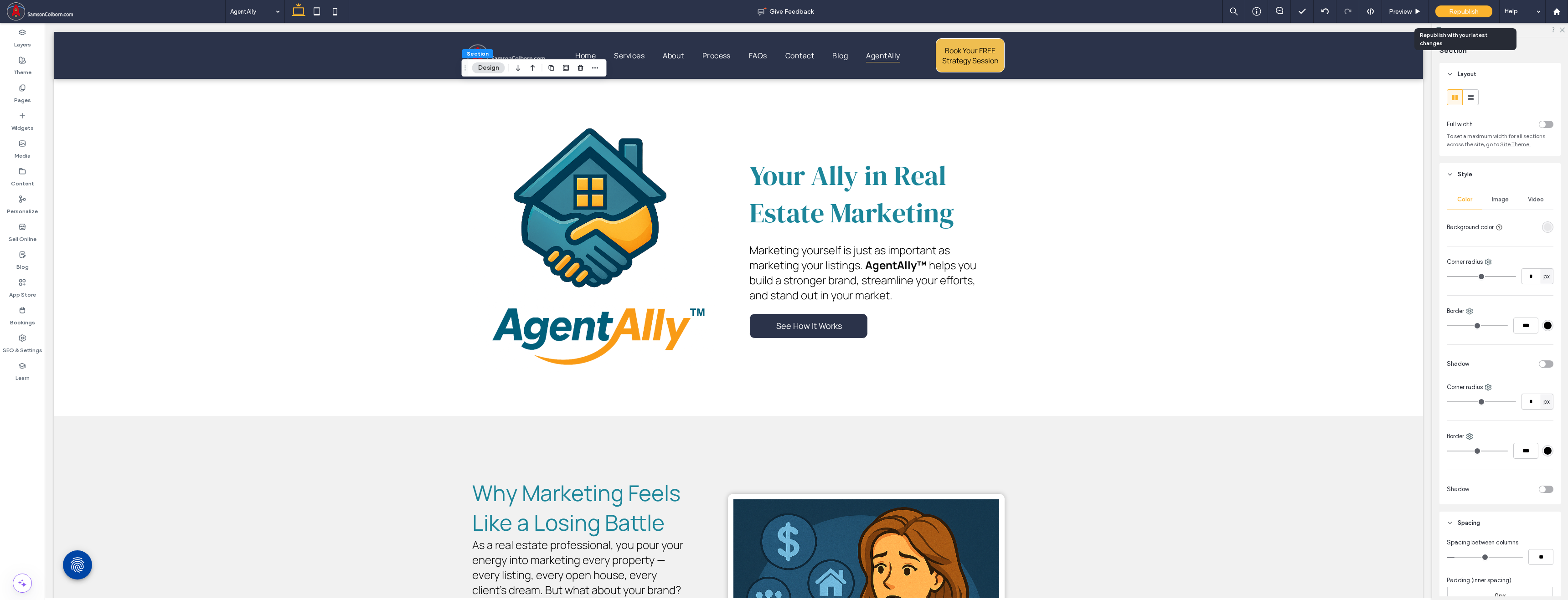
click at [849, 10] on span "Republish" at bounding box center [1464, 12] width 30 height 8
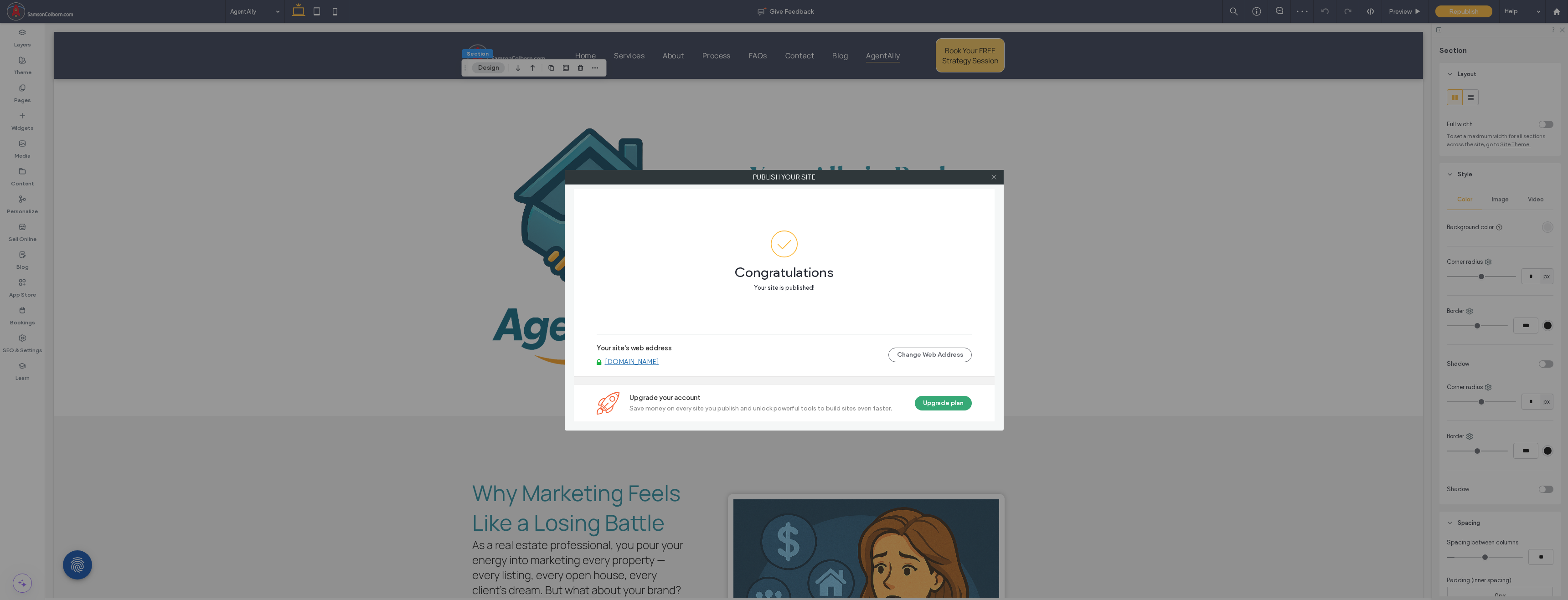
click at [849, 176] on icon at bounding box center [993, 176] width 7 height 7
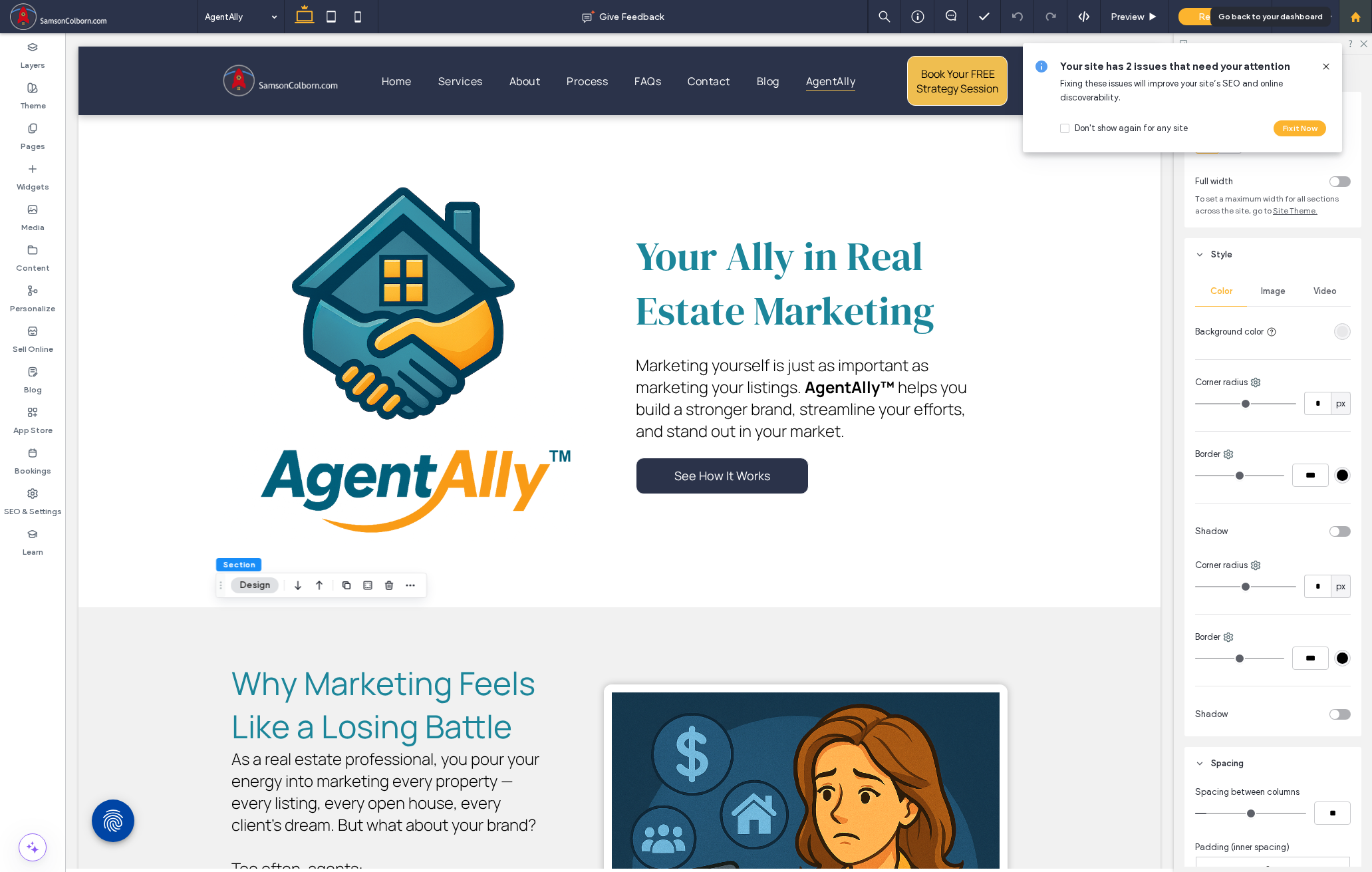
click at [1238, 14] on use at bounding box center [1354, 16] width 10 height 10
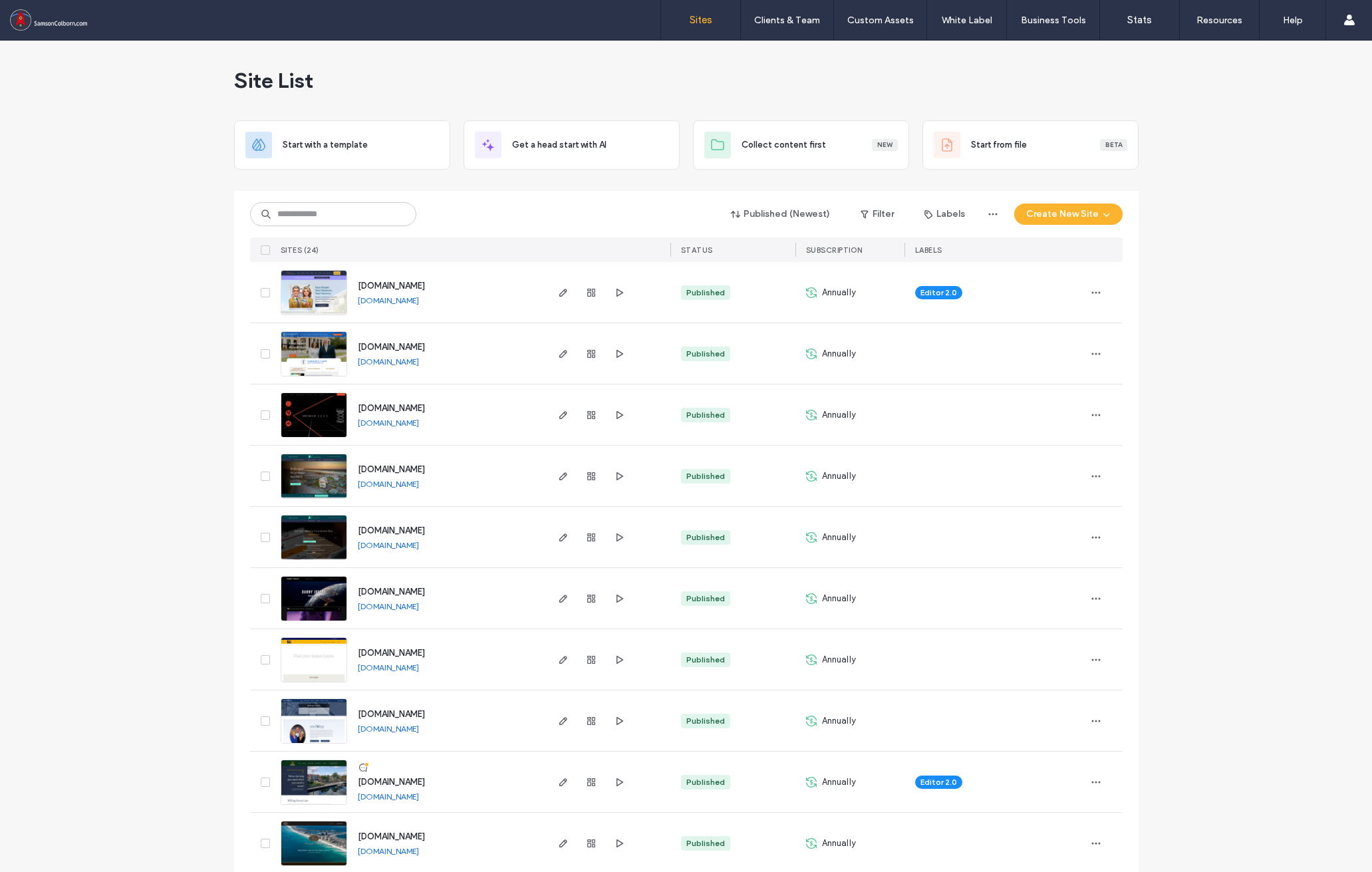
click at [383, 362] on link "www.cllclawfirm.com" at bounding box center [388, 361] width 61 height 10
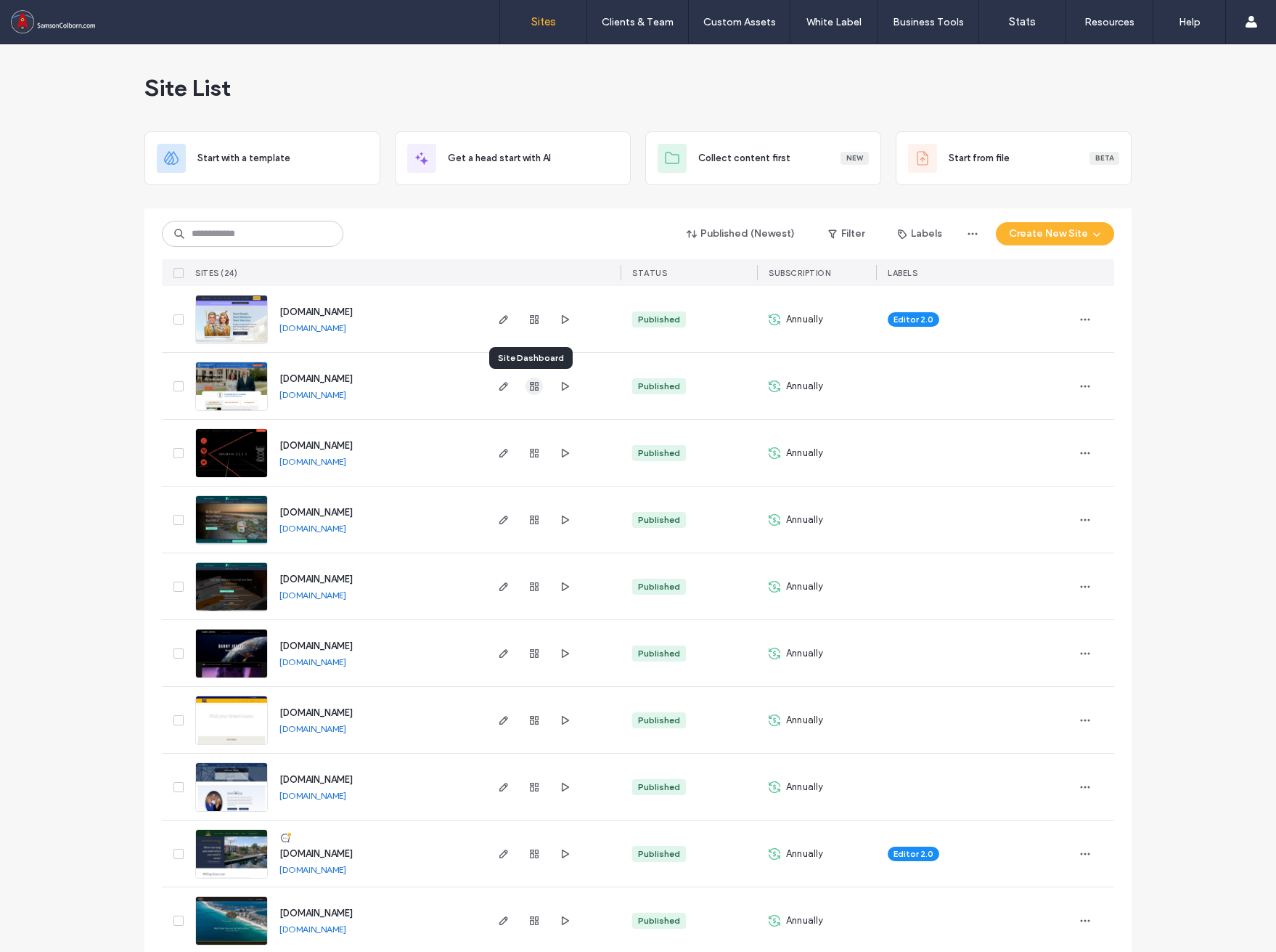
click at [530, 386] on use "button" at bounding box center [534, 386] width 9 height 9
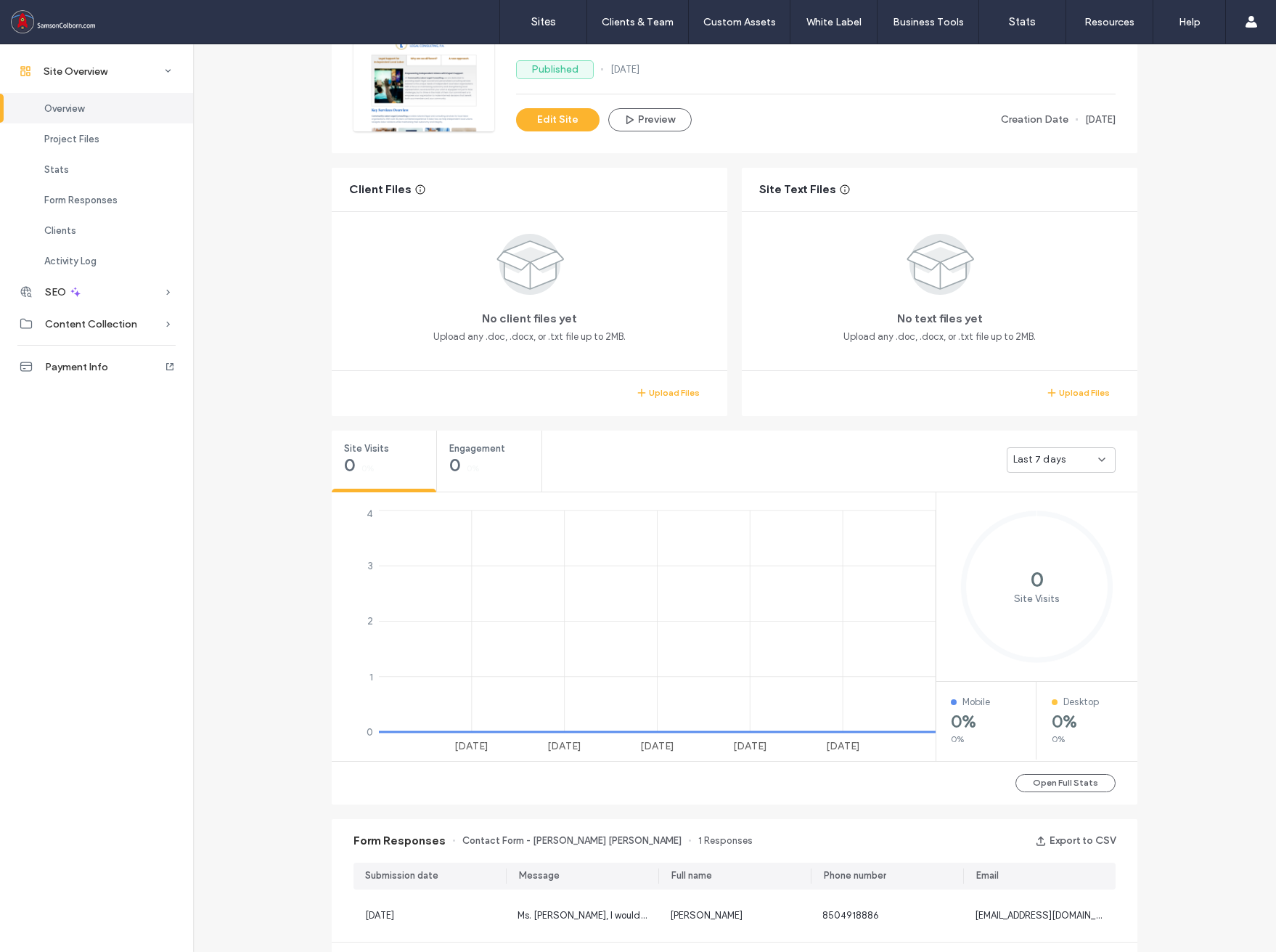
scroll to position [194, 0]
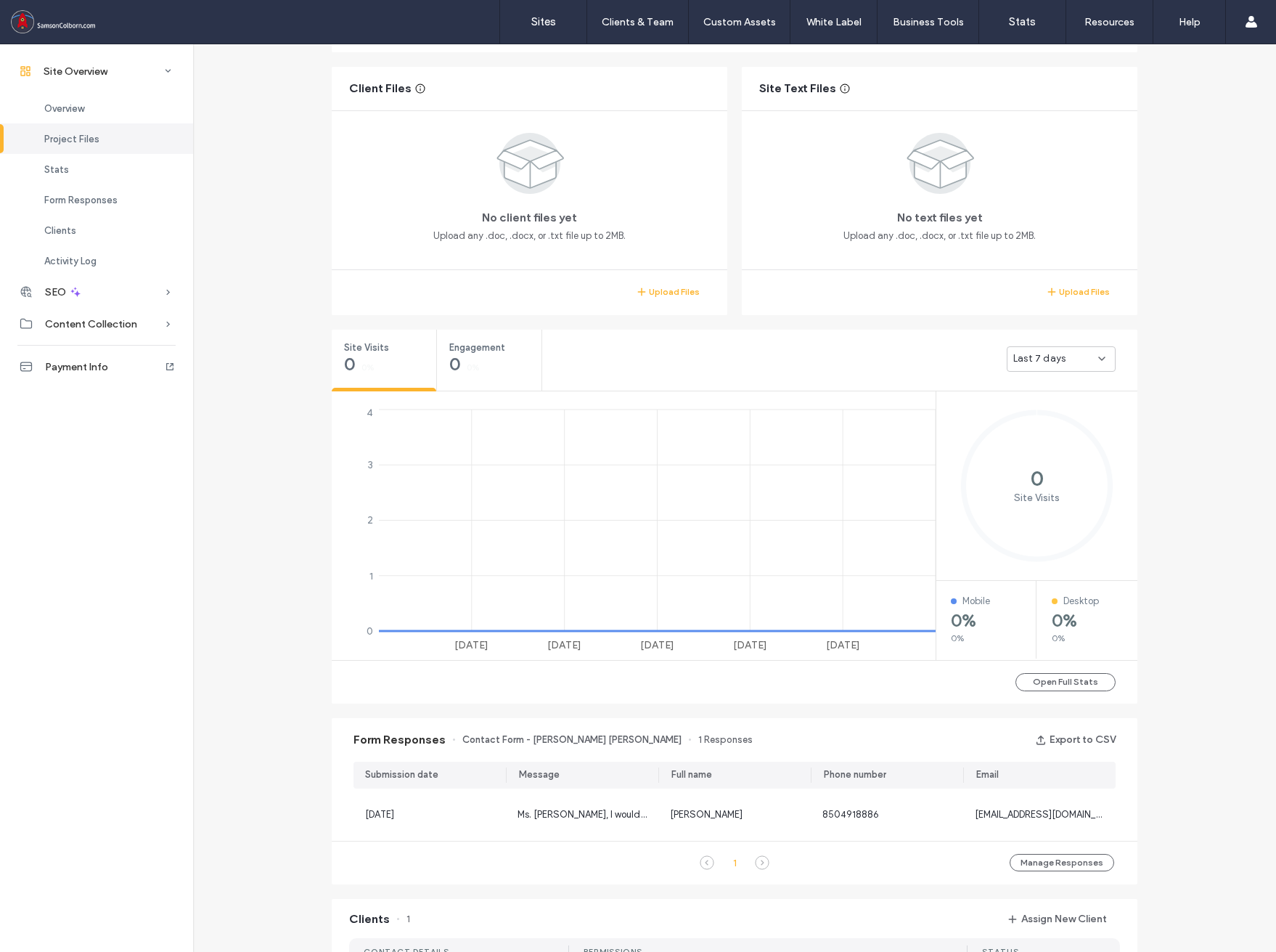
scroll to position [314, 0]
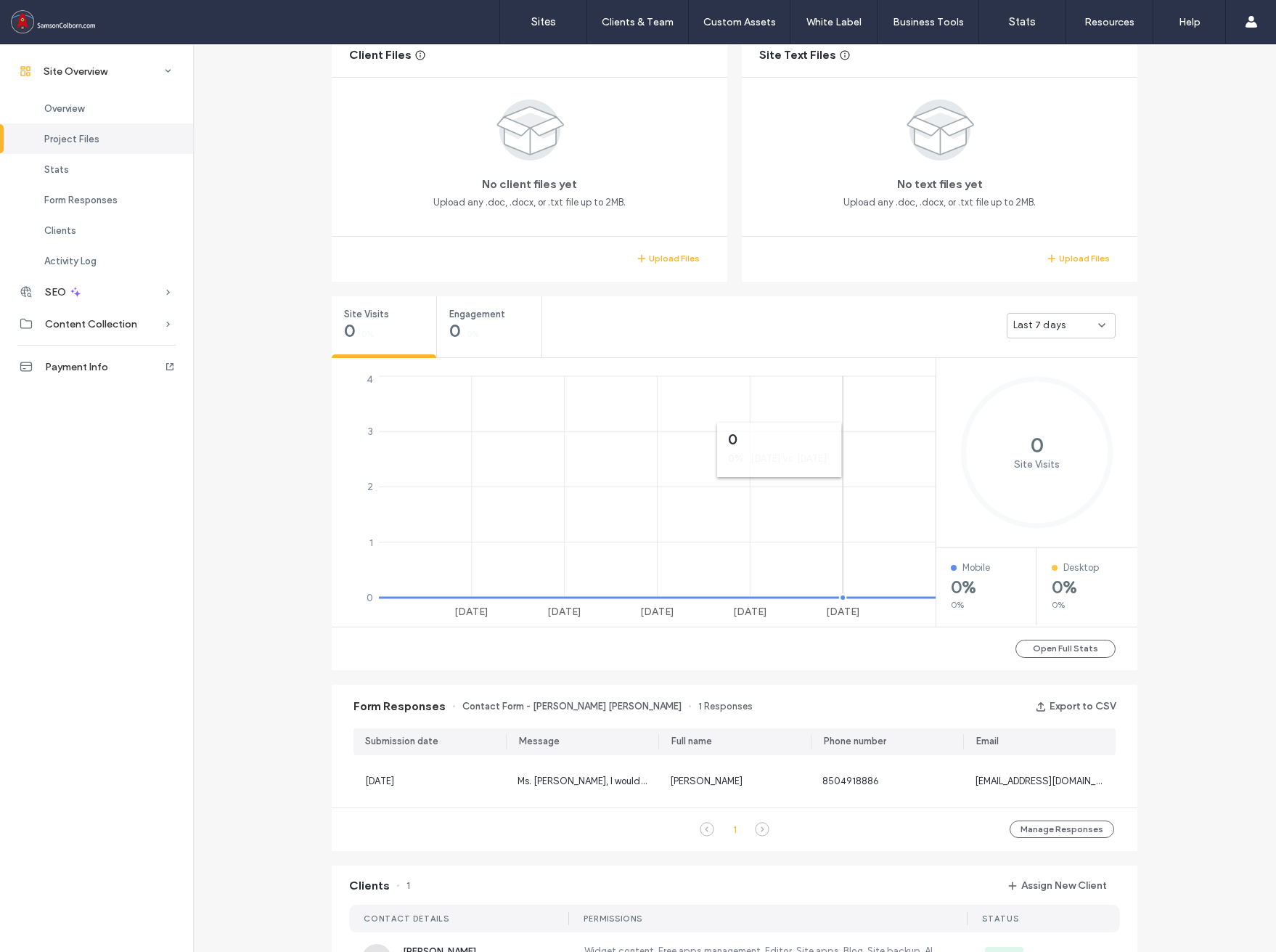
scroll to position [121, 0]
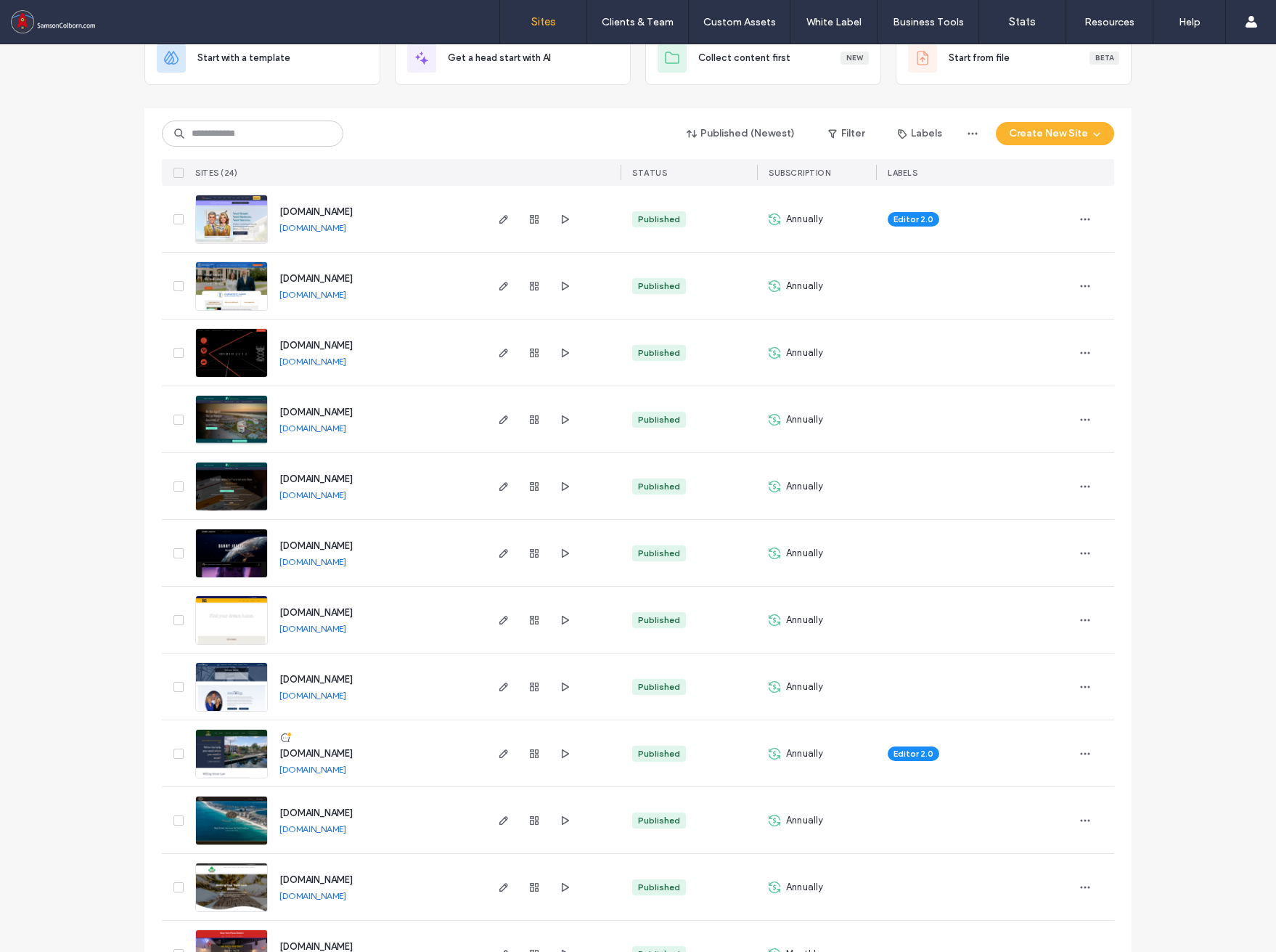
scroll to position [145, 0]
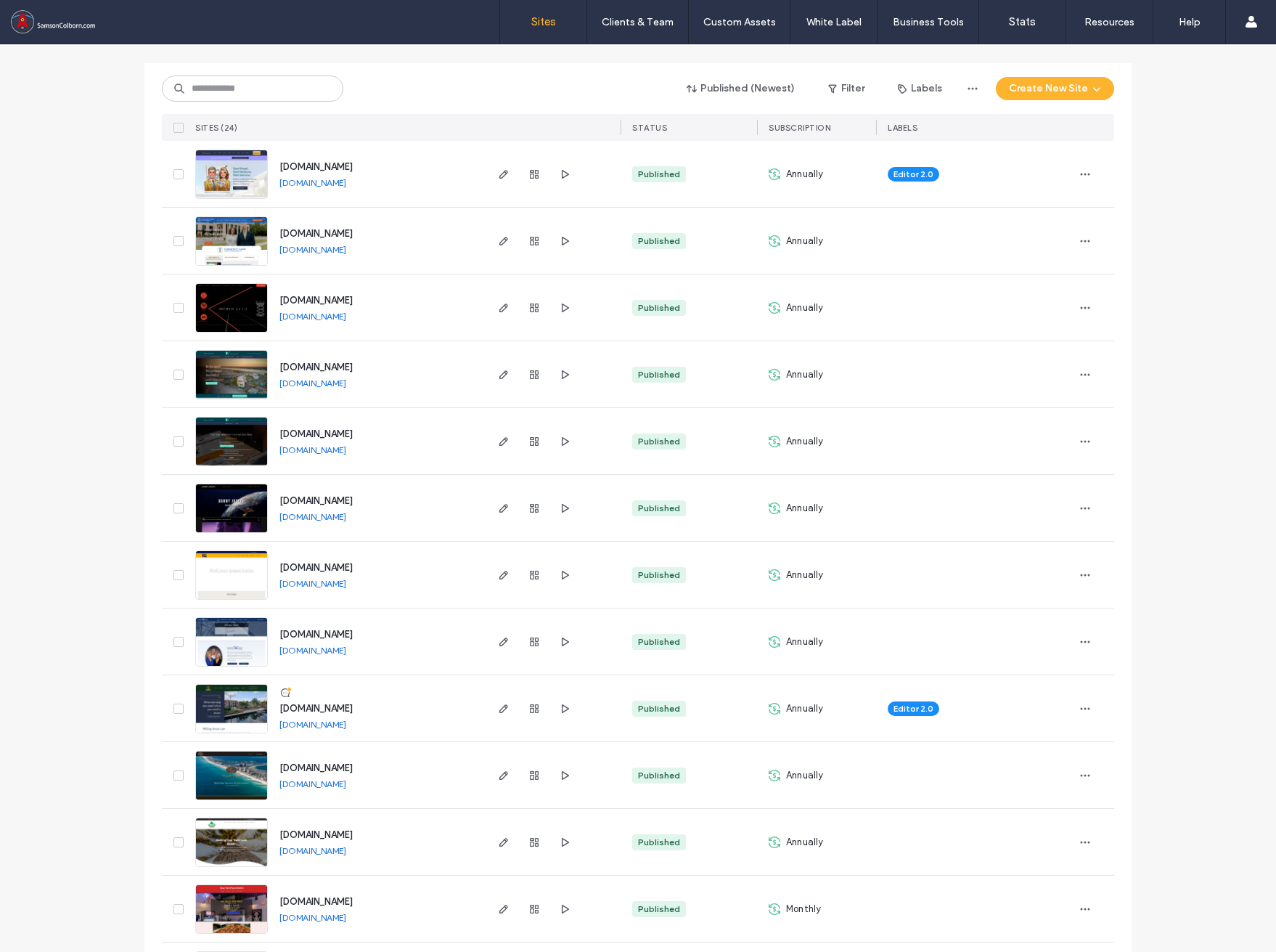
click at [328, 585] on link "www.realtyfirminc.com" at bounding box center [312, 584] width 67 height 12
